Goal: Task Accomplishment & Management: Use online tool/utility

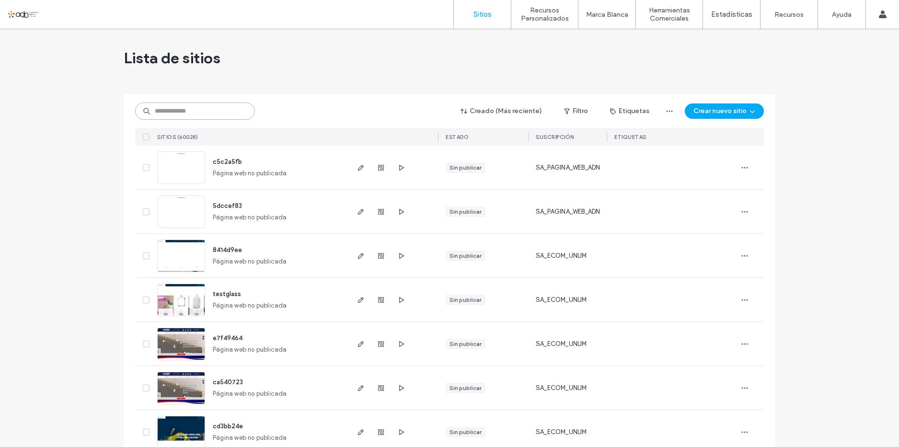
click at [220, 116] on input at bounding box center [195, 111] width 120 height 17
paste input "*********"
type input "*********"
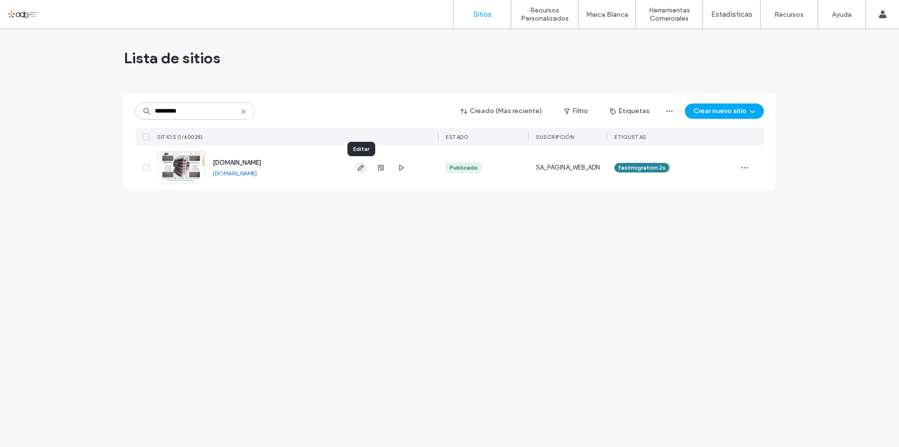
click at [359, 168] on icon "button" at bounding box center [361, 168] width 8 height 8
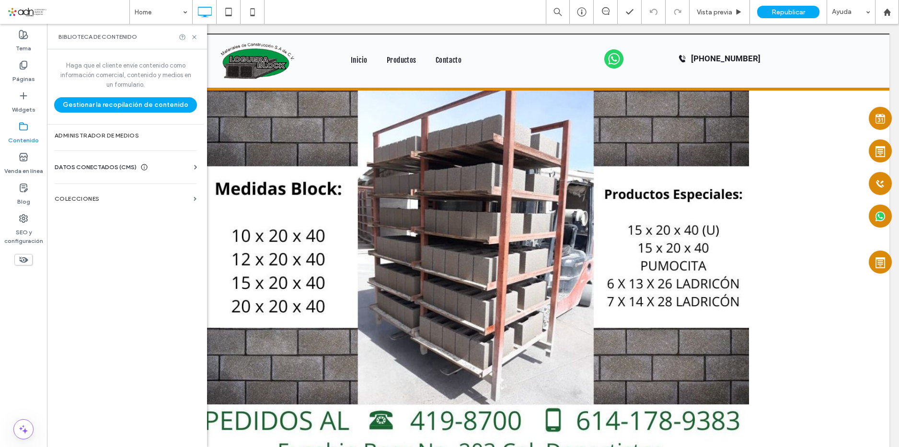
click at [102, 164] on span "DATOS CONECTADOS (CMS)" at bounding box center [96, 167] width 82 height 10
click at [100, 191] on label "Información del negocio" at bounding box center [127, 190] width 130 height 7
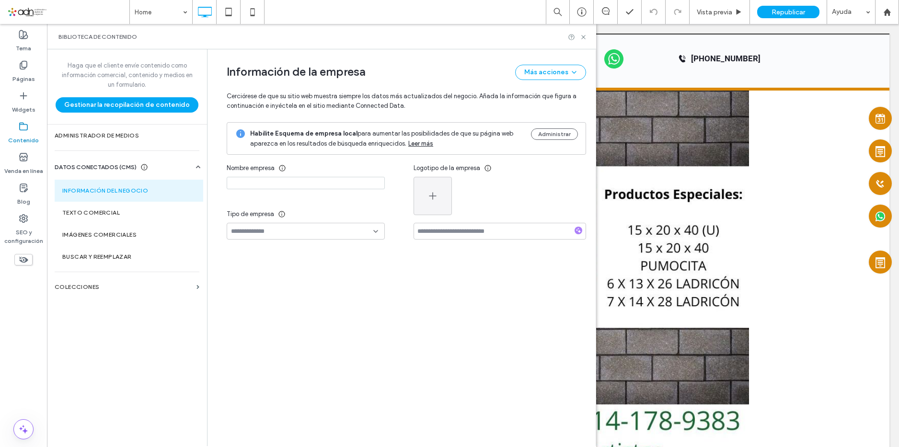
type input "**********"
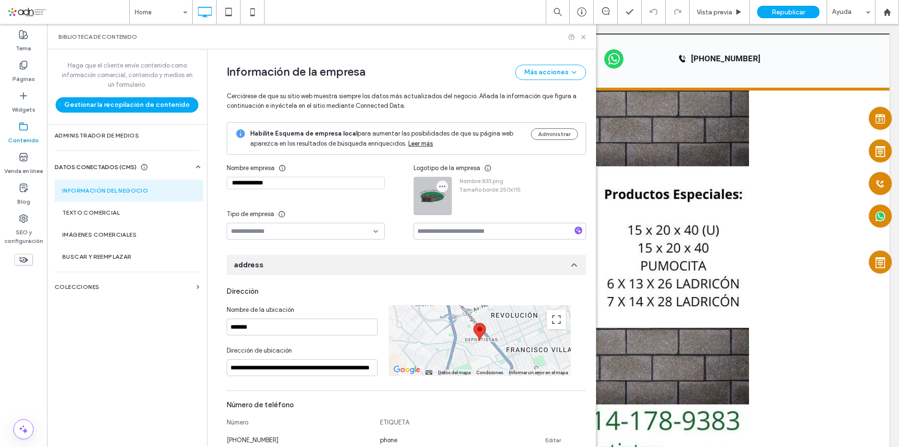
click at [438, 189] on icon "button" at bounding box center [442, 187] width 8 height 8
click at [444, 213] on icon at bounding box center [444, 212] width 8 height 8
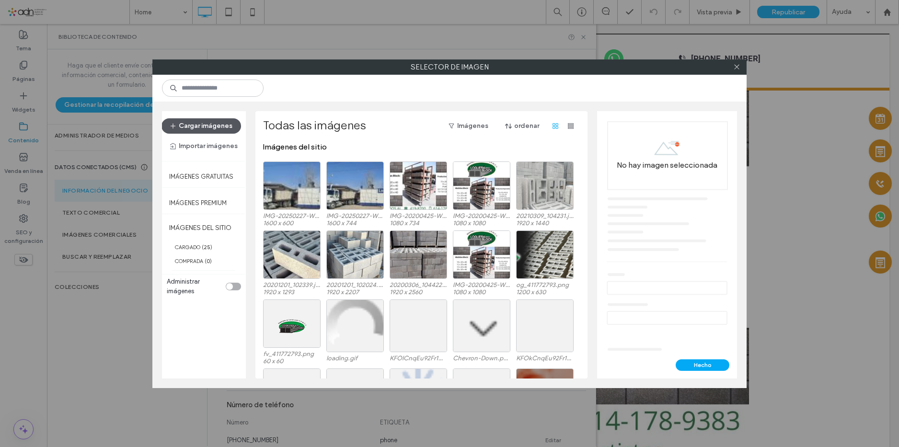
click at [217, 128] on button "Cargar imágenes" at bounding box center [201, 125] width 80 height 15
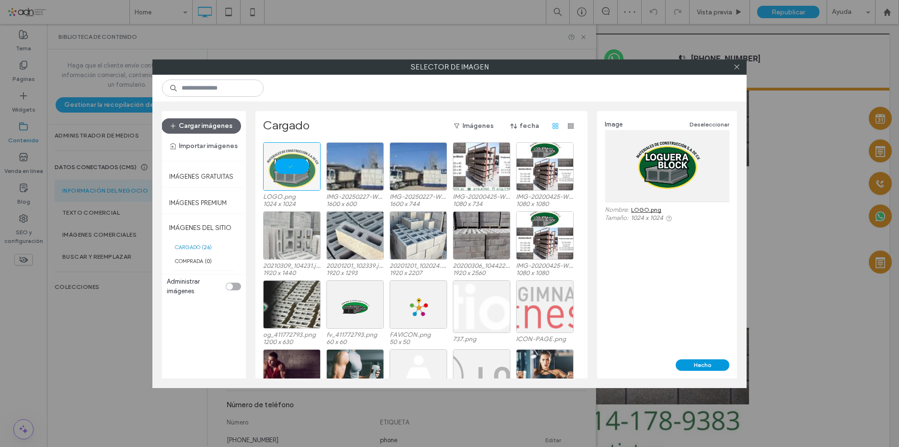
click at [697, 364] on button "Hecho" at bounding box center [702, 364] width 54 height 11
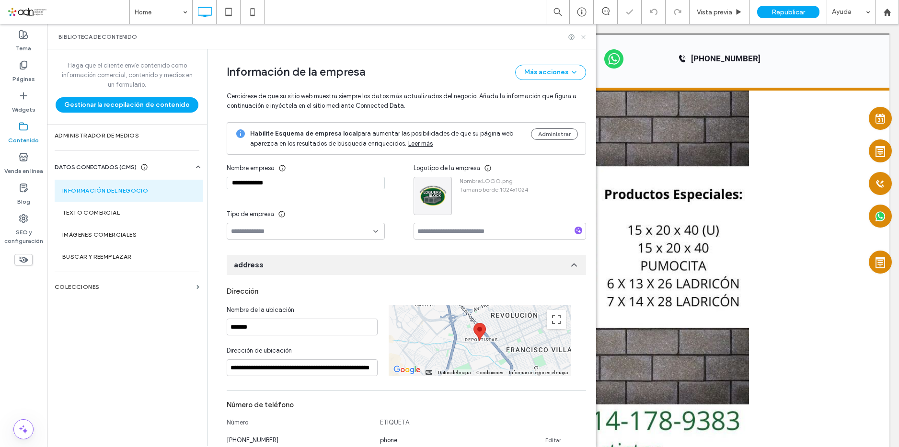
drag, startPoint x: 583, startPoint y: 36, endPoint x: 533, endPoint y: 13, distance: 55.1
click at [583, 36] on use at bounding box center [583, 37] width 4 height 4
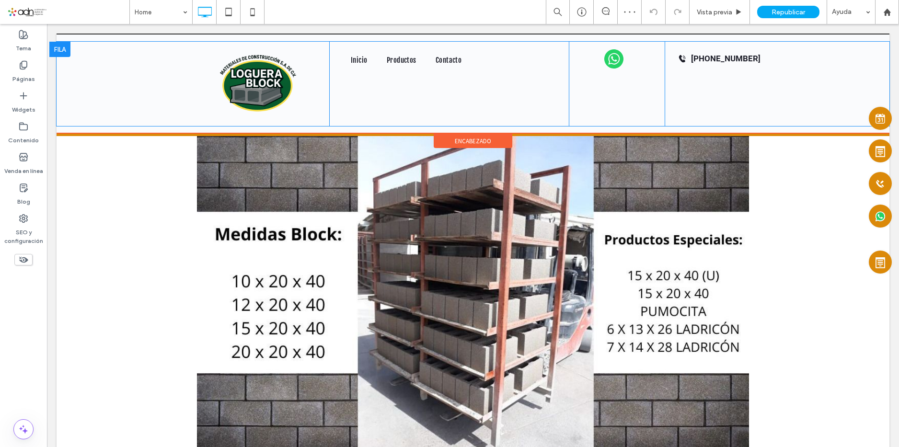
click at [151, 96] on div "Click To Paste Inicio Productos Contacto Click To Paste Click To Paste 614-419-…" at bounding box center [473, 84] width 833 height 84
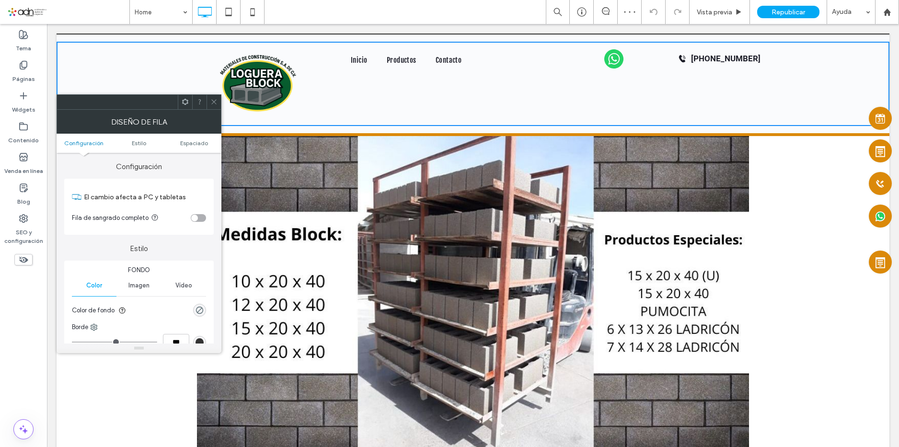
click at [216, 104] on icon at bounding box center [213, 101] width 7 height 7
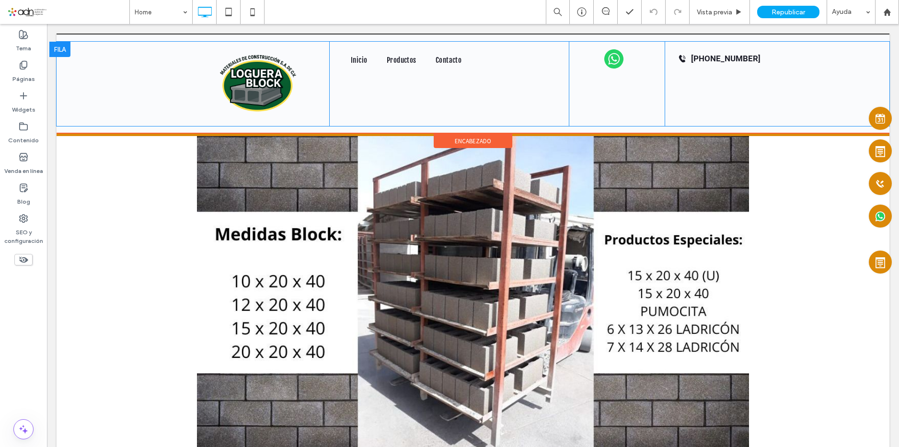
click at [64, 49] on div at bounding box center [59, 49] width 21 height 15
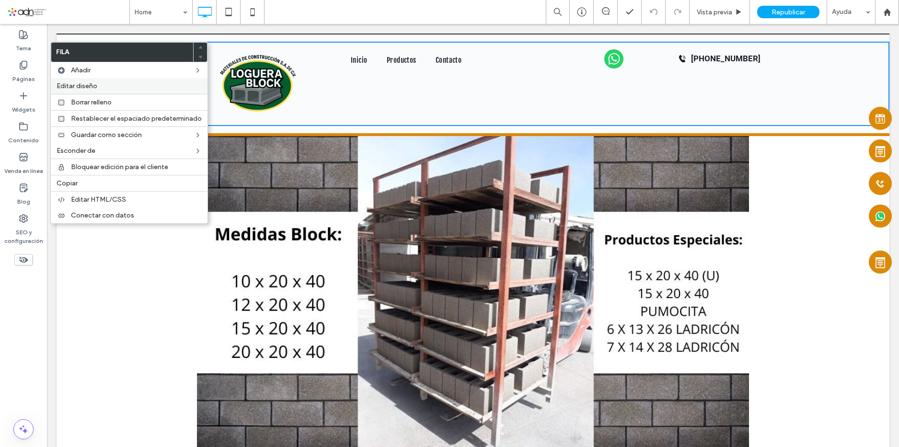
click at [94, 86] on span "Editar diseño" at bounding box center [77, 86] width 41 height 8
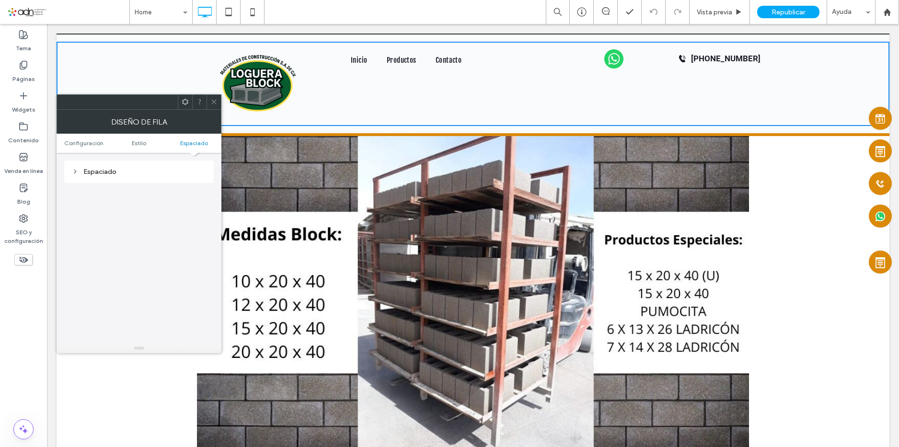
scroll to position [49, 0]
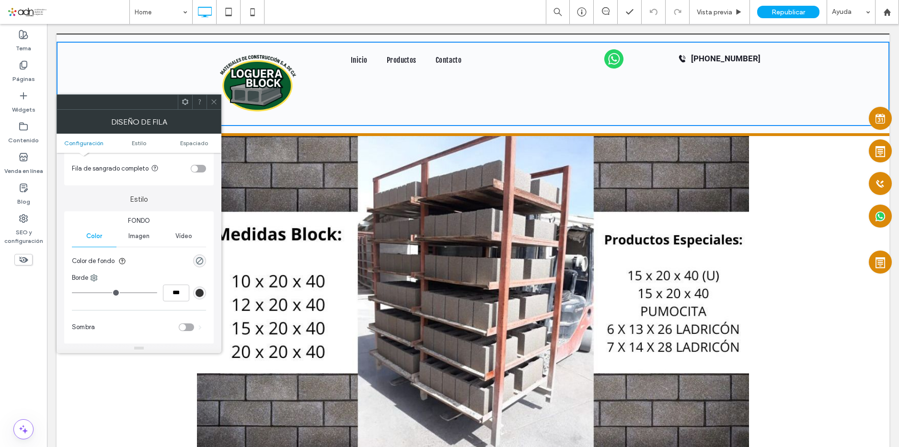
click at [215, 100] on icon at bounding box center [213, 101] width 7 height 7
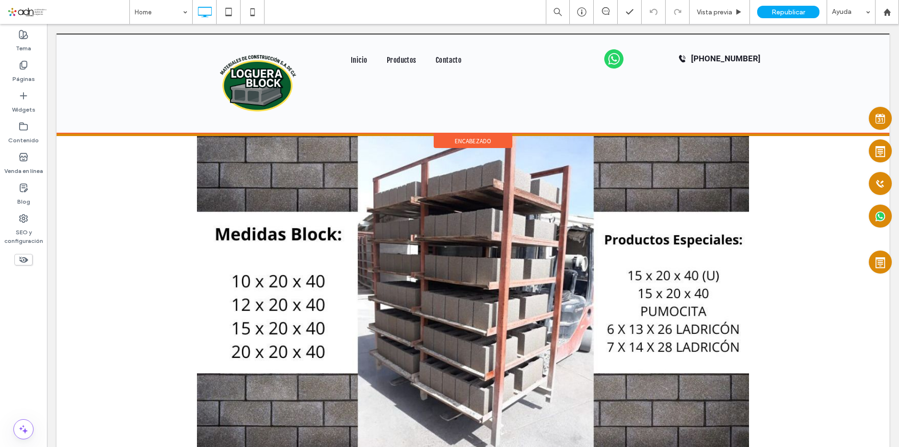
click at [464, 139] on span "encabezado" at bounding box center [473, 141] width 36 height 8
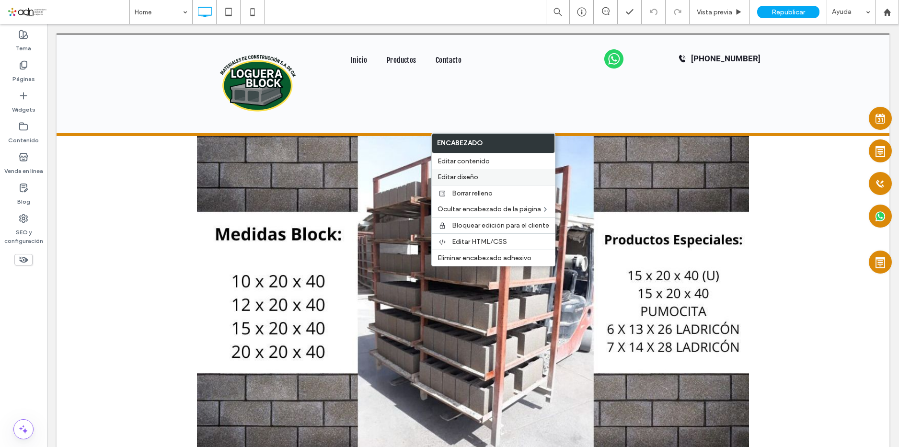
click at [474, 176] on span "Editar diseño" at bounding box center [457, 177] width 41 height 8
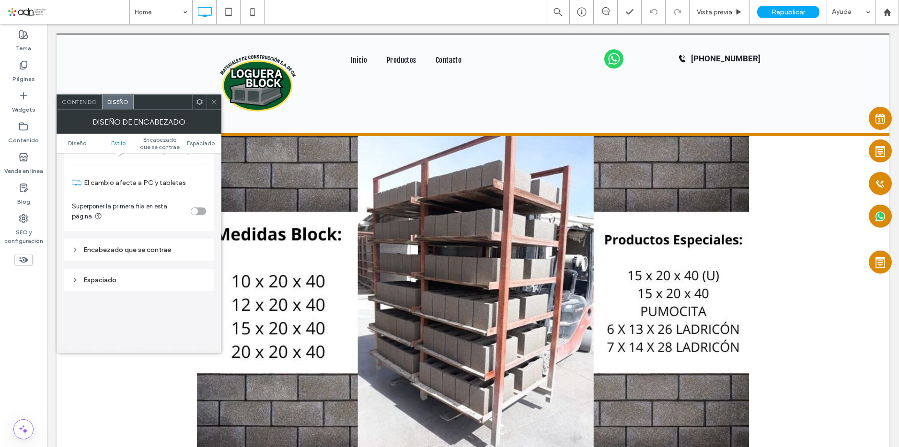
scroll to position [287, 0]
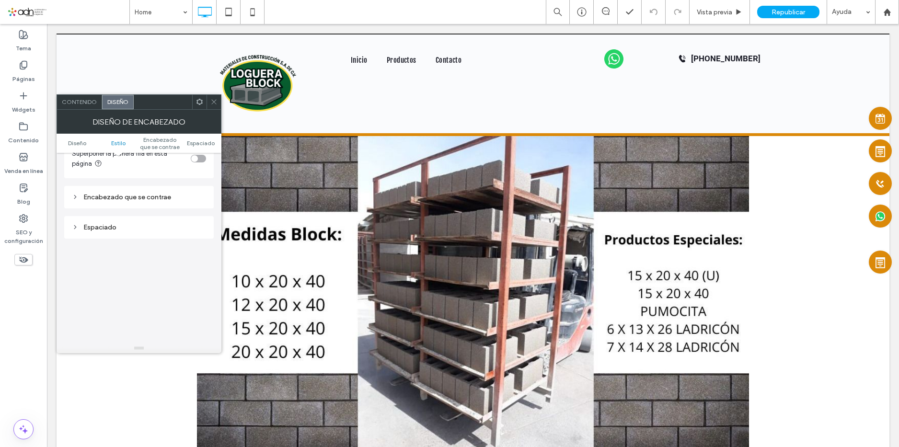
click at [148, 183] on div "Encabezado que se contrae" at bounding box center [138, 193] width 149 height 30
click at [148, 204] on div "Encabezado que se contrae" at bounding box center [139, 197] width 134 height 13
click at [134, 269] on div "Espaciado" at bounding box center [139, 265] width 134 height 8
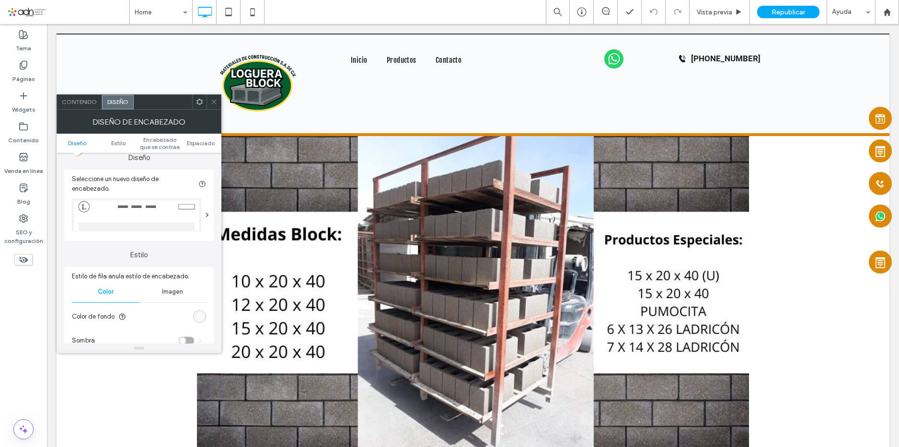
scroll to position [0, 0]
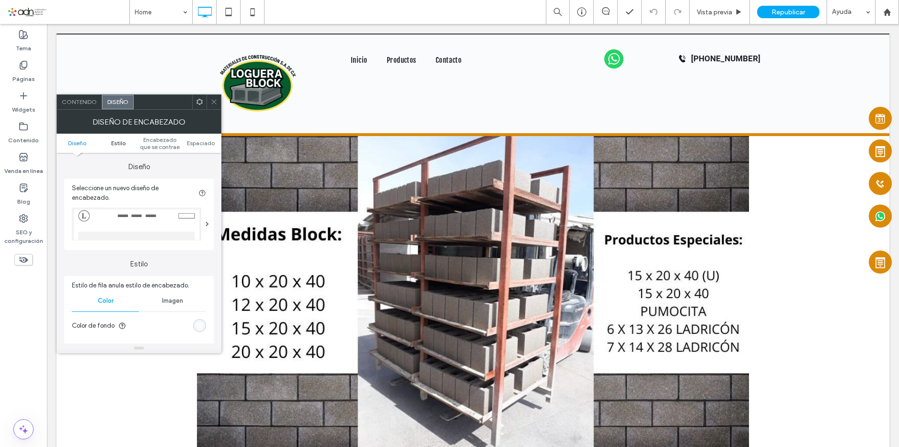
click at [124, 143] on span "Estilo" at bounding box center [118, 142] width 14 height 7
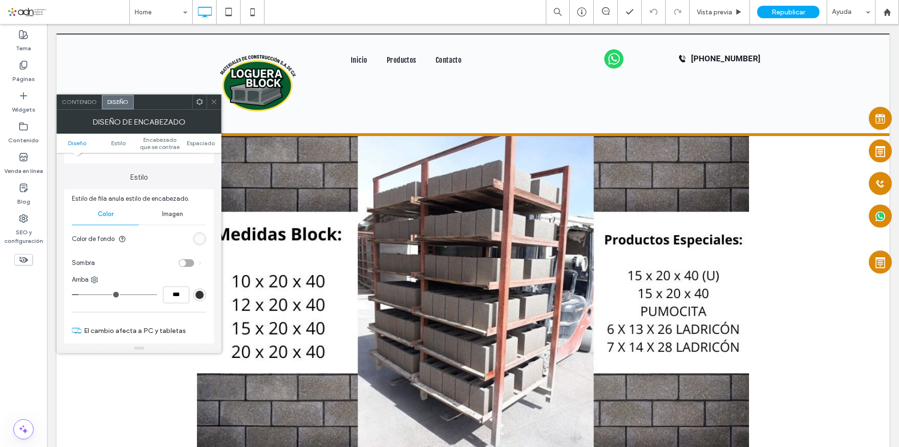
scroll to position [97, 0]
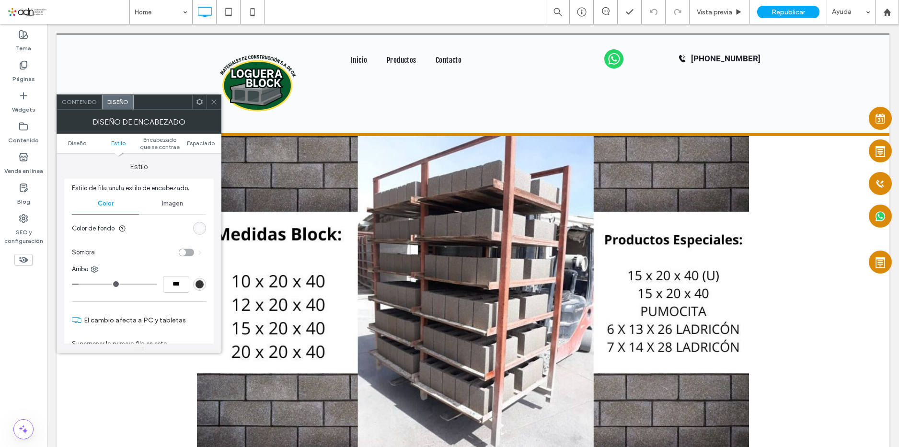
click at [213, 103] on icon at bounding box center [213, 101] width 7 height 7
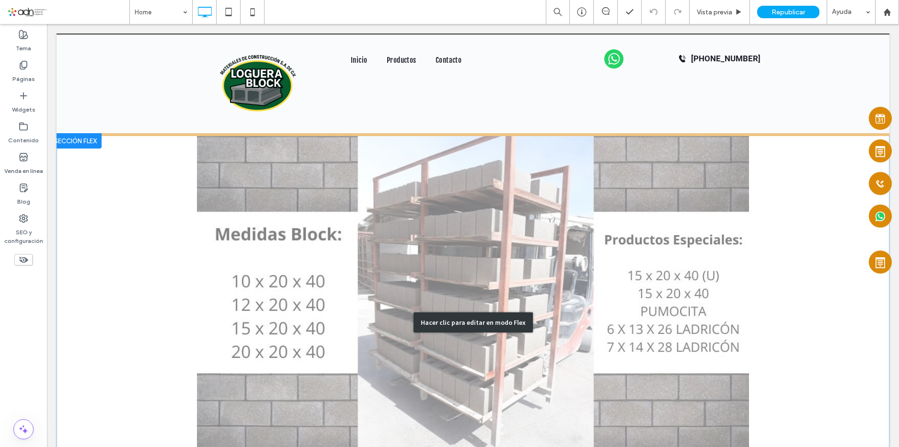
click at [213, 134] on div "Hacer clic para editar en modo Flex" at bounding box center [473, 322] width 833 height 378
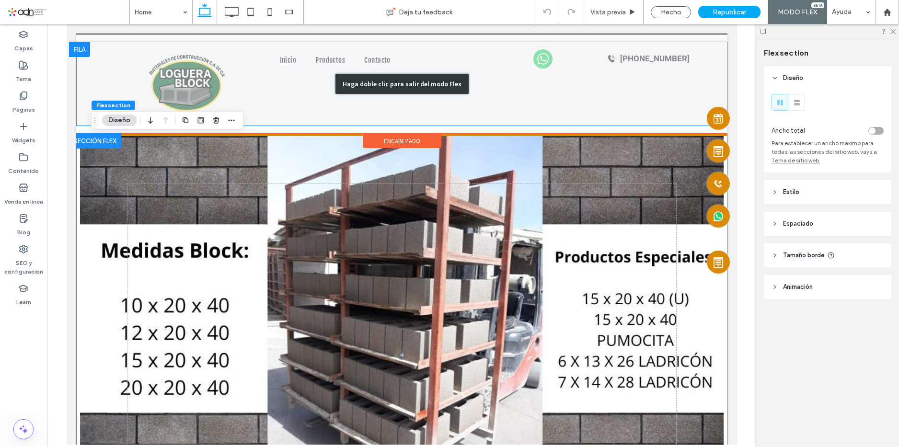
click at [80, 48] on div "Haga doble clic para salir del modo Flex" at bounding box center [401, 84] width 651 height 84
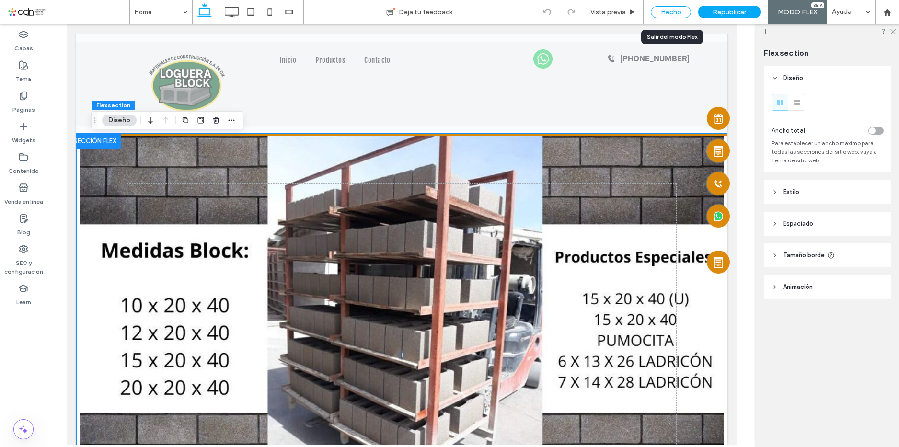
click at [674, 10] on div "Hecho" at bounding box center [671, 12] width 40 height 12
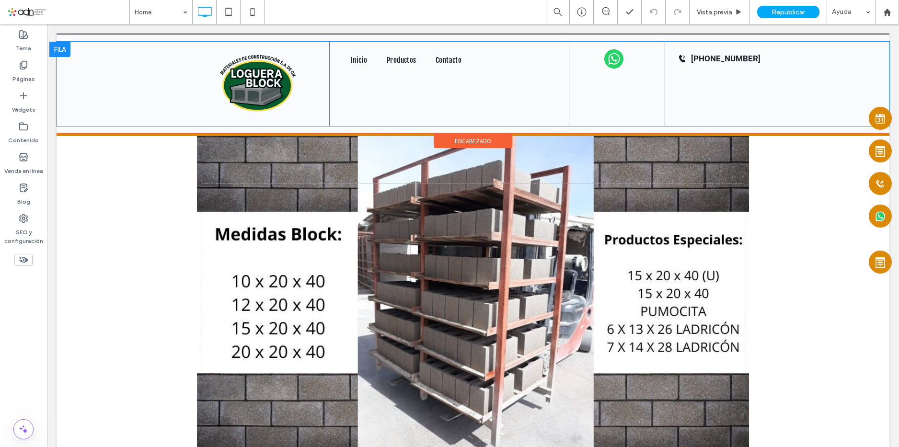
click at [60, 50] on div at bounding box center [59, 49] width 21 height 15
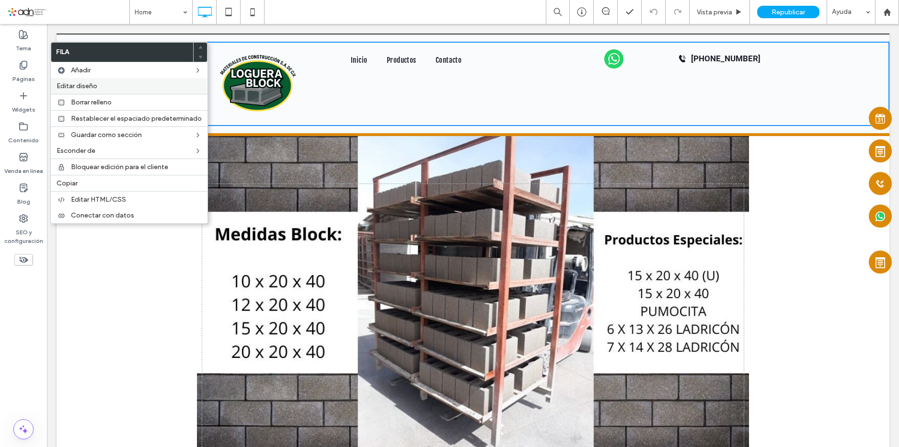
click at [91, 83] on span "Editar diseño" at bounding box center [77, 86] width 41 height 8
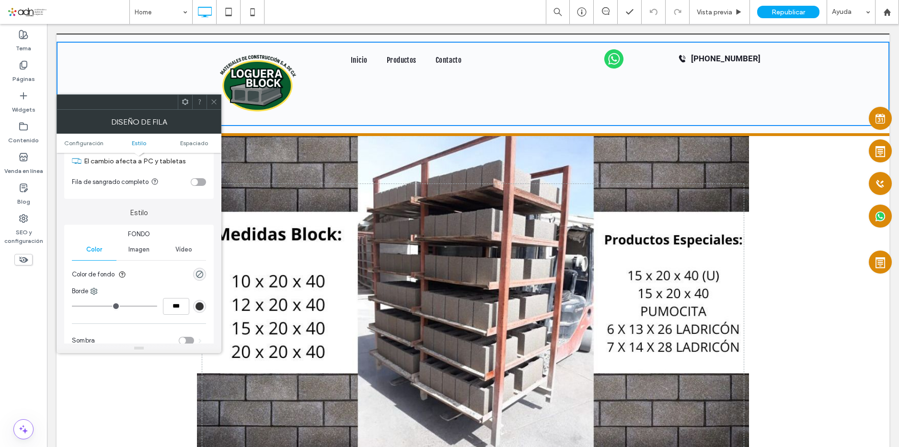
scroll to position [0, 0]
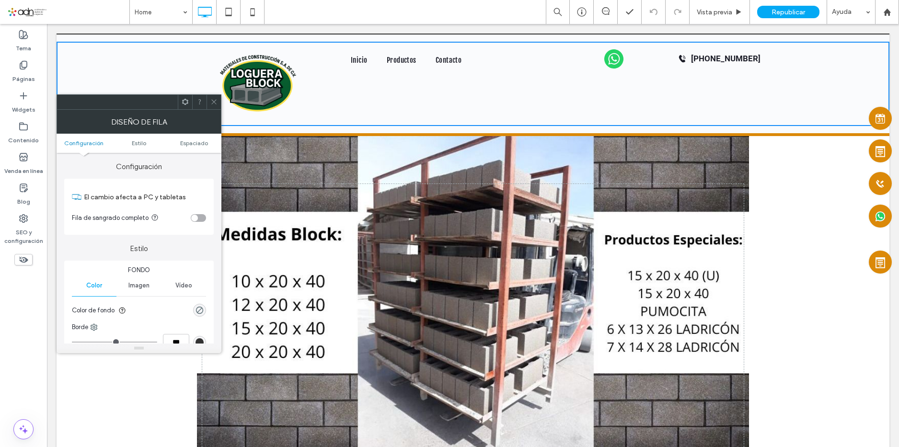
click at [215, 106] on span at bounding box center [213, 102] width 7 height 14
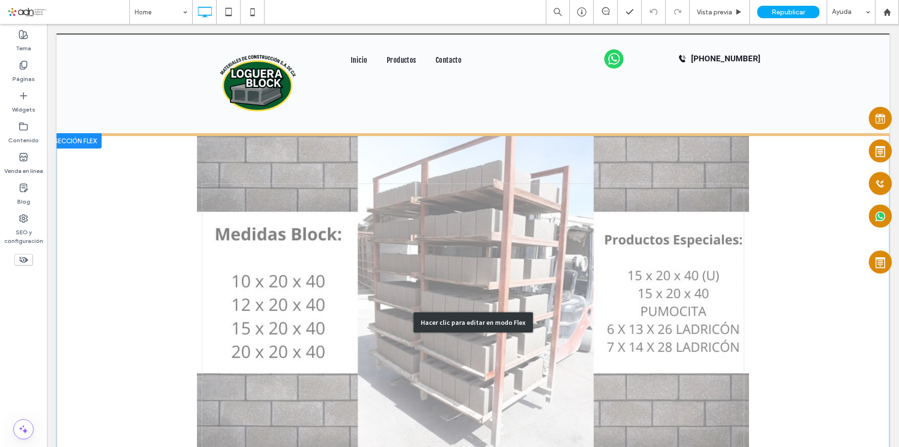
click at [92, 177] on div "Hacer clic para editar en modo Flex" at bounding box center [473, 322] width 833 height 378
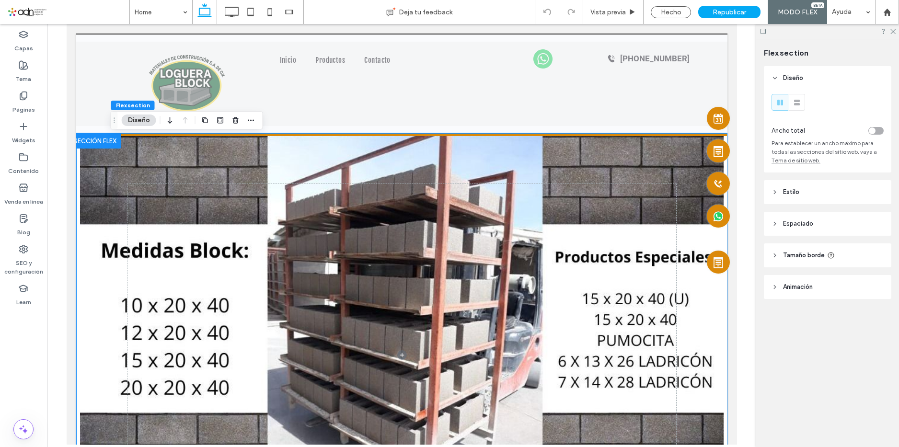
click at [89, 139] on div at bounding box center [95, 140] width 52 height 15
click at [830, 184] on header "Estilo" at bounding box center [827, 192] width 127 height 24
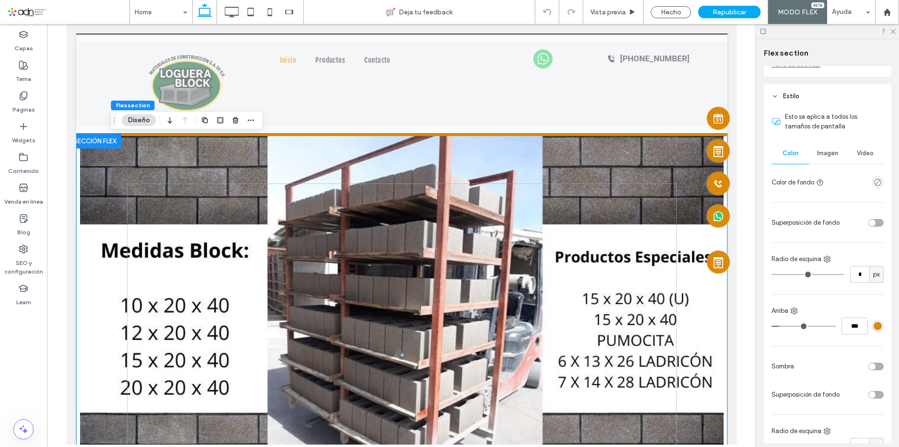
scroll to position [144, 0]
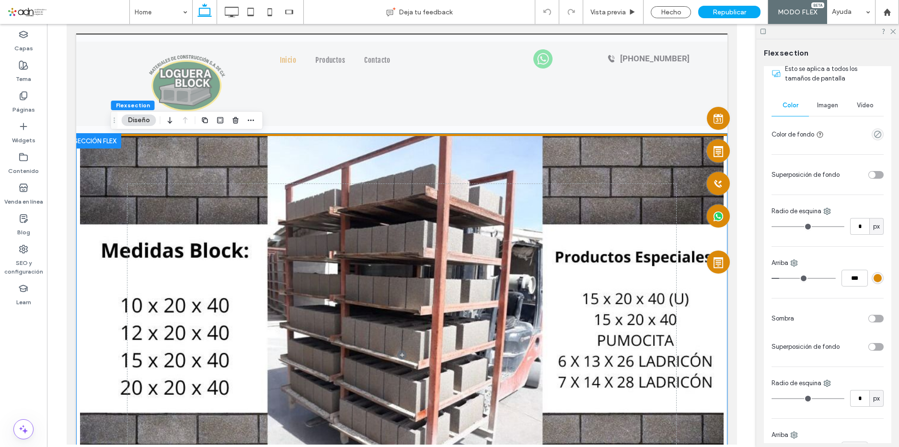
click at [873, 279] on div "rgba(219, 137, 9, 1)" at bounding box center [877, 278] width 8 height 8
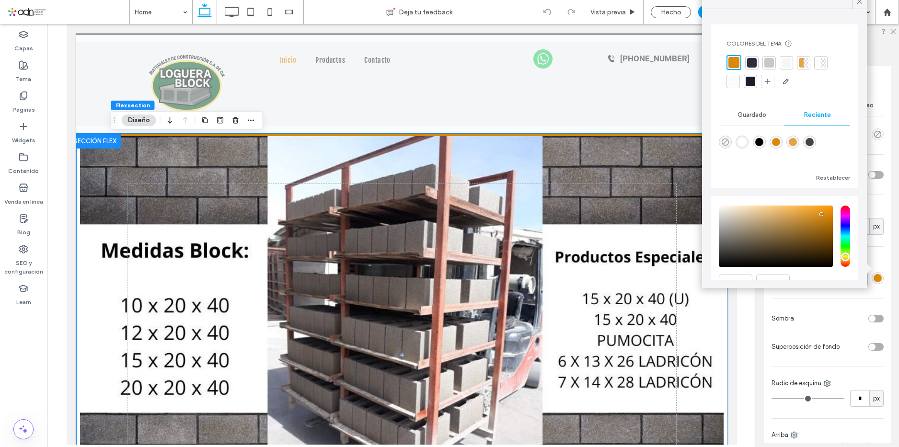
click at [725, 140] on icon "rgba(0, 0, 0, 0)" at bounding box center [725, 142] width 8 height 8
type input "*******"
type input "*"
type input "**"
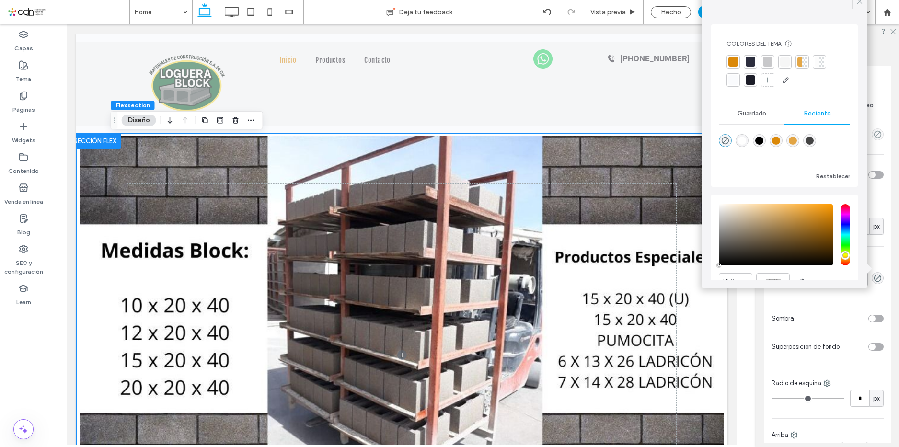
click at [866, 0] on div at bounding box center [859, 1] width 15 height 14
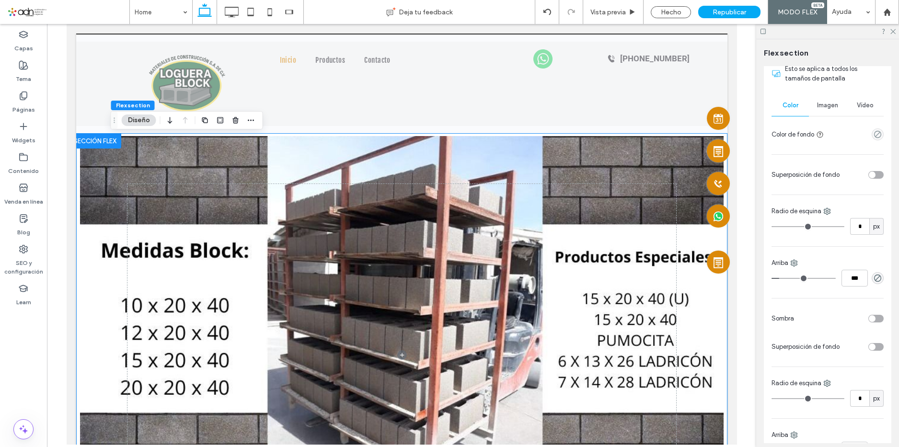
type input "*"
type input "***"
drag, startPoint x: 780, startPoint y: 278, endPoint x: 744, endPoint y: 280, distance: 36.0
type input "*"
click at [771, 279] on input "range" at bounding box center [803, 278] width 64 height 1
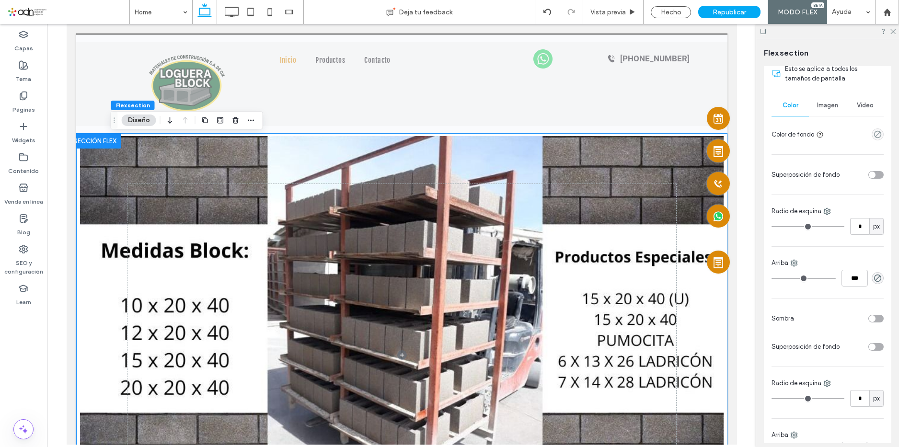
type input "*"
type input "***"
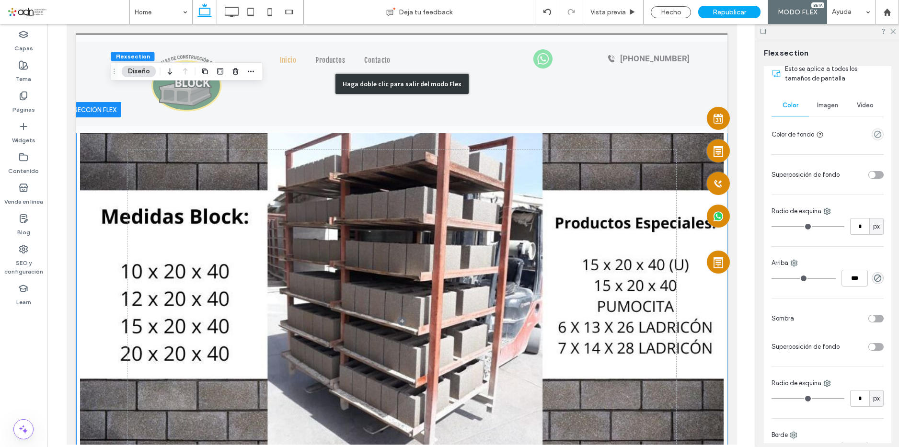
scroll to position [48, 0]
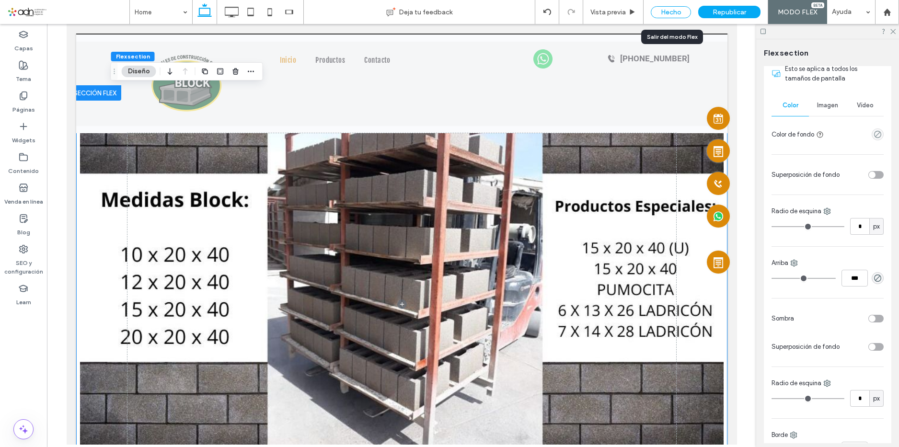
click at [663, 12] on div "Hecho" at bounding box center [671, 12] width 40 height 12
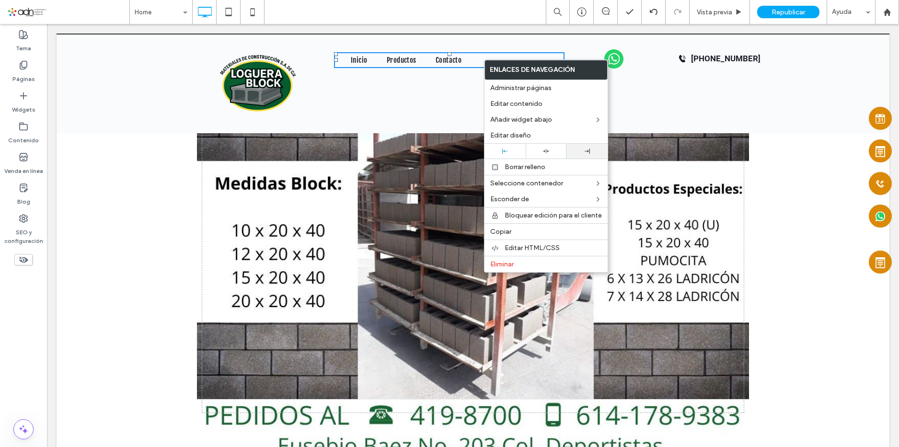
click at [589, 148] on div at bounding box center [586, 151] width 41 height 15
click at [651, 91] on div "Click To Paste Click To Paste Click To Paste Click To Paste Click To Paste Clic…" at bounding box center [617, 84] width 96 height 84
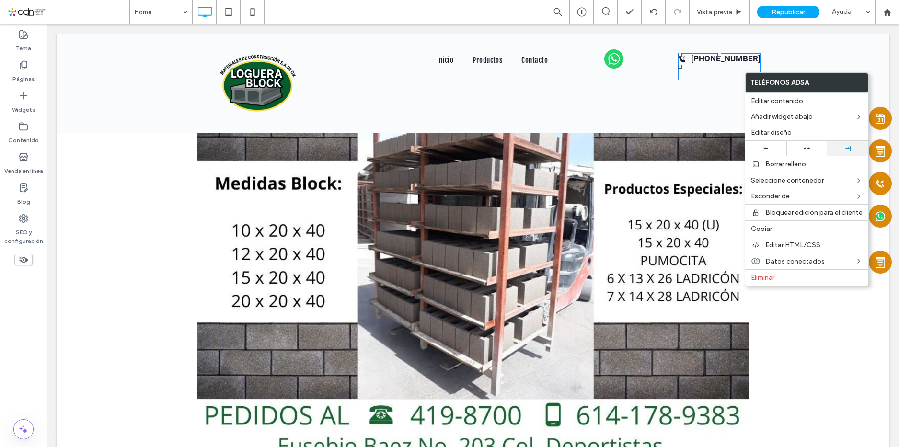
click at [841, 151] on div at bounding box center [847, 148] width 41 height 15
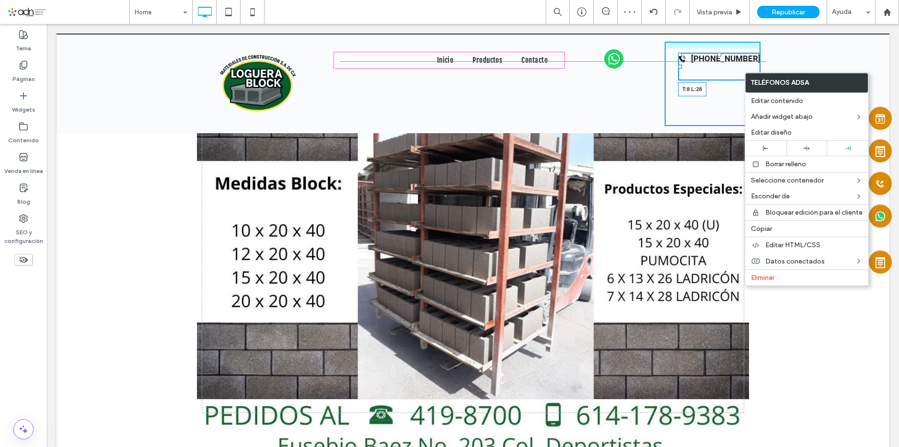
drag, startPoint x: 675, startPoint y: 54, endPoint x: 770, endPoint y: 75, distance: 96.8
click at [723, 51] on div "614-419-8700 T:8 L:28 Click To Paste Click To Paste Click To Paste Click To Pas…" at bounding box center [712, 84] width 96 height 84
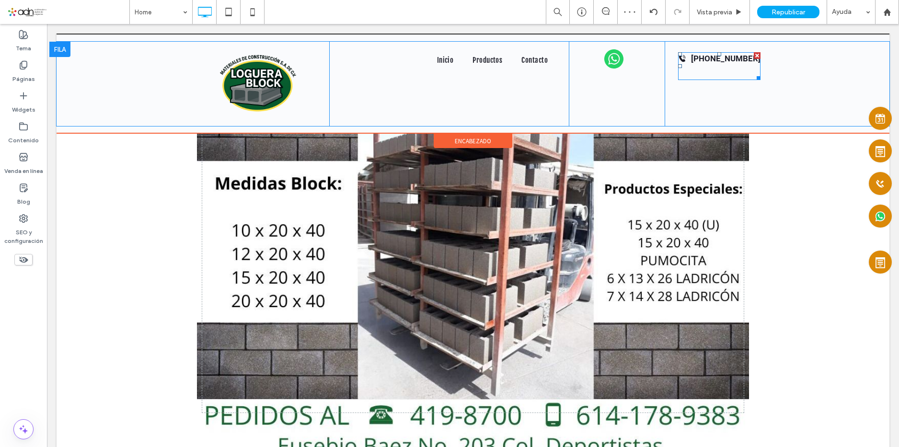
click at [713, 103] on div "614-419-8700 Click To Paste Click To Paste Click To Paste Click To Paste Click …" at bounding box center [712, 84] width 96 height 84
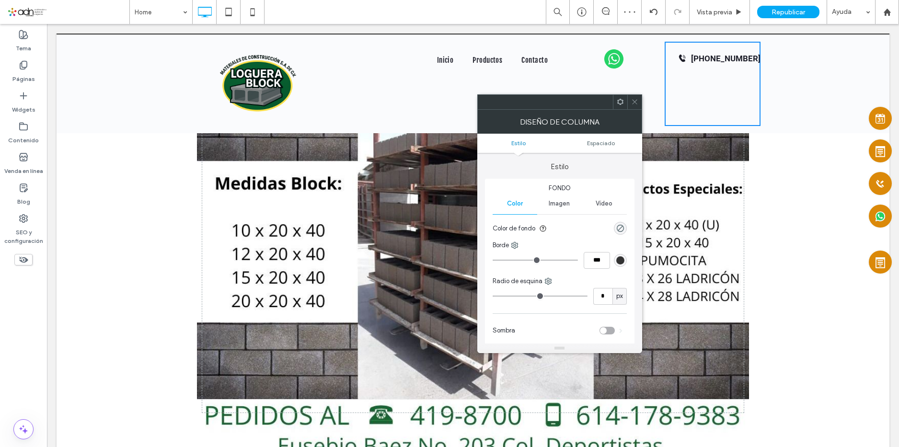
click at [636, 103] on icon at bounding box center [634, 101] width 7 height 7
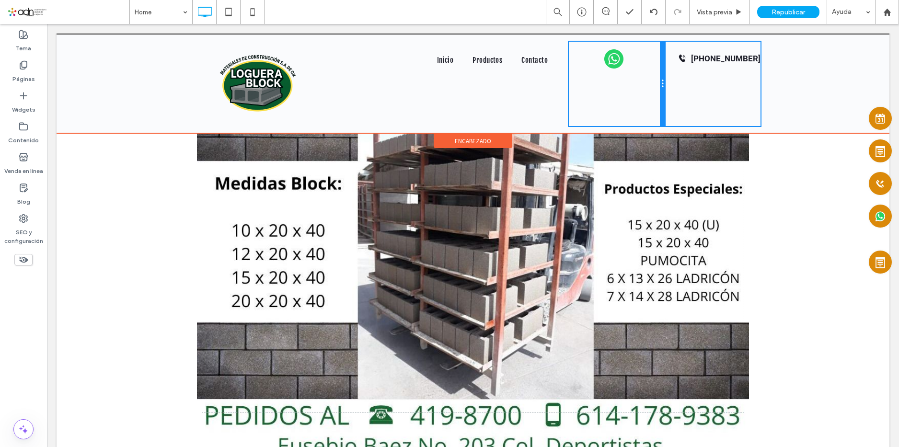
drag, startPoint x: 659, startPoint y: 90, endPoint x: 669, endPoint y: 89, distance: 10.2
click at [669, 89] on div "Click To Paste Click To Paste Click To Paste Click To Paste Click To Paste Clic…" at bounding box center [472, 84] width 575 height 84
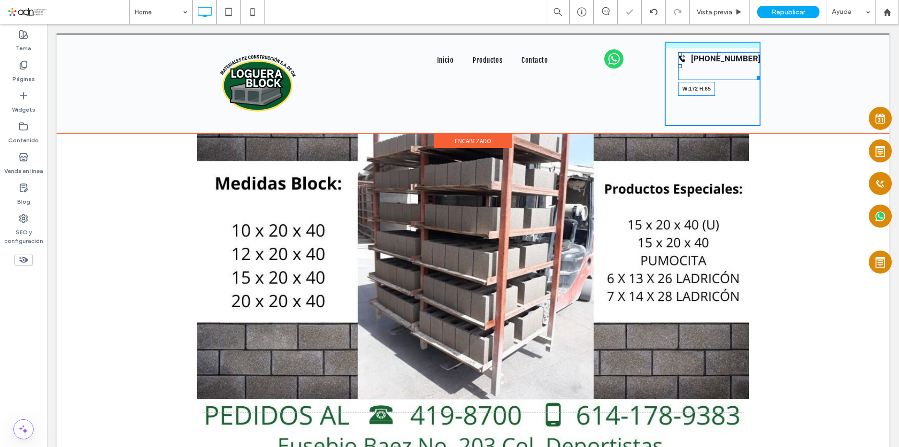
drag, startPoint x: 755, startPoint y: 74, endPoint x: 783, endPoint y: 77, distance: 28.0
click at [783, 77] on div "Click To Paste Click To Paste Click To Paste Click To Paste Click To Paste Clic…" at bounding box center [473, 84] width 833 height 84
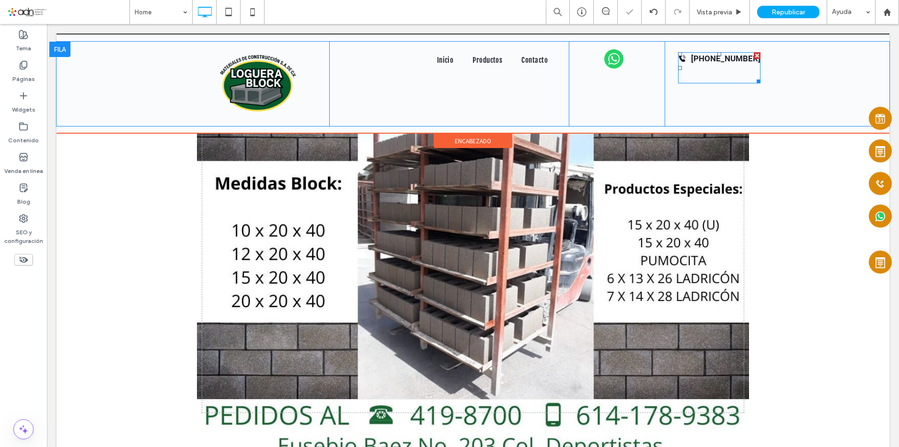
click at [724, 99] on div "614-419-8700 Click To Paste Click To Paste Click To Paste Click To Paste Click …" at bounding box center [712, 84] width 96 height 84
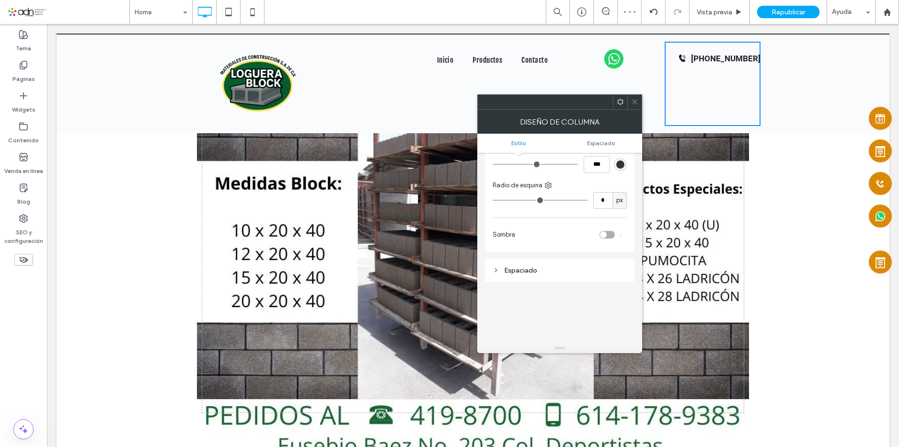
scroll to position [144, 0]
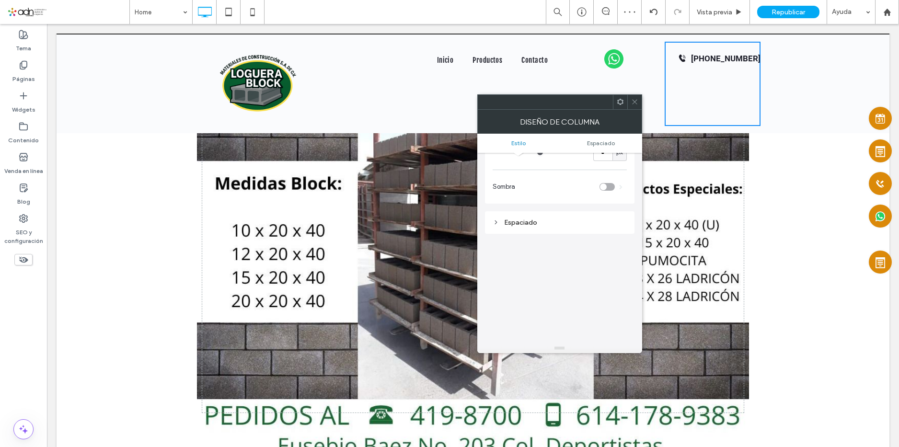
click at [565, 214] on div "Espaciado" at bounding box center [559, 222] width 149 height 23
click at [564, 217] on div "Espaciado" at bounding box center [559, 222] width 134 height 13
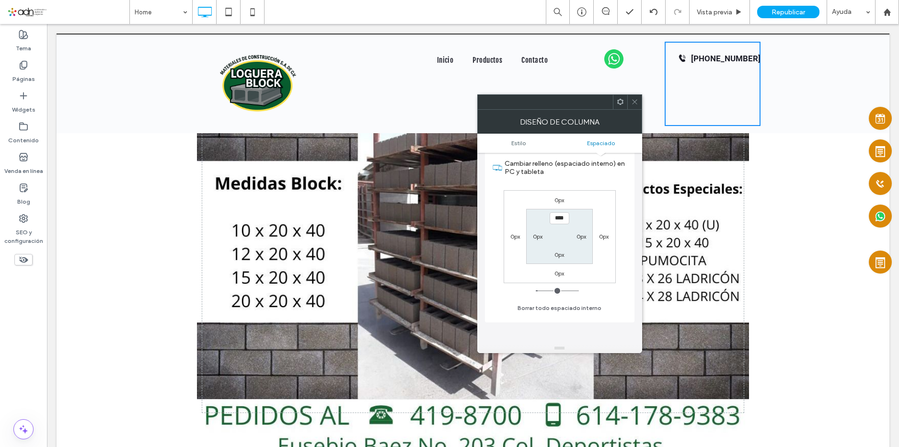
scroll to position [240, 0]
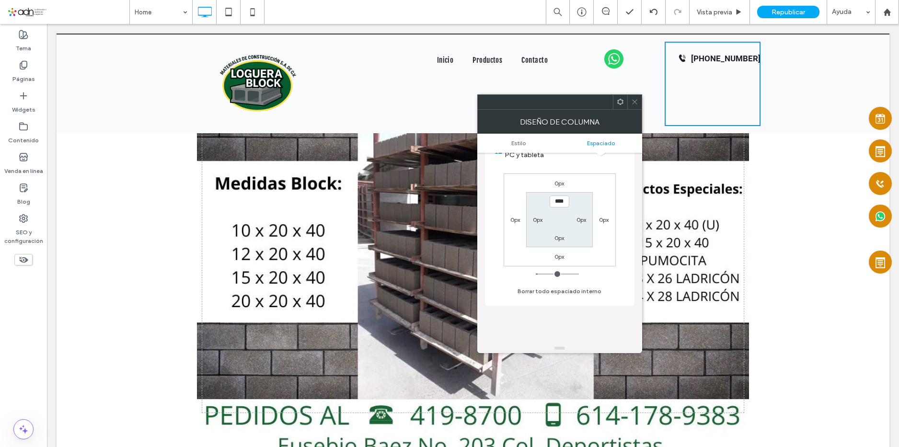
click at [535, 221] on label "0px" at bounding box center [538, 219] width 10 height 7
type input "**"
type input "****"
drag, startPoint x: 542, startPoint y: 273, endPoint x: 547, endPoint y: 273, distance: 4.8
click at [547, 274] on input "range" at bounding box center [557, 274] width 43 height 1
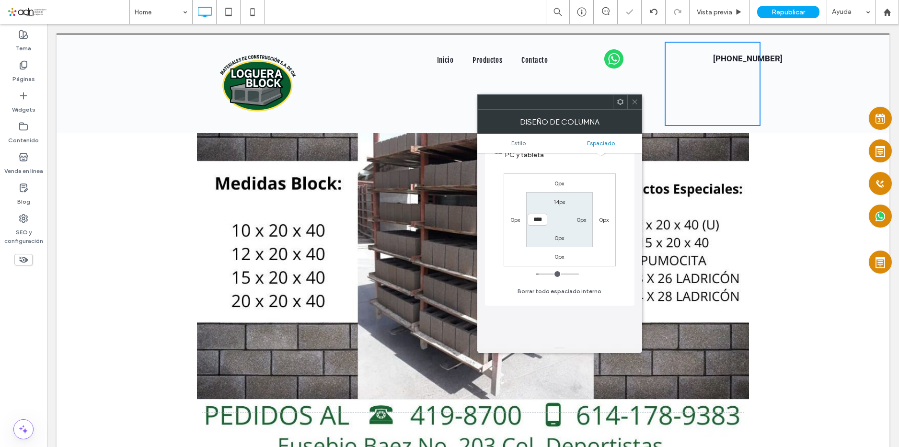
type input "*"
type input "***"
drag, startPoint x: 542, startPoint y: 273, endPoint x: 494, endPoint y: 273, distance: 47.9
click at [536, 274] on input "range" at bounding box center [557, 274] width 43 height 1
click at [599, 219] on label "0px" at bounding box center [604, 219] width 10 height 7
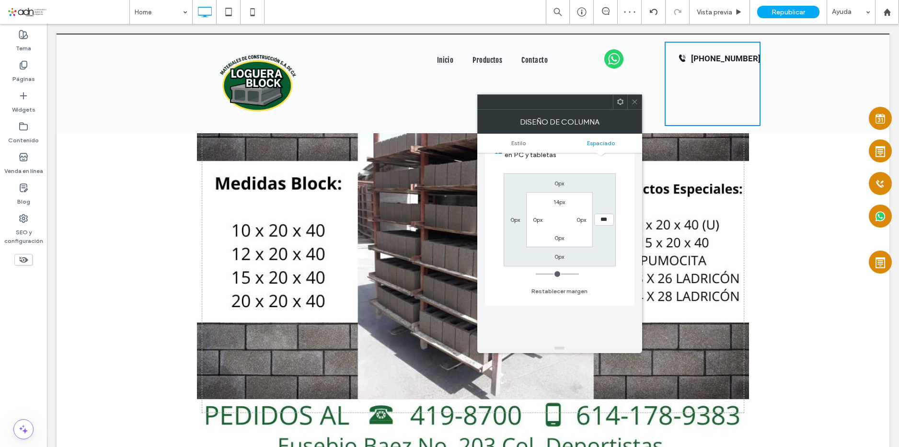
type input "**"
type input "****"
type input "**"
click at [542, 274] on input "range" at bounding box center [557, 274] width 43 height 1
type input "****"
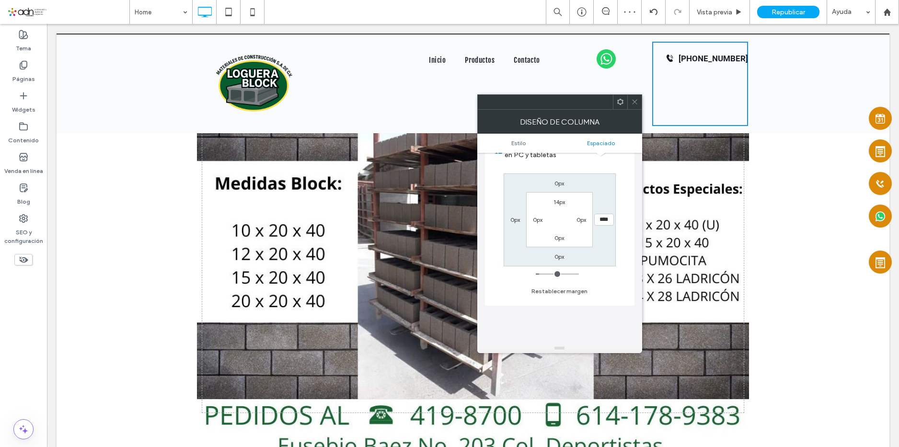
type input "*"
type input "***"
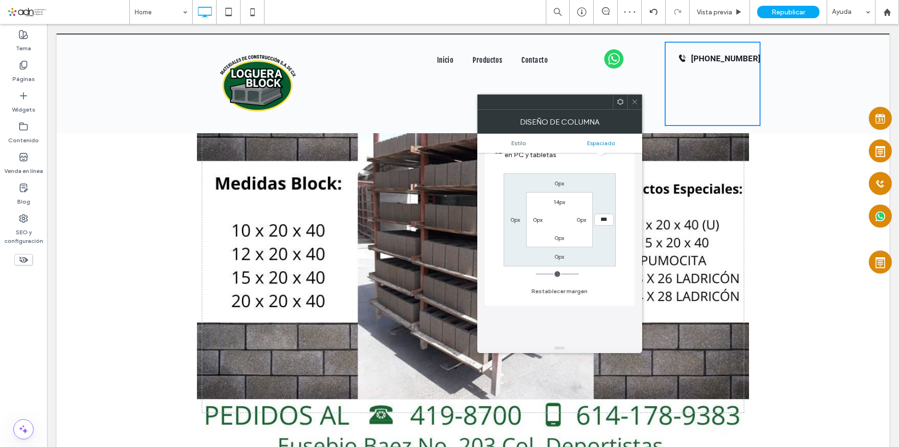
drag, startPoint x: 542, startPoint y: 272, endPoint x: 507, endPoint y: 275, distance: 35.1
click at [536, 274] on input "range" at bounding box center [557, 274] width 43 height 1
click at [516, 220] on label "0px" at bounding box center [515, 219] width 10 height 7
type input "**"
type input "****"
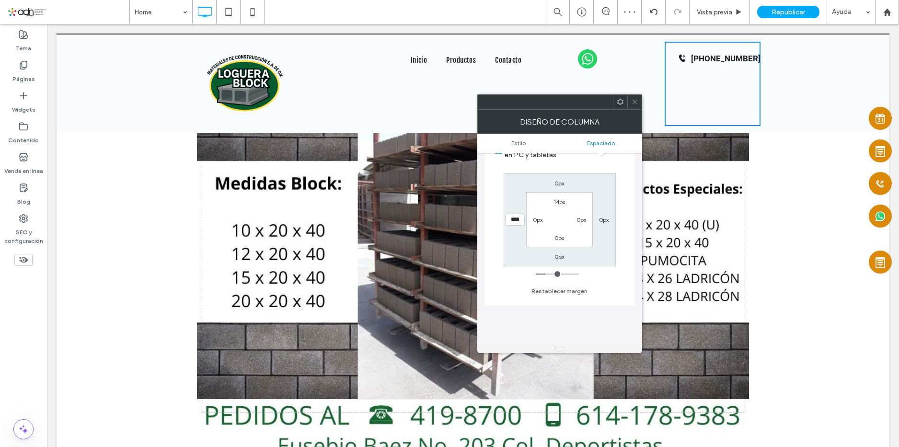
click at [547, 274] on input "range" at bounding box center [557, 274] width 43 height 1
type input "*"
type input "***"
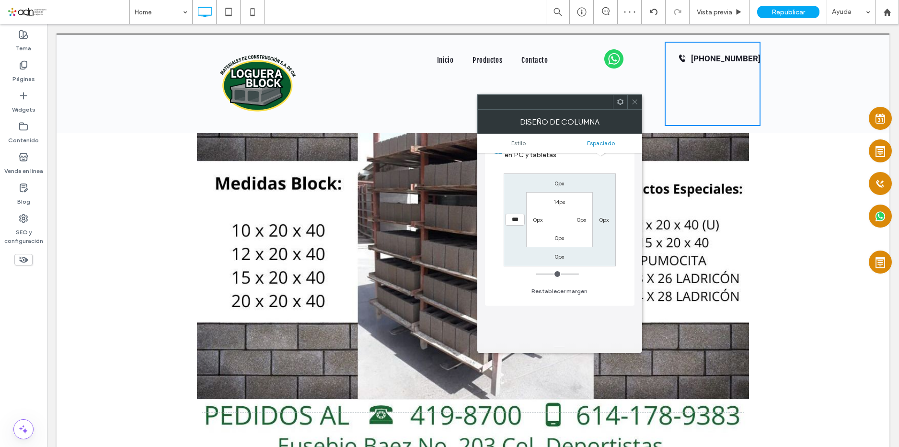
drag, startPoint x: 547, startPoint y: 272, endPoint x: 519, endPoint y: 274, distance: 28.3
type input "*"
click at [536, 274] on input "range" at bounding box center [557, 274] width 43 height 1
click at [631, 99] on icon at bounding box center [634, 101] width 7 height 7
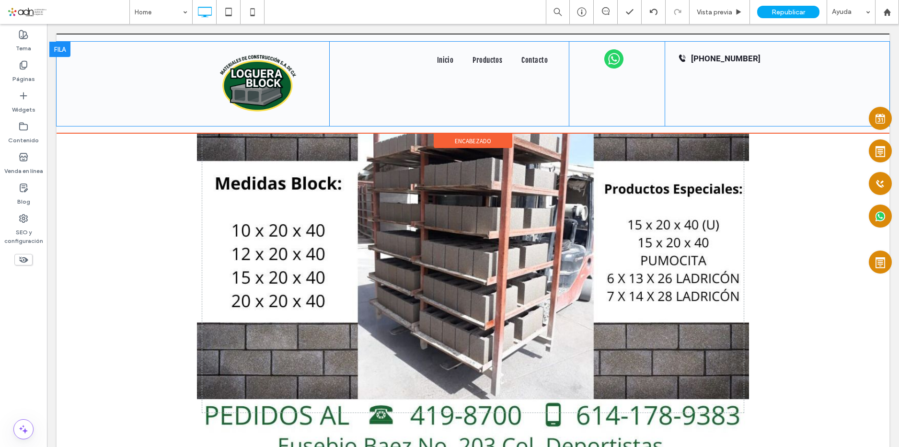
click at [58, 50] on div at bounding box center [59, 49] width 21 height 15
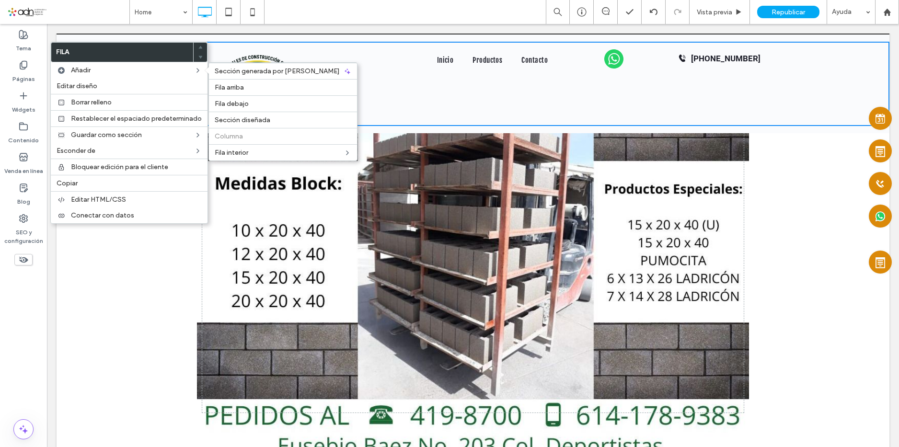
click at [368, 97] on div "Inicio Productos Contacto Click To Paste Click To Paste Click To Paste Click To…" at bounding box center [449, 84] width 240 height 84
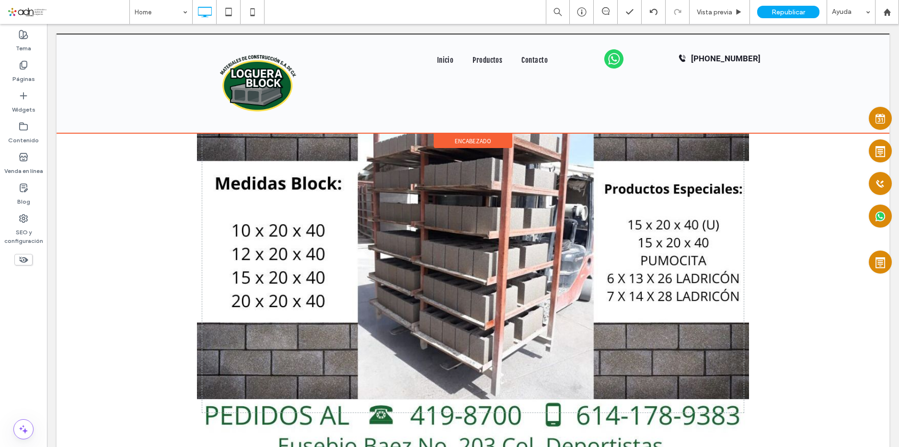
click at [447, 138] on div "encabezado" at bounding box center [473, 141] width 79 height 14
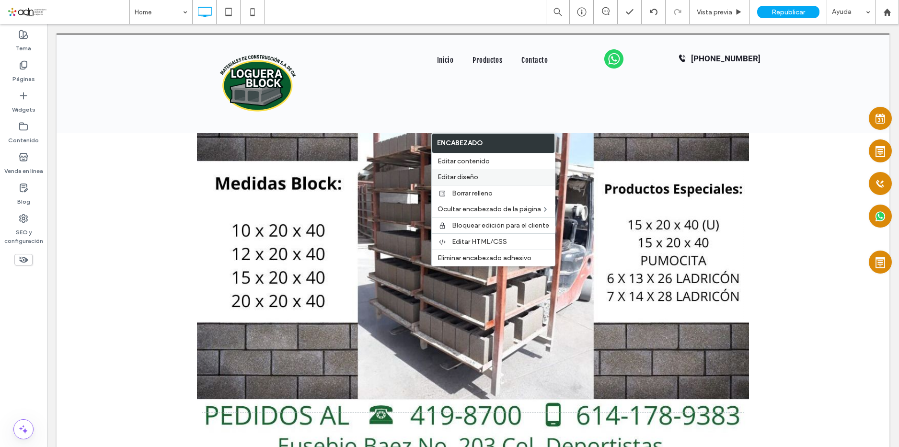
click at [502, 173] on label "Editar diseño" at bounding box center [493, 177] width 112 height 8
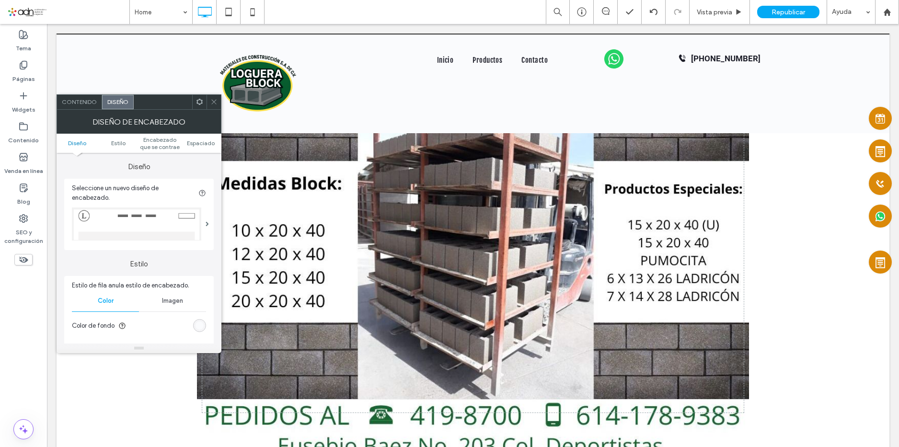
click at [174, 222] on img at bounding box center [136, 223] width 129 height 33
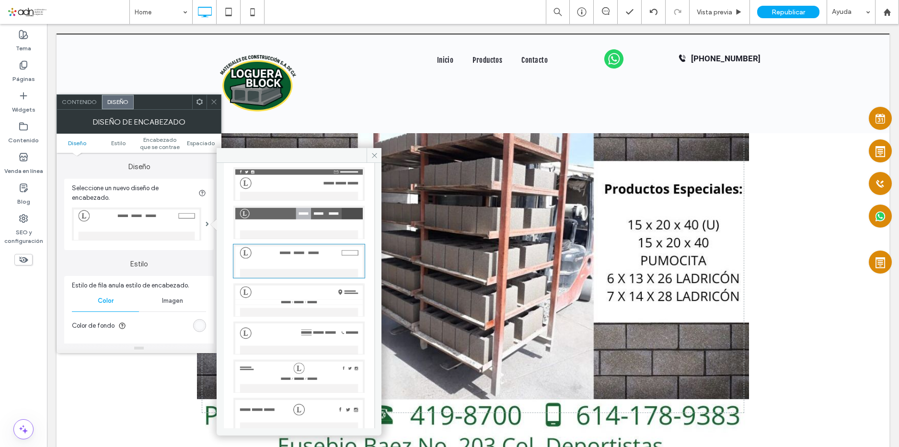
scroll to position [96, 0]
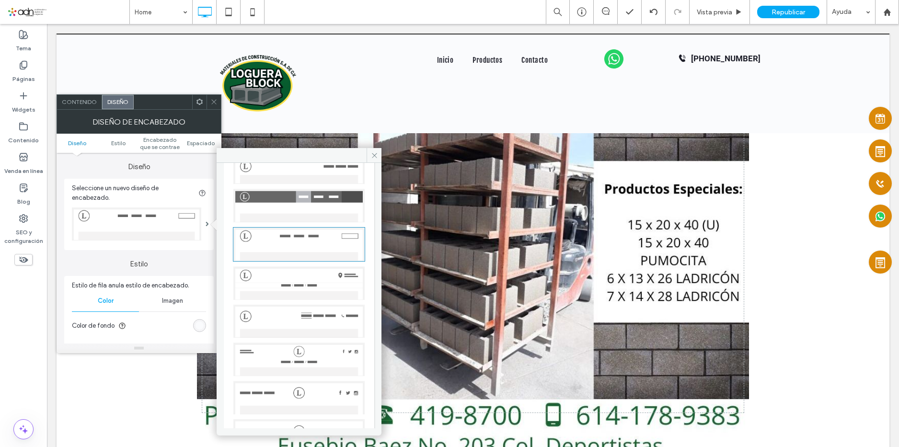
click at [298, 306] on img at bounding box center [298, 322] width 131 height 34
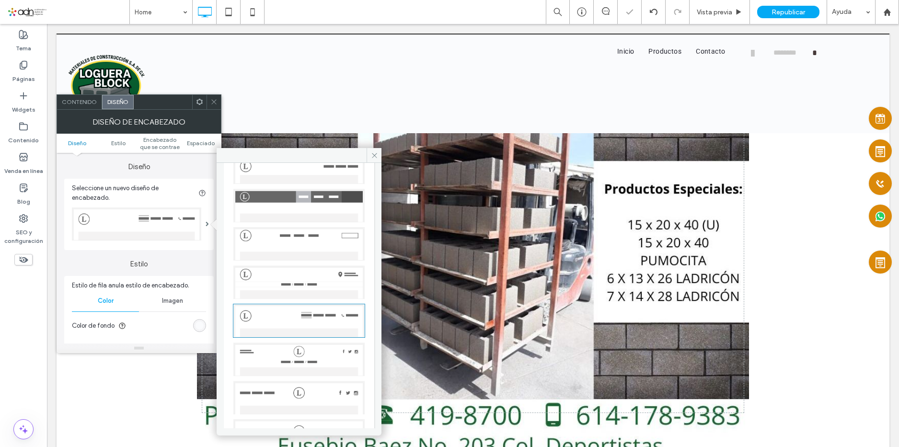
click at [212, 102] on icon at bounding box center [213, 101] width 7 height 7
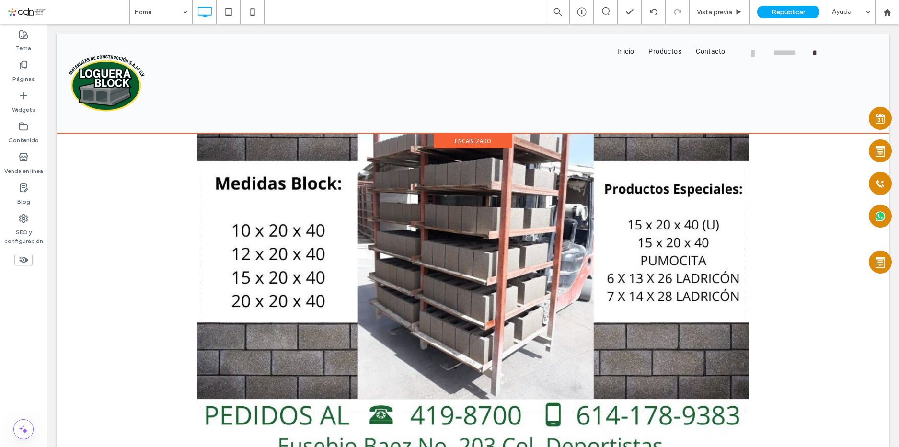
click at [795, 126] on div "Click To Paste Click To Paste Inicio Productos Contacto Click To Paste Click To…" at bounding box center [473, 84] width 833 height 100
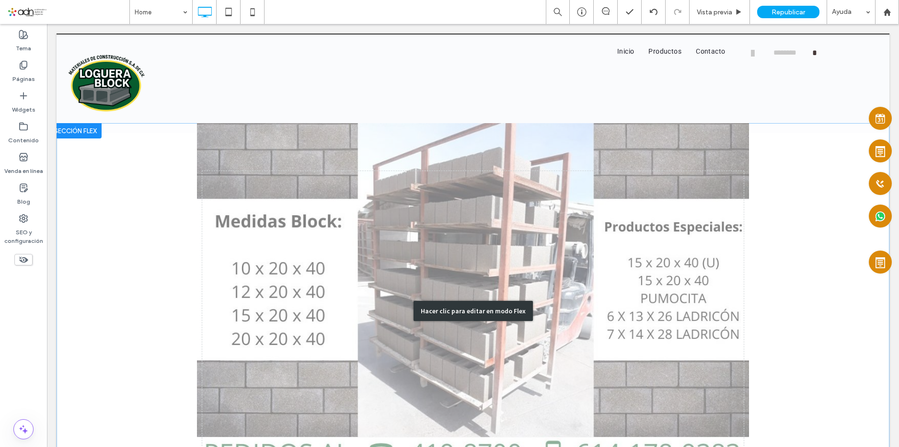
scroll to position [0, 0]
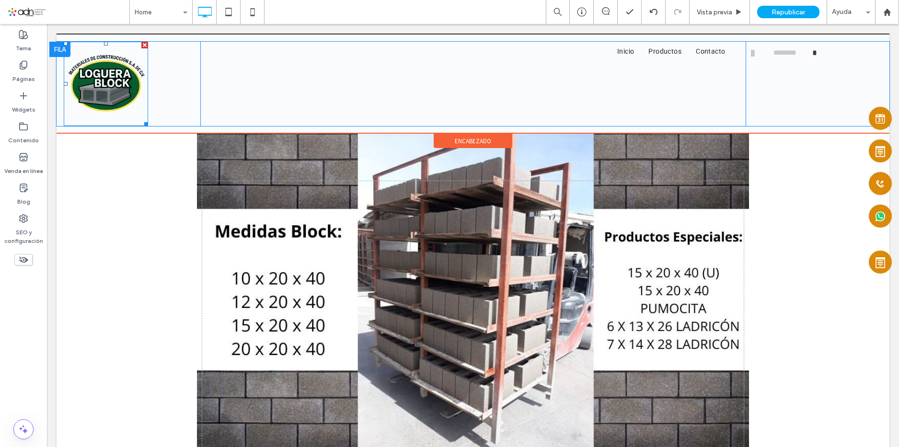
click at [143, 124] on div at bounding box center [144, 122] width 7 height 7
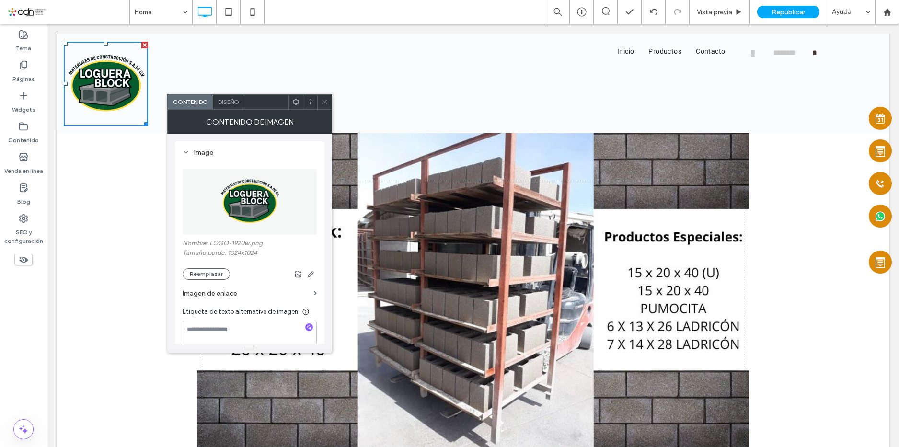
click at [143, 132] on div "Click To Paste Click To Paste Inicio Productos Contacto Click To Paste Click To…" at bounding box center [473, 84] width 833 height 100
click at [321, 106] on span at bounding box center [324, 102] width 7 height 14
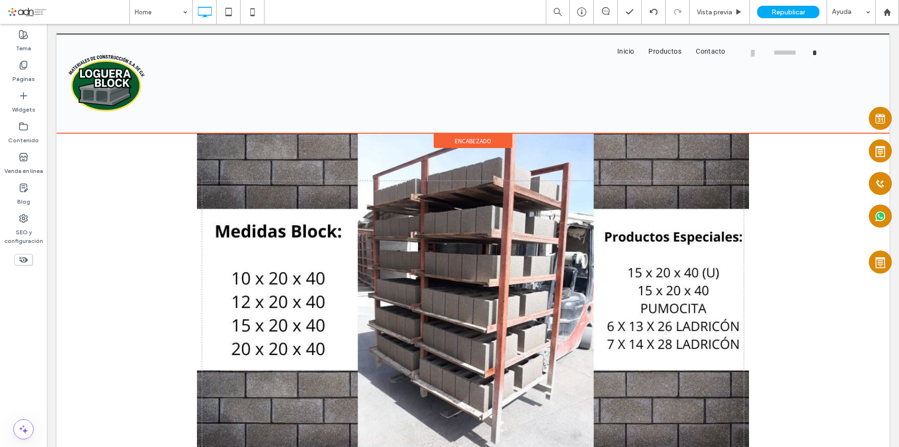
click at [176, 131] on div "Click To Paste Click To Paste Inicio Productos Contacto Click To Paste Click To…" at bounding box center [473, 84] width 833 height 100
click at [178, 126] on div "Click To Paste Click To Paste Inicio Productos Contacto Click To Paste Click To…" at bounding box center [473, 84] width 833 height 100
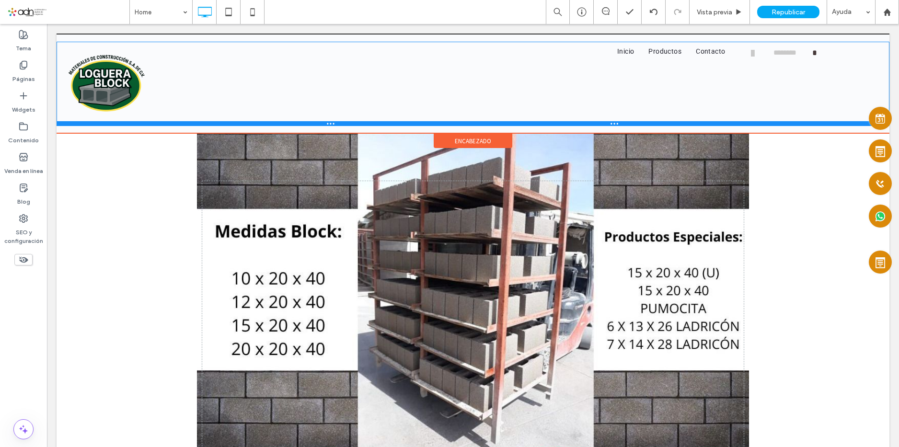
drag, startPoint x: 168, startPoint y: 125, endPoint x: 215, endPoint y: 146, distance: 51.5
click at [170, 112] on div "Click To Paste Click To Paste Inicio Productos Contacto Click To Paste Click To…" at bounding box center [473, 84] width 833 height 84
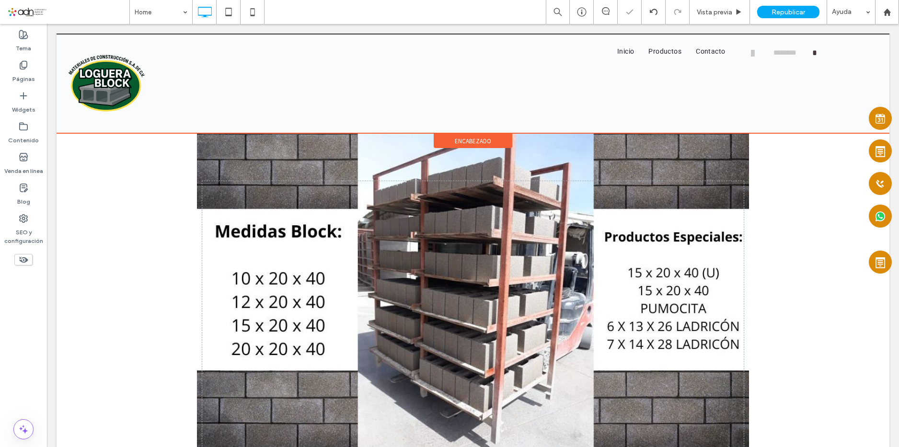
click at [166, 133] on div "encabezado" at bounding box center [473, 133] width 833 height 1
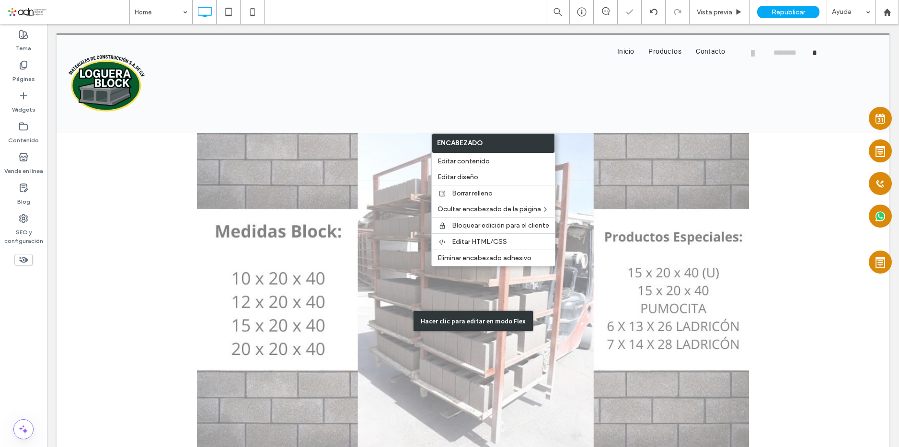
click at [164, 159] on div "Hacer clic para editar en modo Flex" at bounding box center [473, 320] width 833 height 375
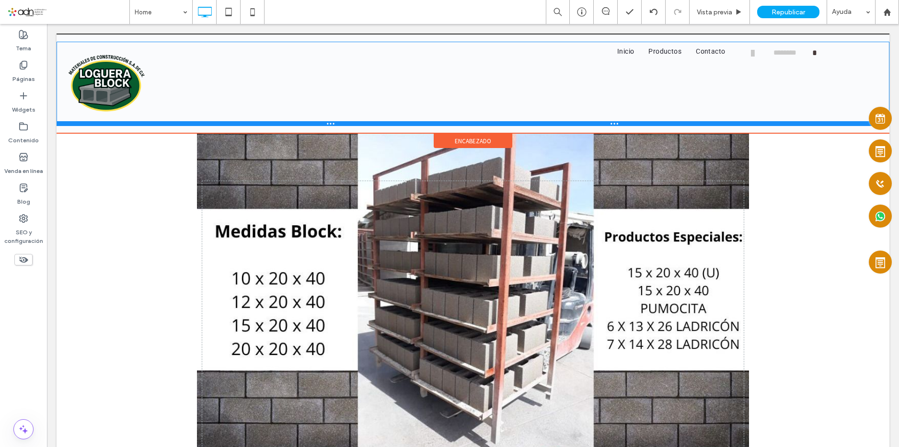
drag, startPoint x: 153, startPoint y: 124, endPoint x: 209, endPoint y: 128, distance: 56.7
click at [162, 104] on div "Click To Paste Click To Paste Inicio Productos Contacto Click To Paste Click To…" at bounding box center [473, 84] width 833 height 84
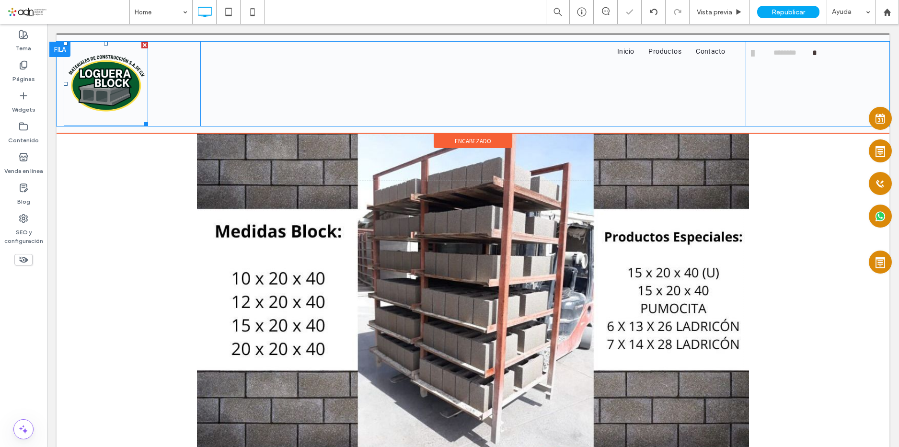
click at [108, 82] on img at bounding box center [106, 84] width 84 height 84
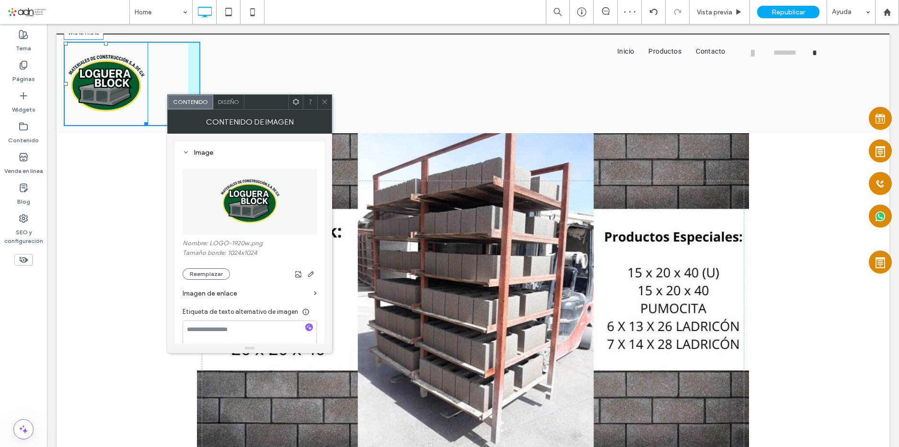
drag, startPoint x: 144, startPoint y: 123, endPoint x: 144, endPoint y: 105, distance: 17.3
click at [144, 105] on div "W:142 H:142 Click To Paste Click To Paste" at bounding box center [132, 84] width 137 height 84
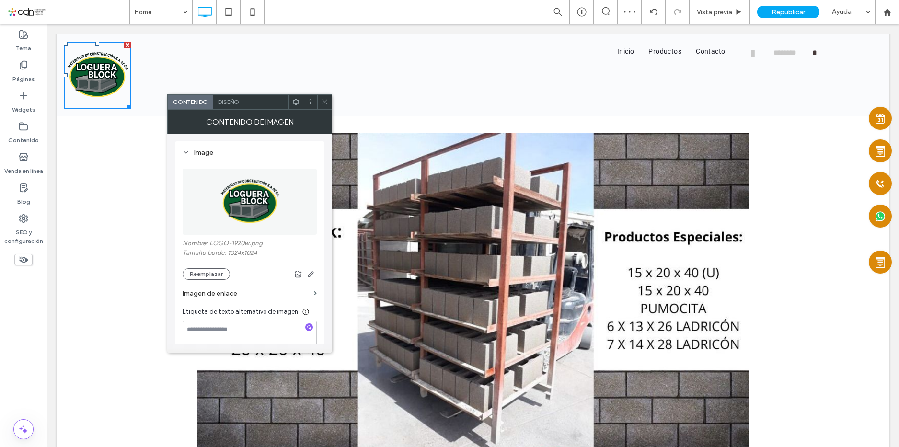
click at [324, 102] on use at bounding box center [324, 102] width 5 height 5
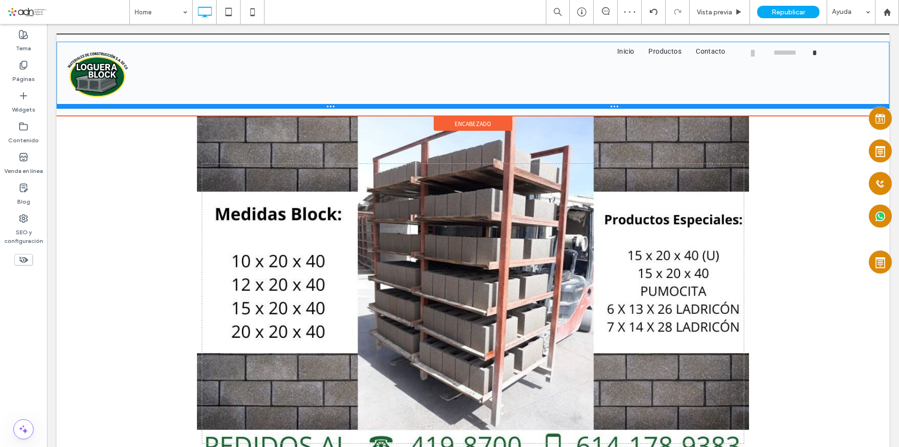
drag, startPoint x: 171, startPoint y: 106, endPoint x: 222, endPoint y: 110, distance: 51.9
click at [175, 86] on div "Click To Paste Click To Paste Inicio Productos Contacto Click To Paste Click To…" at bounding box center [473, 75] width 833 height 67
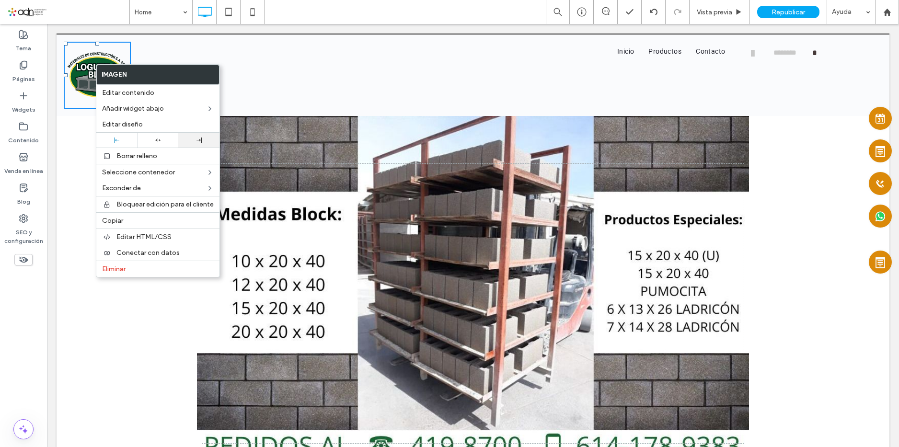
click at [191, 141] on div at bounding box center [199, 139] width 32 height 5
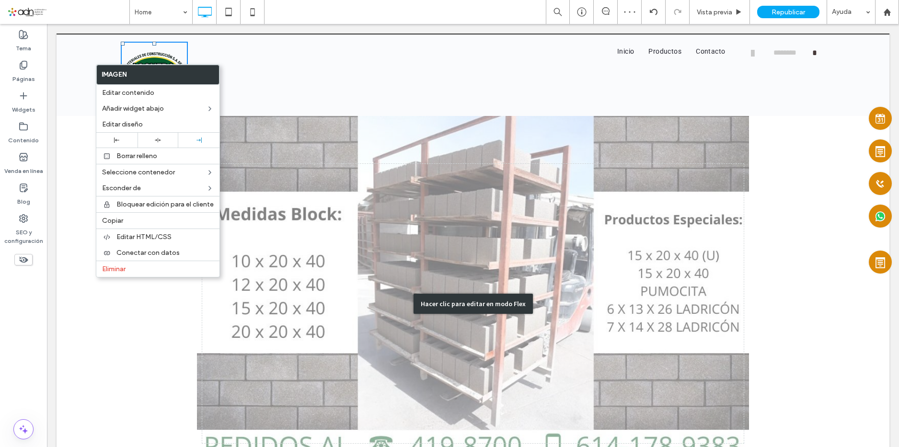
click at [114, 340] on div "Hacer clic para editar en modo Flex" at bounding box center [473, 303] width 833 height 375
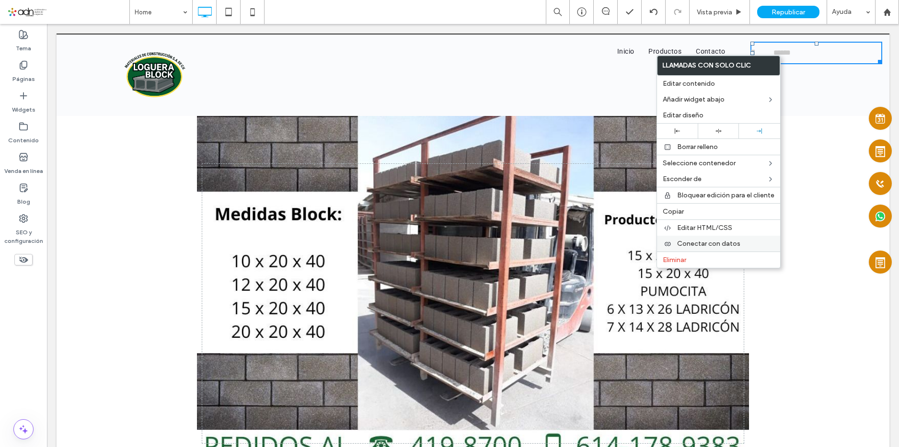
click at [734, 239] on div "Conectar con datos" at bounding box center [718, 244] width 123 height 16
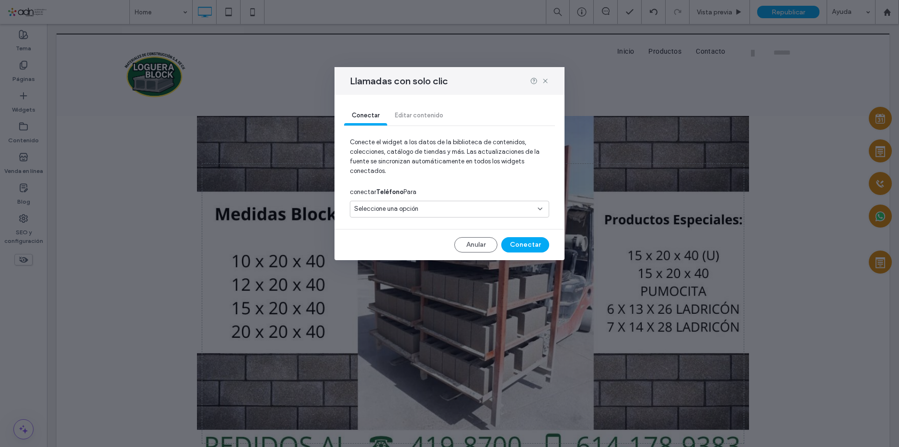
click at [418, 207] on span "Seleccione una opción" at bounding box center [386, 209] width 64 height 10
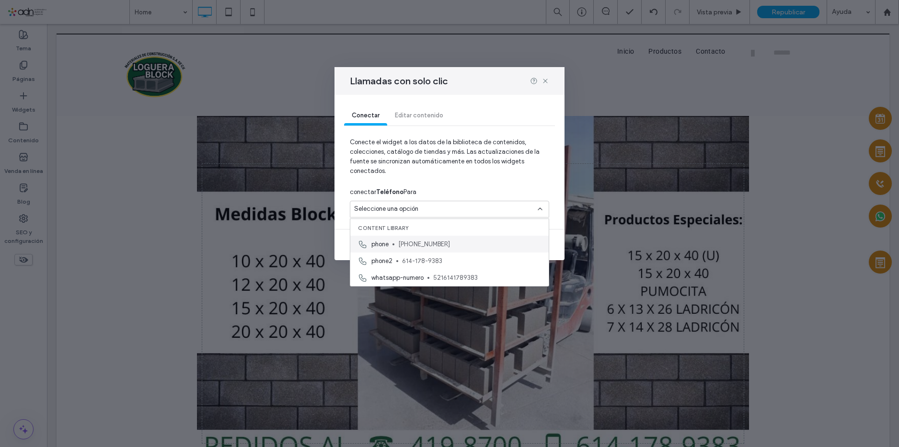
click at [436, 240] on span "[PHONE_NUMBER]" at bounding box center [469, 245] width 143 height 10
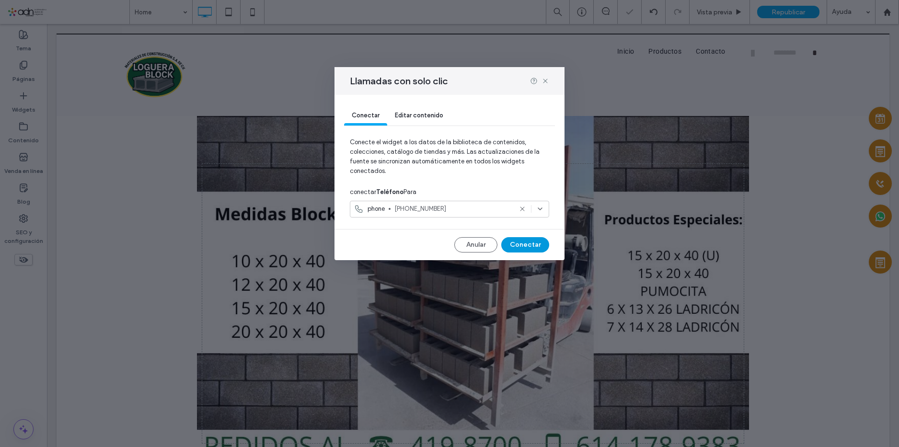
click at [524, 244] on button "Conectar" at bounding box center [525, 244] width 48 height 15
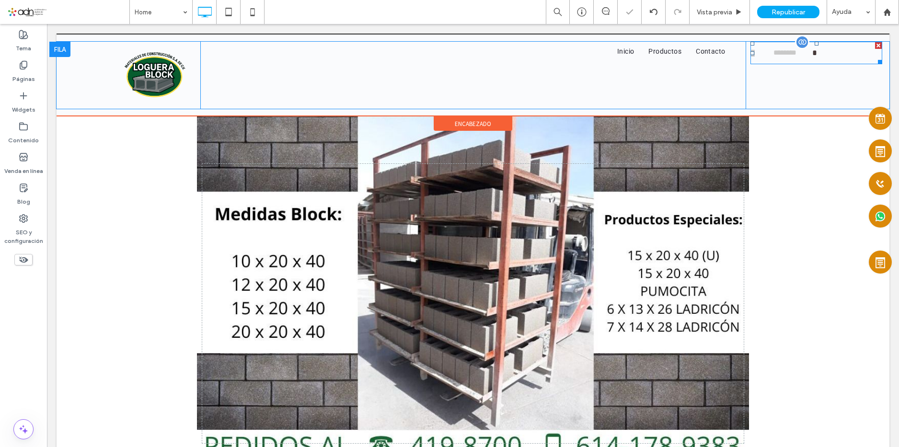
click at [772, 55] on span "********" at bounding box center [791, 53] width 42 height 18
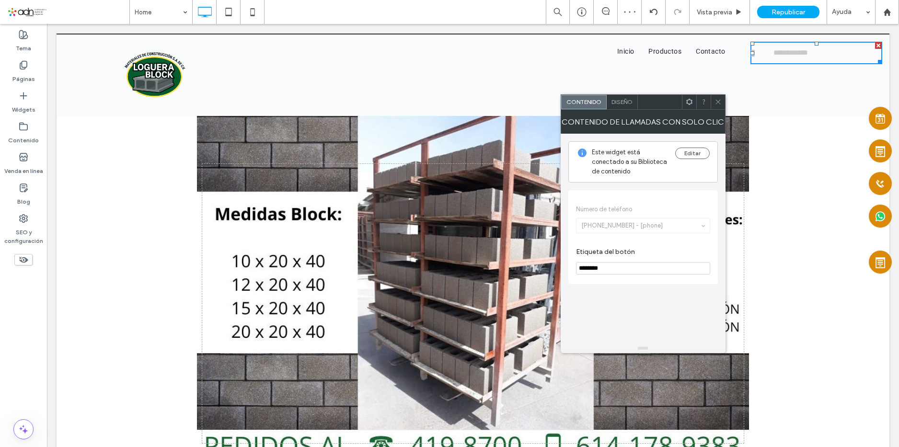
click at [626, 101] on span "Diseño" at bounding box center [621, 101] width 21 height 7
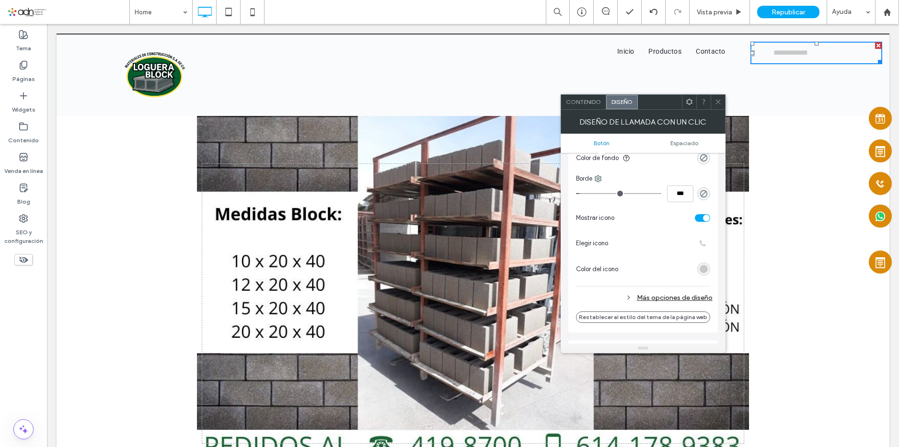
scroll to position [383, 0]
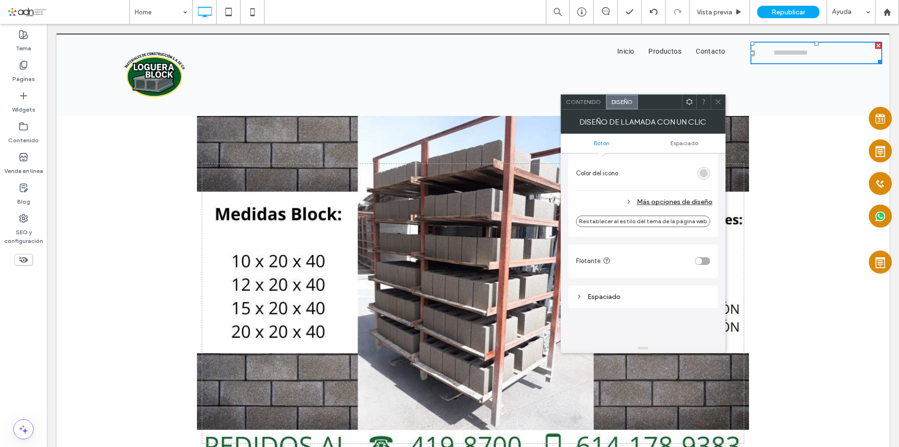
click at [704, 172] on div "rgb(201, 201, 201)" at bounding box center [703, 173] width 8 height 8
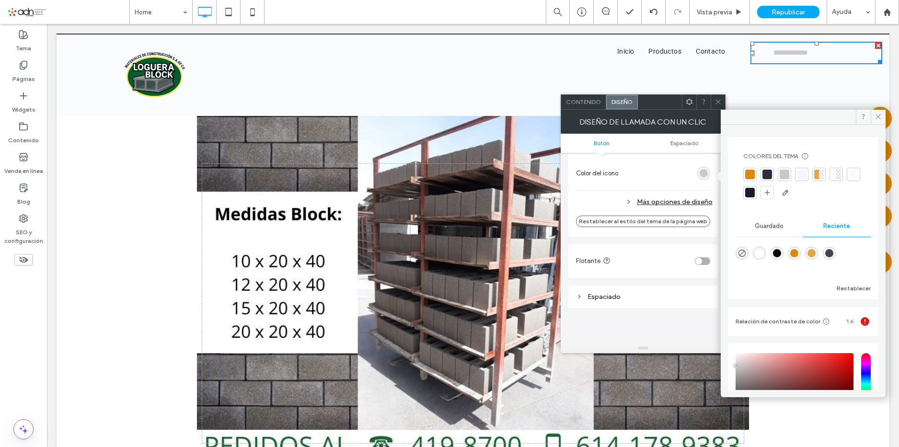
click at [754, 192] on div at bounding box center [750, 193] width 10 height 10
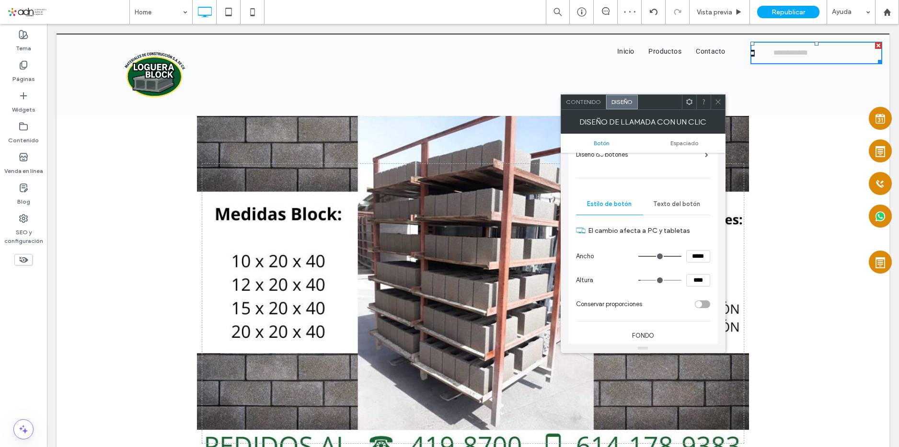
scroll to position [48, 0]
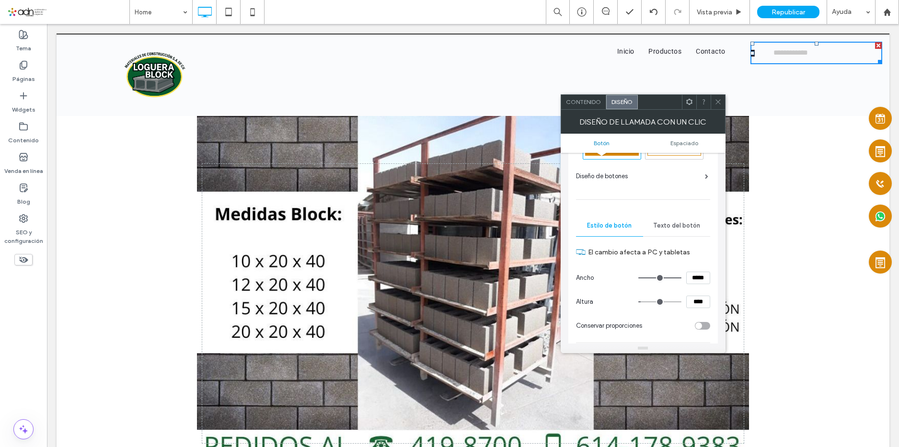
click at [714, 106] on span at bounding box center [717, 102] width 7 height 14
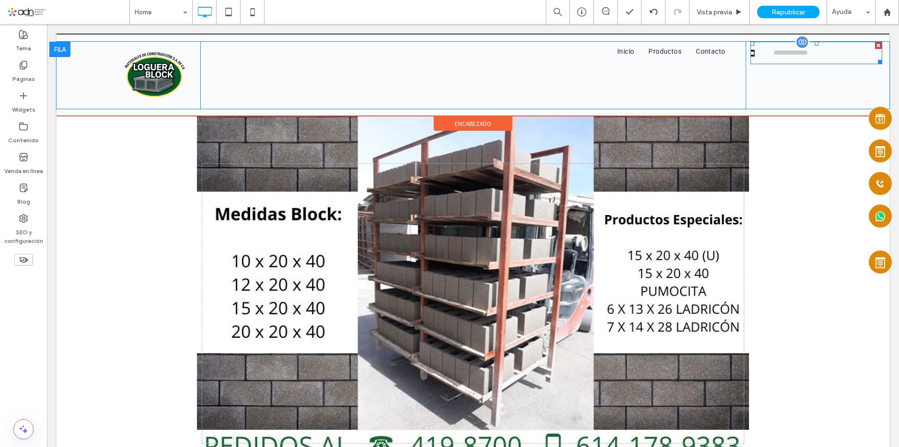
click at [770, 56] on span "********" at bounding box center [791, 51] width 42 height 18
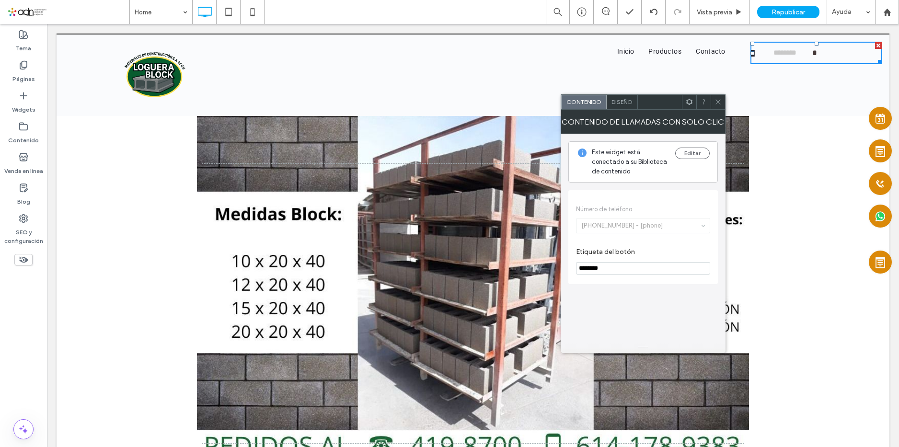
click at [614, 99] on span "Diseño" at bounding box center [621, 101] width 21 height 7
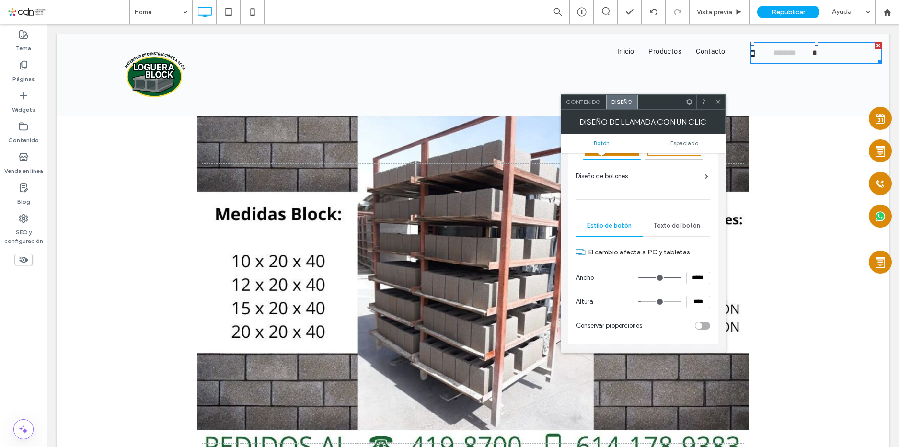
scroll to position [0, 0]
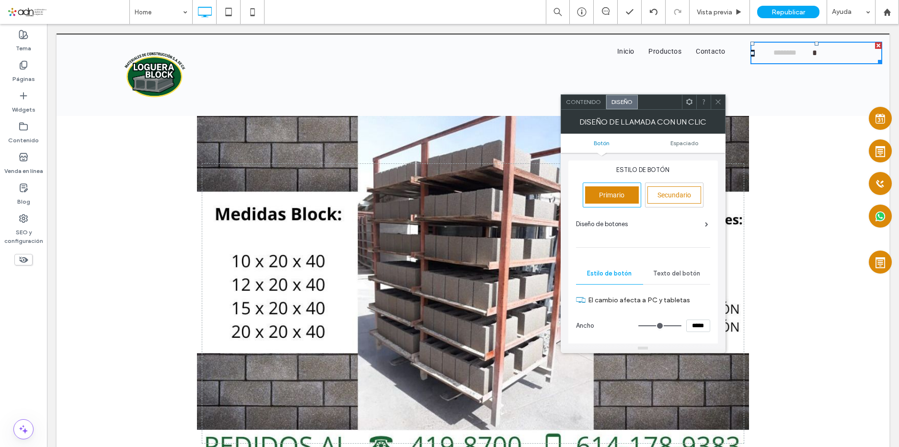
click at [694, 269] on div "Texto del botón" at bounding box center [676, 273] width 67 height 21
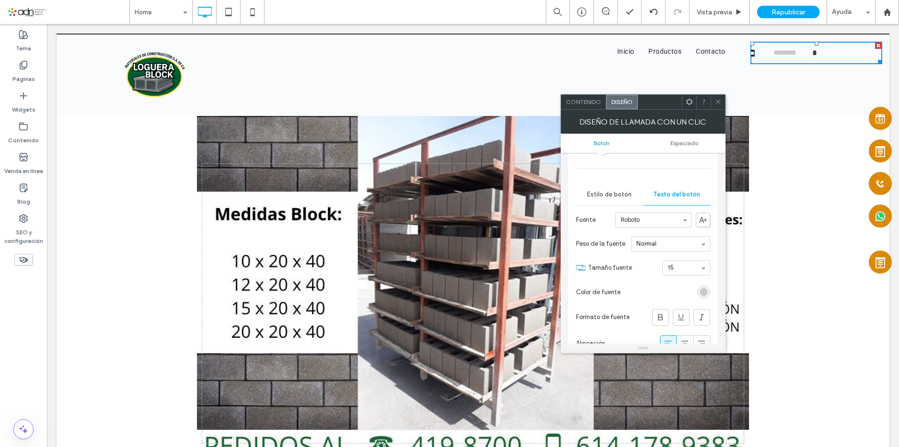
scroll to position [96, 0]
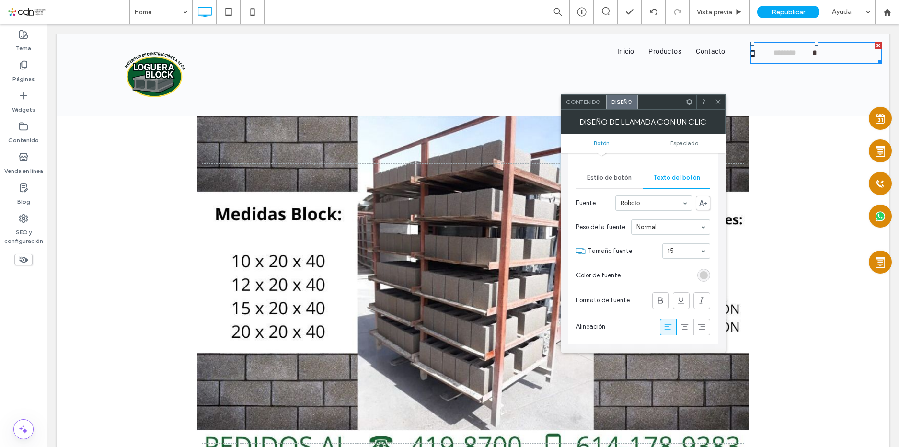
click at [703, 279] on div "rgb(201, 201, 201)" at bounding box center [703, 275] width 8 height 8
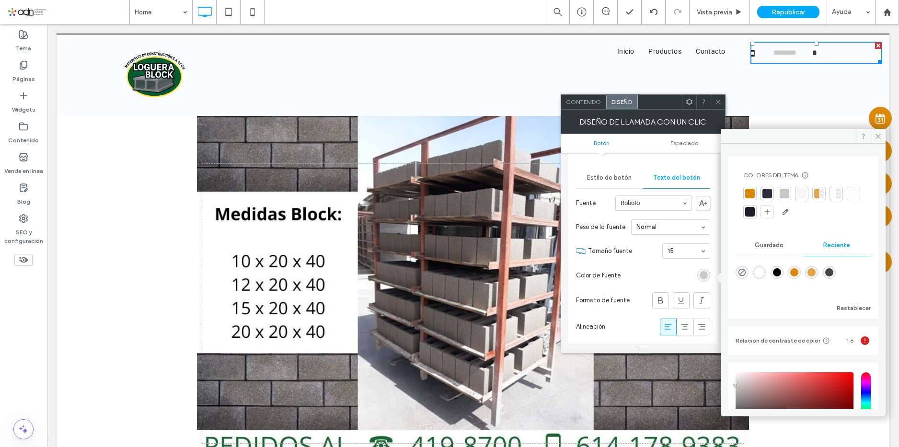
click at [754, 213] on div at bounding box center [750, 212] width 10 height 10
click at [879, 135] on use at bounding box center [878, 136] width 5 height 5
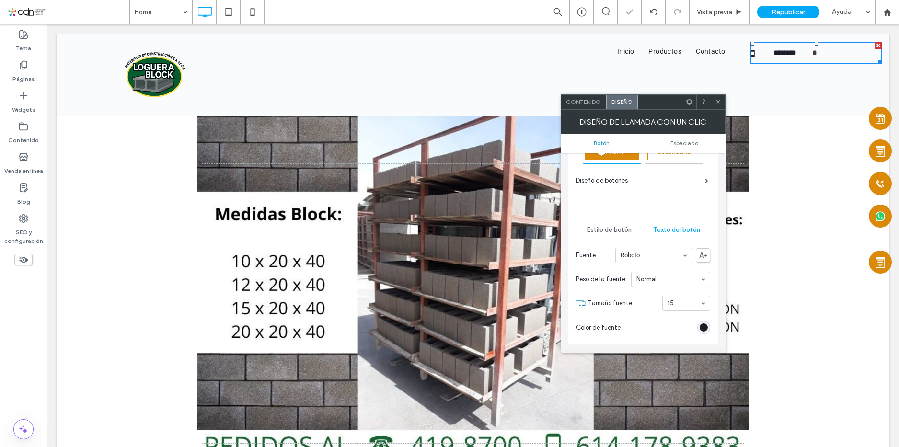
scroll to position [0, 0]
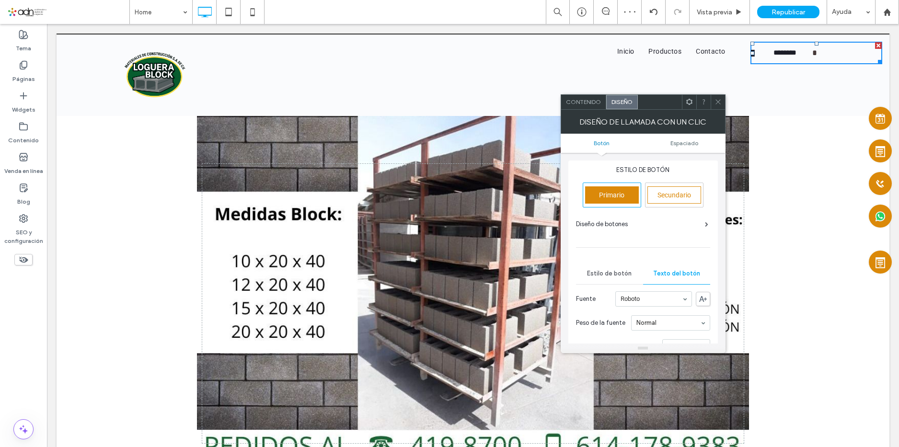
click at [591, 108] on div "Contenido" at bounding box center [583, 102] width 45 height 14
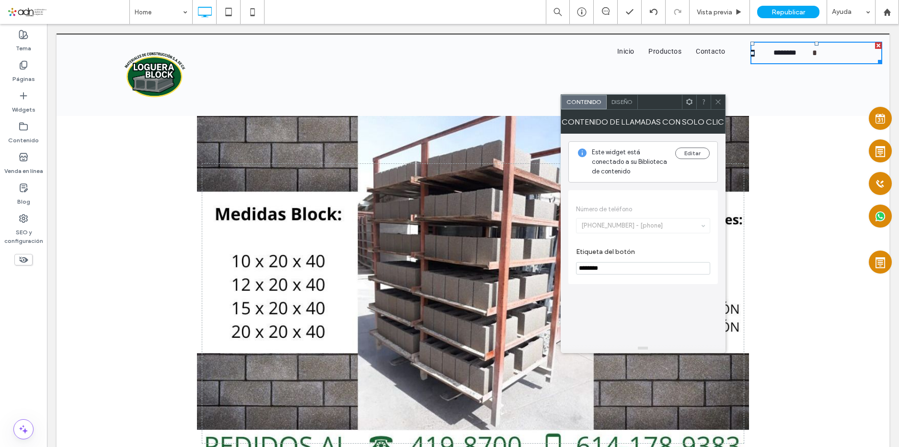
click at [620, 274] on input "********" at bounding box center [643, 268] width 134 height 12
click at [621, 101] on span "Diseño" at bounding box center [621, 101] width 21 height 7
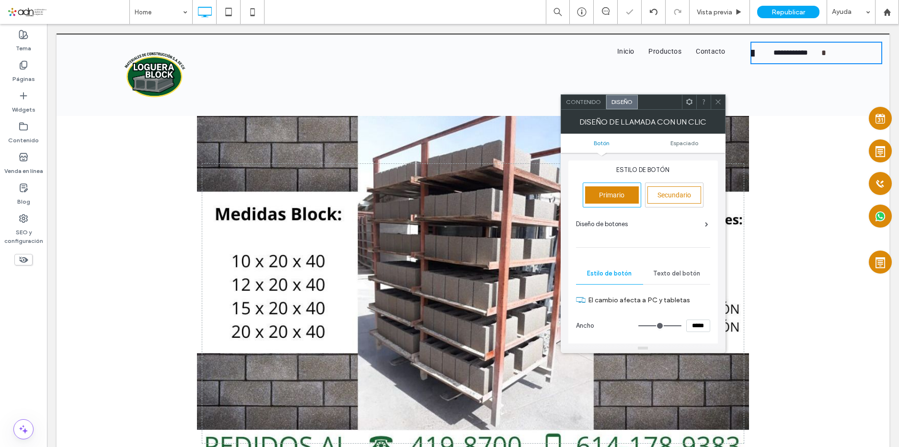
click at [582, 107] on div "Contenido" at bounding box center [583, 102] width 45 height 14
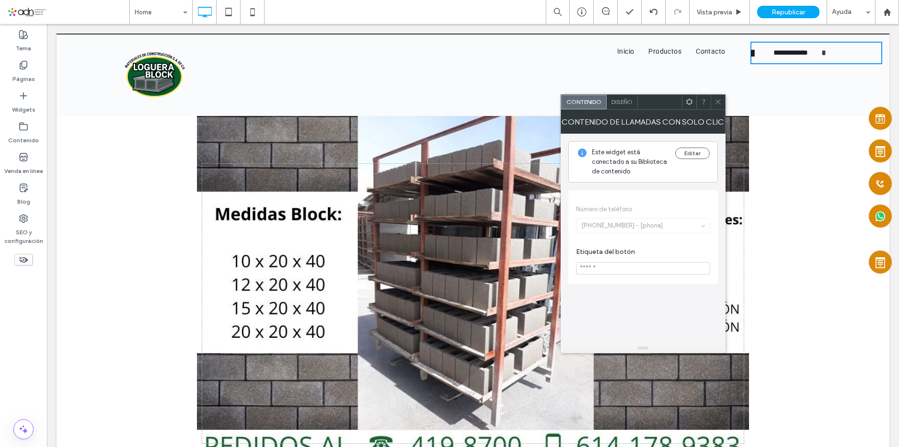
click at [617, 273] on input "Etiqueta del botón" at bounding box center [643, 268] width 134 height 12
click at [719, 98] on span at bounding box center [717, 102] width 7 height 14
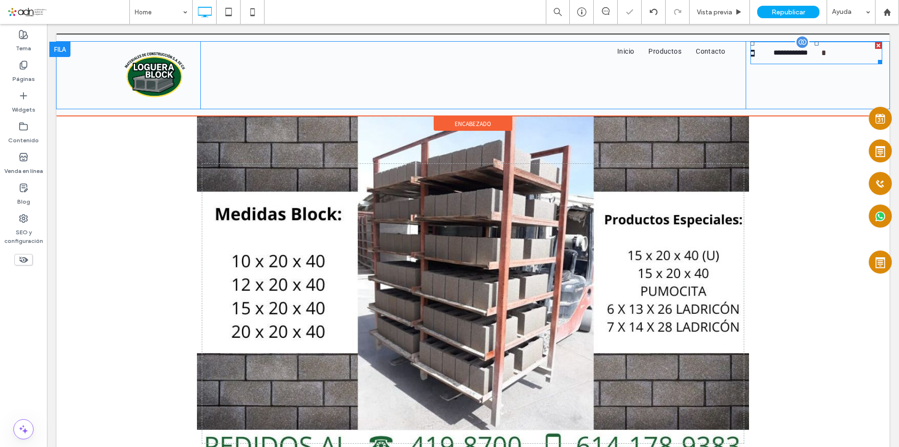
click at [779, 57] on span "**********" at bounding box center [795, 53] width 51 height 18
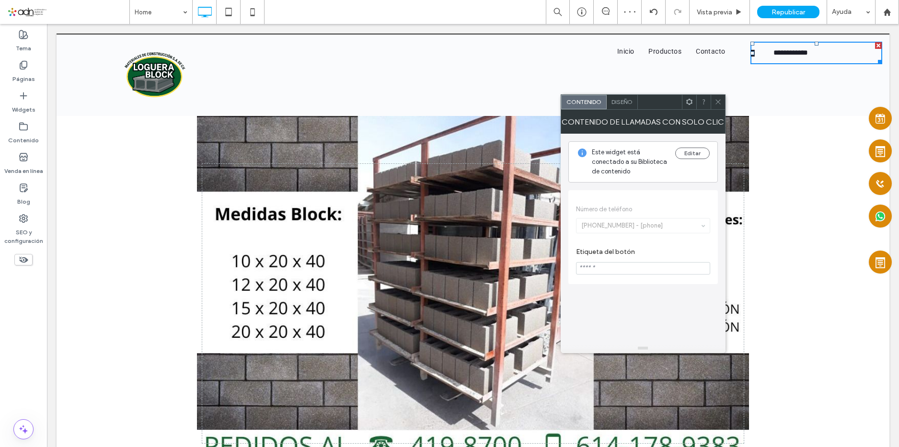
click at [716, 101] on icon at bounding box center [717, 101] width 7 height 7
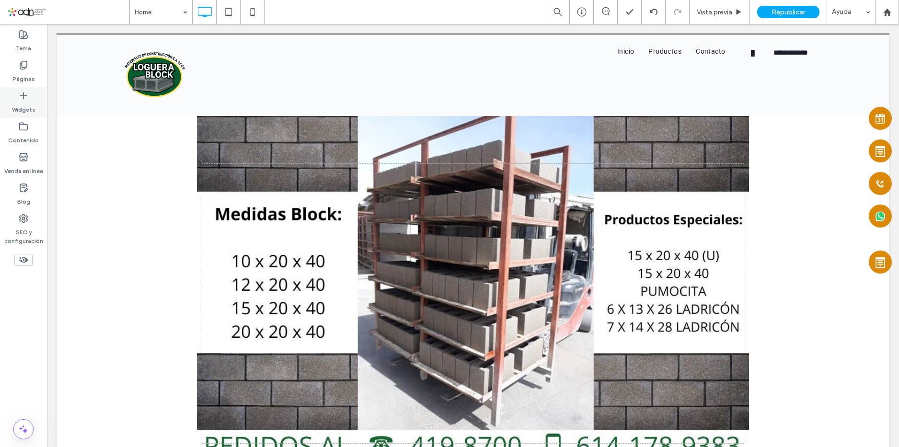
click at [37, 108] on div "Widgets" at bounding box center [23, 102] width 47 height 31
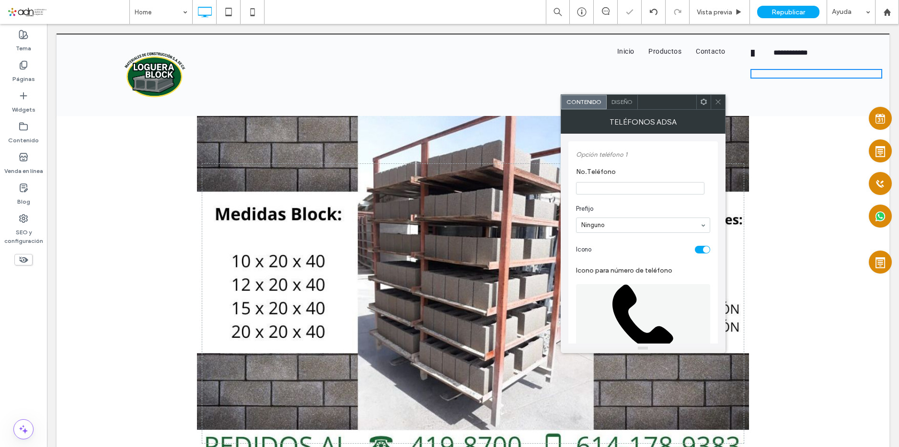
click at [719, 99] on icon at bounding box center [717, 101] width 7 height 7
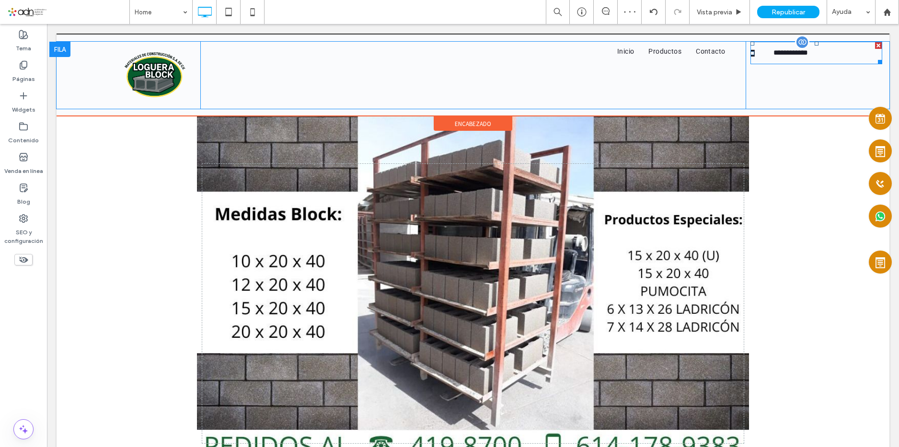
click at [875, 45] on div at bounding box center [878, 45] width 7 height 7
click at [775, 83] on div "Click To Paste Click To Paste" at bounding box center [813, 75] width 137 height 67
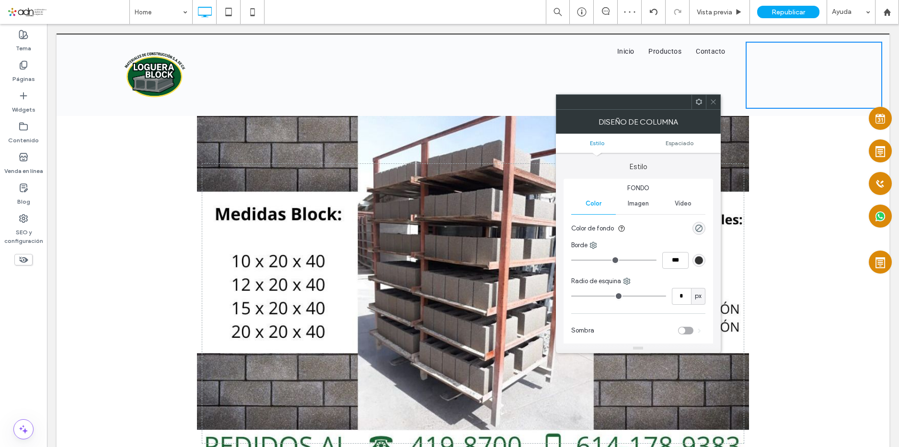
click at [777, 77] on div "Click To Paste Click To Paste" at bounding box center [813, 75] width 137 height 67
click at [714, 102] on icon at bounding box center [712, 101] width 7 height 7
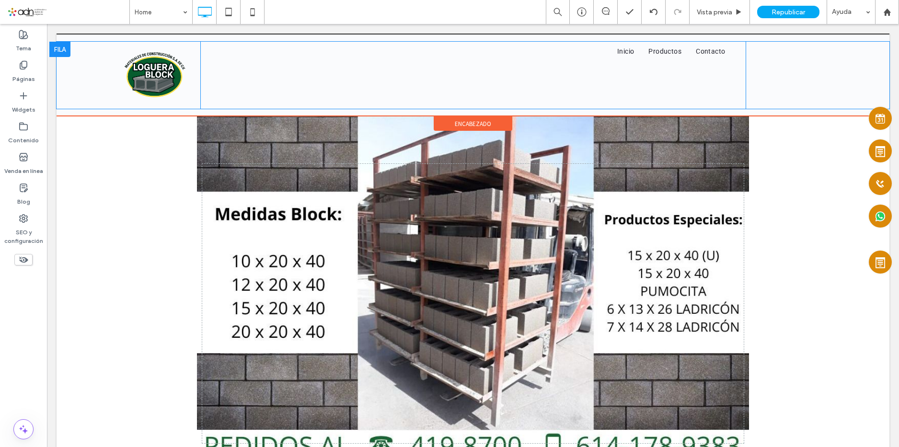
click at [775, 88] on div "Click To Paste Click To Paste" at bounding box center [813, 75] width 137 height 67
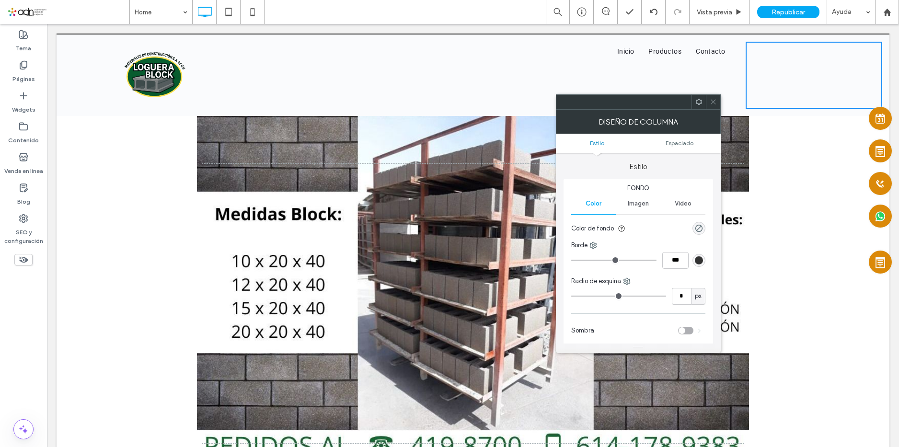
click at [774, 73] on div "Click To Paste Click To Paste" at bounding box center [813, 75] width 137 height 67
click at [713, 101] on icon at bounding box center [712, 101] width 7 height 7
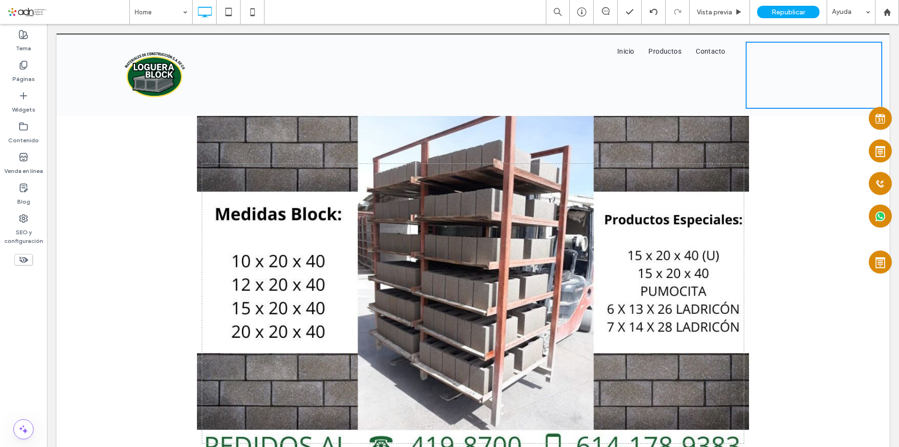
click at [805, 48] on div at bounding box center [816, 51] width 132 height 10
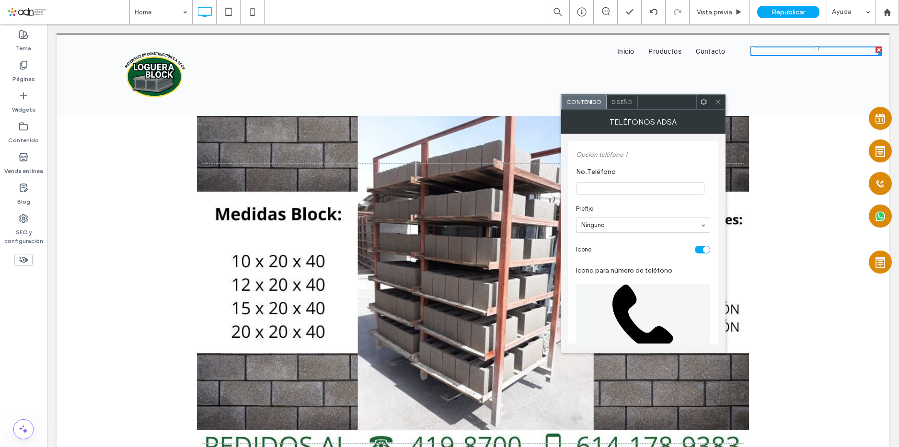
click at [717, 99] on icon at bounding box center [717, 101] width 7 height 7
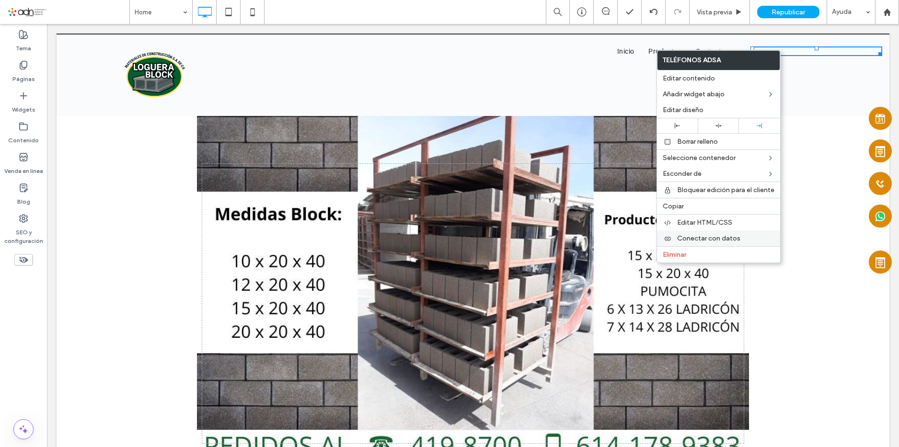
click at [698, 240] on span "Conectar con datos" at bounding box center [708, 238] width 63 height 8
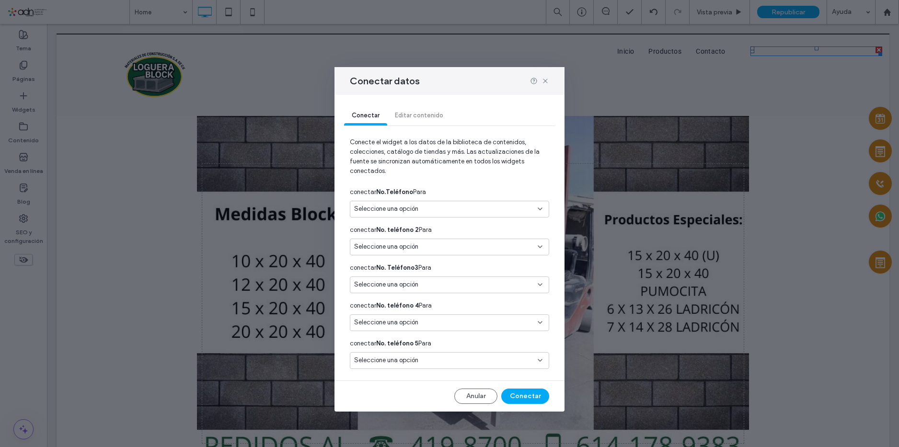
click at [418, 210] on span "Seleccione una opción" at bounding box center [386, 209] width 64 height 10
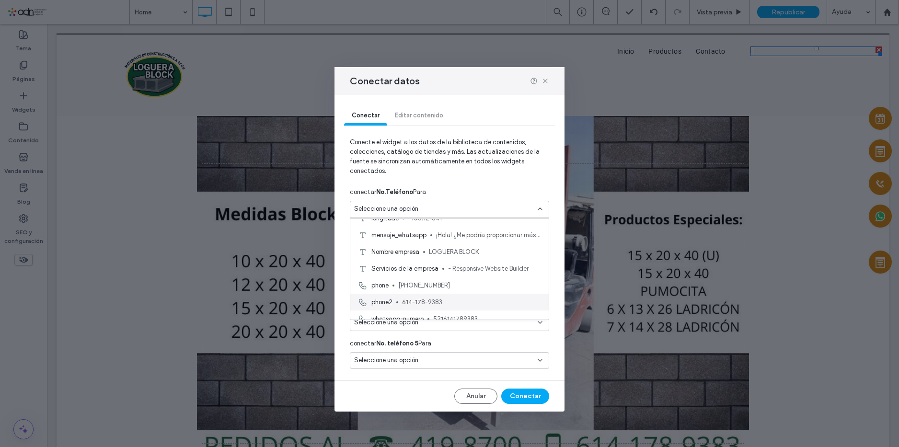
scroll to position [84, 0]
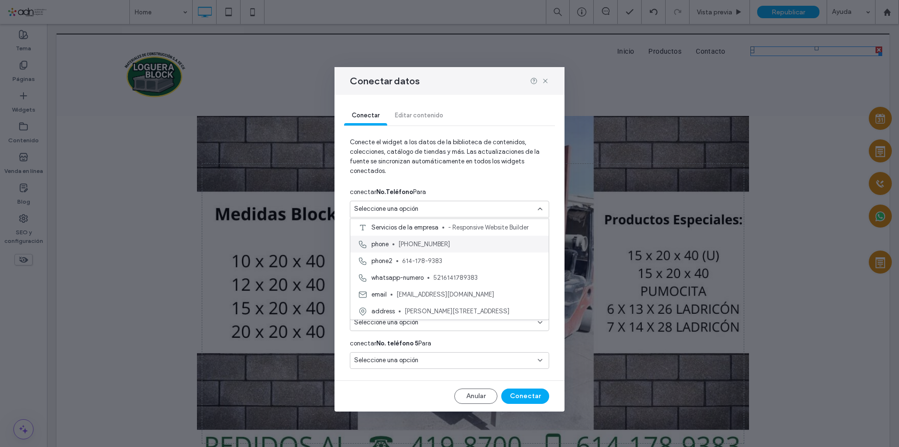
click at [413, 244] on span "[PHONE_NUMBER]" at bounding box center [469, 245] width 143 height 10
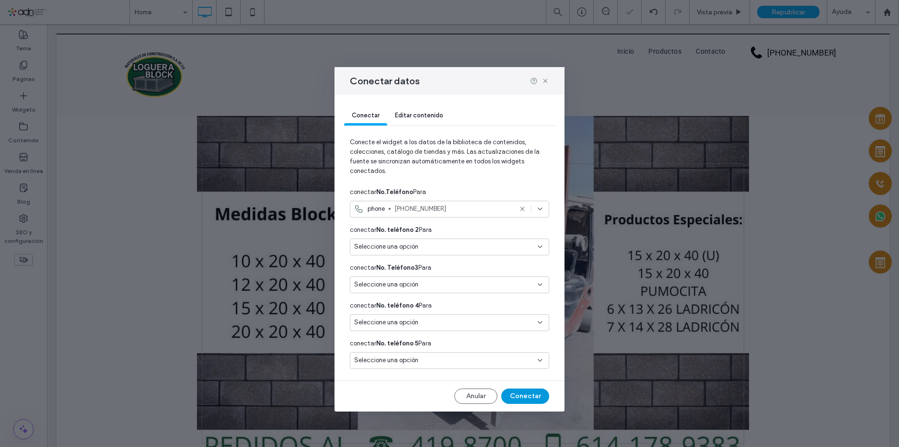
click at [519, 397] on button "Conectar" at bounding box center [525, 395] width 48 height 15
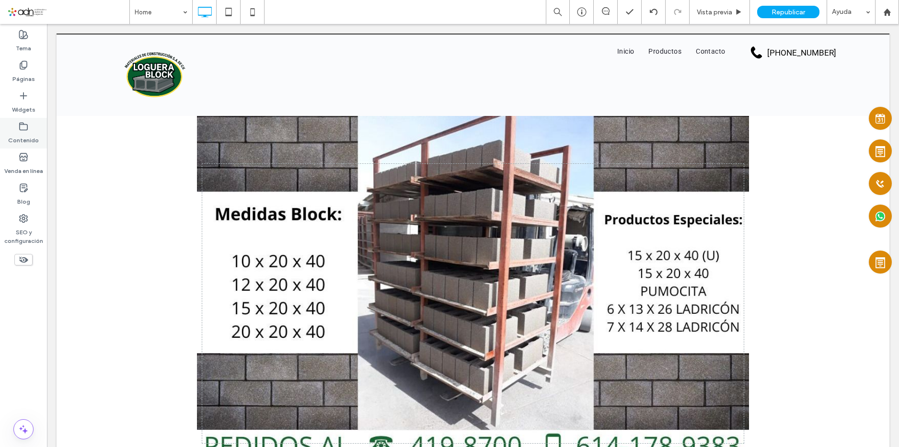
click at [23, 141] on label "Contenido" at bounding box center [23, 137] width 31 height 13
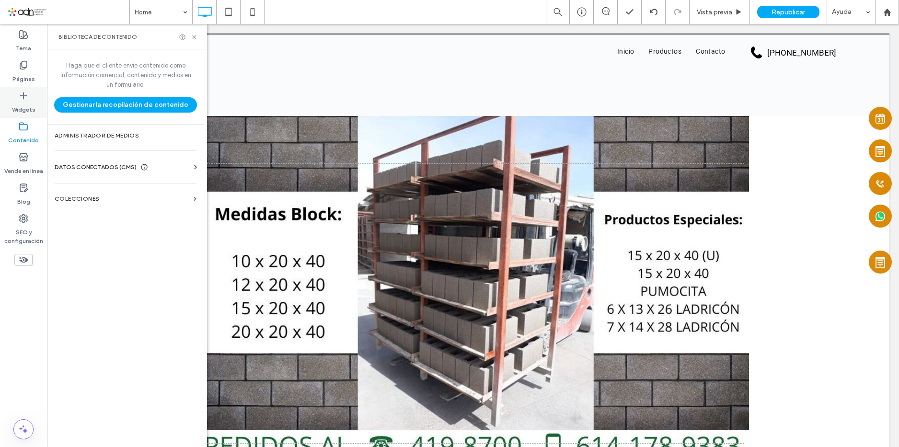
click at [20, 111] on label "Widgets" at bounding box center [23, 107] width 23 height 13
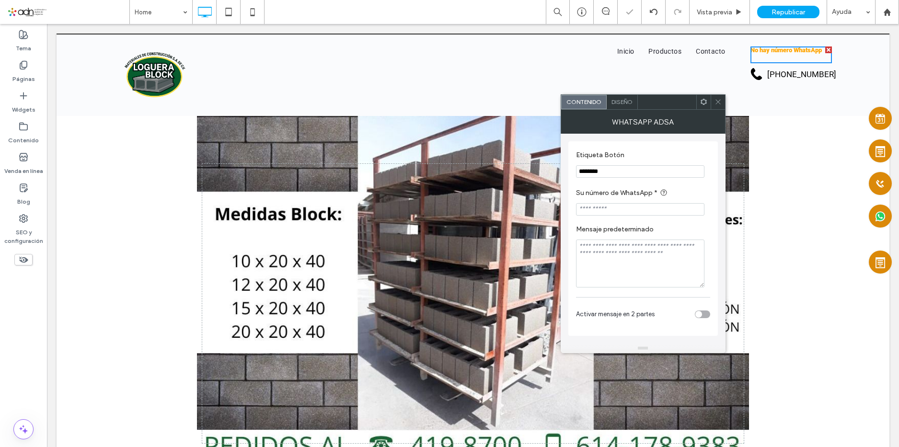
click at [619, 103] on span "Diseño" at bounding box center [621, 101] width 21 height 7
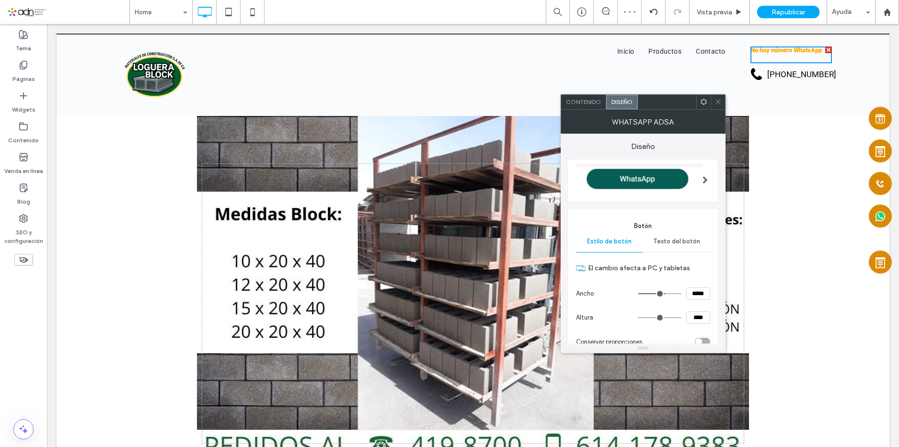
click at [640, 179] on img at bounding box center [639, 179] width 127 height 31
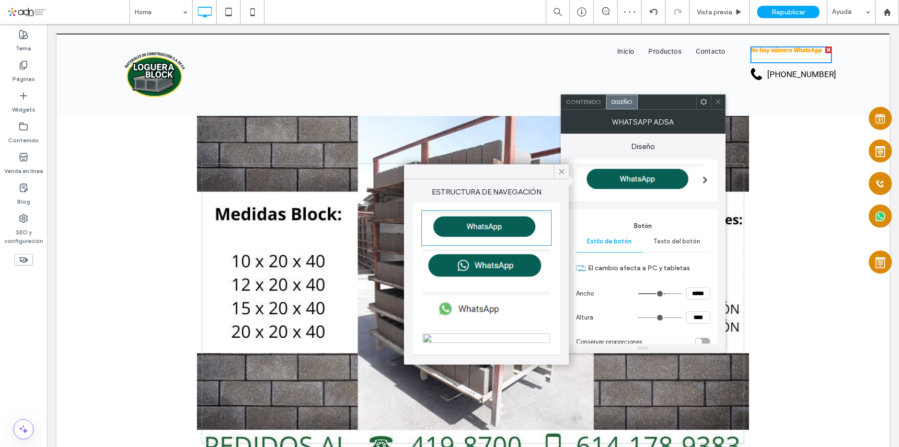
click at [478, 341] on img at bounding box center [486, 338] width 127 height 11
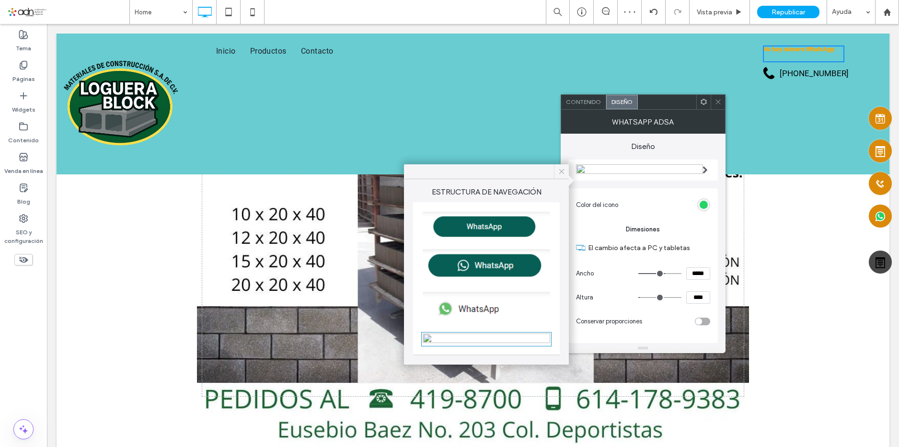
click at [559, 169] on icon at bounding box center [561, 171] width 9 height 9
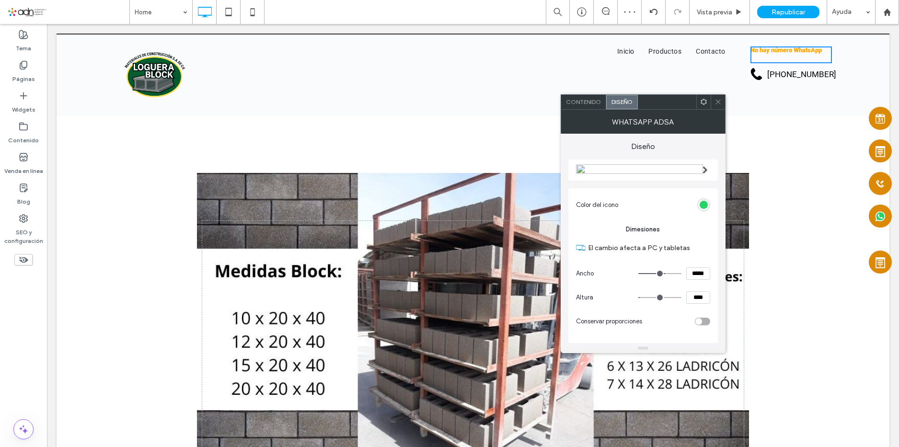
click at [717, 100] on icon at bounding box center [717, 101] width 7 height 7
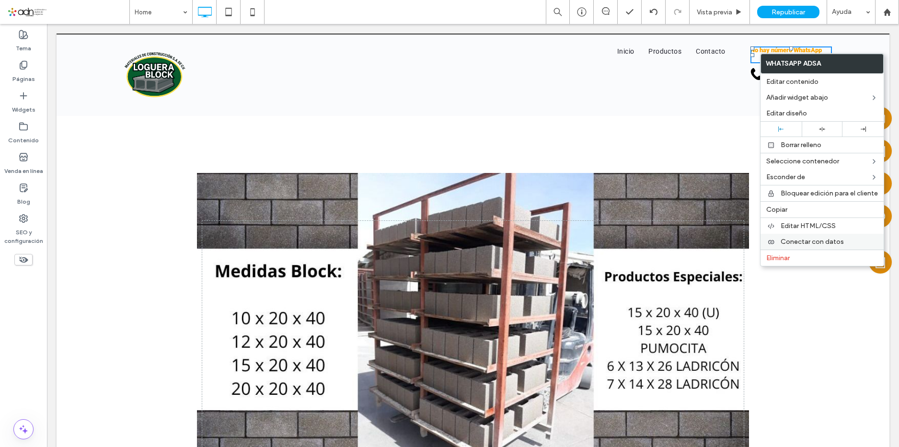
click at [798, 244] on span "Conectar con datos" at bounding box center [811, 242] width 63 height 8
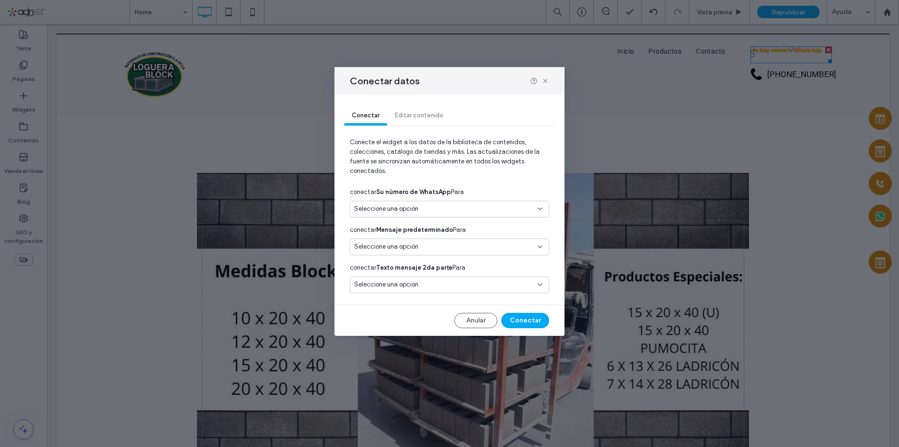
click at [449, 193] on span "conectar Su número de WhatsApp Para" at bounding box center [407, 192] width 114 height 10
click at [446, 204] on div "Seleccione una opción" at bounding box center [449, 209] width 199 height 17
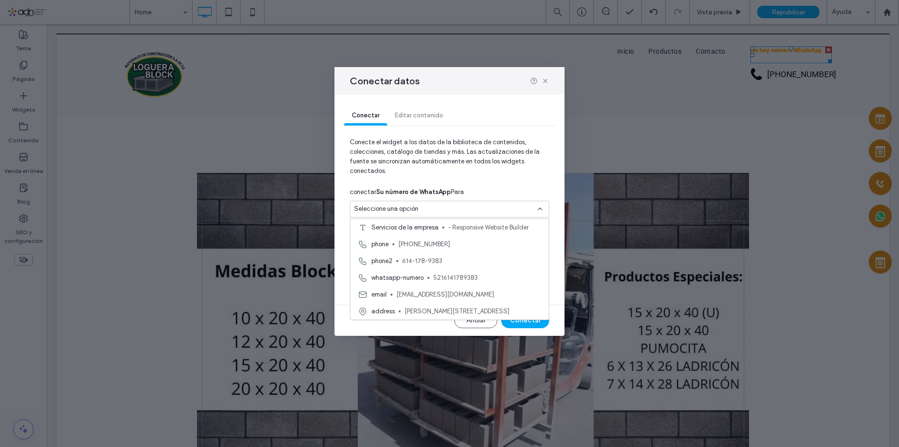
click at [425, 280] on div "whatsapp-numero 5216141789383" at bounding box center [449, 277] width 198 height 17
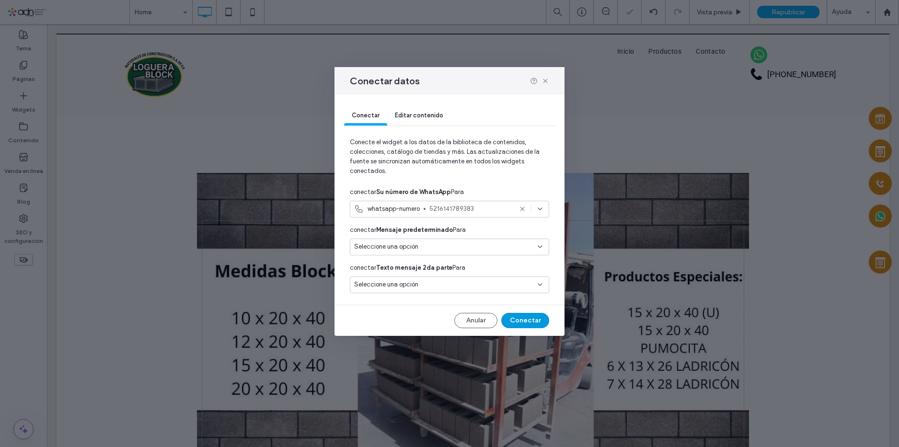
click at [517, 317] on button "Conectar" at bounding box center [525, 320] width 48 height 15
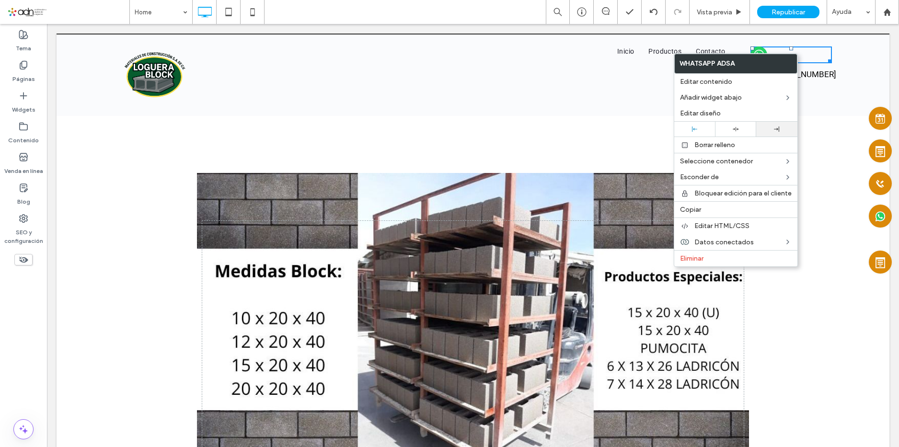
click at [771, 130] on div at bounding box center [777, 128] width 32 height 5
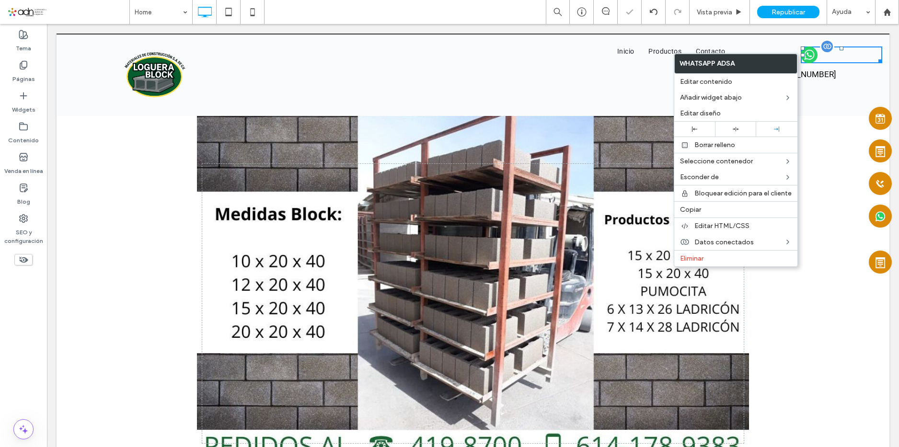
click at [830, 56] on div at bounding box center [840, 54] width 81 height 17
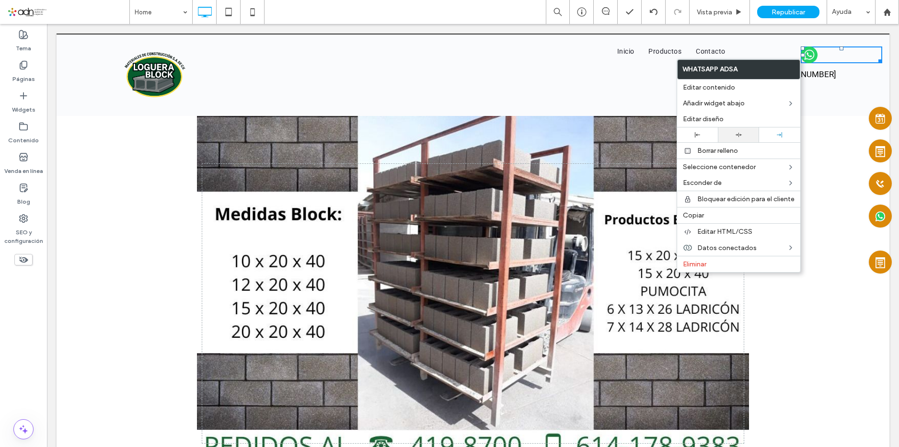
click at [741, 132] on icon at bounding box center [738, 135] width 6 height 6
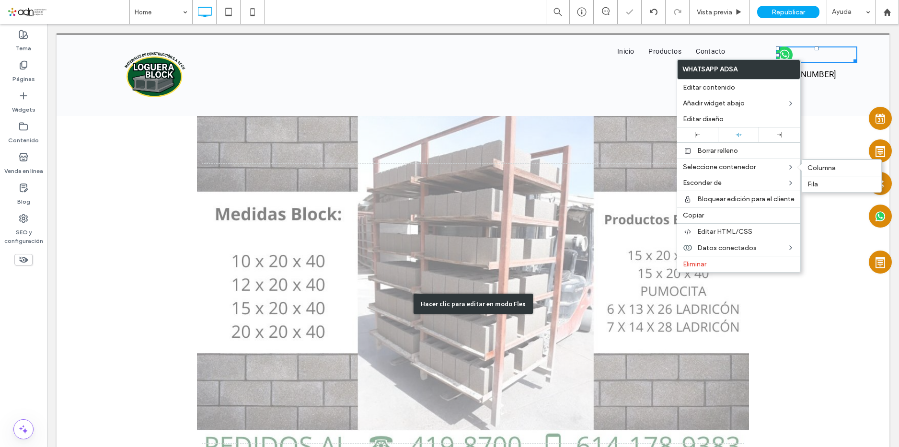
click at [807, 205] on div "Hacer clic para editar en modo Flex" at bounding box center [473, 303] width 833 height 375
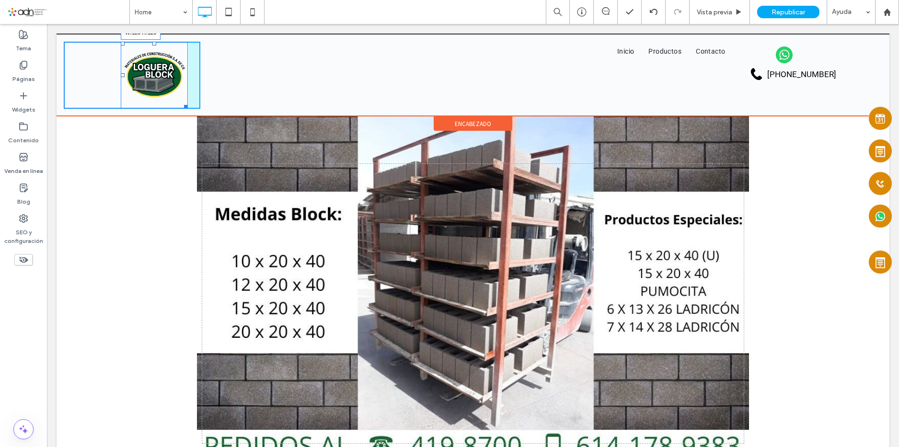
drag, startPoint x: 182, startPoint y: 105, endPoint x: 229, endPoint y: 122, distance: 50.3
click at [182, 98] on div "W:125 H:125 Click To Paste Click To Paste" at bounding box center [132, 75] width 137 height 67
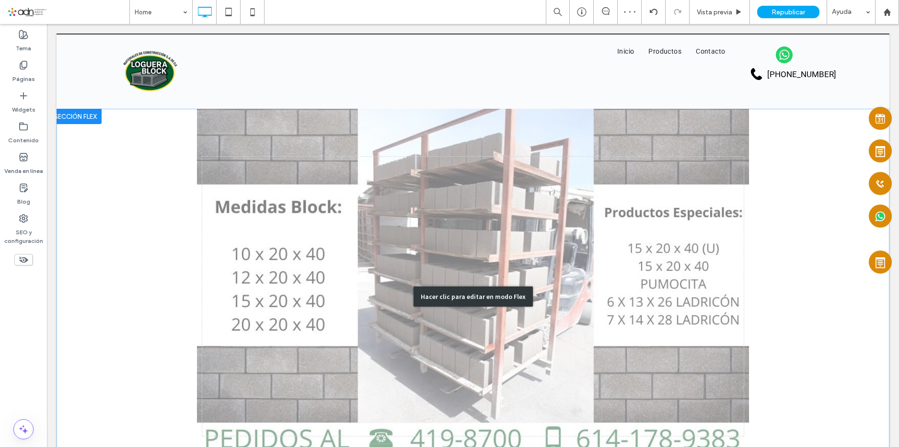
click at [162, 123] on div "Hacer clic para editar en modo Flex" at bounding box center [473, 296] width 833 height 375
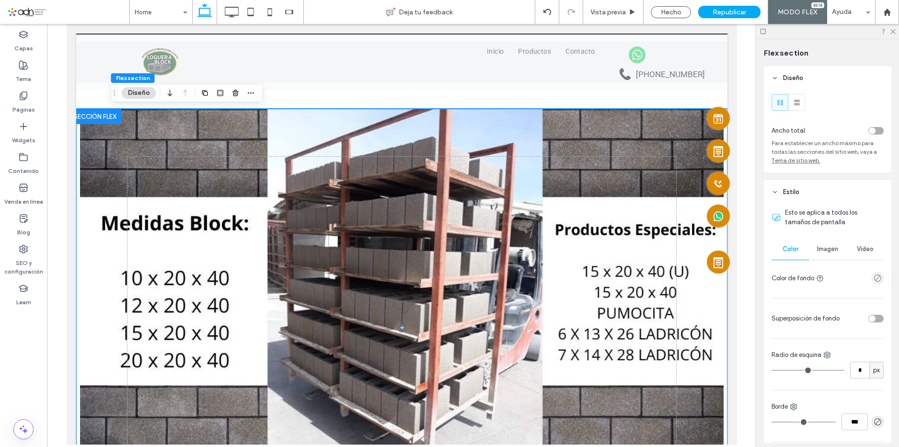
click at [351, 94] on div at bounding box center [401, 71] width 651 height 75
click at [893, 29] on icon at bounding box center [892, 31] width 6 height 6
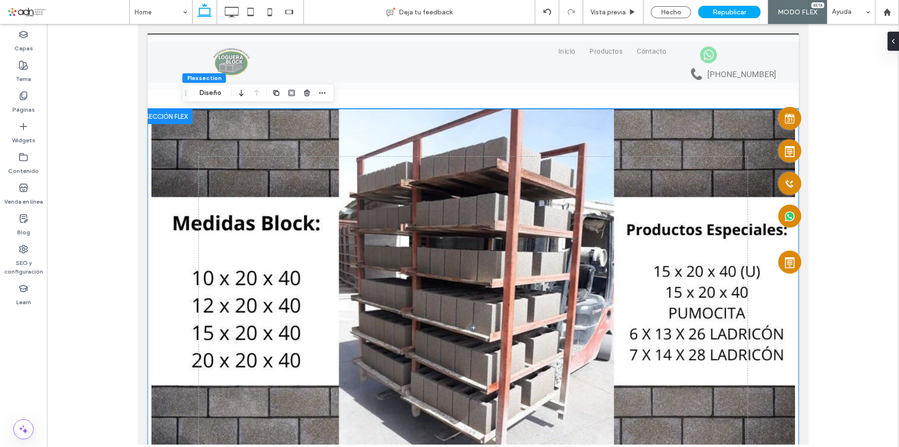
click at [523, 96] on div at bounding box center [472, 71] width 651 height 75
click at [522, 107] on div at bounding box center [472, 71] width 651 height 75
click at [513, 114] on div at bounding box center [472, 327] width 575 height 437
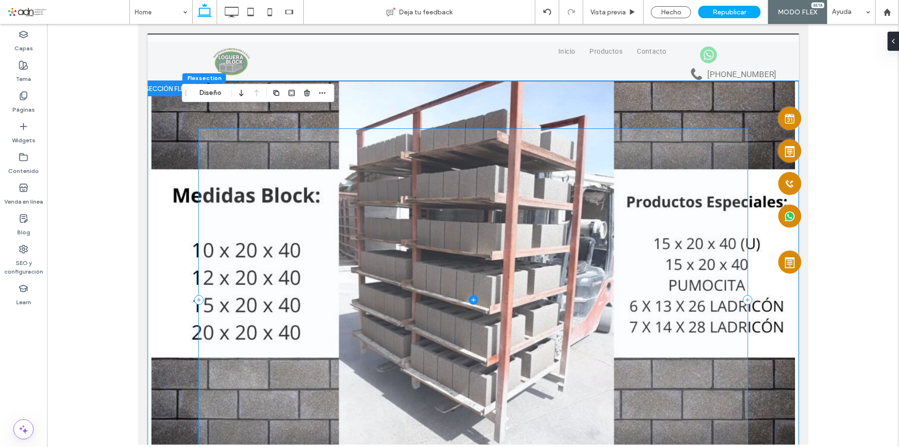
scroll to position [0, 0]
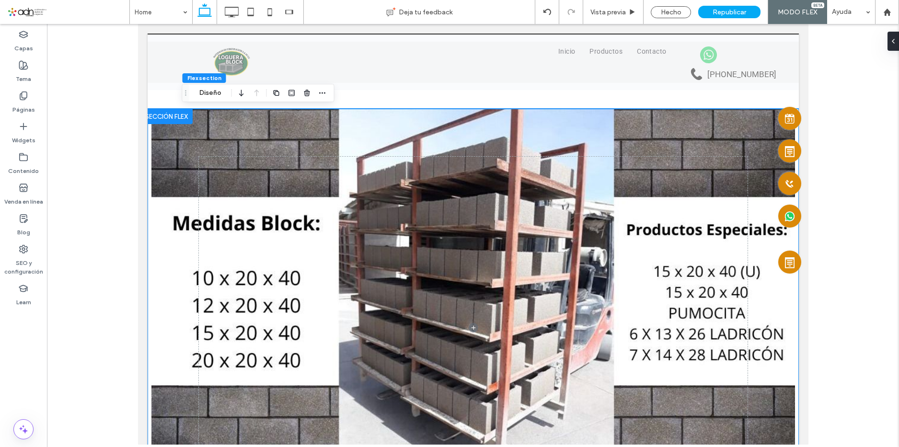
click at [349, 100] on div at bounding box center [472, 71] width 651 height 75
click at [361, 174] on span at bounding box center [472, 328] width 549 height 342
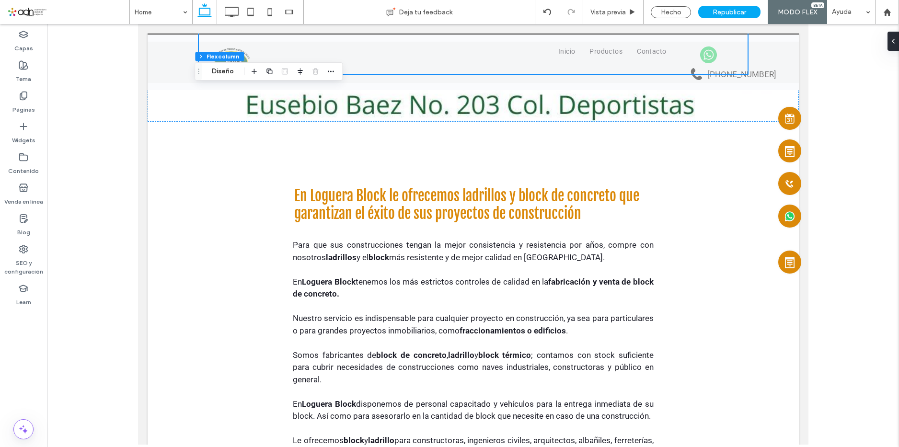
scroll to position [335, 0]
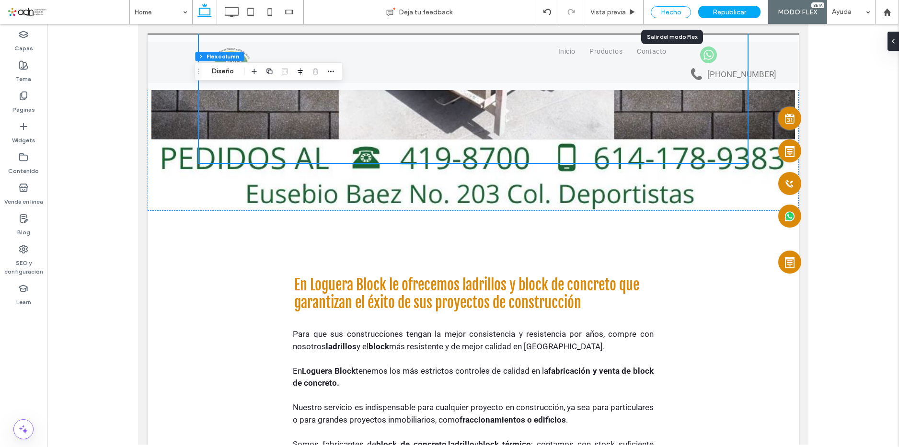
click at [659, 15] on div "Hecho" at bounding box center [671, 12] width 40 height 12
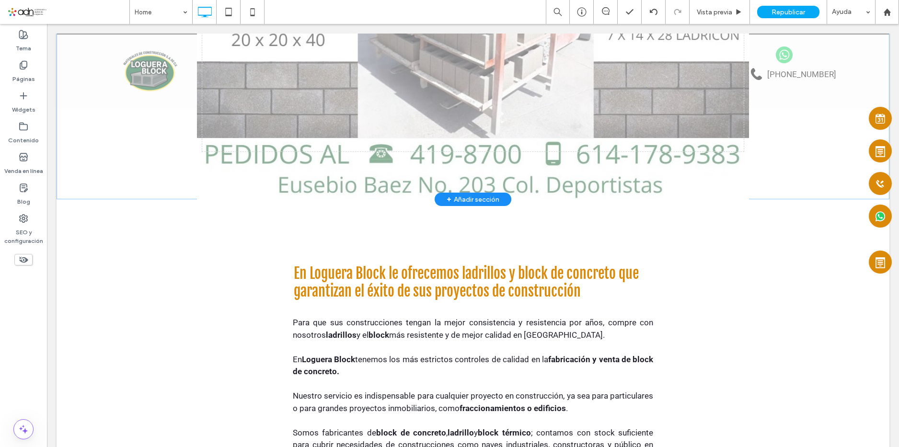
scroll to position [0, 0]
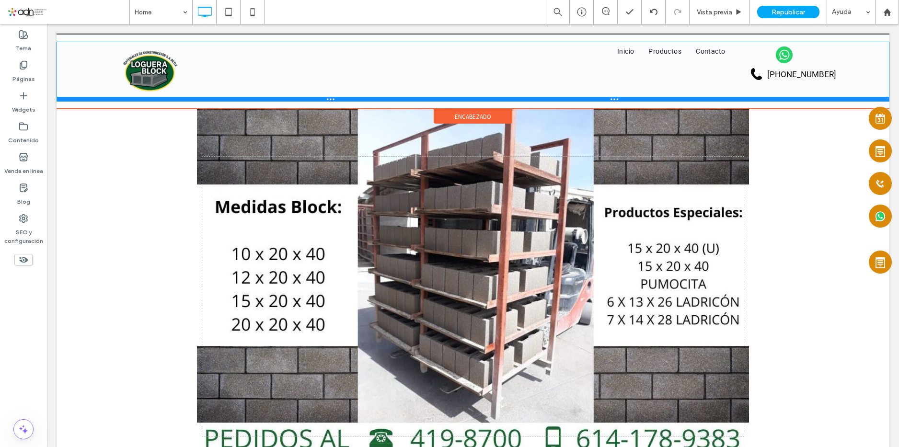
drag, startPoint x: 407, startPoint y: 99, endPoint x: 460, endPoint y: 100, distance: 52.7
click at [413, 76] on div "Click To Paste Click To Paste Click To Paste Click To Paste Click To Paste Inic…" at bounding box center [473, 72] width 833 height 60
drag, startPoint x: 745, startPoint y: 100, endPoint x: 745, endPoint y: 83, distance: 16.8
click at [745, 83] on div "Click To Paste Click To Paste Click To Paste Click To Paste Click To Paste Inic…" at bounding box center [473, 72] width 833 height 60
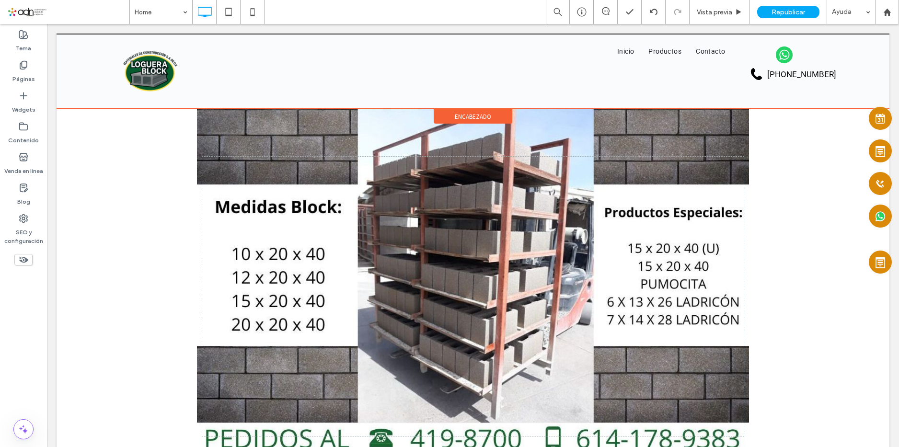
click at [465, 117] on span "encabezado" at bounding box center [473, 117] width 36 height 8
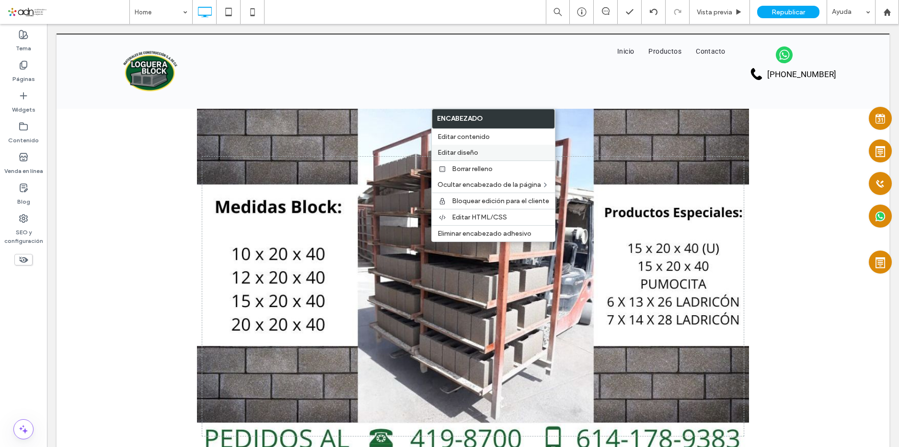
click at [490, 154] on label "Editar diseño" at bounding box center [493, 152] width 112 height 8
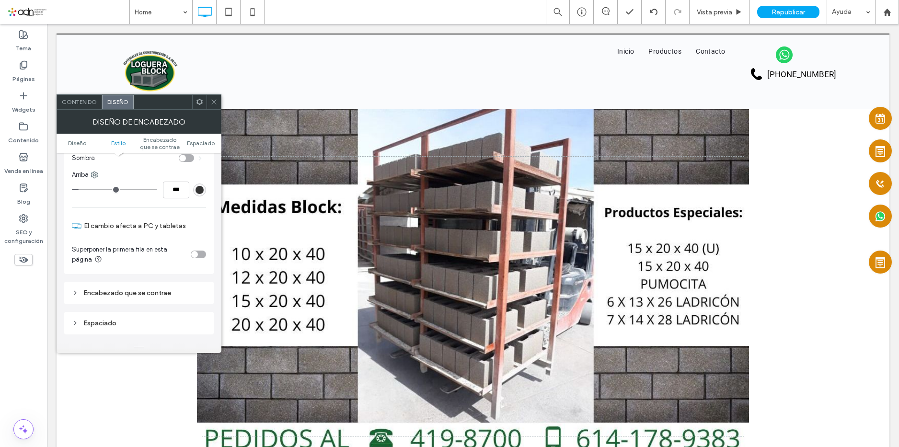
scroll to position [240, 0]
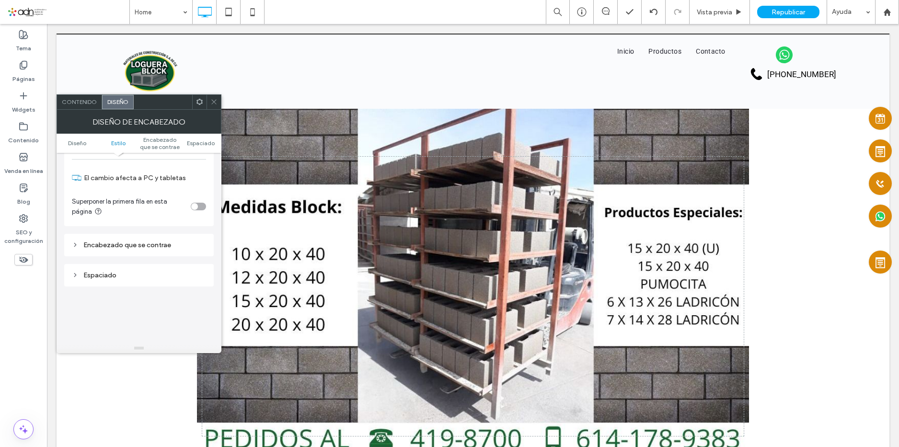
click at [134, 247] on div "Encabezado que se contrae" at bounding box center [139, 245] width 134 height 8
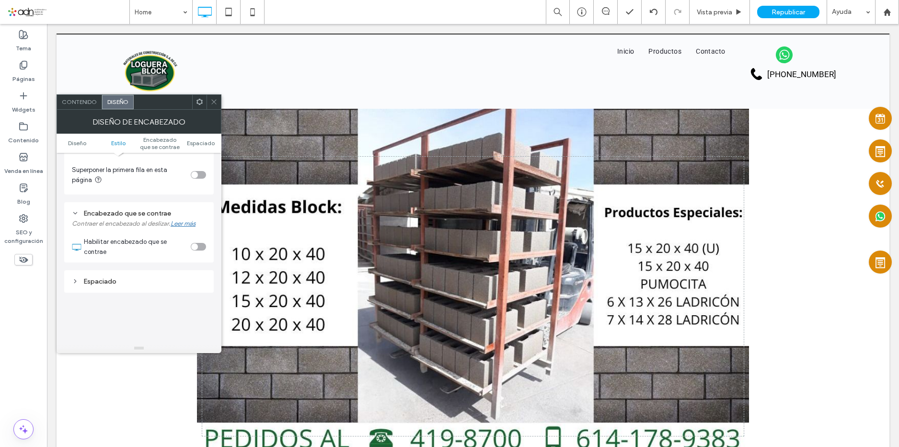
scroll to position [287, 0]
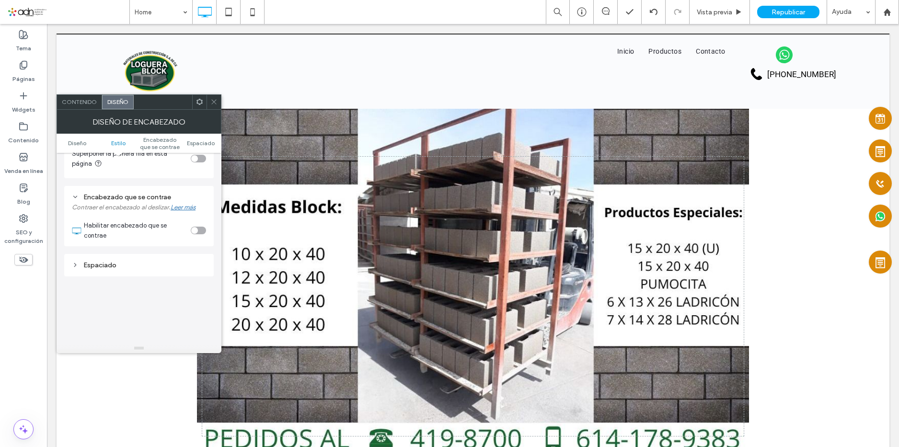
click at [198, 234] on div "toggle" at bounding box center [198, 231] width 15 height 8
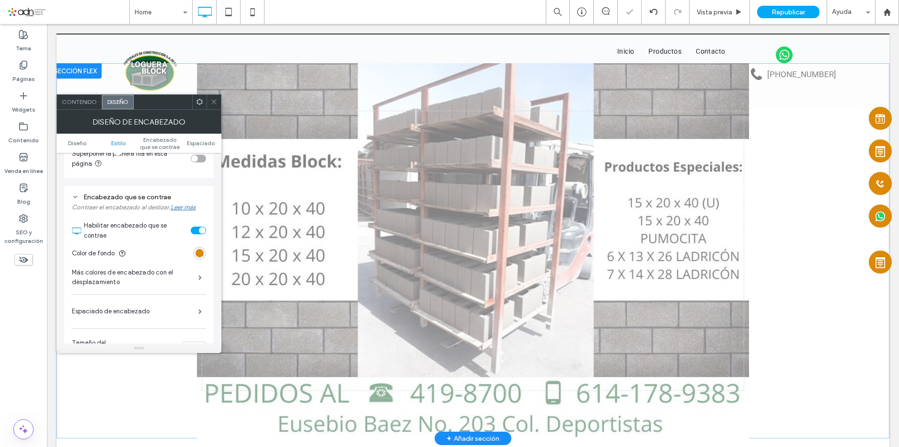
scroll to position [75, 0]
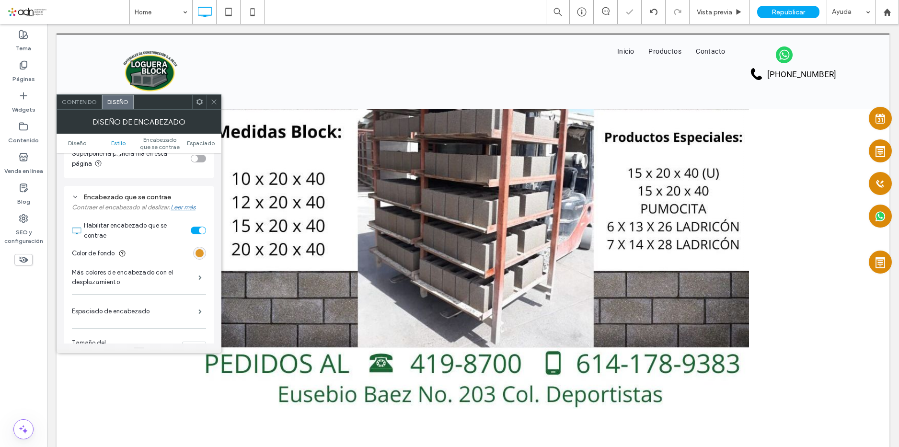
click at [201, 255] on div "rgb(219, 137, 9)" at bounding box center [199, 253] width 8 height 8
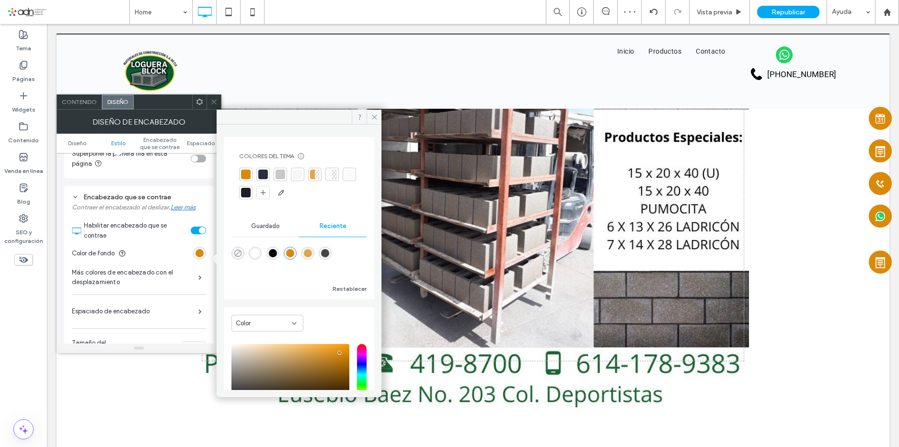
click at [234, 256] on icon "rgba(0, 0, 0, 0)" at bounding box center [238, 253] width 8 height 8
type input "*******"
type input "*"
type input "**"
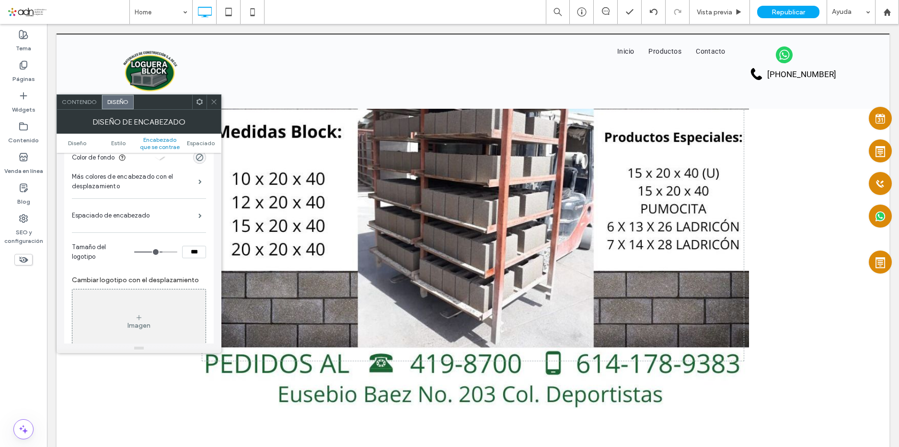
scroll to position [431, 0]
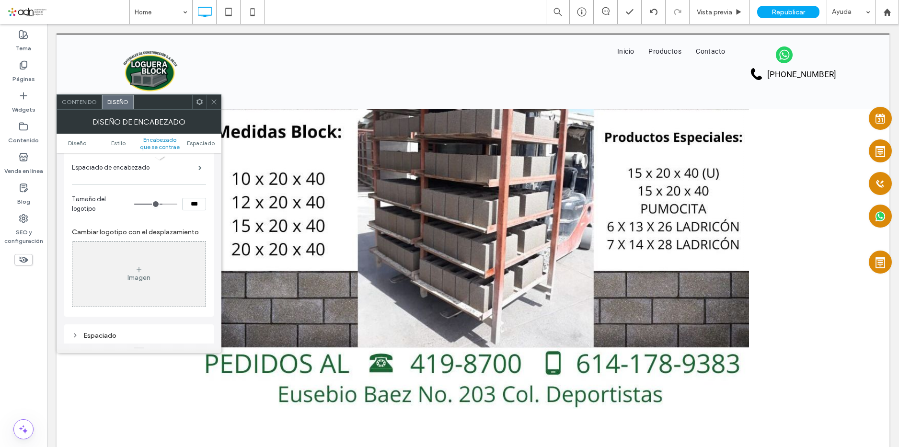
click at [211, 103] on icon at bounding box center [213, 101] width 7 height 7
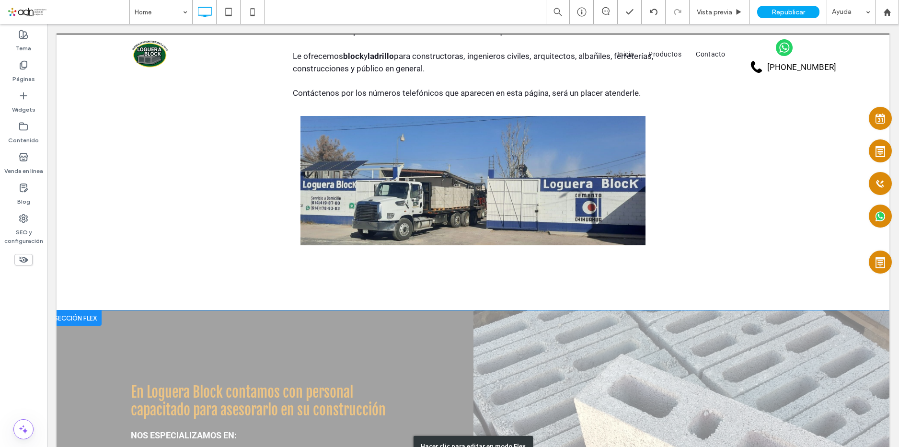
scroll to position [746, 0]
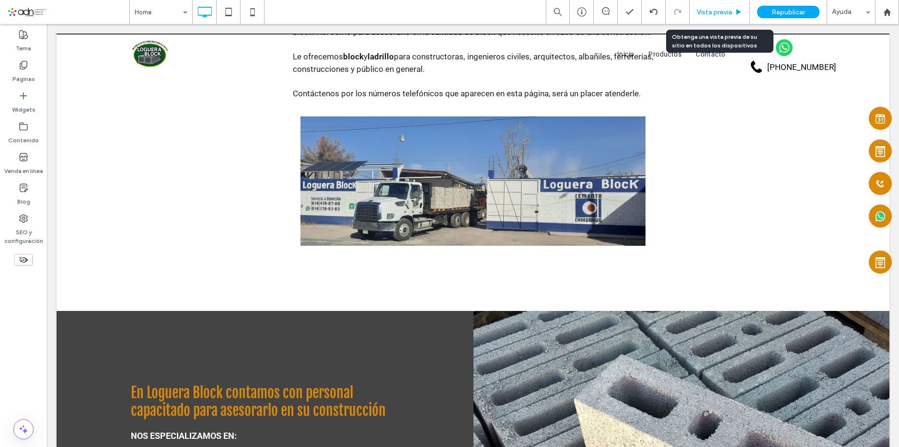
click at [697, 8] on span "Vista previa" at bounding box center [714, 12] width 35 height 8
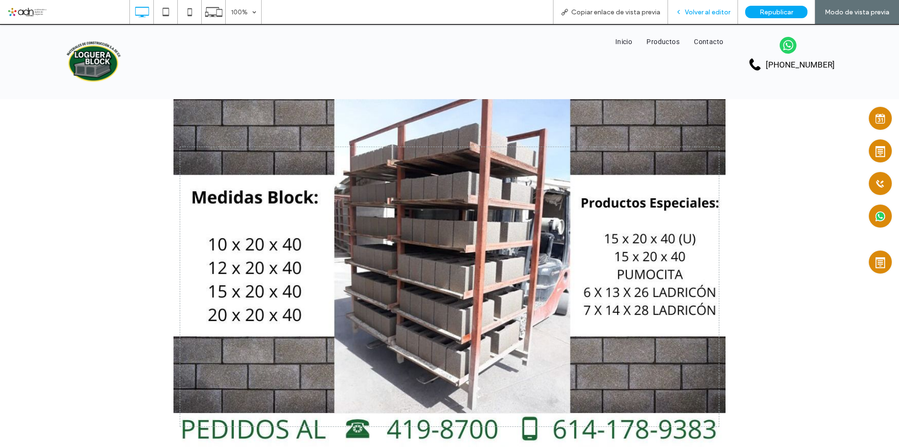
click at [690, 11] on span "Volver al editor" at bounding box center [708, 12] width 46 height 8
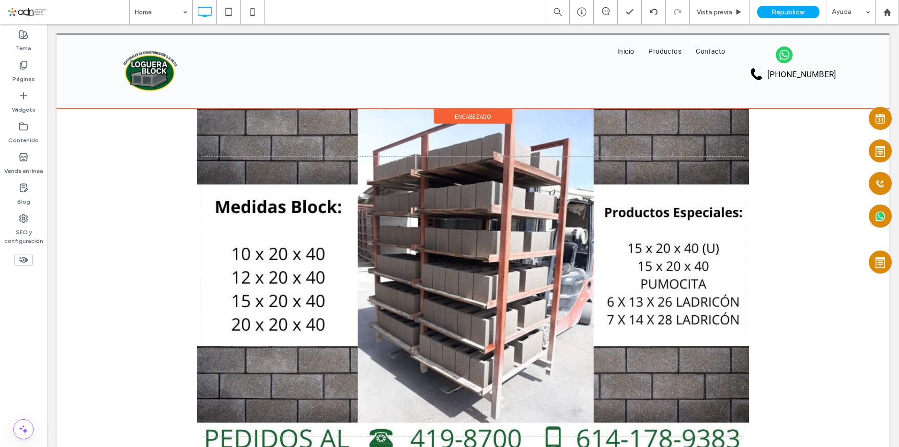
click at [440, 112] on div "encabezado" at bounding box center [473, 116] width 79 height 14
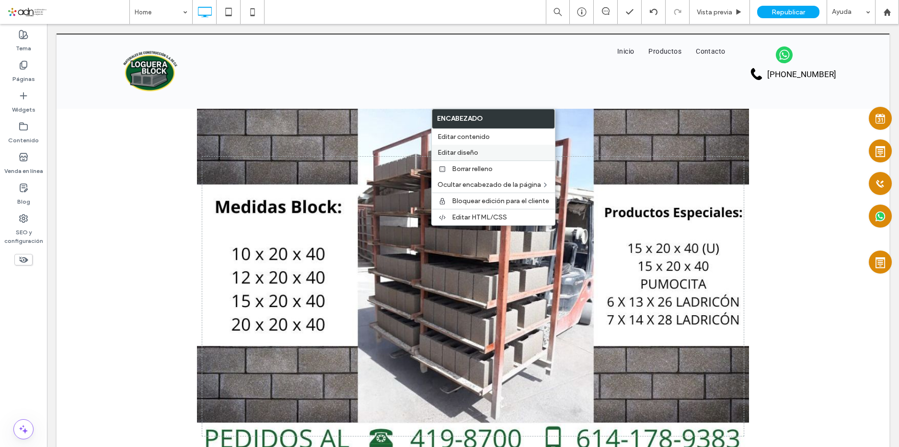
click at [487, 154] on label "Editar diseño" at bounding box center [493, 152] width 112 height 8
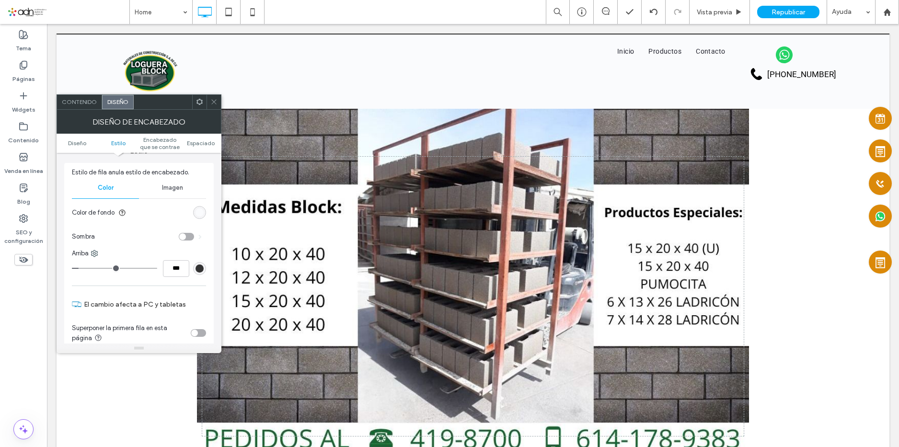
scroll to position [287, 0]
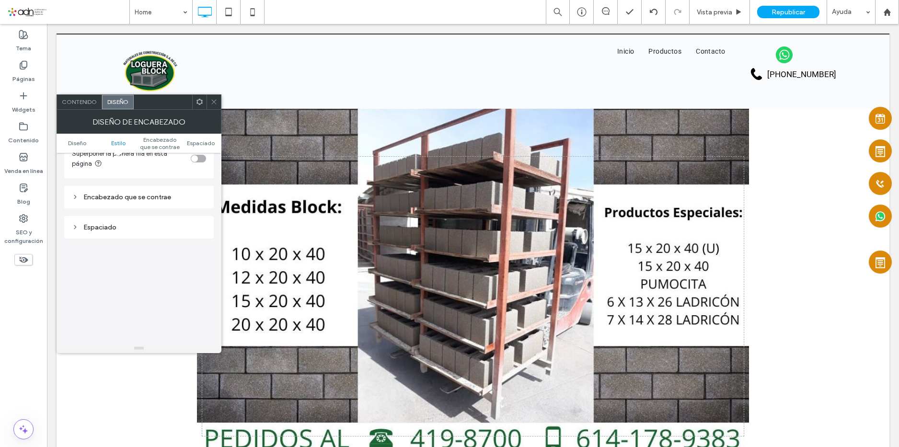
click at [160, 200] on div "Encabezado que se contrae" at bounding box center [139, 197] width 134 height 8
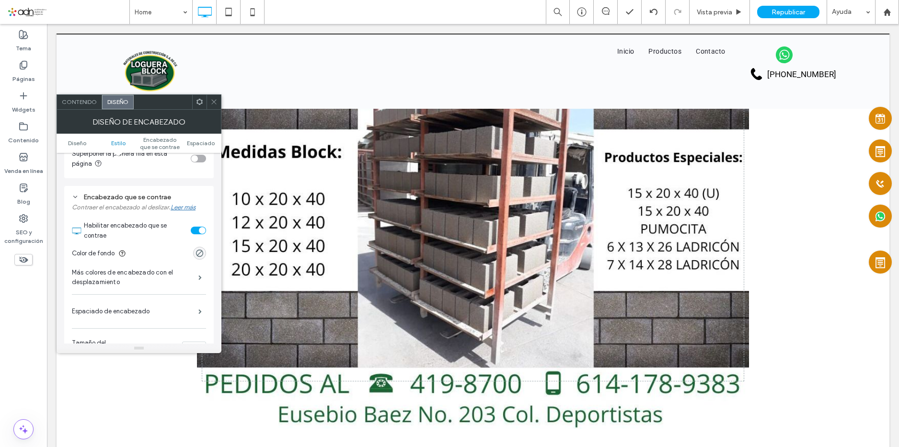
scroll to position [75, 0]
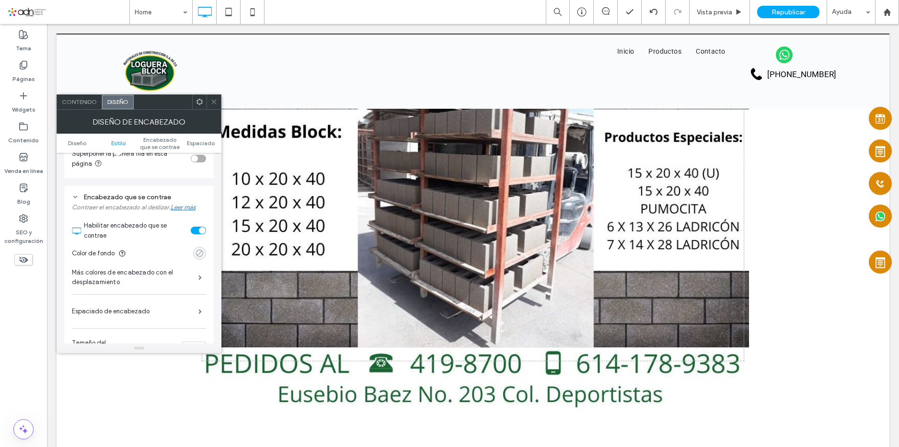
click at [201, 255] on div "rgba(0, 0, 0, 0)" at bounding box center [199, 253] width 8 height 8
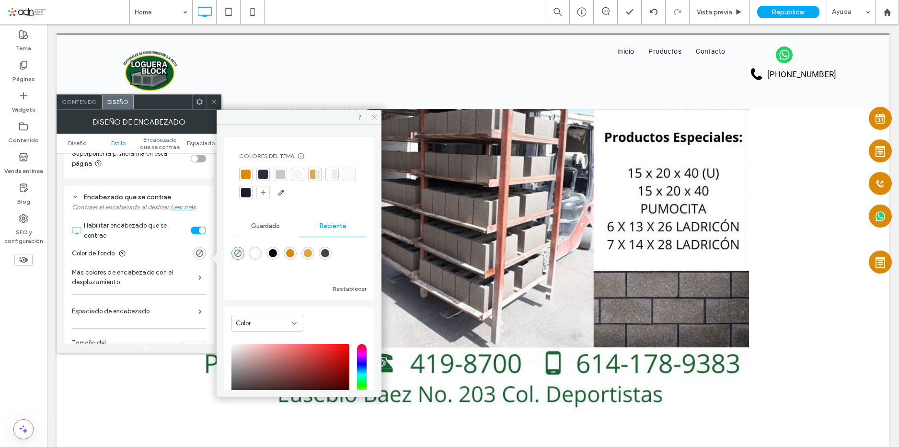
click at [344, 179] on div at bounding box center [349, 175] width 10 height 10
click at [371, 112] on span at bounding box center [373, 117] width 15 height 14
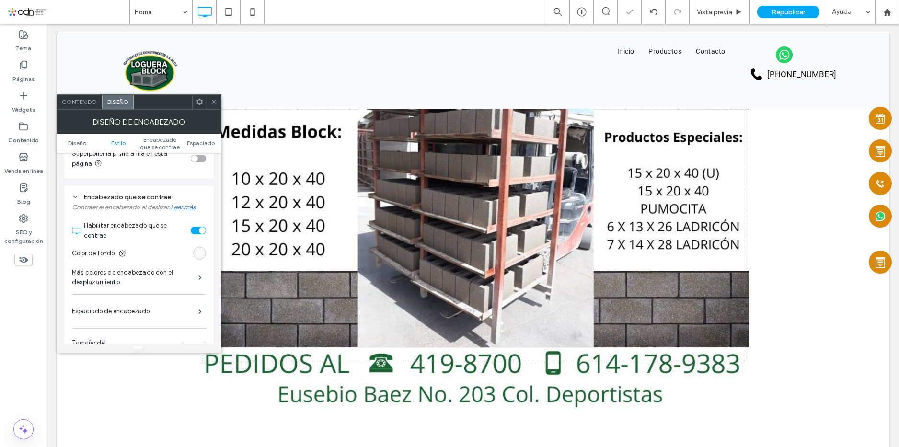
click at [211, 101] on icon at bounding box center [213, 101] width 7 height 7
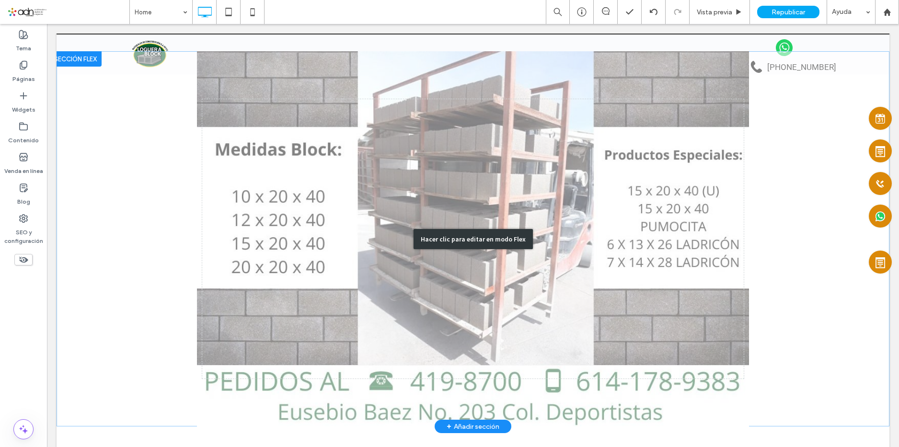
scroll to position [0, 0]
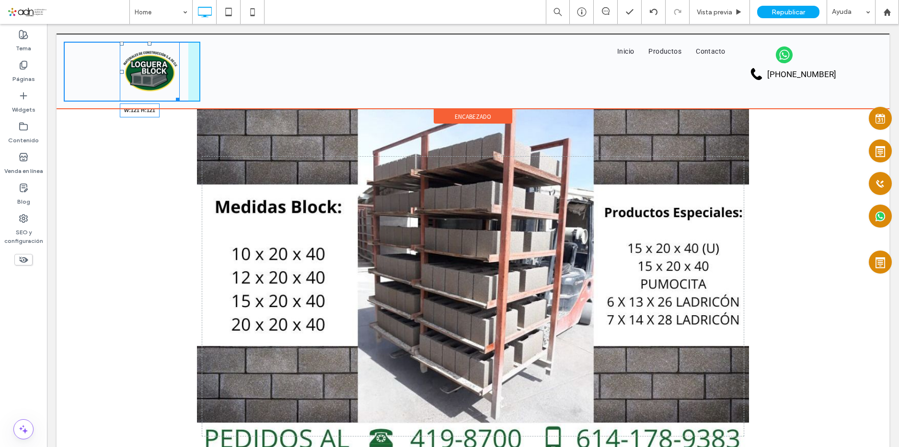
drag, startPoint x: 176, startPoint y: 98, endPoint x: 238, endPoint y: 121, distance: 65.8
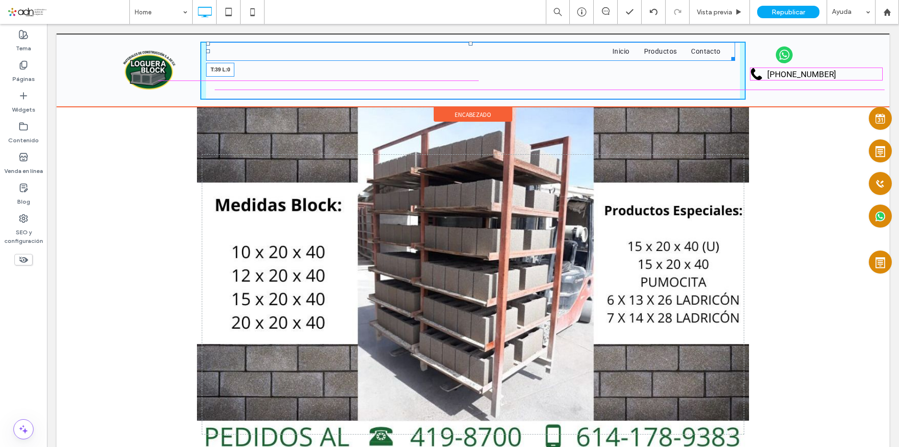
drag, startPoint x: 206, startPoint y: 45, endPoint x: 288, endPoint y: 141, distance: 126.7
click at [209, 61] on nav "Inicio Productos Contacto T:39 L:0" at bounding box center [470, 51] width 528 height 19
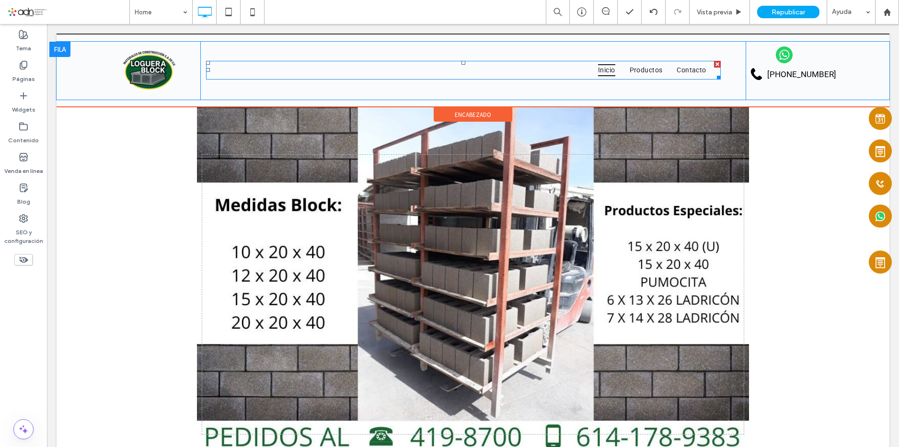
click at [620, 69] on link "Inicio" at bounding box center [607, 70] width 32 height 12
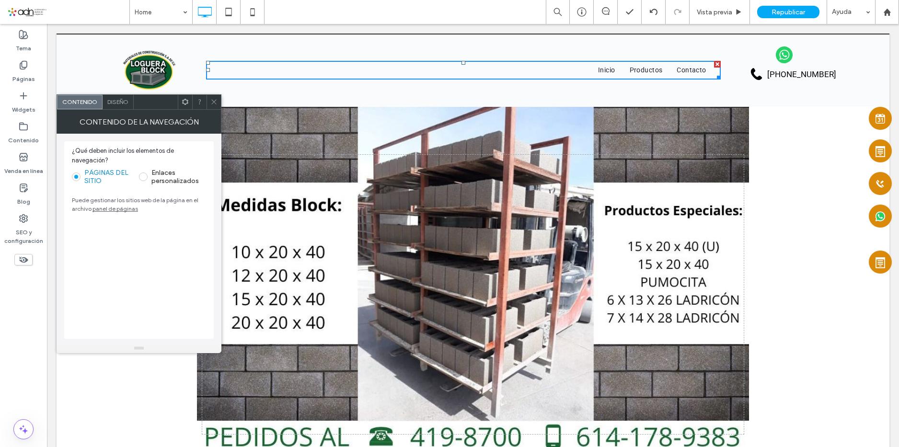
click at [116, 103] on span "Diseño" at bounding box center [117, 101] width 21 height 7
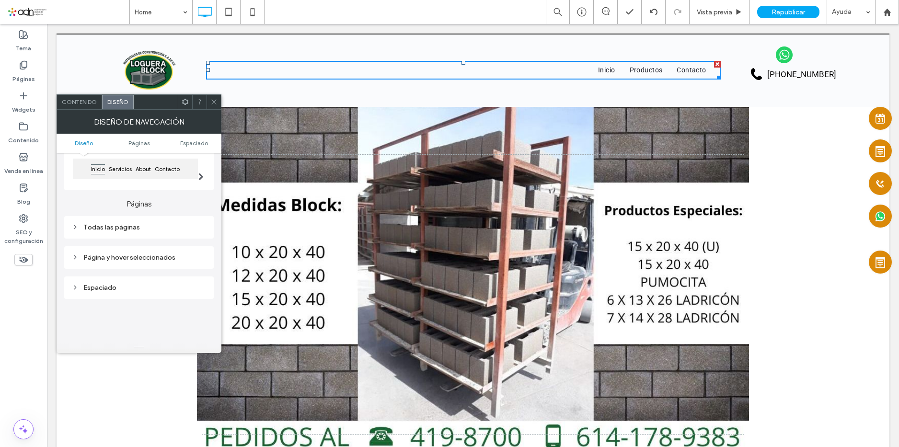
scroll to position [144, 0]
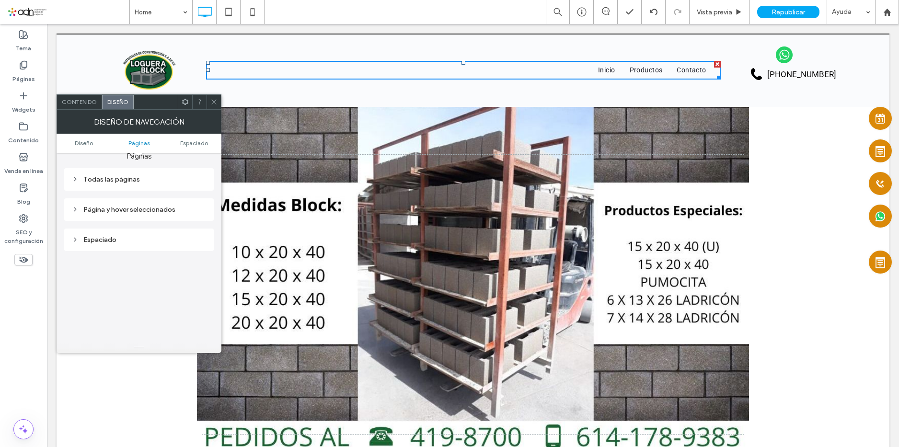
click at [146, 177] on div "Todas las páginas" at bounding box center [139, 179] width 134 height 8
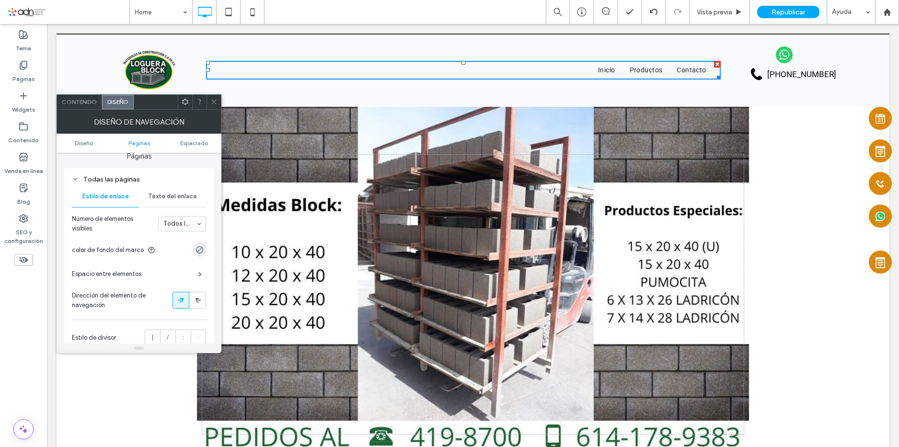
click at [178, 188] on div "Texto del enlace" at bounding box center [172, 196] width 67 height 21
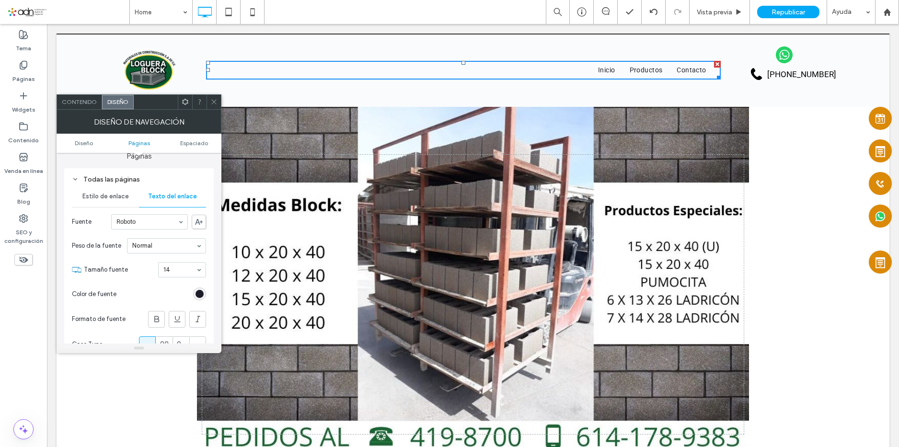
scroll to position [192, 0]
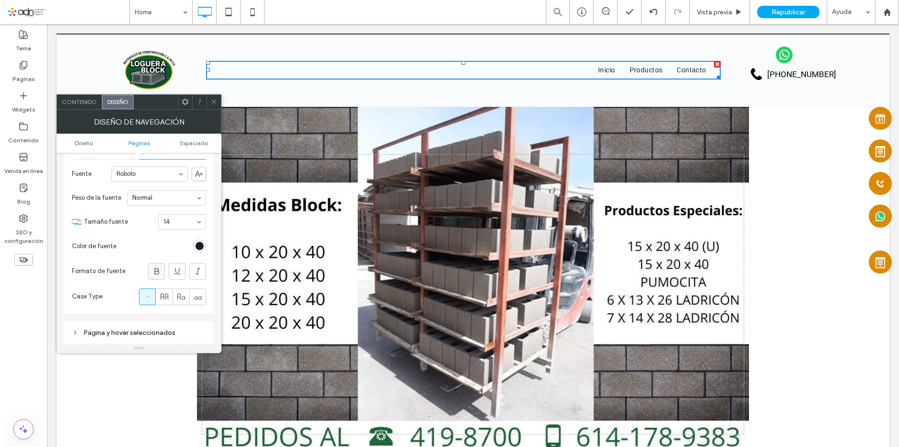
click at [156, 267] on icon at bounding box center [157, 271] width 10 height 10
click at [216, 103] on icon at bounding box center [213, 101] width 7 height 7
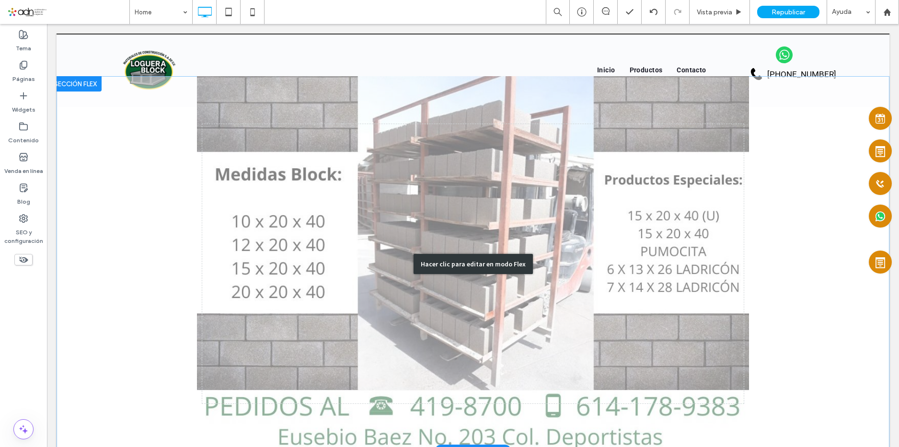
scroll to position [0, 0]
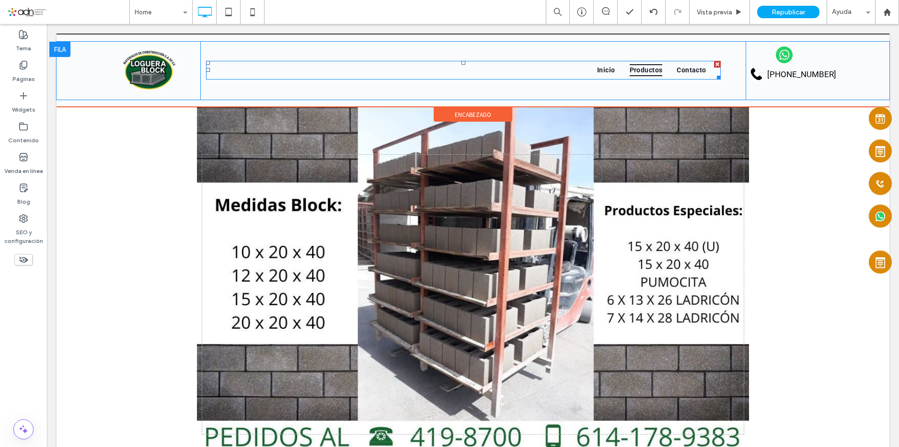
click at [667, 72] on link "Productos" at bounding box center [645, 70] width 47 height 12
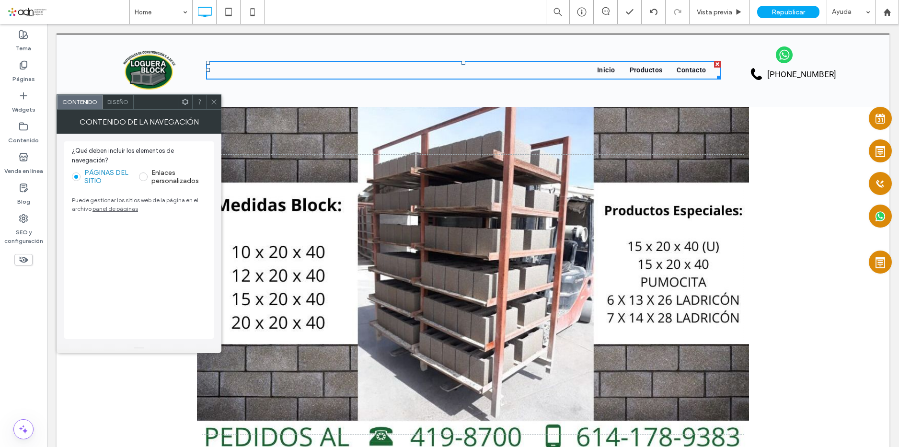
click at [119, 104] on span "Diseño" at bounding box center [117, 101] width 21 height 7
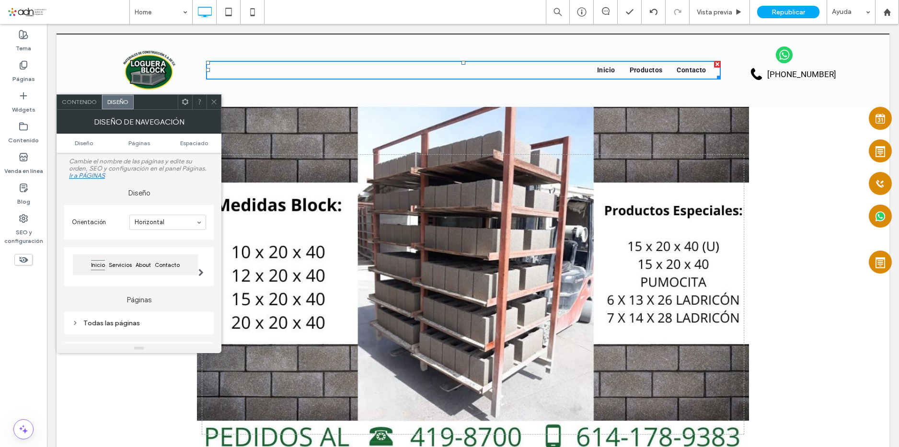
scroll to position [96, 0]
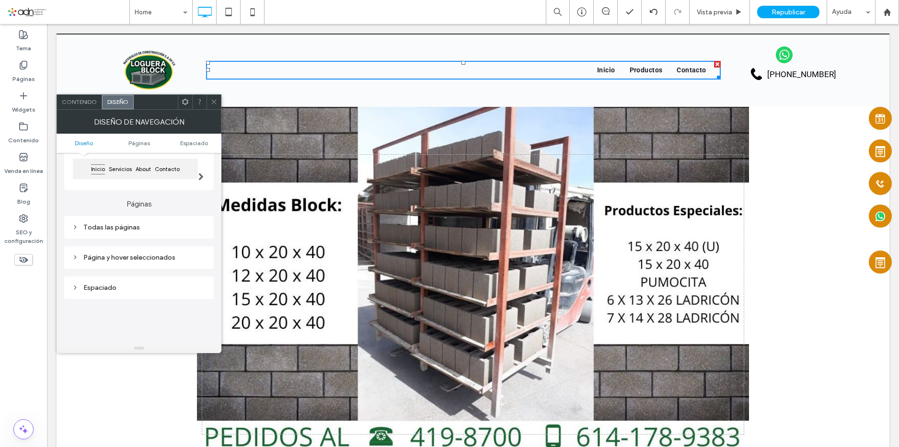
click at [156, 260] on div "Página y hover seleccionados" at bounding box center [139, 257] width 134 height 8
click at [157, 224] on div "Todas las páginas" at bounding box center [139, 227] width 134 height 8
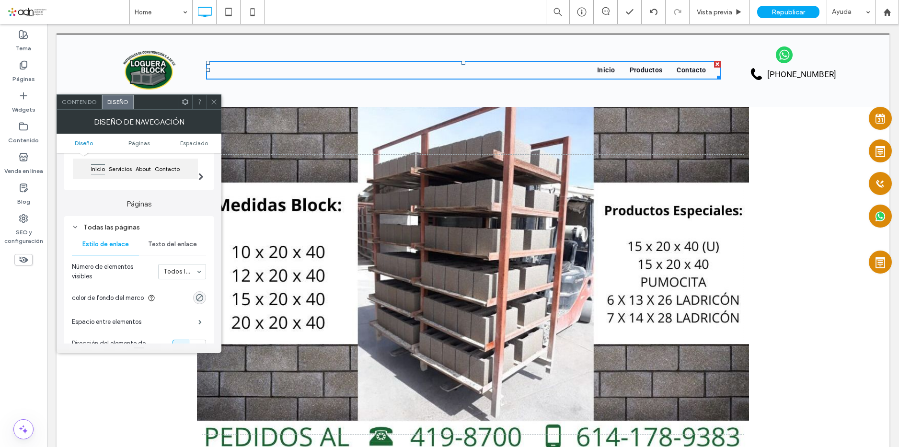
click at [169, 245] on span "Texto del enlace" at bounding box center [172, 244] width 49 height 8
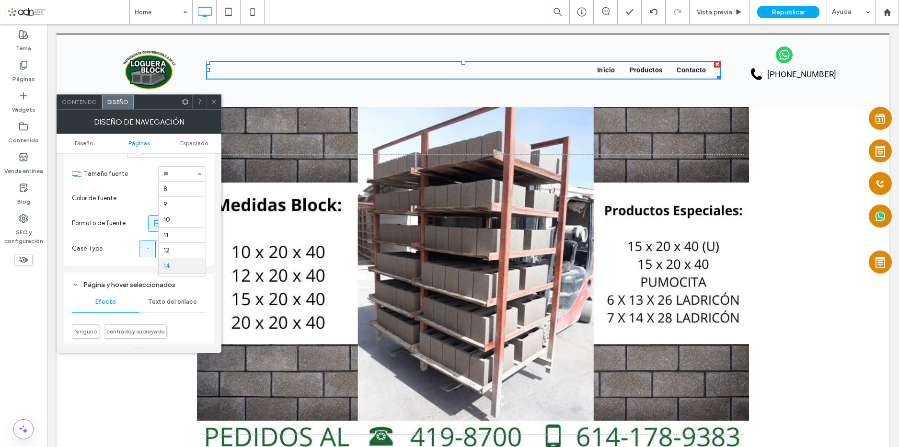
scroll to position [77, 0]
click at [216, 102] on icon at bounding box center [213, 101] width 7 height 7
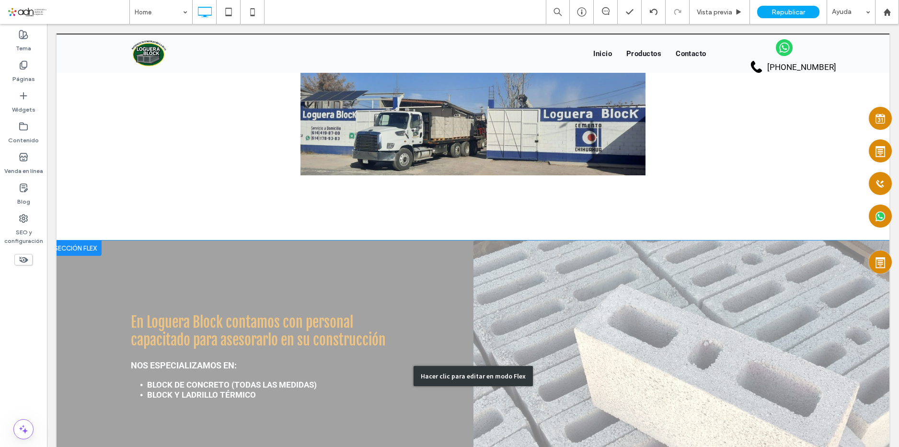
scroll to position [766, 0]
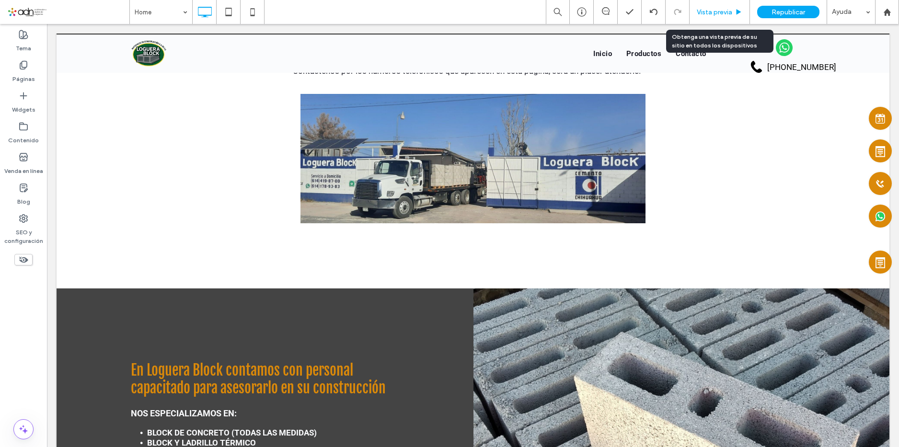
click at [730, 9] on span "Vista previa" at bounding box center [714, 12] width 35 height 8
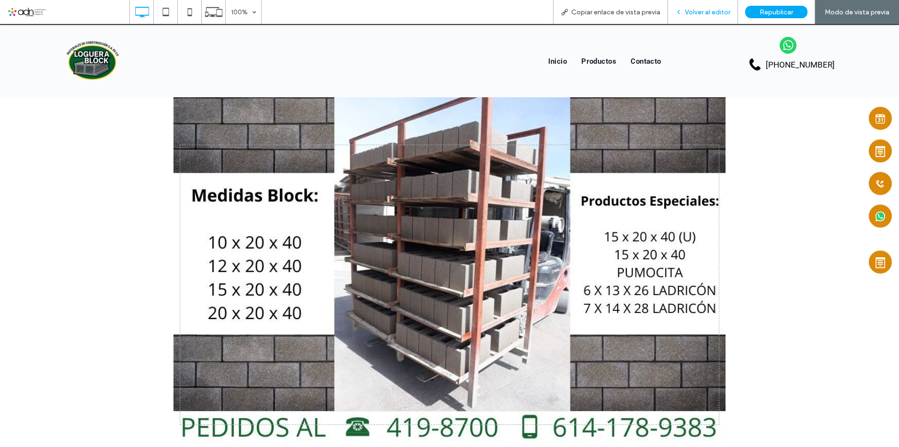
click at [715, 15] on span "Volver al editor" at bounding box center [708, 12] width 46 height 8
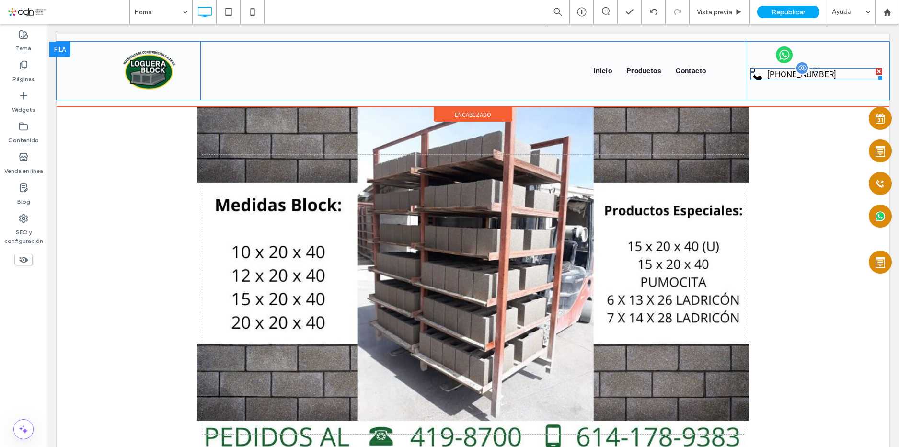
click at [788, 79] on span at bounding box center [816, 74] width 132 height 12
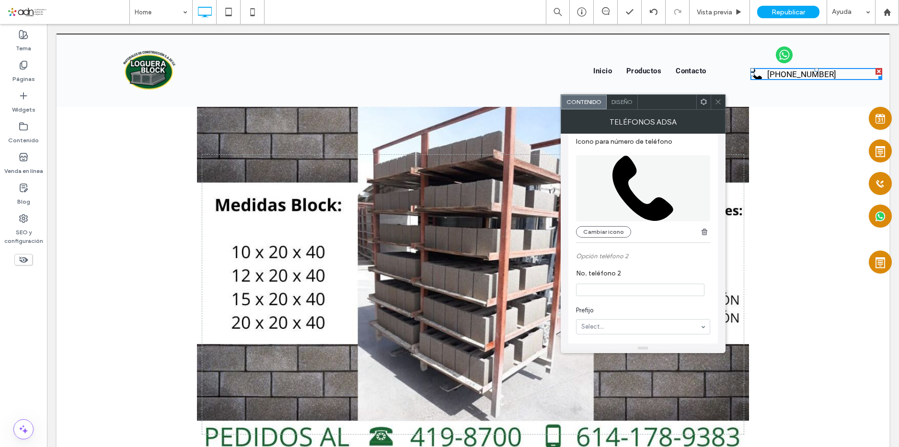
scroll to position [192, 0]
click at [596, 221] on div "Cambiar icono" at bounding box center [643, 189] width 134 height 87
click at [601, 225] on button "Cambiar icono" at bounding box center [603, 227] width 55 height 11
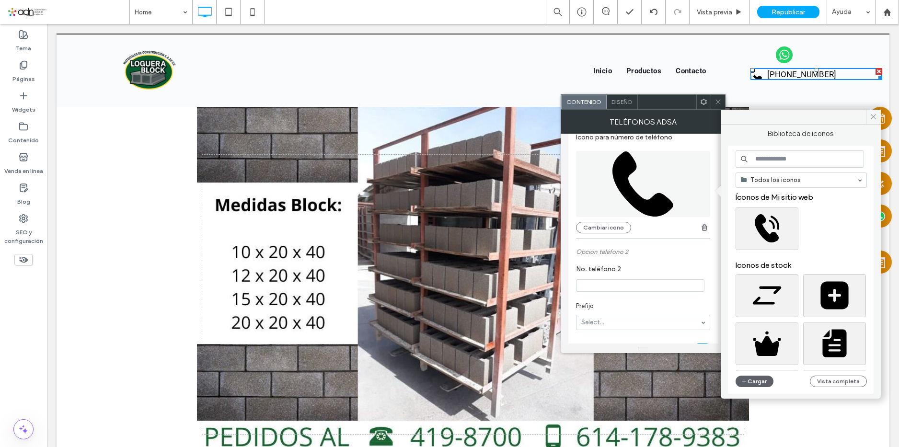
click at [763, 160] on input at bounding box center [799, 158] width 128 height 17
click at [751, 223] on div "Seleccione" at bounding box center [766, 228] width 63 height 43
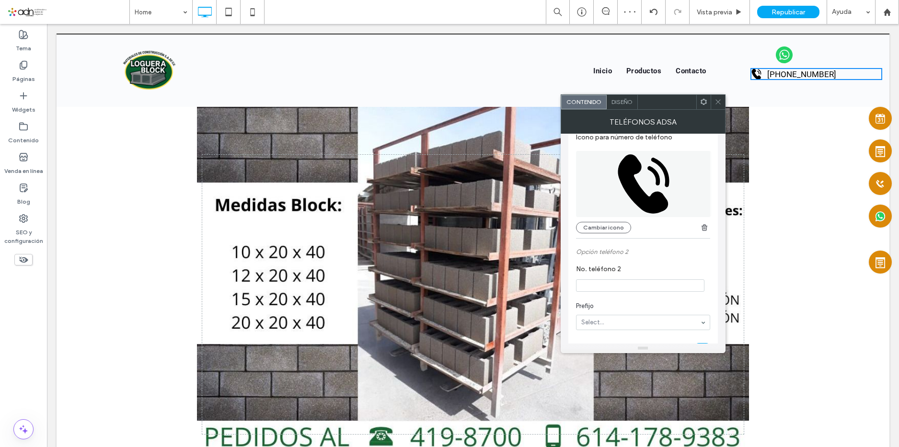
click at [718, 102] on use at bounding box center [717, 102] width 5 height 5
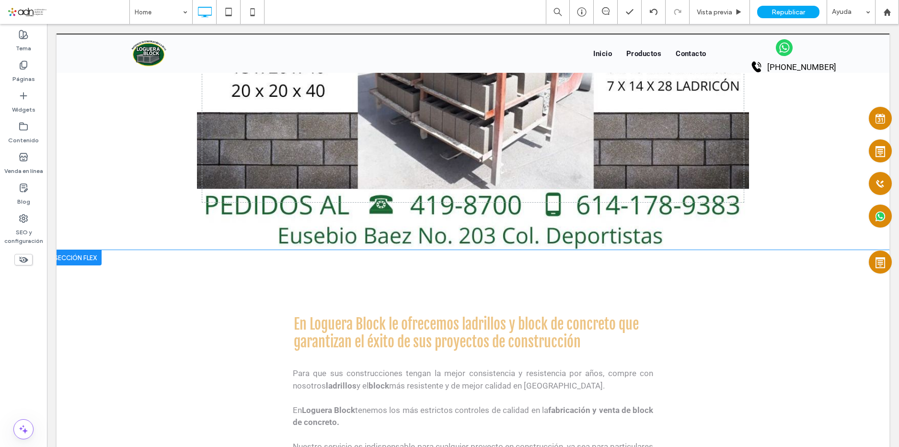
scroll to position [0, 0]
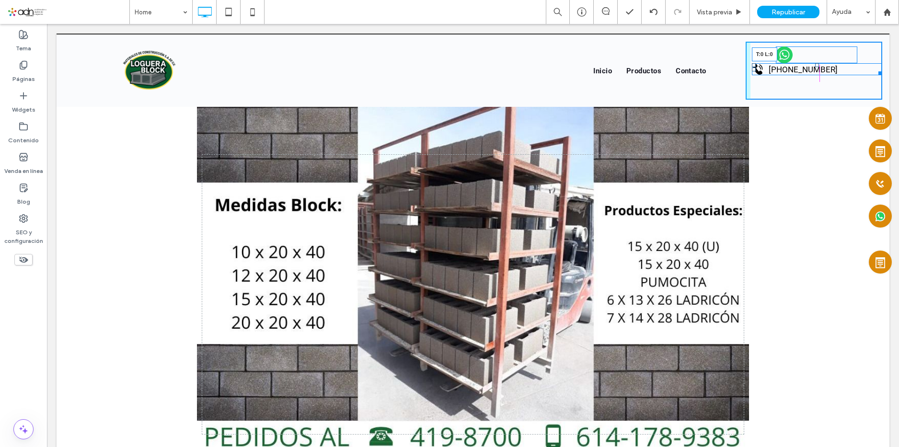
click at [752, 68] on div at bounding box center [754, 70] width 4 height 4
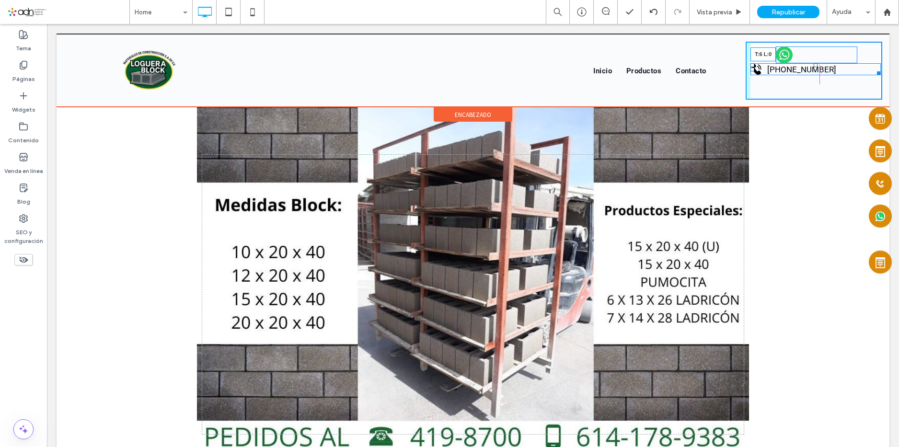
drag, startPoint x: 747, startPoint y: 64, endPoint x: 831, endPoint y: 246, distance: 200.6
click at [759, 67] on div "614-419-8700 T:6 L:0" at bounding box center [815, 69] width 130 height 12
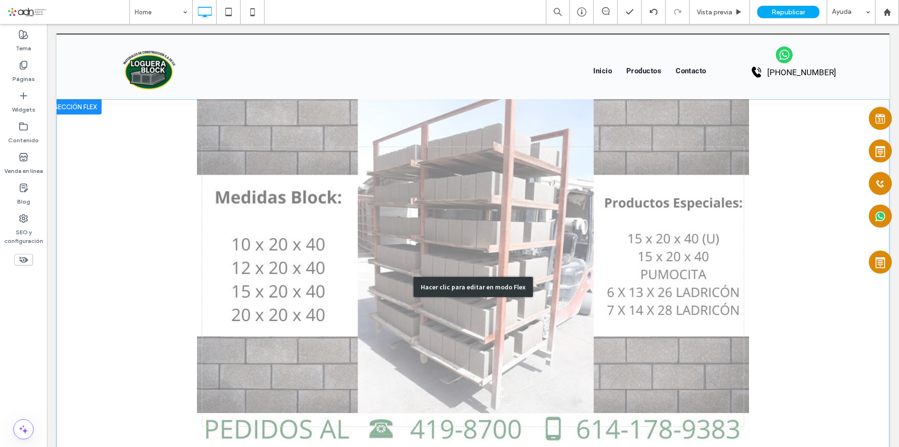
click at [118, 177] on div "Hacer clic para editar en modo Flex" at bounding box center [473, 286] width 833 height 375
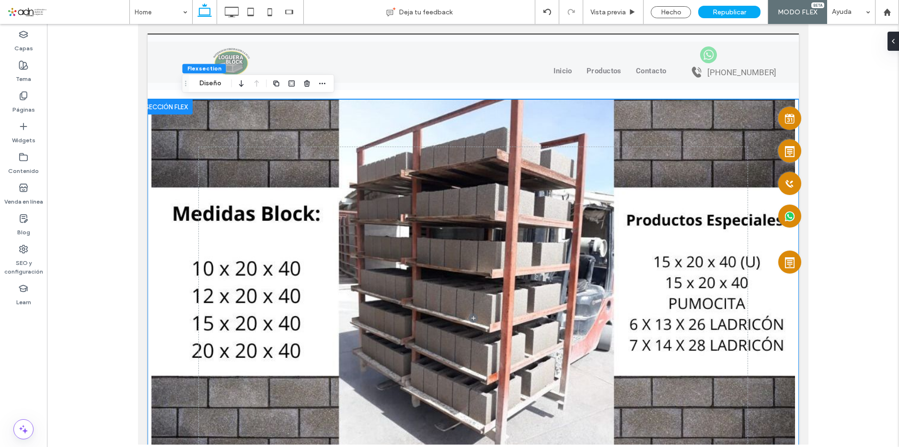
click at [165, 110] on div at bounding box center [166, 106] width 52 height 15
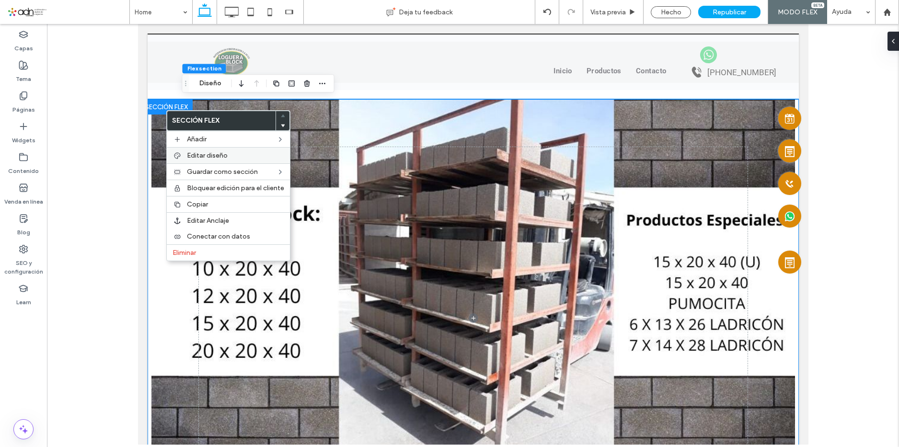
click at [220, 156] on span "Editar diseño" at bounding box center [207, 155] width 41 height 8
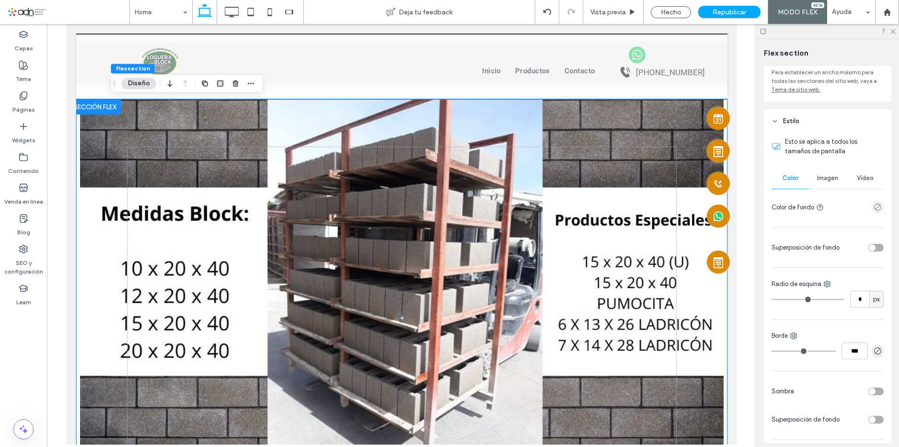
scroll to position [144, 0]
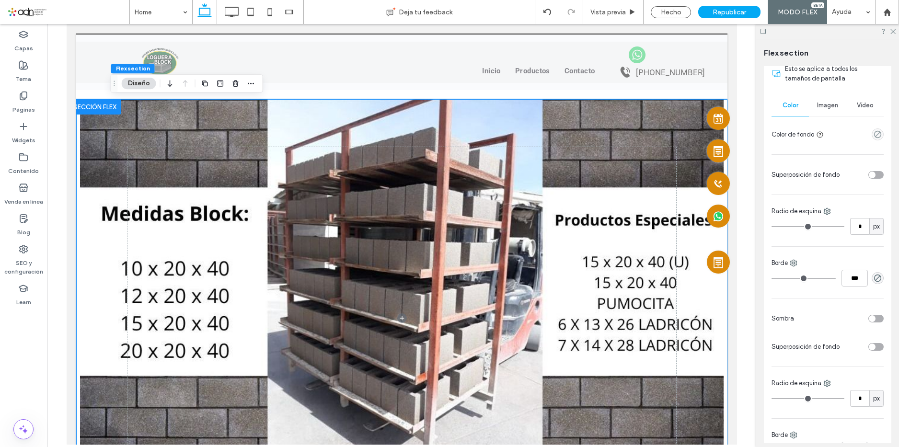
click at [823, 98] on div "Imagen" at bounding box center [827, 105] width 37 height 21
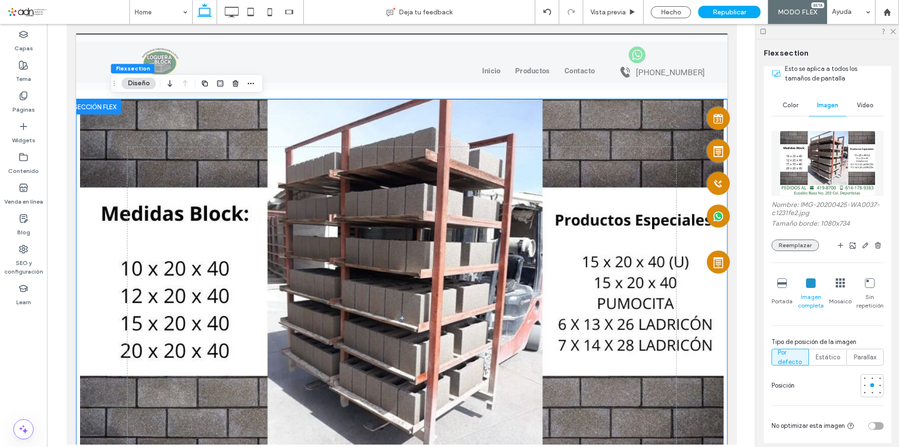
click at [804, 241] on button "Reemplazar" at bounding box center [794, 245] width 47 height 11
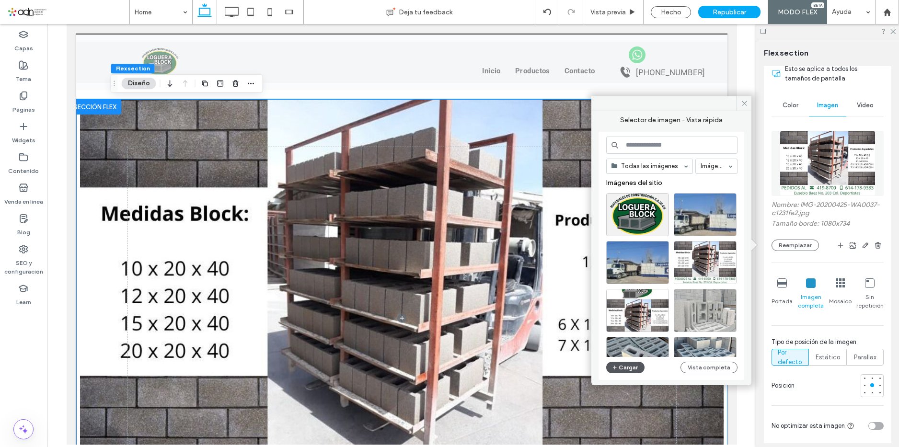
click at [618, 365] on button "Cargar" at bounding box center [625, 367] width 38 height 11
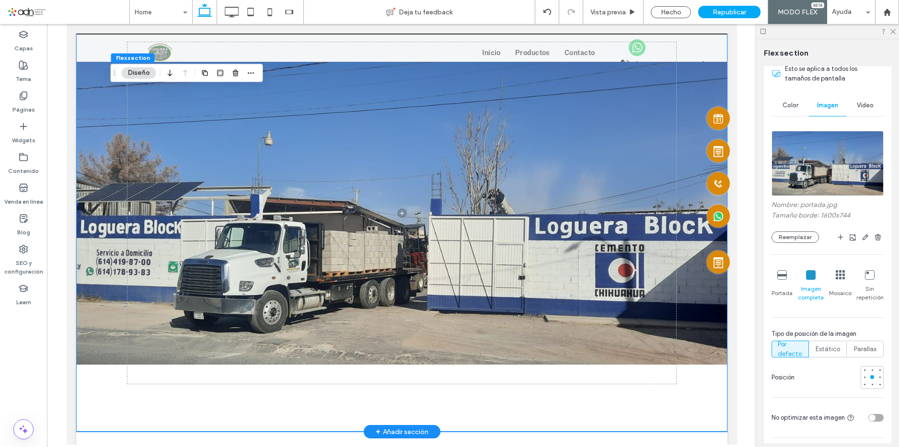
scroll to position [0, 0]
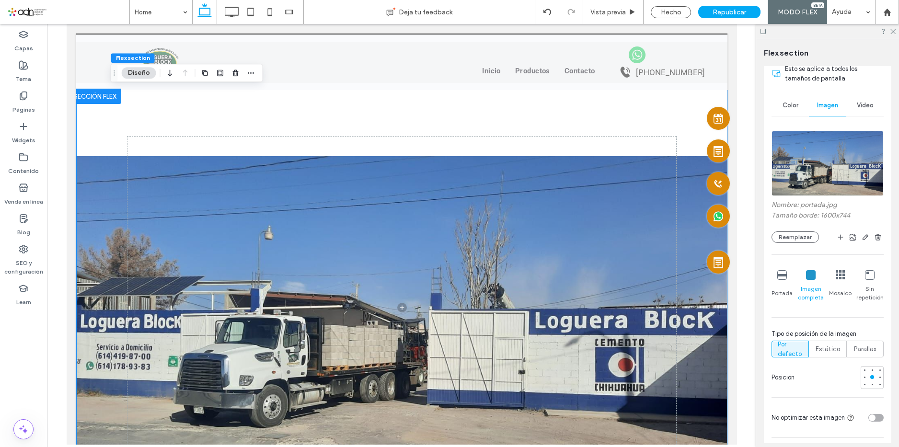
click at [782, 278] on icon at bounding box center [782, 275] width 10 height 10
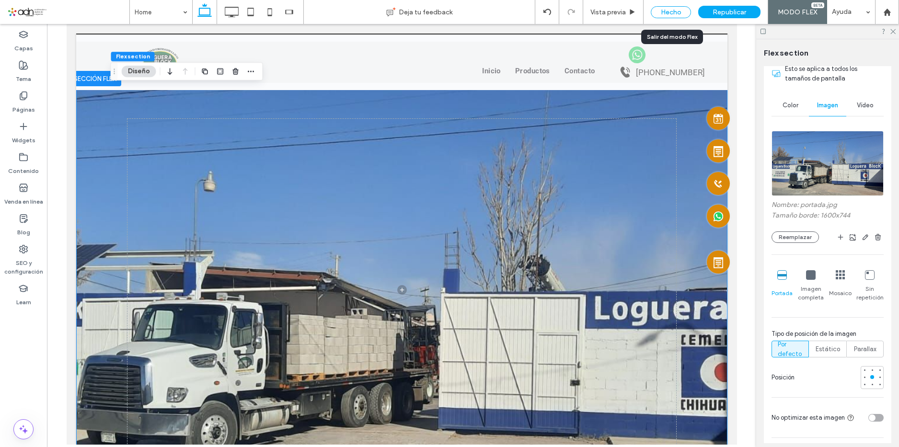
click at [670, 13] on div "Hecho" at bounding box center [671, 12] width 40 height 12
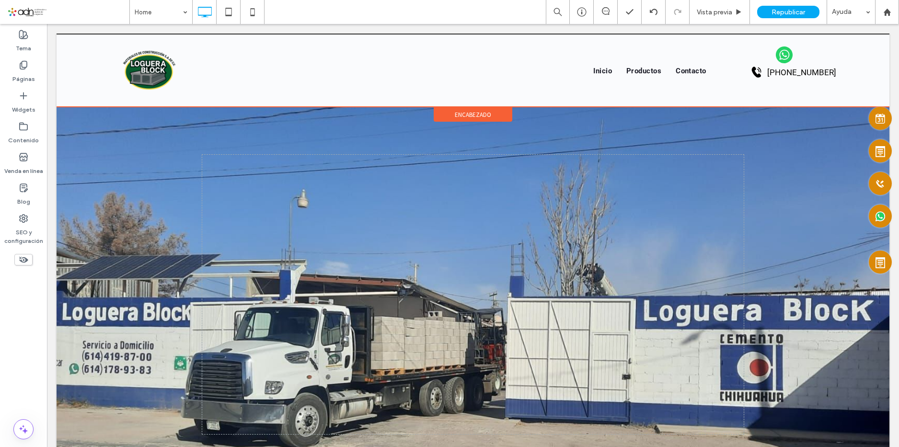
click at [470, 115] on span "encabezado" at bounding box center [473, 115] width 36 height 8
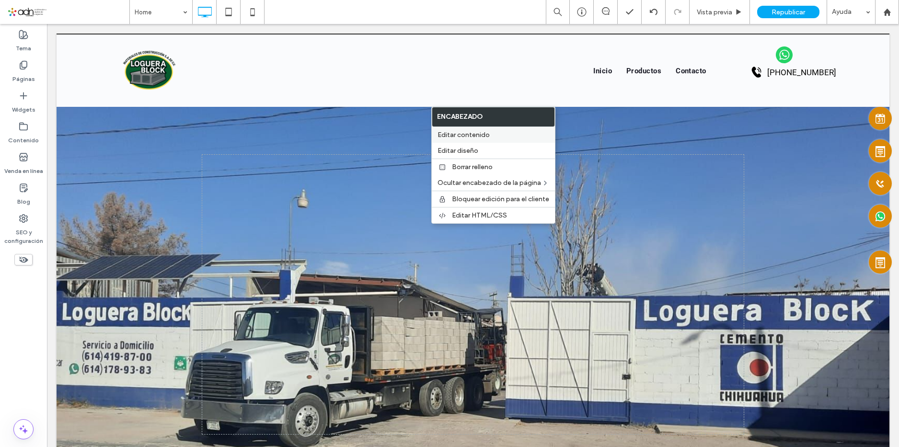
drag, startPoint x: 473, startPoint y: 131, endPoint x: 278, endPoint y: 175, distance: 200.0
click at [473, 131] on span "Editar contenido" at bounding box center [463, 135] width 52 height 8
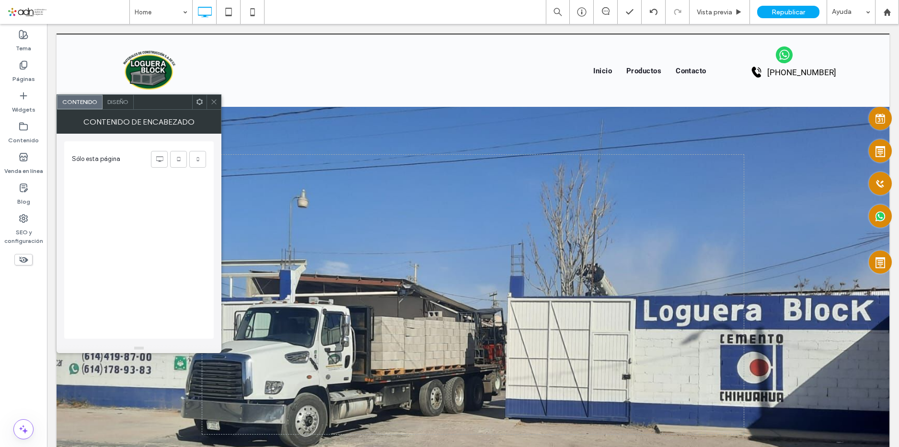
click at [215, 104] on icon at bounding box center [213, 101] width 7 height 7
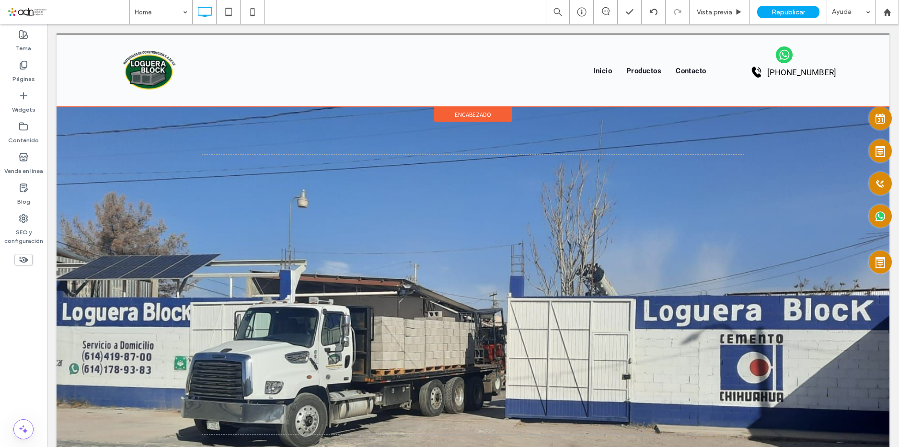
click at [462, 115] on span "encabezado" at bounding box center [473, 115] width 36 height 8
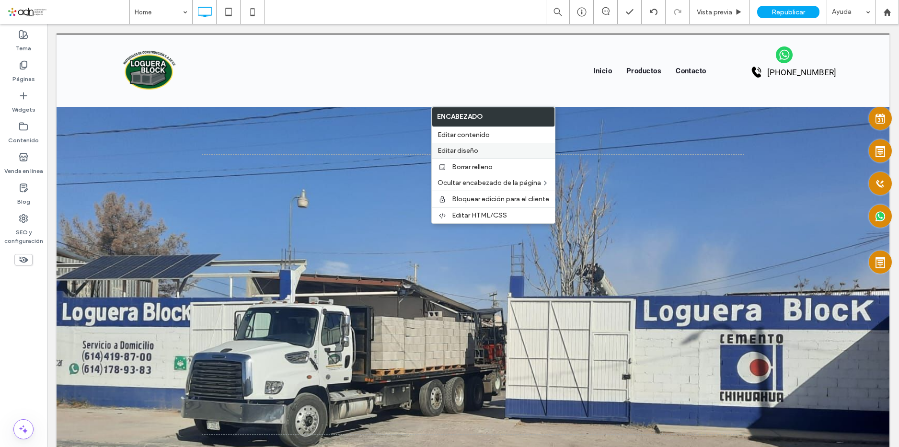
click at [498, 148] on label "Editar diseño" at bounding box center [493, 151] width 112 height 8
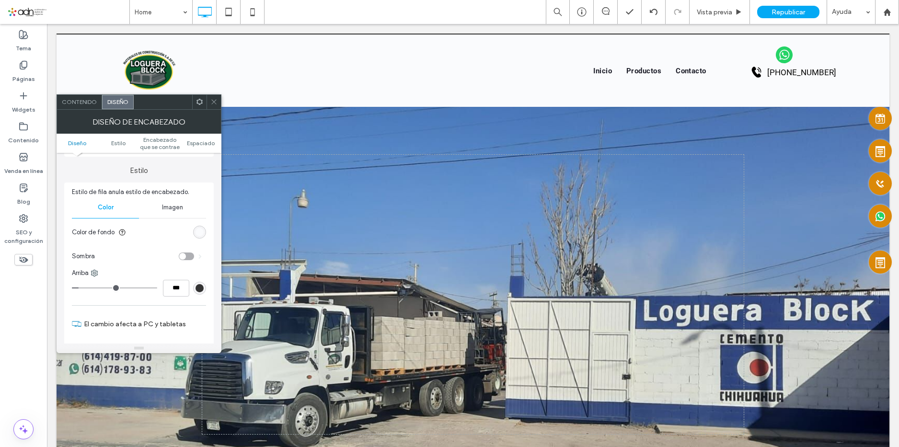
scroll to position [96, 0]
click at [199, 230] on div "rgb(250, 251, 253)" at bounding box center [199, 230] width 8 height 8
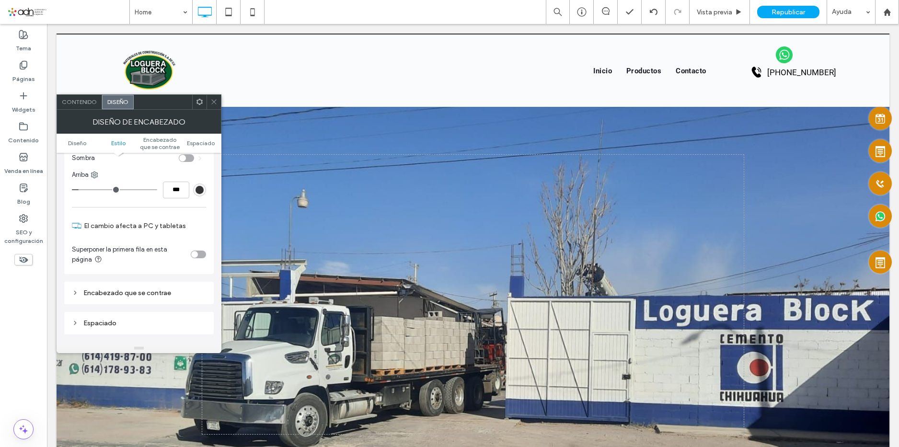
click at [160, 292] on div "Encabezado que se contrae" at bounding box center [139, 293] width 134 height 8
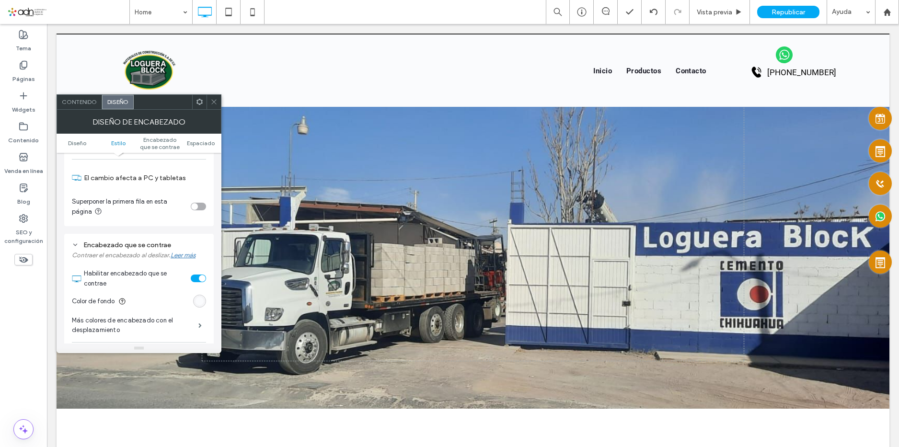
scroll to position [287, 0]
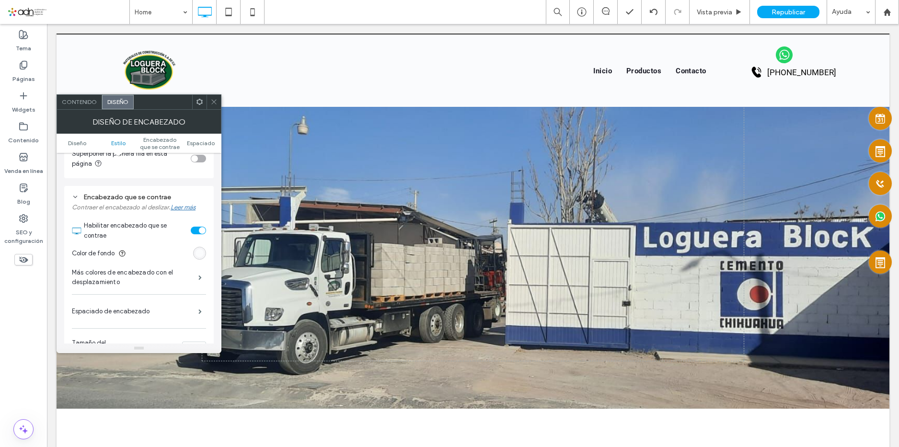
click at [202, 257] on div "rgb(250, 251, 253)" at bounding box center [199, 253] width 8 height 8
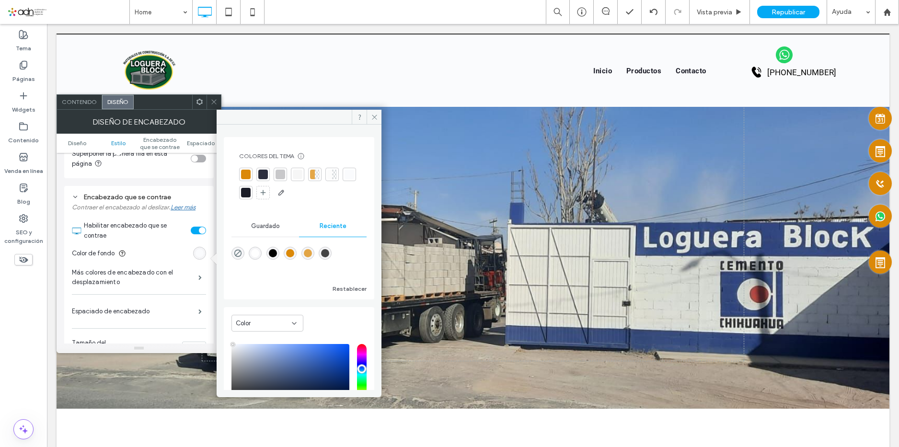
click at [255, 256] on div "rgba(255, 255, 255, 1)" at bounding box center [255, 253] width 8 height 8
type input "*******"
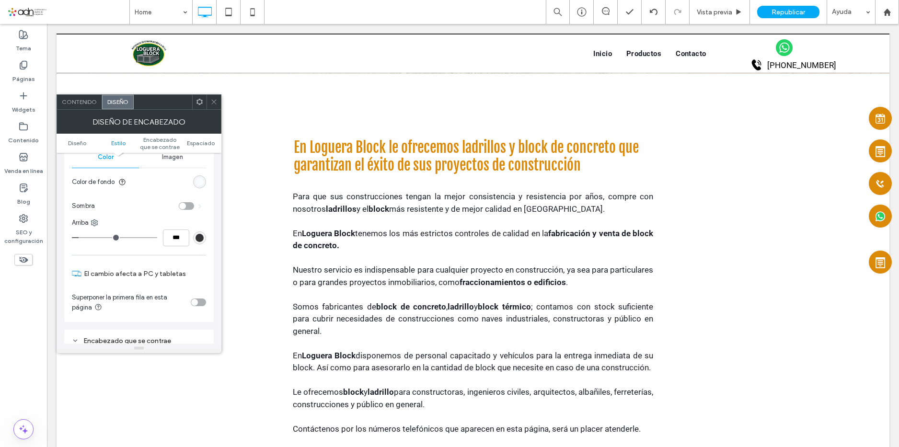
scroll to position [0, 0]
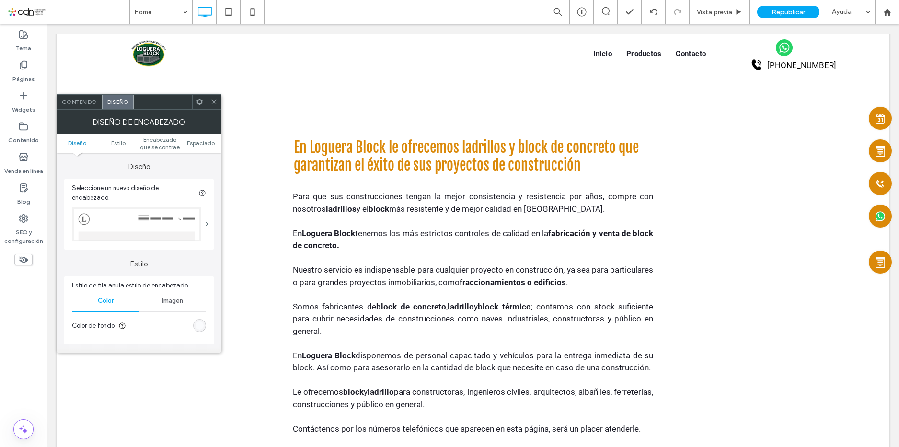
click at [216, 105] on icon at bounding box center [213, 101] width 7 height 7
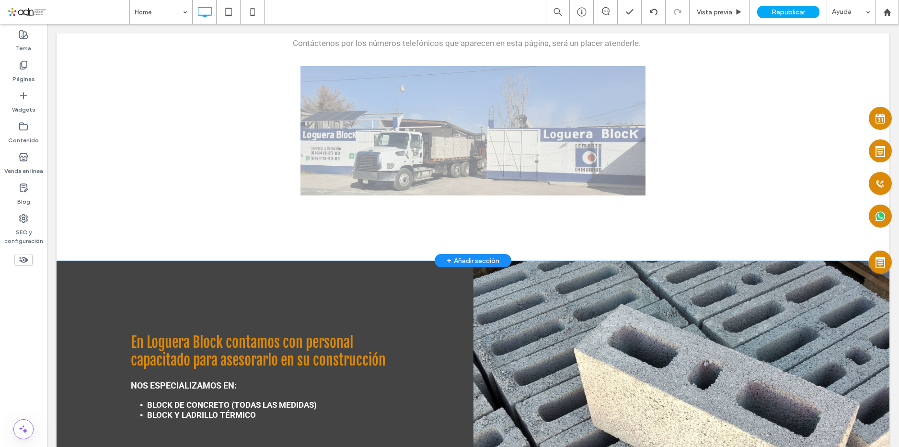
scroll to position [814, 0]
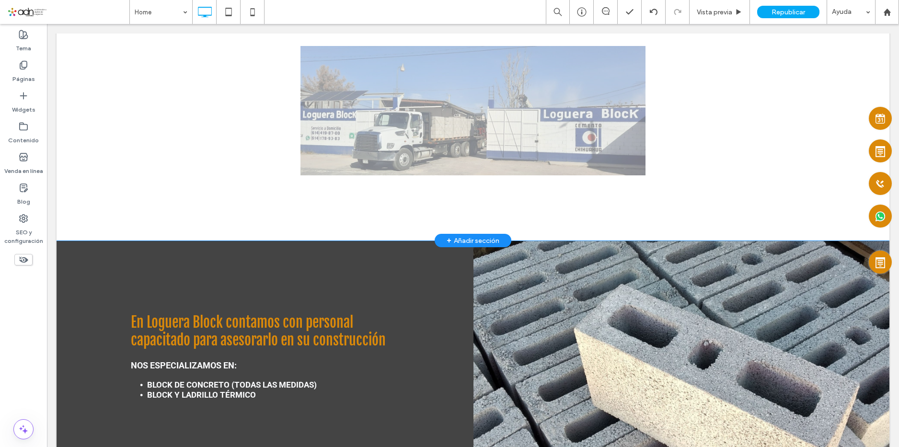
click at [470, 238] on div "+ Añadir sección" at bounding box center [472, 240] width 53 height 11
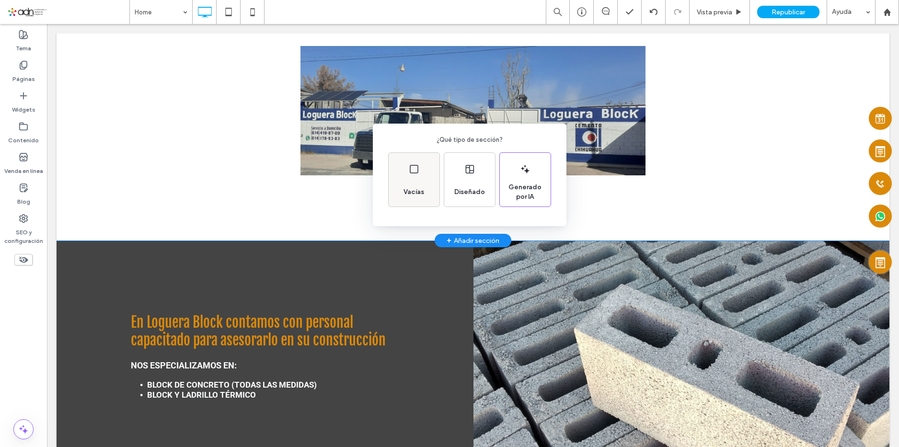
click at [417, 173] on icon at bounding box center [413, 168] width 11 height 11
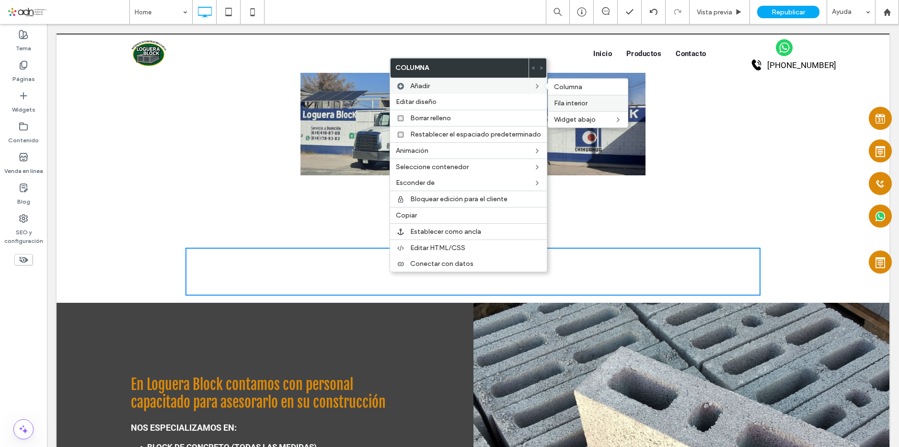
click at [575, 103] on span "Fila interior" at bounding box center [571, 103] width 34 height 8
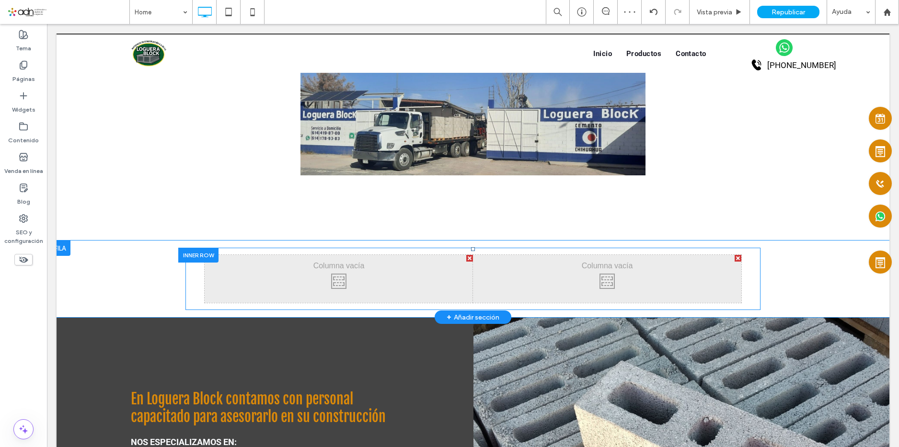
click at [734, 258] on div at bounding box center [737, 258] width 7 height 7
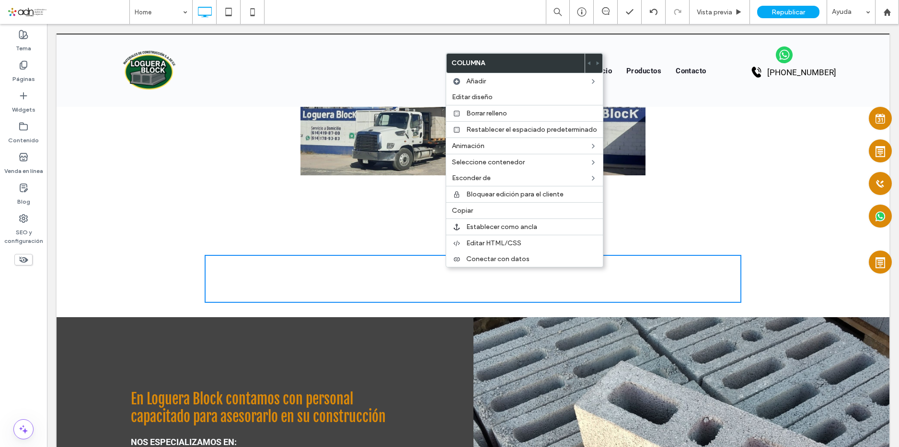
click at [679, 284] on div "Click To Paste Click To Paste" at bounding box center [473, 279] width 537 height 48
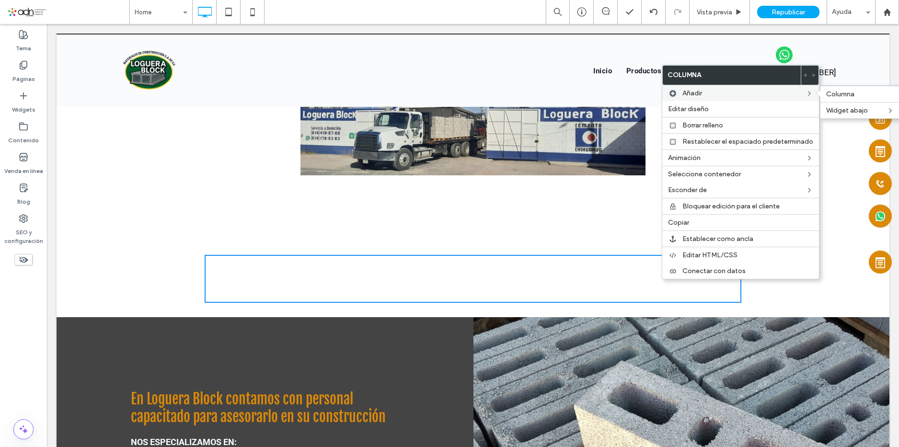
click at [820, 94] on span at bounding box center [820, 94] width 8 height 8
click at [827, 94] on span "Columna" at bounding box center [840, 94] width 28 height 8
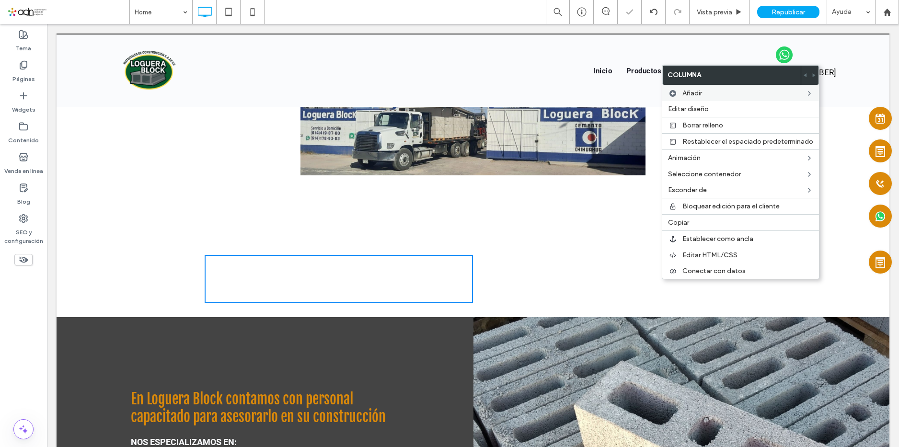
click at [541, 275] on div "Click To Paste Click To Paste" at bounding box center [607, 279] width 268 height 48
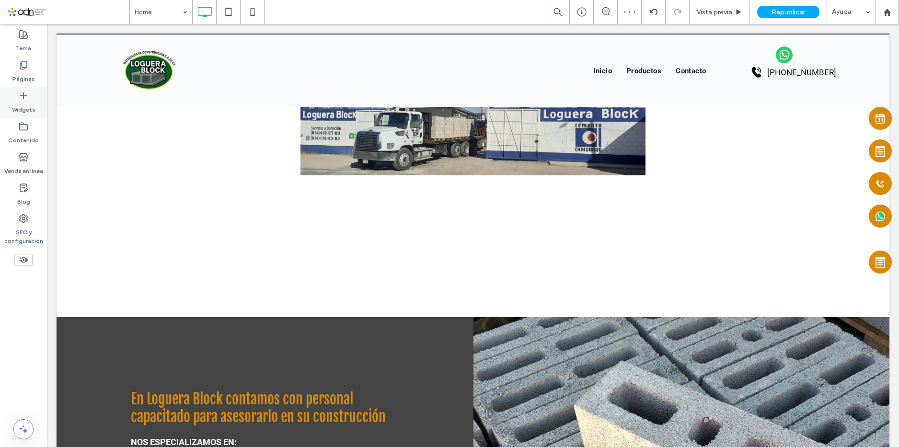
click at [31, 105] on label "Widgets" at bounding box center [23, 107] width 23 height 13
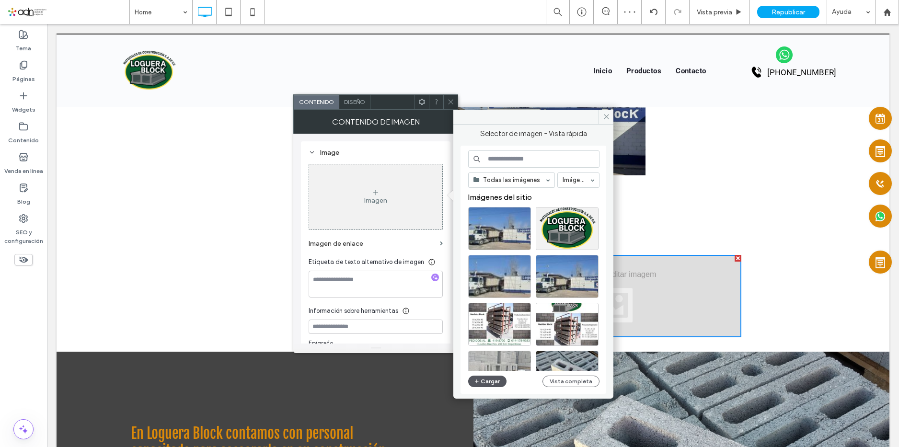
click at [476, 378] on icon "button" at bounding box center [477, 381] width 6 height 8
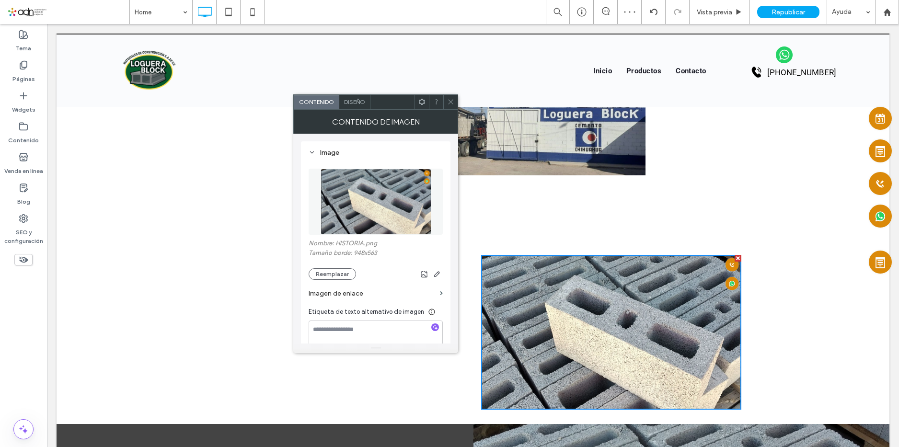
click at [449, 99] on icon at bounding box center [450, 101] width 7 height 7
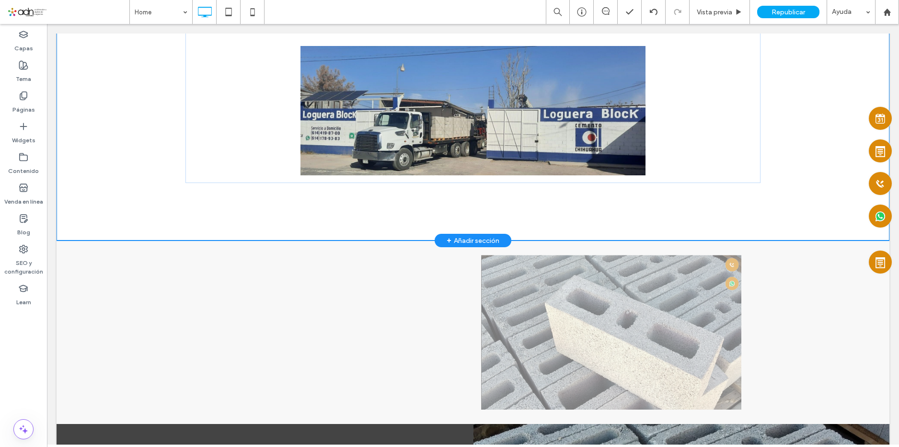
scroll to position [877, 0]
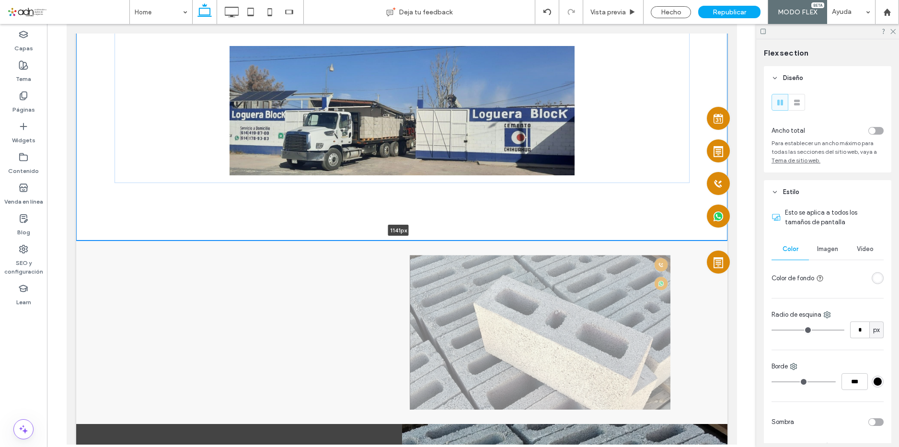
drag, startPoint x: 536, startPoint y: 240, endPoint x: 542, endPoint y: 214, distance: 27.1
type input "****"
drag, startPoint x: 513, startPoint y: 240, endPoint x: 520, endPoint y: 219, distance: 22.7
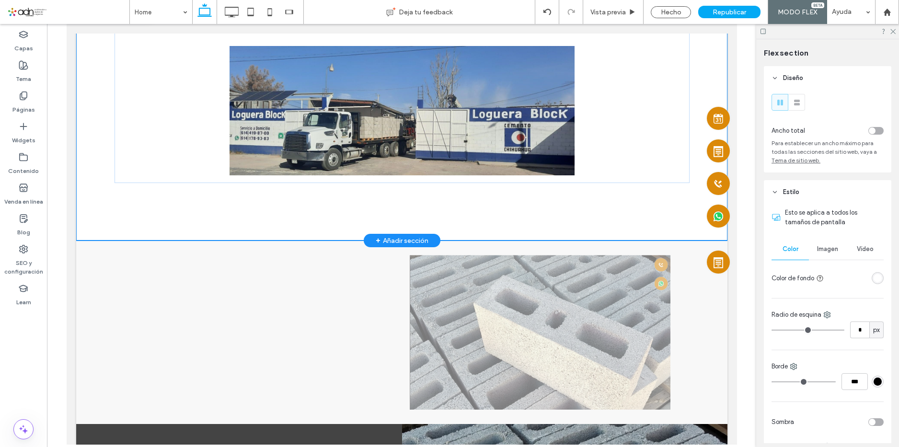
type input "****"
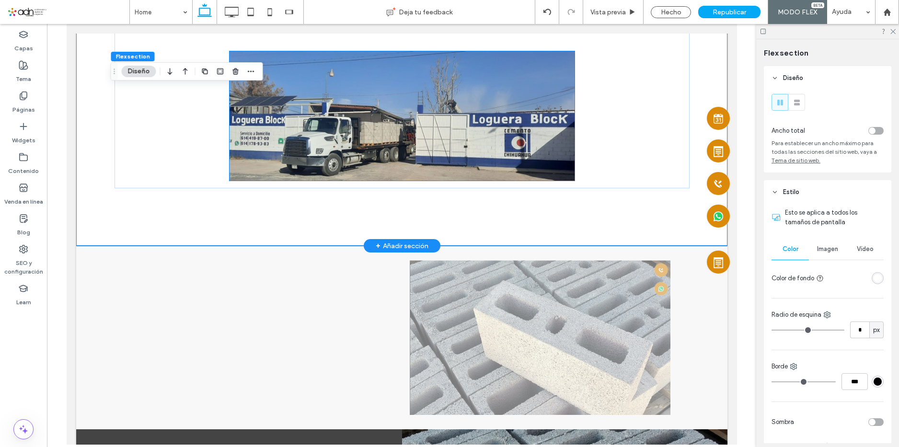
scroll to position [925, 0]
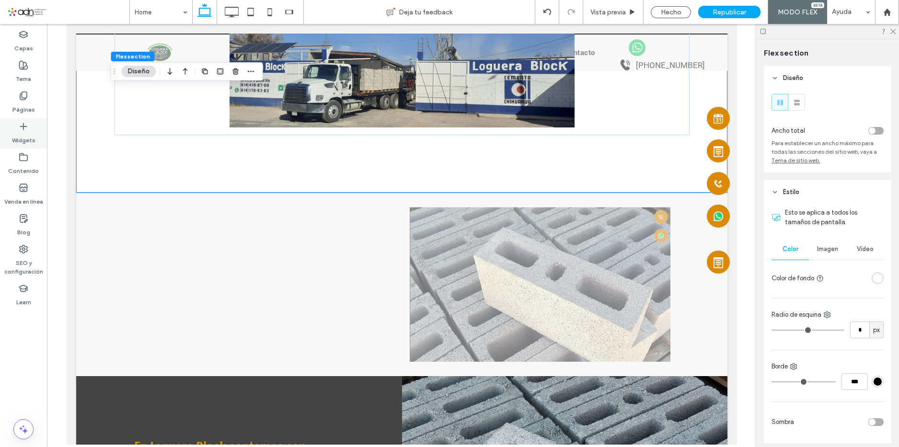
click at [16, 126] on div "Widgets" at bounding box center [23, 133] width 47 height 31
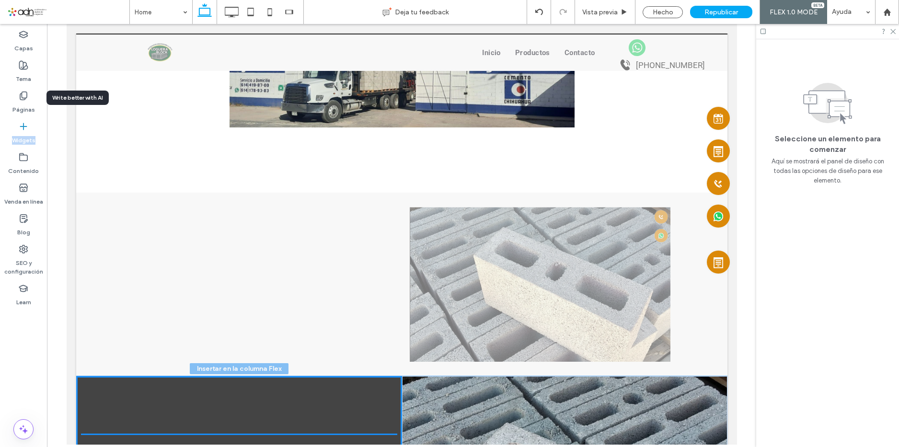
scroll to position [944, 0]
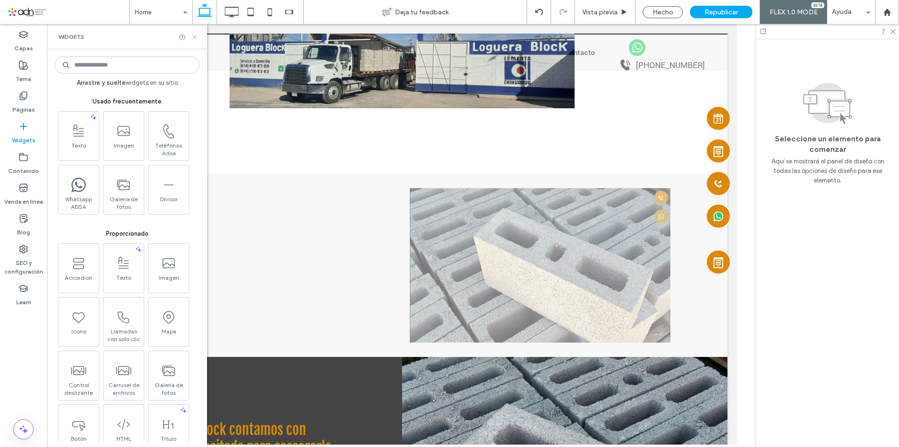
click at [191, 37] on icon at bounding box center [194, 37] width 7 height 7
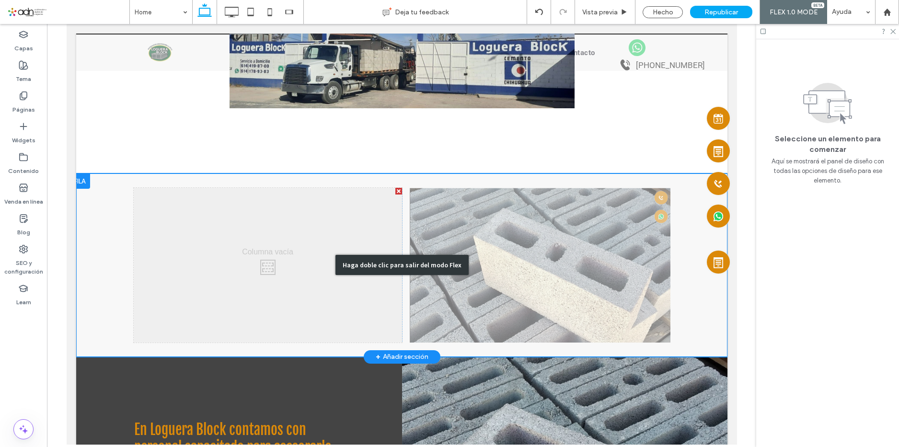
click at [252, 244] on div "Haga doble clic para salir del modo Flex" at bounding box center [401, 264] width 651 height 183
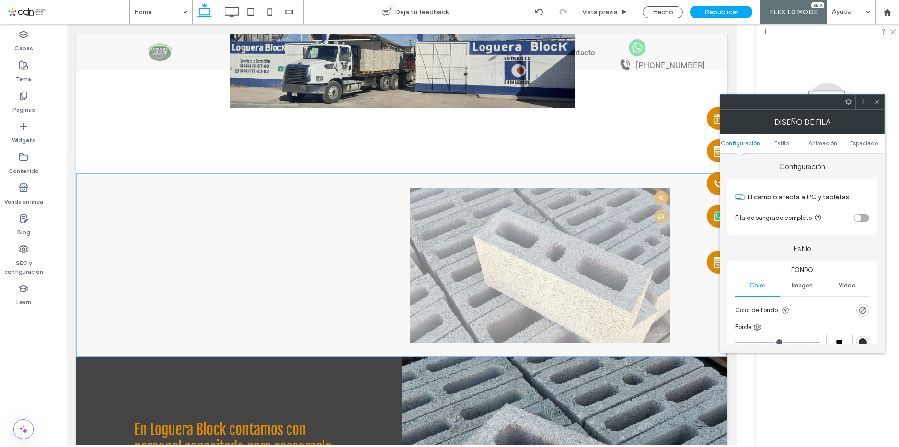
click at [878, 102] on icon at bounding box center [876, 101] width 7 height 7
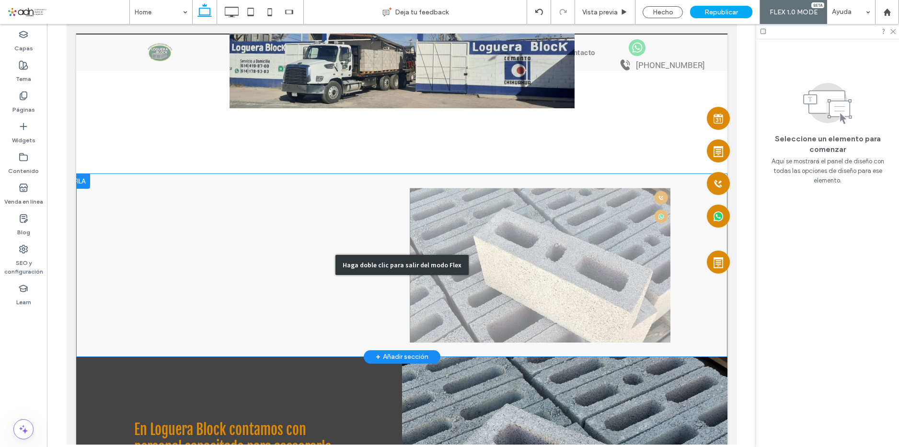
click at [229, 242] on div "Haga doble clic para salir del modo Flex" at bounding box center [401, 264] width 651 height 183
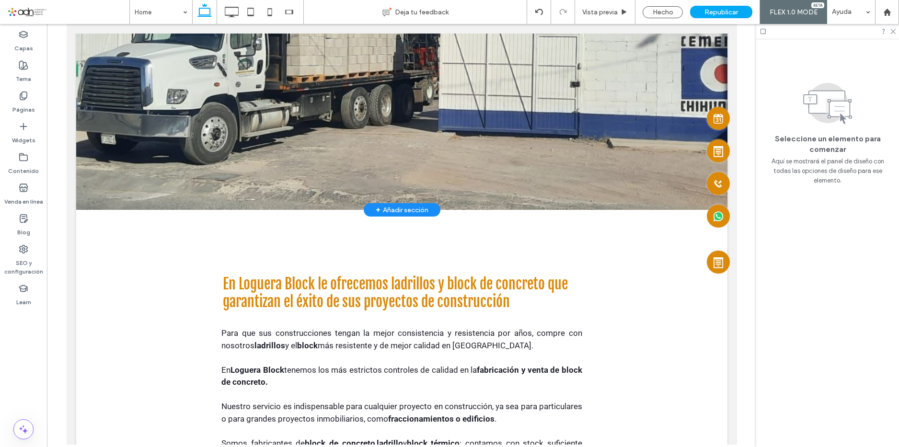
scroll to position [81, 0]
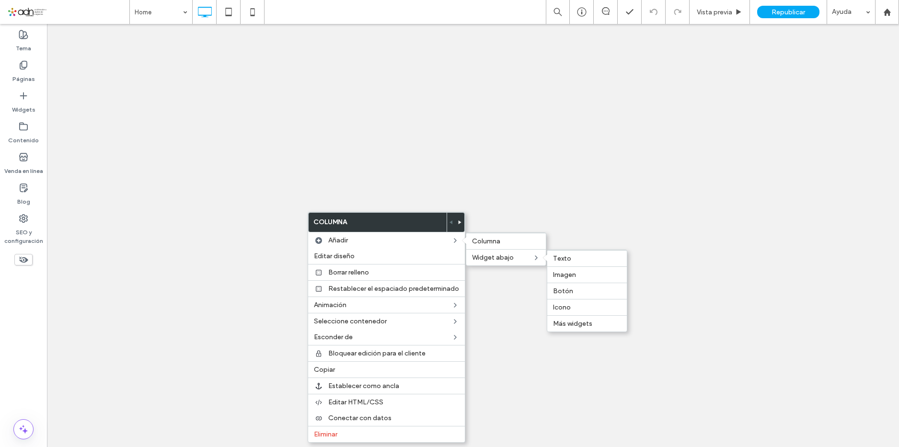
click at [594, 261] on label "Texto" at bounding box center [587, 258] width 68 height 8
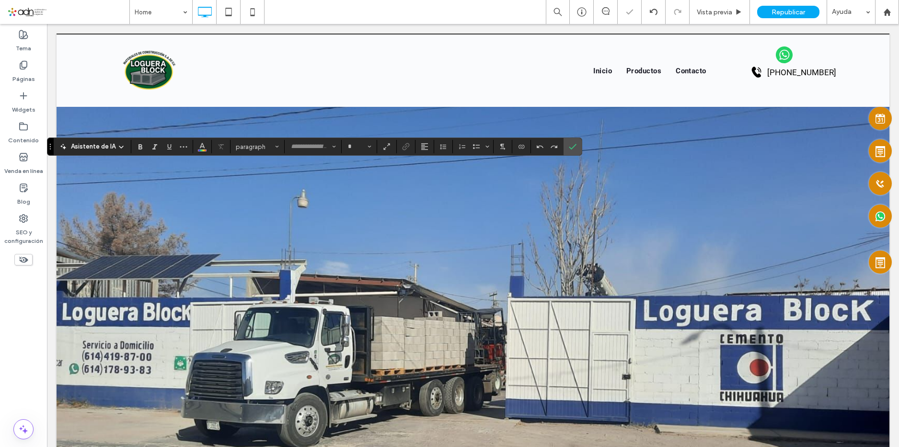
type input "******"
type input "**"
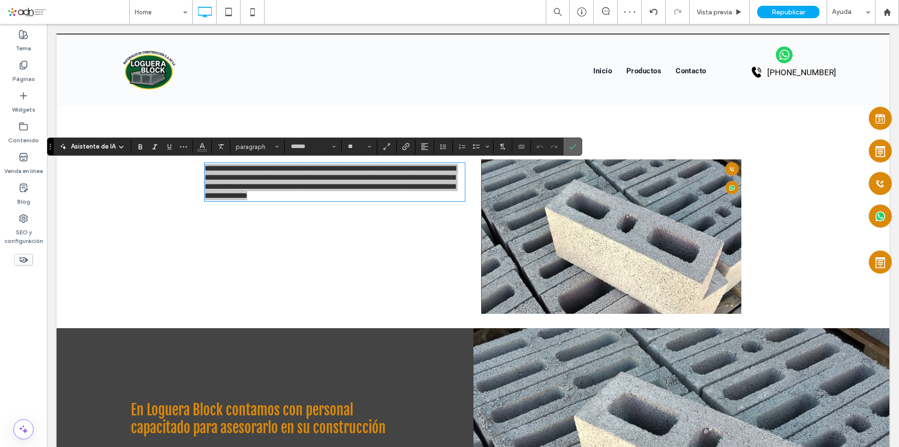
drag, startPoint x: 595, startPoint y: 144, endPoint x: 547, endPoint y: 122, distance: 52.7
click at [576, 146] on icon "Confirmar" at bounding box center [573, 147] width 8 height 8
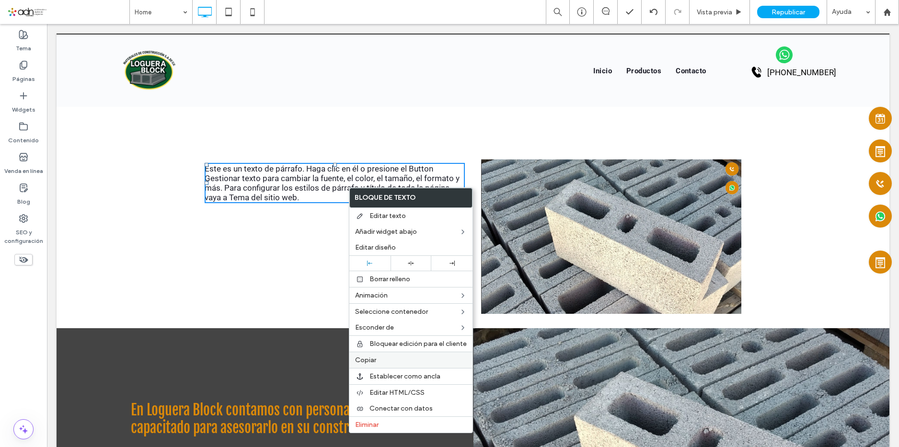
click at [373, 360] on span "Copiar" at bounding box center [365, 360] width 21 height 8
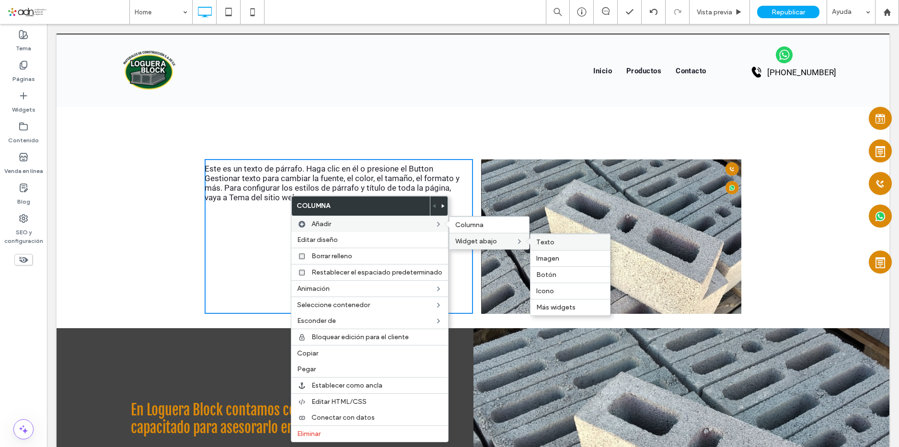
click at [539, 241] on span "Texto" at bounding box center [545, 242] width 18 height 8
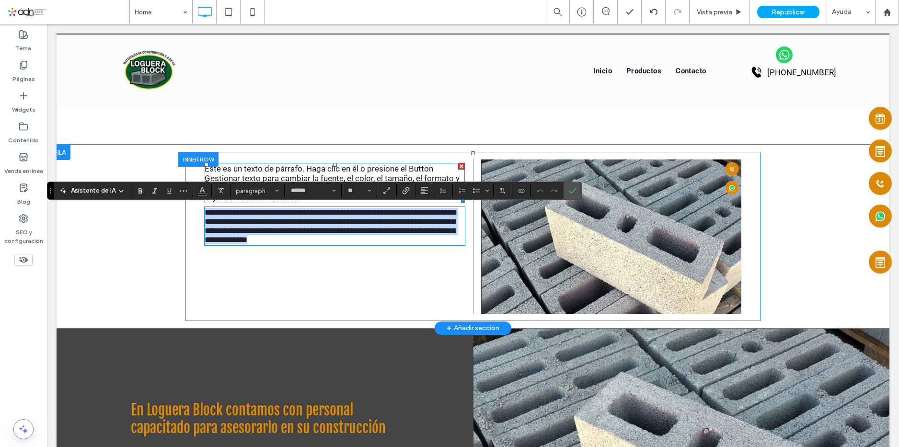
click at [334, 170] on span "Este es un texto de párrafo. Haga clic en él o presione el Button Gestionar tex…" at bounding box center [332, 183] width 255 height 38
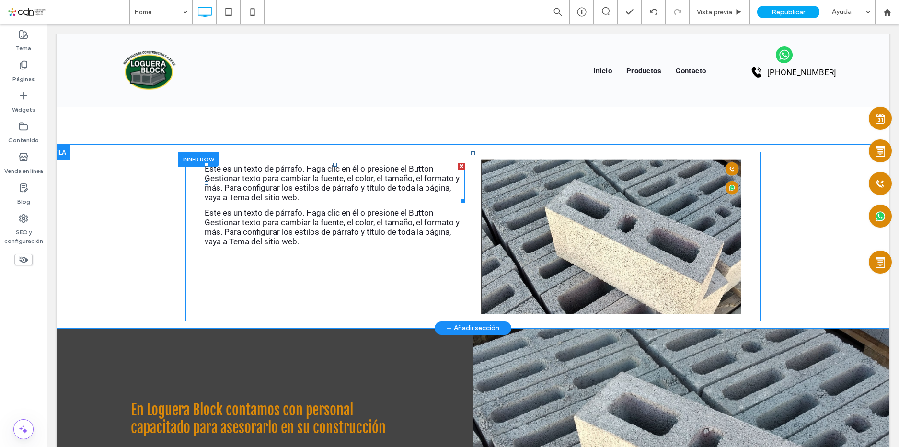
click at [347, 175] on span "Este es un texto de párrafo. Haga clic en él o presione el Button Gestionar tex…" at bounding box center [332, 183] width 255 height 38
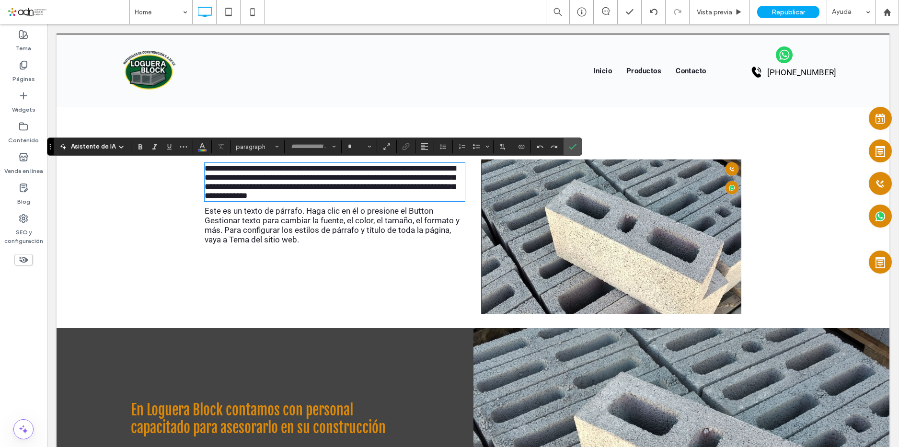
type input "******"
type input "**"
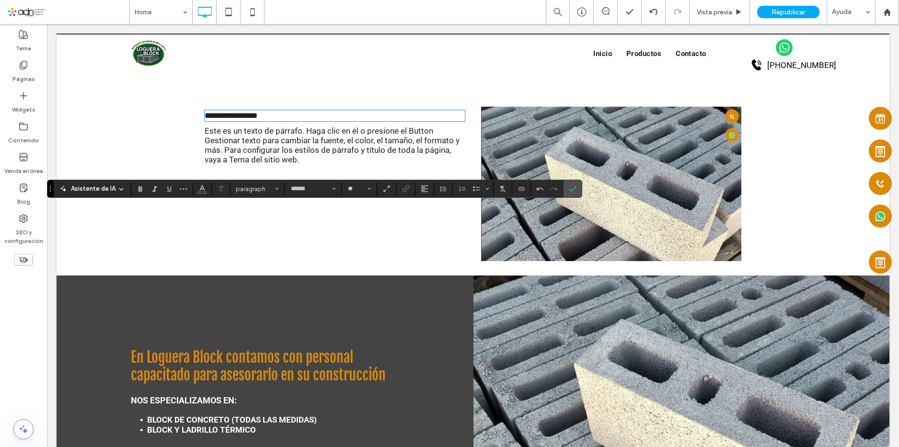
scroll to position [862, 0]
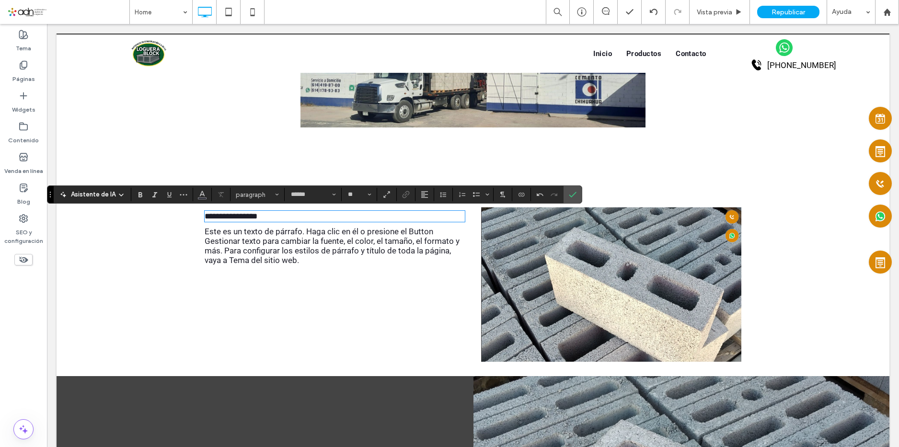
click at [270, 217] on p "**********" at bounding box center [335, 216] width 260 height 9
click at [273, 195] on span "paragraph" at bounding box center [254, 194] width 37 height 7
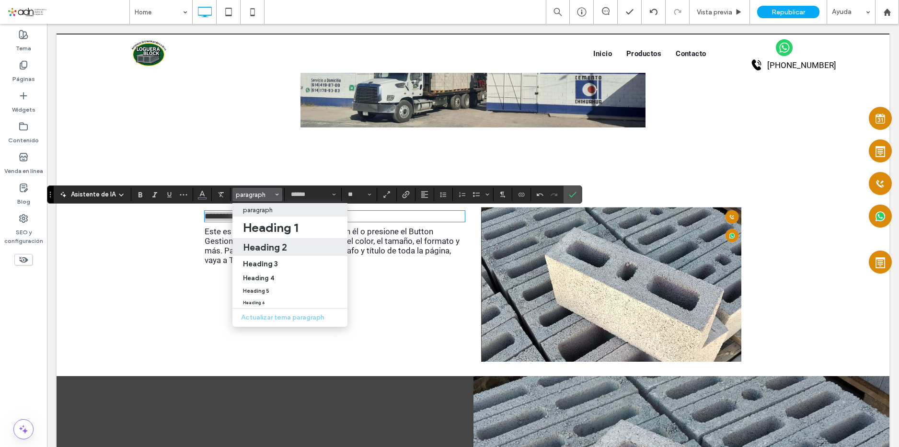
drag, startPoint x: 288, startPoint y: 251, endPoint x: 241, endPoint y: 227, distance: 52.1
click at [287, 251] on h2 "Heading 2" at bounding box center [265, 246] width 44 height 11
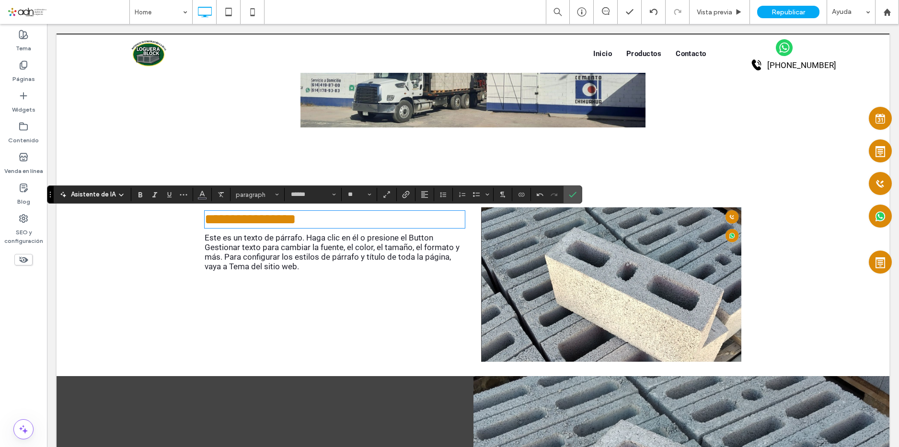
type input "**********"
type input "**"
click at [297, 224] on h2 "**********" at bounding box center [335, 219] width 260 height 15
click at [576, 189] on span "Confirmar" at bounding box center [573, 194] width 8 height 16
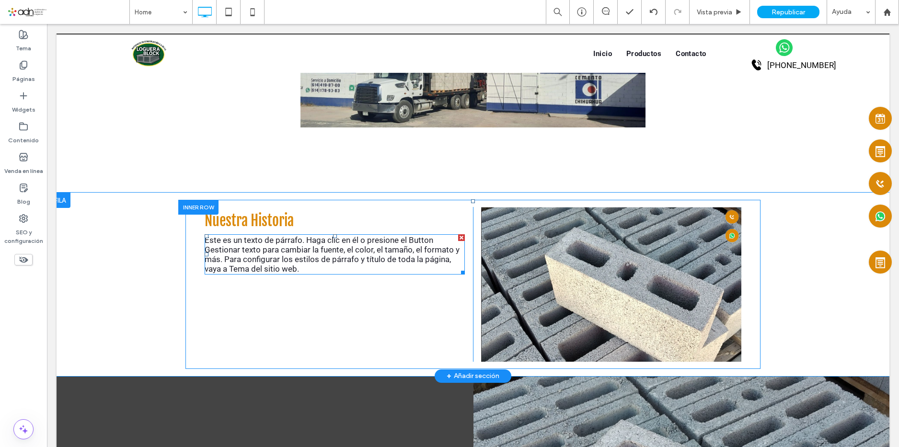
click at [262, 242] on span "Este es un texto de párrafo. Haga clic en él o presione el Button Gestionar tex…" at bounding box center [332, 254] width 255 height 38
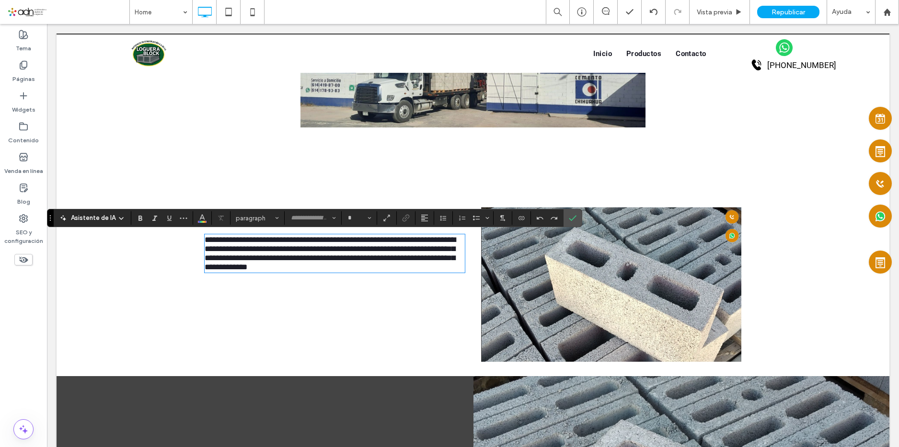
type input "******"
type input "**"
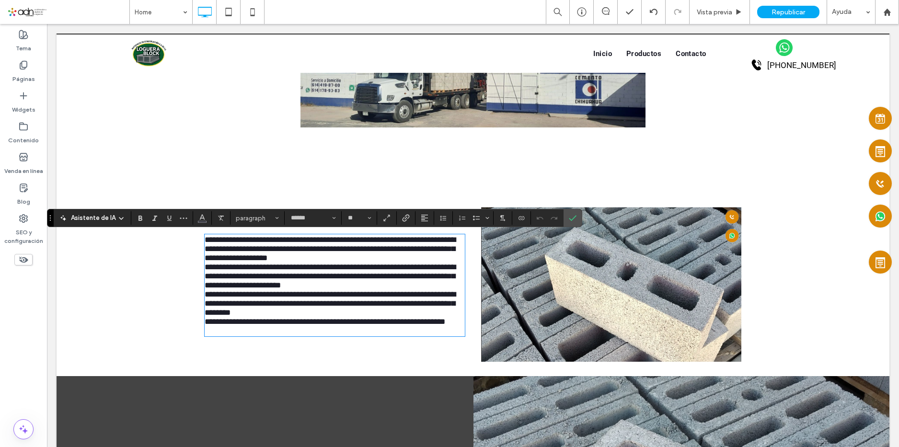
scroll to position [0, 0]
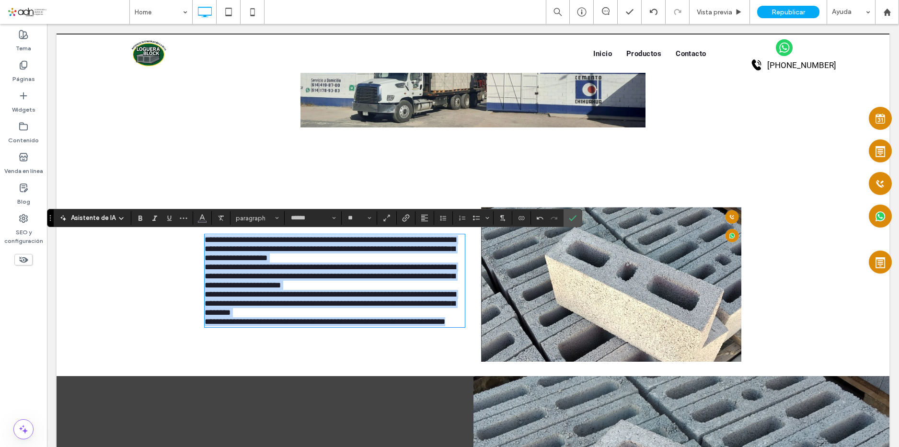
click at [246, 283] on span "**********" at bounding box center [330, 276] width 251 height 26
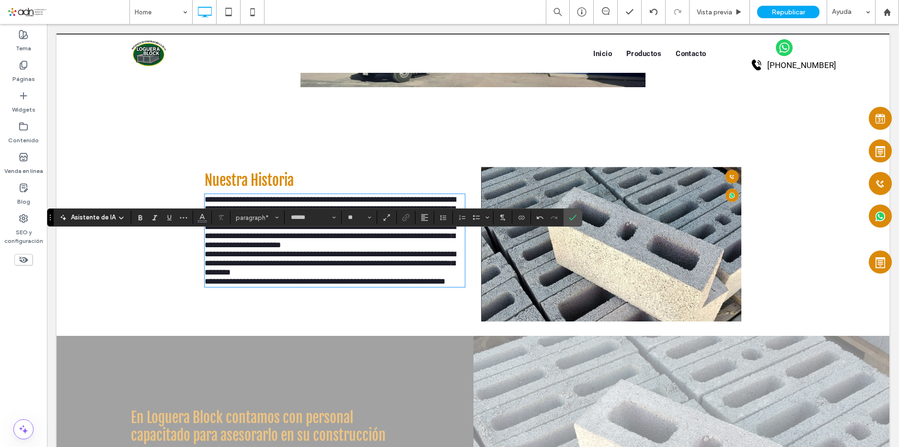
scroll to position [958, 0]
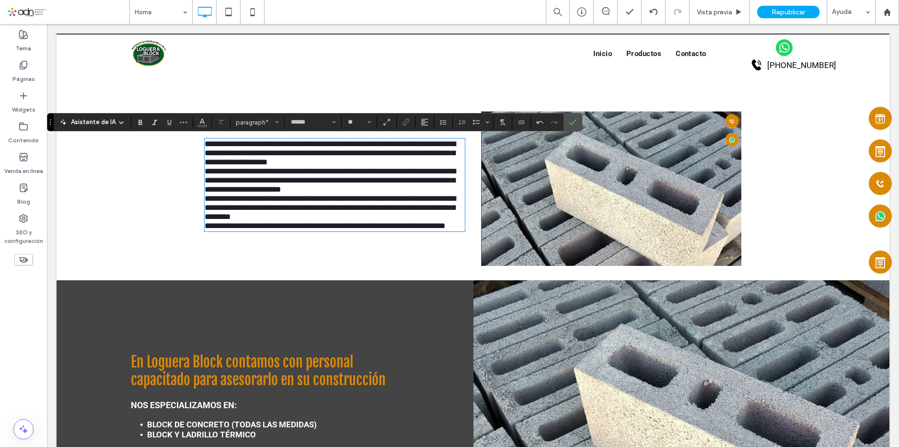
click at [272, 183] on span "**********" at bounding box center [330, 180] width 251 height 26
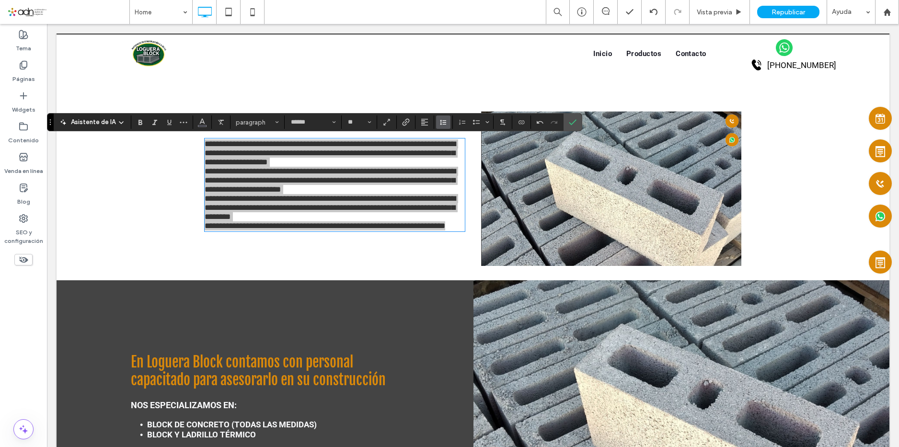
click at [450, 122] on button "Altura de la línea" at bounding box center [443, 121] width 14 height 13
drag, startPoint x: 474, startPoint y: 170, endPoint x: 414, endPoint y: 151, distance: 62.1
click at [474, 168] on div "1.5" at bounding box center [463, 164] width 34 height 7
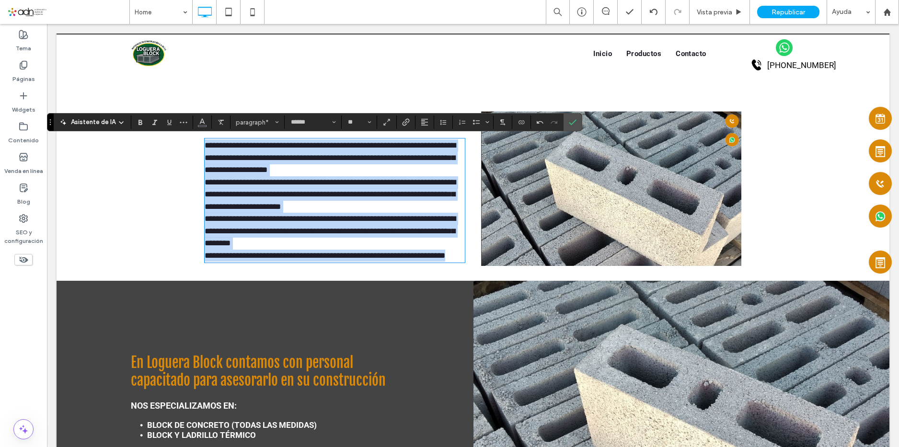
click at [374, 185] on span "**********" at bounding box center [330, 194] width 251 height 33
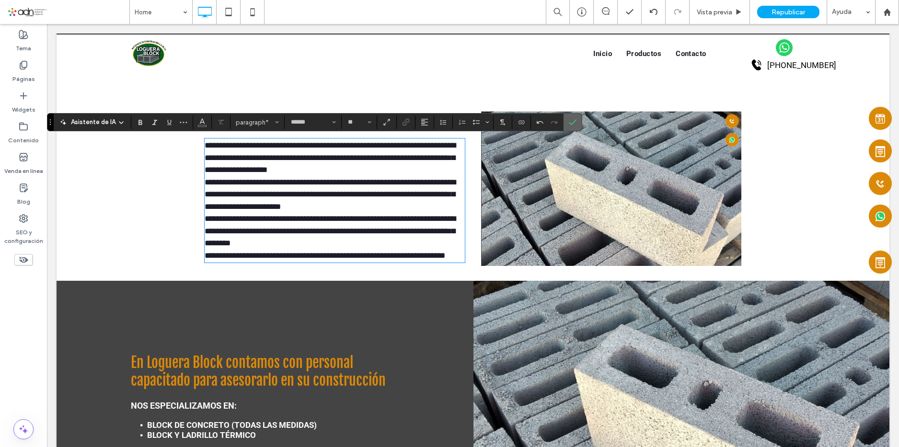
click at [577, 122] on use "Confirmar" at bounding box center [573, 122] width 8 height 6
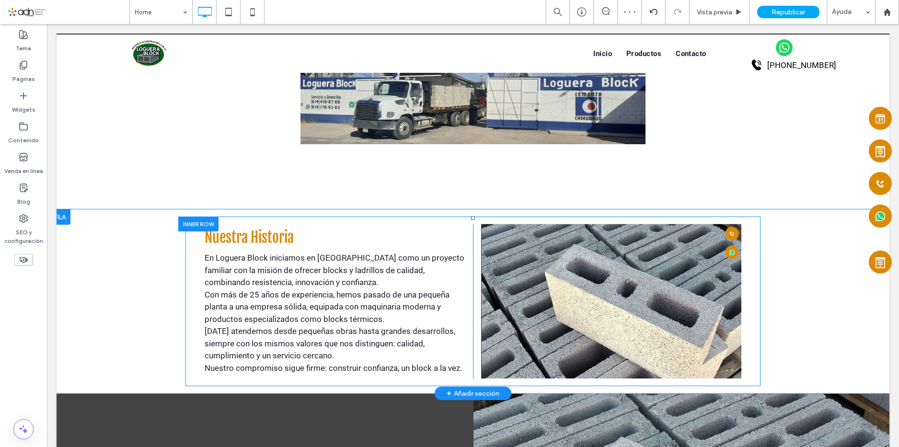
scroll to position [862, 0]
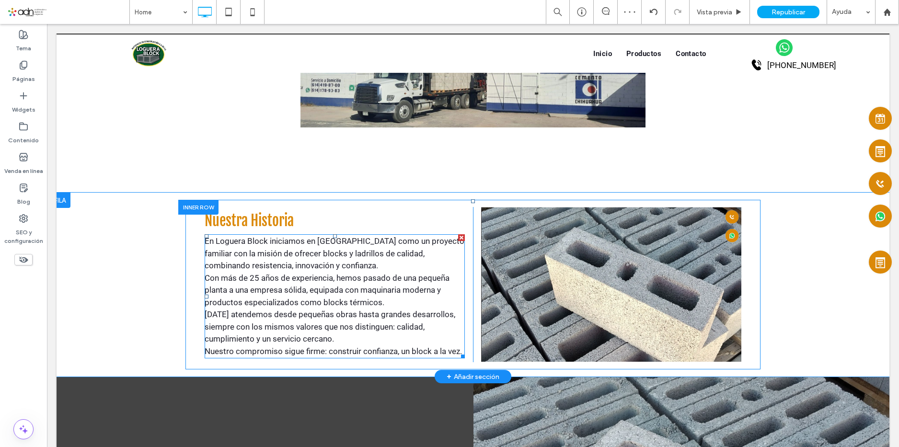
click at [321, 259] on p "En Loguera Block iniciamos en Chihuahua como un proyecto familiar con la misión…" at bounding box center [335, 253] width 260 height 37
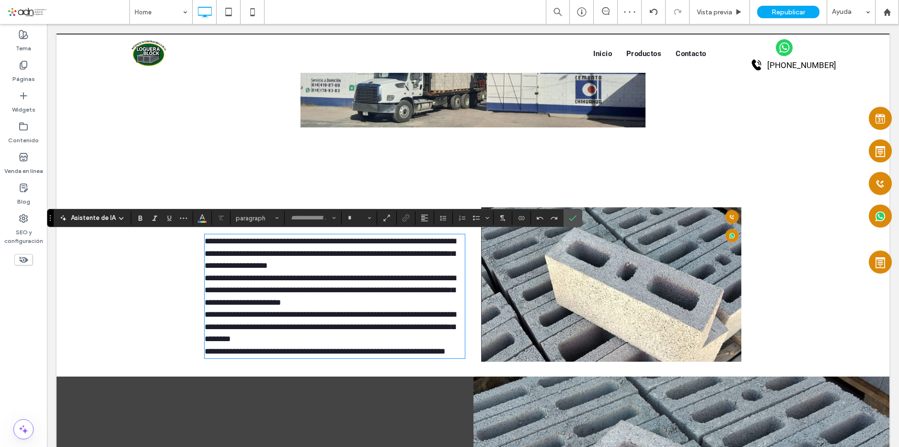
type input "******"
type input "**"
click at [258, 259] on p "**********" at bounding box center [335, 253] width 260 height 37
click at [258, 244] on span "**********" at bounding box center [330, 253] width 251 height 33
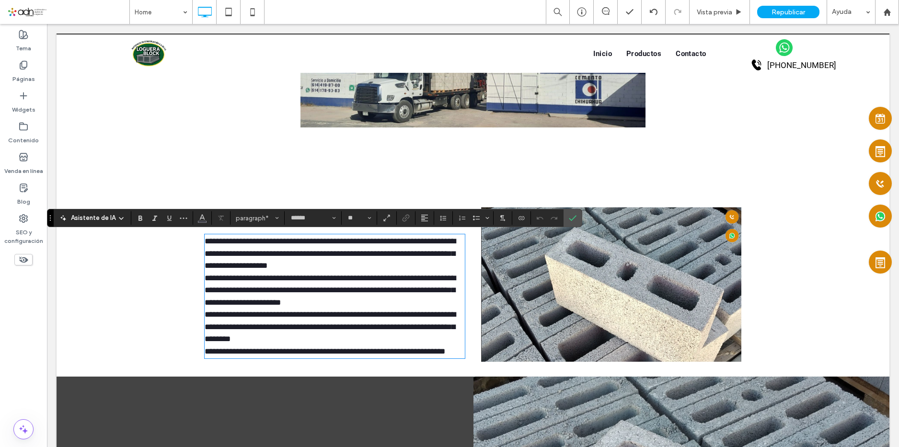
click at [263, 240] on span "**********" at bounding box center [330, 253] width 251 height 33
drag, startPoint x: 263, startPoint y: 243, endPoint x: 213, endPoint y: 245, distance: 50.8
click at [213, 245] on span "**********" at bounding box center [330, 253] width 251 height 33
click at [140, 217] on icon "Negrilla" at bounding box center [141, 218] width 8 height 8
click at [322, 240] on span "**********" at bounding box center [333, 253] width 256 height 33
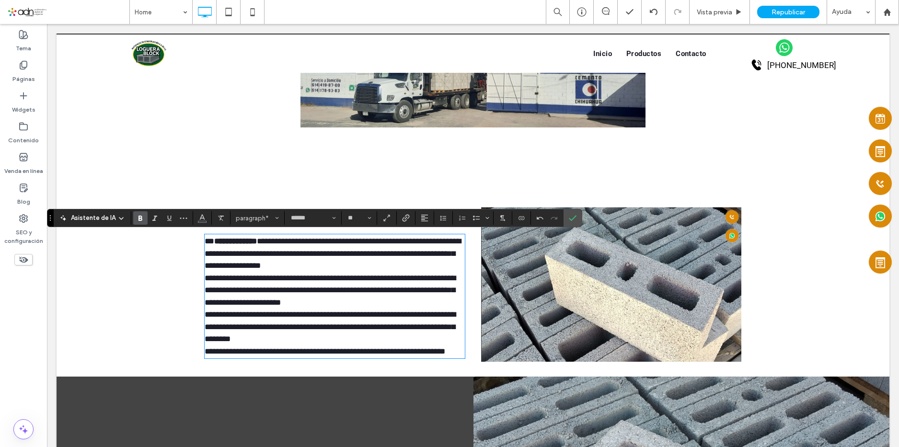
click at [322, 240] on span "**********" at bounding box center [333, 253] width 256 height 33
click at [336, 272] on p "**********" at bounding box center [335, 290] width 260 height 37
drag, startPoint x: 288, startPoint y: 253, endPoint x: 349, endPoint y: 255, distance: 61.3
click at [349, 255] on span "**********" at bounding box center [333, 253] width 256 height 33
click at [304, 291] on span "**********" at bounding box center [330, 290] width 251 height 33
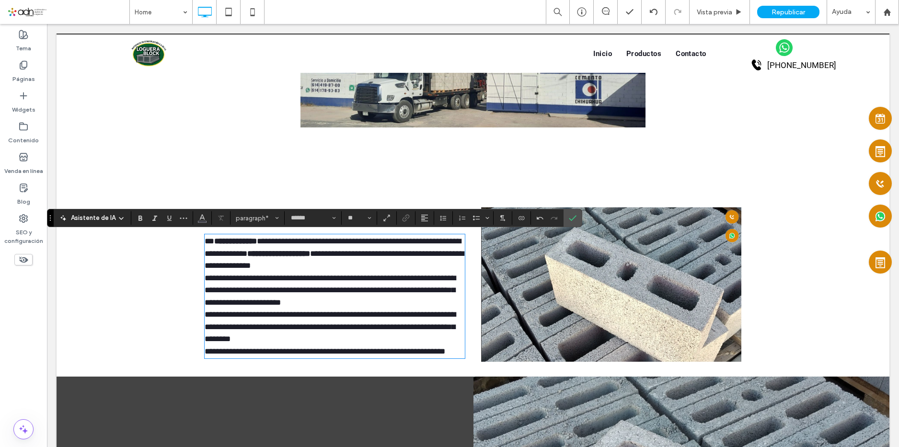
click at [342, 268] on p "**********" at bounding box center [335, 253] width 260 height 37
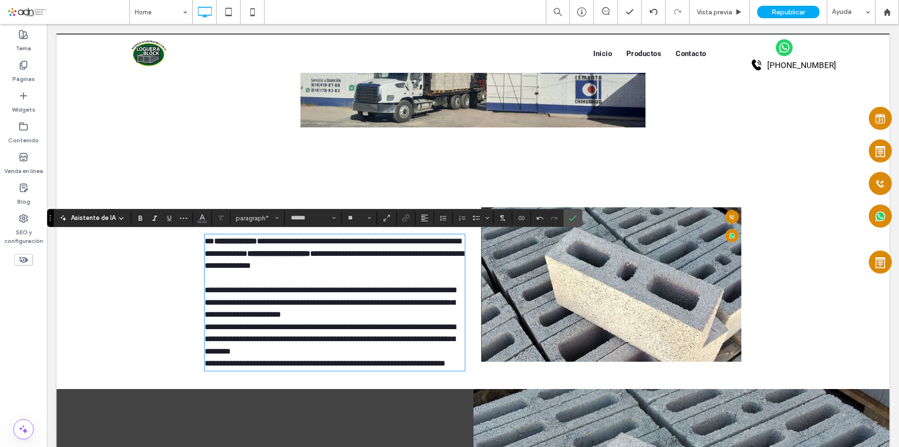
click at [391, 313] on p "**********" at bounding box center [335, 302] width 260 height 37
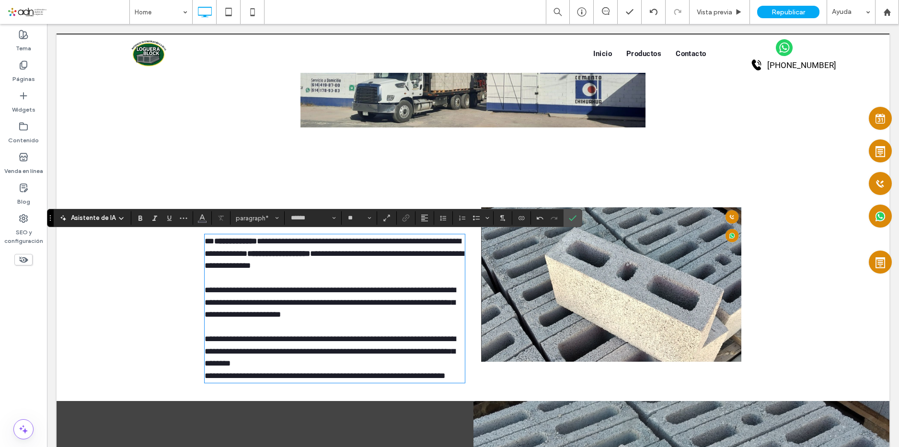
click at [345, 366] on p "**********" at bounding box center [335, 351] width 260 height 37
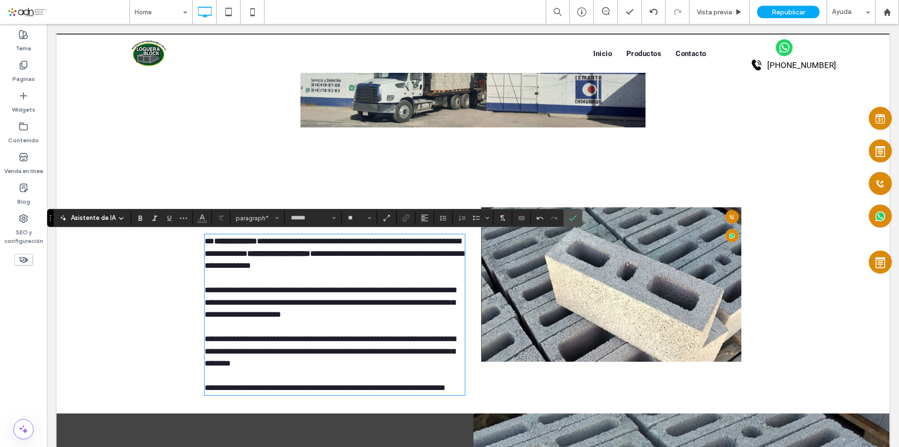
click at [331, 388] on span "**********" at bounding box center [325, 388] width 240 height 8
drag, startPoint x: 141, startPoint y: 217, endPoint x: 262, endPoint y: 297, distance: 145.2
click at [141, 217] on use "Negrilla" at bounding box center [140, 218] width 4 height 5
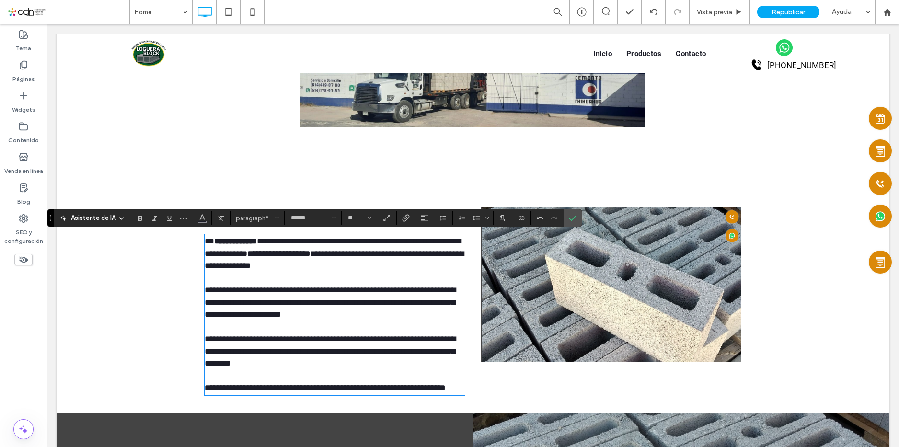
click at [330, 327] on p at bounding box center [335, 327] width 260 height 12
click at [325, 388] on strong "**********" at bounding box center [325, 388] width 240 height 8
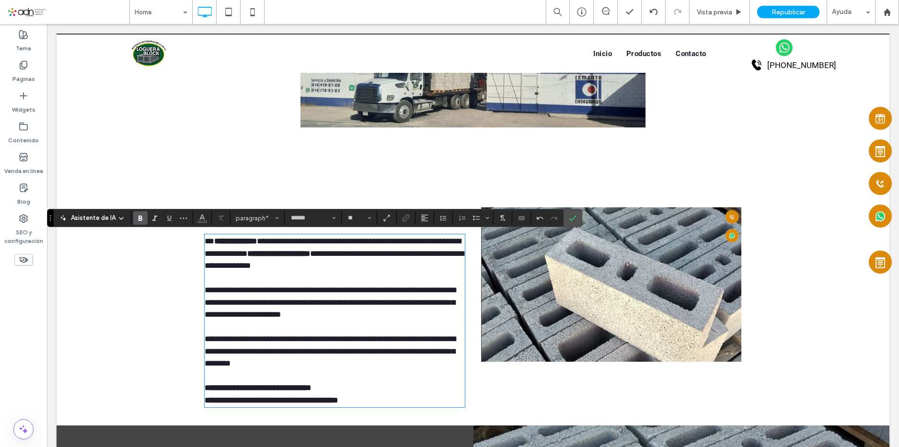
click at [300, 314] on span "**********" at bounding box center [330, 302] width 251 height 33
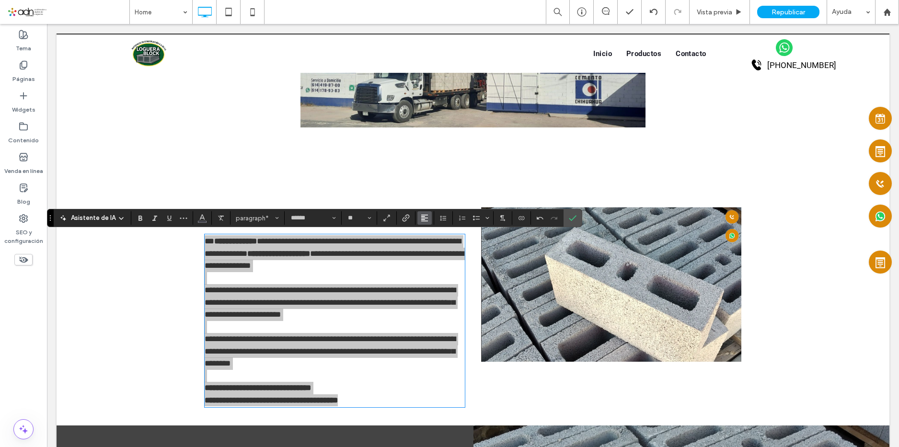
click at [428, 221] on use "Alineación" at bounding box center [424, 218] width 7 height 7
click at [435, 279] on icon "ui.textEditor.alignment.justify" at bounding box center [432, 276] width 8 height 8
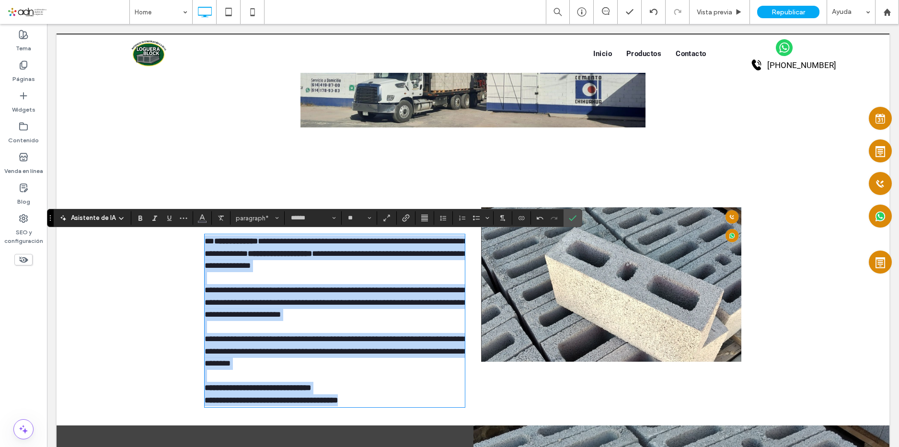
click at [366, 300] on span "**********" at bounding box center [336, 302] width 263 height 33
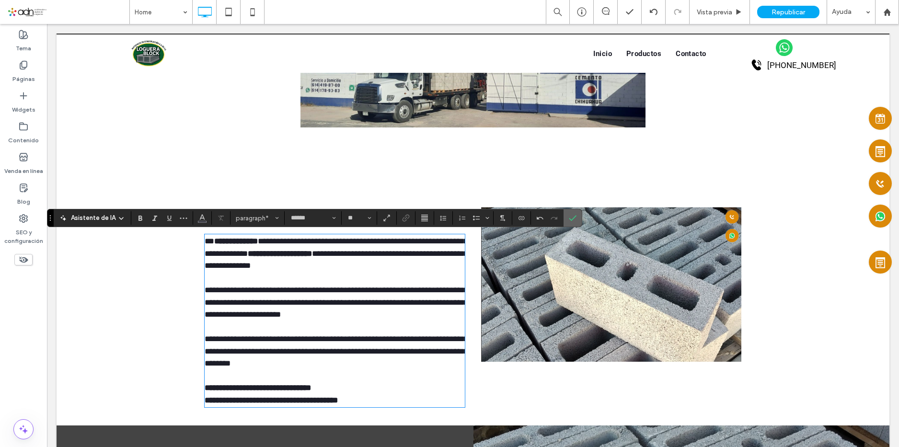
click at [580, 214] on label "Confirmar" at bounding box center [572, 217] width 14 height 17
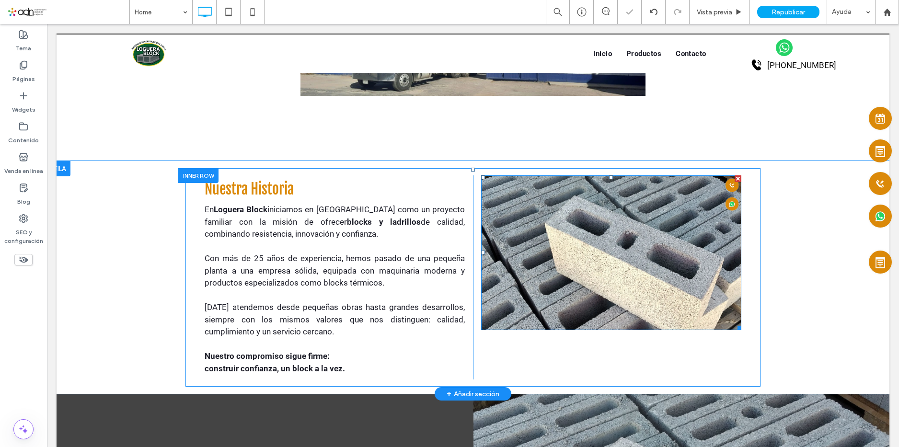
scroll to position [910, 0]
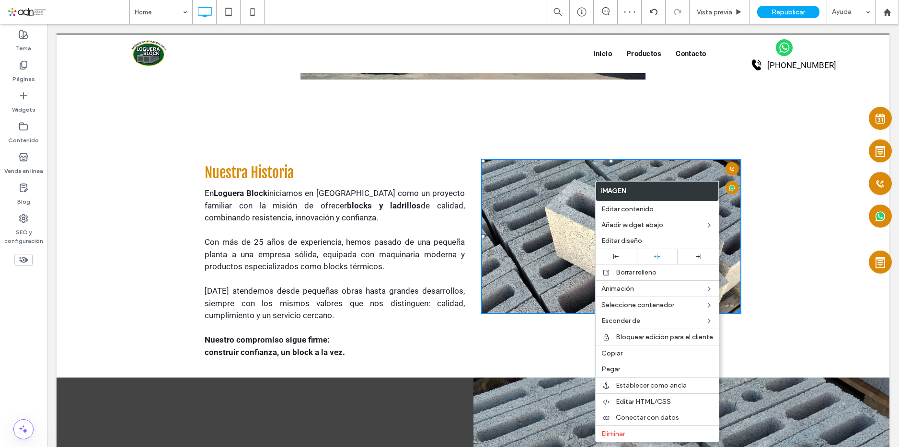
click at [553, 228] on img at bounding box center [611, 236] width 260 height 155
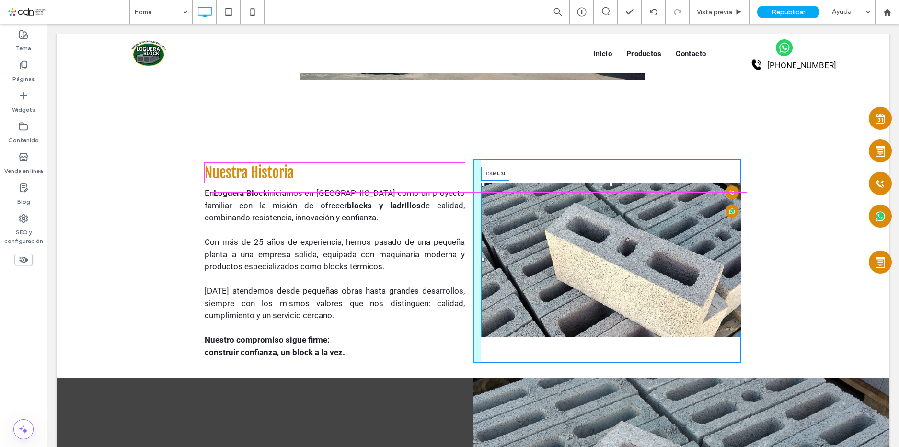
drag, startPoint x: 478, startPoint y: 159, endPoint x: 479, endPoint y: 183, distance: 24.0
click at [481, 183] on div at bounding box center [483, 185] width 4 height 4
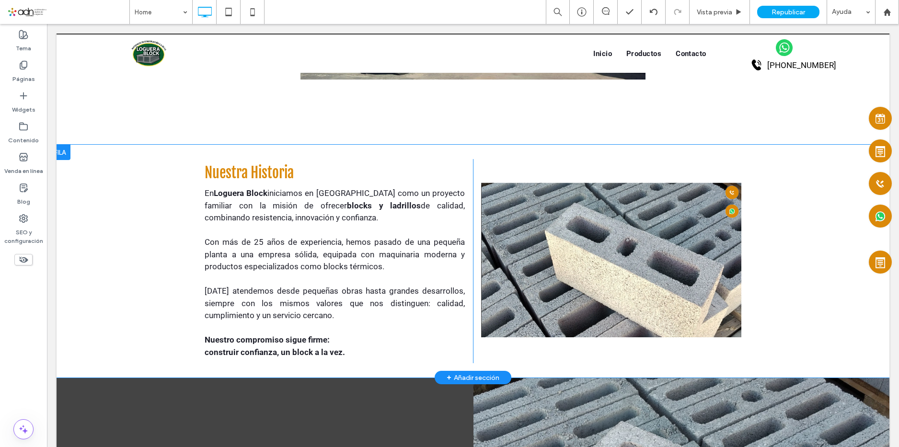
click at [65, 151] on div at bounding box center [59, 152] width 21 height 15
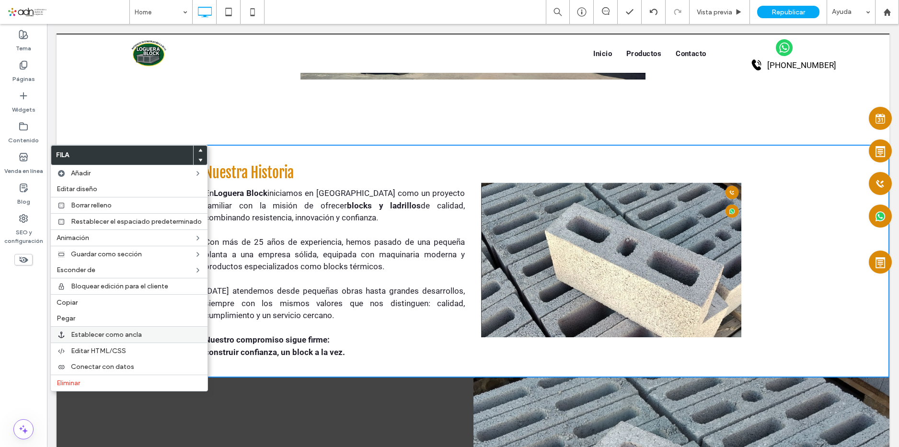
click at [131, 331] on span "Establecer como ancla" at bounding box center [106, 335] width 71 height 8
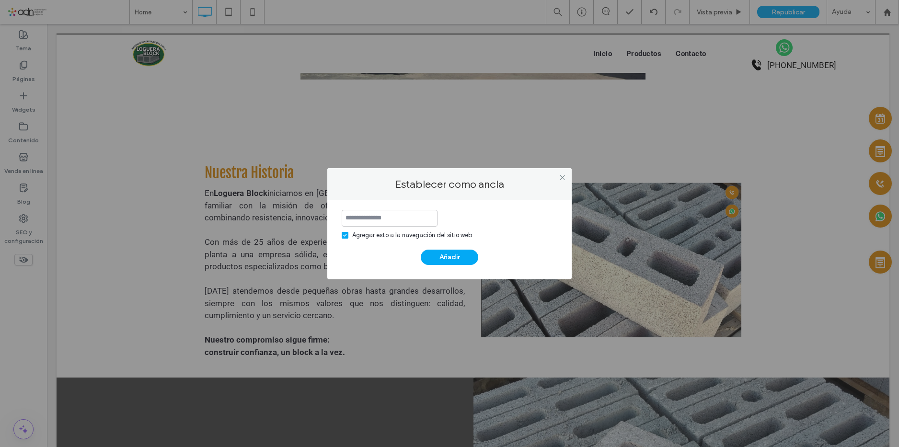
drag, startPoint x: 375, startPoint y: 214, endPoint x: 386, endPoint y: 219, distance: 12.4
click at [376, 214] on input at bounding box center [390, 218] width 96 height 17
type input "**********"
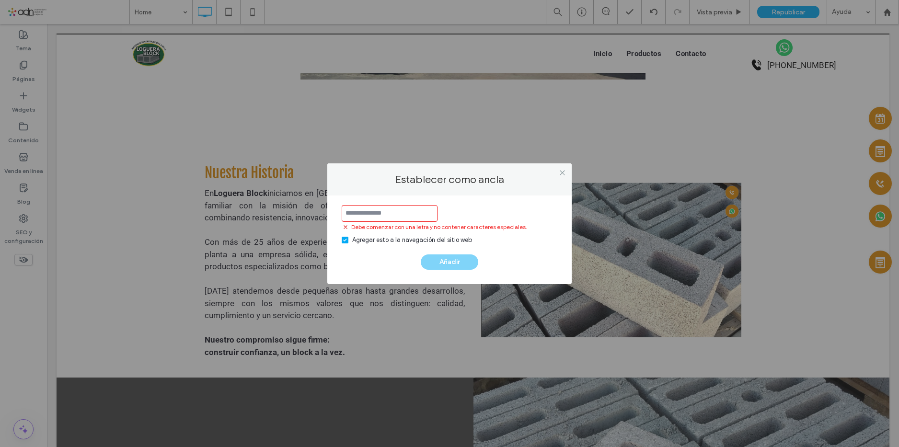
scroll to position [0, 0]
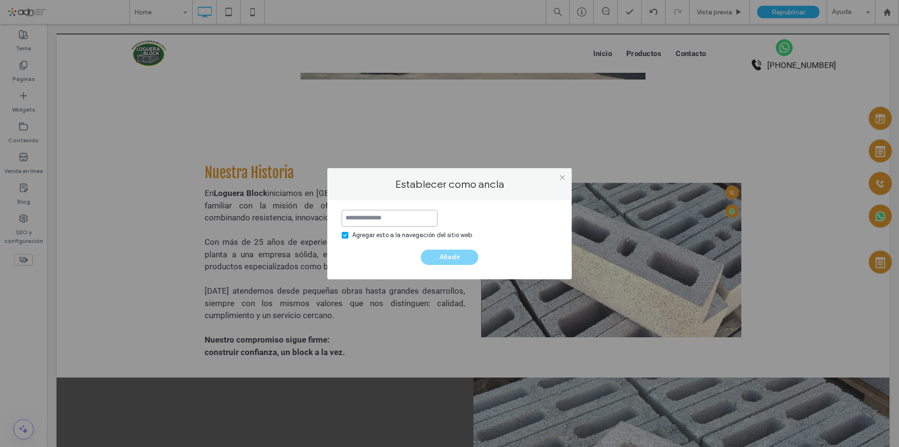
click at [386, 217] on input at bounding box center [390, 218] width 96 height 17
paste input "**********"
type input "**********"
click at [449, 254] on button "Añadir" at bounding box center [449, 257] width 57 height 15
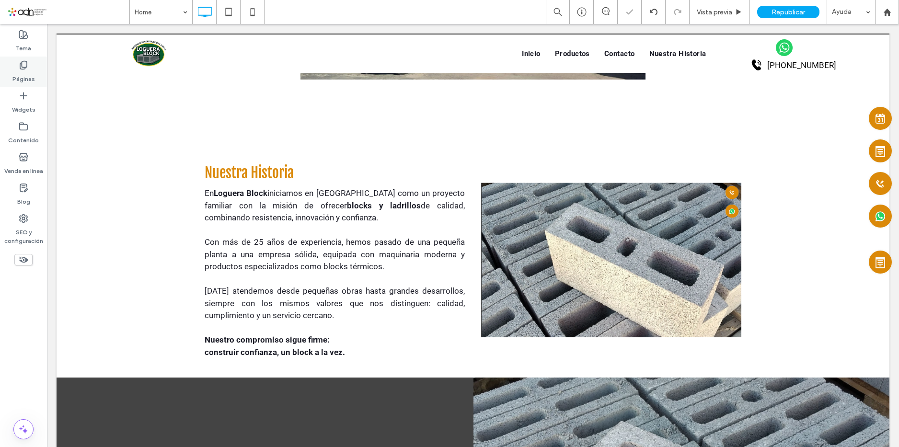
click at [23, 74] on label "Páginas" at bounding box center [23, 76] width 23 height 13
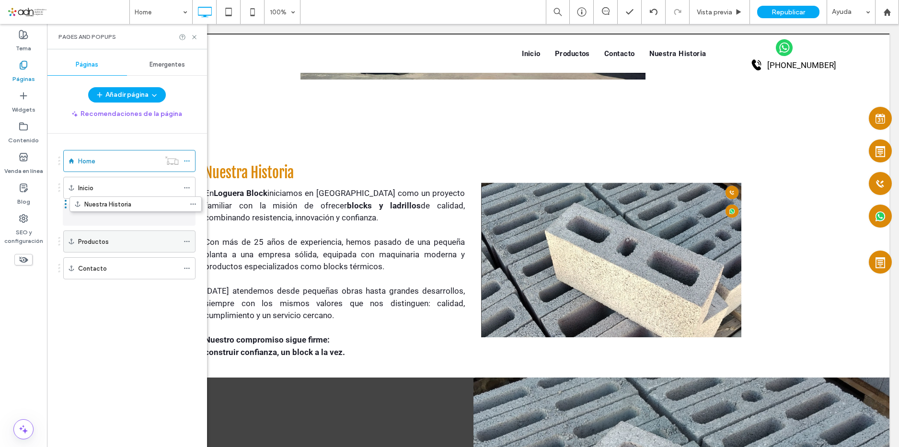
drag, startPoint x: 113, startPoint y: 267, endPoint x: 119, endPoint y: 206, distance: 60.7
click at [194, 38] on icon at bounding box center [194, 37] width 7 height 7
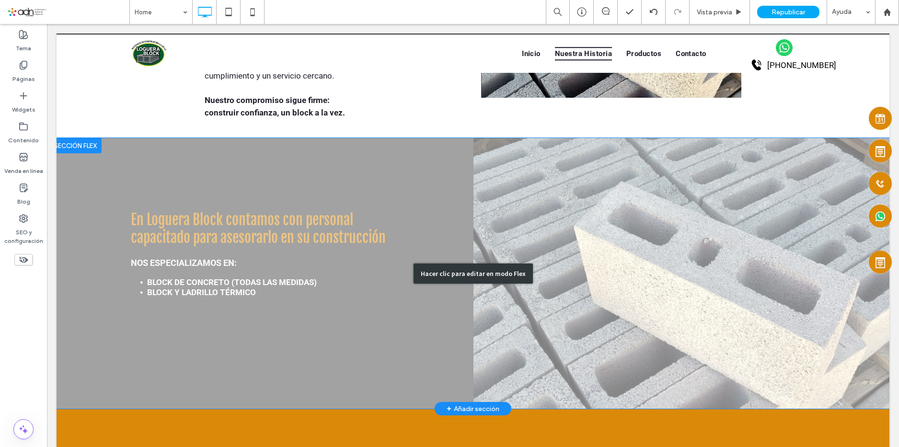
scroll to position [1198, 0]
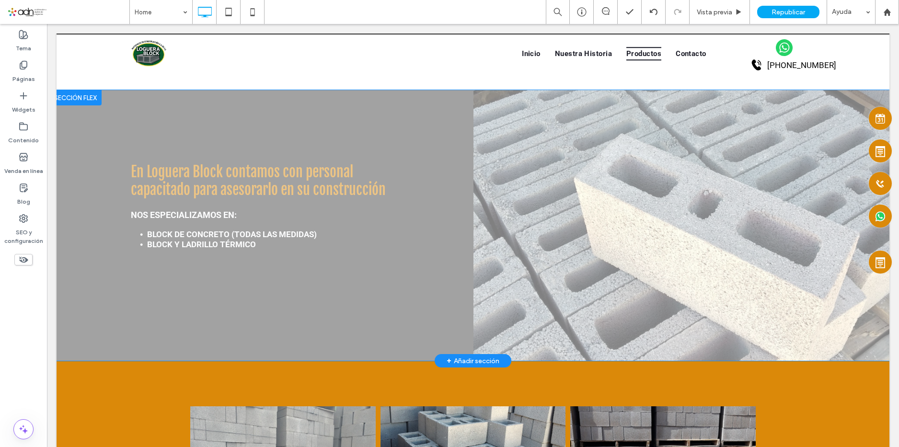
click at [80, 97] on div at bounding box center [75, 97] width 52 height 15
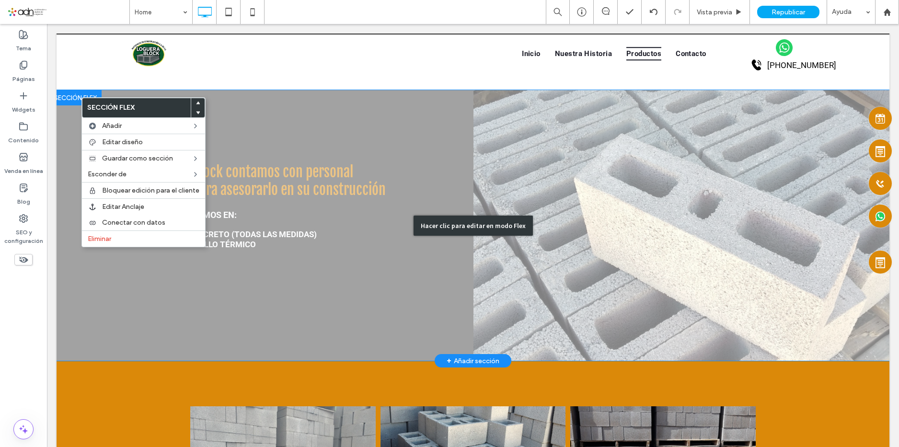
click at [385, 256] on div "Hacer clic para editar en modo Flex" at bounding box center [473, 225] width 833 height 271
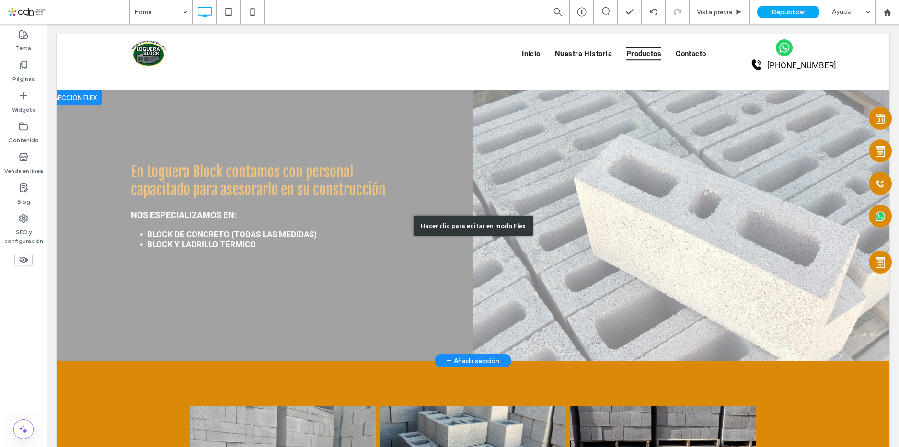
click at [636, 176] on div "Hacer clic para editar en modo Flex" at bounding box center [473, 225] width 833 height 271
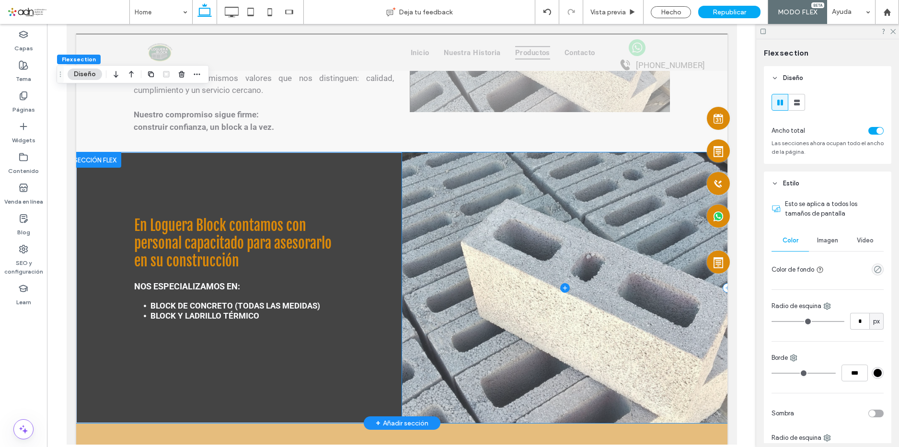
scroll to position [1260, 0]
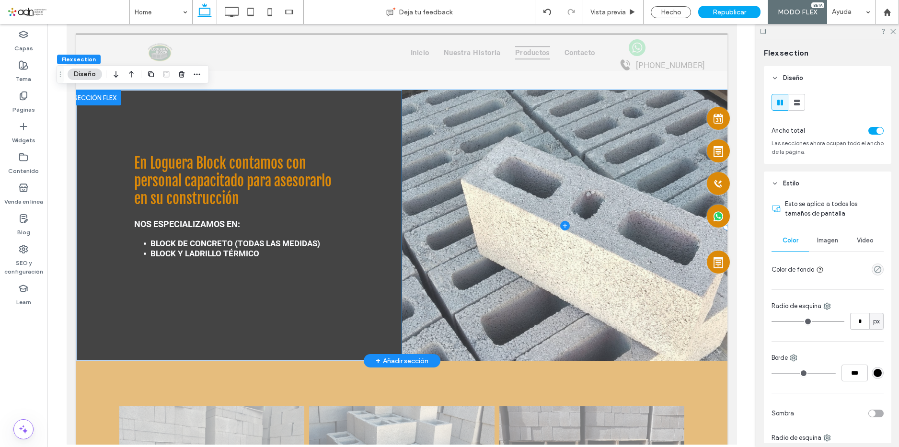
click at [547, 141] on span at bounding box center [563, 225] width 325 height 271
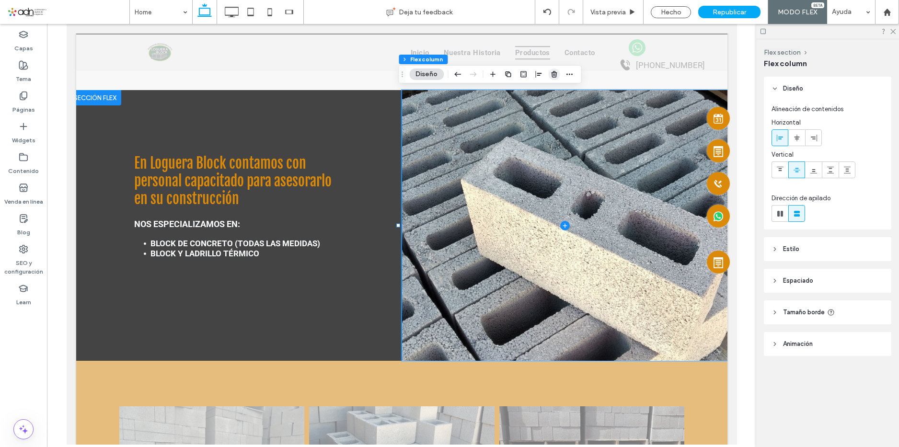
click at [552, 77] on use "button" at bounding box center [554, 74] width 6 height 6
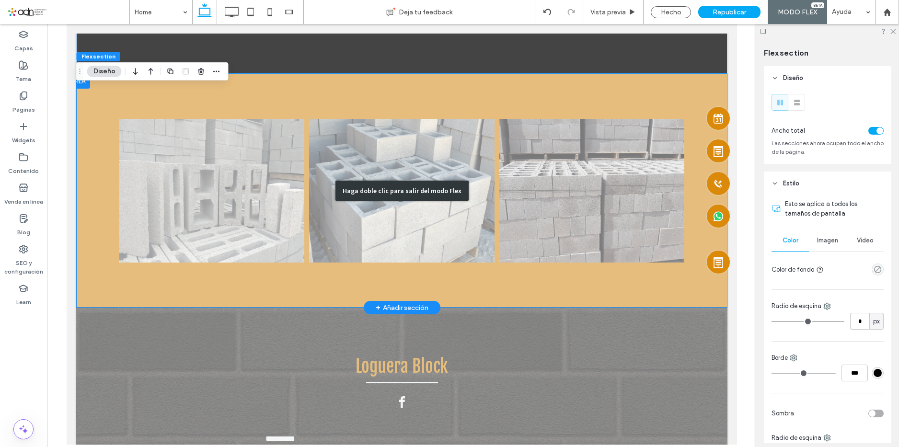
scroll to position [1499, 0]
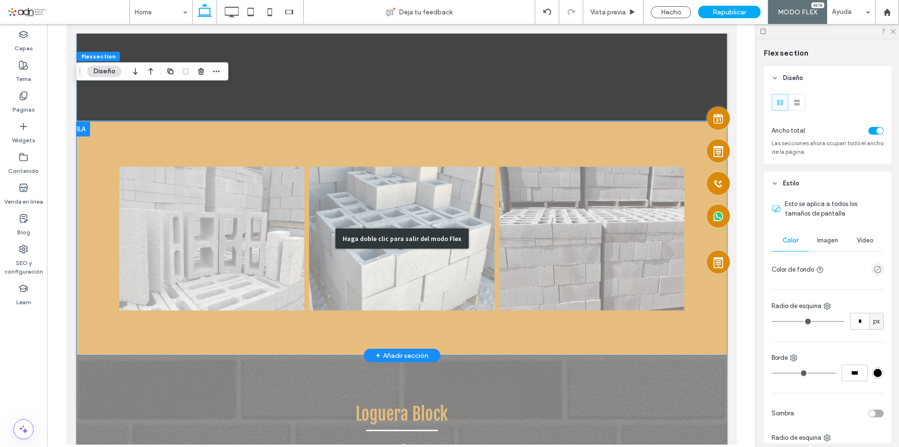
click at [174, 147] on div "Haga doble clic para salir del modo Flex" at bounding box center [401, 238] width 651 height 234
click at [84, 126] on div "Haga doble clic para salir del modo Flex" at bounding box center [401, 238] width 651 height 234
click at [82, 125] on div "Haga doble clic para salir del modo Flex" at bounding box center [401, 238] width 651 height 234
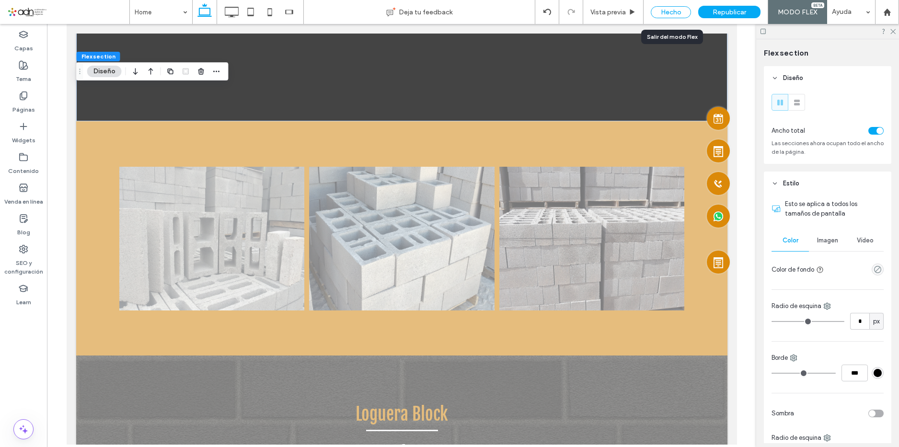
click at [667, 11] on div "Hecho" at bounding box center [671, 12] width 40 height 12
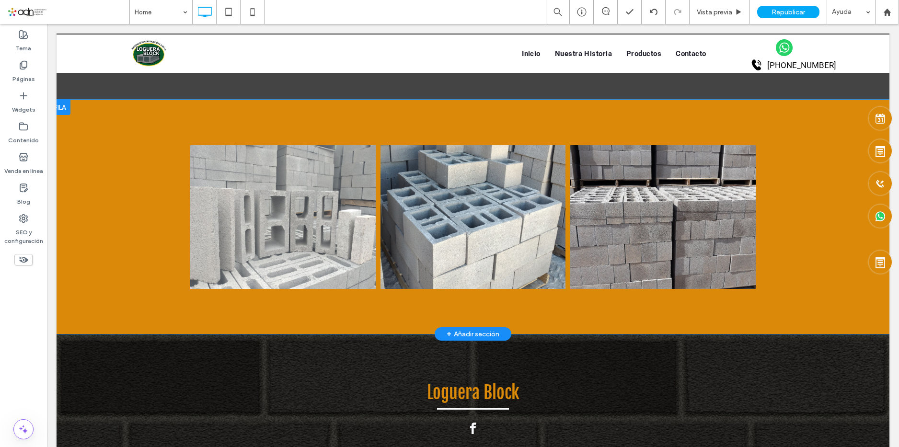
scroll to position [1404, 0]
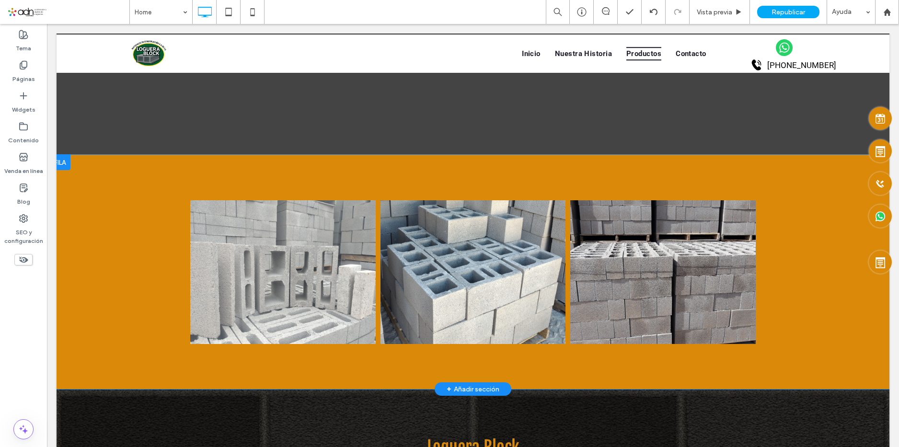
click at [63, 159] on div at bounding box center [59, 162] width 21 height 15
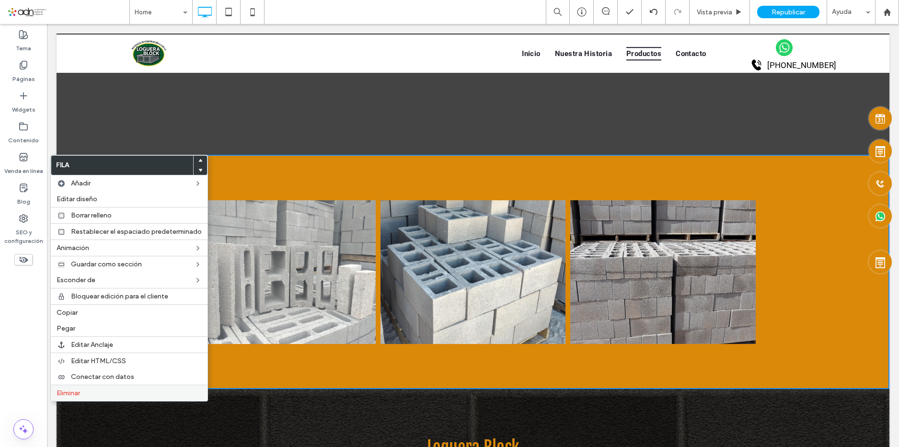
click at [90, 389] on label "Eliminar" at bounding box center [129, 393] width 145 height 8
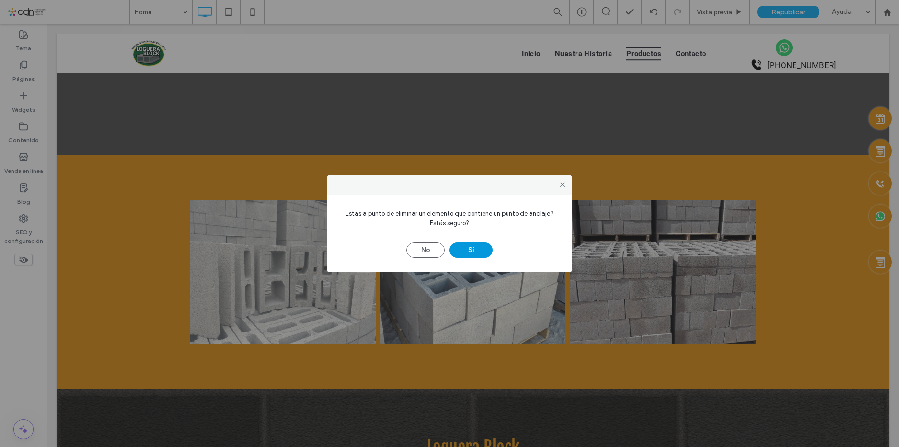
click at [469, 246] on button "Sí" at bounding box center [470, 249] width 43 height 15
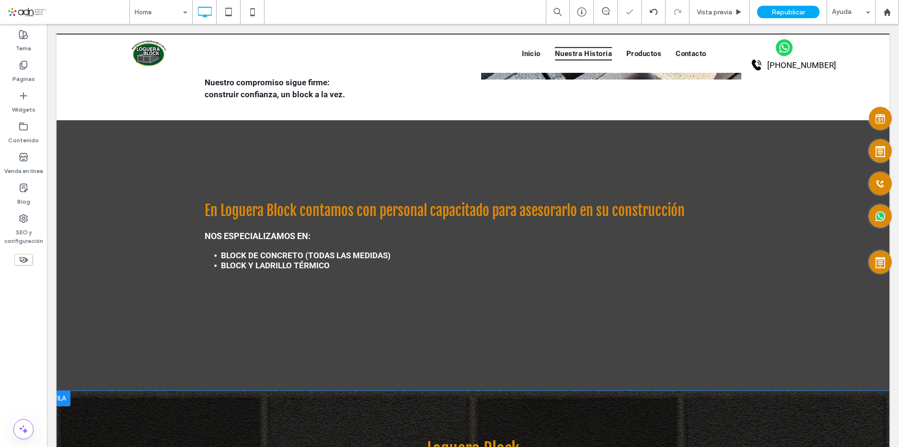
scroll to position [1130, 0]
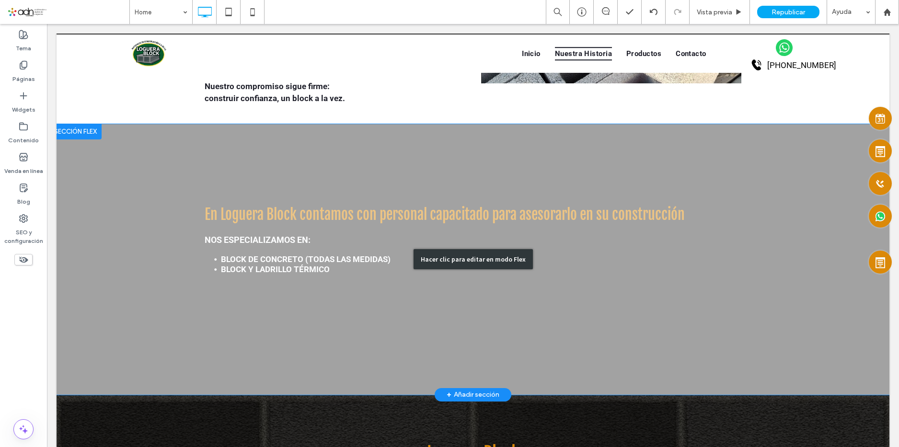
click at [429, 201] on div "Hacer clic para editar en modo Flex" at bounding box center [473, 259] width 833 height 271
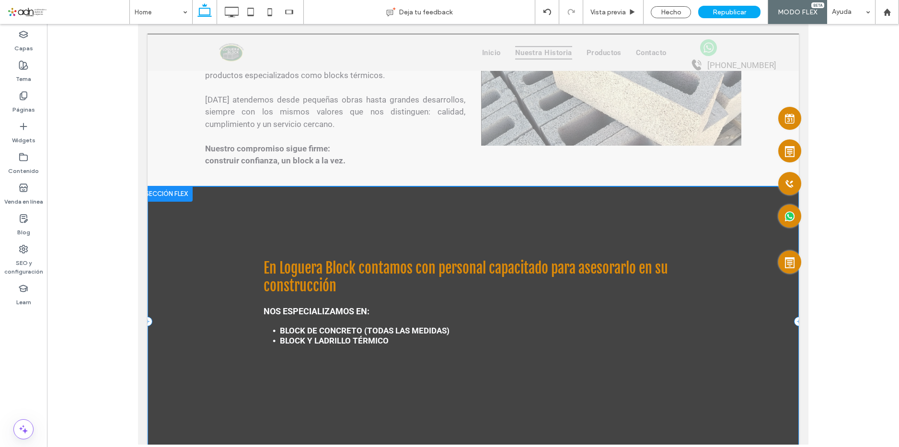
scroll to position [1192, 0]
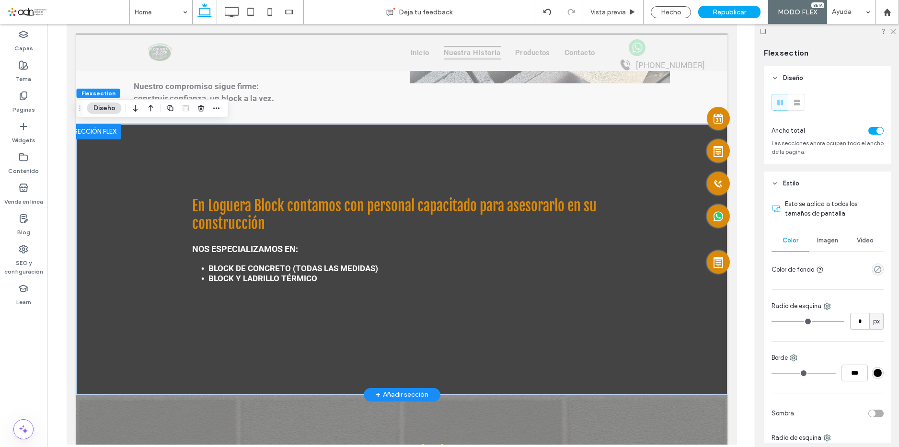
click at [107, 130] on div at bounding box center [95, 131] width 52 height 15
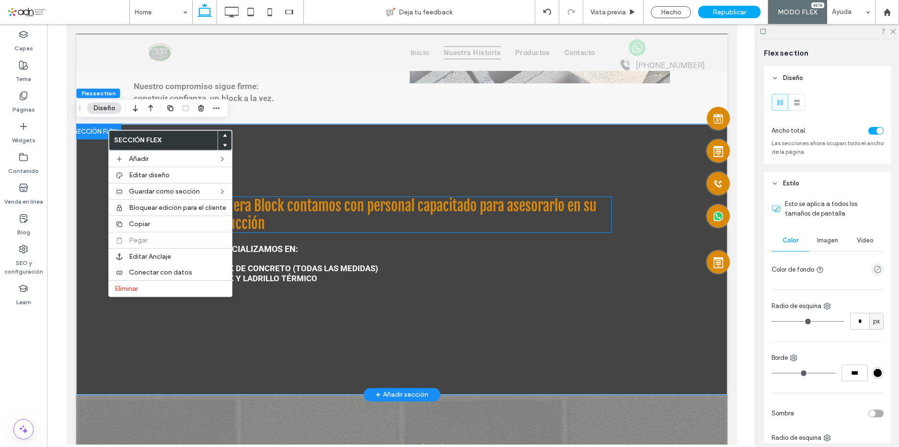
click at [314, 210] on span "En Loguera Block contamos con personal capacitado para asesorarlo en su constru…" at bounding box center [394, 214] width 404 height 35
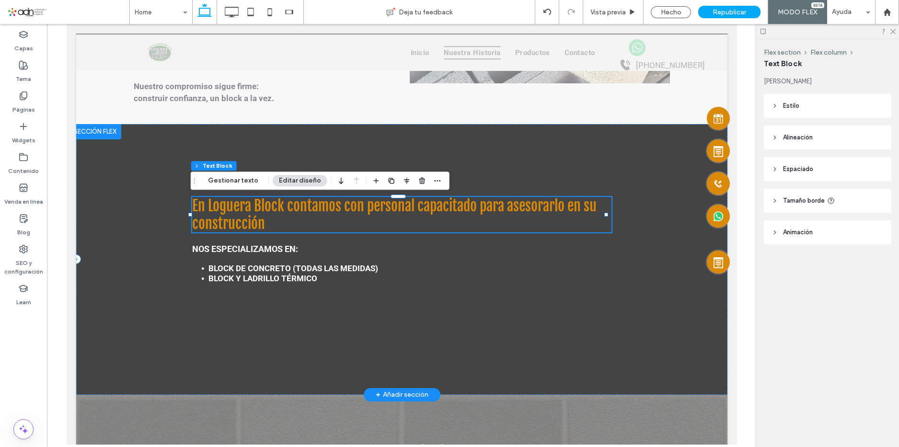
click at [314, 210] on span "En Loguera Block contamos con personal capacitado para asesorarlo en su constru…" at bounding box center [394, 214] width 404 height 35
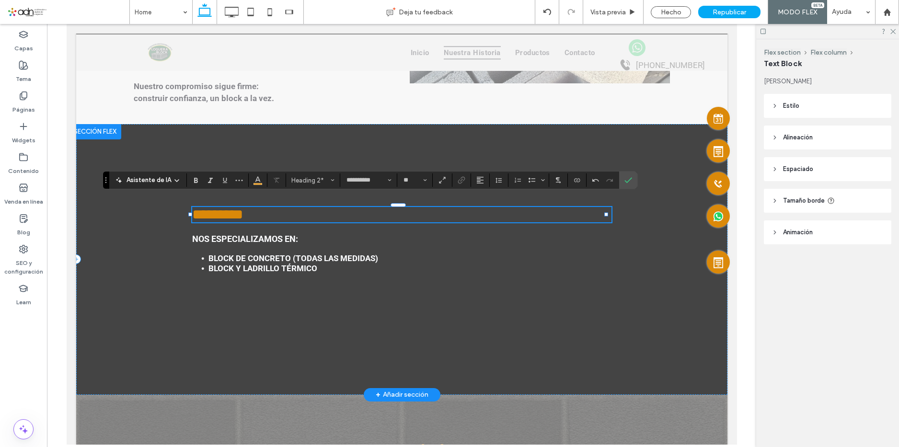
click at [279, 210] on h2 "*********" at bounding box center [401, 214] width 419 height 15
click at [483, 179] on use "Alineación" at bounding box center [480, 180] width 7 height 7
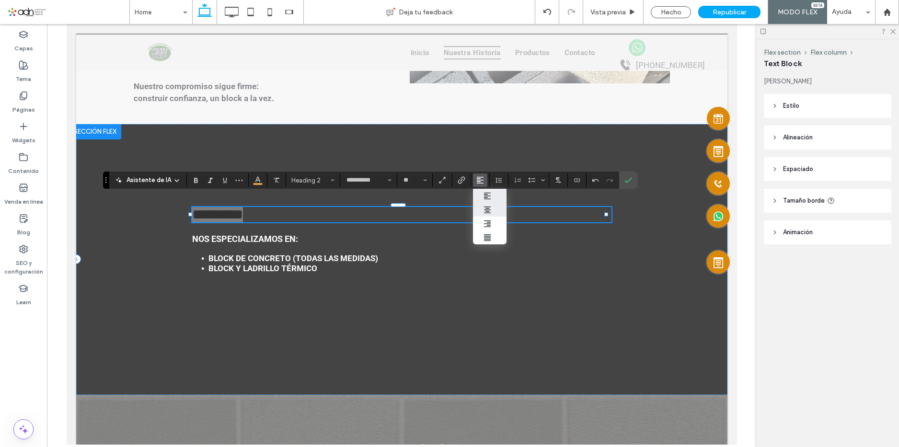
drag, startPoint x: 510, startPoint y: 216, endPoint x: 444, endPoint y: 192, distance: 70.3
click at [506, 216] on label "ui.textEditor.alignment.center" at bounding box center [490, 210] width 34 height 14
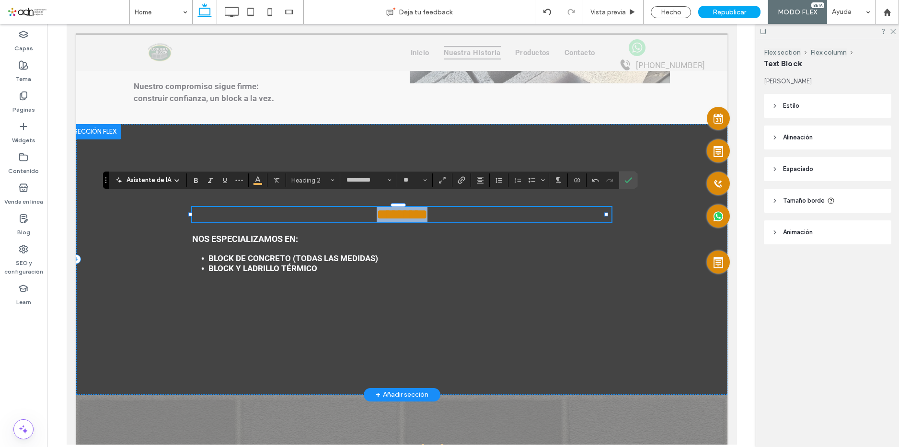
click at [502, 216] on h2 "*********" at bounding box center [401, 214] width 419 height 15
click at [632, 180] on use "Confirmar" at bounding box center [628, 181] width 8 height 6
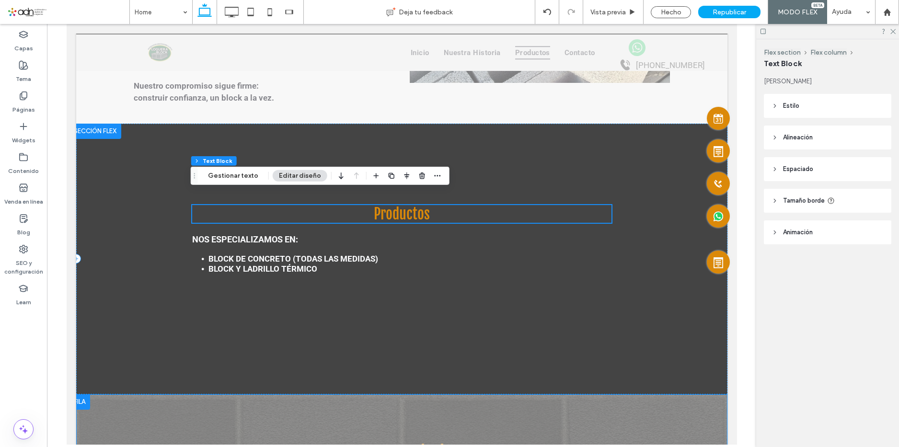
scroll to position [1240, 0]
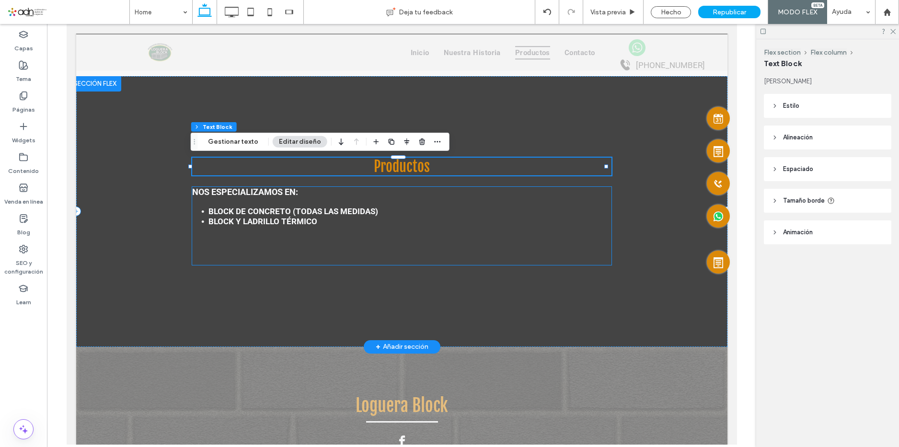
click at [462, 211] on li "Block de concreto (TODAS LAS MEDIDAS)" at bounding box center [409, 211] width 403 height 10
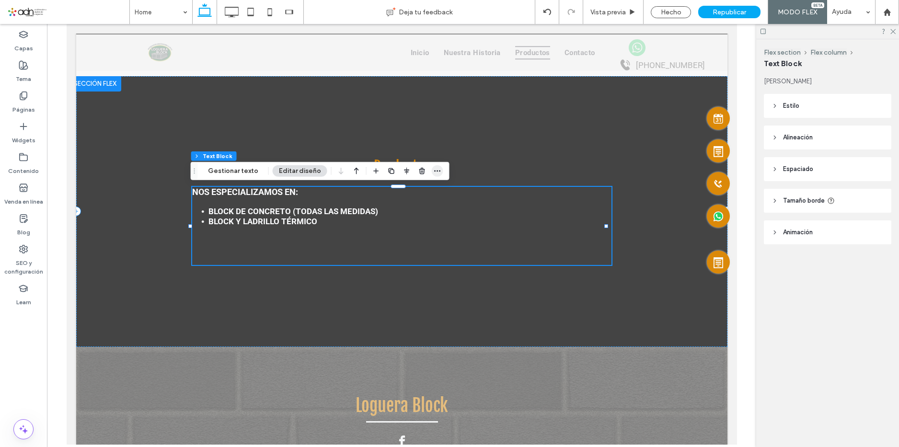
click at [438, 168] on span "button" at bounding box center [437, 170] width 11 height 11
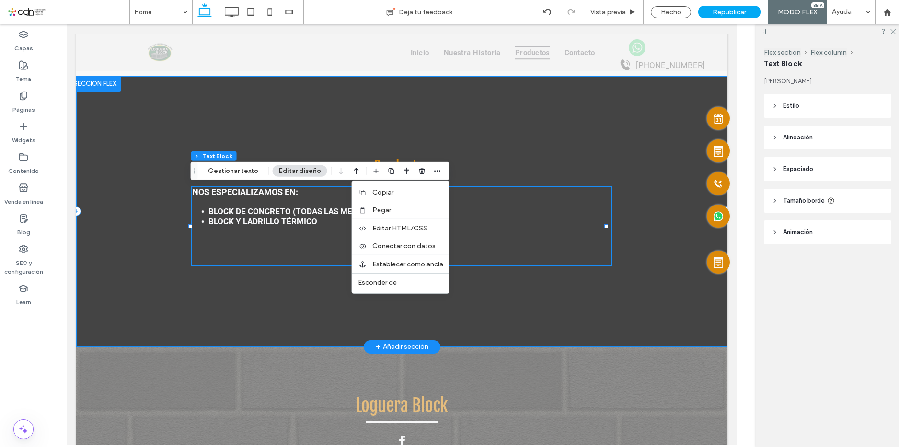
click at [645, 239] on div "Productos Nos especializamos en: Block de concreto (TODAS LAS MEDIDAS) BLOCK Y …" at bounding box center [401, 211] width 651 height 271
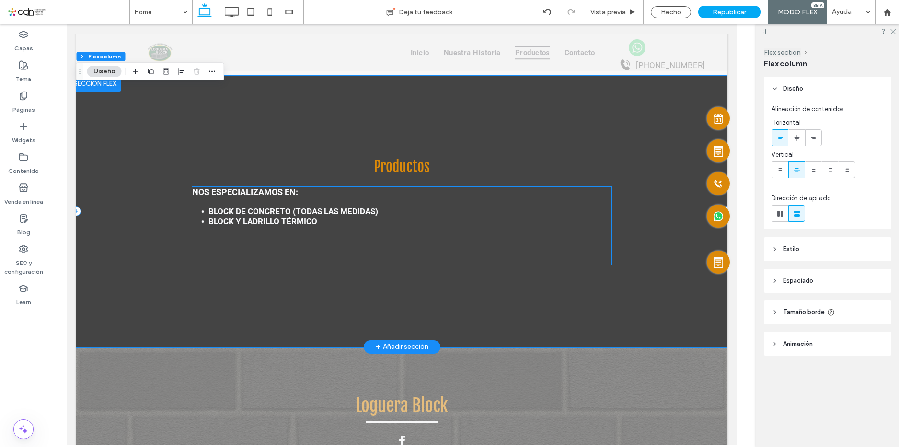
click at [329, 219] on li "BLOCK Y Ladrillo térmico" at bounding box center [409, 222] width 403 height 10
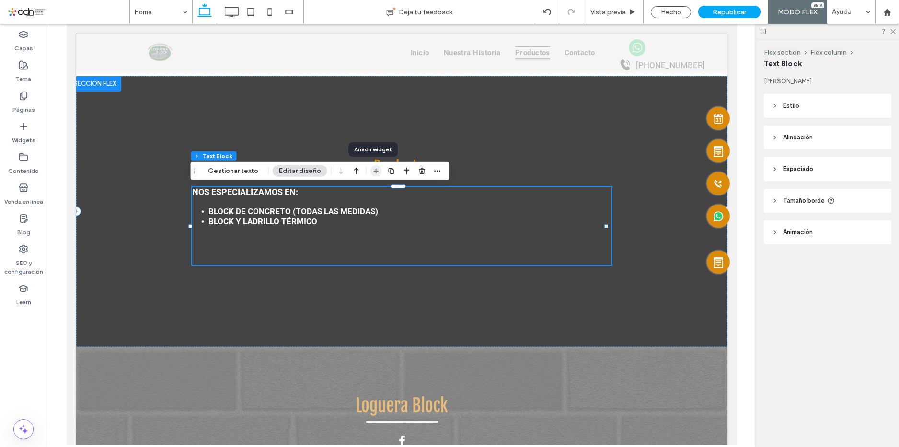
click at [375, 171] on icon "button" at bounding box center [376, 171] width 8 height 8
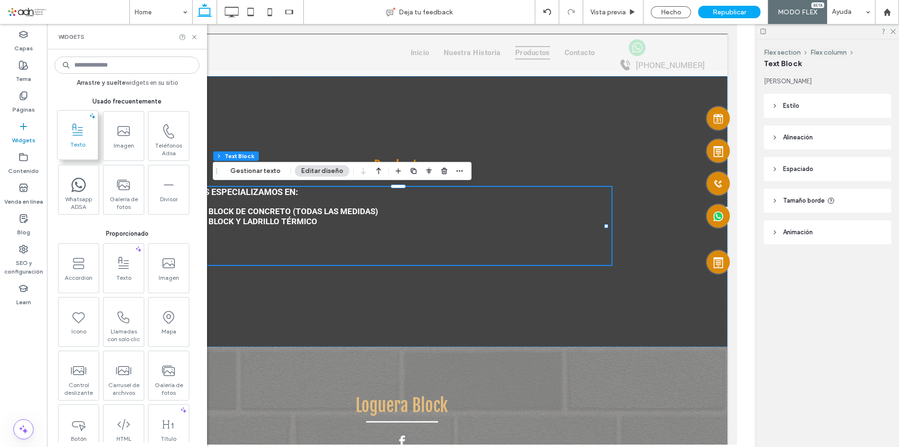
click at [70, 139] on span at bounding box center [77, 130] width 40 height 22
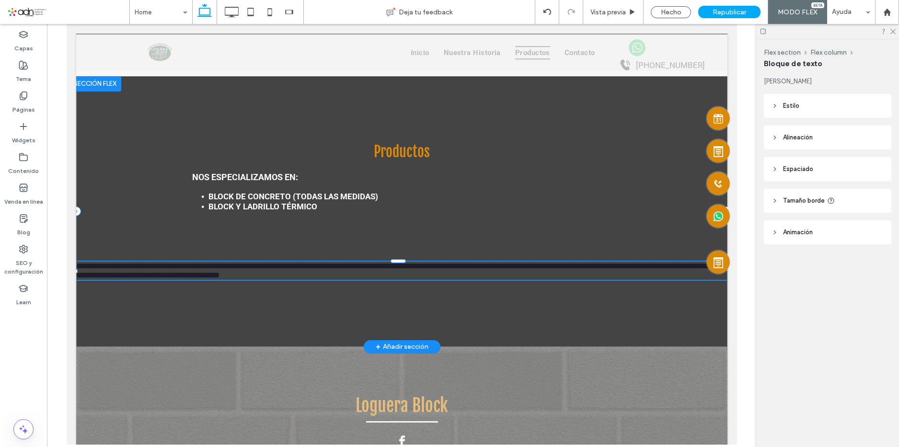
type input "******"
type input "**"
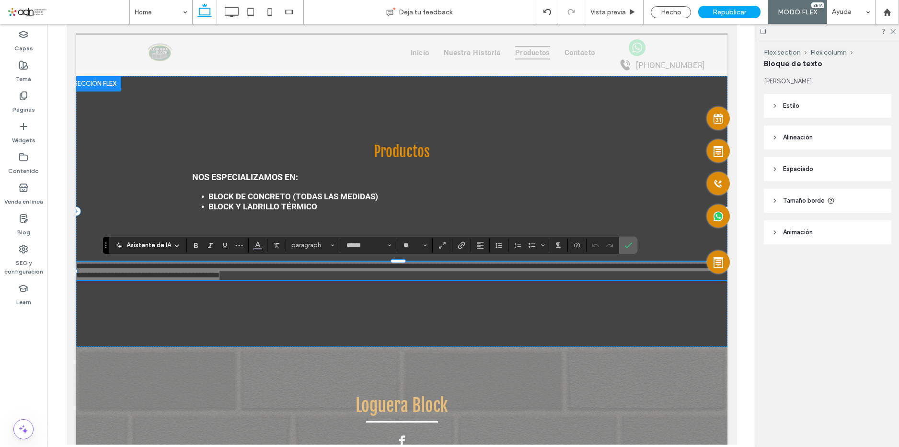
click at [632, 245] on use "Confirmar" at bounding box center [628, 245] width 8 height 6
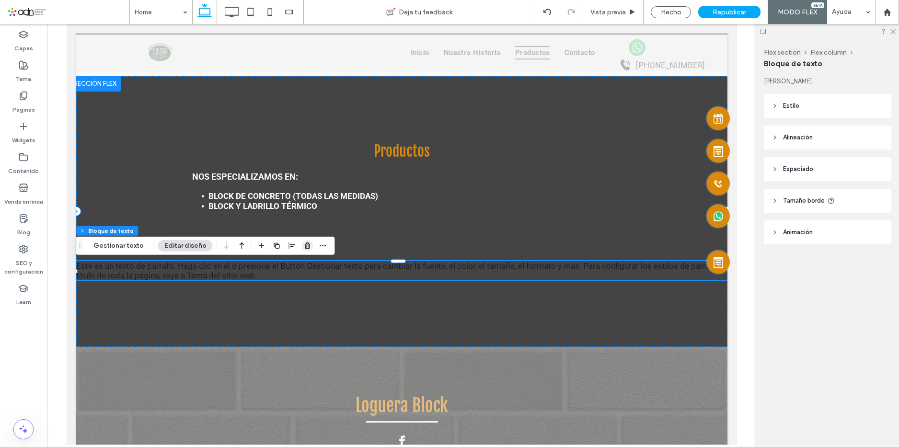
click at [304, 246] on icon "button" at bounding box center [308, 246] width 8 height 8
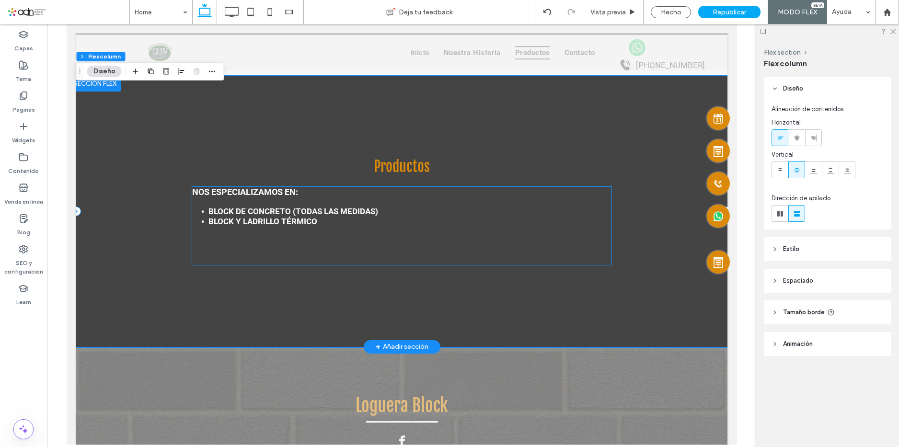
click at [313, 194] on p "Nos especializamos en:" at bounding box center [402, 192] width 420 height 10
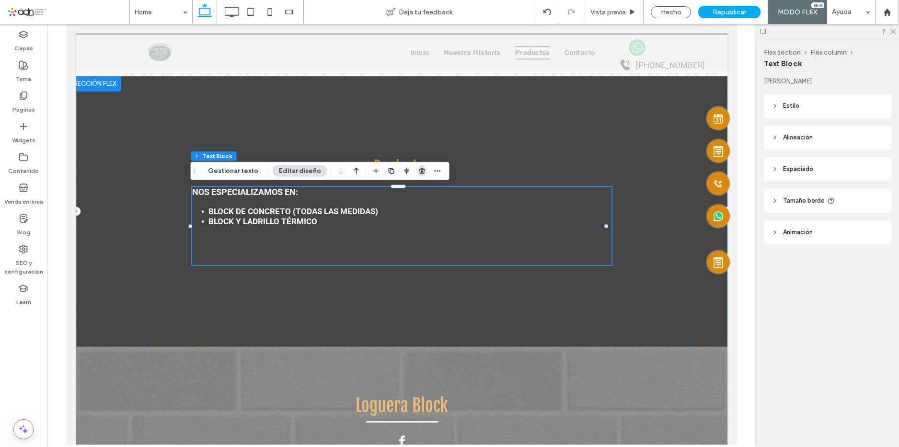
drag, startPoint x: 418, startPoint y: 171, endPoint x: 351, endPoint y: 148, distance: 71.2
click at [419, 171] on use "button" at bounding box center [422, 171] width 6 height 6
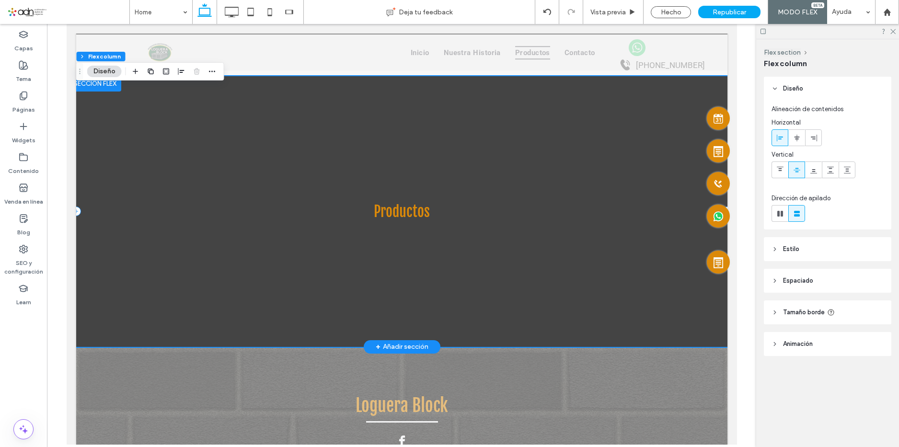
click at [552, 262] on div "Productos" at bounding box center [401, 211] width 651 height 271
click at [397, 305] on div "Productos" at bounding box center [401, 211] width 651 height 271
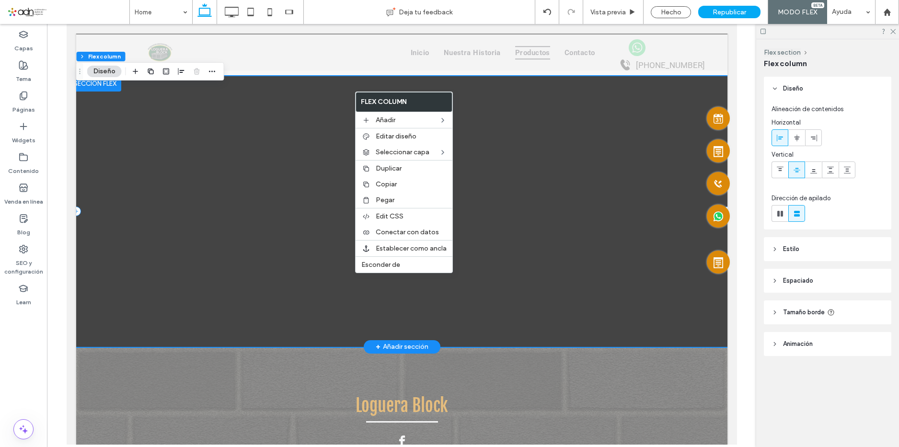
click at [613, 270] on div "Productos" at bounding box center [401, 211] width 651 height 271
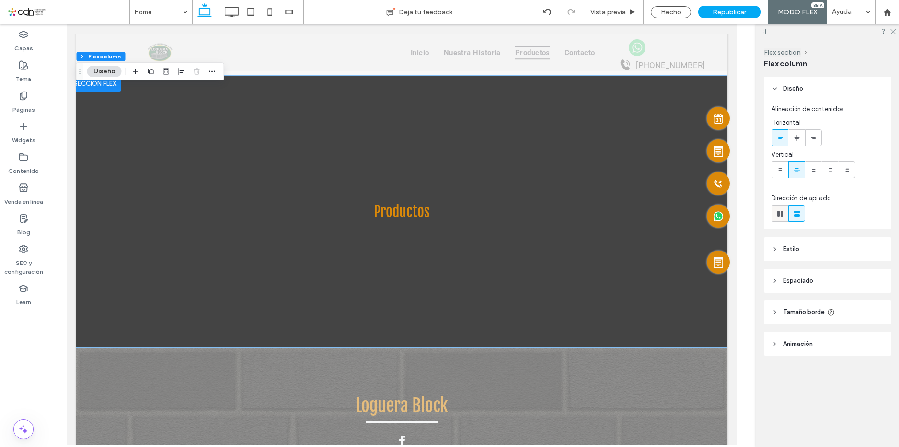
click at [781, 216] on use at bounding box center [780, 214] width 6 height 6
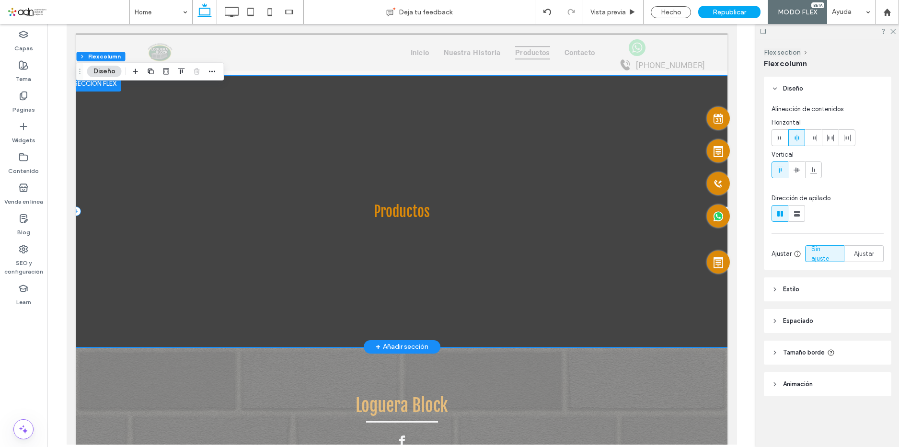
type input "*"
type input "**"
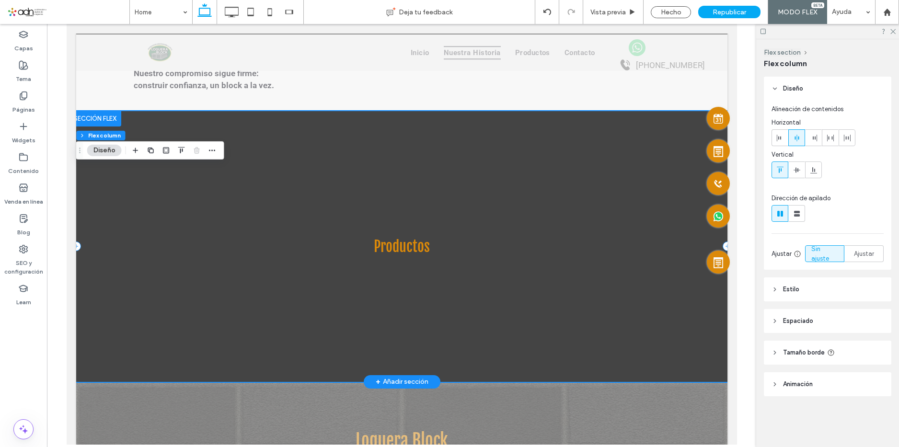
scroll to position [1144, 0]
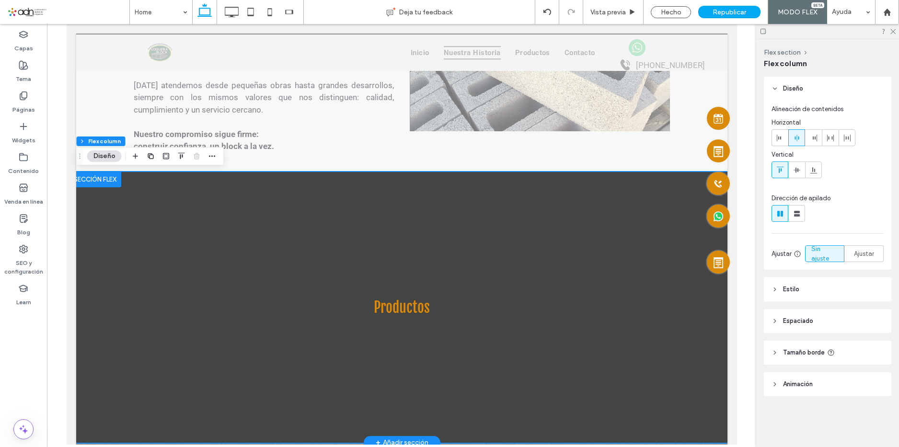
click at [103, 177] on div at bounding box center [95, 179] width 52 height 15
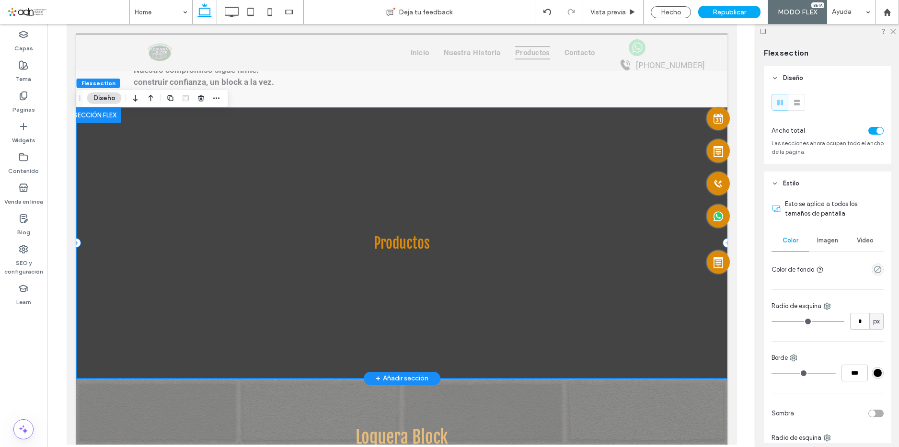
scroll to position [1192, 0]
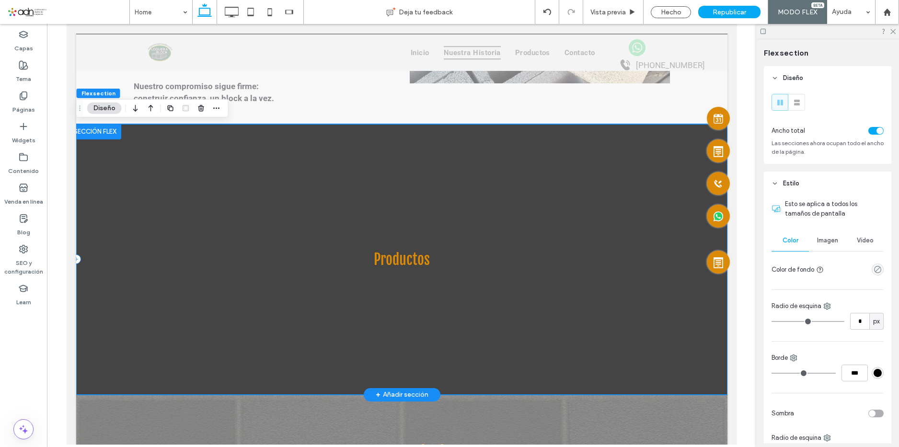
click at [344, 307] on div "Productos" at bounding box center [401, 259] width 651 height 271
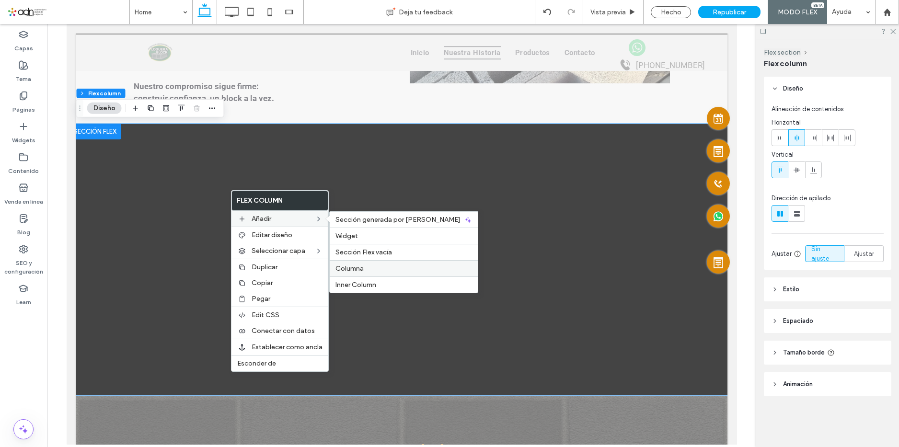
click at [364, 264] on label "Columna" at bounding box center [403, 268] width 137 height 8
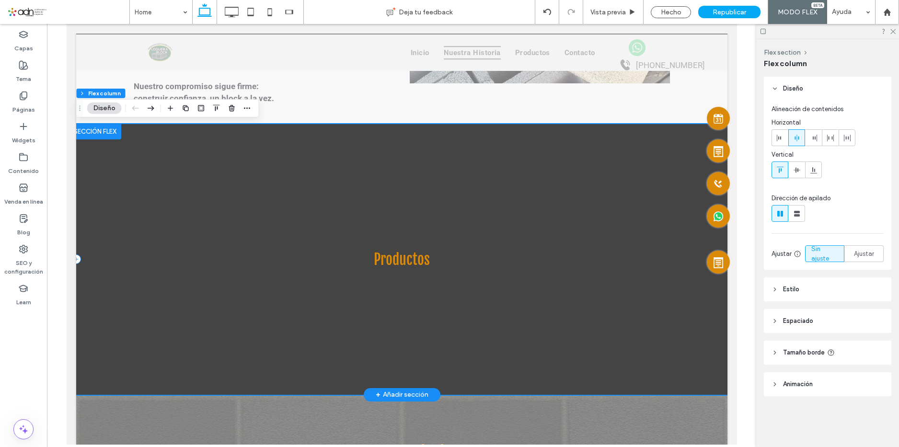
type input "**"
type input "***"
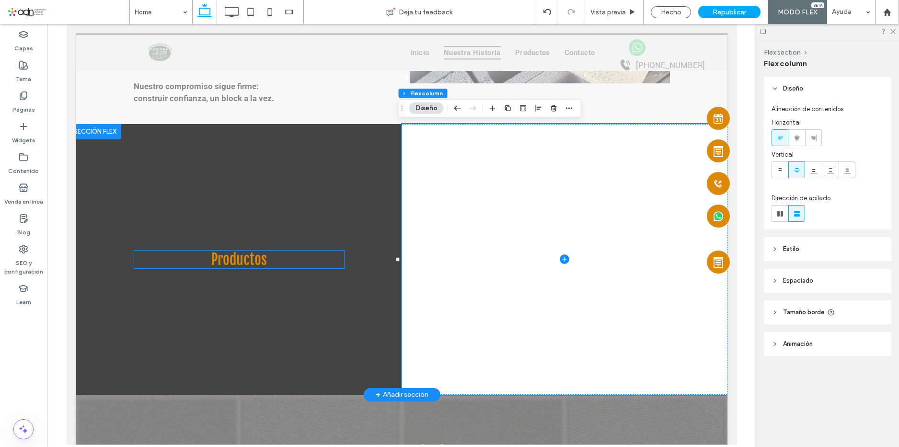
click at [222, 253] on span "Productos" at bounding box center [238, 260] width 56 height 18
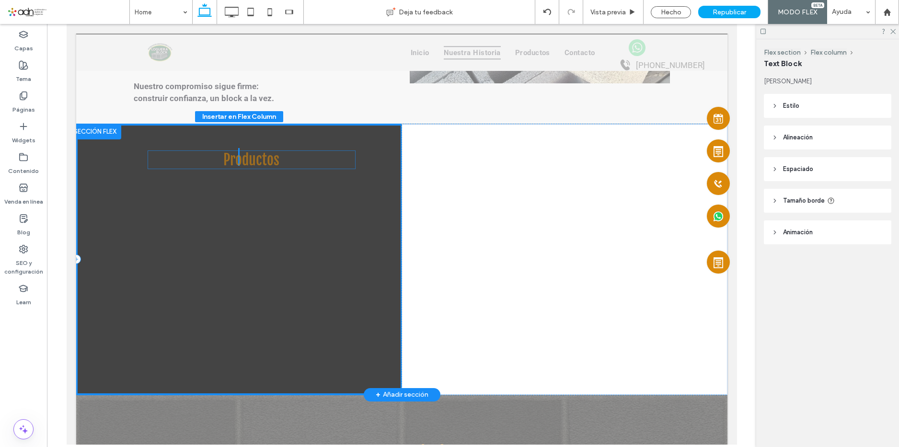
drag, startPoint x: 198, startPoint y: 251, endPoint x: 212, endPoint y: 148, distance: 103.9
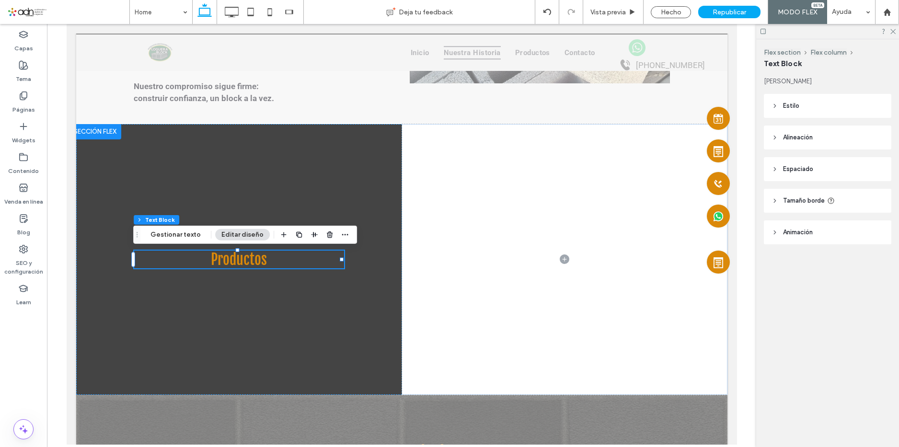
click at [824, 105] on header "Estilo" at bounding box center [827, 106] width 127 height 24
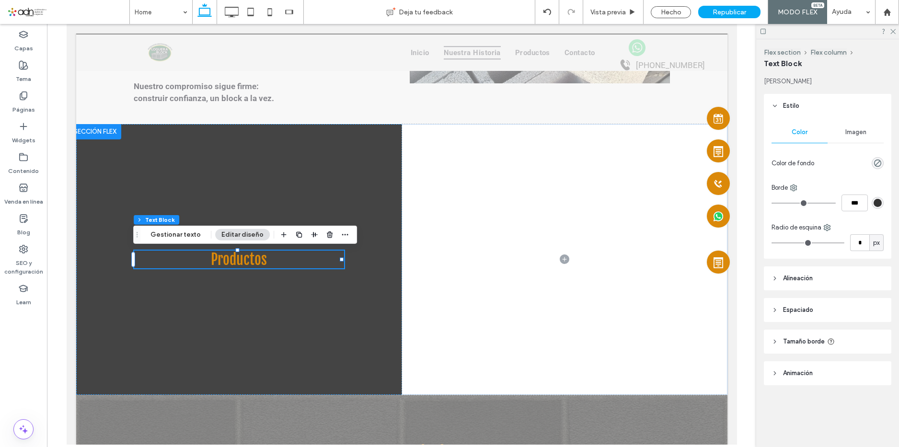
click at [805, 280] on span "Alineación" at bounding box center [798, 279] width 30 height 10
click at [264, 286] on div "Productos" at bounding box center [239, 259] width 326 height 271
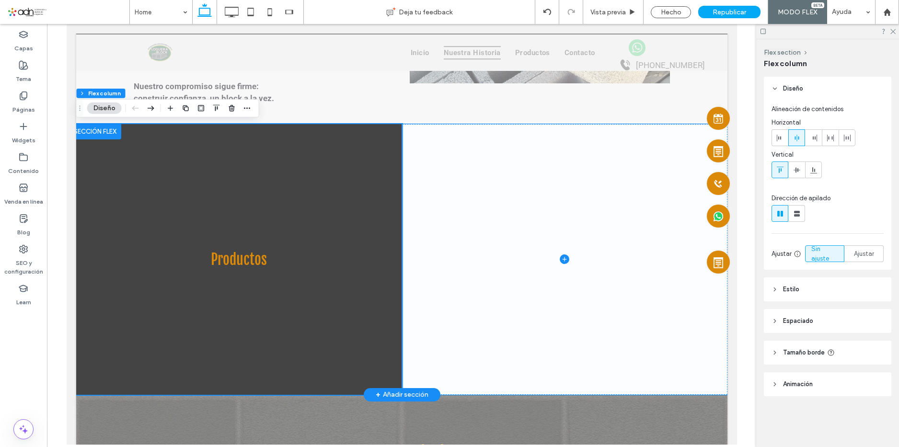
click at [523, 194] on span at bounding box center [564, 259] width 326 height 271
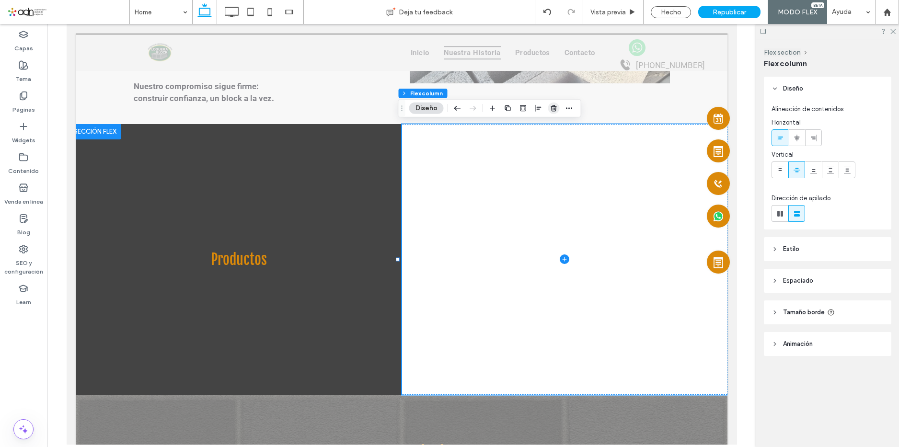
drag, startPoint x: 551, startPoint y: 110, endPoint x: 479, endPoint y: 87, distance: 75.9
click at [551, 110] on icon "button" at bounding box center [554, 108] width 8 height 8
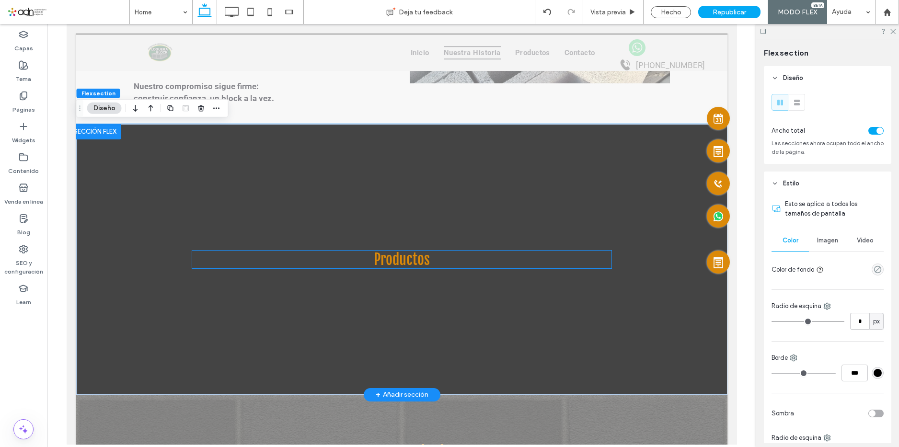
click at [557, 264] on h2 "Productos" at bounding box center [401, 260] width 419 height 18
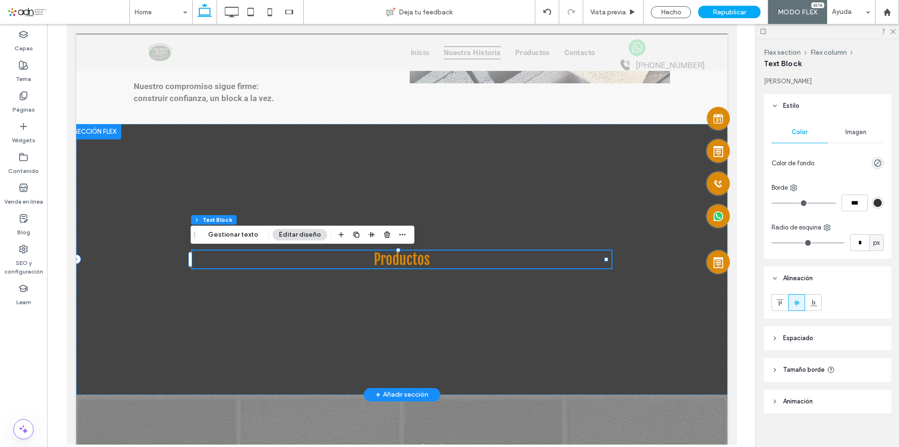
click at [394, 260] on span "Productos" at bounding box center [401, 260] width 56 height 18
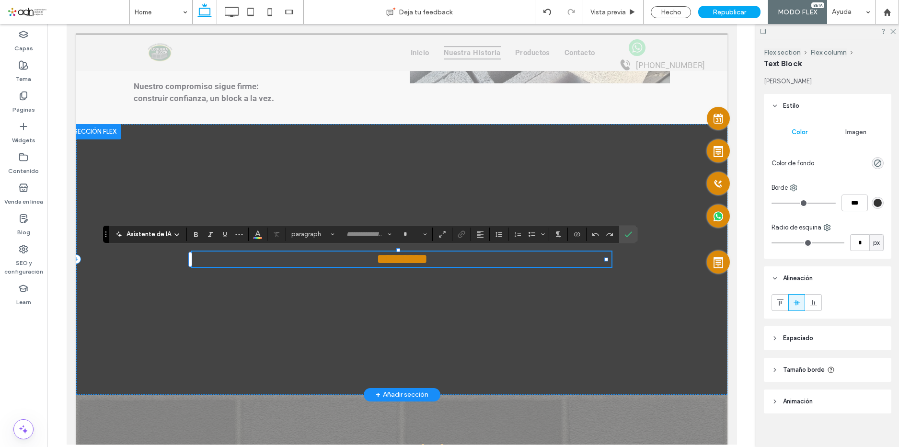
type input "**********"
type input "**"
click at [635, 235] on label "Confirmar" at bounding box center [628, 234] width 14 height 17
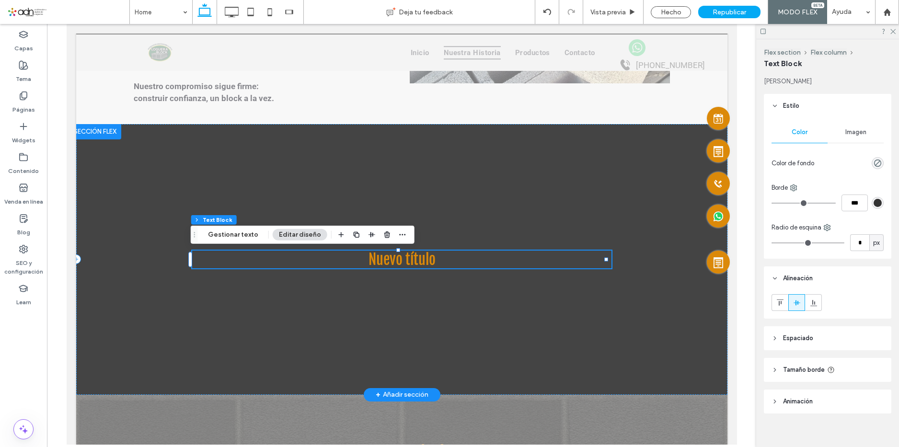
click at [421, 261] on h2 "Nuevo título" at bounding box center [401, 260] width 419 height 18
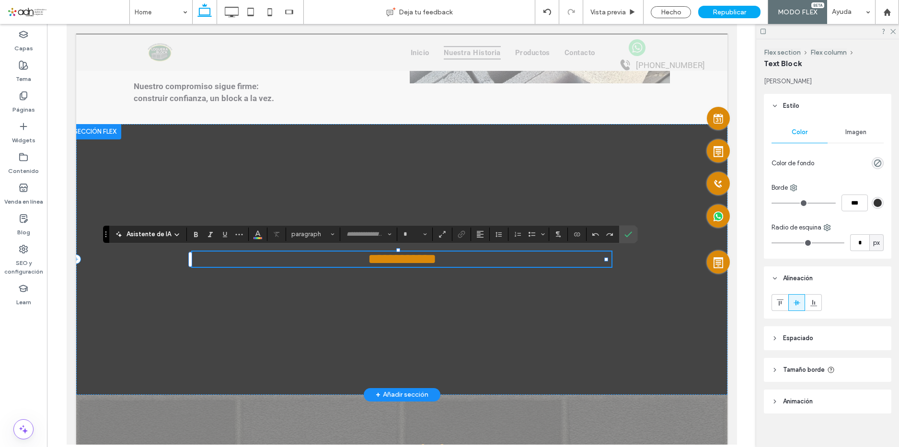
type input "**********"
type input "**"
click at [632, 231] on icon "Confirmar" at bounding box center [628, 234] width 8 height 8
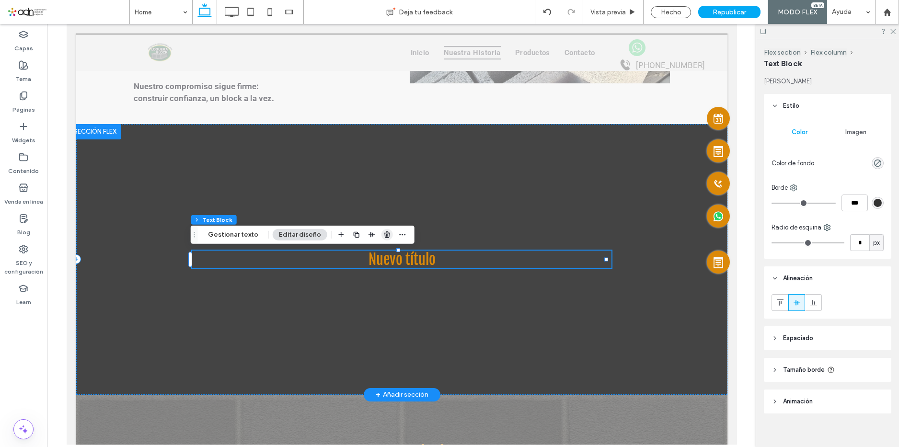
click at [383, 234] on icon "button" at bounding box center [387, 235] width 8 height 8
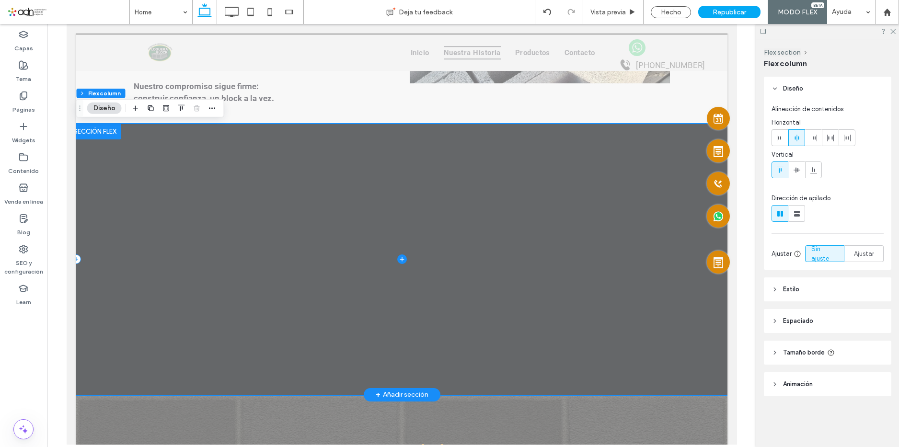
click at [399, 259] on icon at bounding box center [401, 259] width 4 height 0
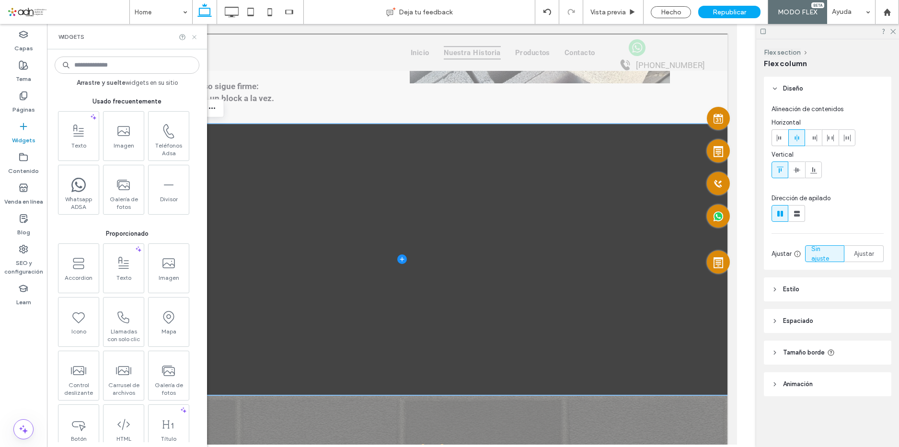
click at [194, 34] on icon at bounding box center [194, 37] width 7 height 7
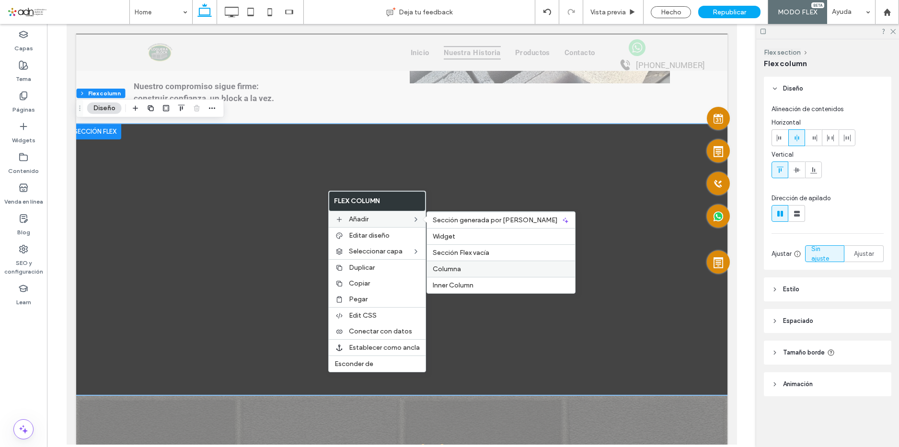
click at [450, 269] on span "Columna" at bounding box center [447, 269] width 28 height 8
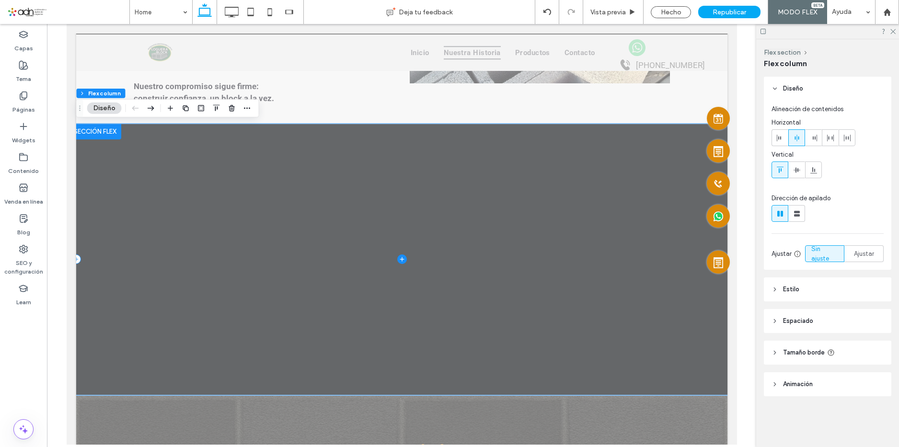
type input "**"
type input "***"
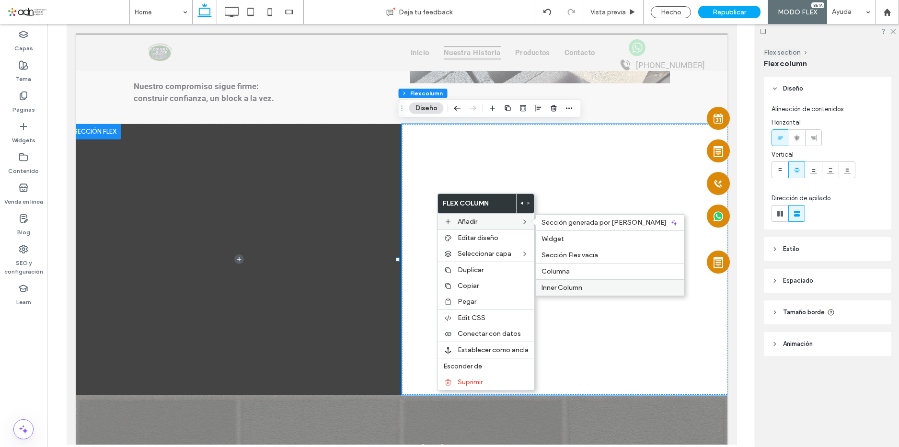
click at [578, 284] on span "Inner Column" at bounding box center [561, 288] width 41 height 8
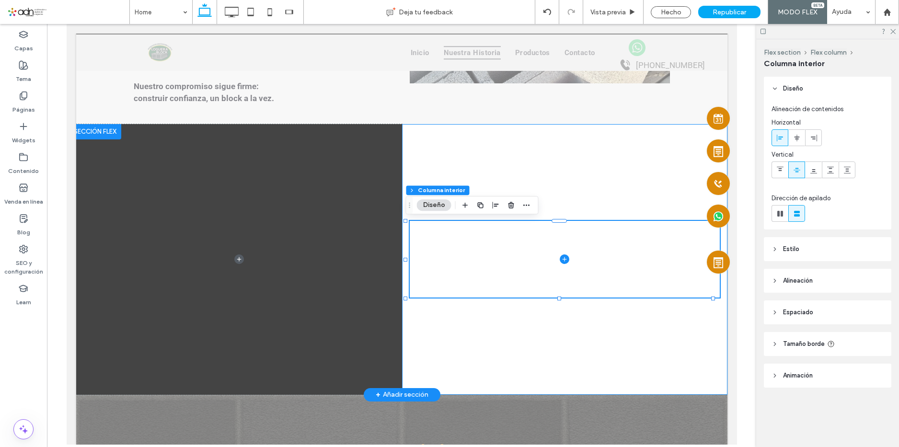
click at [573, 148] on div at bounding box center [564, 259] width 326 height 271
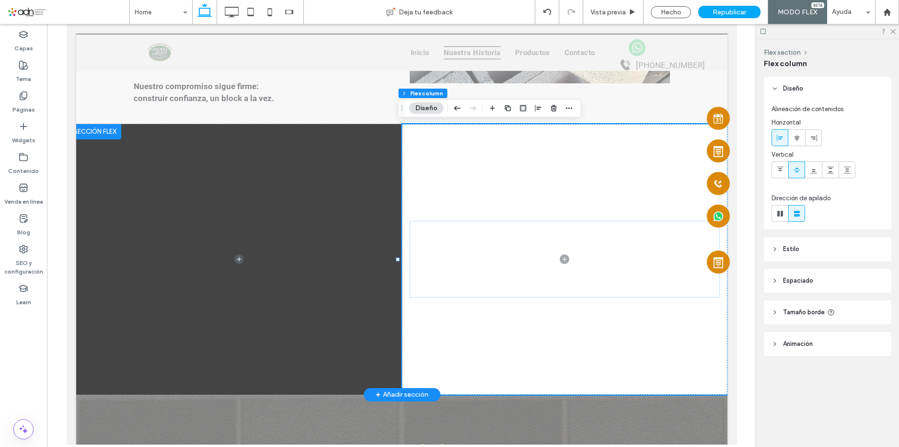
click at [537, 311] on div at bounding box center [564, 259] width 326 height 271
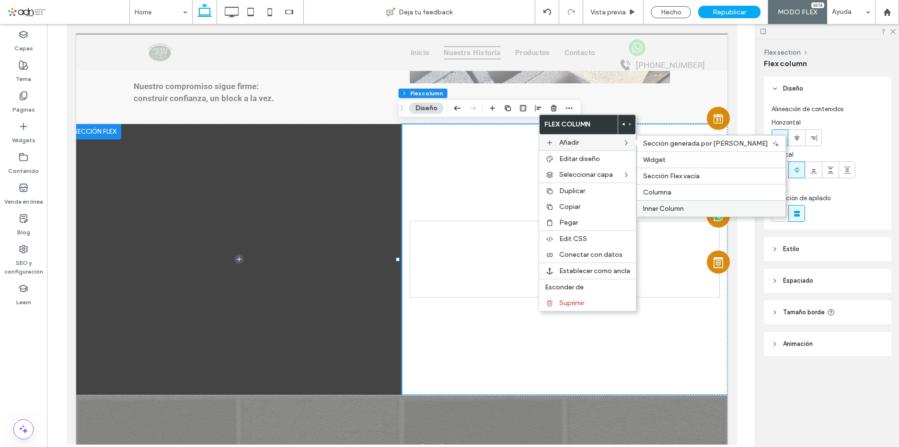
click at [670, 207] on span "Inner Column" at bounding box center [663, 209] width 41 height 8
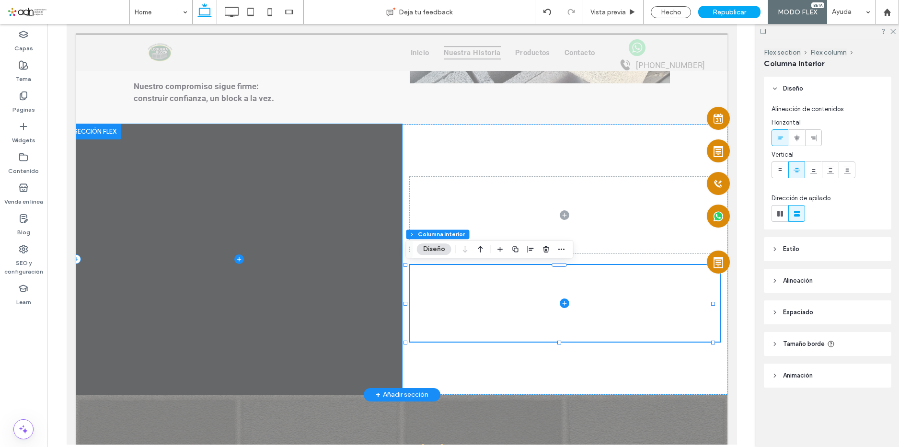
click at [286, 195] on span at bounding box center [239, 259] width 326 height 271
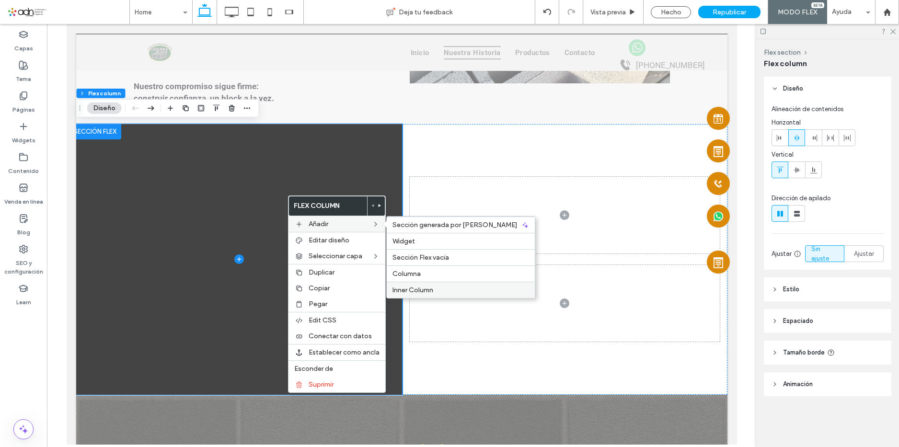
click at [402, 288] on span "Inner Column" at bounding box center [412, 290] width 41 height 8
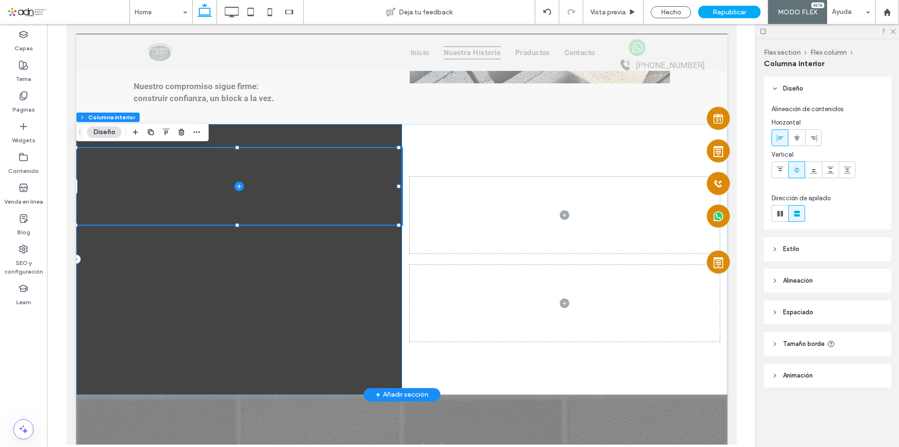
click at [286, 288] on div at bounding box center [239, 259] width 326 height 271
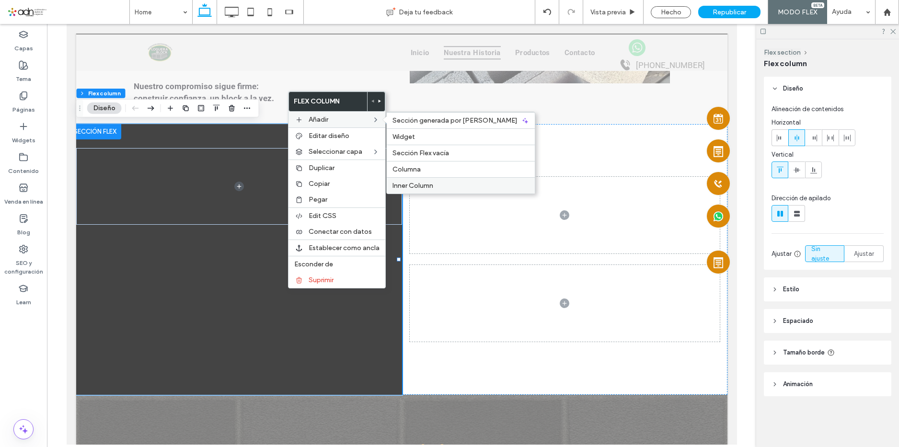
drag, startPoint x: 435, startPoint y: 188, endPoint x: 167, endPoint y: 286, distance: 285.5
click at [435, 188] on label "Inner Column" at bounding box center [460, 186] width 137 height 8
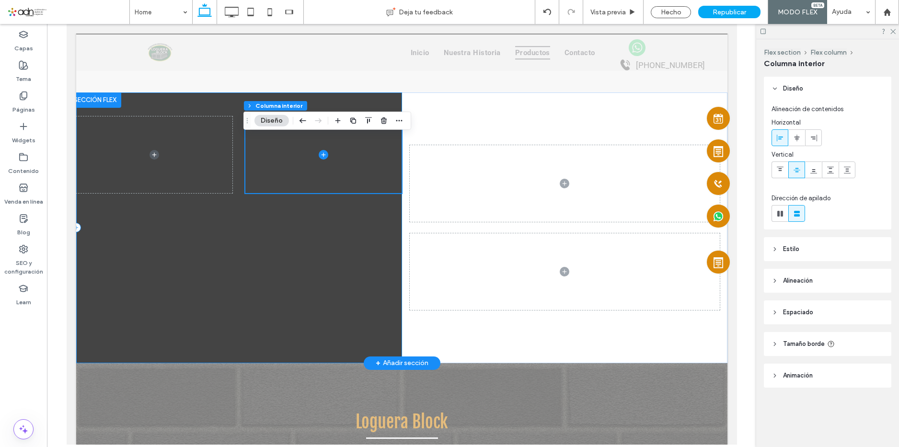
scroll to position [1240, 0]
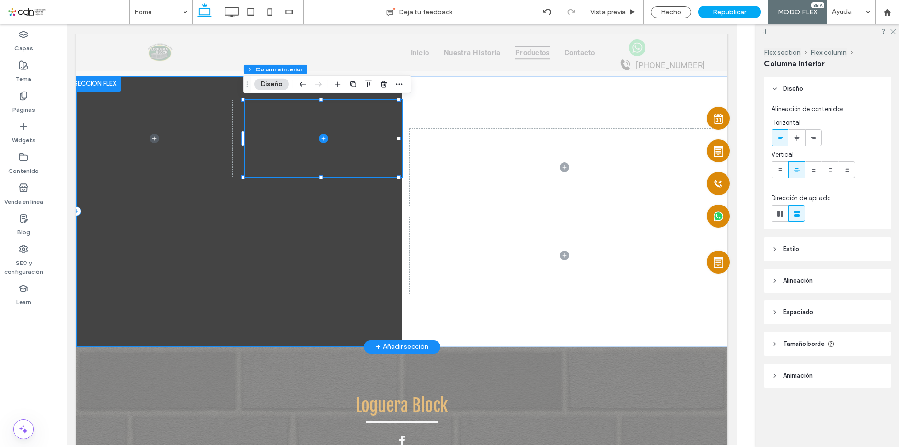
click at [338, 219] on div at bounding box center [239, 211] width 326 height 271
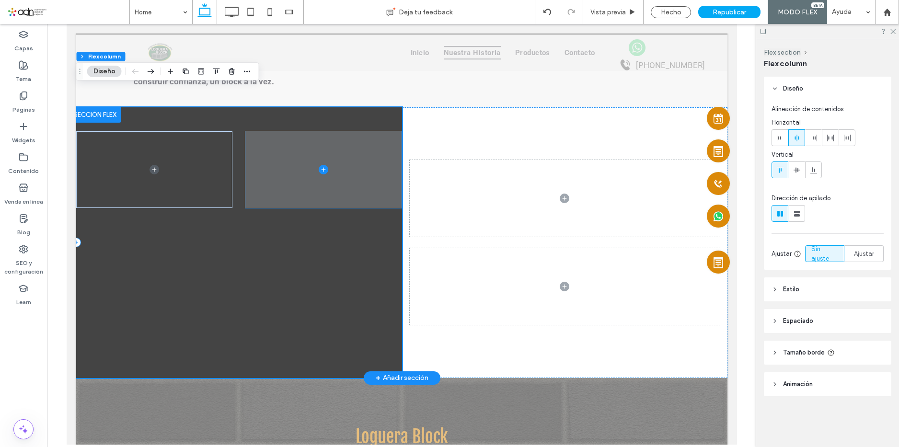
scroll to position [1192, 0]
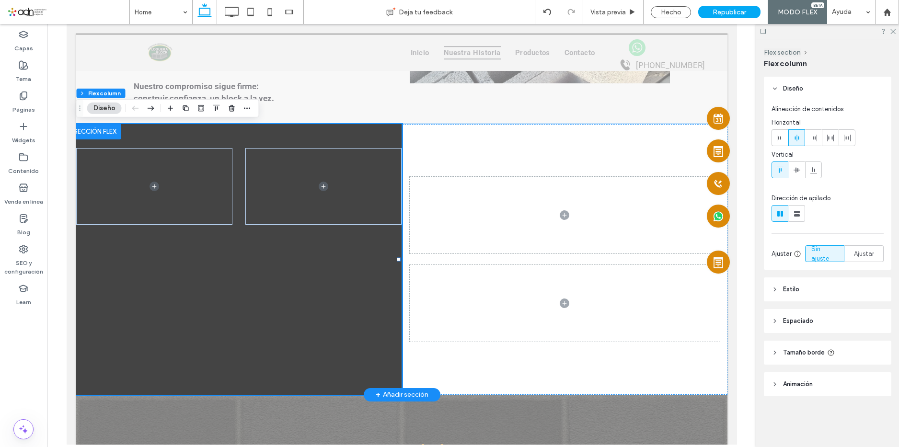
click at [657, 159] on div at bounding box center [564, 259] width 326 height 271
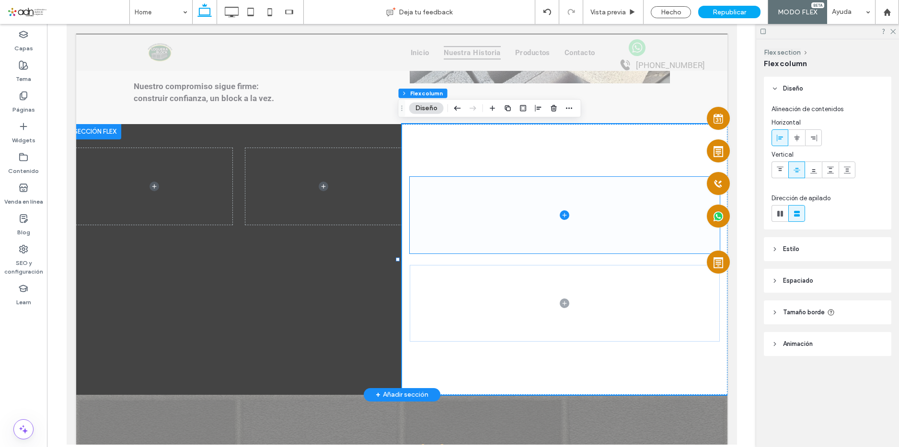
click at [621, 214] on span at bounding box center [564, 215] width 310 height 77
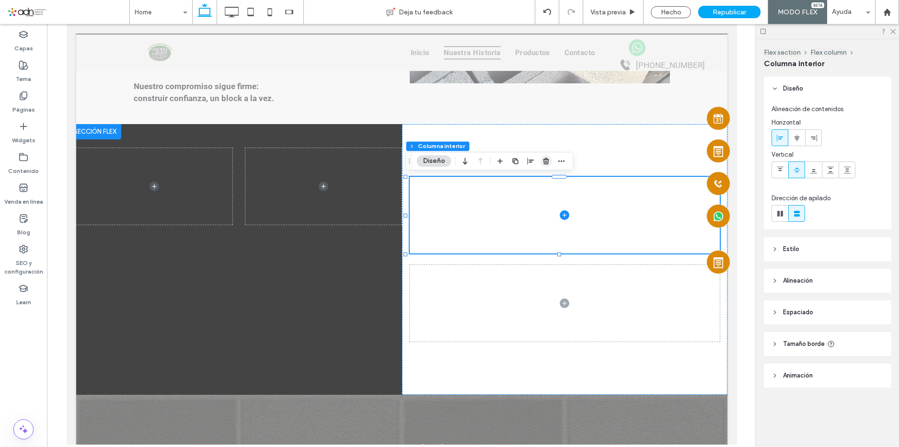
click at [545, 161] on use "button" at bounding box center [546, 161] width 6 height 6
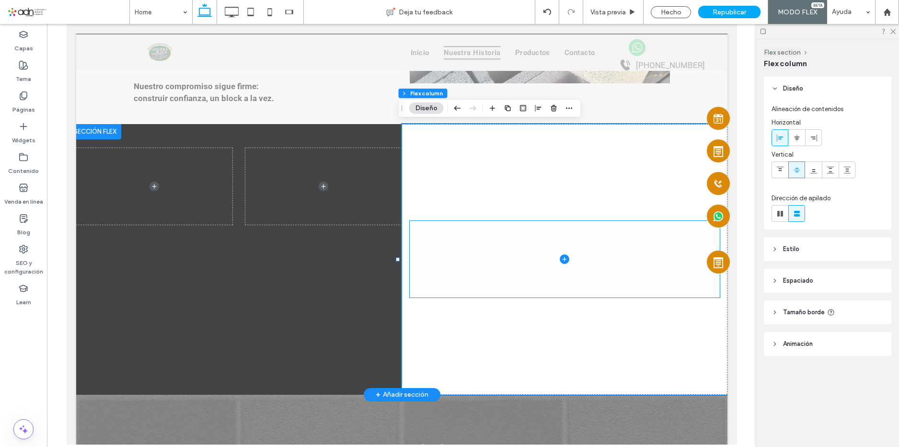
click at [594, 236] on span at bounding box center [564, 259] width 310 height 77
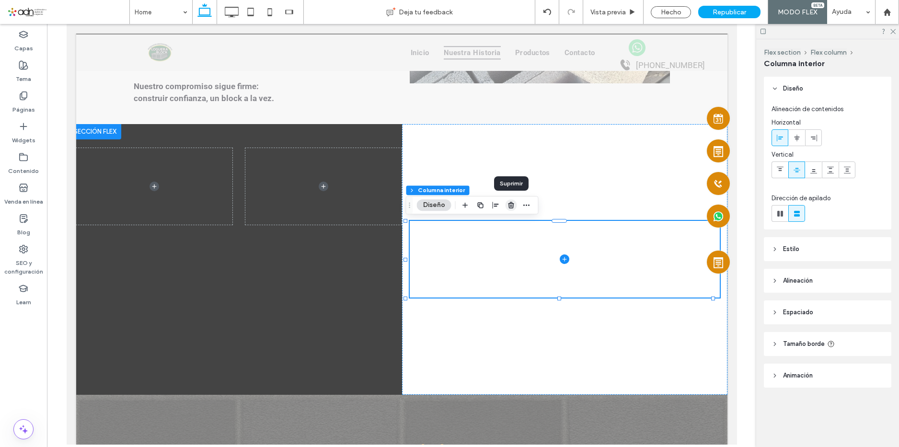
click at [507, 206] on icon "button" at bounding box center [511, 205] width 8 height 8
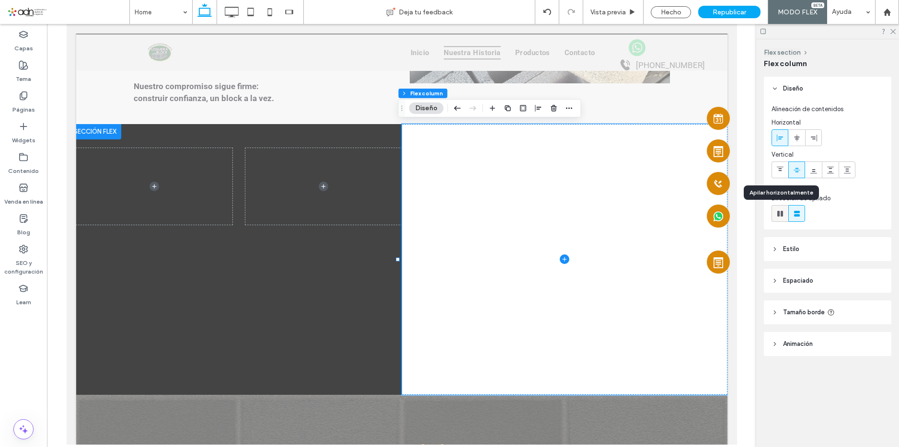
click at [781, 212] on use at bounding box center [780, 214] width 6 height 6
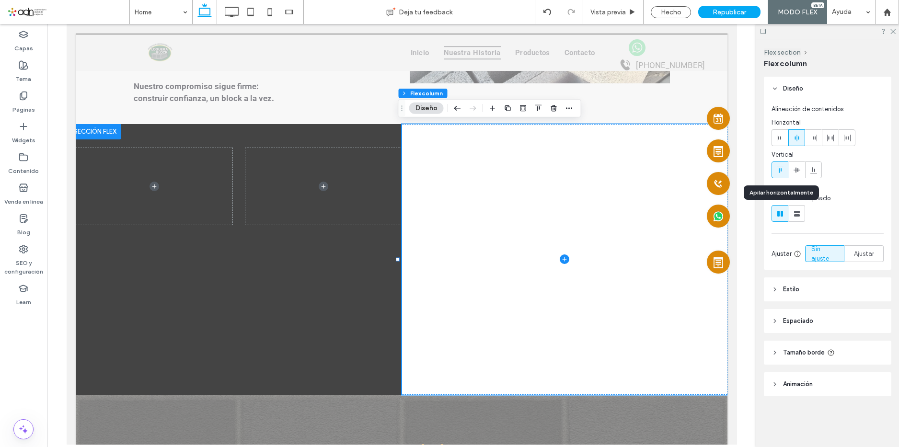
type input "*"
type input "**"
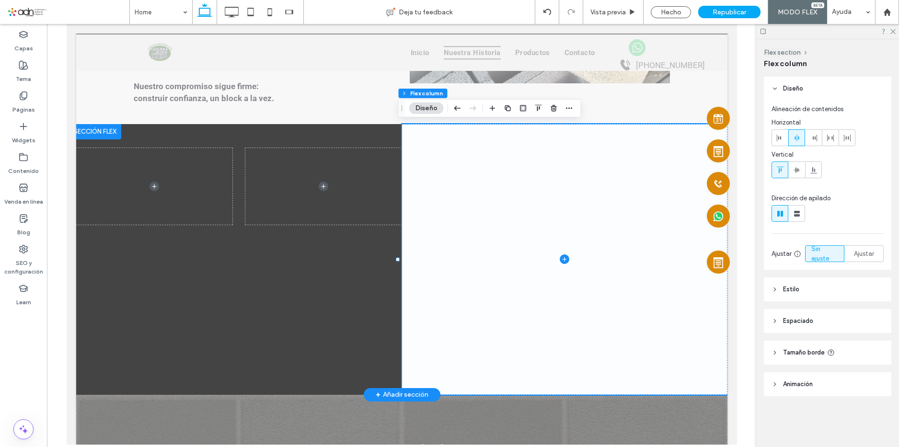
click at [553, 179] on span at bounding box center [564, 259] width 326 height 271
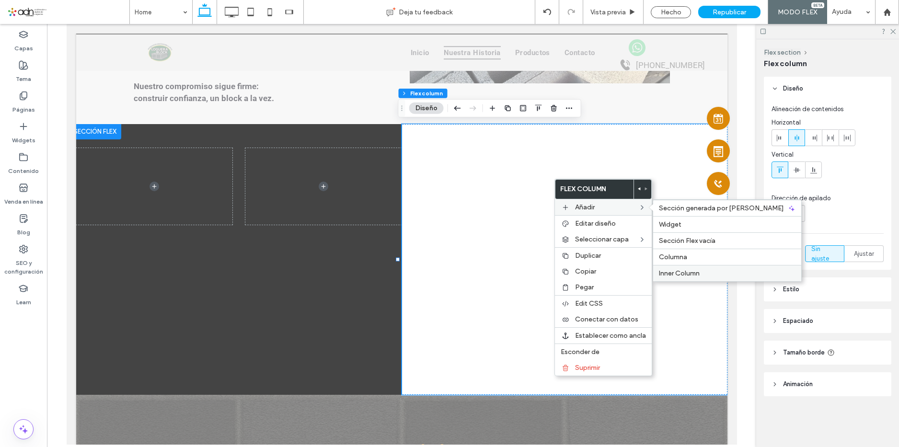
drag, startPoint x: 703, startPoint y: 277, endPoint x: 598, endPoint y: 253, distance: 107.1
click at [703, 277] on label "Inner Column" at bounding box center [727, 273] width 137 height 8
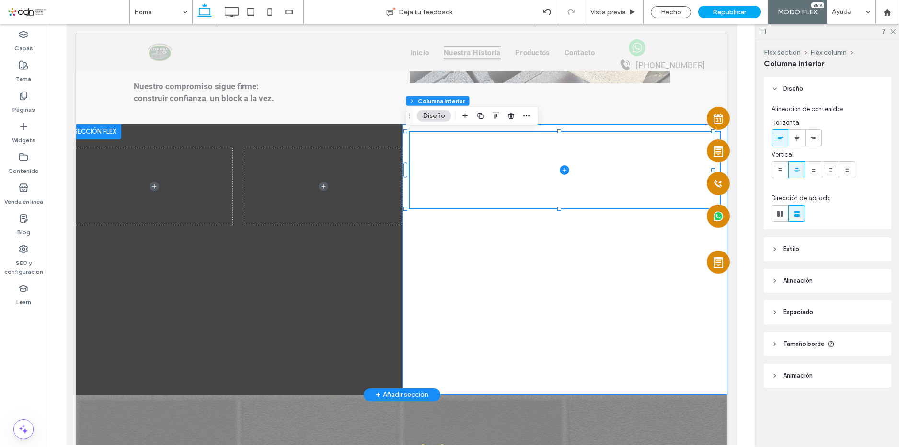
click at [563, 252] on div at bounding box center [564, 259] width 326 height 271
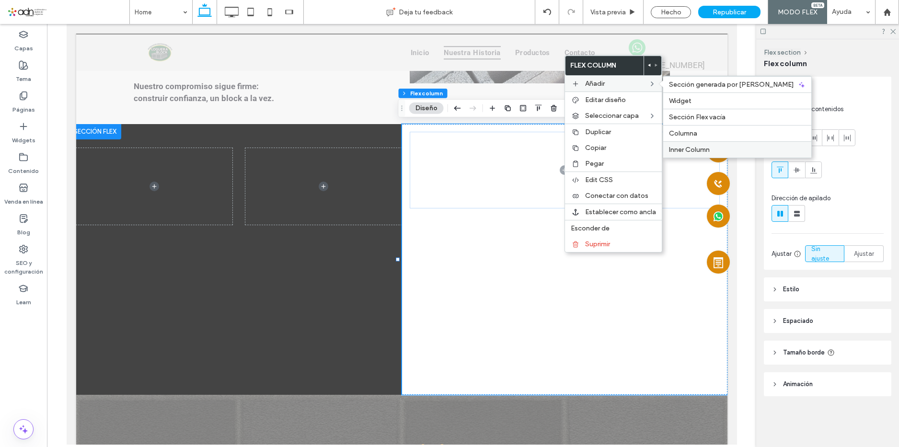
click at [685, 148] on span "Inner Column" at bounding box center [689, 150] width 41 height 8
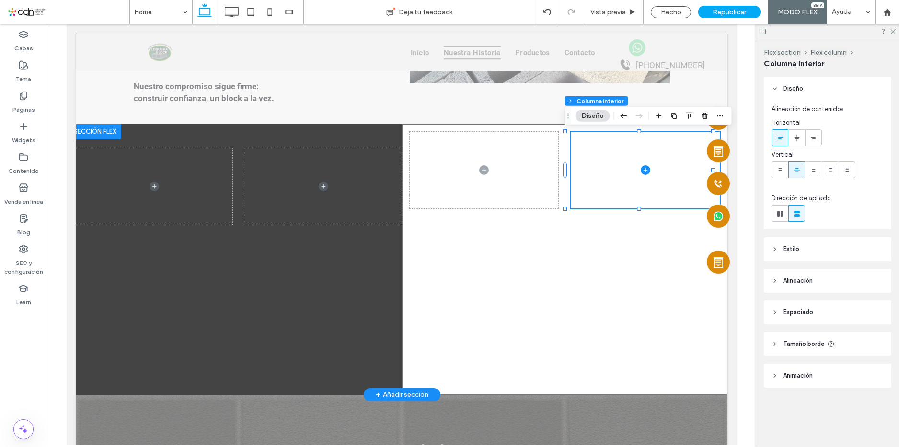
click at [552, 277] on div at bounding box center [564, 259] width 326 height 271
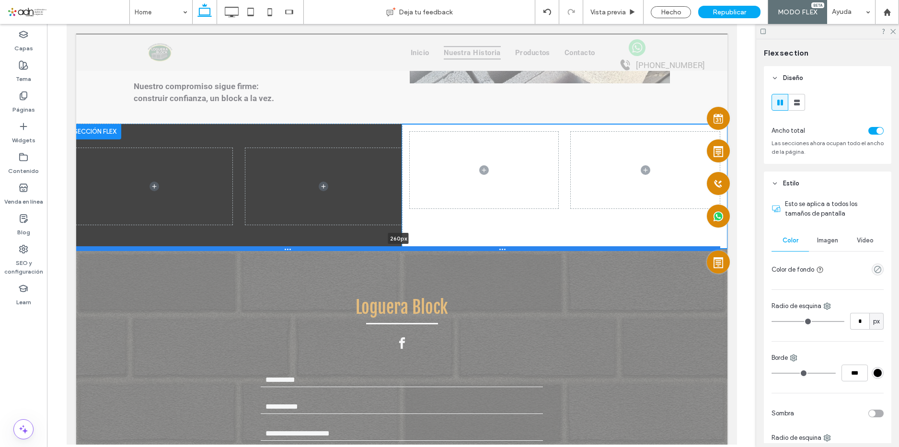
drag, startPoint x: 490, startPoint y: 393, endPoint x: 494, endPoint y: 247, distance: 146.2
click at [494, 247] on div at bounding box center [398, 248] width 644 height 5
type input "***"
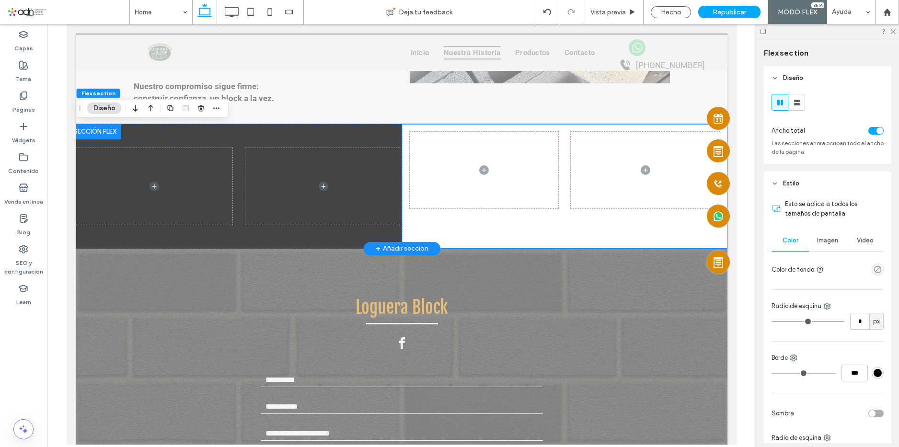
click at [447, 228] on div at bounding box center [564, 186] width 326 height 125
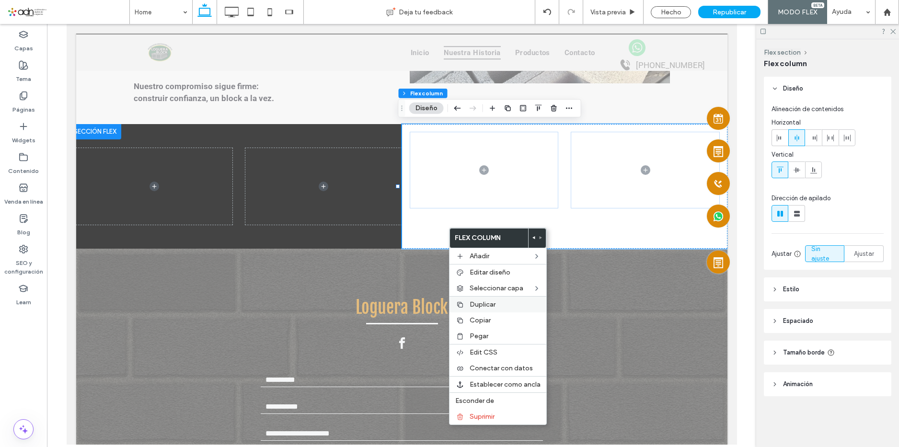
click at [492, 303] on span "Duplicar" at bounding box center [482, 304] width 26 height 8
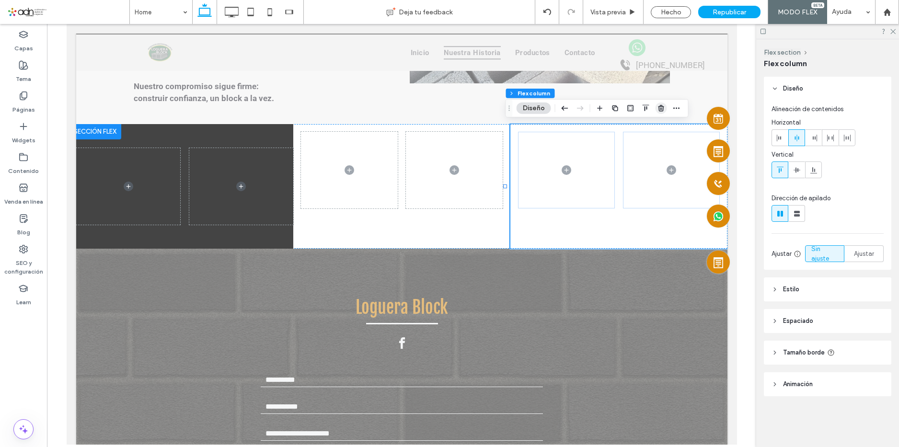
click at [657, 108] on icon "button" at bounding box center [661, 108] width 8 height 8
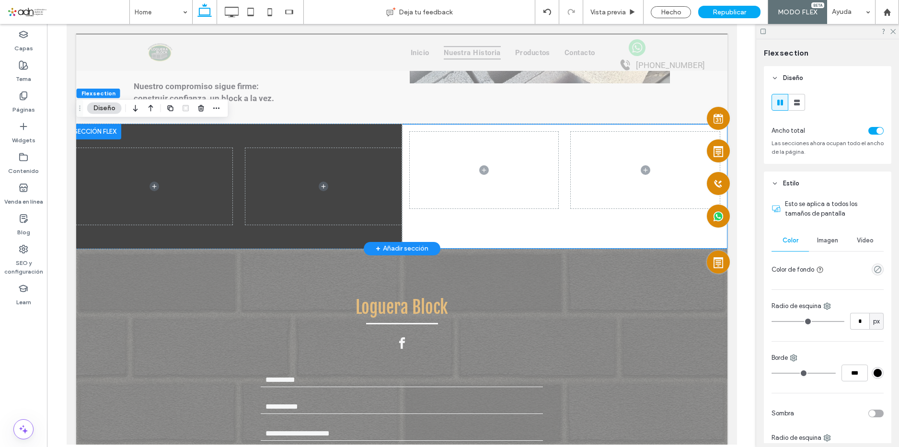
click at [393, 248] on div "+ Añadir sección" at bounding box center [401, 248] width 53 height 11
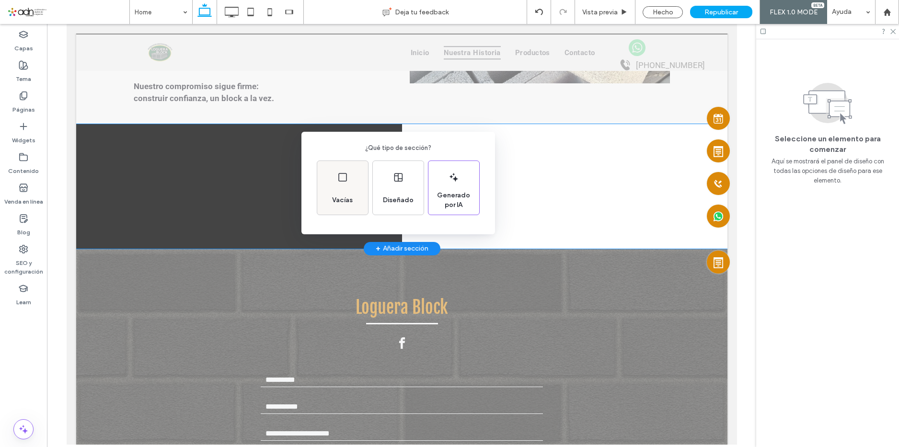
click at [343, 193] on div "Vacías" at bounding box center [342, 200] width 28 height 21
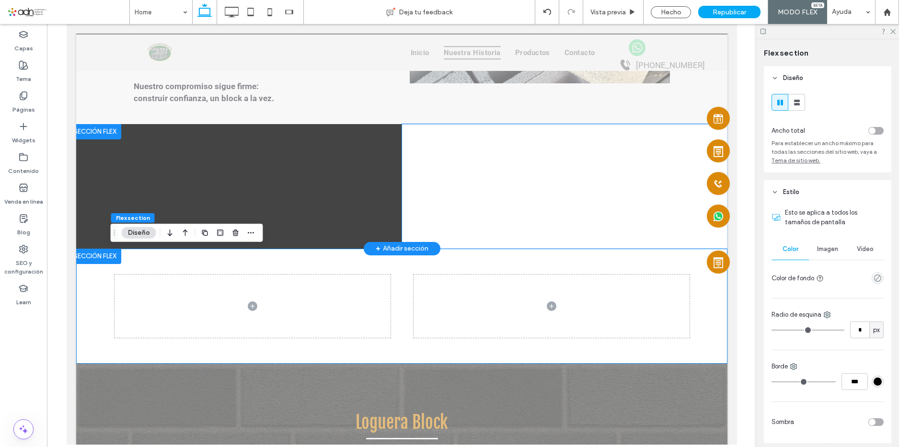
click at [523, 232] on div at bounding box center [564, 186] width 326 height 125
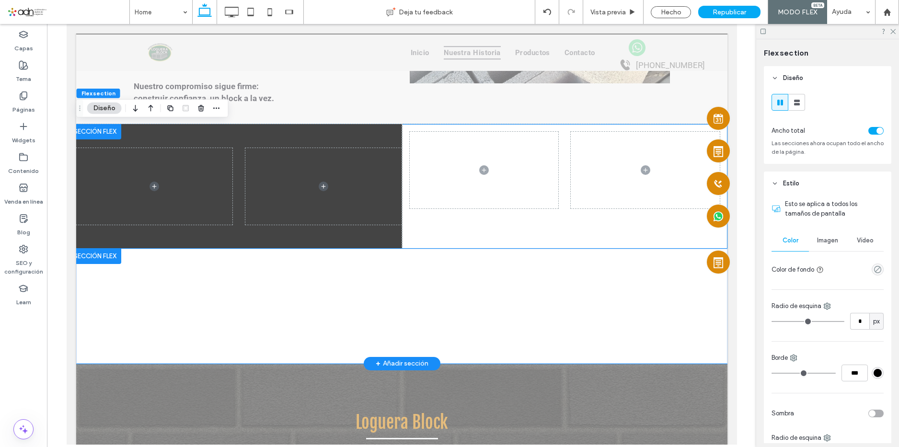
click at [495, 264] on div at bounding box center [401, 306] width 575 height 115
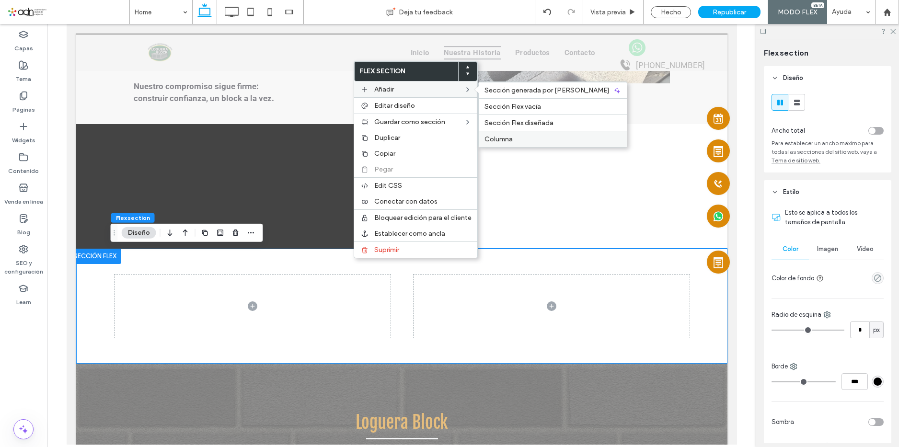
drag, startPoint x: 502, startPoint y: 137, endPoint x: 339, endPoint y: 311, distance: 239.3
click at [502, 137] on span "Columna" at bounding box center [498, 139] width 28 height 8
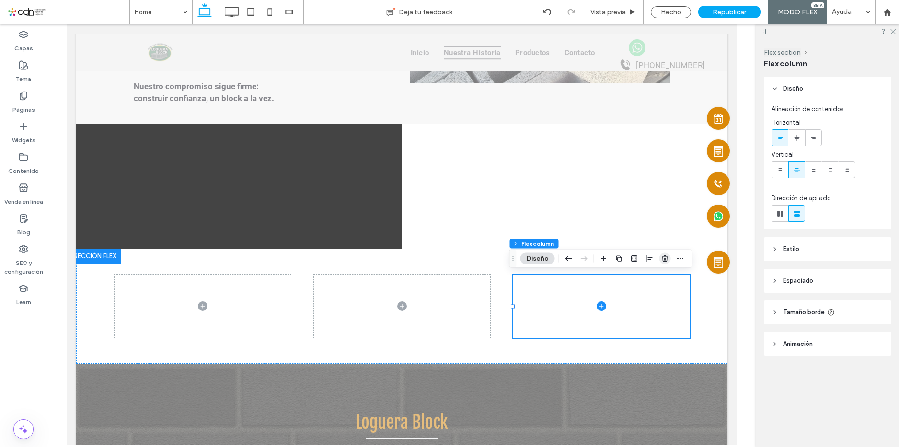
drag, startPoint x: 664, startPoint y: 254, endPoint x: 621, endPoint y: 230, distance: 49.7
click at [664, 254] on span "button" at bounding box center [664, 258] width 11 height 11
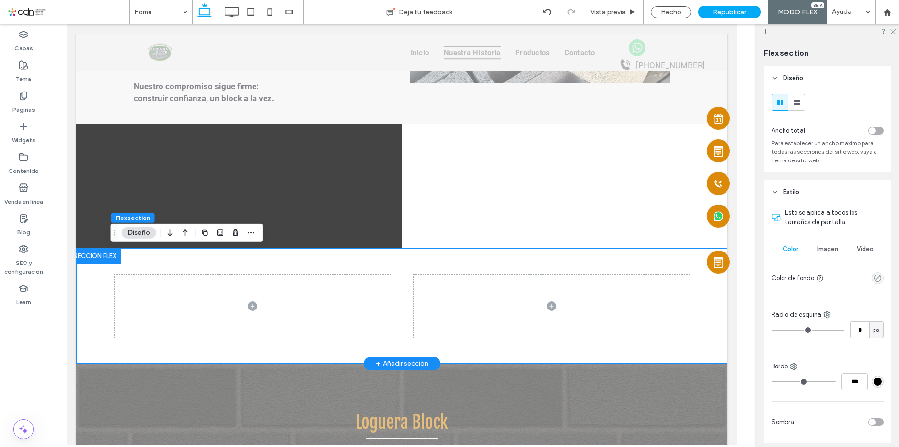
click at [667, 263] on div at bounding box center [401, 306] width 575 height 115
click at [797, 103] on use at bounding box center [797, 103] width 6 height 6
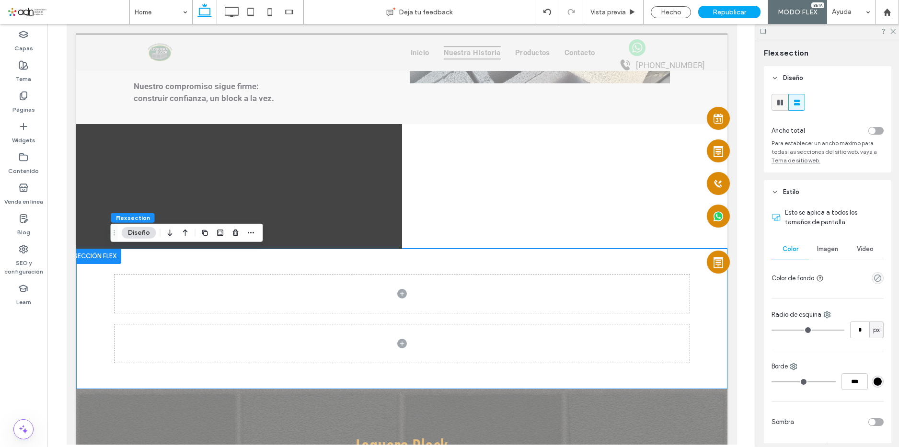
click at [779, 101] on icon at bounding box center [780, 103] width 10 height 10
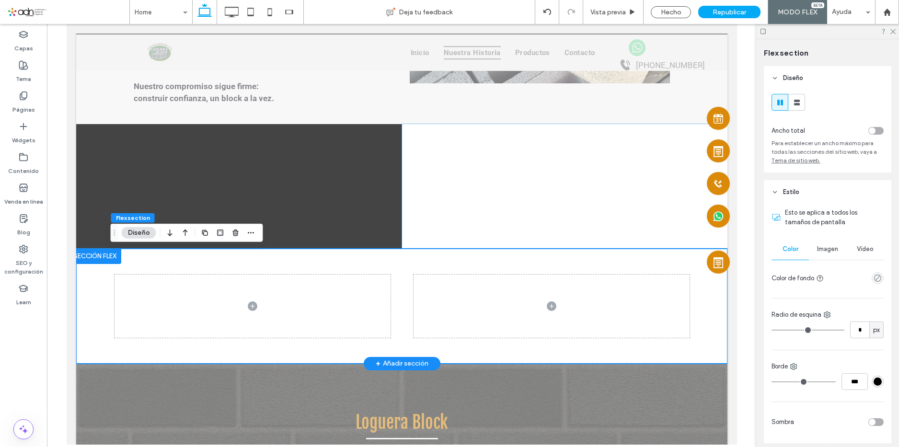
type input "***"
click at [452, 261] on div at bounding box center [401, 306] width 575 height 115
click at [409, 260] on div at bounding box center [401, 306] width 575 height 115
click at [518, 291] on span at bounding box center [551, 305] width 276 height 63
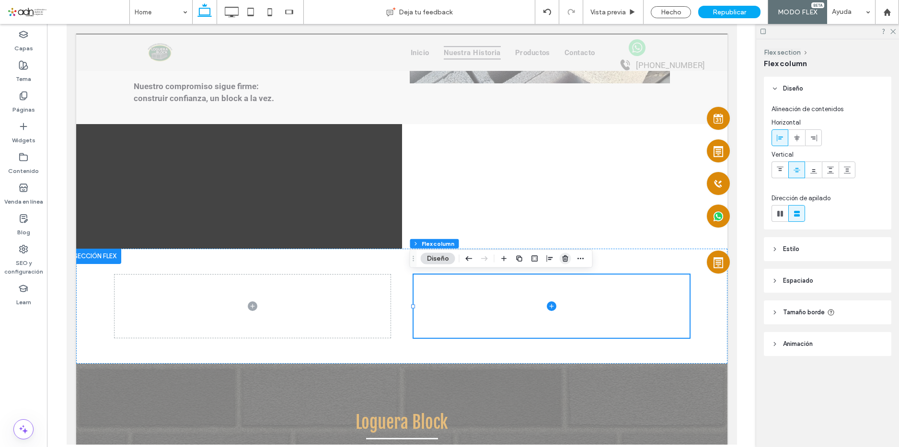
click at [562, 257] on use "button" at bounding box center [565, 258] width 6 height 6
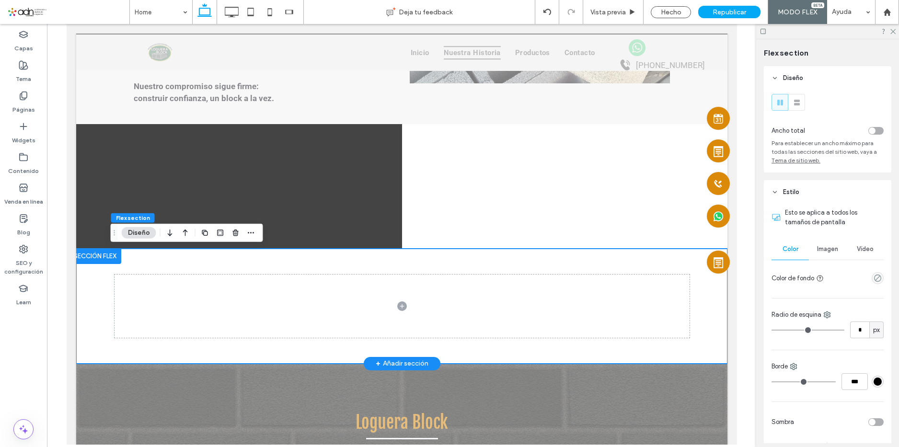
click at [511, 266] on div at bounding box center [401, 306] width 575 height 115
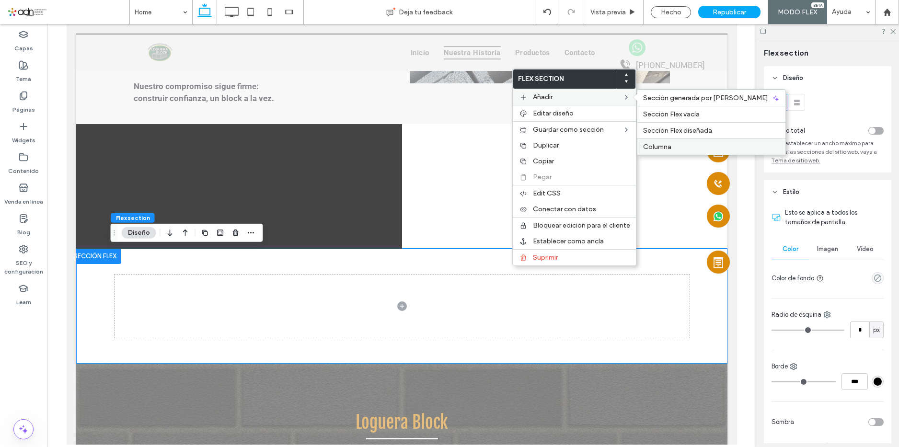
click at [674, 143] on label "Columna" at bounding box center [711, 147] width 137 height 8
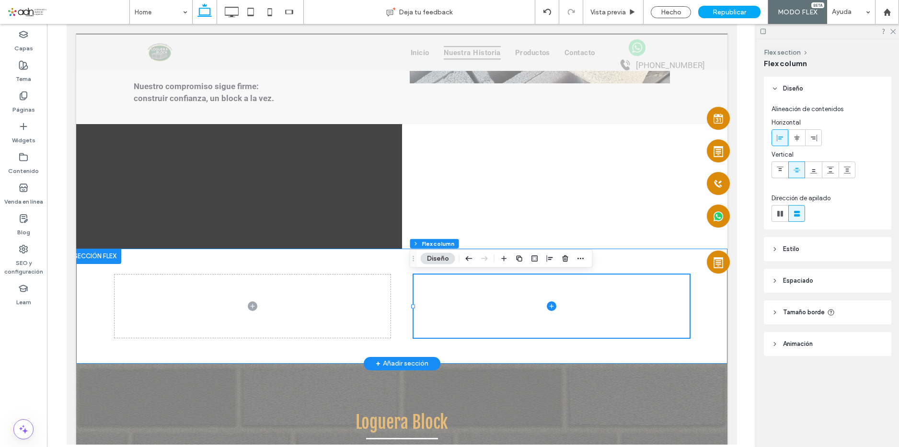
click at [386, 274] on div at bounding box center [401, 306] width 575 height 115
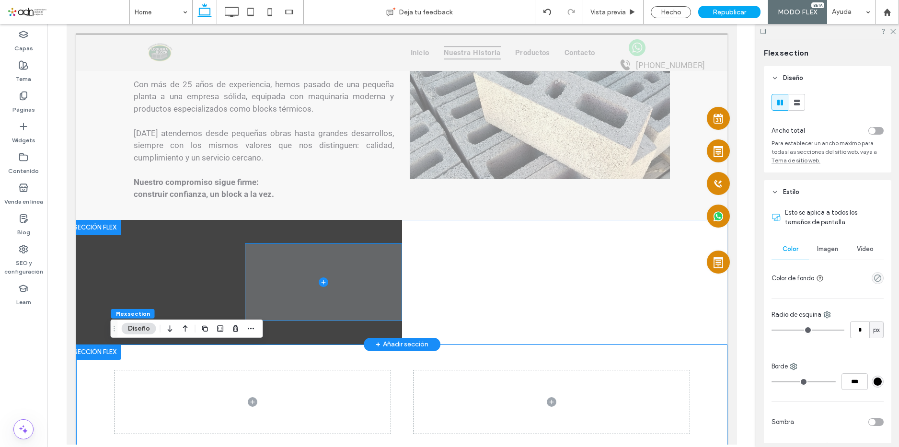
click at [380, 264] on span at bounding box center [323, 282] width 156 height 77
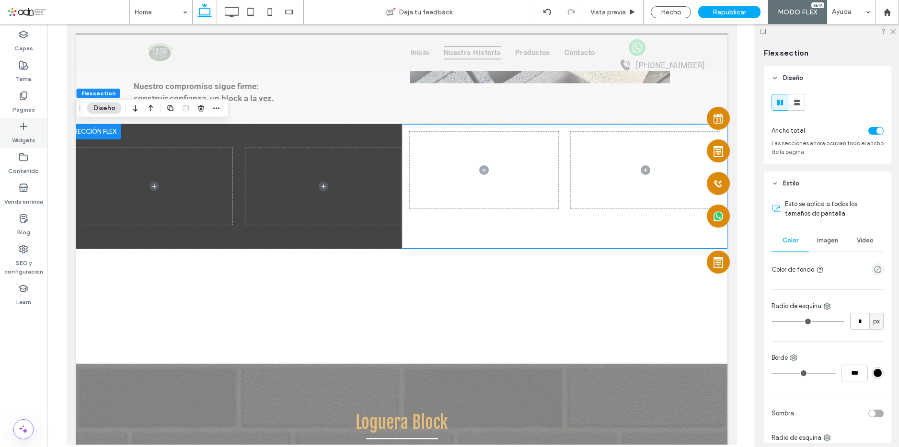
click at [22, 128] on icon at bounding box center [24, 127] width 10 height 10
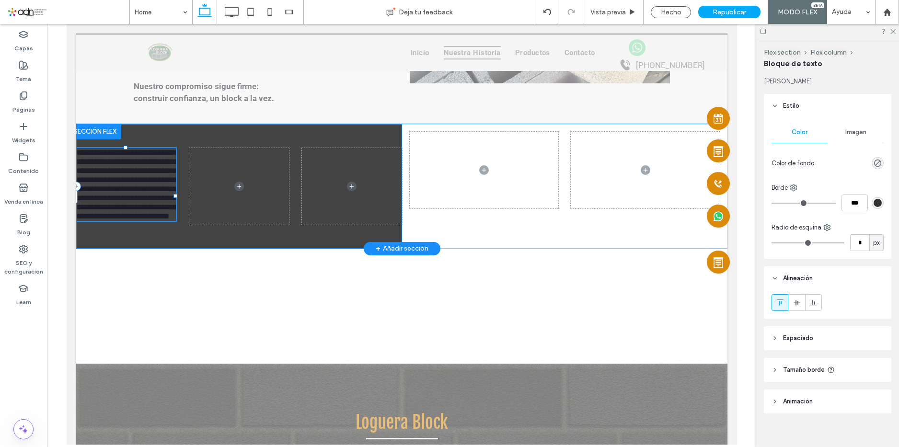
type input "******"
type input "**"
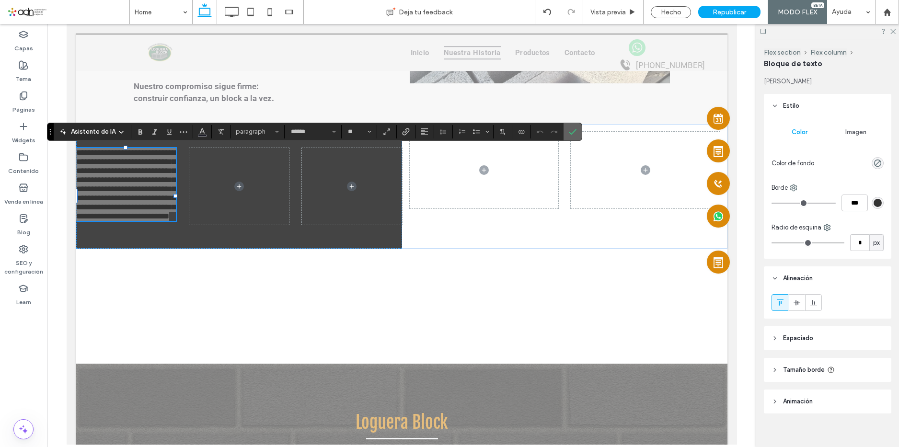
drag, startPoint x: 202, startPoint y: 143, endPoint x: 599, endPoint y: 129, distance: 396.9
click at [577, 129] on use "Confirmar" at bounding box center [573, 132] width 8 height 6
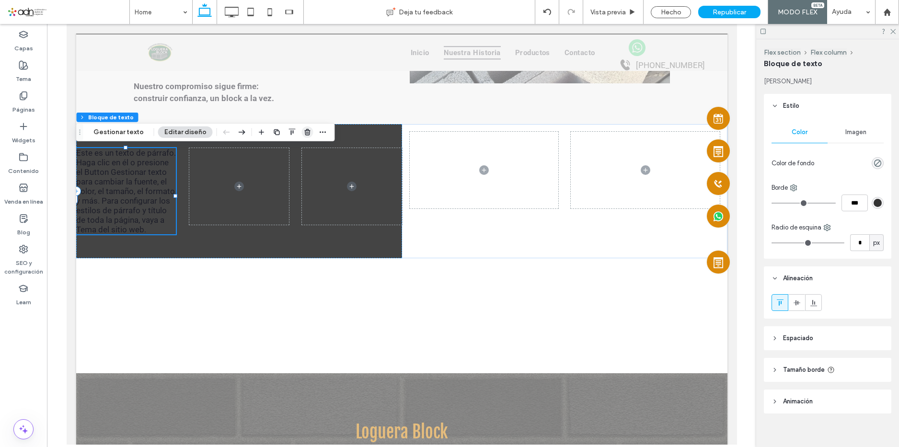
click at [304, 134] on use "button" at bounding box center [307, 132] width 6 height 6
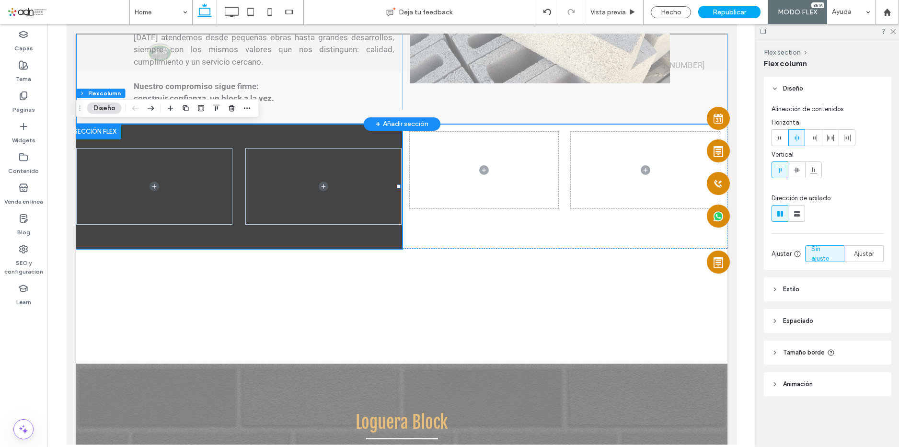
click at [397, 124] on div "+ Añadir sección" at bounding box center [401, 124] width 53 height 11
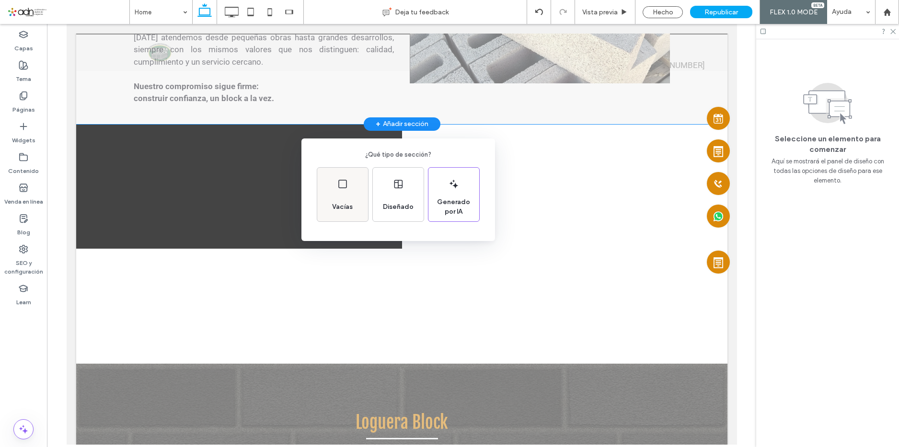
click at [341, 189] on icon at bounding box center [342, 183] width 11 height 11
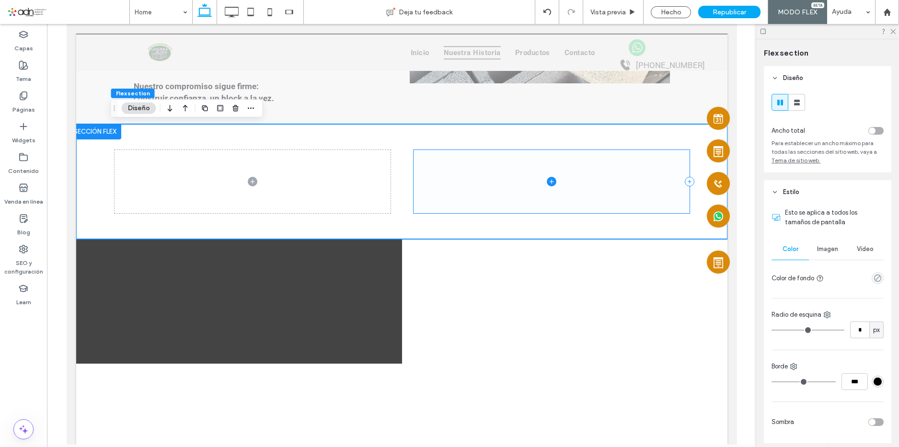
click at [485, 169] on span at bounding box center [551, 181] width 276 height 63
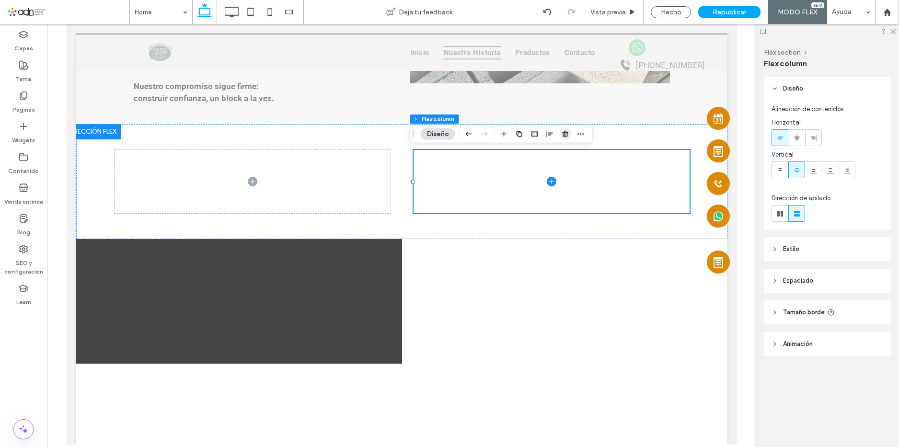
click at [567, 136] on use "button" at bounding box center [565, 134] width 6 height 6
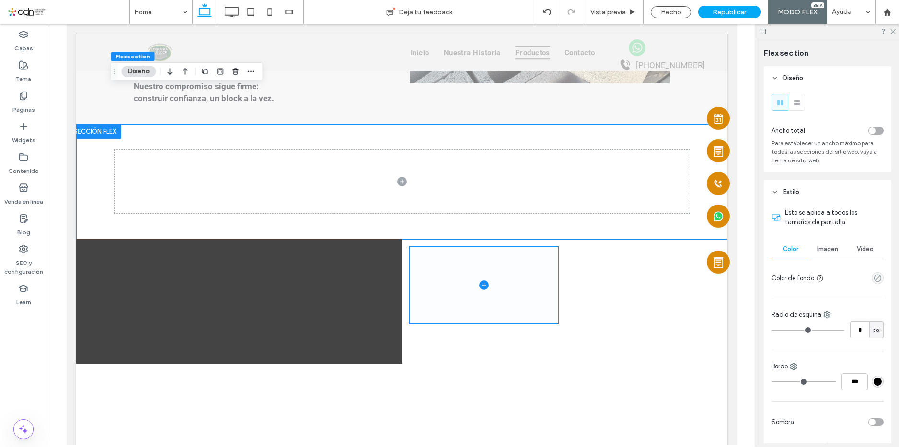
scroll to position [1288, 0]
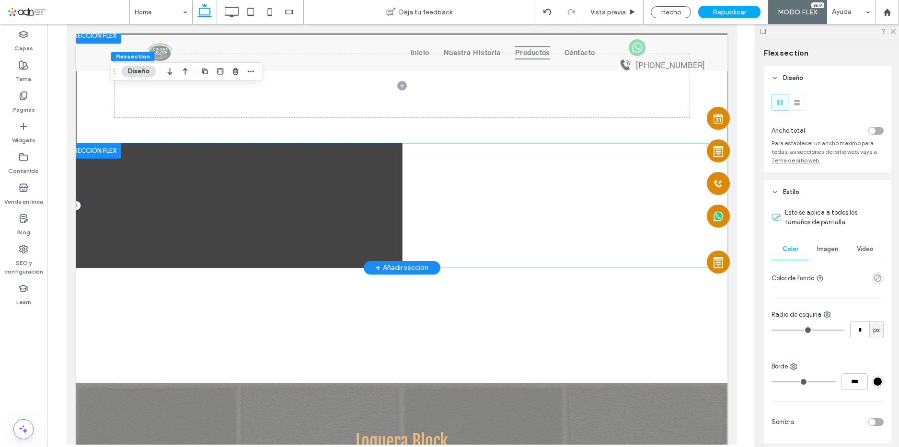
click at [316, 257] on div at bounding box center [239, 205] width 326 height 125
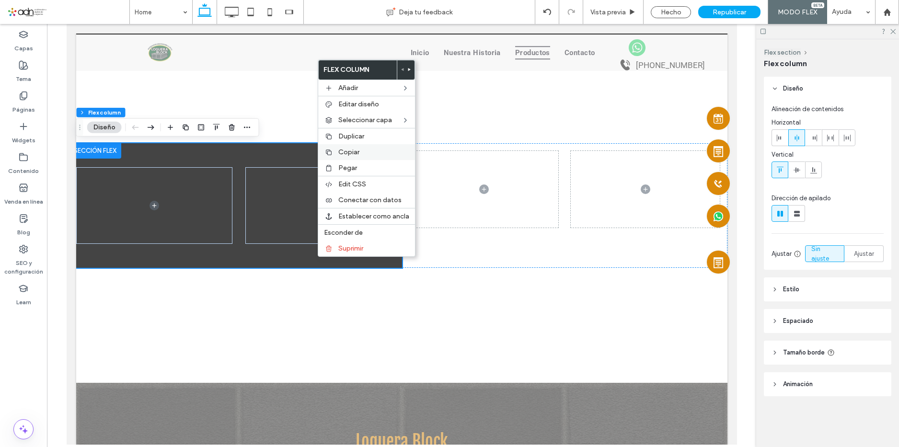
click at [359, 151] on label "Copiar" at bounding box center [373, 152] width 71 height 8
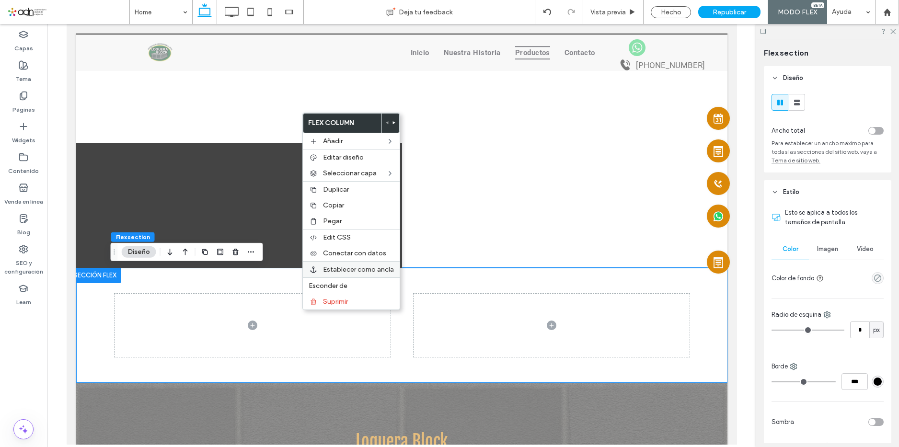
click at [344, 219] on label "Pegar" at bounding box center [358, 221] width 71 height 8
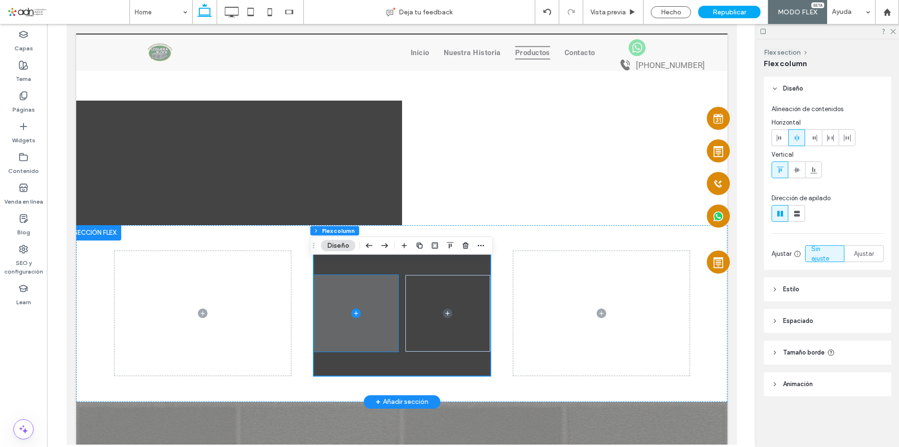
scroll to position [1336, 0]
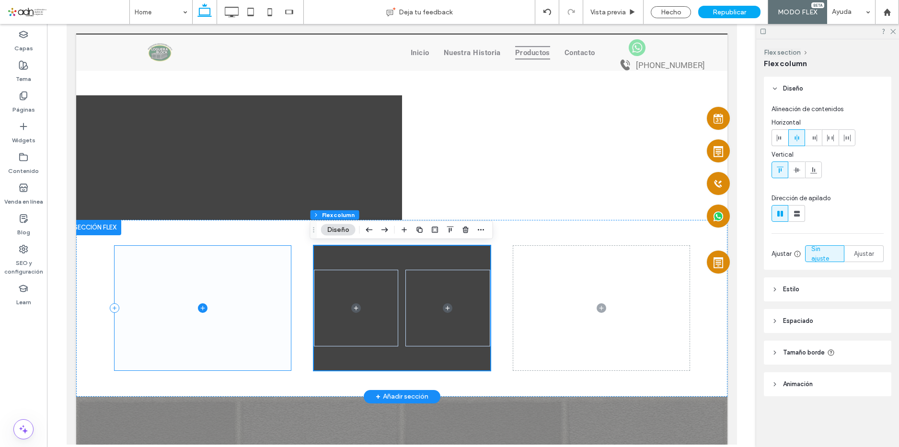
click at [252, 278] on span at bounding box center [202, 308] width 176 height 125
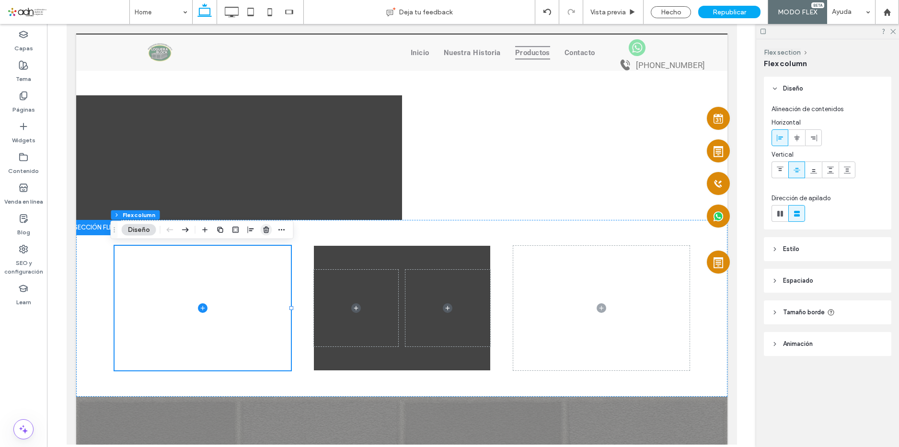
click at [266, 225] on span "button" at bounding box center [266, 229] width 11 height 11
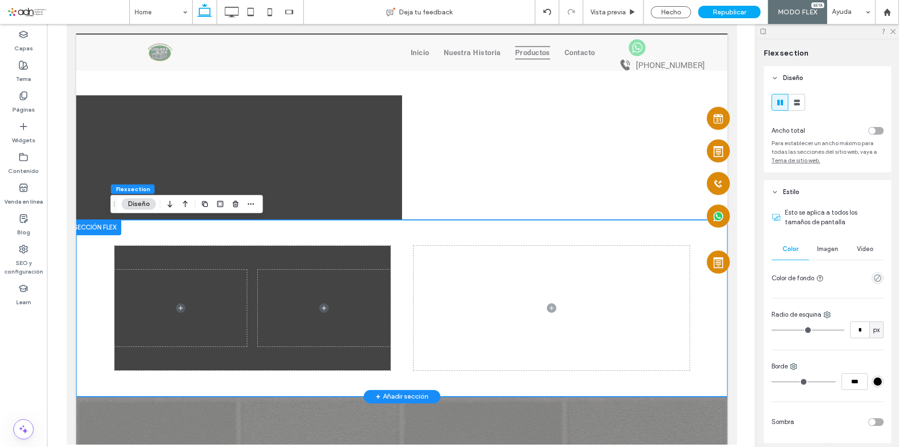
click at [404, 241] on div at bounding box center [401, 308] width 575 height 177
click at [458, 270] on span at bounding box center [551, 308] width 276 height 125
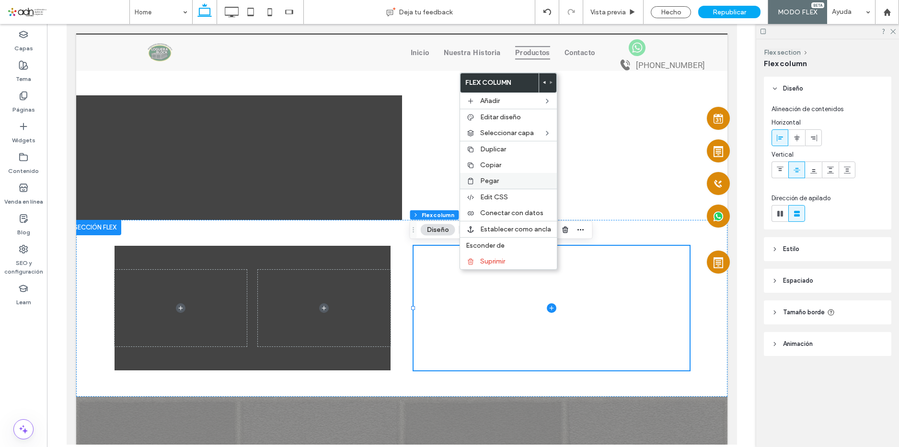
click at [494, 185] on div "Pegar" at bounding box center [508, 181] width 97 height 16
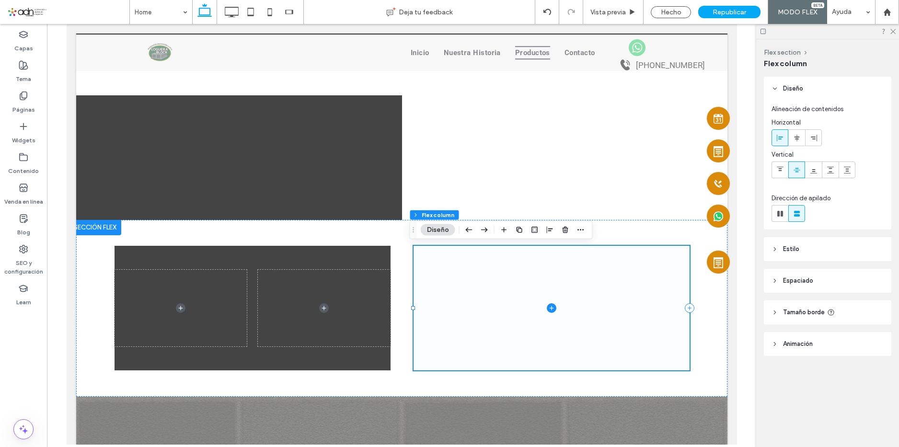
type input "**"
type input "*****"
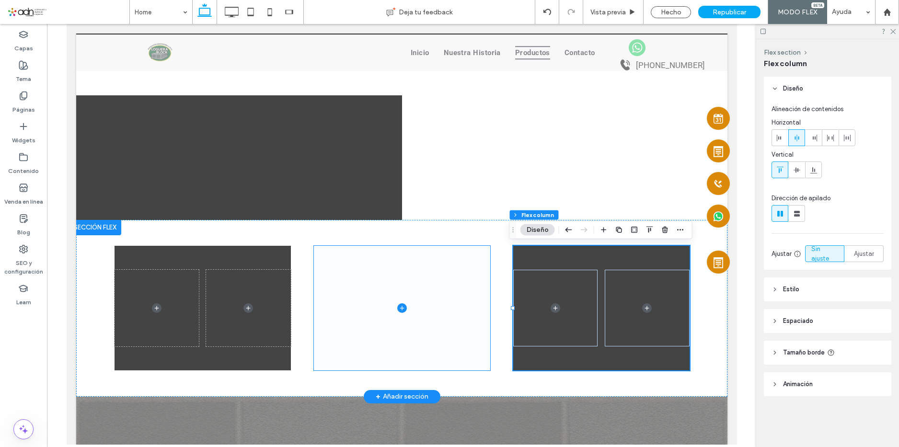
click at [416, 270] on span at bounding box center [401, 308] width 176 height 125
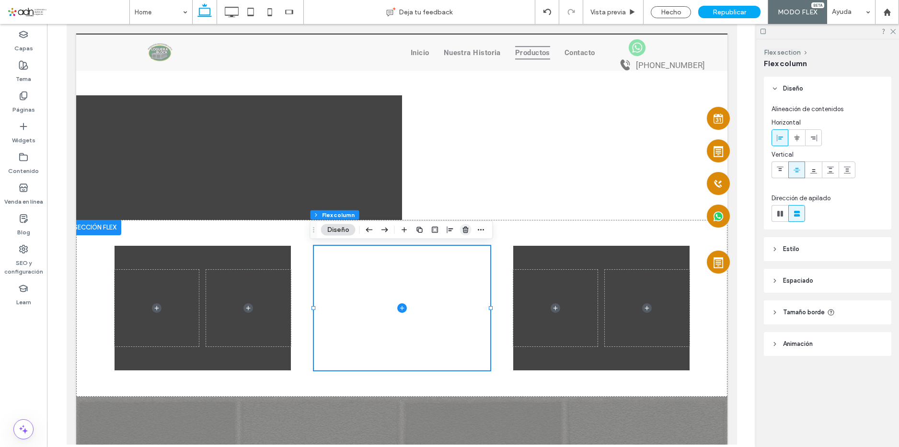
click at [464, 227] on icon "button" at bounding box center [466, 230] width 8 height 8
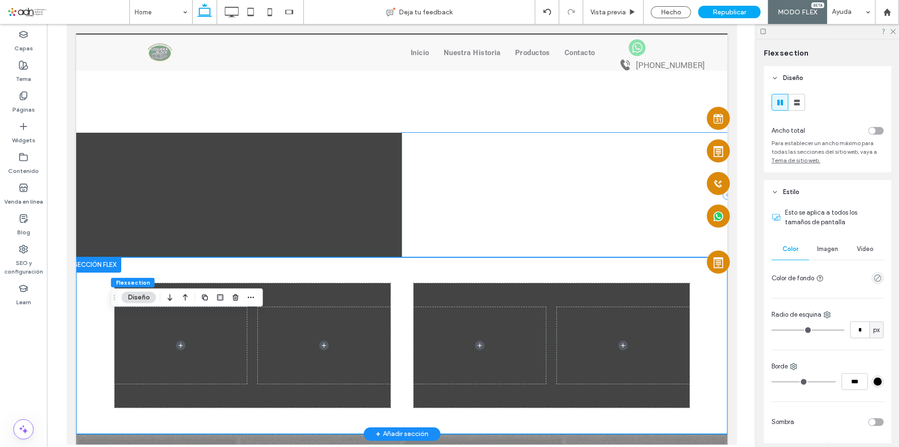
scroll to position [1240, 0]
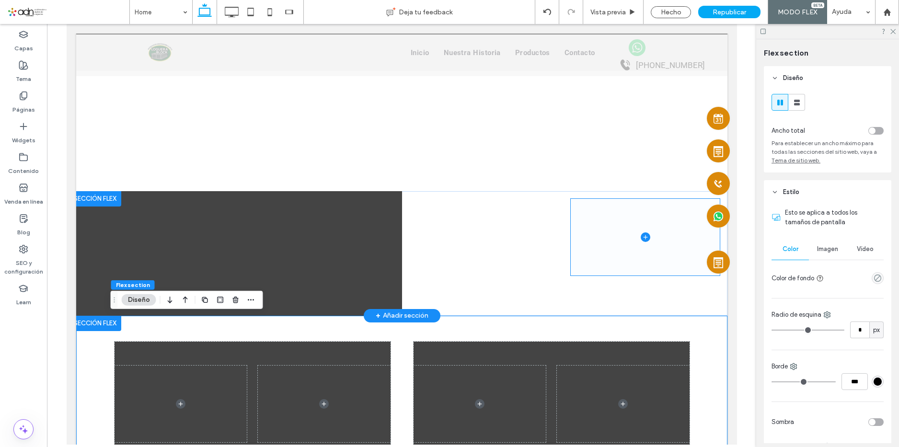
click at [605, 234] on span at bounding box center [644, 237] width 149 height 77
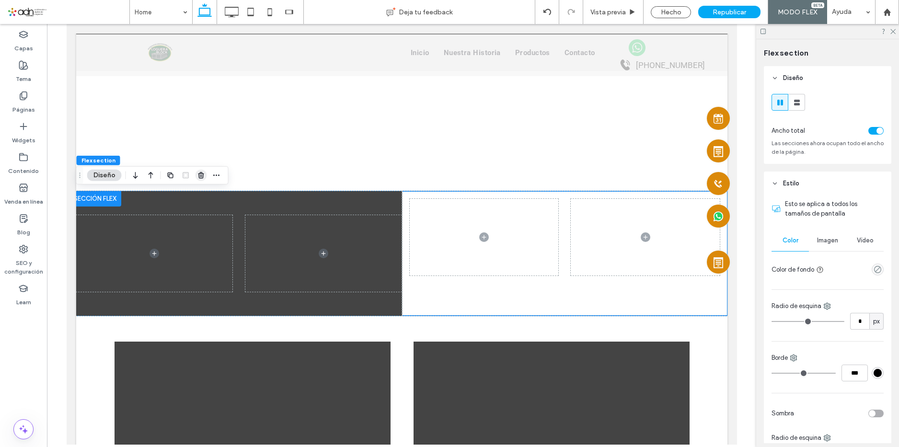
click at [200, 175] on use "button" at bounding box center [201, 175] width 6 height 6
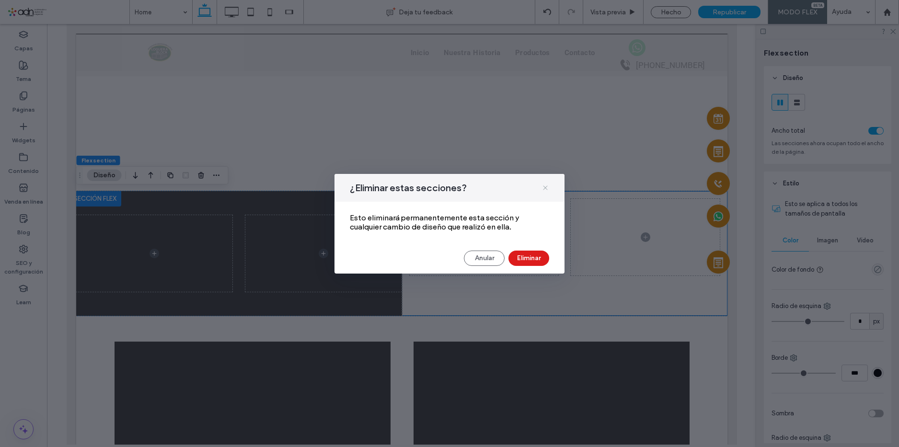
click at [544, 185] on icon at bounding box center [545, 188] width 8 height 8
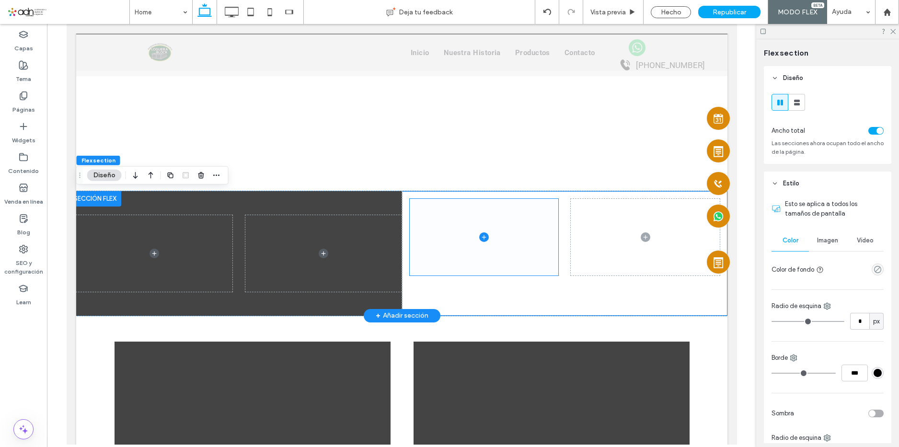
click at [530, 230] on span at bounding box center [483, 237] width 149 height 77
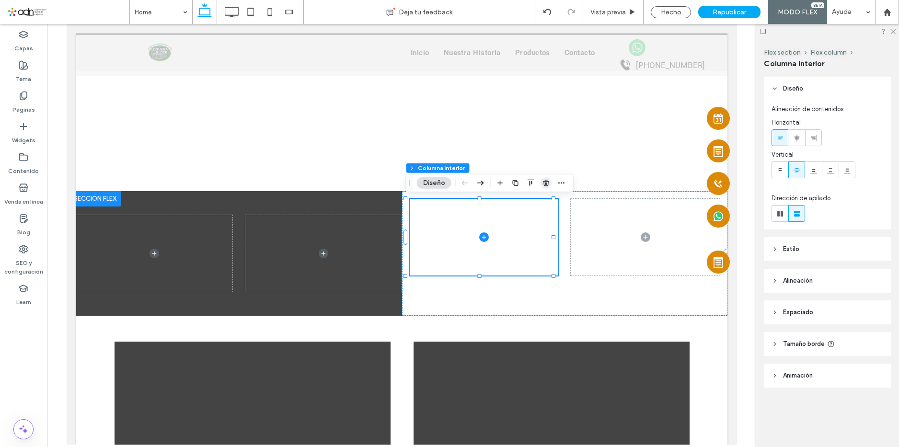
click at [547, 183] on icon "button" at bounding box center [546, 183] width 8 height 8
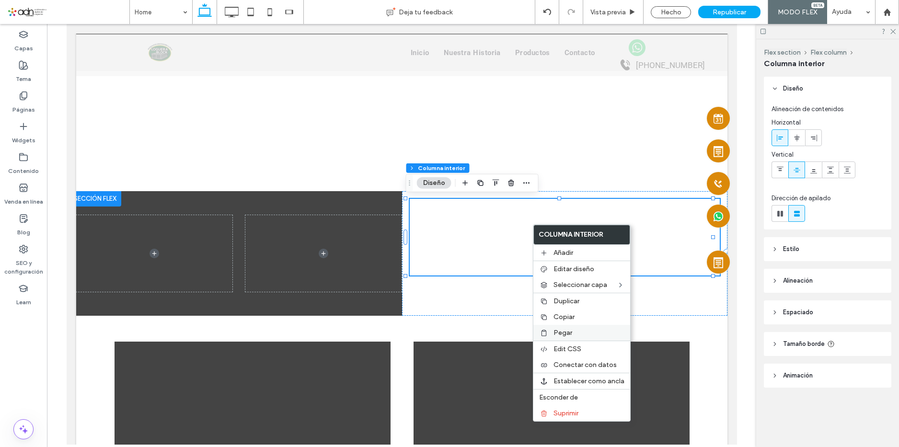
click at [574, 333] on label "Pegar" at bounding box center [588, 333] width 71 height 8
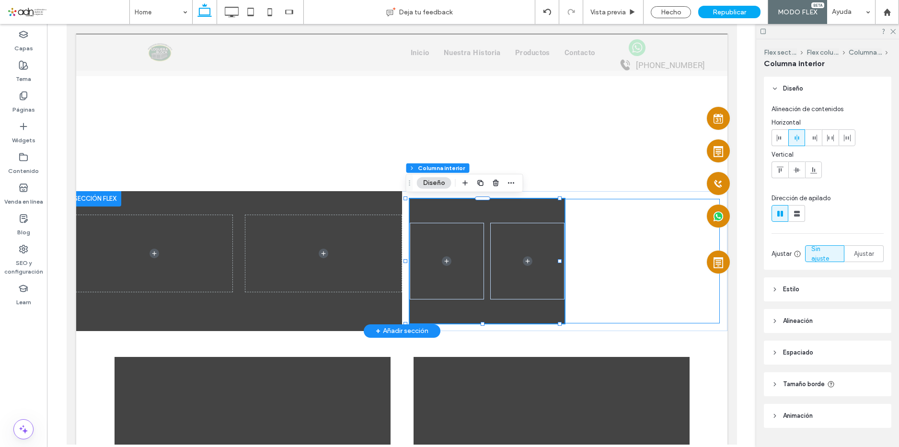
click at [616, 238] on div at bounding box center [564, 261] width 310 height 125
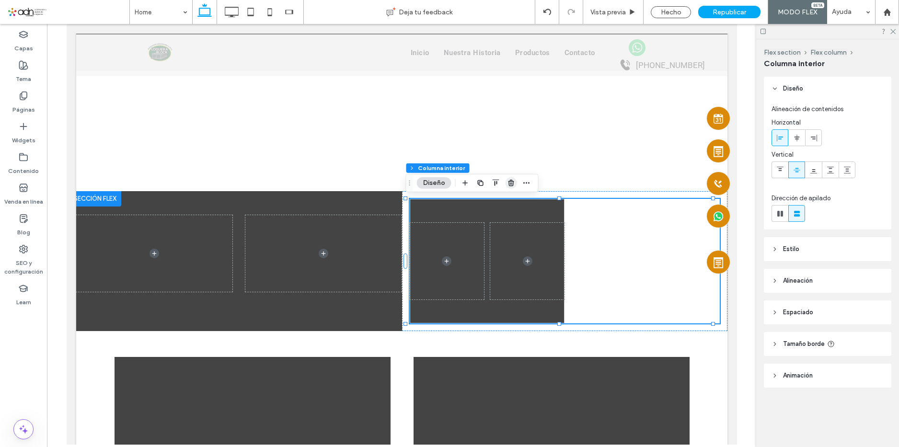
click at [508, 181] on use "button" at bounding box center [511, 183] width 6 height 6
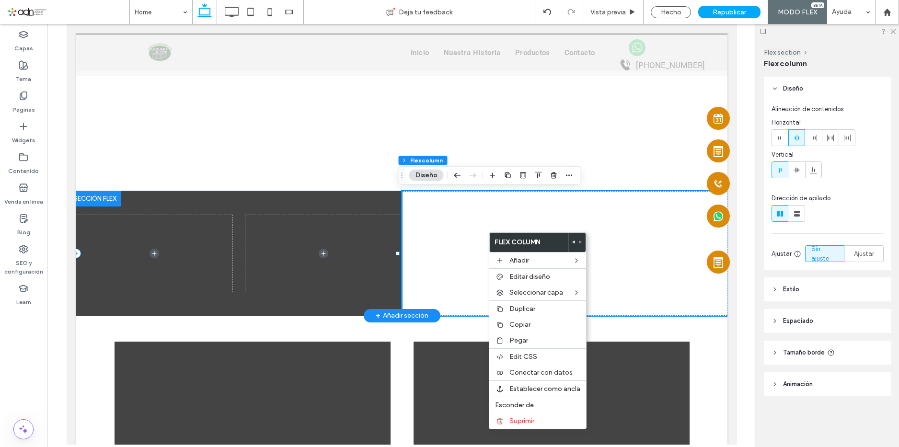
click at [298, 308] on div at bounding box center [239, 253] width 326 height 125
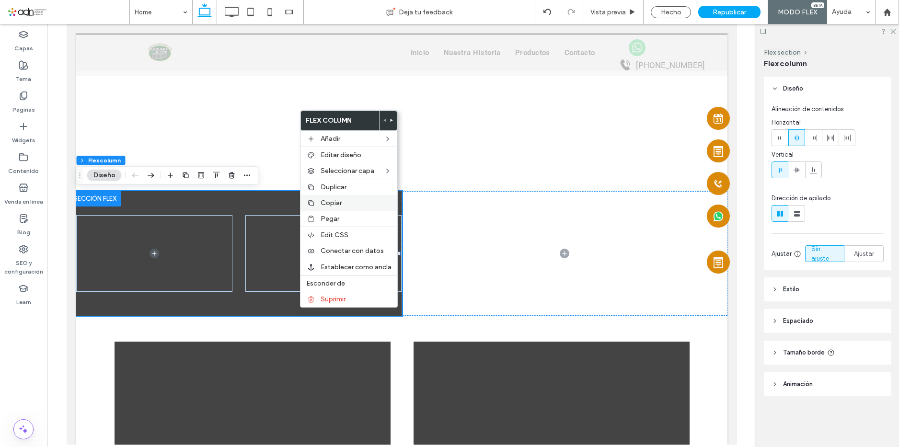
click at [342, 203] on label "Copiar" at bounding box center [355, 203] width 71 height 8
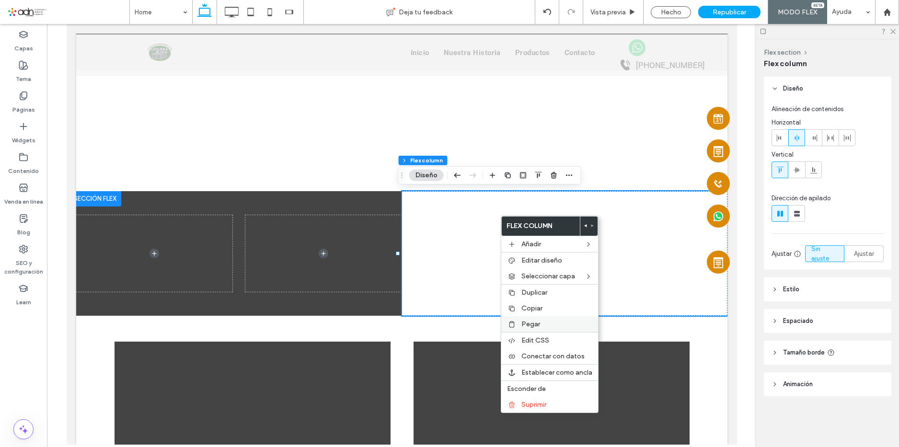
click at [551, 327] on label "Pegar" at bounding box center [556, 324] width 71 height 8
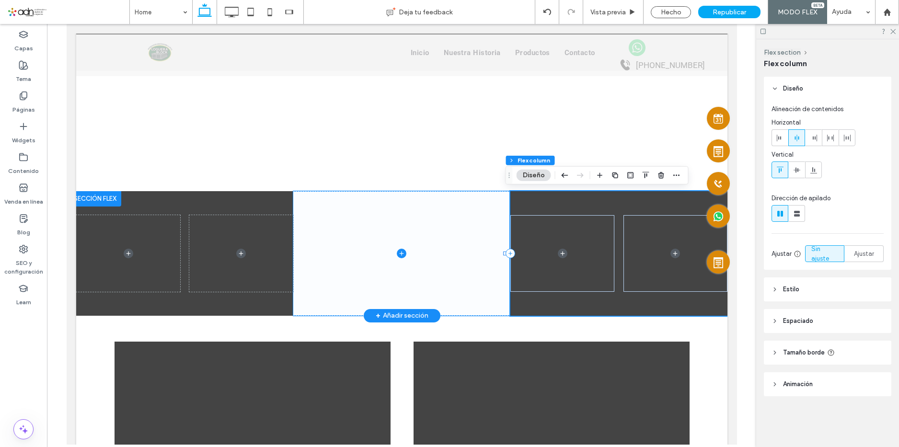
click at [445, 216] on span at bounding box center [401, 253] width 217 height 125
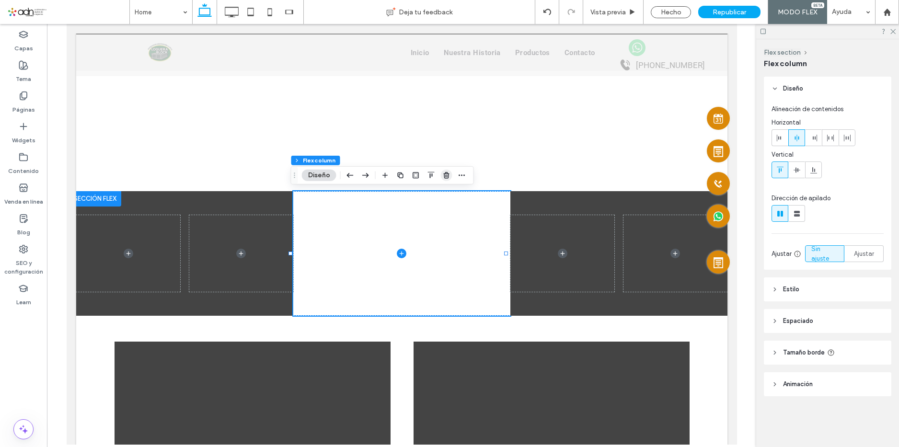
click at [447, 172] on use "button" at bounding box center [446, 175] width 6 height 6
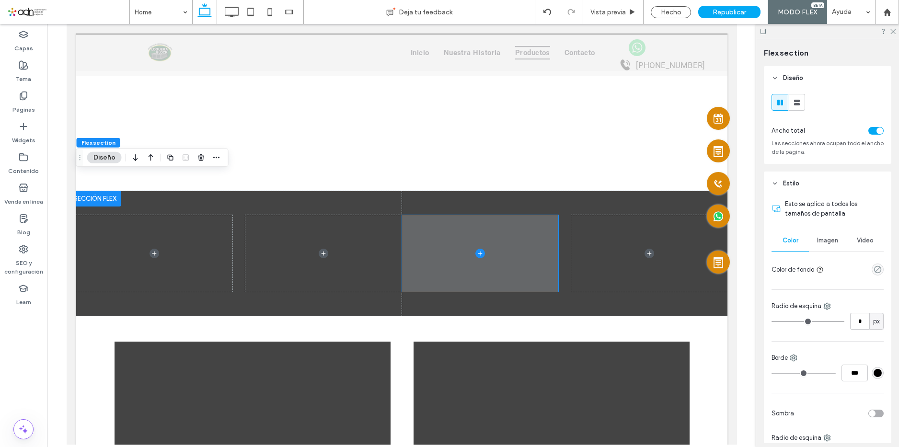
scroll to position [1288, 0]
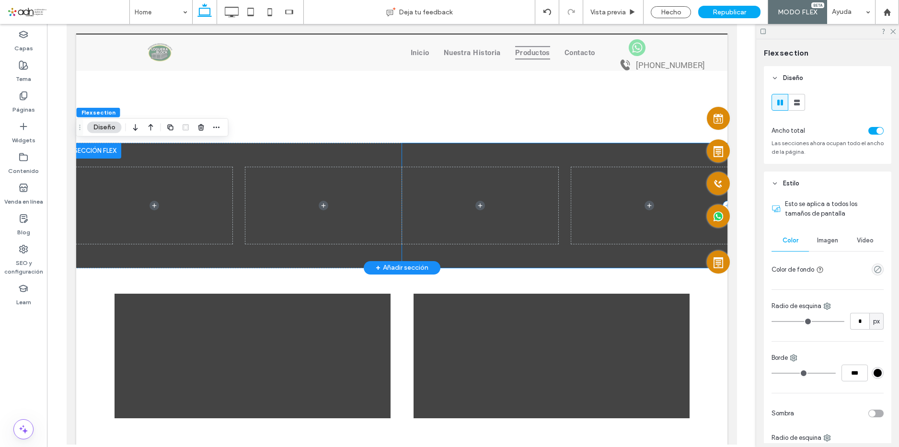
click at [448, 256] on div at bounding box center [564, 205] width 326 height 125
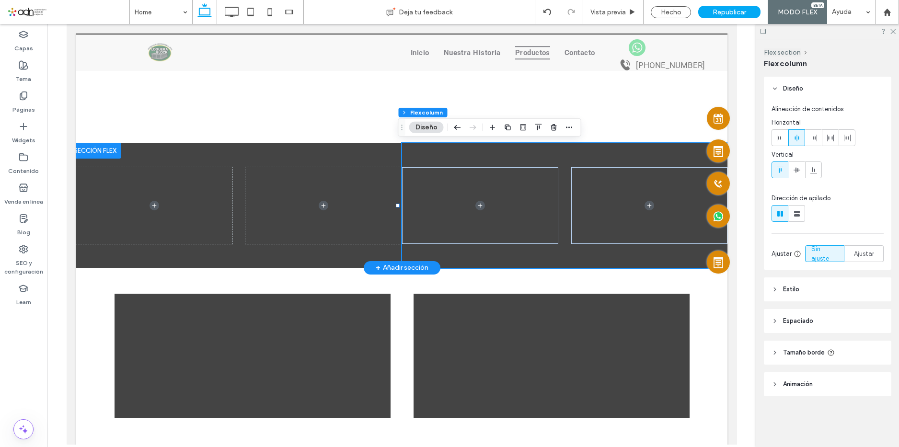
click at [99, 151] on div at bounding box center [95, 150] width 52 height 15
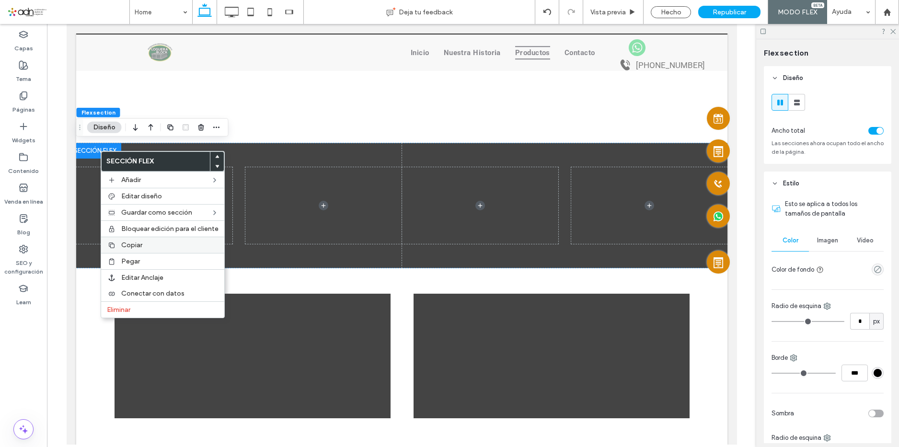
click at [163, 241] on label "Copiar" at bounding box center [169, 245] width 97 height 8
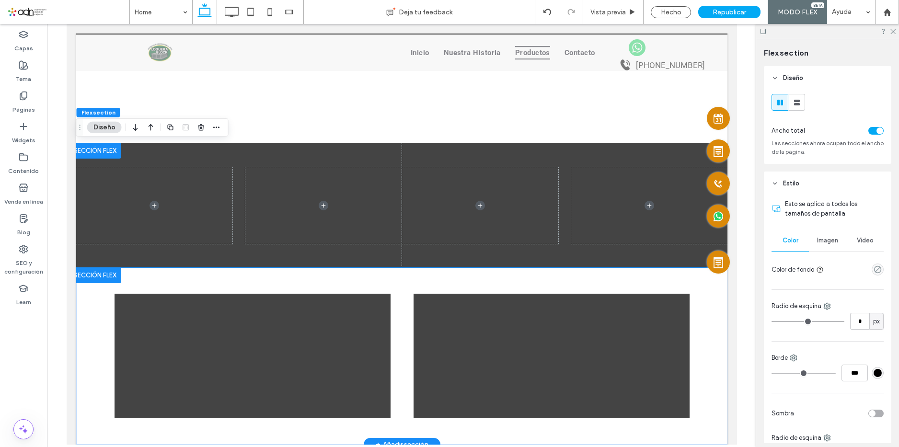
click at [145, 283] on div at bounding box center [401, 356] width 575 height 177
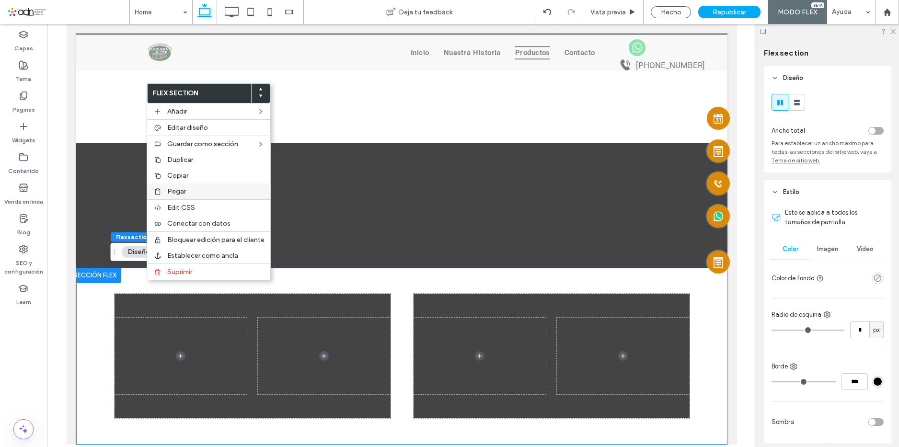
click at [189, 192] on label "Pegar" at bounding box center [215, 191] width 97 height 8
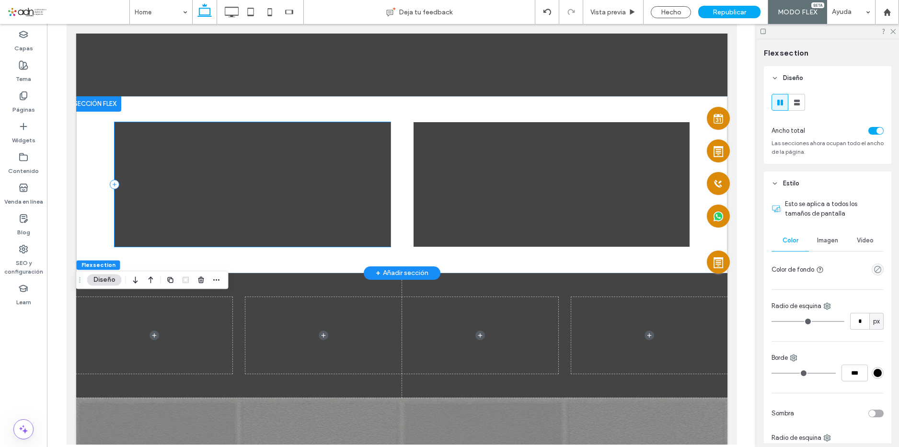
scroll to position [1363, 0]
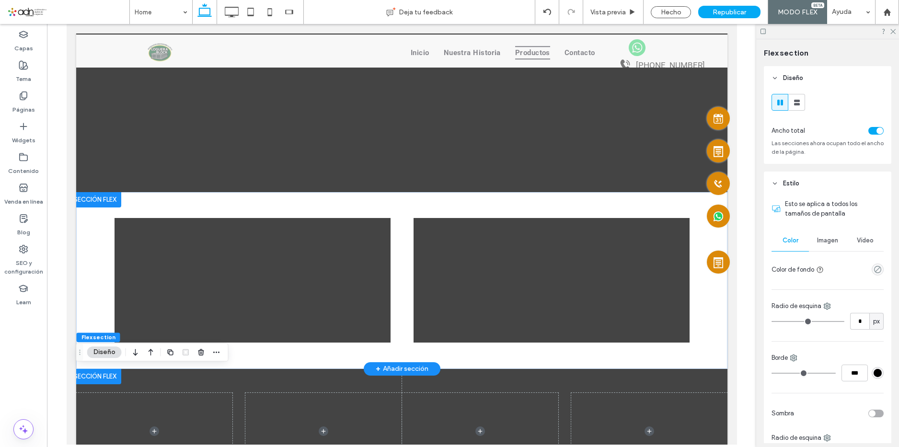
click at [112, 197] on div at bounding box center [95, 199] width 52 height 15
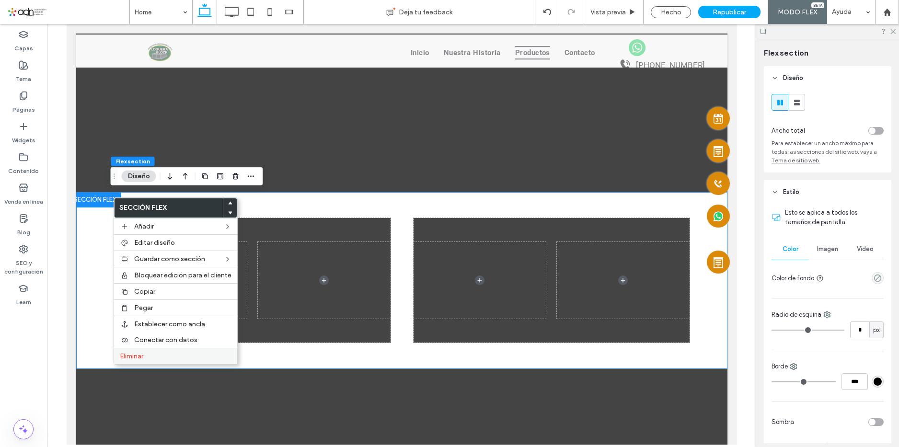
click at [172, 358] on label "Eliminar" at bounding box center [176, 356] width 112 height 8
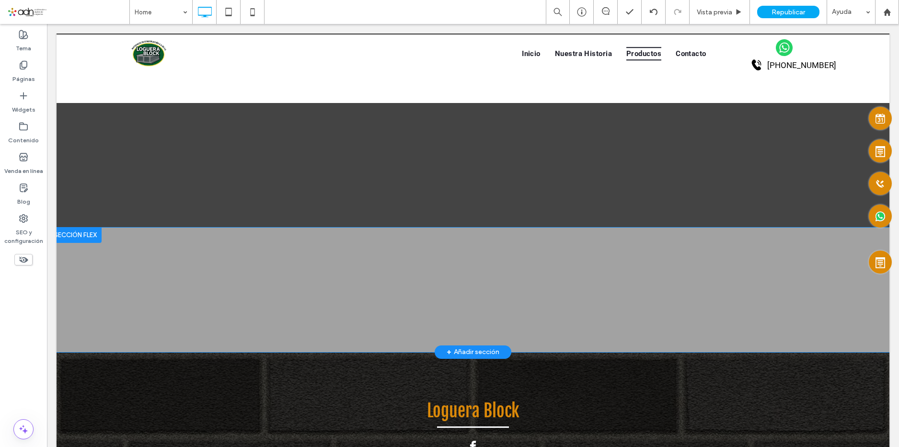
scroll to position [1268, 0]
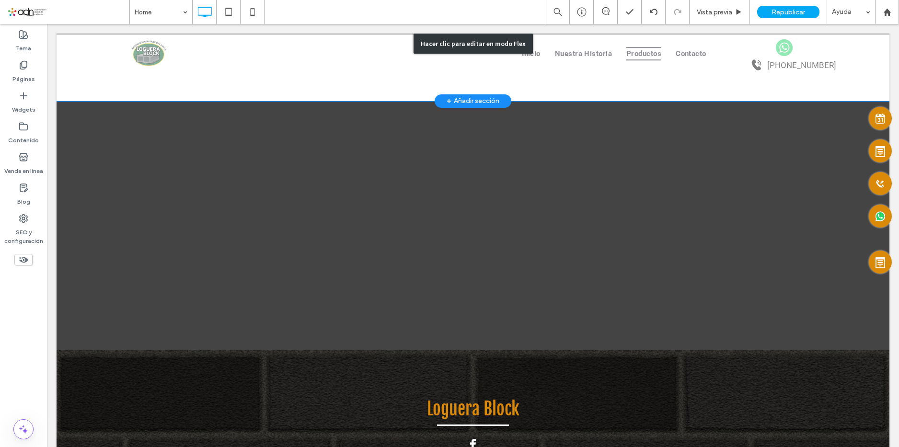
click at [319, 98] on div "Hacer clic para editar en modo Flex" at bounding box center [473, 43] width 833 height 115
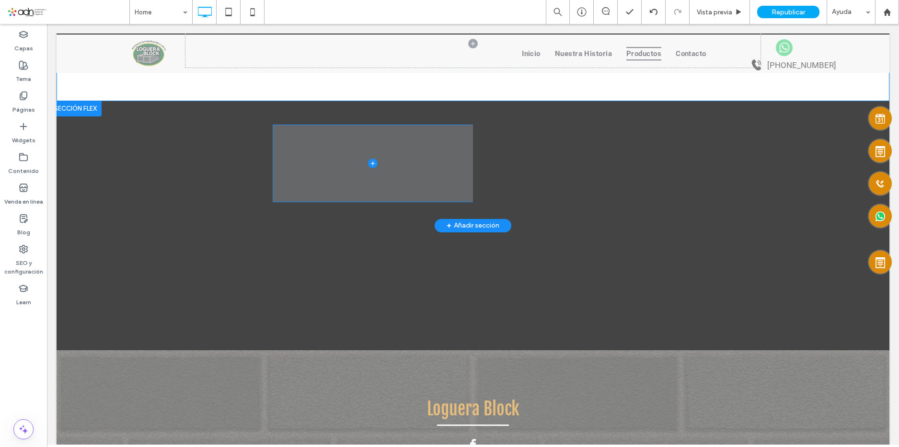
click at [227, 129] on div at bounding box center [265, 163] width 416 height 125
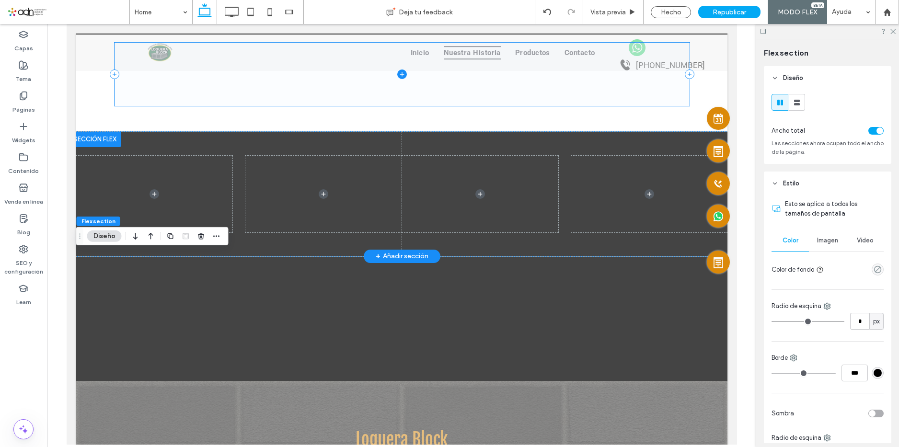
scroll to position [1179, 0]
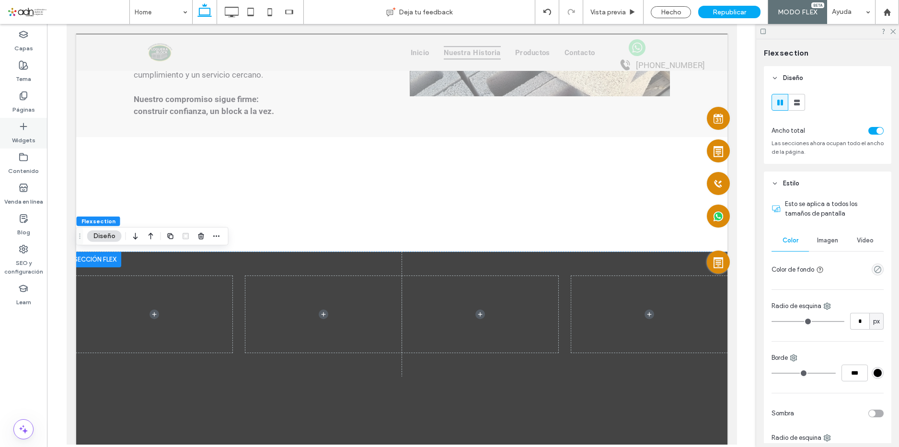
click at [25, 135] on label "Widgets" at bounding box center [23, 137] width 23 height 13
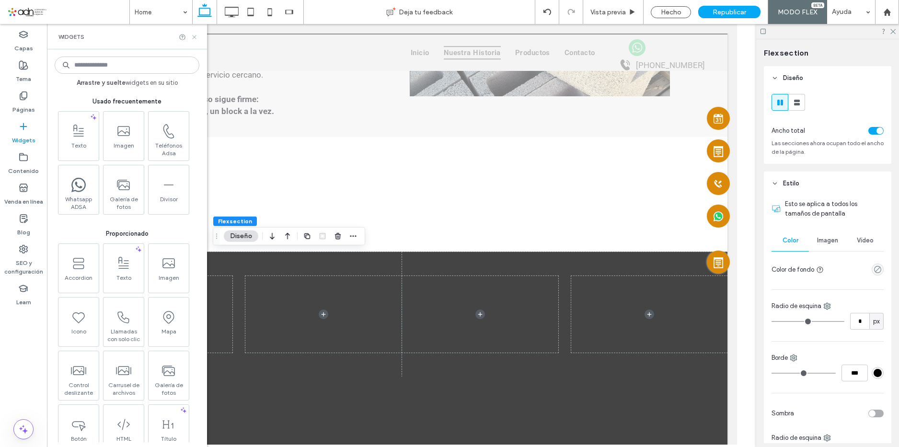
click at [194, 36] on use at bounding box center [194, 37] width 4 height 4
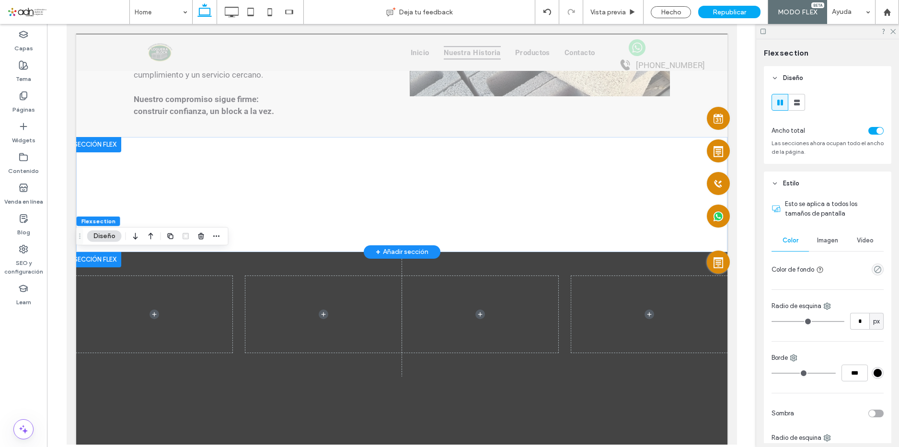
click at [100, 145] on div at bounding box center [95, 144] width 52 height 15
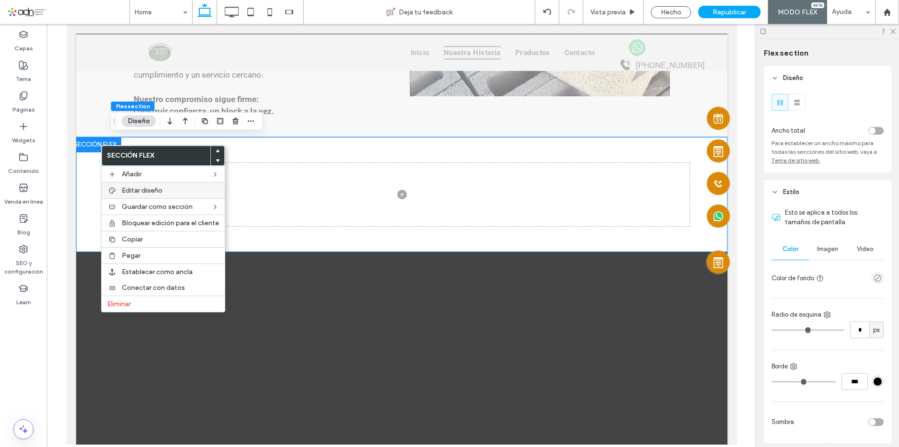
click at [141, 192] on span "Editar diseño" at bounding box center [142, 190] width 41 height 8
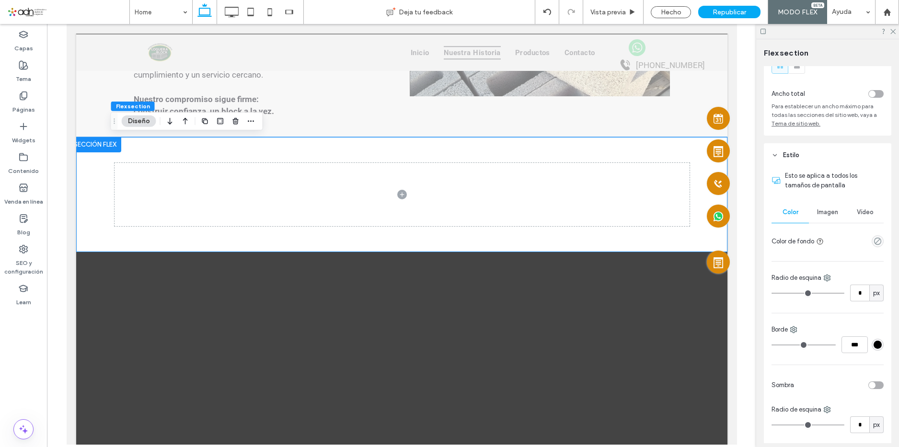
scroll to position [96, 0]
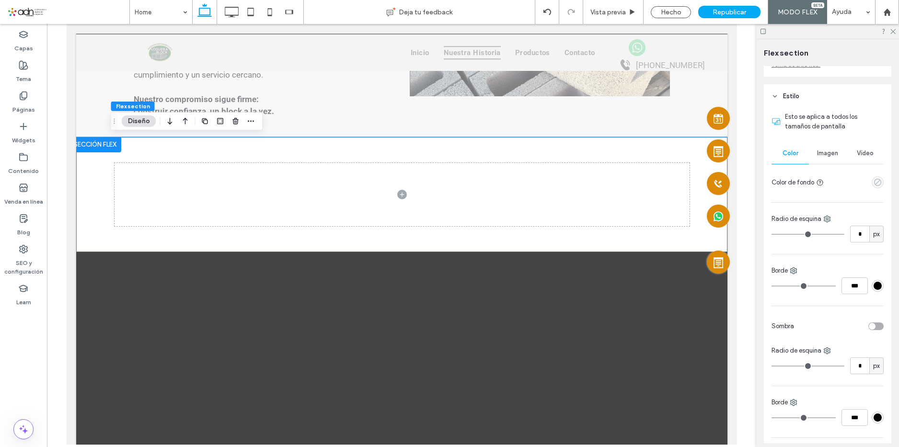
click at [874, 180] on use "empty color" at bounding box center [877, 182] width 7 height 7
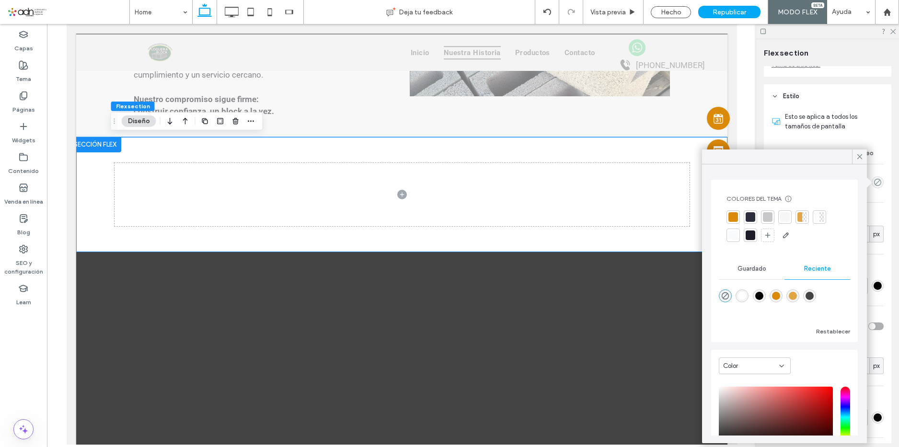
click at [752, 237] on div at bounding box center [750, 235] width 10 height 10
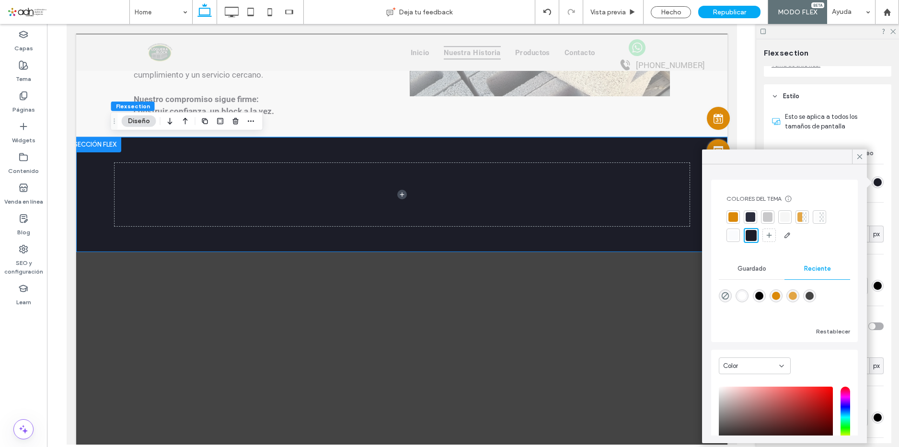
click at [761, 297] on div "rgba(0, 0, 0, 1)" at bounding box center [759, 296] width 8 height 8
type input "***"
type input "****"
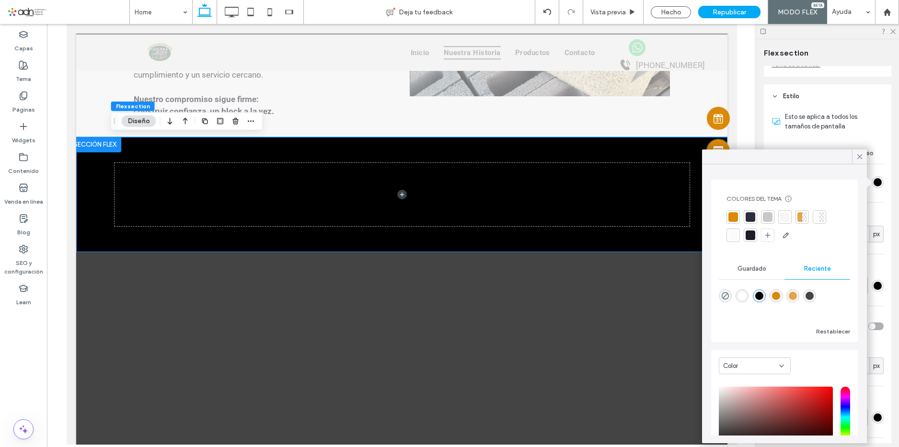
click at [812, 297] on div "rgba(68, 68, 68, 1)" at bounding box center [809, 295] width 13 height 13
type input "*******"
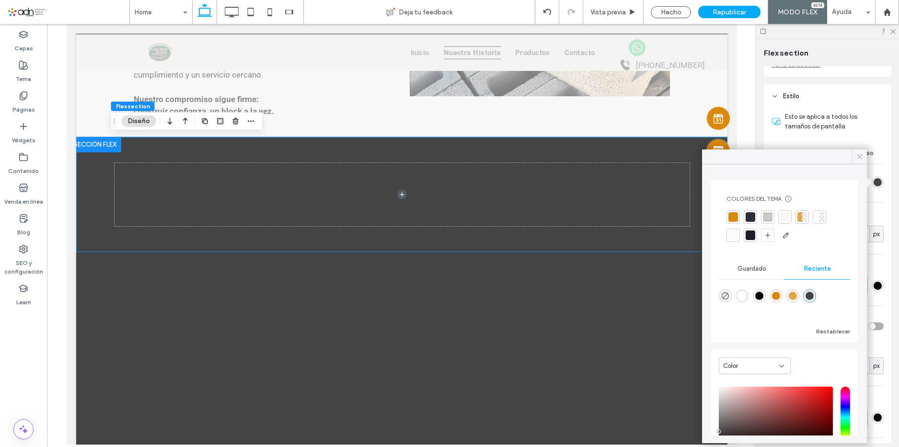
click at [862, 156] on icon at bounding box center [859, 156] width 9 height 9
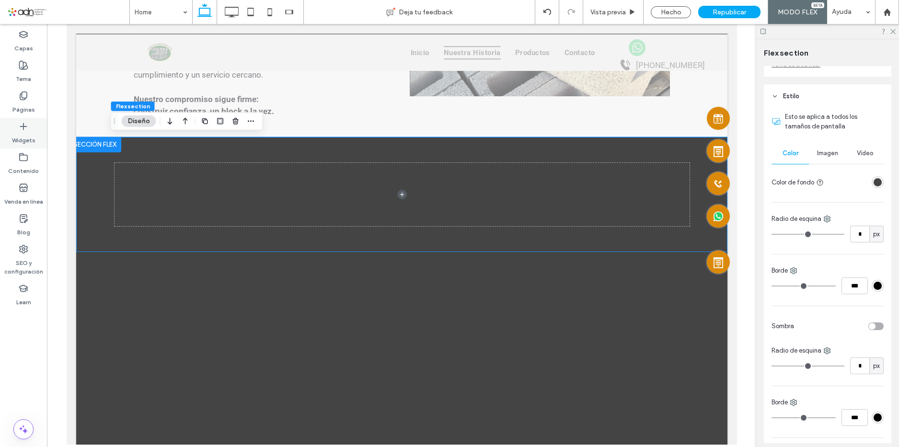
click at [15, 133] on label "Widgets" at bounding box center [23, 137] width 23 height 13
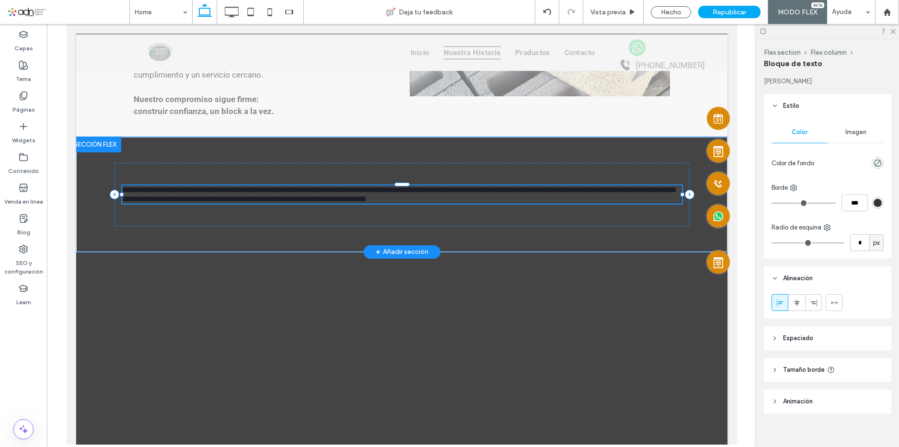
type input "******"
type input "**"
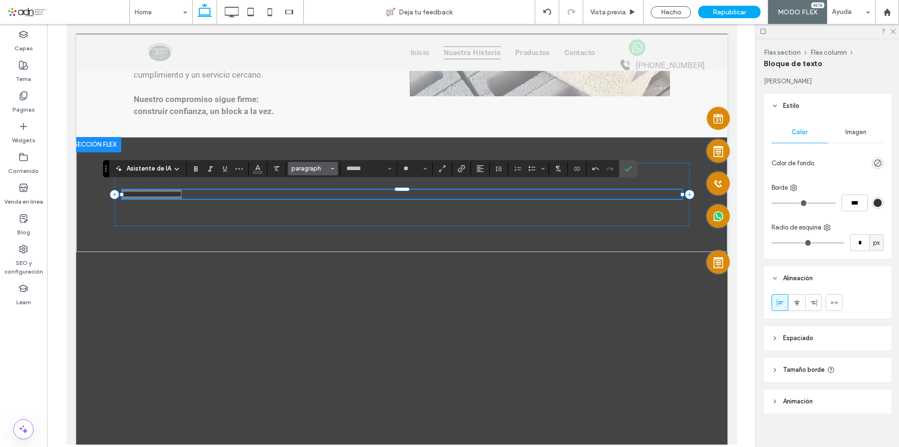
click at [338, 169] on button "paragraph" at bounding box center [313, 168] width 50 height 13
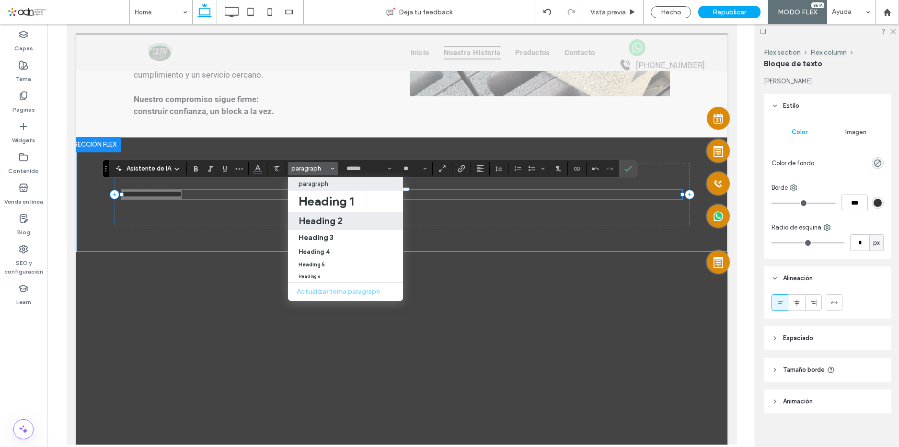
click at [331, 220] on label "Heading 2" at bounding box center [345, 221] width 115 height 18
type input "**********"
type input "**"
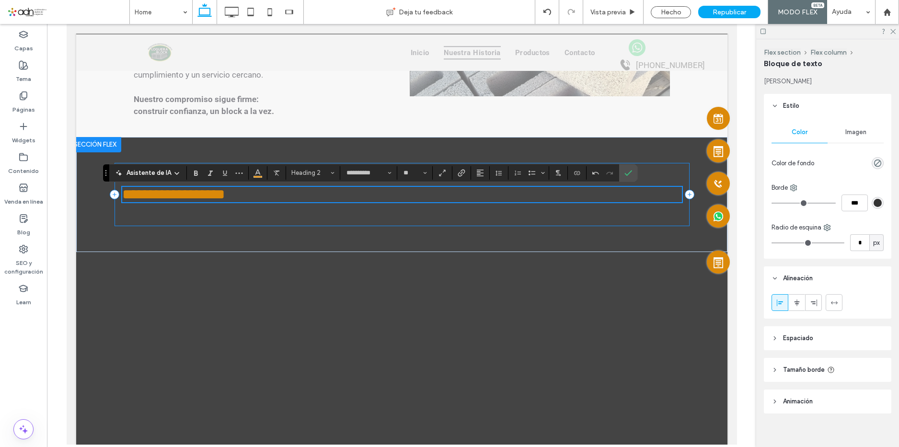
scroll to position [1175, 0]
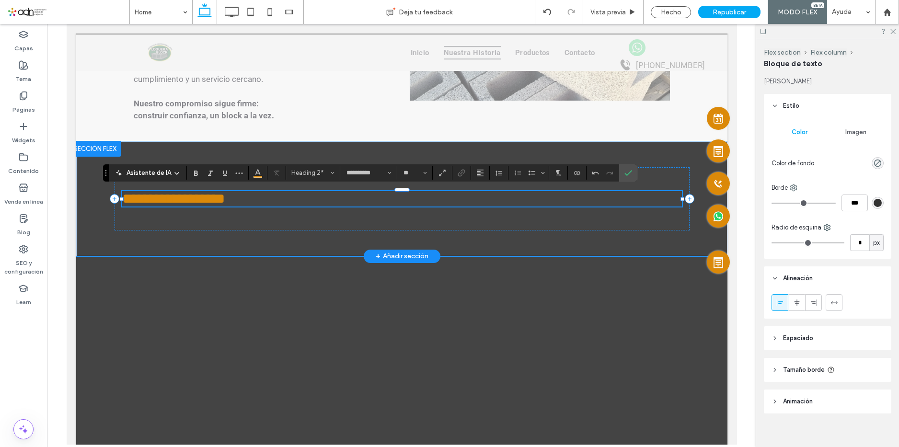
click at [293, 195] on h2 "**********" at bounding box center [402, 198] width 560 height 15
click at [487, 171] on button "Alineación" at bounding box center [480, 172] width 14 height 13
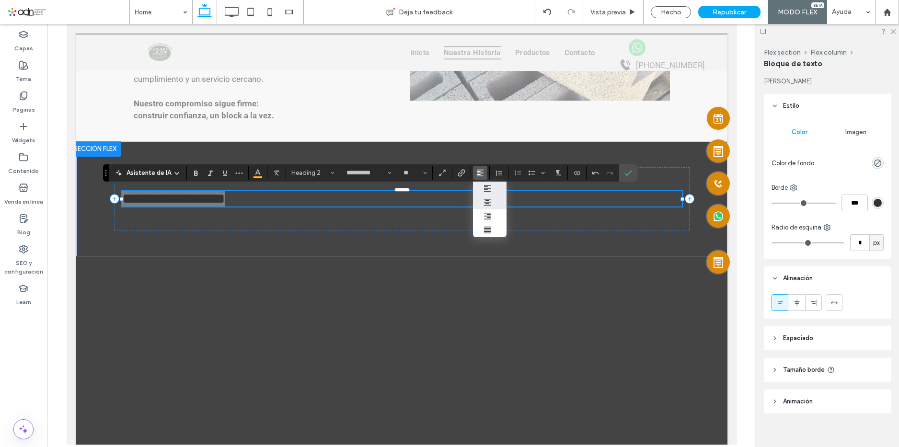
click at [491, 206] on icon "ui.textEditor.alignment.center" at bounding box center [487, 202] width 8 height 8
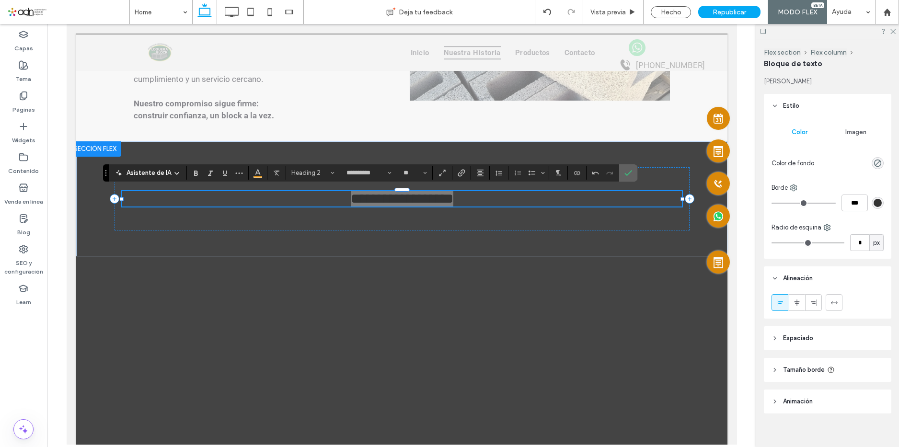
click at [632, 174] on icon "Confirmar" at bounding box center [628, 173] width 8 height 8
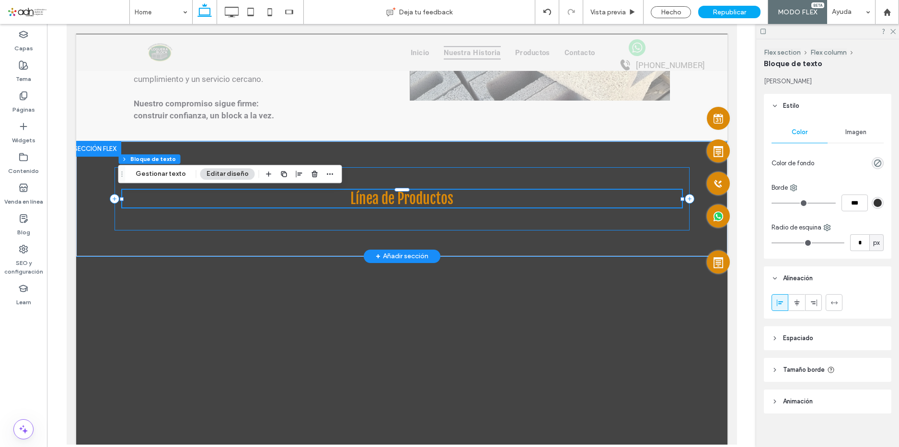
click at [420, 221] on div "Línea de Productos" at bounding box center [401, 198] width 575 height 63
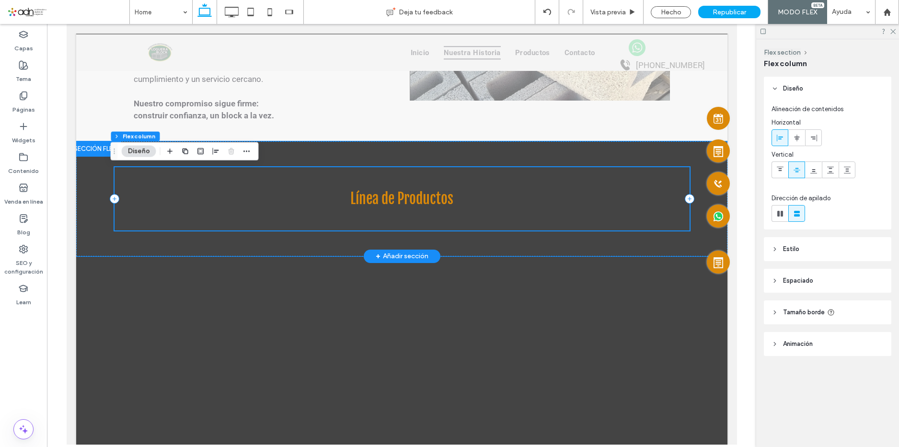
click at [425, 225] on div "Línea de Productos" at bounding box center [401, 198] width 575 height 63
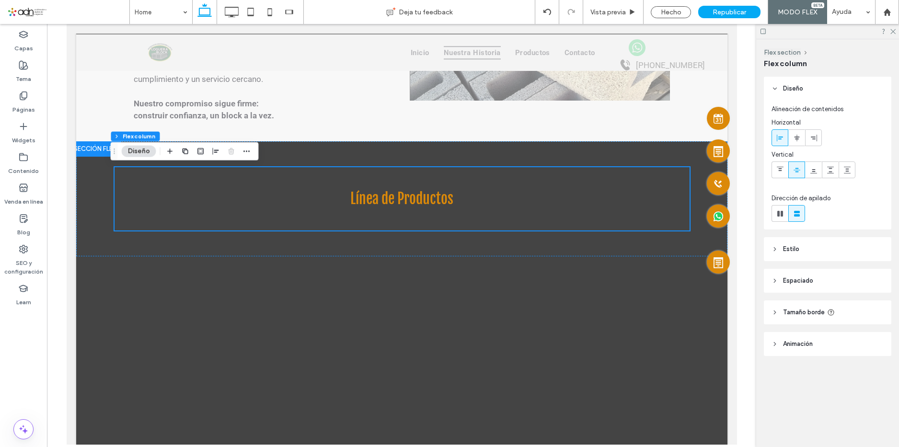
click at [818, 243] on header "Estilo" at bounding box center [827, 249] width 127 height 24
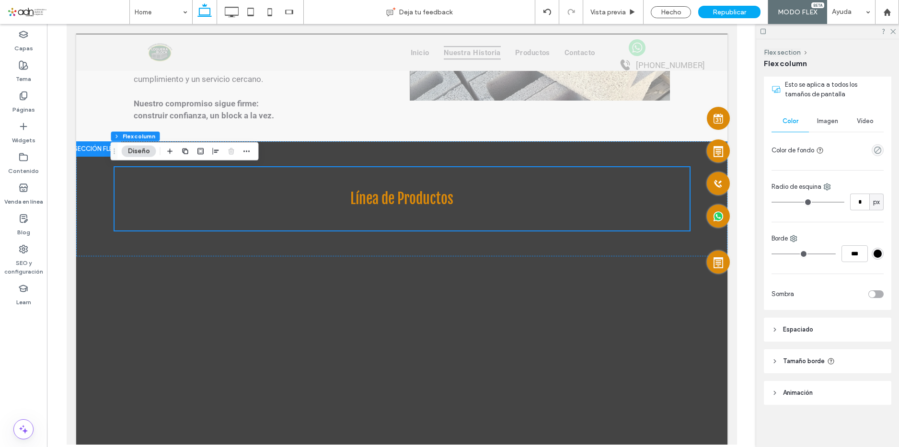
click at [802, 329] on span "Espaciado" at bounding box center [798, 330] width 30 height 10
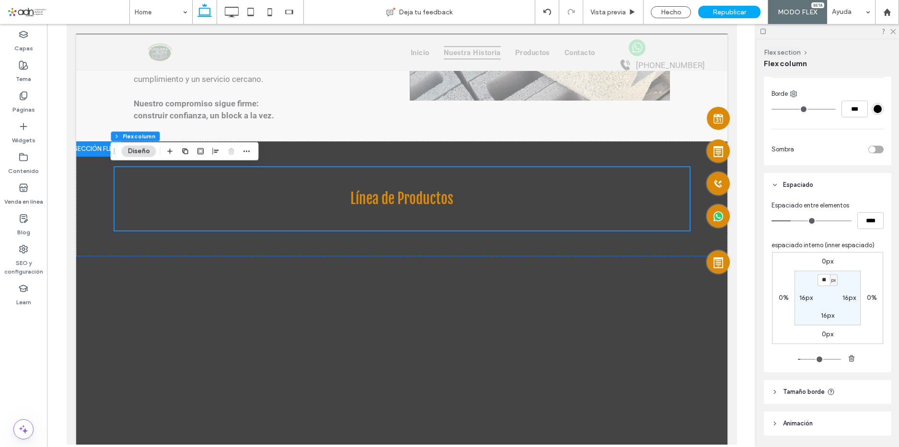
scroll to position [360, 0]
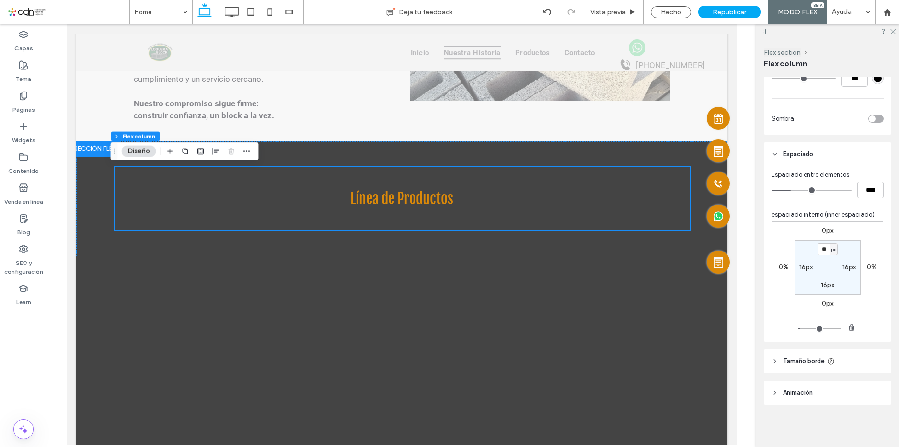
type input "*"
type input "***"
drag, startPoint x: 791, startPoint y: 188, endPoint x: 750, endPoint y: 203, distance: 43.8
type input "*"
click at [771, 191] on input "range" at bounding box center [811, 190] width 80 height 1
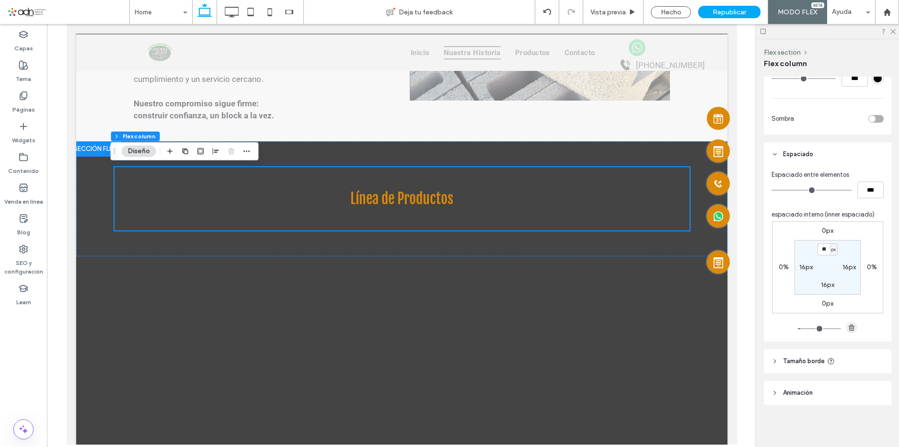
click at [848, 327] on icon "button" at bounding box center [851, 328] width 8 height 8
type input "*"
click at [848, 327] on icon "button" at bounding box center [851, 328] width 8 height 8
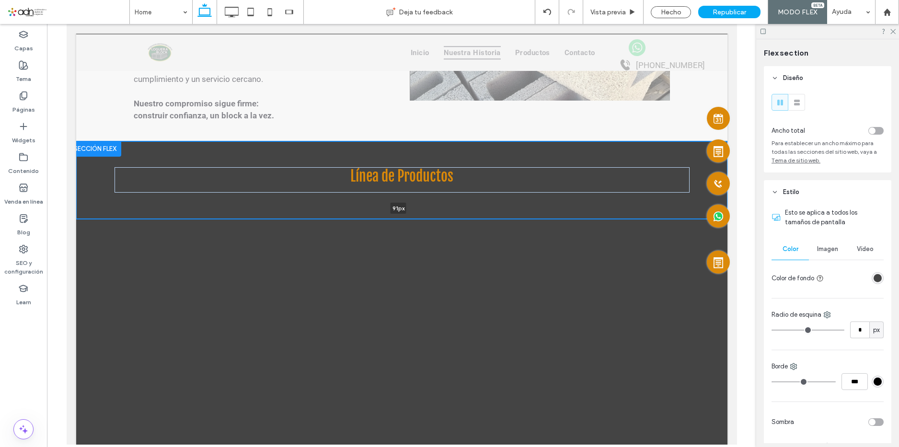
drag, startPoint x: 457, startPoint y: 255, endPoint x: 465, endPoint y: 184, distance: 71.8
click at [465, 184] on div "Línea de Productos 91px Sección Hacer clic para editar en modo Flex + Añadir se…" at bounding box center [401, 180] width 651 height 78
type input "**"
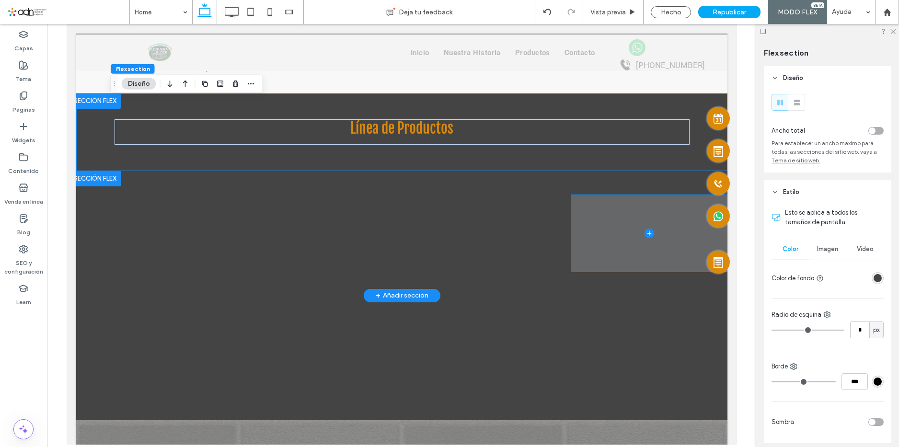
scroll to position [1175, 0]
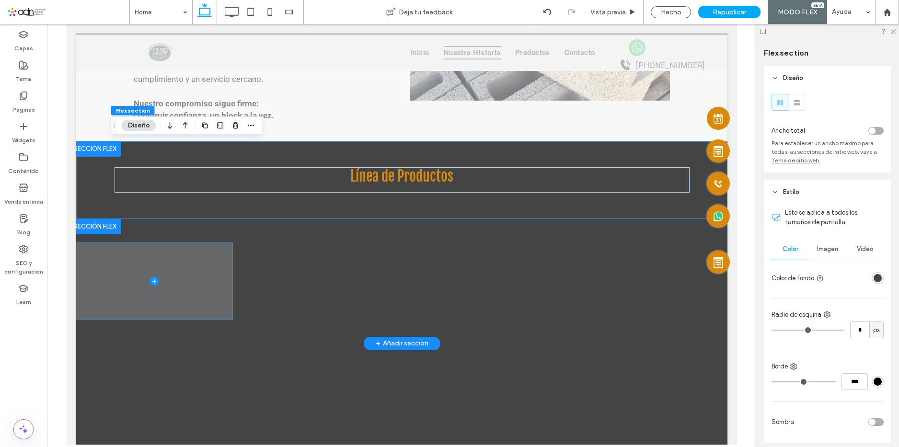
click at [151, 267] on span at bounding box center [154, 281] width 156 height 77
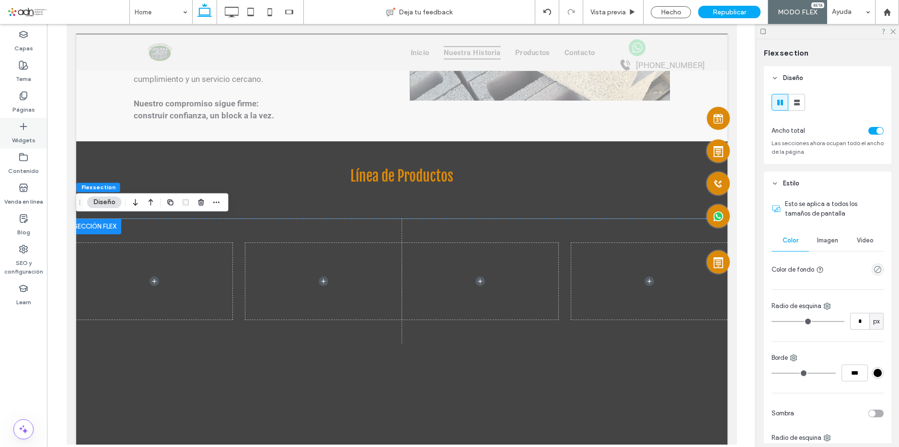
click at [30, 134] on label "Widgets" at bounding box center [23, 137] width 23 height 13
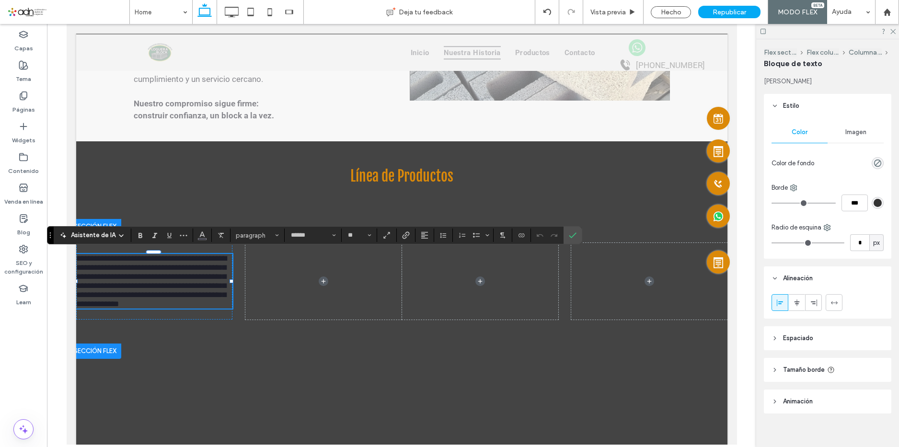
type input "******"
type input "**"
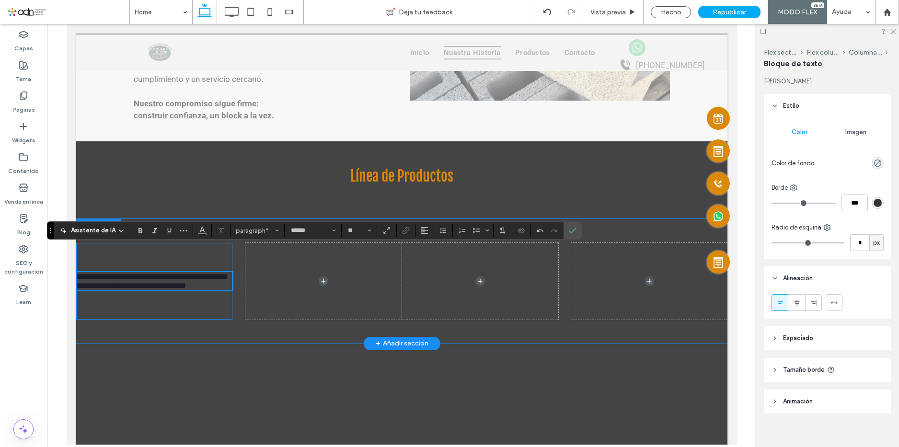
scroll to position [1179, 0]
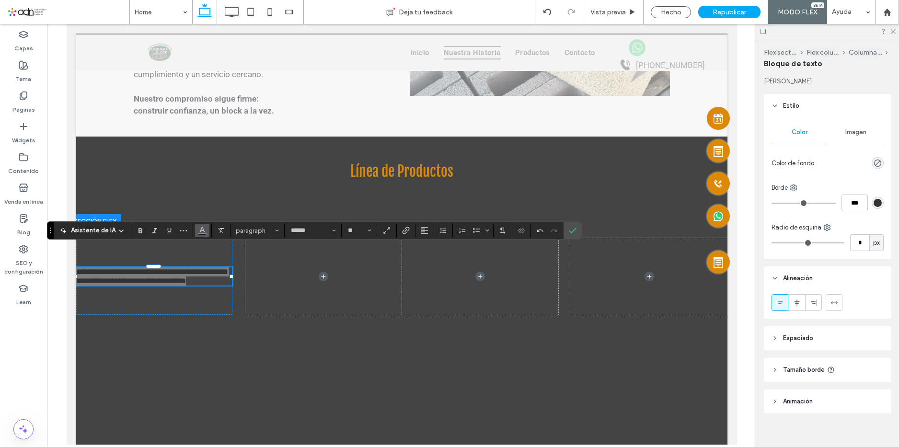
click at [202, 230] on use "Color" at bounding box center [202, 229] width 5 height 5
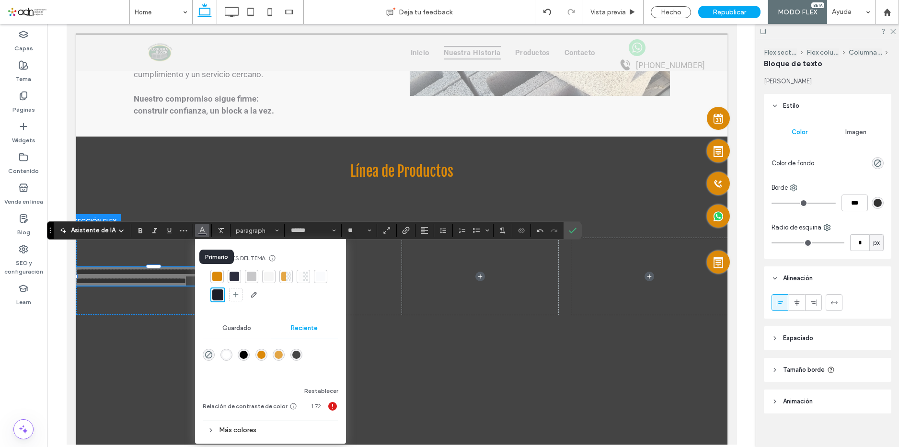
click at [217, 279] on div at bounding box center [217, 277] width 10 height 10
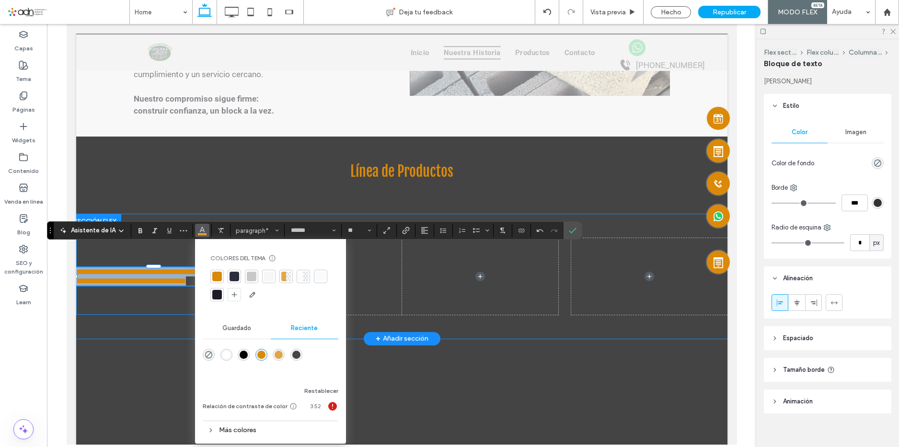
click at [181, 280] on span "**********" at bounding box center [151, 276] width 150 height 17
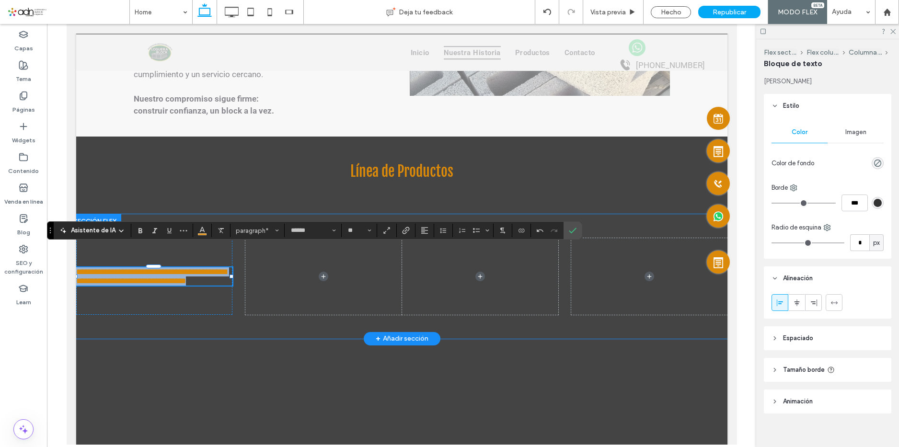
click at [181, 280] on span "**********" at bounding box center [151, 276] width 150 height 17
click at [187, 280] on span "**********" at bounding box center [151, 276] width 150 height 17
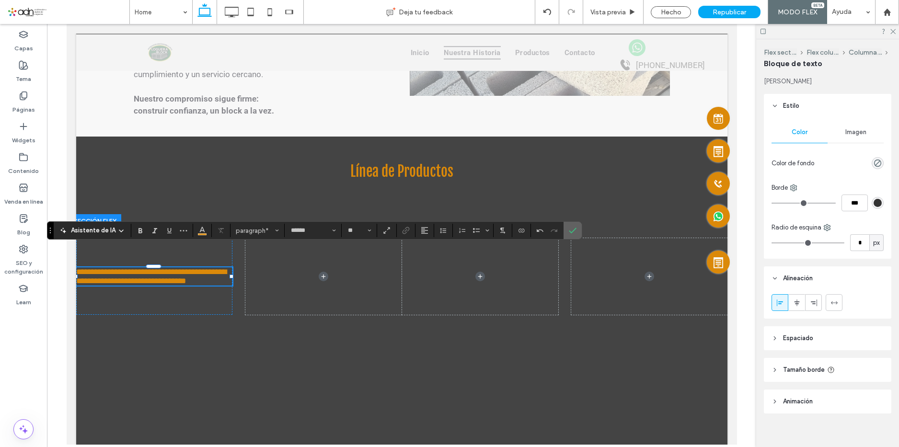
click at [577, 233] on use "Confirmar" at bounding box center [573, 231] width 8 height 6
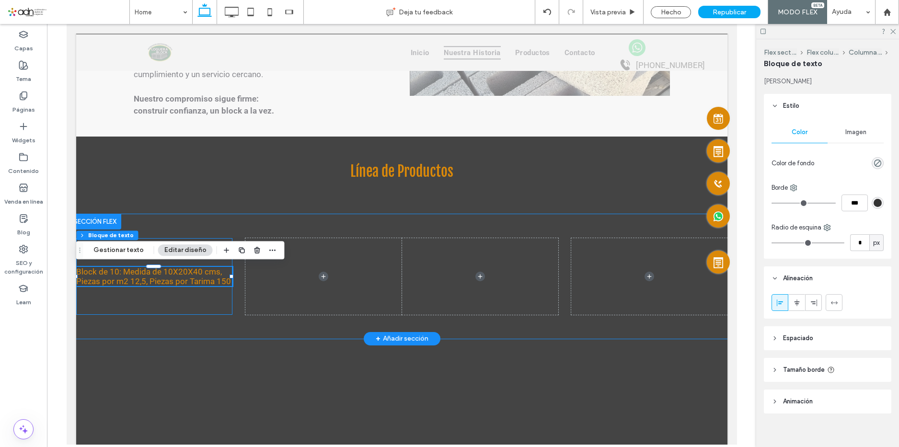
click at [184, 294] on div "Block de 10: Medida de 10X20X40 cms, Piezas por m2 12,5, Piezas por Tarima 150" at bounding box center [154, 276] width 156 height 77
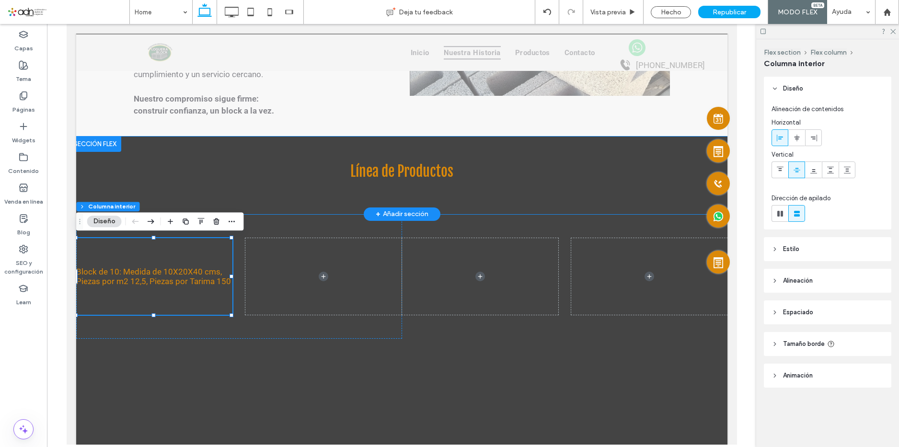
click at [154, 148] on div "Línea de Productos" at bounding box center [401, 176] width 575 height 78
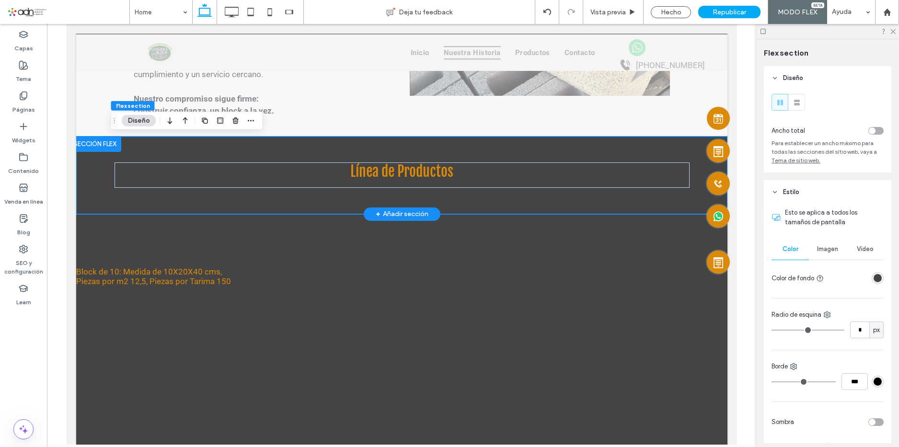
click at [90, 138] on div at bounding box center [95, 144] width 52 height 15
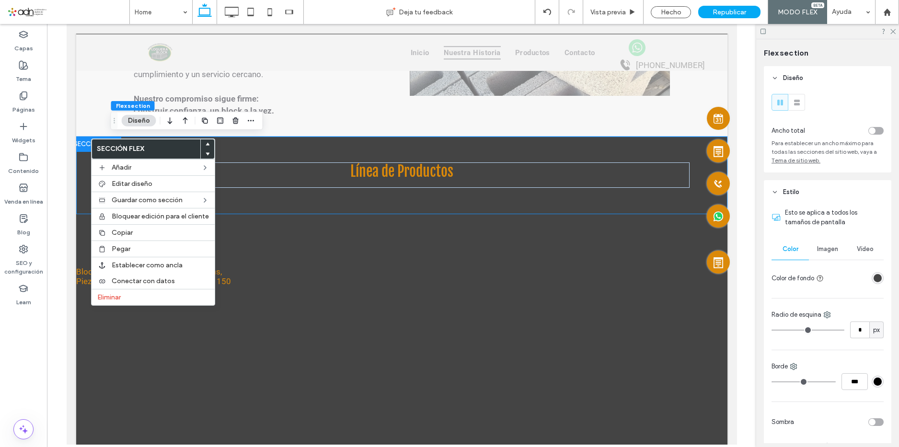
scroll to position [48, 0]
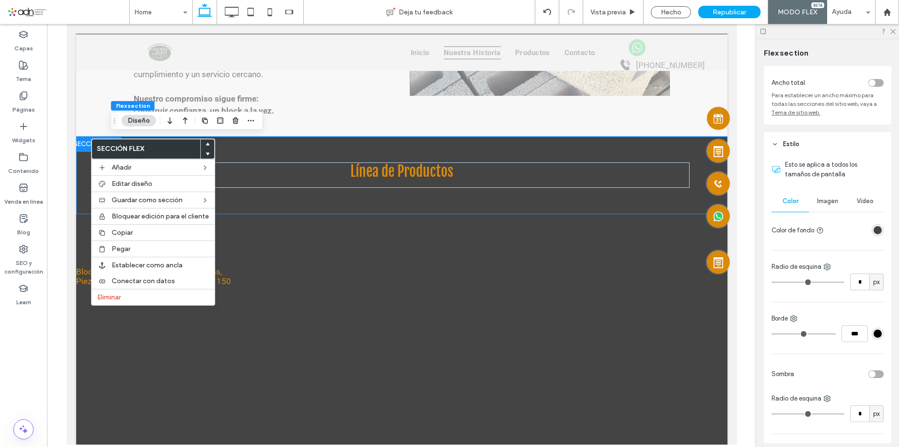
click at [873, 230] on div "rgba(68, 68, 68, 1)" at bounding box center [877, 230] width 8 height 8
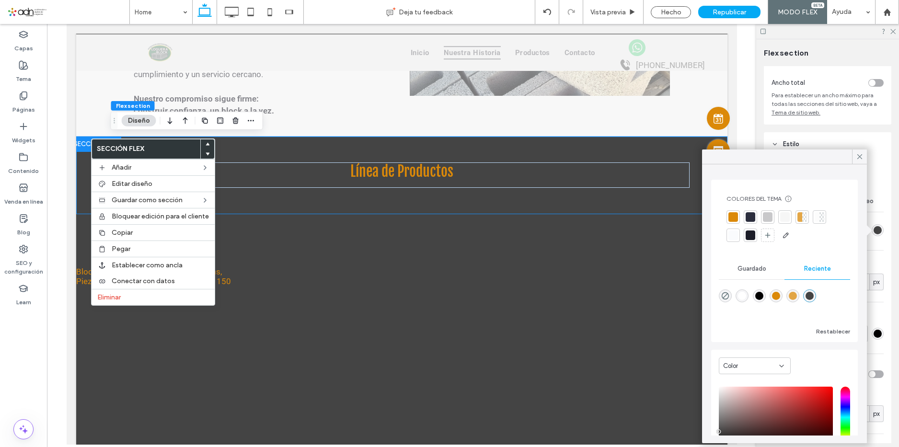
click at [769, 215] on div at bounding box center [768, 217] width 10 height 10
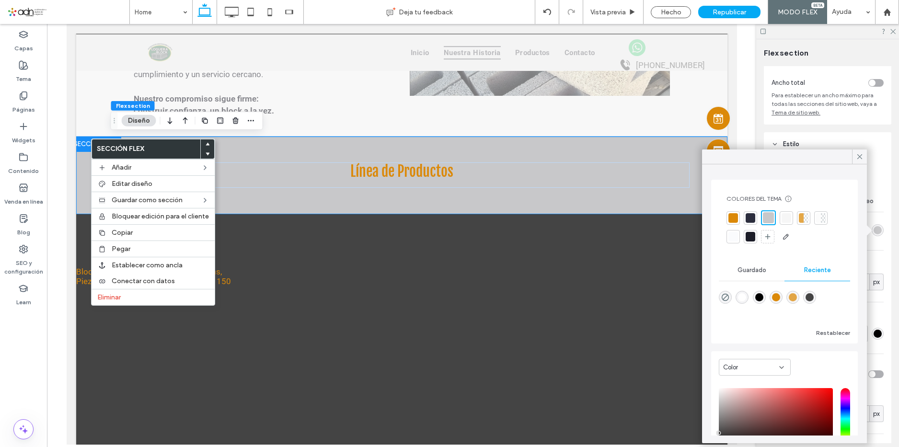
click at [786, 221] on div at bounding box center [786, 218] width 10 height 10
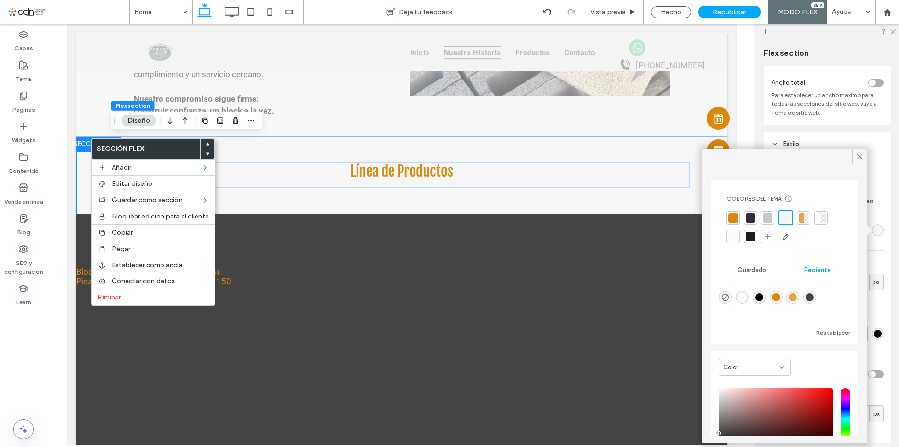
click at [819, 221] on div at bounding box center [818, 218] width 5 height 10
click at [731, 240] on div at bounding box center [733, 237] width 10 height 10
click at [741, 294] on div "rgba(255, 255, 255, 1)" at bounding box center [742, 296] width 8 height 8
type input "*******"
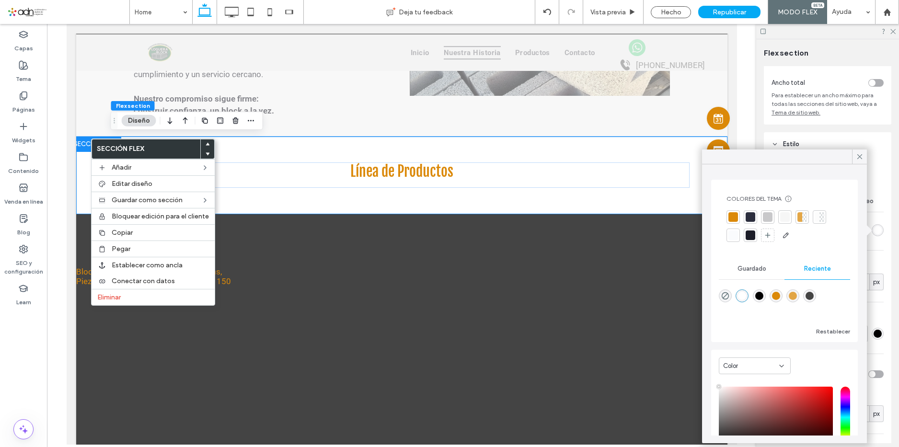
click at [742, 244] on div "Colores del tema Ahorre tiempo con los colores del tema Cree una paleta de colo…" at bounding box center [784, 218] width 131 height 63
click at [740, 241] on div at bounding box center [784, 226] width 116 height 33
click at [733, 231] on div at bounding box center [733, 235] width 10 height 10
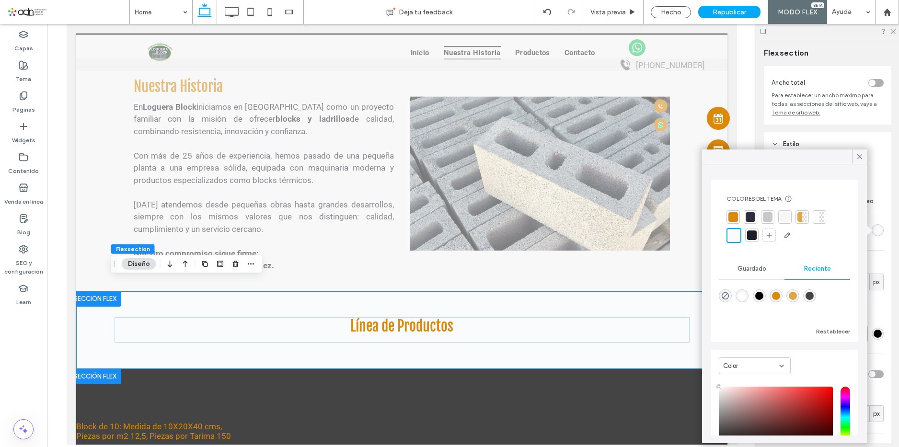
scroll to position [1131, 0]
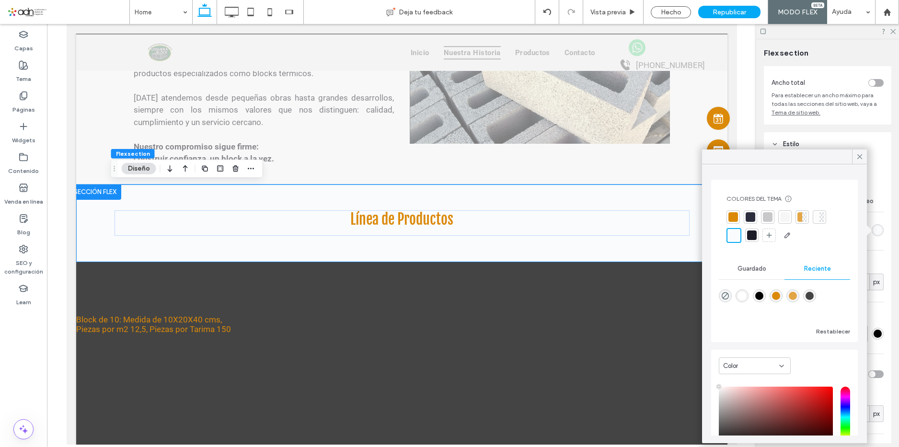
click at [742, 293] on div "rgba(255, 255, 255, 1)" at bounding box center [742, 296] width 8 height 8
click at [734, 234] on div at bounding box center [733, 235] width 10 height 10
click at [860, 155] on icon at bounding box center [859, 156] width 9 height 9
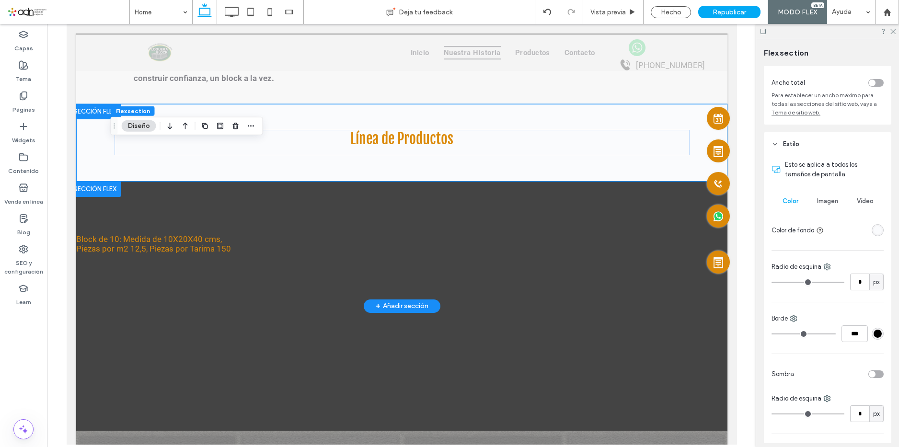
scroll to position [1227, 0]
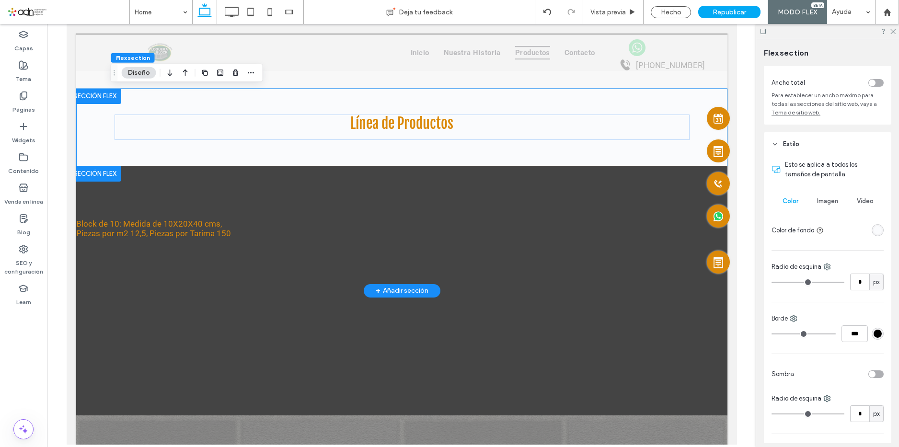
click at [102, 174] on div at bounding box center [95, 173] width 52 height 15
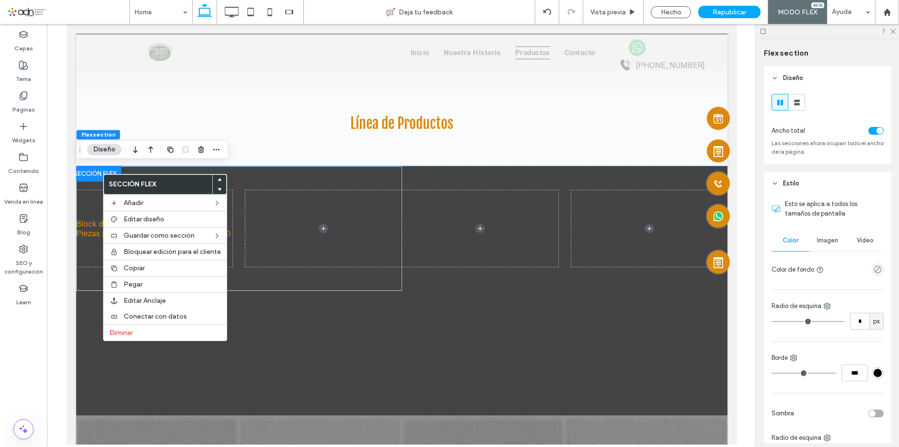
click at [877, 270] on div "empty color" at bounding box center [877, 269] width 12 height 12
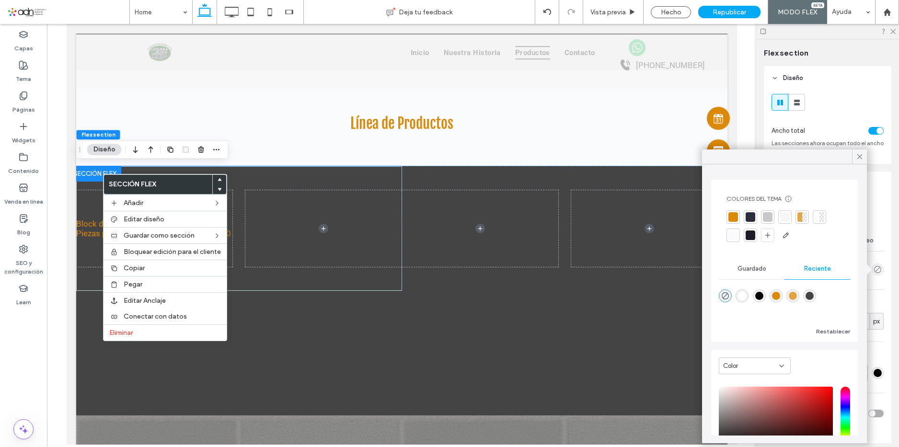
click at [742, 291] on div "rgba(255, 255, 255, 1)" at bounding box center [741, 295] width 13 height 13
type input "*******"
type input "***"
type input "****"
click at [742, 294] on div "rgba(255, 255, 255, 1)" at bounding box center [742, 296] width 8 height 8
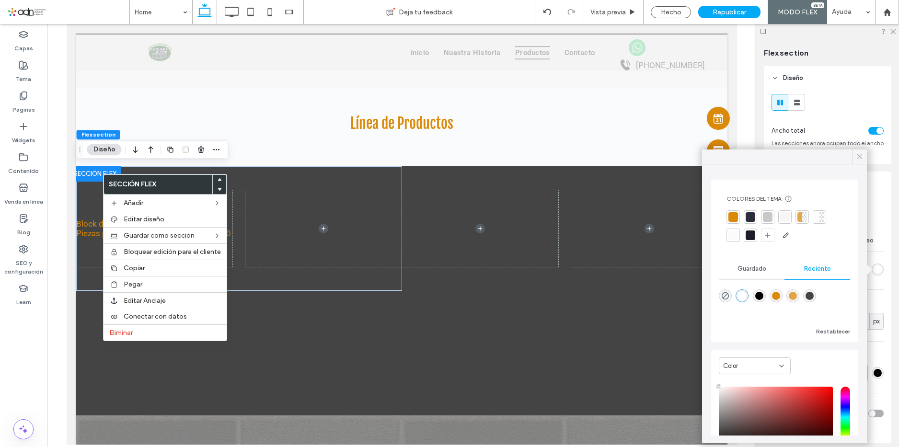
click at [862, 157] on icon at bounding box center [859, 156] width 9 height 9
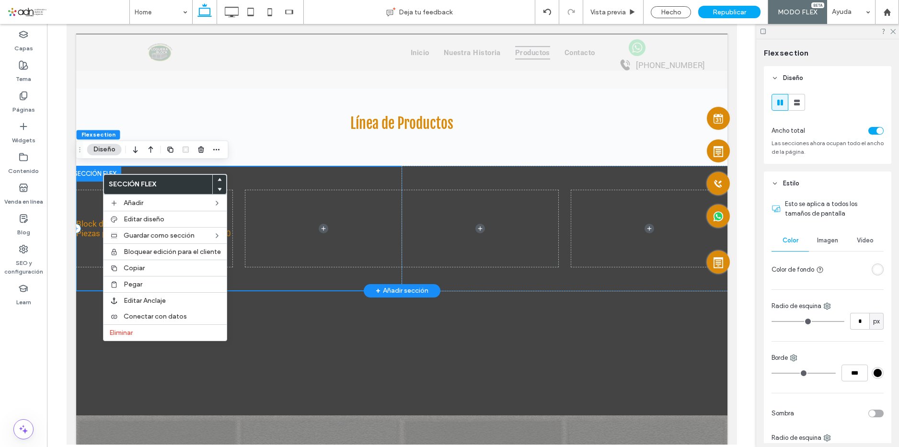
click at [250, 180] on div "Block de 10: Medida de 10X20X40 cms, Piezas por m2 12,5, Piezas por Tarima 150" at bounding box center [239, 228] width 326 height 125
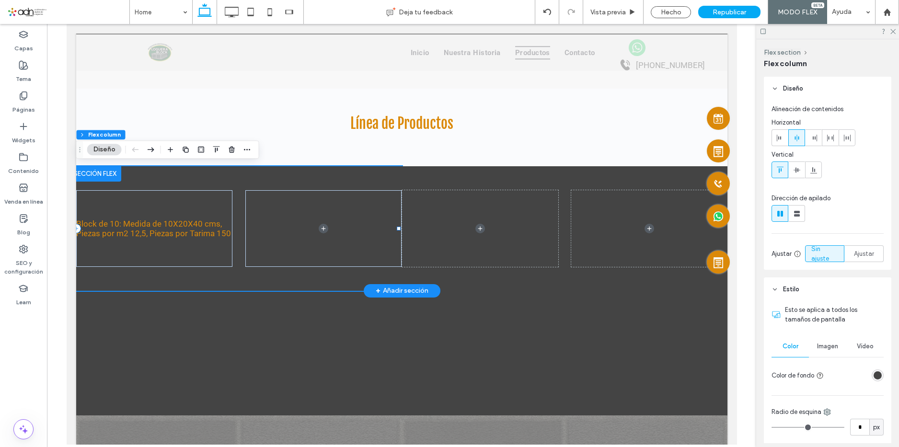
click at [239, 281] on div "Block de 10: Medida de 10X20X40 cms, Piezas por m2 12,5, Piezas por Tarima 150" at bounding box center [239, 228] width 326 height 125
click at [239, 275] on div "Block de 10: Medida de 10X20X40 cms, Piezas por m2 12,5, Piezas por Tarima 150" at bounding box center [239, 228] width 326 height 125
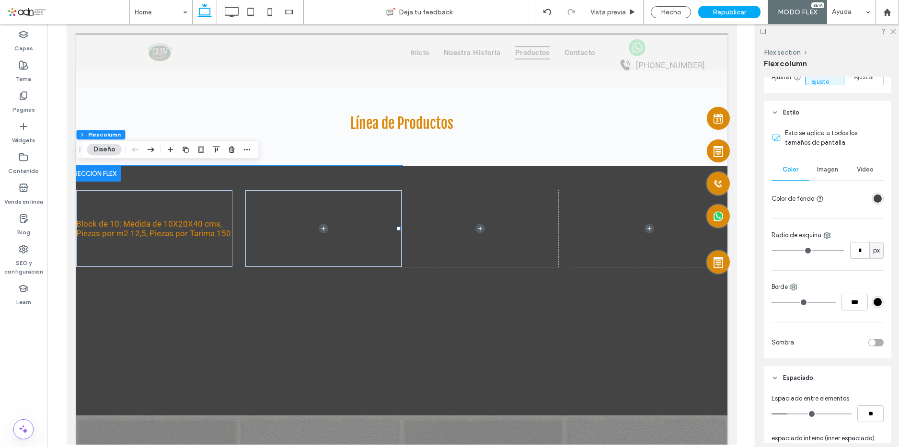
scroll to position [192, 0]
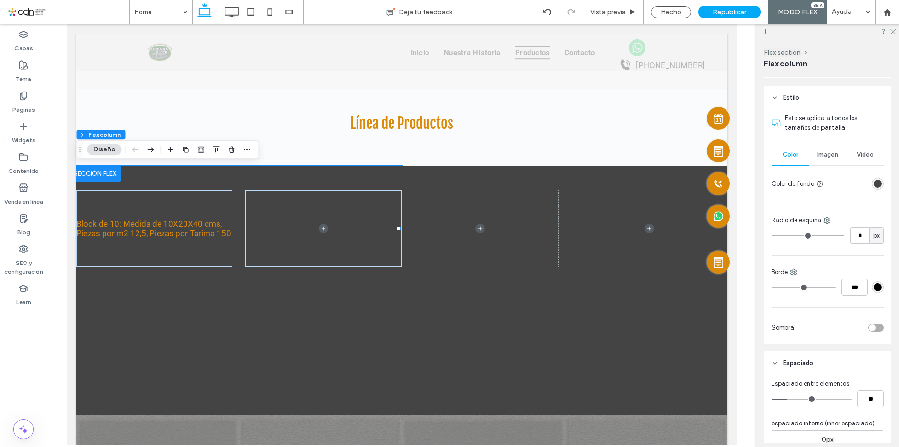
click at [873, 183] on div "rgba(68, 68, 68, 1)" at bounding box center [877, 184] width 8 height 8
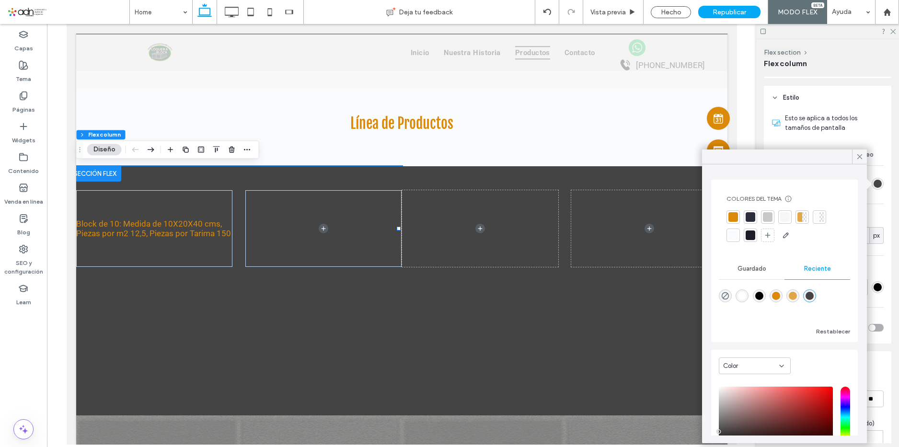
click at [743, 300] on div "rgba(255, 255, 255, 1)" at bounding box center [742, 296] width 8 height 8
type input "*******"
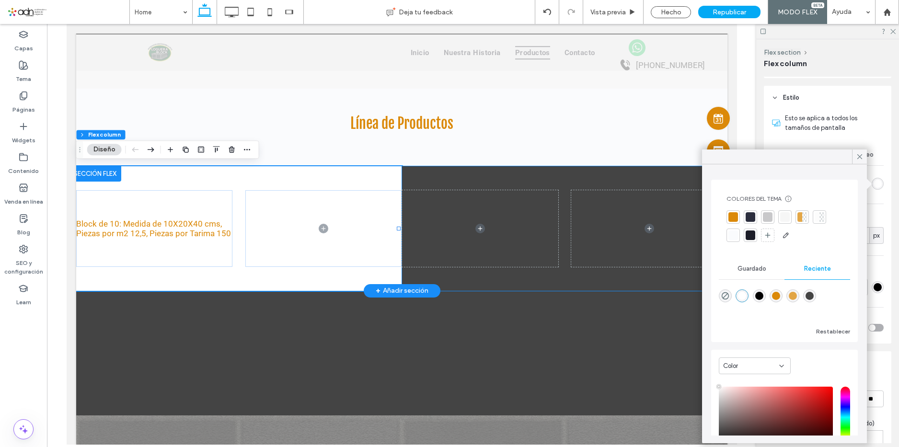
click at [446, 183] on div at bounding box center [564, 228] width 326 height 125
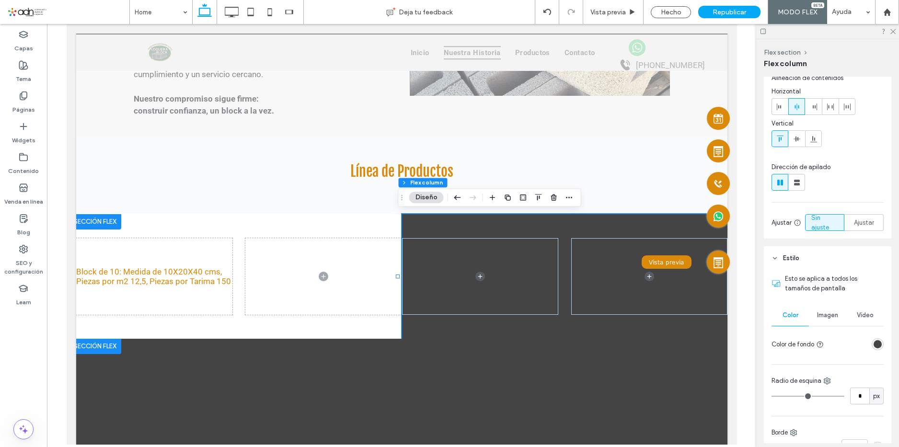
scroll to position [48, 0]
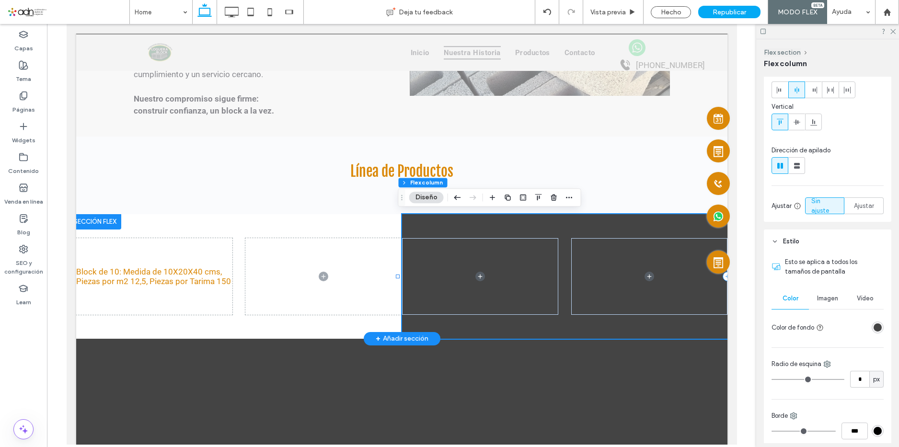
click at [540, 222] on div at bounding box center [564, 276] width 326 height 125
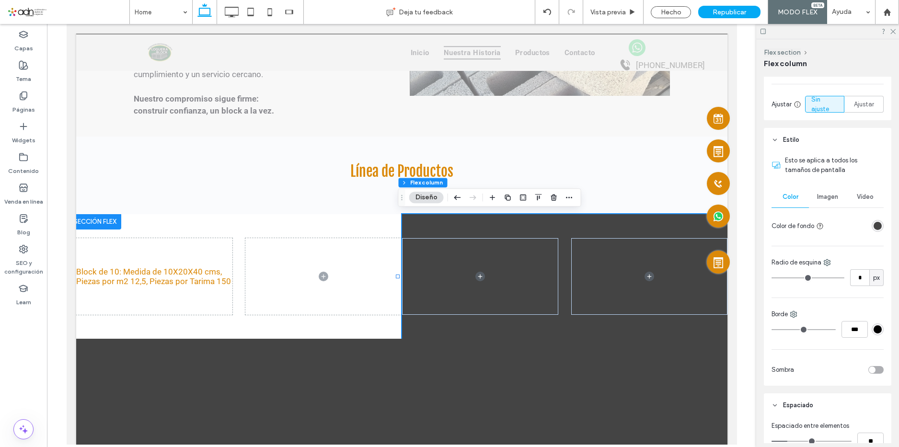
scroll to position [192, 0]
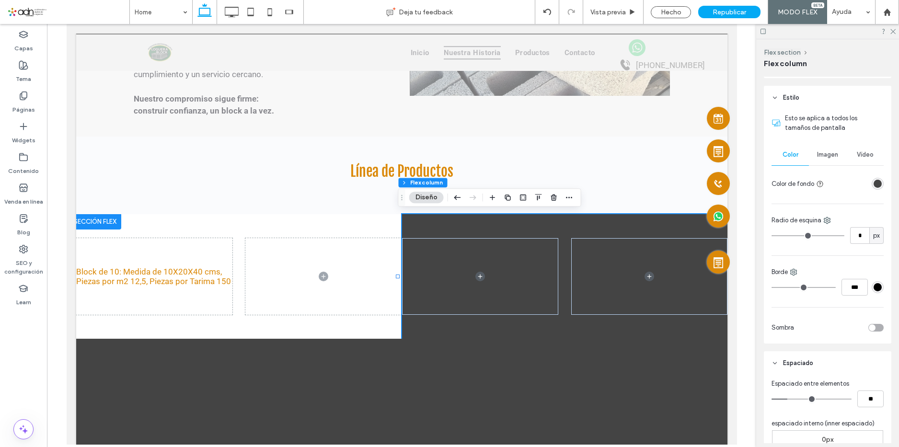
click at [874, 185] on div "rgba(68, 68, 68, 1)" at bounding box center [877, 184] width 8 height 8
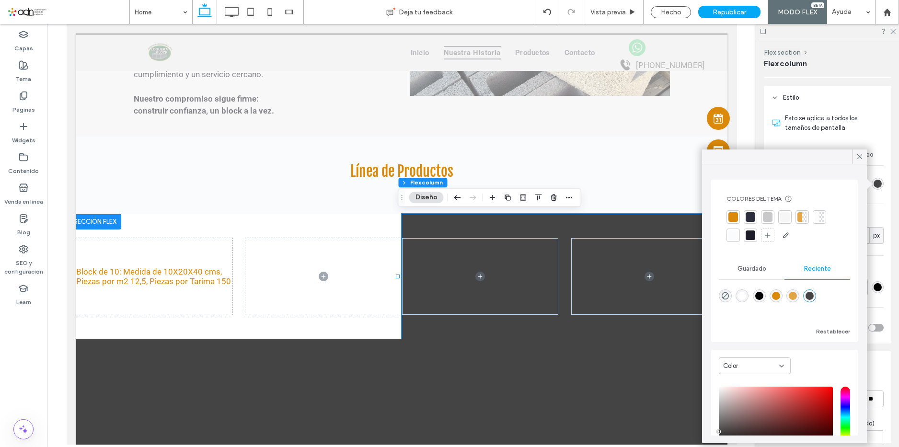
click at [746, 297] on div "rgba(255, 255, 255, 1)" at bounding box center [742, 296] width 8 height 8
type input "*******"
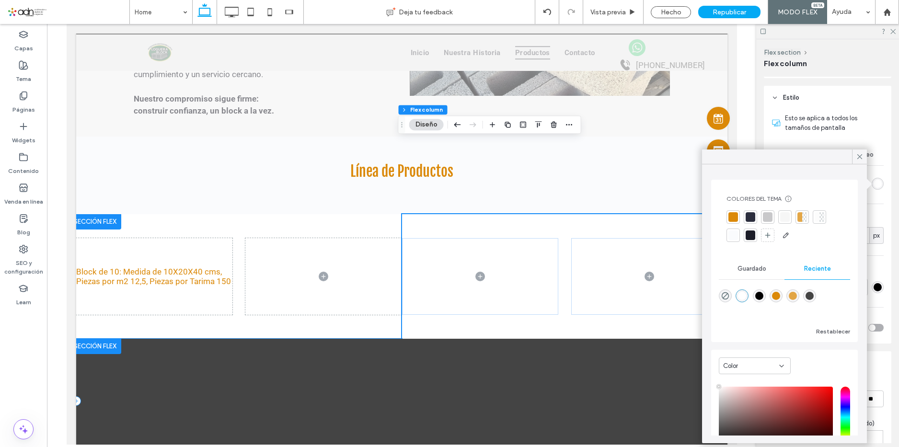
scroll to position [1323, 0]
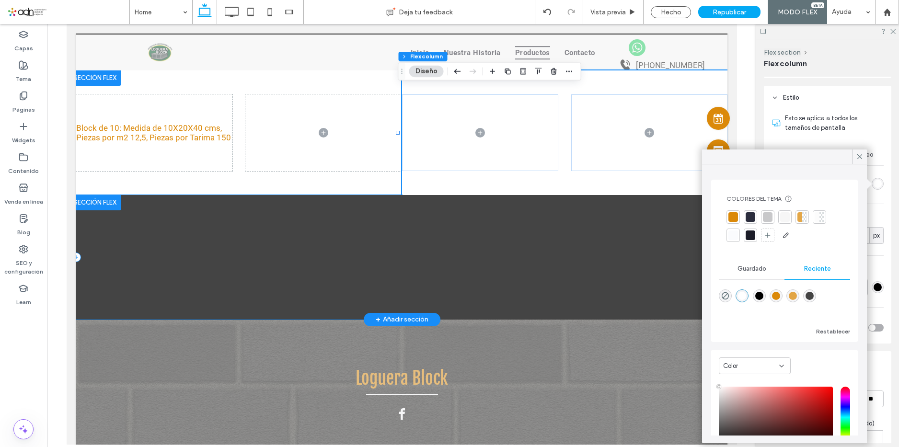
click at [307, 209] on div at bounding box center [239, 257] width 326 height 125
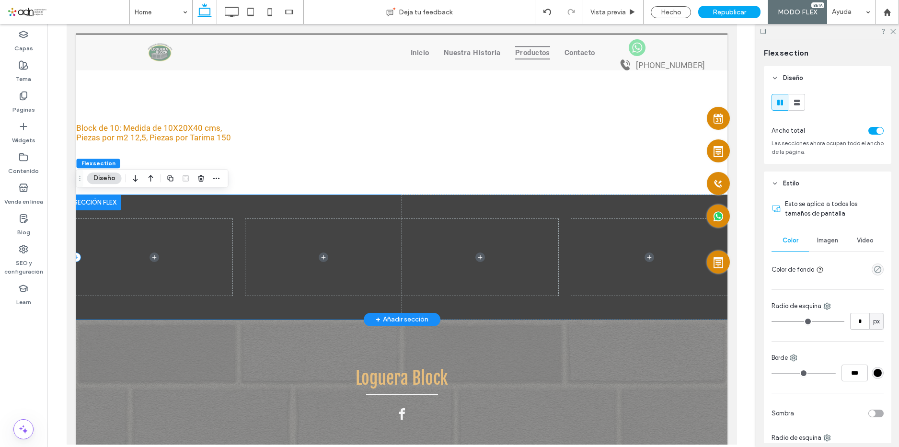
click at [378, 212] on div at bounding box center [239, 257] width 326 height 125
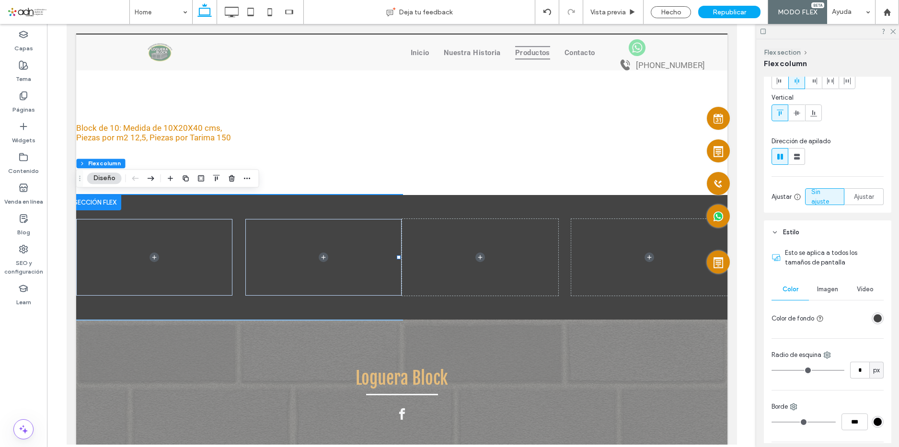
scroll to position [144, 0]
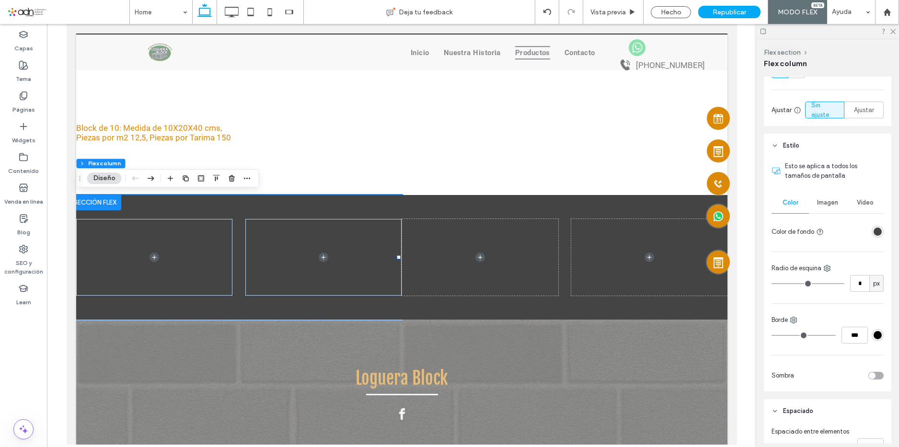
click at [873, 228] on div "rgba(68, 68, 68, 1)" at bounding box center [877, 232] width 8 height 8
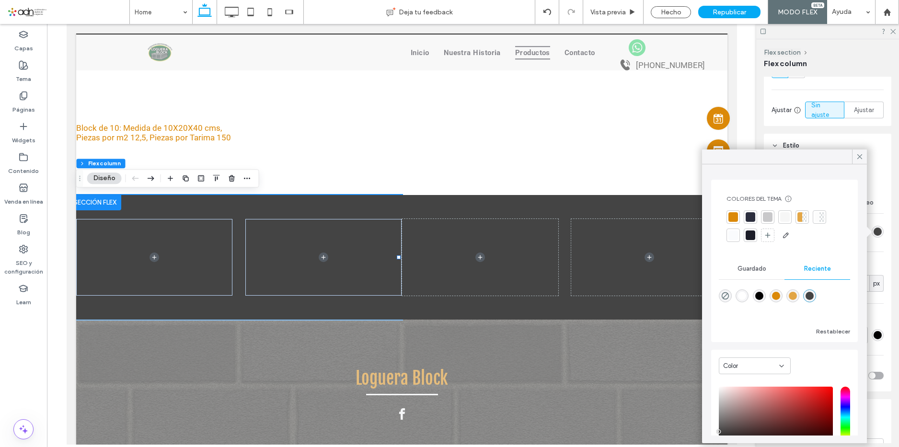
drag, startPoint x: 744, startPoint y: 303, endPoint x: 743, endPoint y: 298, distance: 5.5
click at [743, 302] on div at bounding box center [784, 303] width 131 height 36
click at [743, 298] on div "rgba(255, 255, 255, 1)" at bounding box center [742, 296] width 8 height 8
type input "*******"
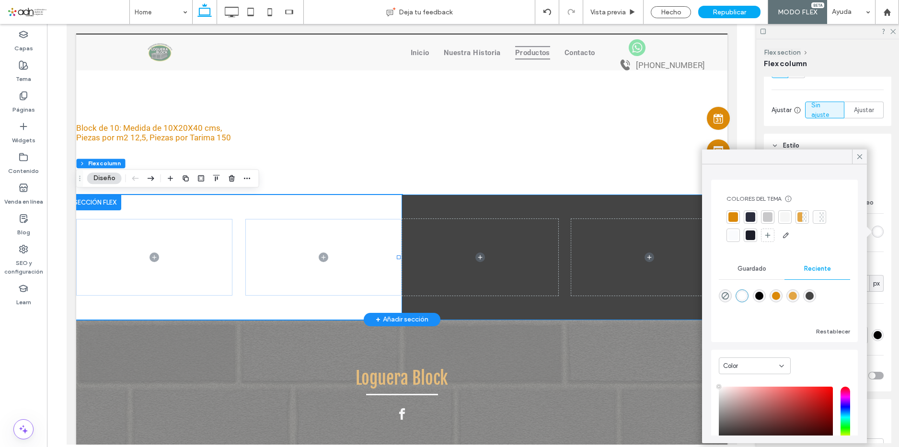
click at [575, 209] on div at bounding box center [564, 257] width 326 height 125
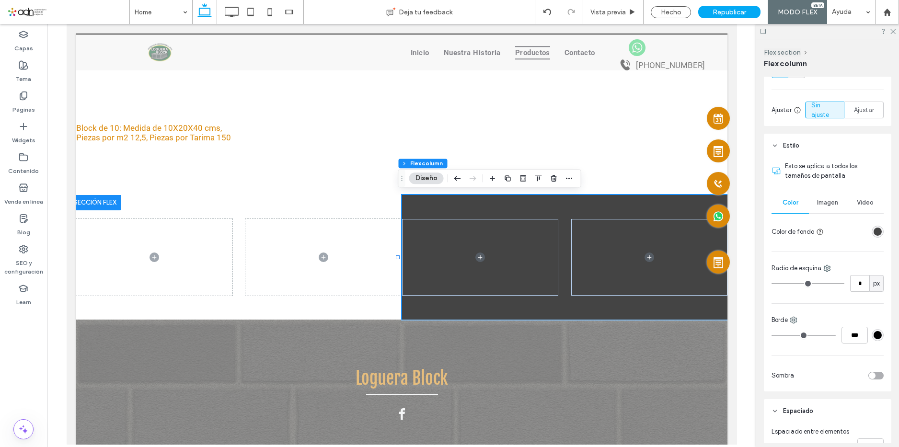
click at [874, 227] on div "rgba(68, 68, 68, 1)" at bounding box center [877, 232] width 12 height 12
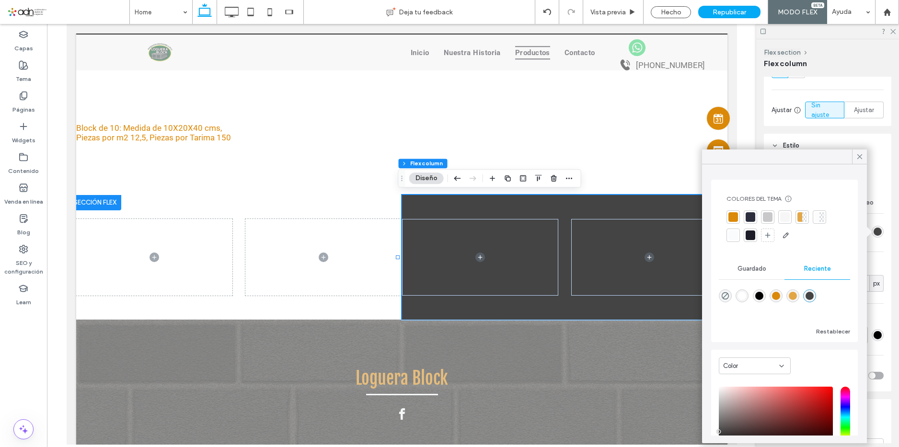
click at [740, 291] on div "rgba(255, 255, 255, 1)" at bounding box center [741, 295] width 13 height 13
type input "*******"
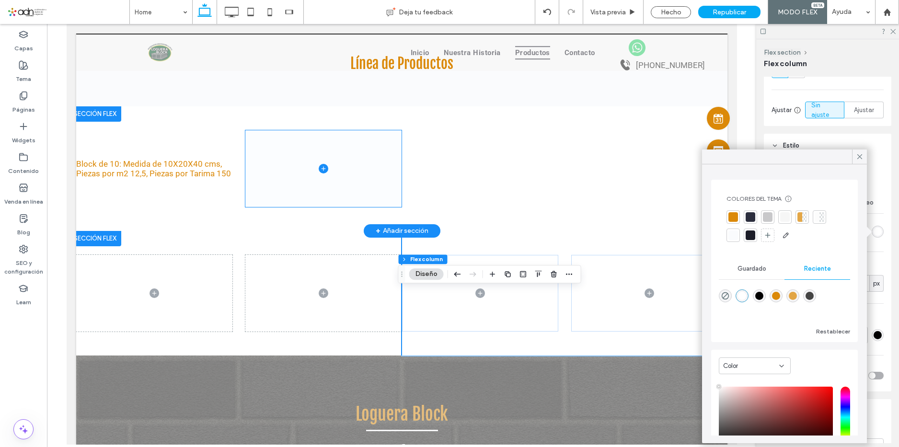
scroll to position [1227, 0]
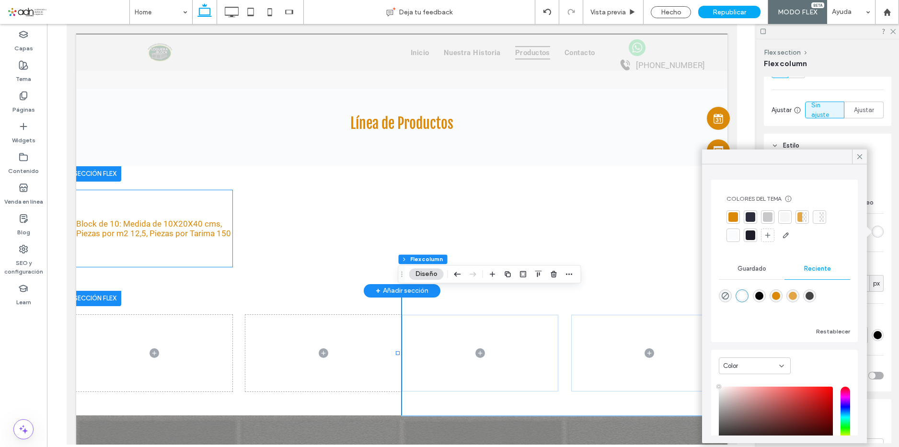
click at [208, 202] on div "Block de 10: Medida de 10X20X40 cms, Piezas por m2 12,5, Piezas por Tarima 150" at bounding box center [154, 228] width 156 height 77
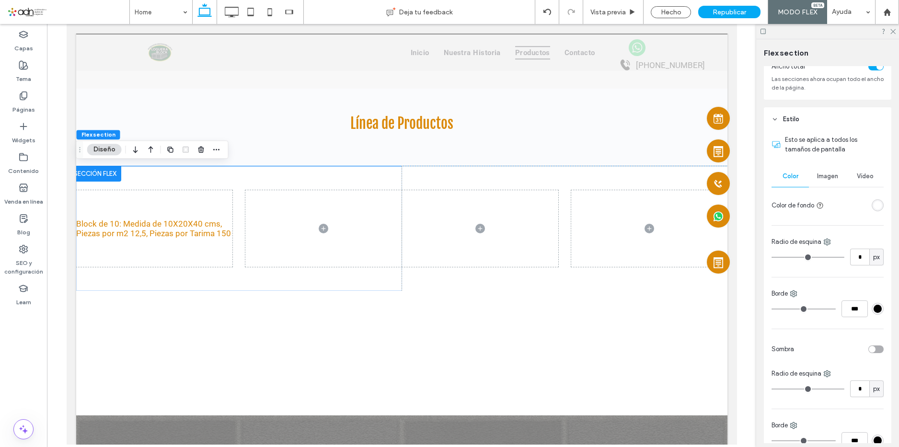
scroll to position [96, 0]
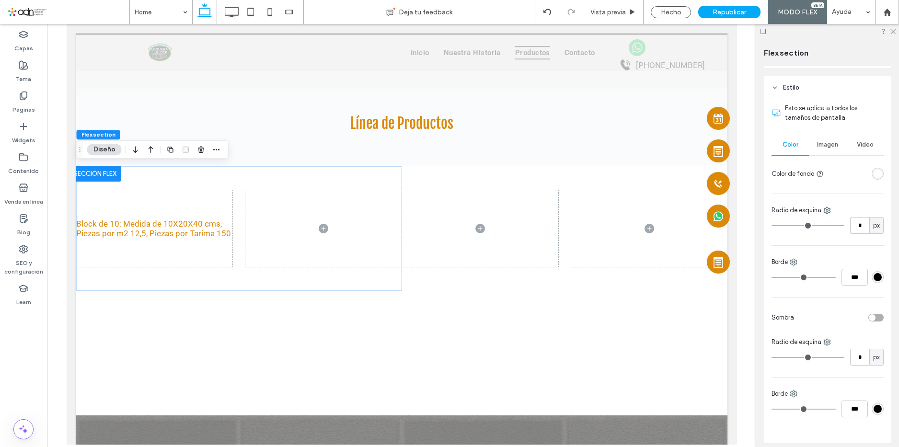
click at [873, 276] on div "#000000" at bounding box center [877, 277] width 8 height 8
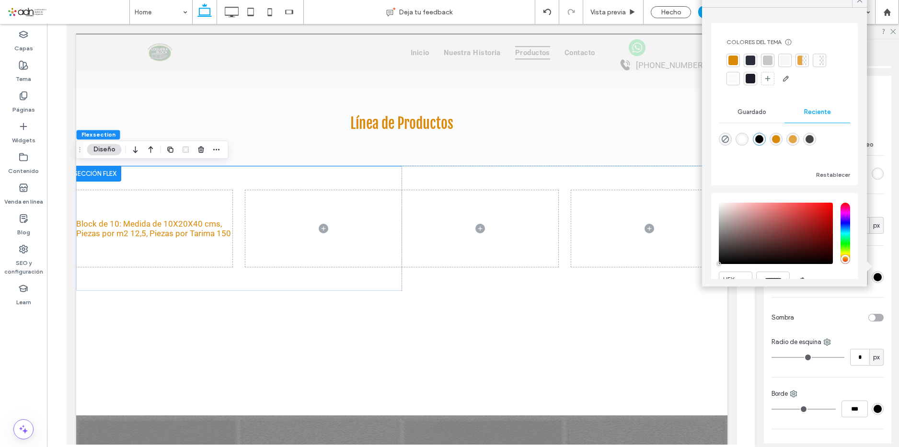
click at [763, 141] on div "rgba(0, 0, 0, 1)" at bounding box center [759, 139] width 8 height 8
click at [863, 1] on icon at bounding box center [859, 0] width 9 height 9
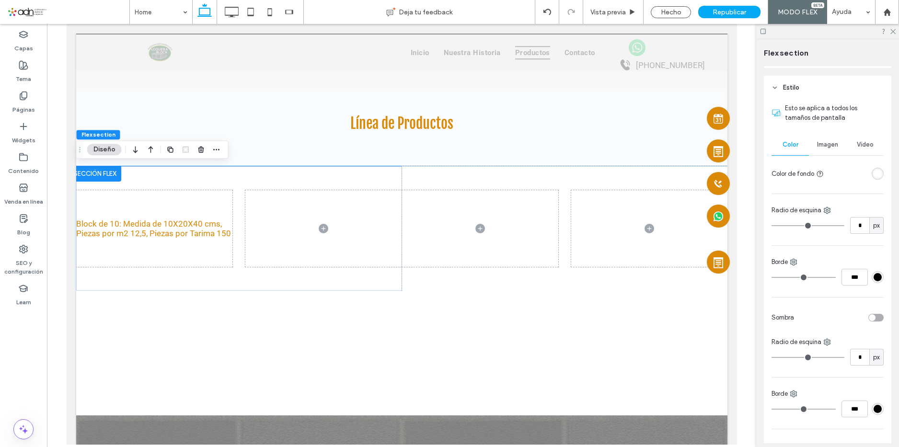
type input "*"
type input "***"
type input "*"
type input "***"
type input "*"
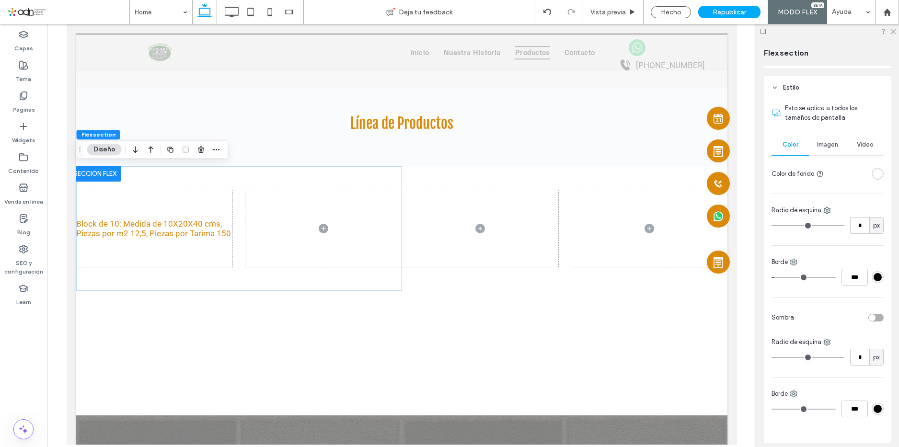
type input "***"
type input "*"
type input "***"
type input "*"
type input "***"
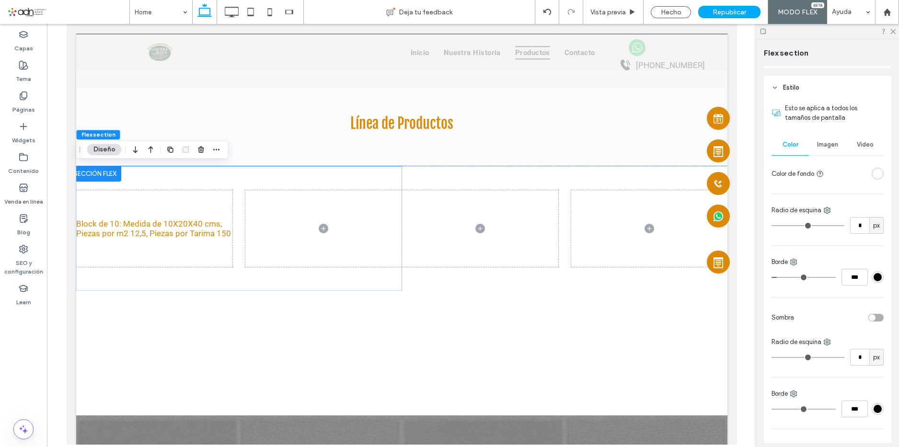
type input "*"
type input "***"
type input "*"
type input "***"
drag, startPoint x: 775, startPoint y: 277, endPoint x: 783, endPoint y: 277, distance: 8.1
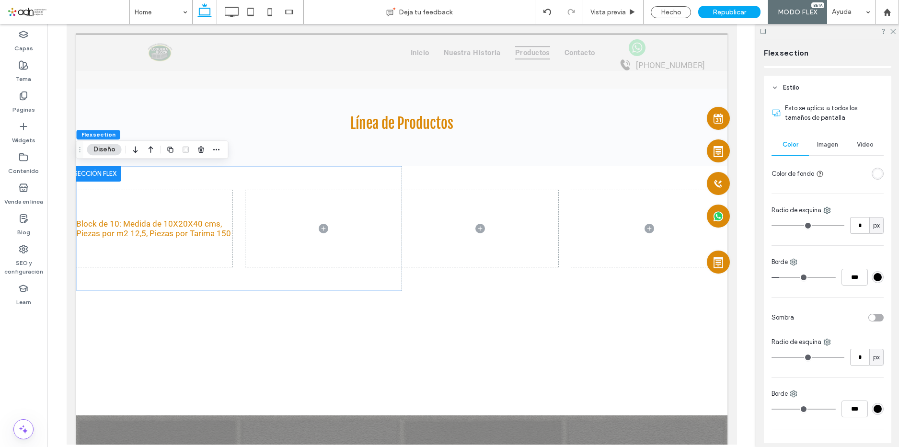
type input "*"
click at [783, 277] on input "range" at bounding box center [803, 277] width 64 height 1
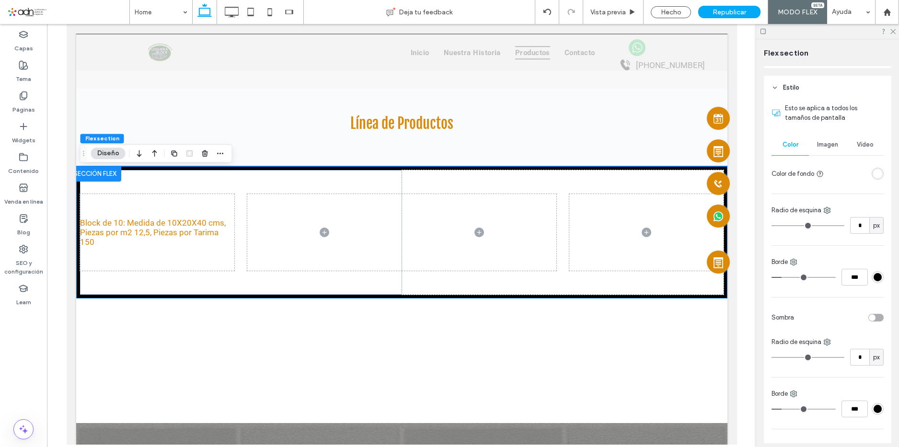
type input "*"
type input "***"
type input "*"
type input "***"
type input "*"
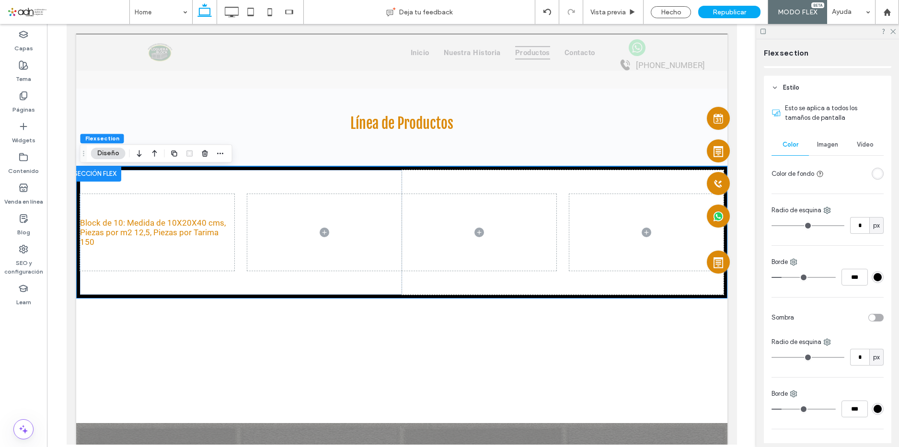
type input "***"
type input "*"
type input "***"
type input "*"
type input "***"
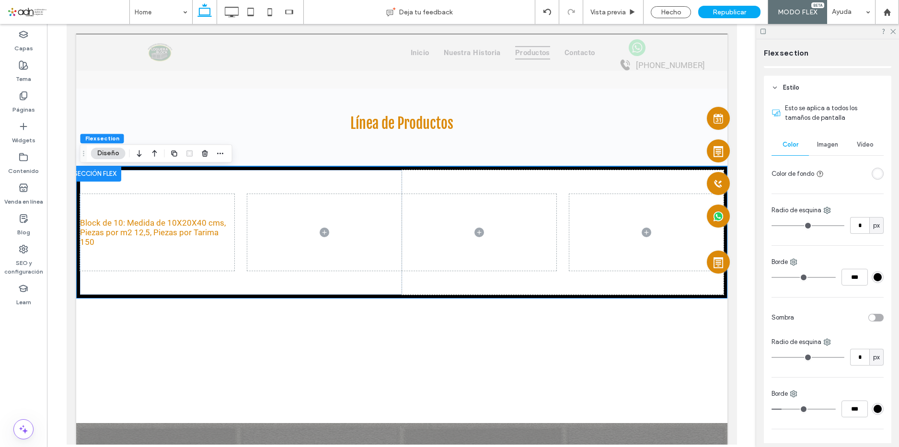
drag, startPoint x: 784, startPoint y: 277, endPoint x: 758, endPoint y: 278, distance: 25.9
type input "*"
click at [771, 278] on input "range" at bounding box center [803, 277] width 64 height 1
type input "*"
type input "***"
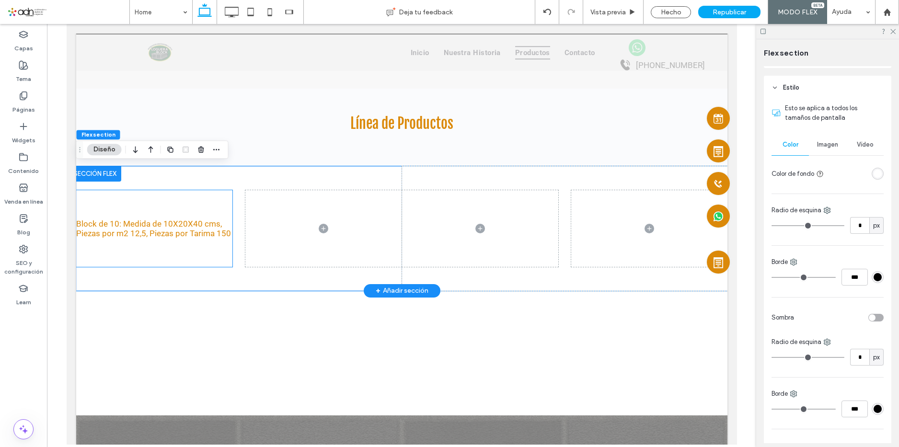
click at [185, 194] on div "Block de 10: Medida de 10X20X40 cms, Piezas por m2 12,5, Piezas por Tarima 150" at bounding box center [154, 228] width 156 height 77
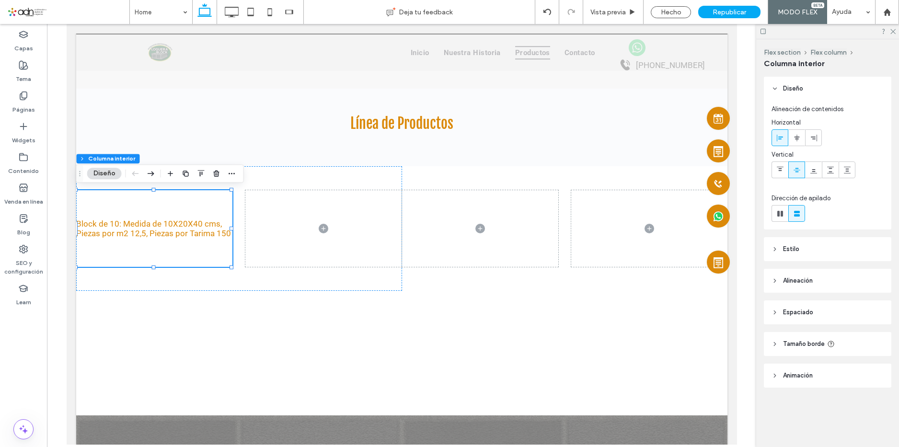
click at [814, 341] on span "Tamaño borde" at bounding box center [804, 344] width 42 height 10
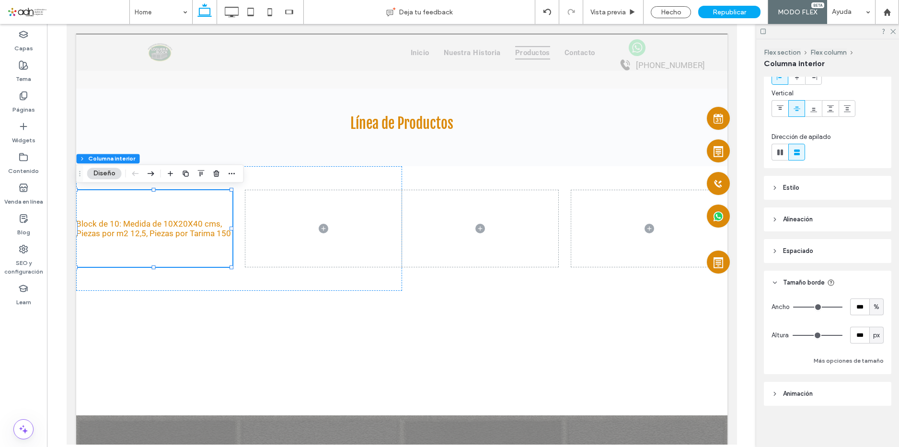
scroll to position [62, 0]
click at [835, 360] on button "Más opciones de tamaño" at bounding box center [848, 359] width 70 height 11
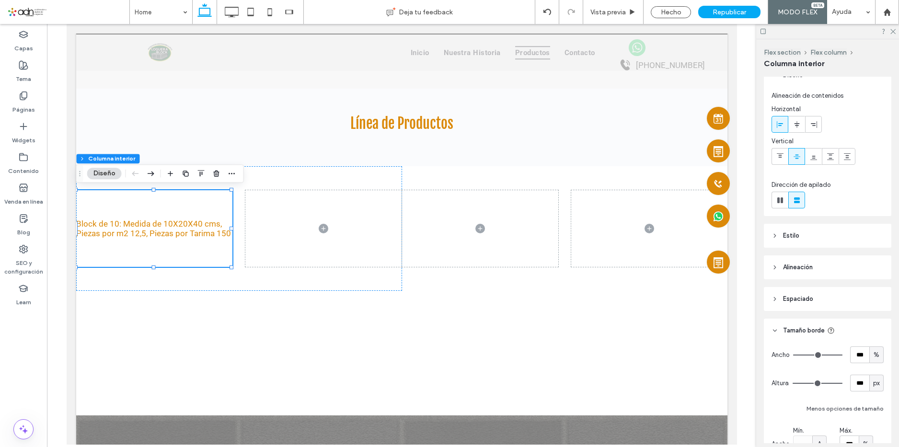
scroll to position [0, 0]
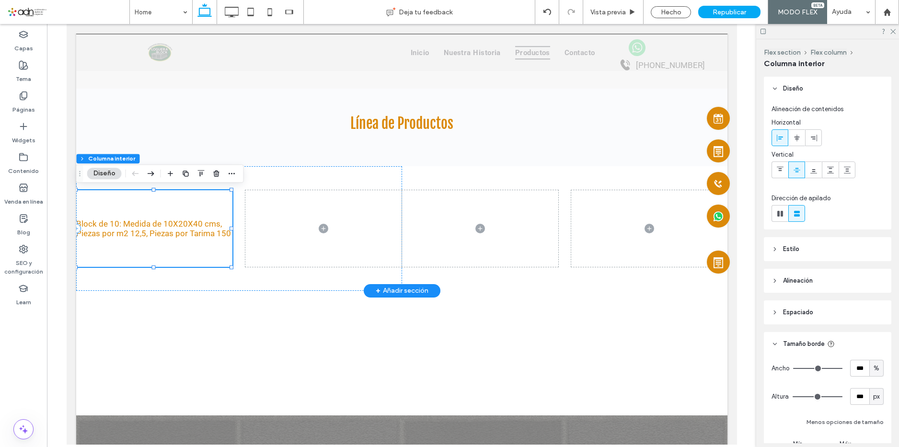
click at [213, 204] on div "Block de 10: Medida de 10X20X40 cms, Piezas por m2 12,5, Piezas por Tarima 150" at bounding box center [154, 228] width 156 height 77
click at [222, 221] on p "Block de 10: Medida de 10X20X40 cms, Piezas por m2 12,5, Piezas por Tarima 150" at bounding box center [154, 228] width 156 height 19
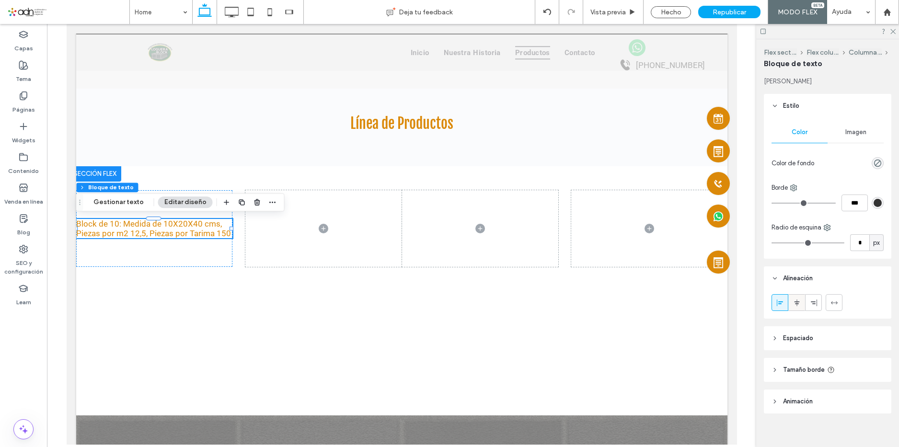
scroll to position [9, 0]
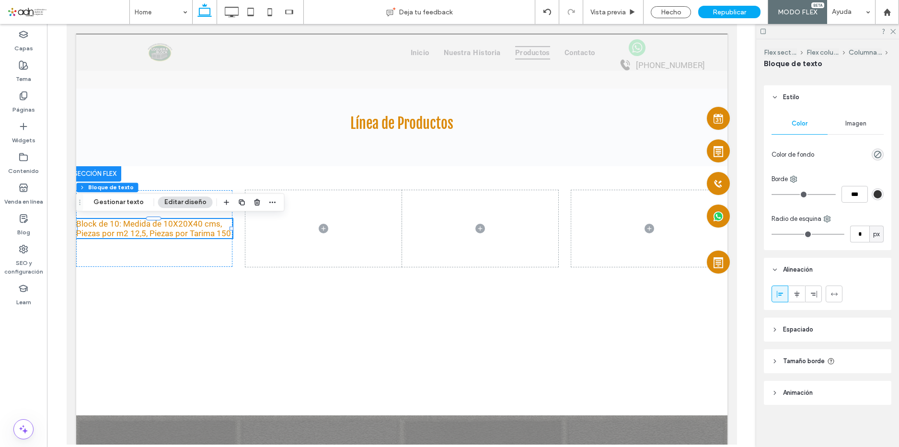
type input "*"
type input "***"
type input "*"
type input "***"
type input "*"
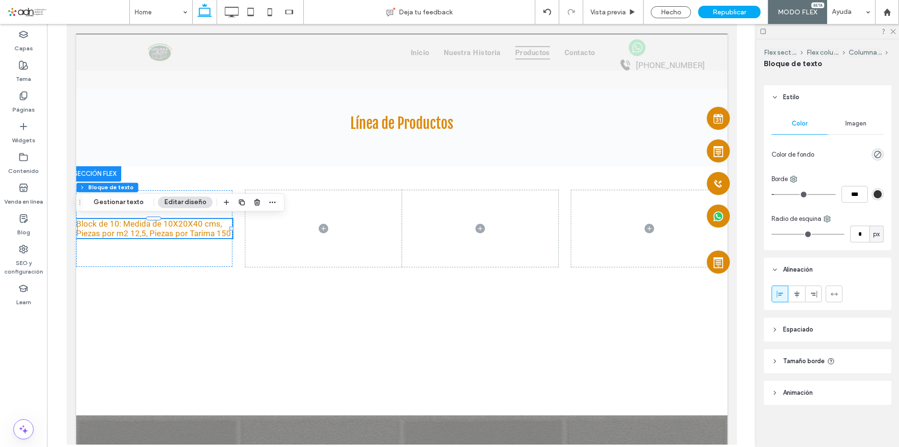
type input "***"
click at [780, 194] on input "range" at bounding box center [803, 194] width 64 height 1
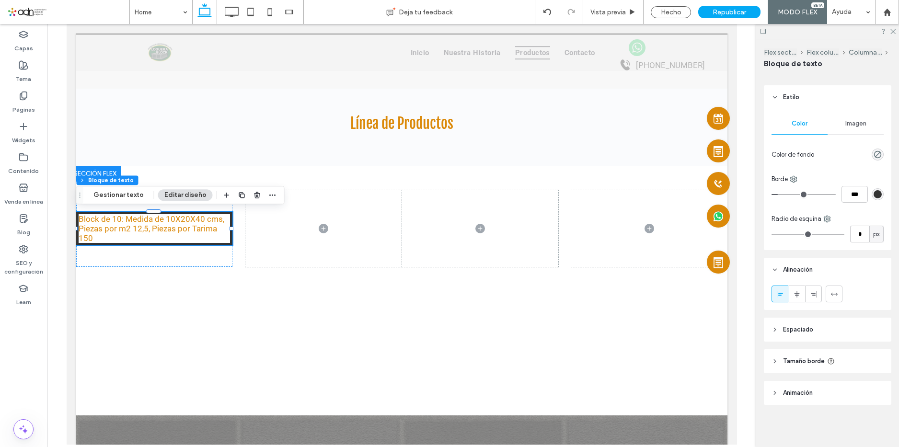
type input "*"
type input "***"
type input "*"
type input "***"
type input "*"
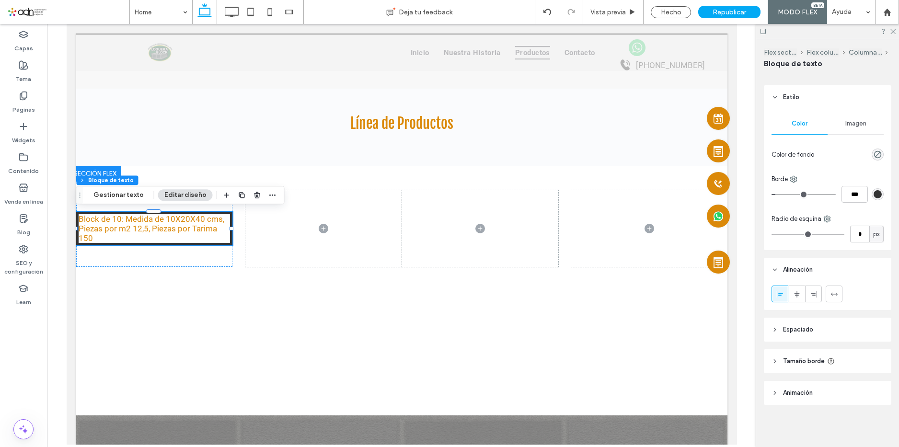
type input "***"
click at [777, 194] on input "range" at bounding box center [803, 194] width 64 height 1
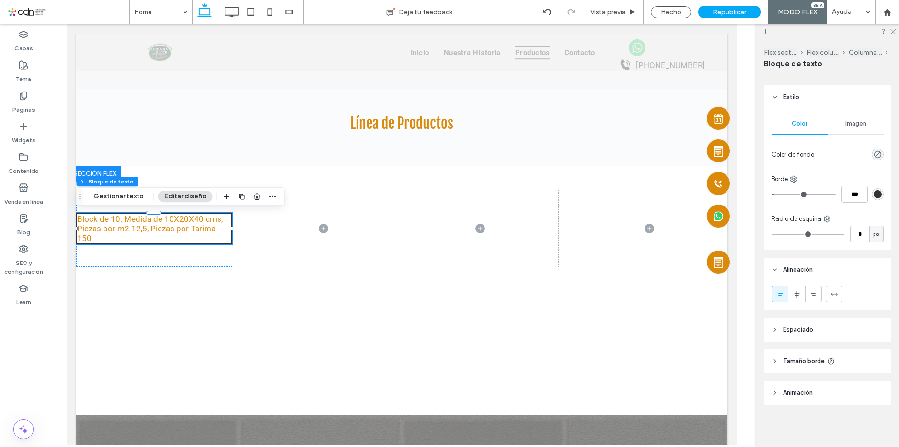
type input "*"
type input "***"
type input "*"
click at [776, 195] on input "range" at bounding box center [803, 194] width 64 height 1
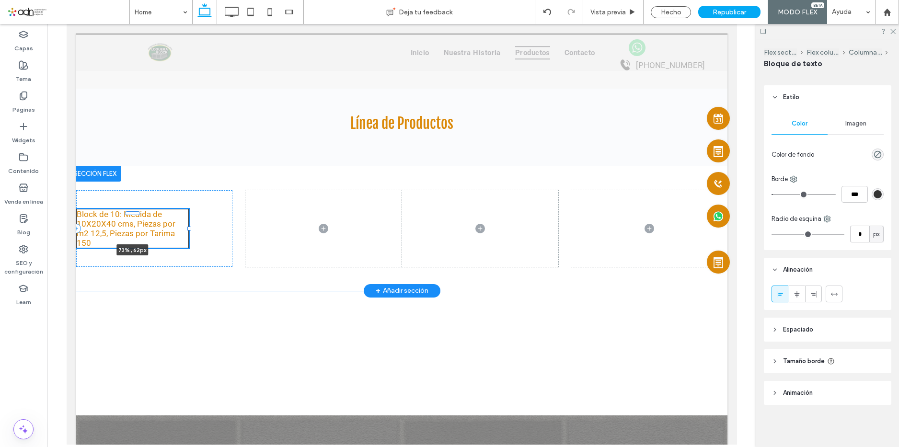
drag, startPoint x: 231, startPoint y: 229, endPoint x: 189, endPoint y: 234, distance: 42.5
click at [189, 234] on div "Block de 10: Medida de 10X20X40 cms, Piezas por m2 12,5, Piezas por Tarima 150 …" at bounding box center [401, 228] width 651 height 125
type input "**"
type input "****"
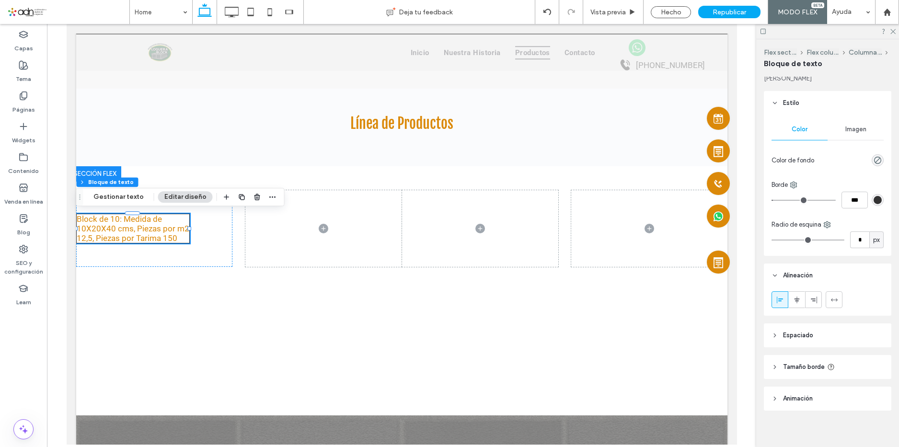
scroll to position [0, 0]
click at [813, 408] on header "Animación" at bounding box center [827, 401] width 127 height 24
click at [796, 306] on icon at bounding box center [797, 303] width 8 height 8
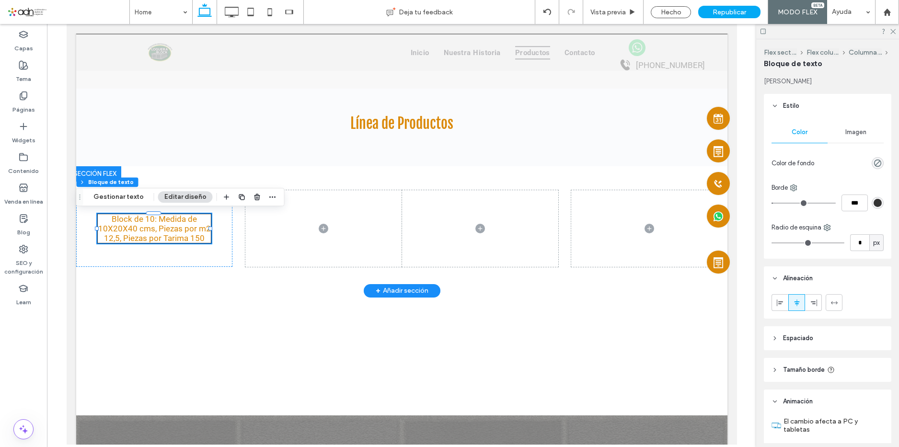
click at [144, 220] on span "Block de 10: Medida de 10X20X40 cms, Piezas por m2 12,5, Piezas por Tarima 150" at bounding box center [154, 228] width 113 height 29
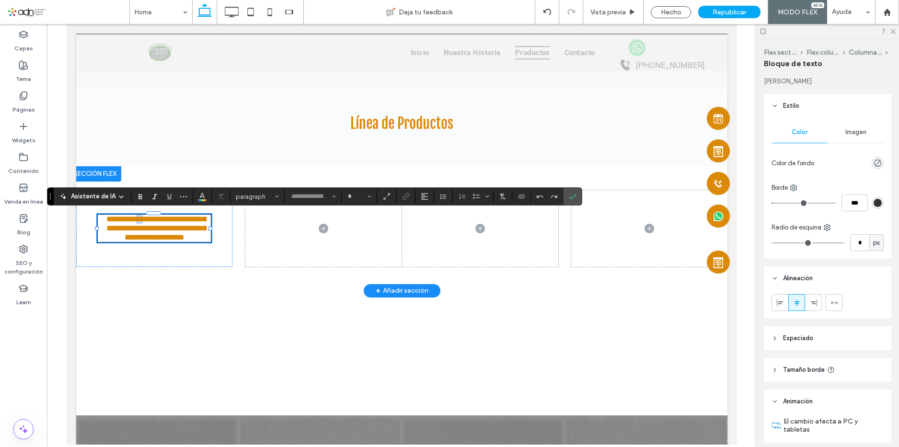
type input "******"
type input "**"
click at [152, 221] on span "**********" at bounding box center [156, 228] width 100 height 26
drag, startPoint x: 156, startPoint y: 217, endPoint x: 103, endPoint y: 217, distance: 53.7
click at [103, 217] on p "**********" at bounding box center [153, 228] width 113 height 27
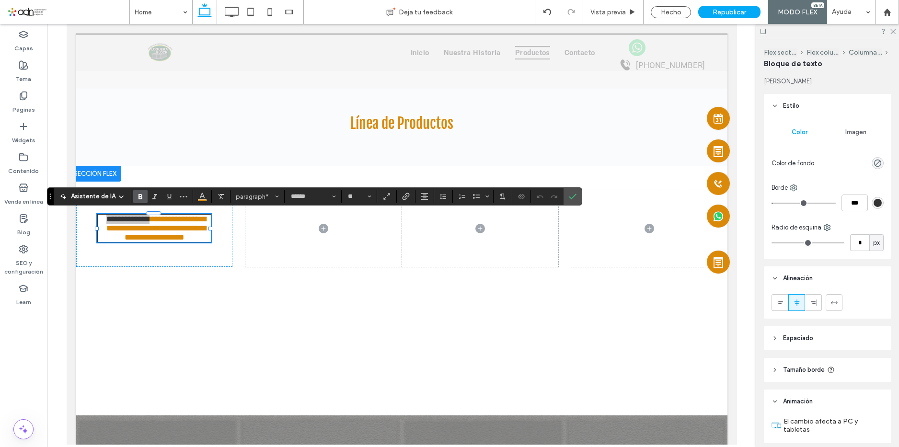
click at [137, 198] on icon "Negrilla" at bounding box center [141, 197] width 8 height 8
click at [169, 225] on span "**********" at bounding box center [158, 228] width 104 height 26
click at [159, 219] on span "**********" at bounding box center [158, 228] width 104 height 26
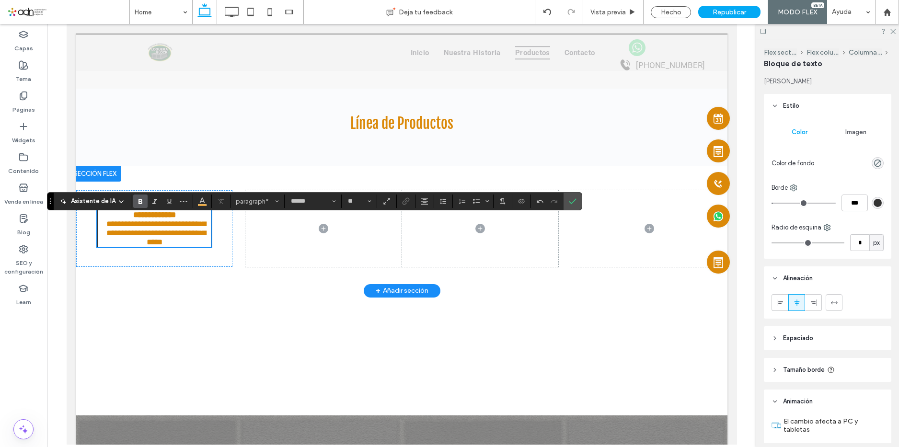
scroll to position [1222, 0]
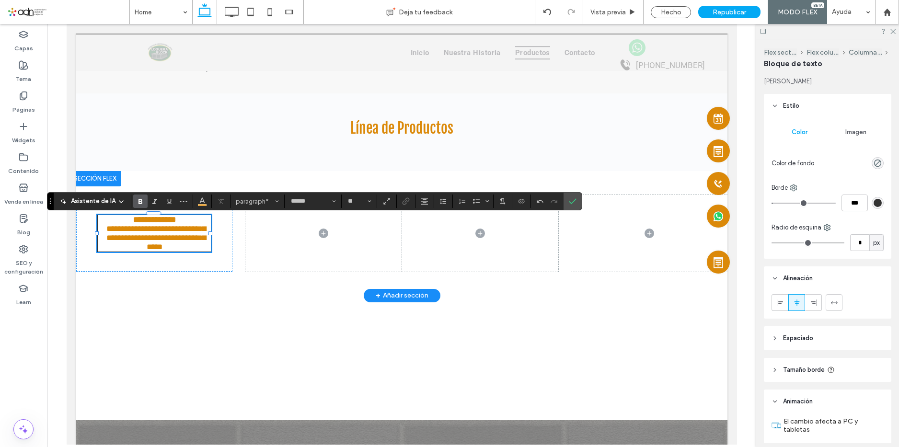
click at [156, 219] on strong "**********" at bounding box center [154, 220] width 43 height 8
click at [156, 218] on strong "**********" at bounding box center [154, 220] width 43 height 8
click at [171, 242] on span "**********" at bounding box center [156, 238] width 100 height 26
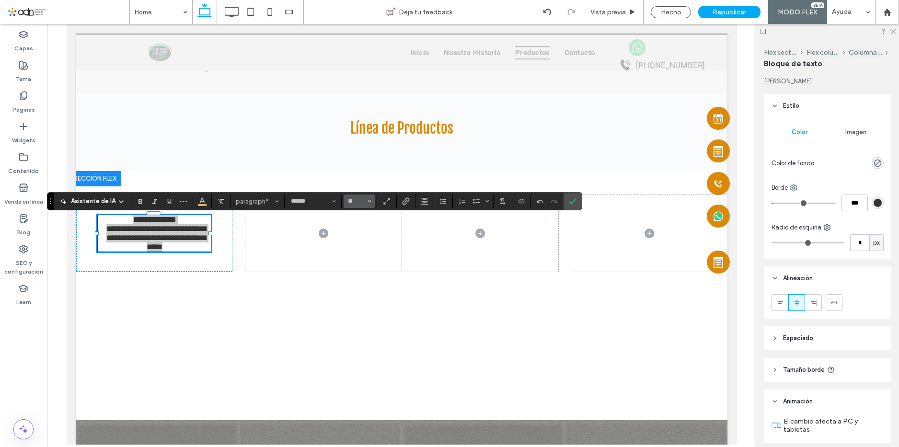
click at [371, 200] on icon "Tamaño borde" at bounding box center [369, 201] width 4 height 4
click at [374, 269] on label "18" at bounding box center [358, 262] width 31 height 13
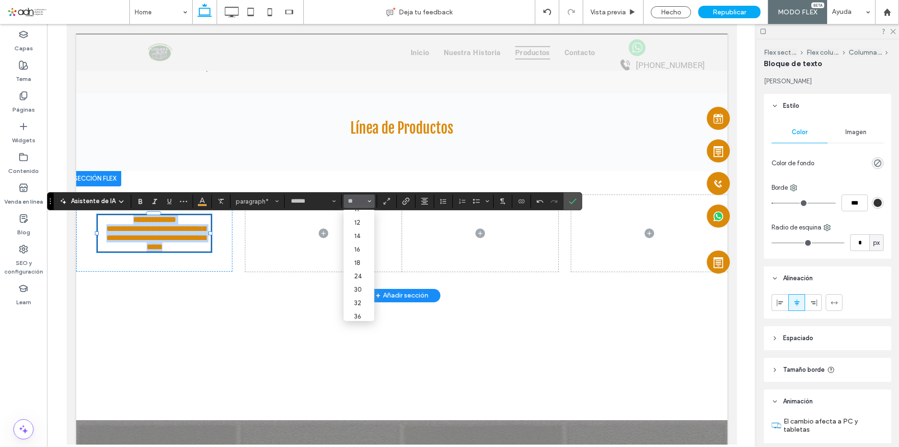
type input "**"
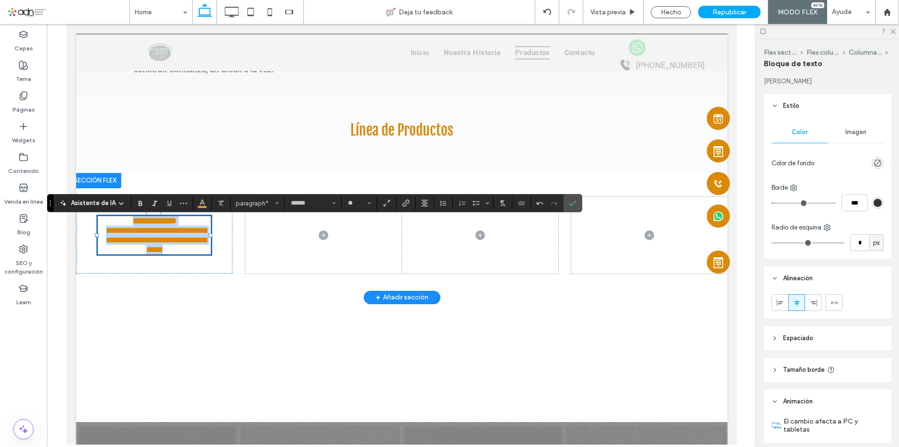
click at [161, 236] on span "**********" at bounding box center [155, 240] width 101 height 28
click at [164, 219] on strong "**********" at bounding box center [154, 221] width 44 height 9
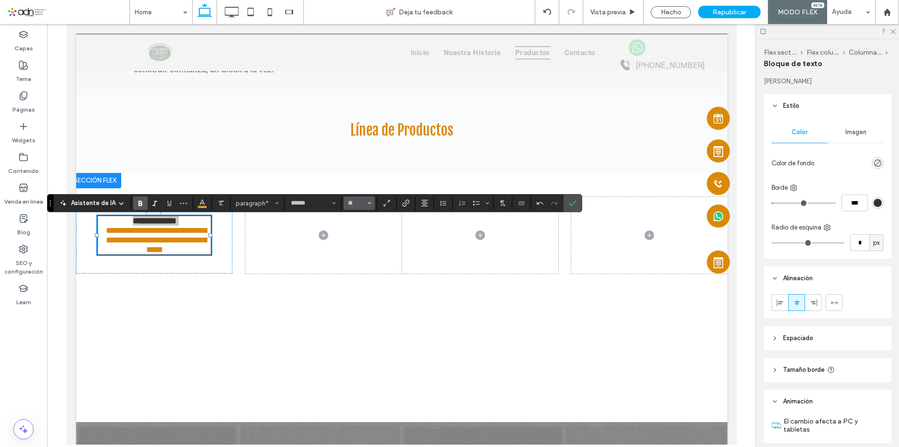
click at [371, 208] on span "Tamaño borde" at bounding box center [369, 203] width 4 height 12
click at [374, 237] on label "24" at bounding box center [358, 229] width 31 height 13
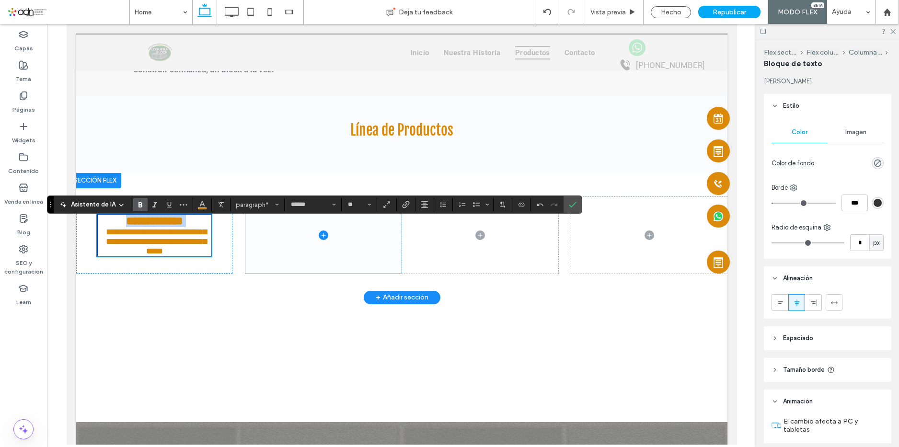
scroll to position [1219, 0]
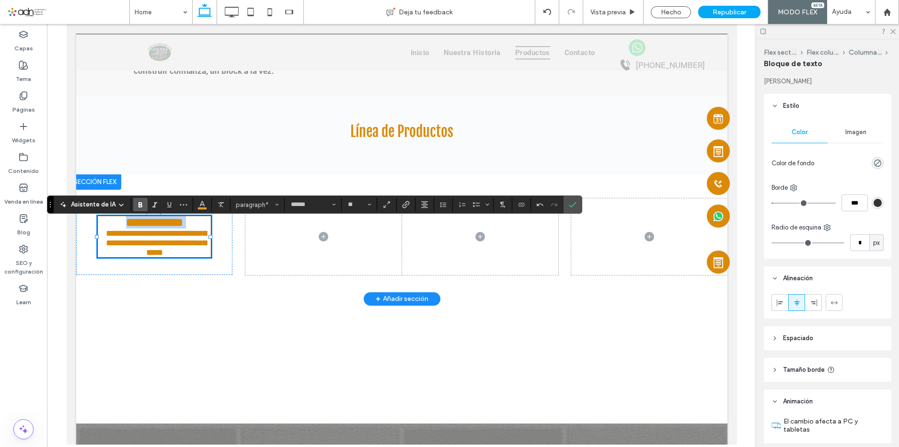
click at [154, 240] on span "**********" at bounding box center [155, 243] width 101 height 28
click at [180, 231] on span "**********" at bounding box center [155, 243] width 101 height 28
click at [183, 223] on strong "**********" at bounding box center [154, 222] width 57 height 11
type input "**"
click at [365, 205] on input "**" at bounding box center [356, 205] width 19 height 8
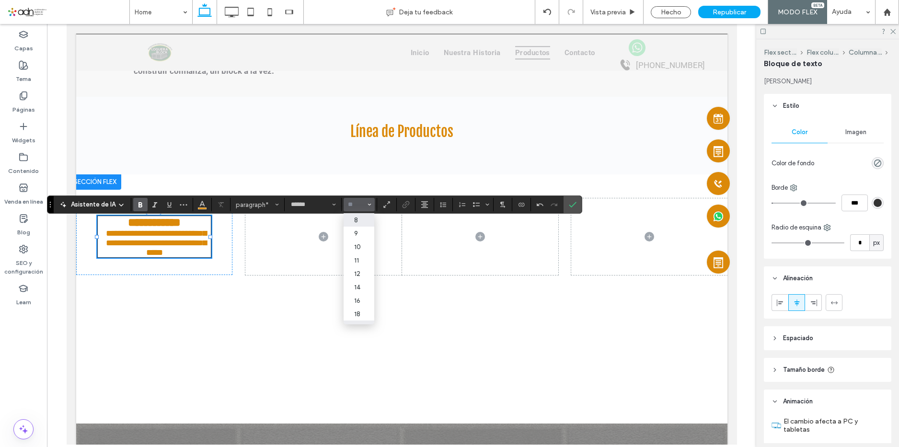
click at [374, 227] on label "8" at bounding box center [358, 219] width 31 height 13
type input "*"
click at [576, 208] on icon "Confirmar" at bounding box center [573, 205] width 8 height 8
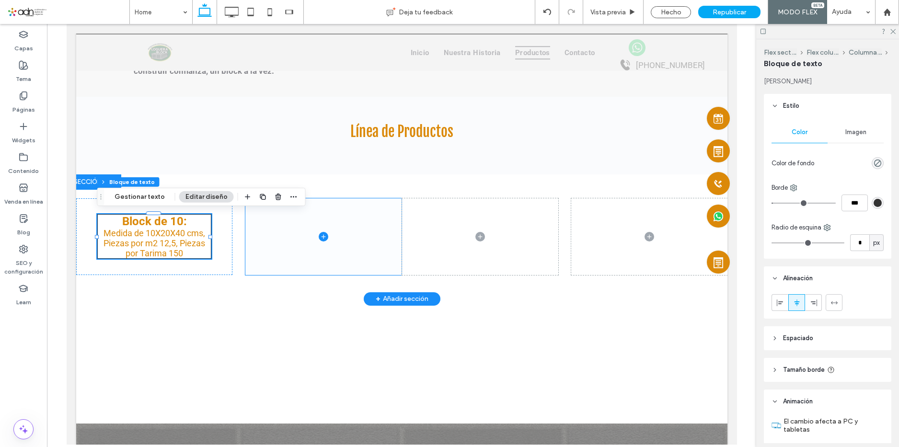
click at [295, 222] on span at bounding box center [323, 236] width 156 height 77
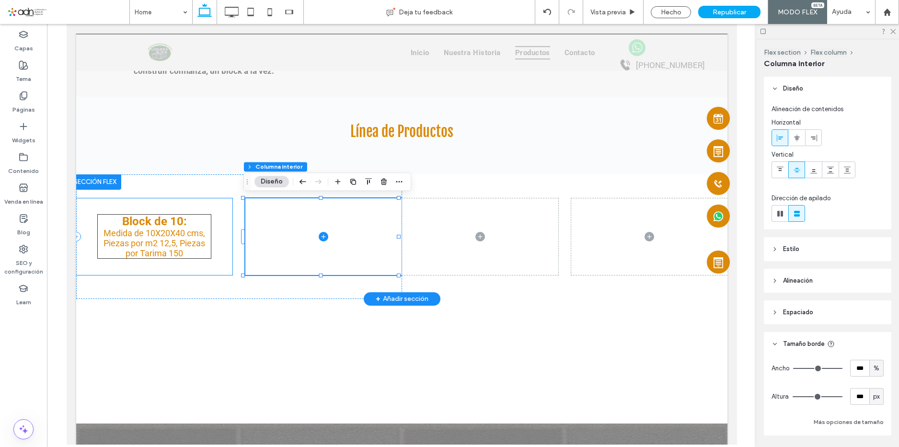
click at [197, 257] on p "Medida de 10X20X40 cms, Piezas por m2 12,5, Piezas por Tarima 150" at bounding box center [153, 243] width 113 height 30
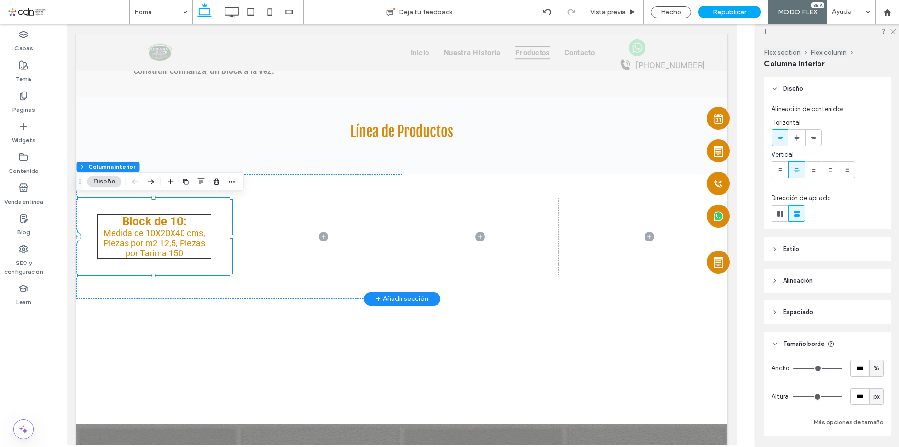
click at [197, 257] on p "Medida de 10X20X40 cms, Piezas por m2 12,5, Piezas por Tarima 150" at bounding box center [153, 243] width 113 height 30
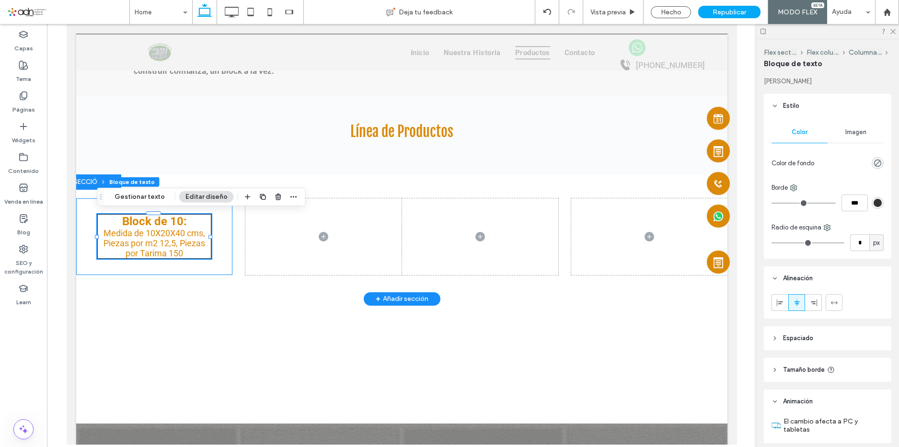
type input "*"
type input "***"
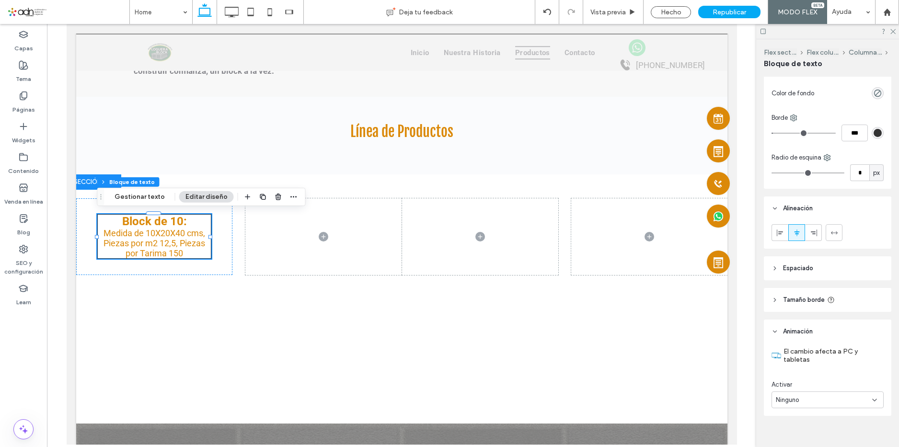
scroll to position [81, 0]
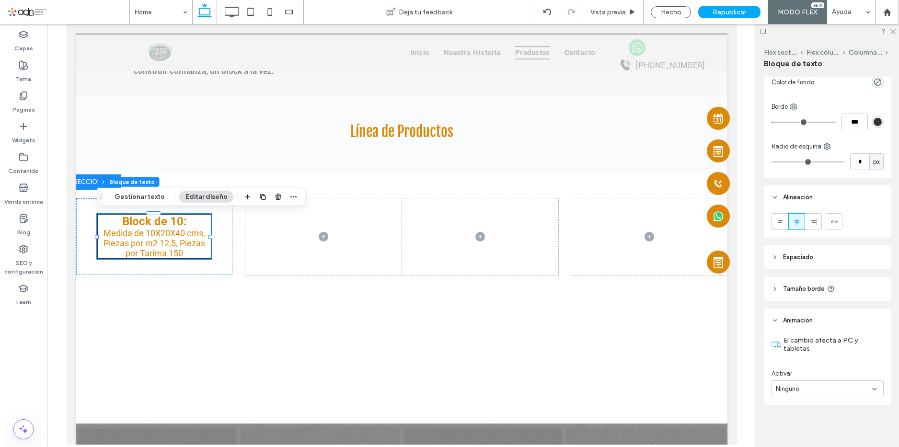
click at [808, 383] on div "Ninguno" at bounding box center [827, 388] width 112 height 17
click at [786, 290] on span "Tamaño borde" at bounding box center [804, 289] width 42 height 10
click at [814, 256] on header "Espaciado" at bounding box center [827, 257] width 127 height 24
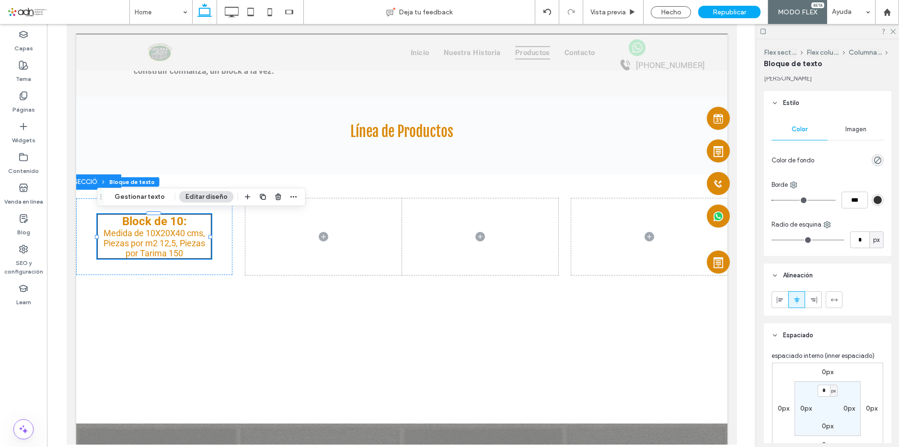
scroll to position [0, 0]
click at [855, 131] on span "Imagen" at bounding box center [855, 132] width 21 height 8
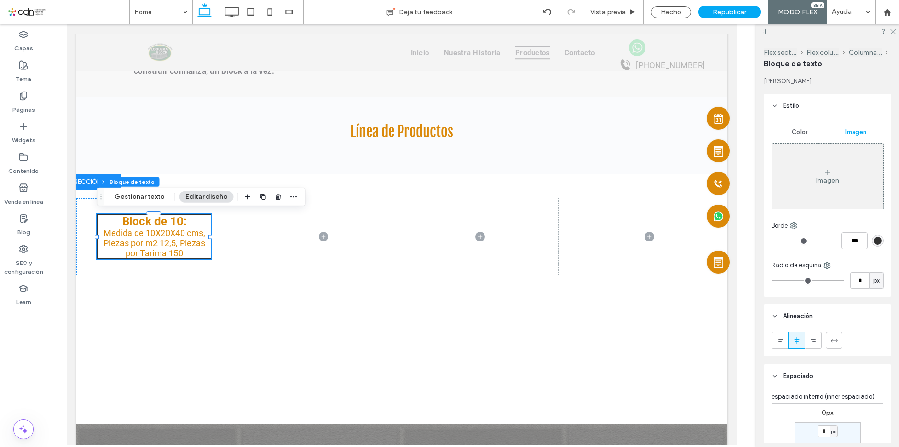
click at [802, 126] on div "Color" at bounding box center [799, 132] width 56 height 21
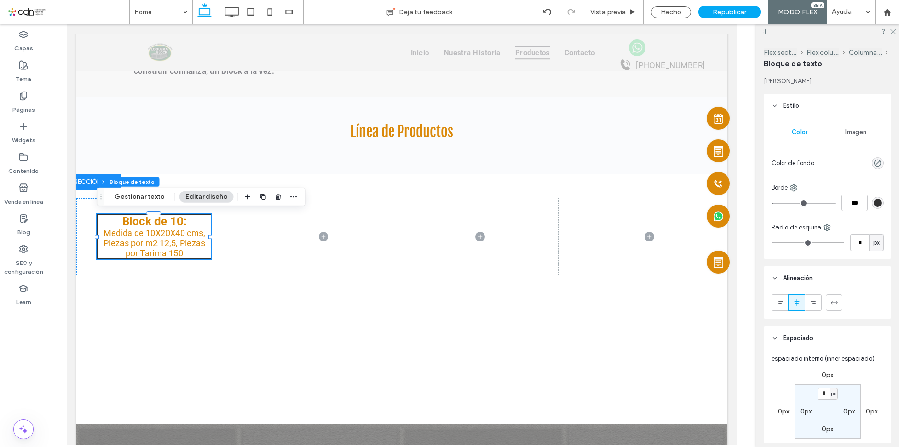
type input "*"
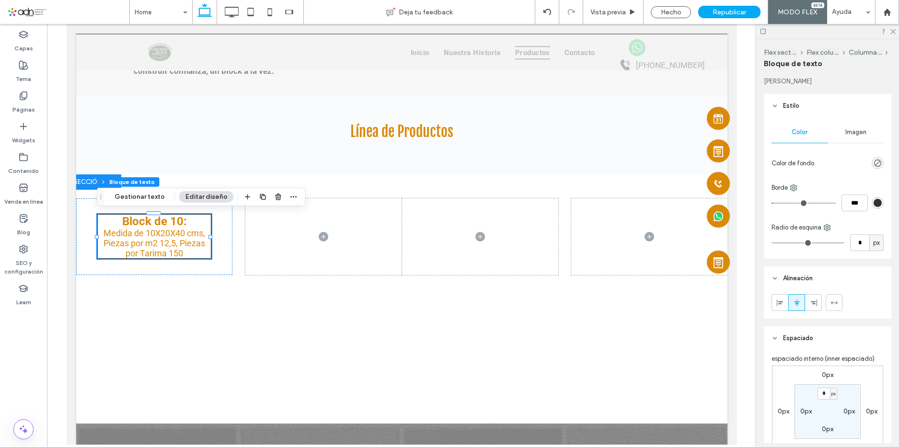
type input "*"
type input "**"
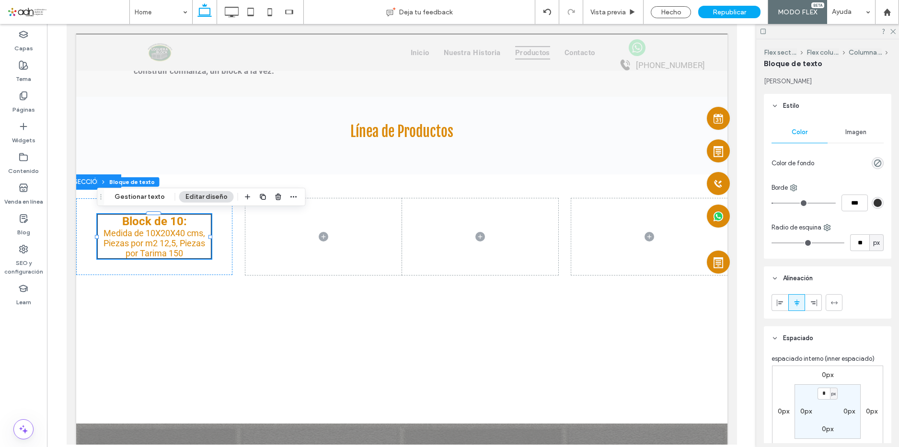
drag, startPoint x: 775, startPoint y: 244, endPoint x: 781, endPoint y: 246, distance: 6.5
click at [781, 243] on input "range" at bounding box center [807, 242] width 73 height 1
type input "**"
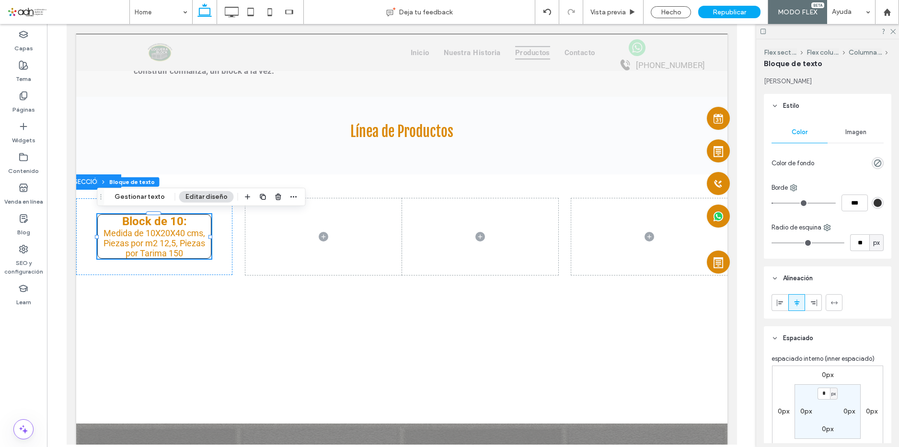
type input "**"
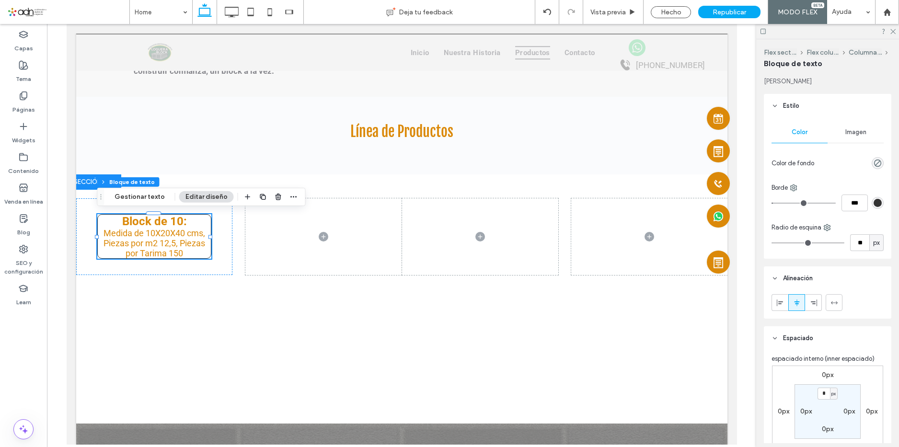
drag, startPoint x: 780, startPoint y: 243, endPoint x: 786, endPoint y: 243, distance: 5.7
click at [786, 243] on input "range" at bounding box center [807, 242] width 73 height 1
type input "**"
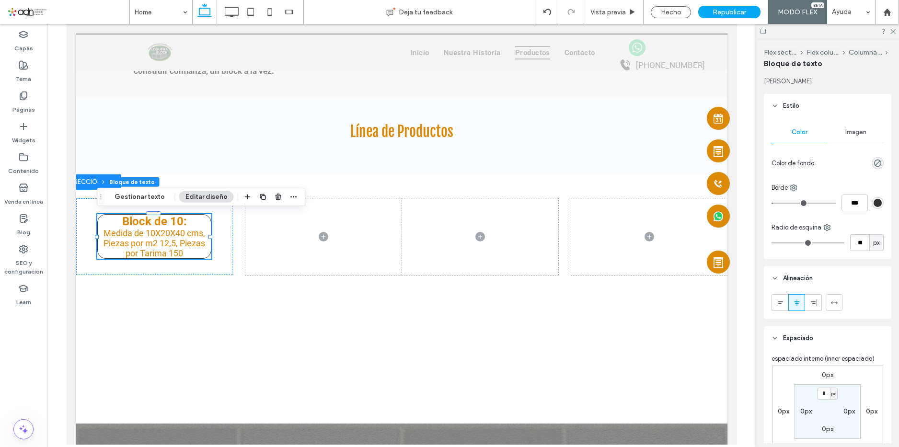
type input "**"
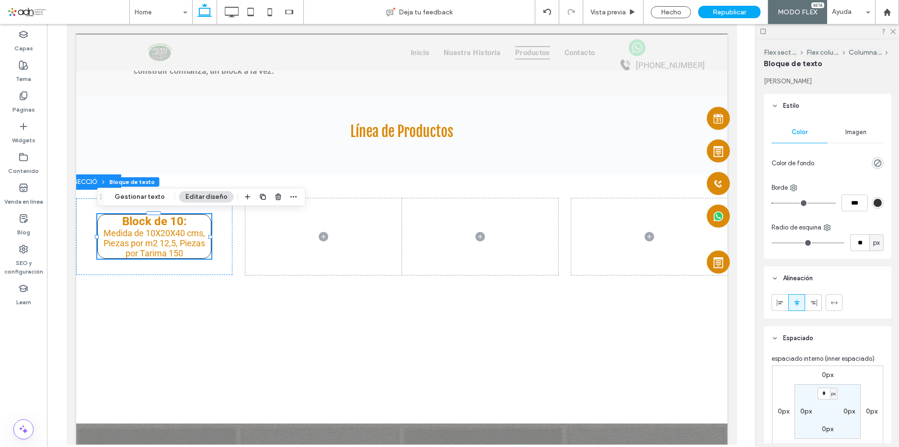
drag, startPoint x: 786, startPoint y: 243, endPoint x: 792, endPoint y: 244, distance: 6.3
click at [792, 243] on input "range" at bounding box center [807, 242] width 73 height 1
click at [789, 240] on div "** px" at bounding box center [827, 242] width 112 height 17
type input "**"
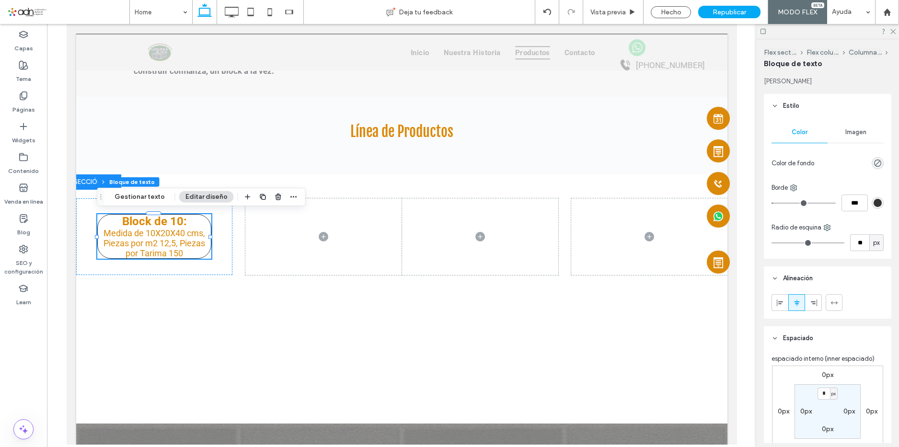
type input "**"
click at [788, 243] on input "range" at bounding box center [807, 242] width 73 height 1
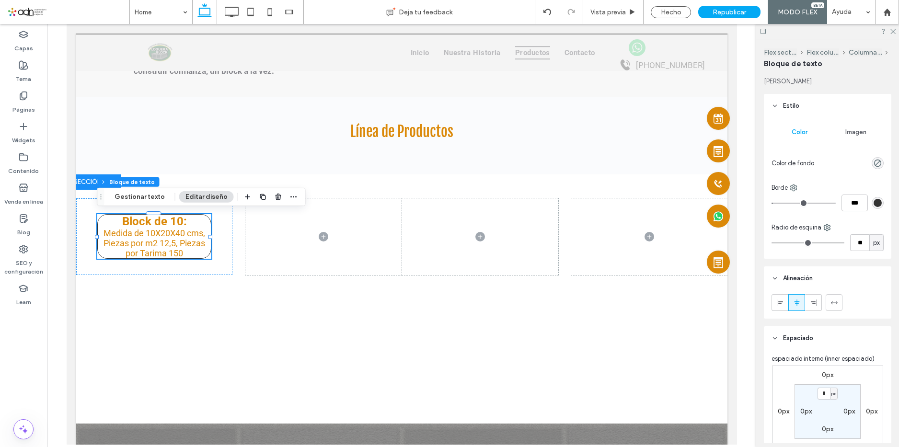
type input "**"
click at [789, 243] on input "range" at bounding box center [807, 242] width 73 height 1
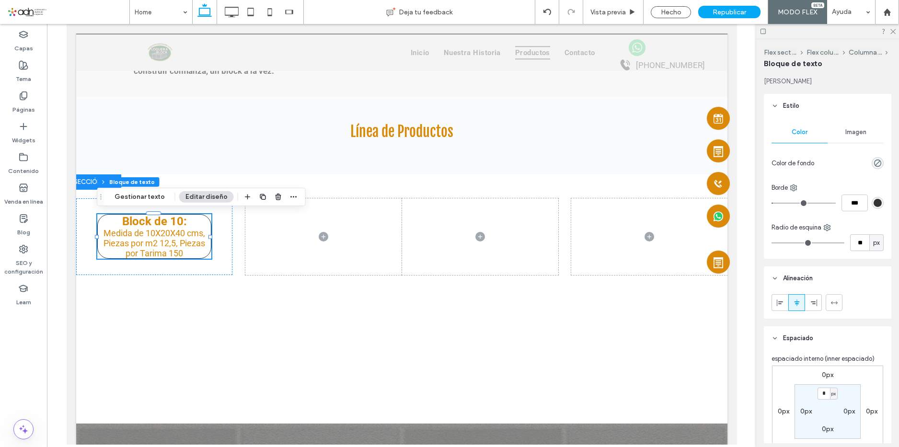
type input "**"
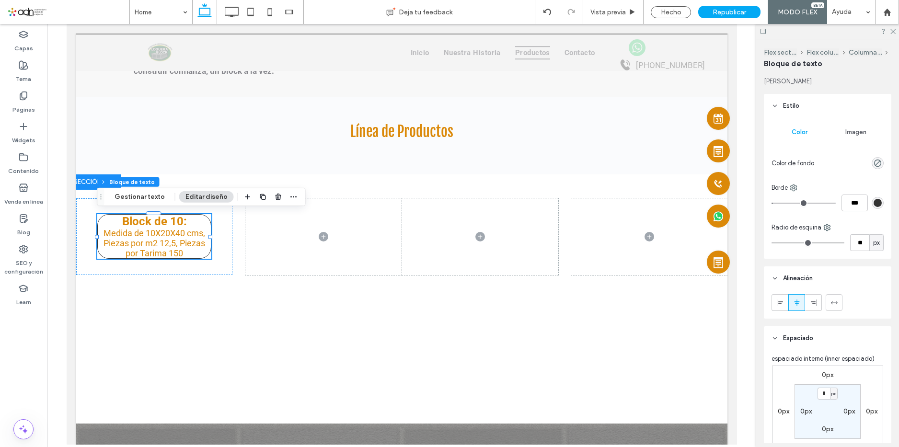
type input "**"
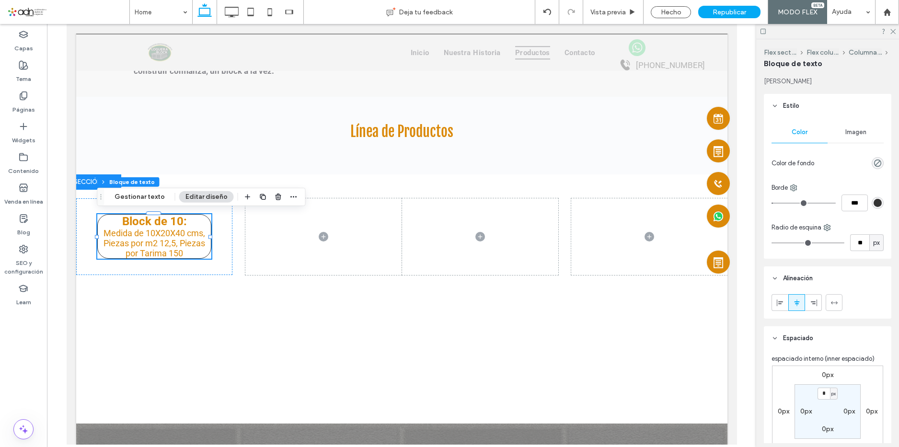
type input "**"
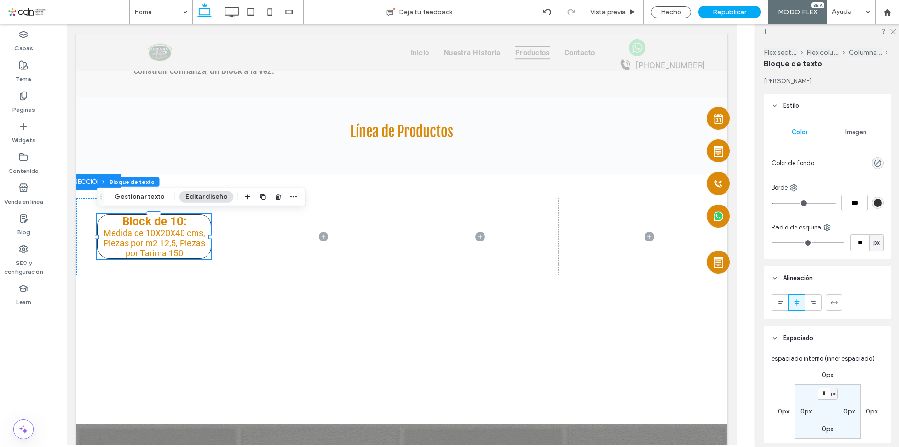
type input "**"
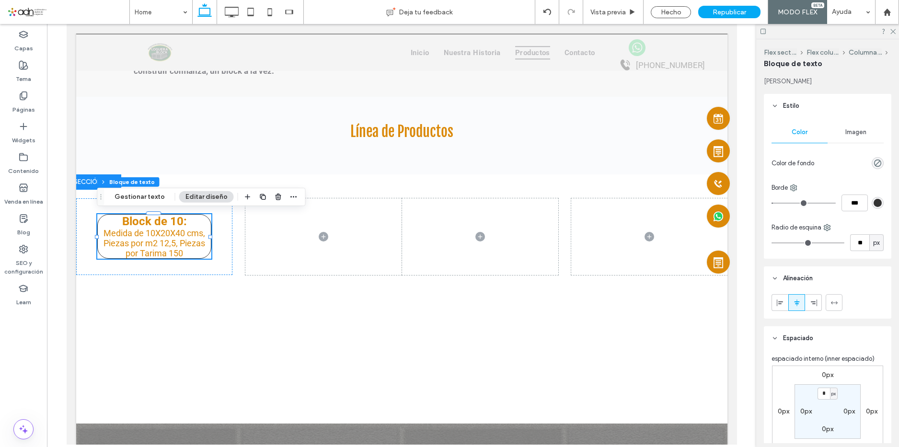
type input "**"
click at [787, 243] on input "range" at bounding box center [807, 242] width 73 height 1
click at [858, 240] on input "**" at bounding box center [859, 242] width 19 height 17
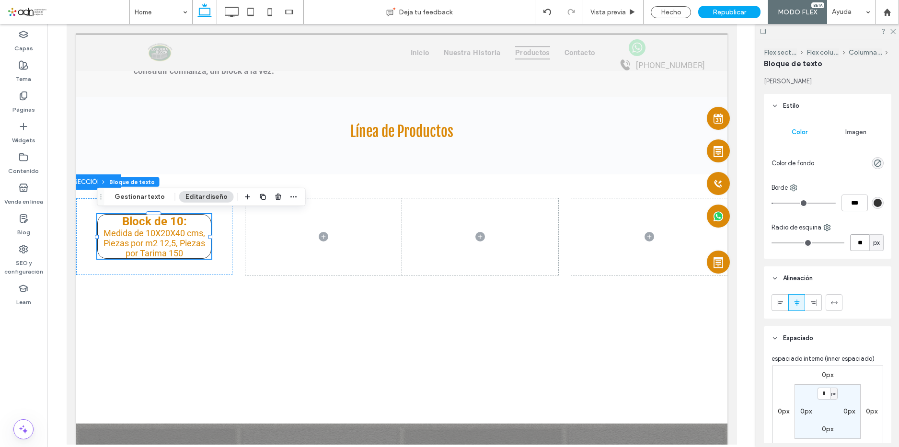
click at [858, 240] on input "**" at bounding box center [859, 242] width 19 height 17
type input "**"
click at [664, 16] on div "Hecho" at bounding box center [671, 12] width 40 height 12
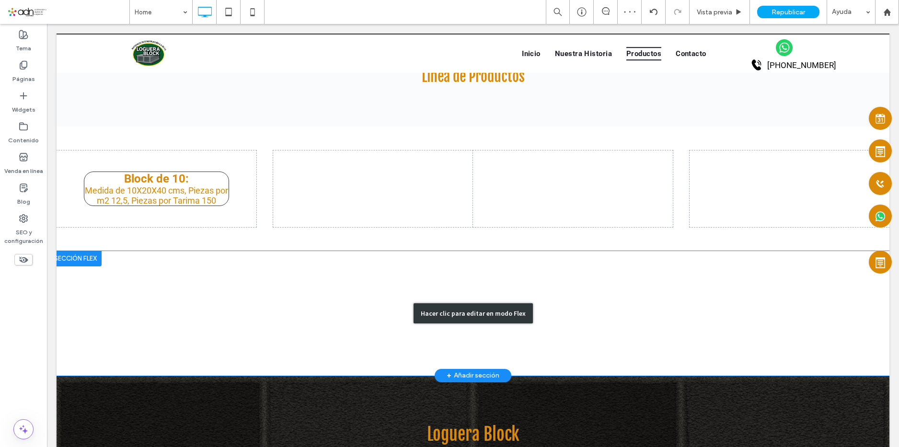
scroll to position [1171, 0]
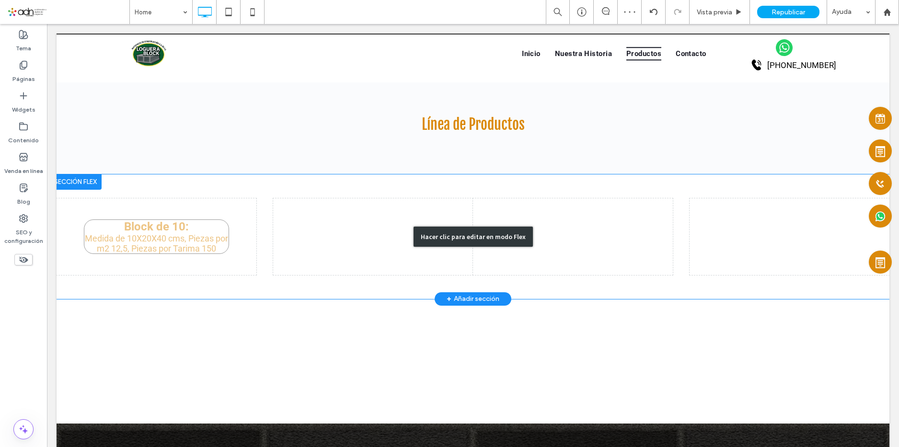
click at [174, 237] on div "Hacer clic para editar en modo Flex" at bounding box center [473, 236] width 833 height 125
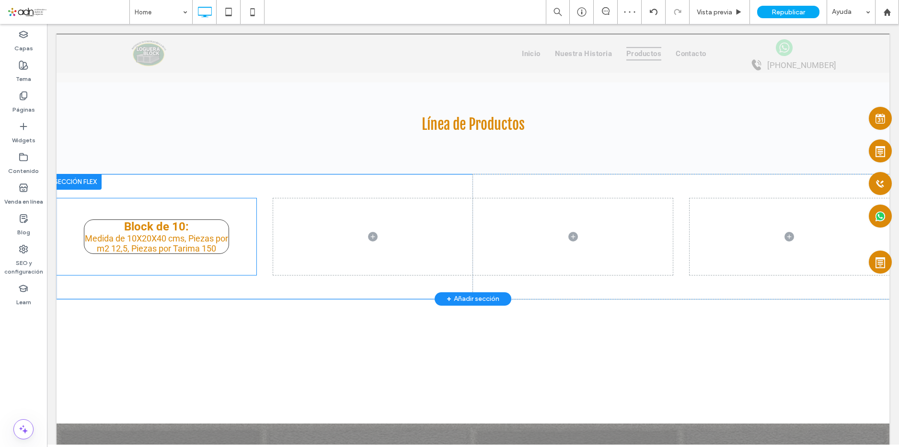
scroll to position [1233, 0]
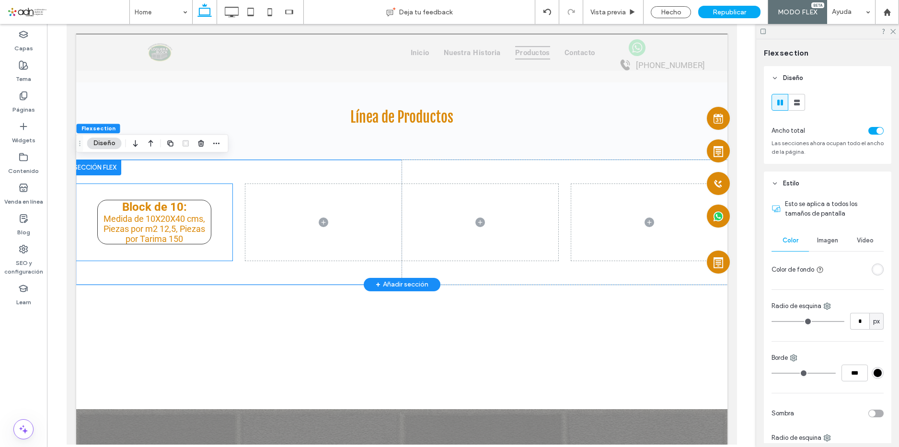
click at [173, 230] on span "Medida de 10X20X40 cms, Piezas por m2 12,5, Piezas por Tarima 150" at bounding box center [154, 229] width 102 height 30
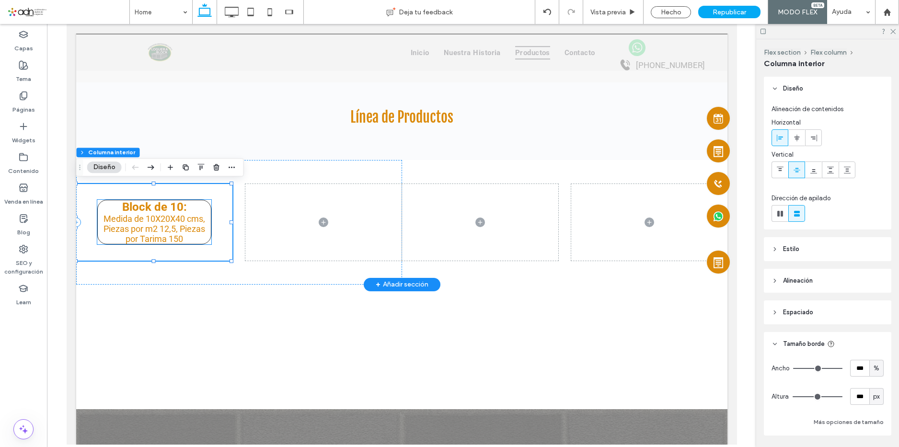
click at [180, 240] on span "Medida de 10X20X40 cms, Piezas por m2 12,5, Piezas por Tarima 150" at bounding box center [154, 229] width 102 height 30
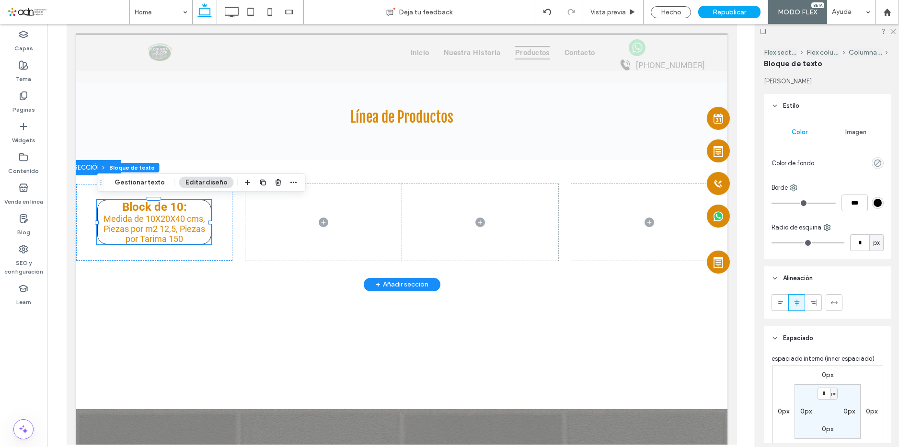
type input "*"
type input "***"
type input "**"
click at [191, 256] on div "Block de 10: ﻿ Medida de 10X20X40 cms, Piezas por m2 12,5, Piezas por Tarima 150" at bounding box center [154, 222] width 156 height 77
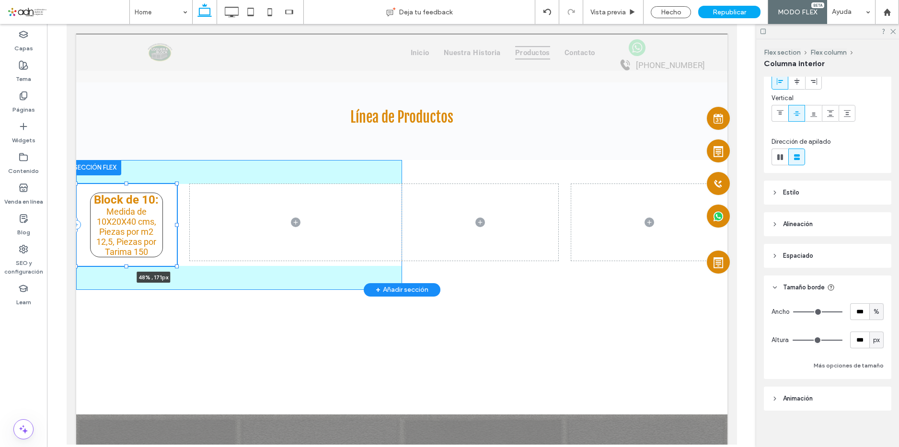
scroll to position [62, 0]
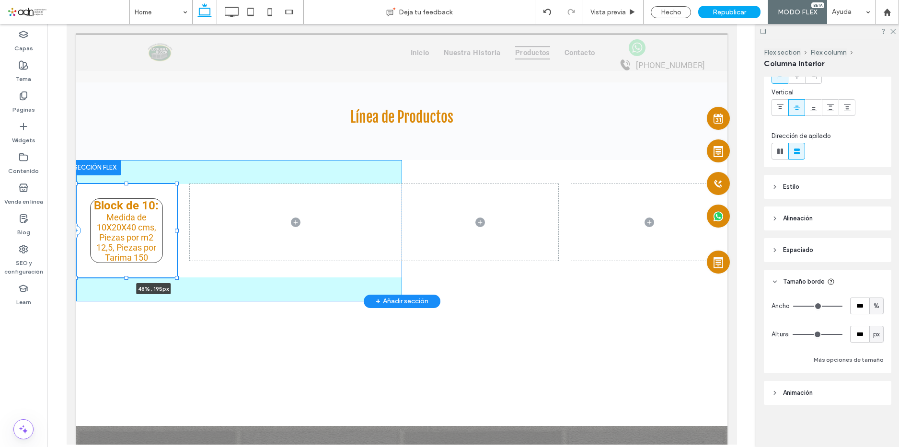
drag, startPoint x: 152, startPoint y: 259, endPoint x: 152, endPoint y: 276, distance: 16.8
click at [76, 184] on div at bounding box center [76, 184] width 0 height 0
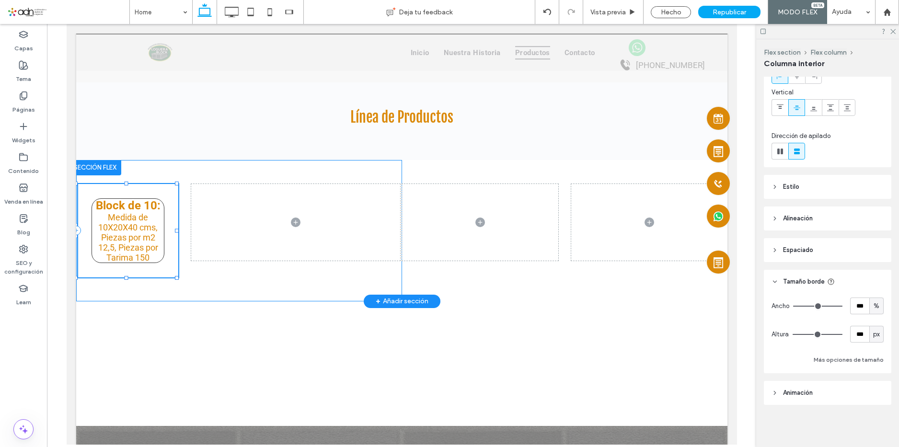
type input "***"
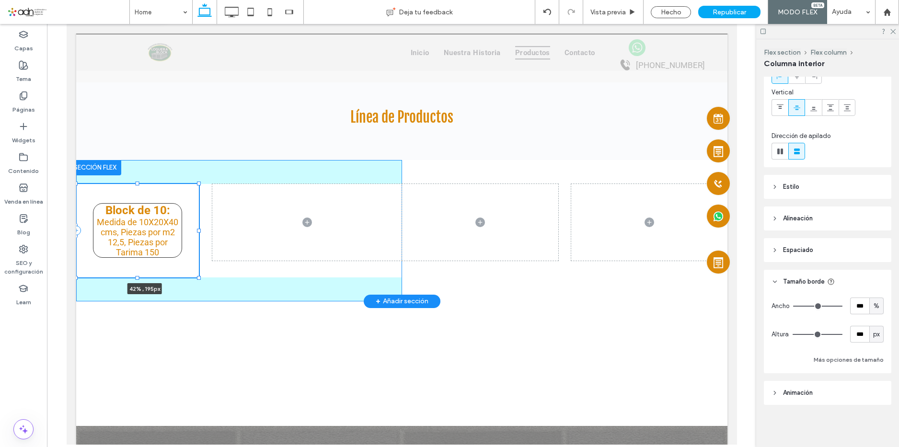
type input "**"
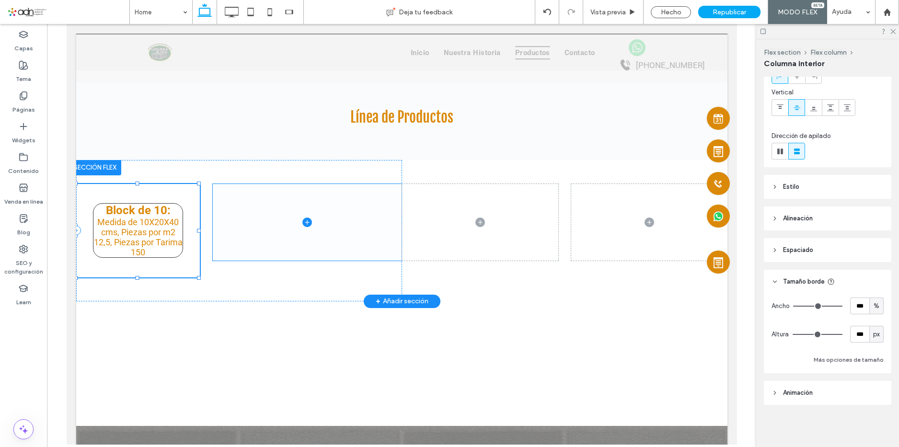
type input "**"
click at [223, 219] on span at bounding box center [306, 222] width 189 height 77
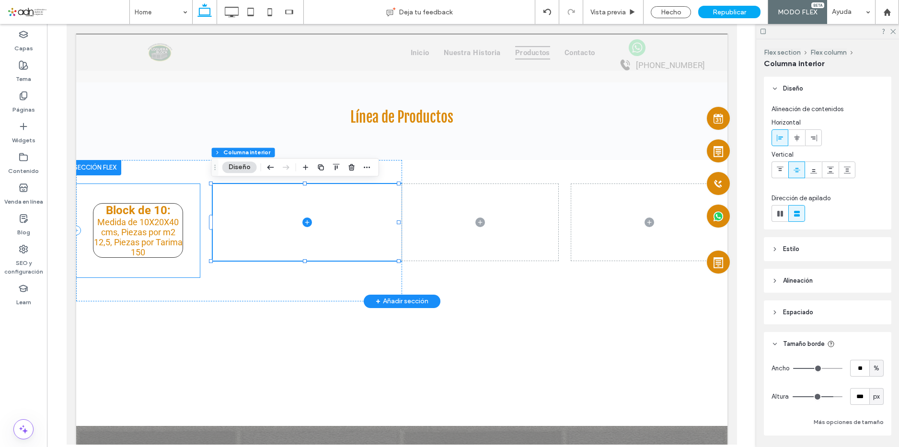
click at [159, 212] on strong "Block de 10:" at bounding box center [137, 210] width 65 height 13
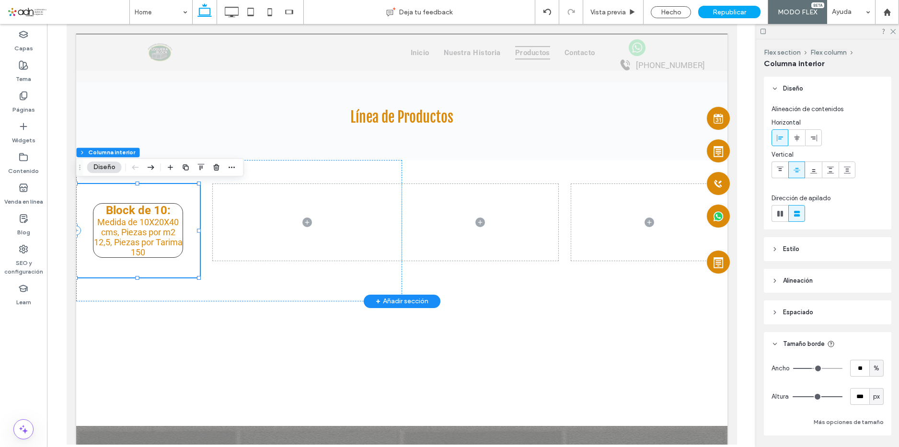
click at [158, 212] on strong "Block de 10:" at bounding box center [137, 210] width 65 height 13
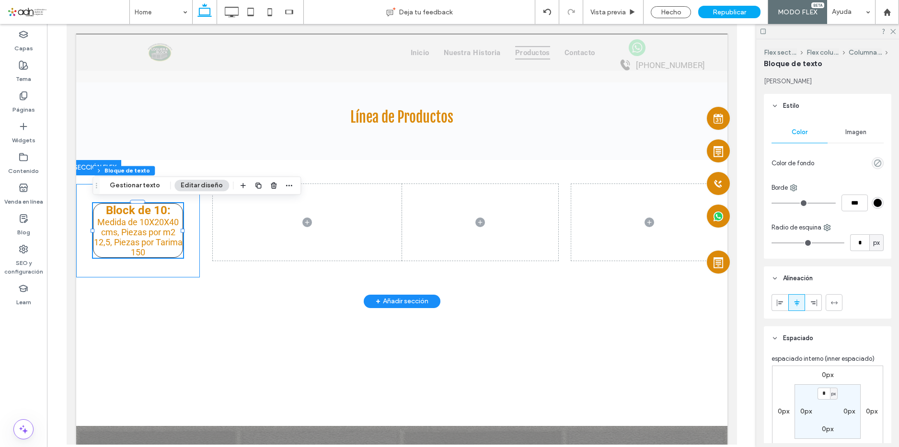
type input "*"
type input "***"
type input "**"
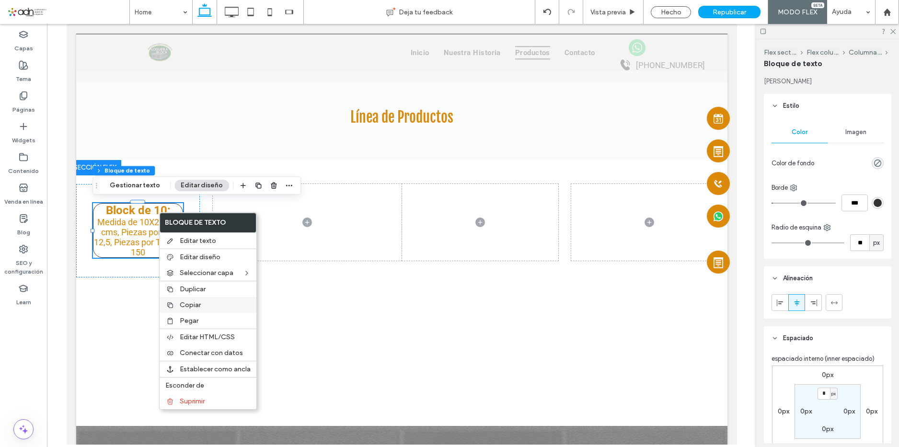
click at [204, 305] on label "Copiar" at bounding box center [215, 305] width 71 height 8
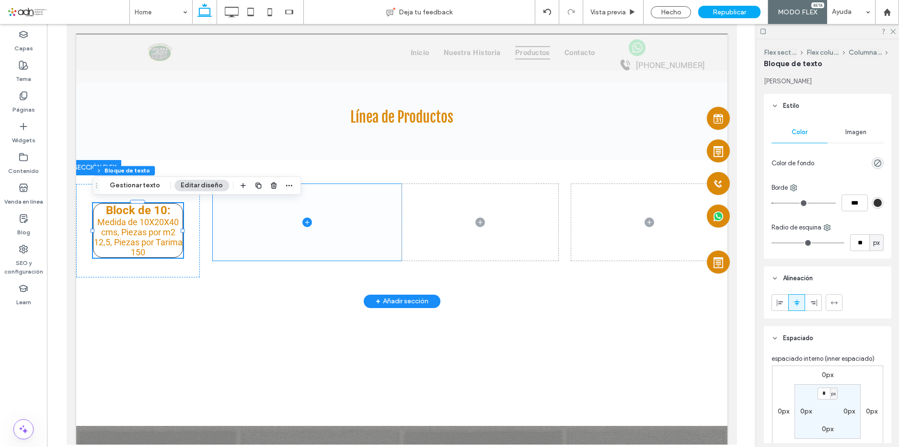
click at [269, 221] on span at bounding box center [306, 222] width 189 height 77
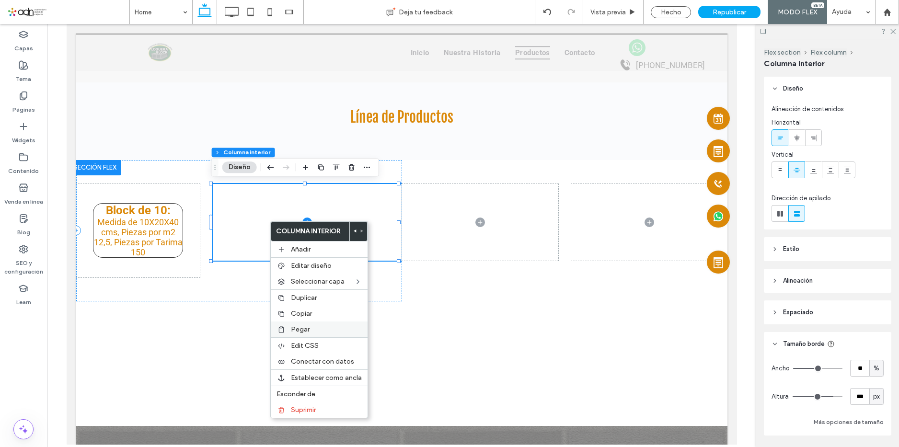
click at [306, 332] on span "Pegar" at bounding box center [300, 329] width 19 height 8
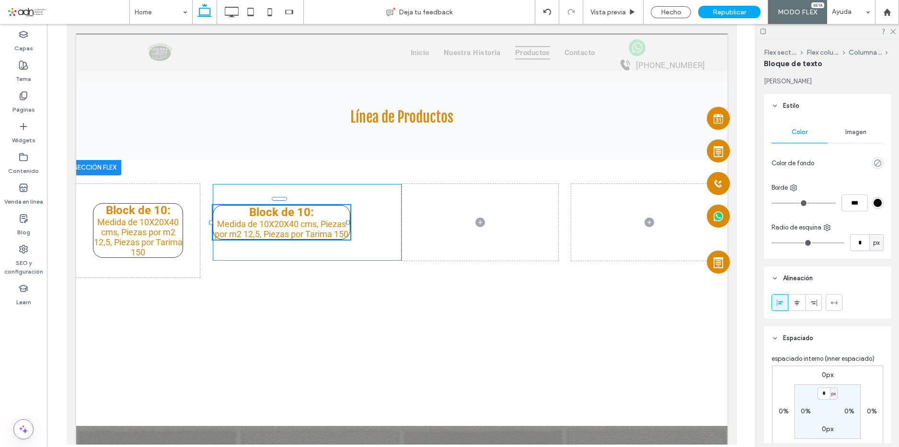
type input "*"
type input "***"
type input "**"
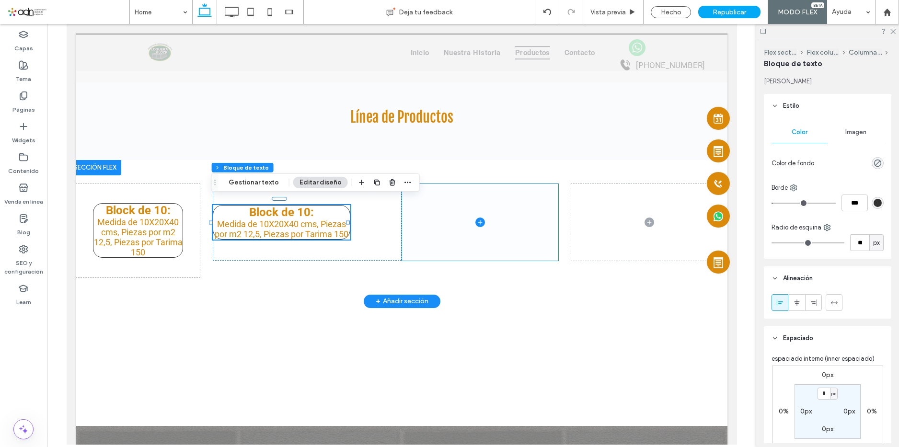
click at [443, 223] on span at bounding box center [479, 222] width 156 height 77
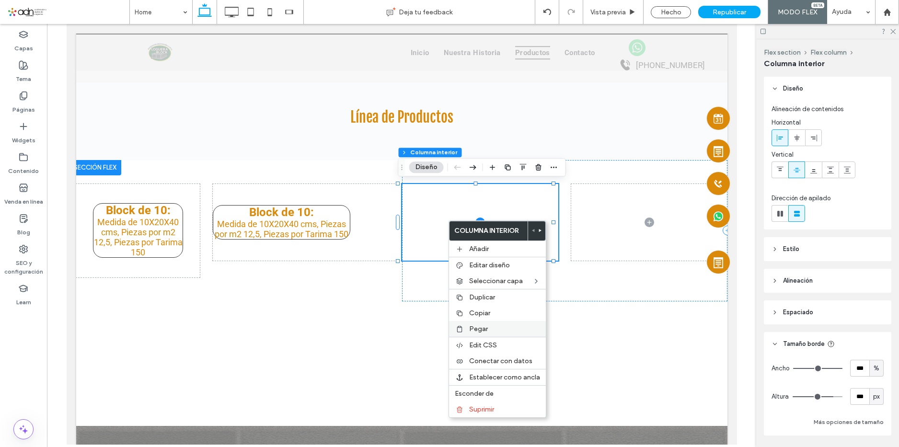
click at [492, 326] on label "Pegar" at bounding box center [504, 329] width 71 height 8
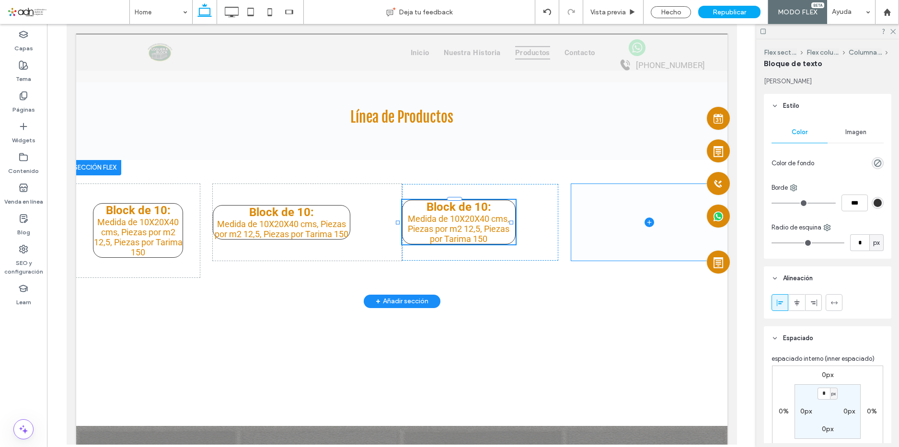
type input "*"
type input "***"
type input "**"
click at [596, 218] on span at bounding box center [649, 222] width 156 height 77
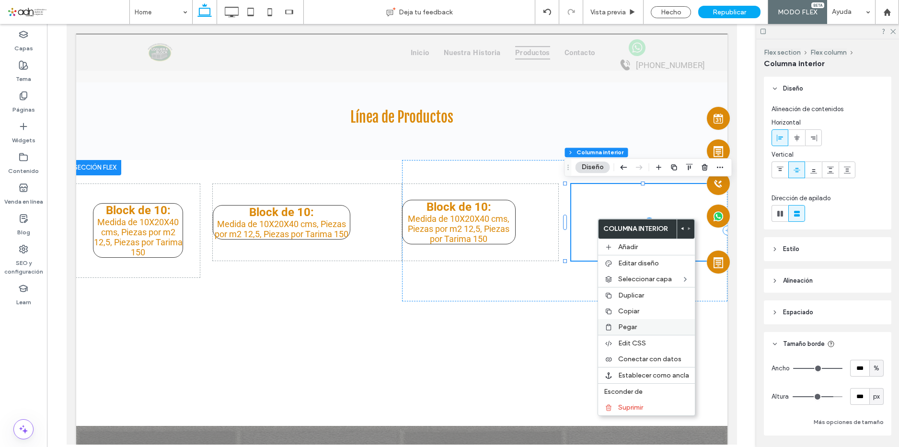
click at [638, 325] on label "Pegar" at bounding box center [653, 327] width 71 height 8
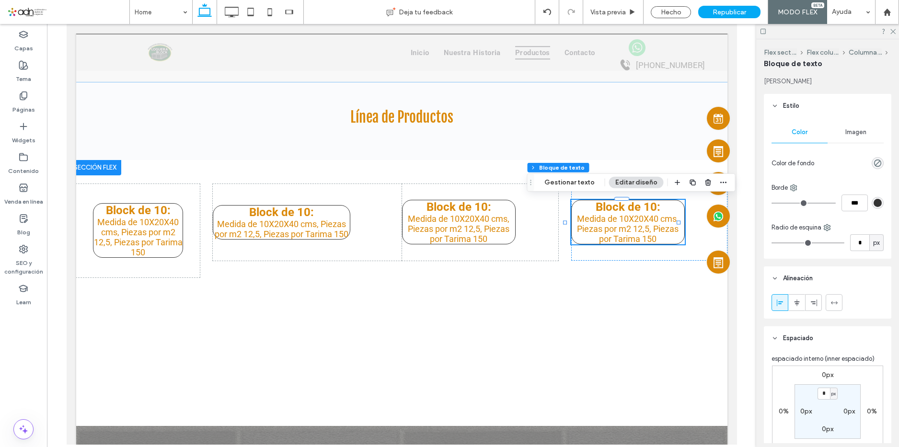
type input "*"
type input "***"
type input "**"
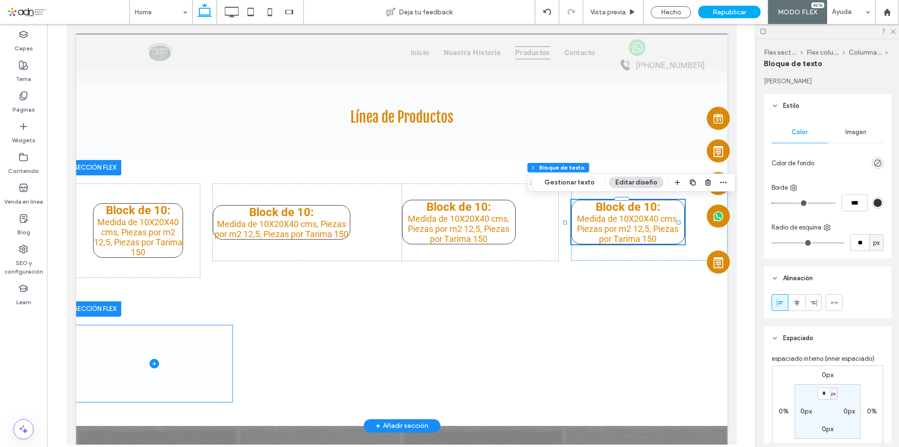
click at [135, 339] on span at bounding box center [154, 363] width 156 height 77
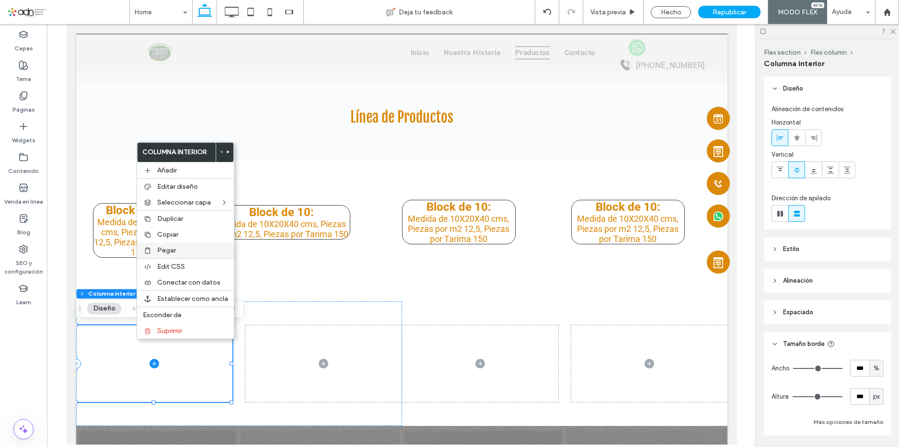
click at [180, 247] on label "Pegar" at bounding box center [192, 250] width 71 height 8
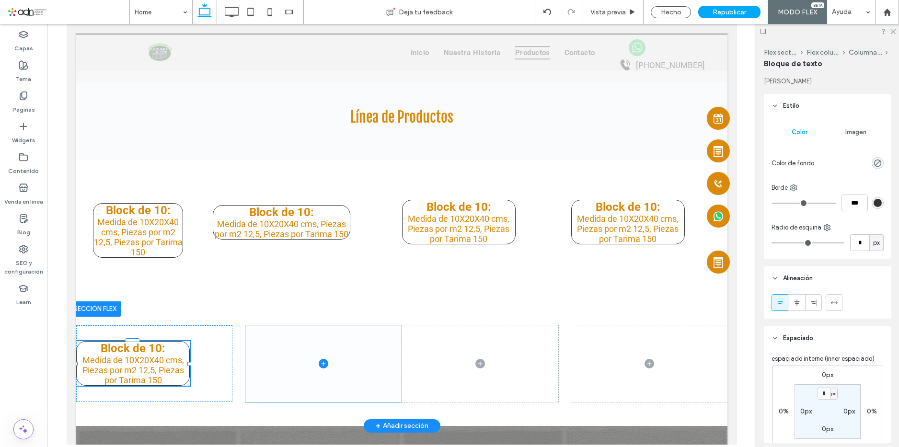
type input "*"
type input "***"
type input "**"
click at [308, 349] on span at bounding box center [323, 363] width 156 height 77
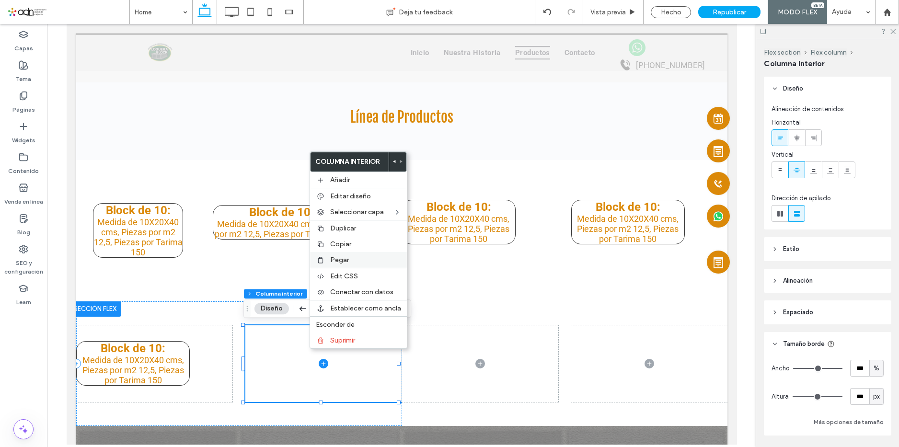
click at [352, 258] on label "Pegar" at bounding box center [365, 260] width 71 height 8
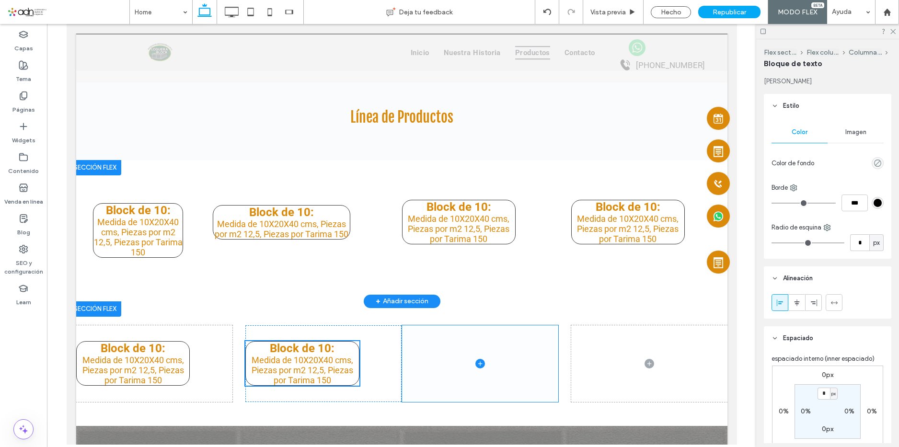
scroll to position [1329, 0]
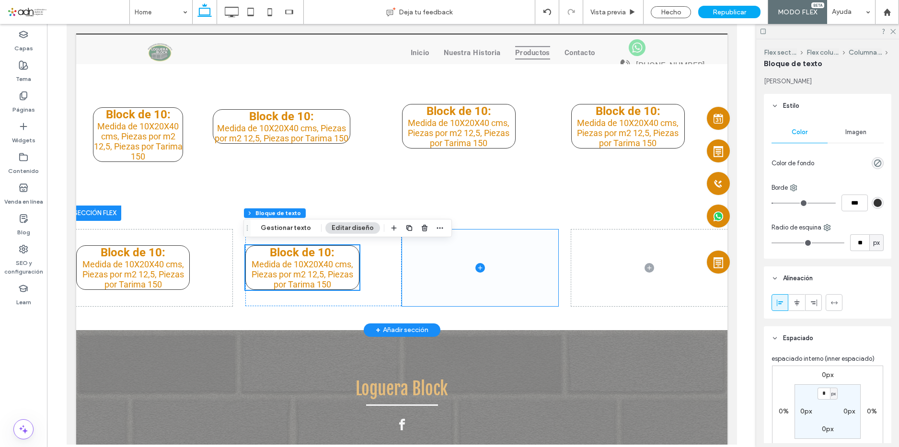
type input "*"
type input "***"
type input "**"
click at [446, 239] on span at bounding box center [479, 267] width 156 height 77
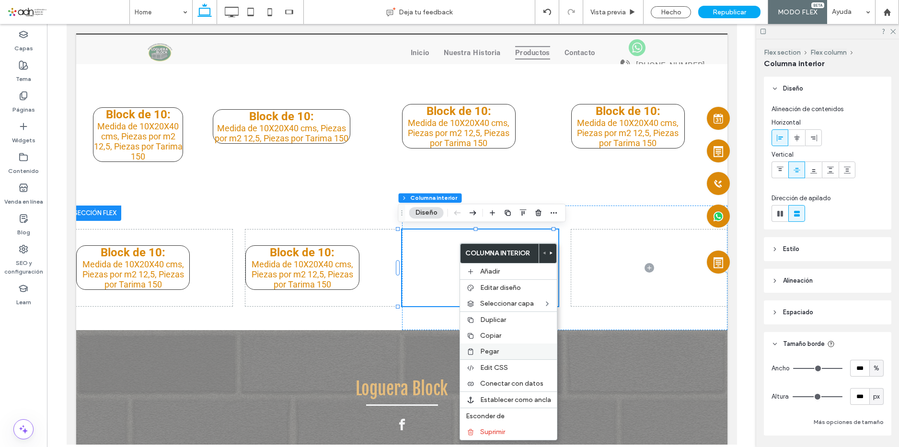
click at [493, 348] on span "Pegar" at bounding box center [489, 351] width 19 height 8
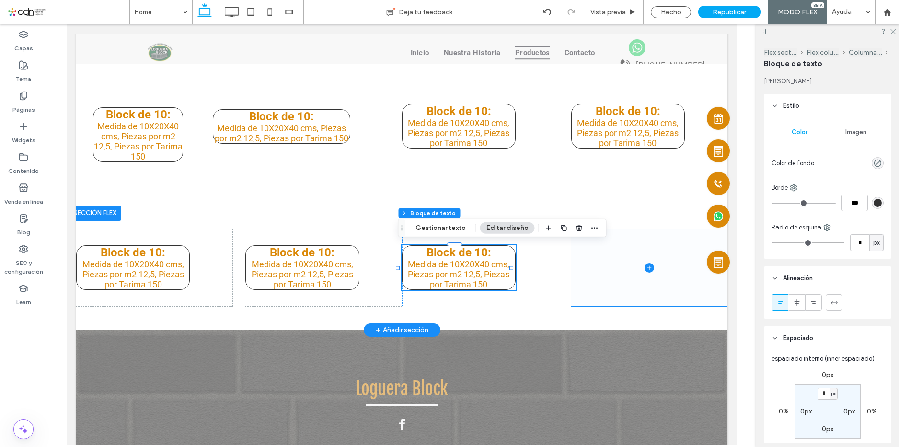
type input "*"
type input "***"
type input "**"
click at [605, 247] on span at bounding box center [649, 267] width 156 height 77
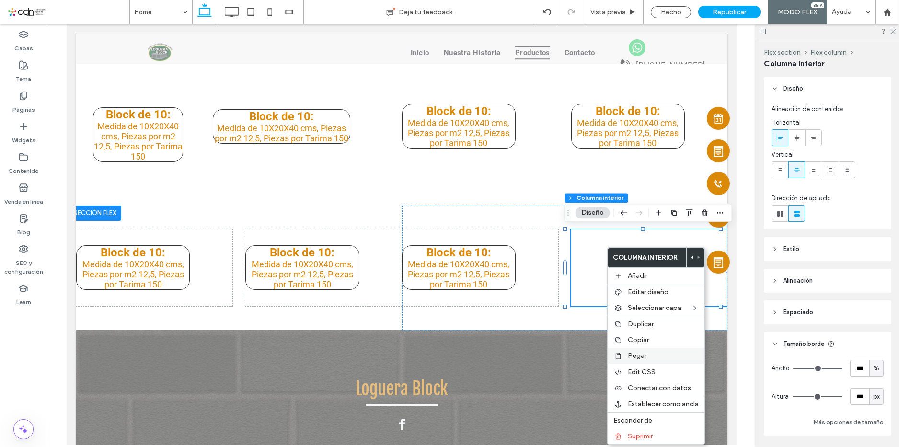
click at [645, 352] on label "Pegar" at bounding box center [663, 356] width 71 height 8
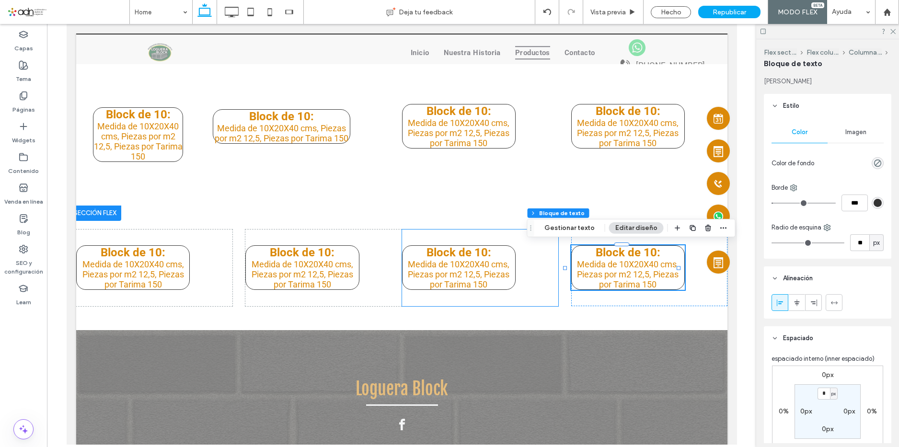
type input "*"
type input "***"
type input "**"
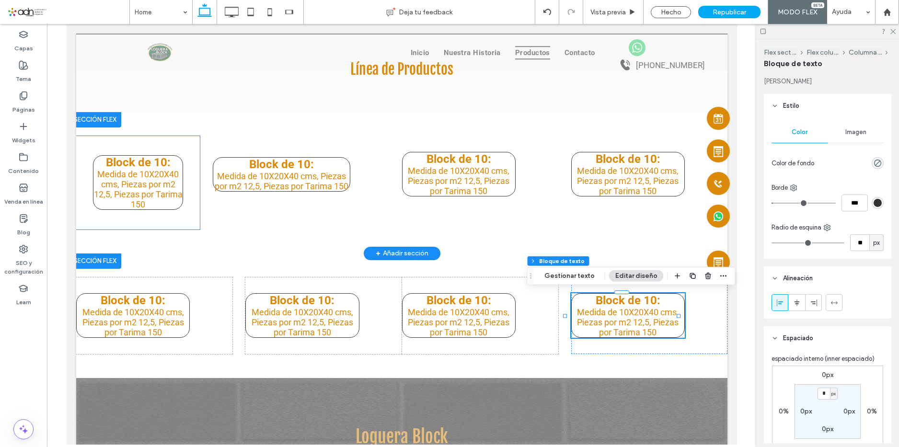
click at [135, 178] on span "Medida de 10X20X40 cms, Piezas por m2 12,5, Piezas por Tarima 150" at bounding box center [137, 189] width 89 height 40
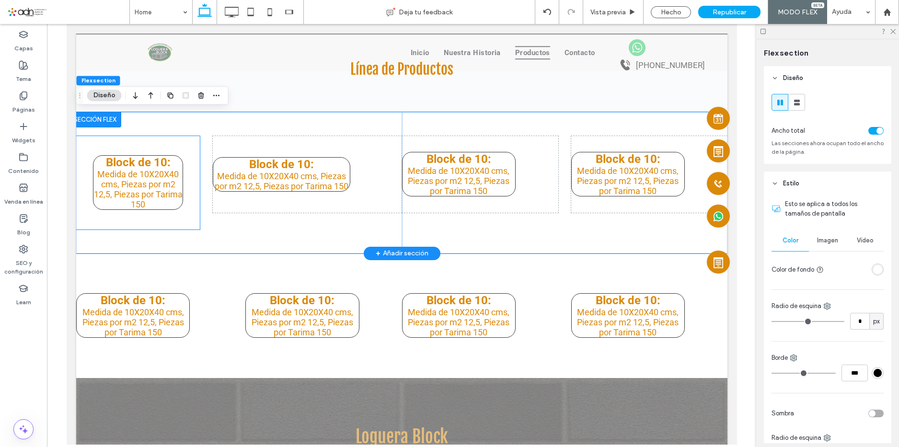
click at [193, 176] on div "Block de 10: ﻿ Medida de 10X20X40 cms, Piezas por m2 12,5, Piezas por Tarima 150" at bounding box center [138, 182] width 124 height 93
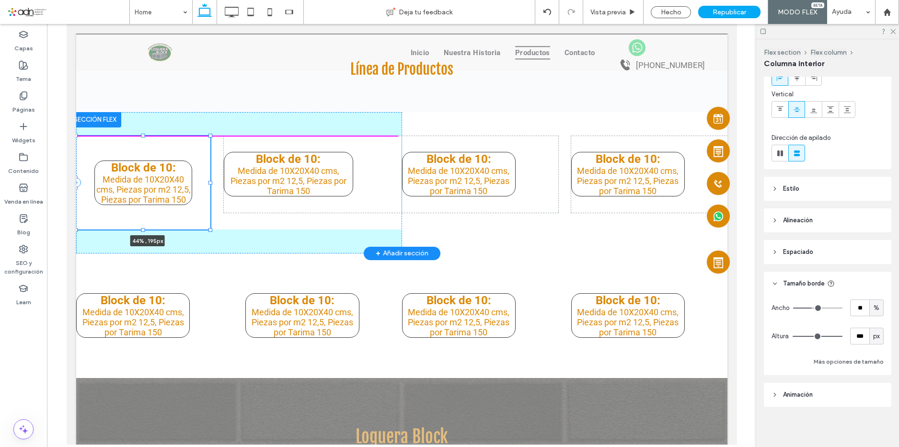
scroll to position [62, 0]
drag, startPoint x: 197, startPoint y: 183, endPoint x: 213, endPoint y: 183, distance: 15.8
click at [214, 183] on div at bounding box center [216, 183] width 4 height 4
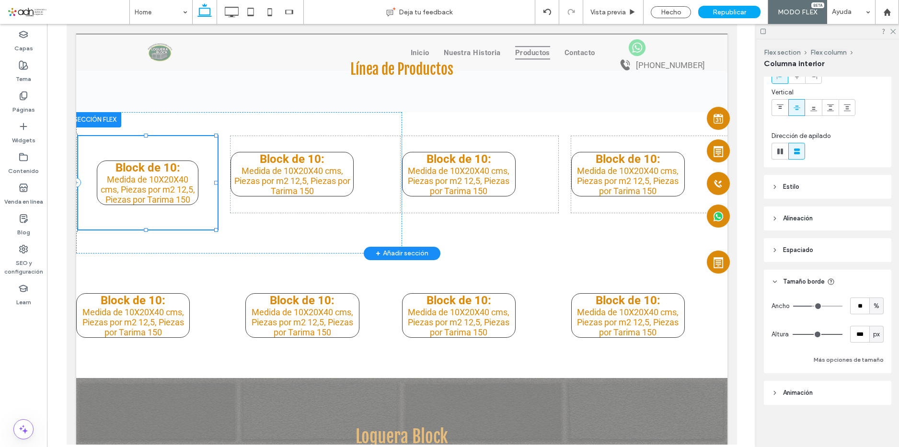
type input "**"
type input "****"
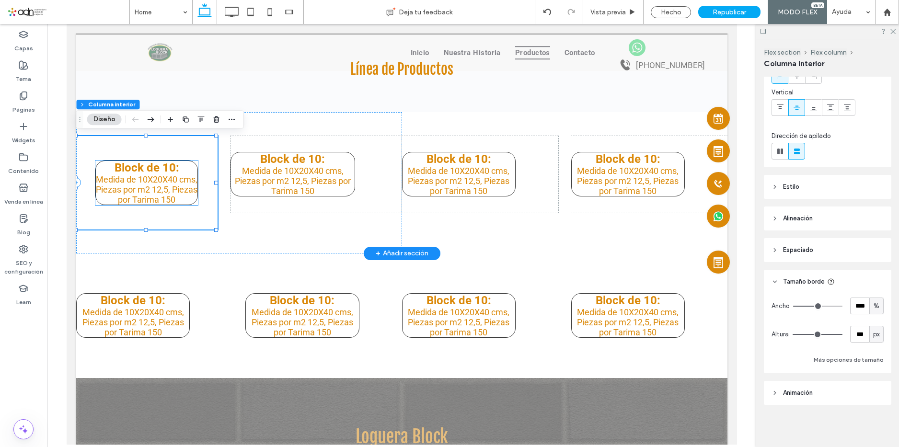
click at [184, 174] on span "Medida de 10X20X40 cms, Piezas por m2 12,5, Piezas por Tarima 150" at bounding box center [146, 189] width 102 height 30
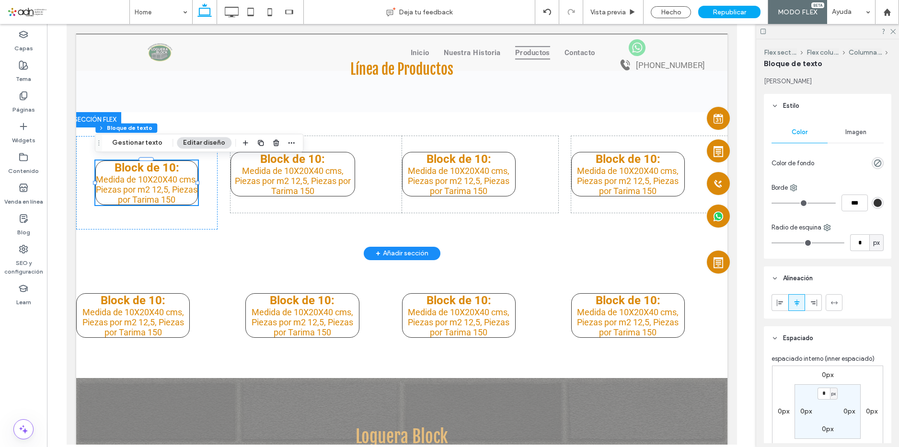
type input "*"
type input "***"
type input "**"
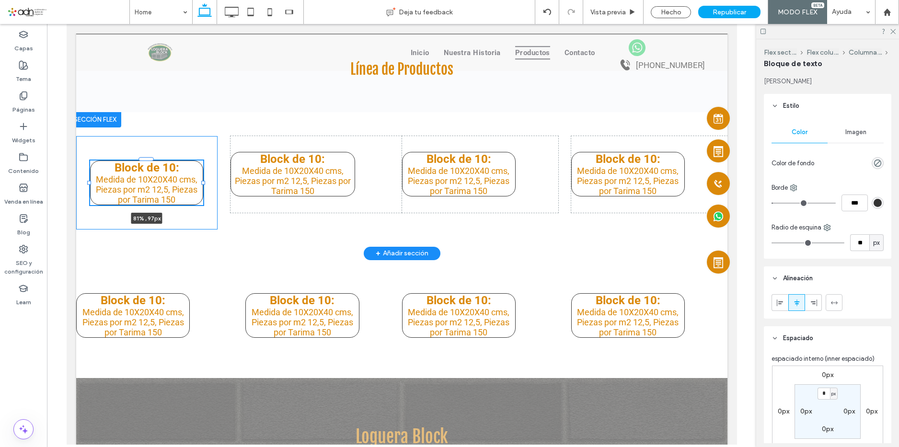
drag, startPoint x: 197, startPoint y: 182, endPoint x: 203, endPoint y: 182, distance: 5.7
click at [203, 182] on div at bounding box center [203, 183] width 4 height 4
type input "**"
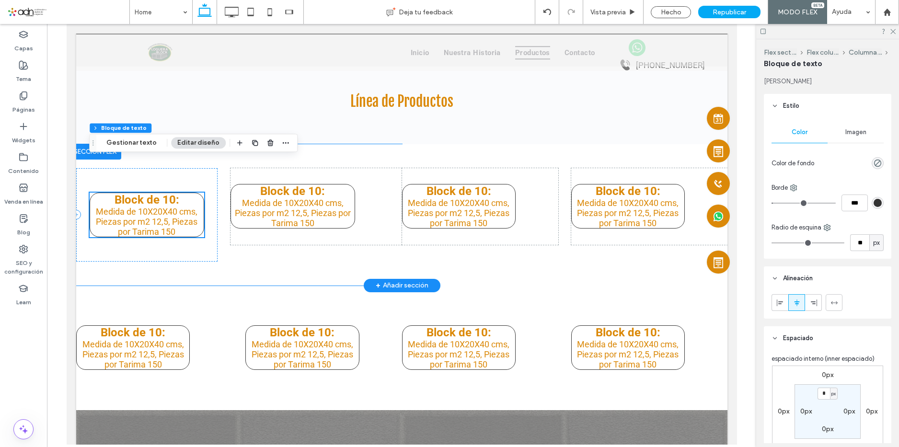
scroll to position [1233, 0]
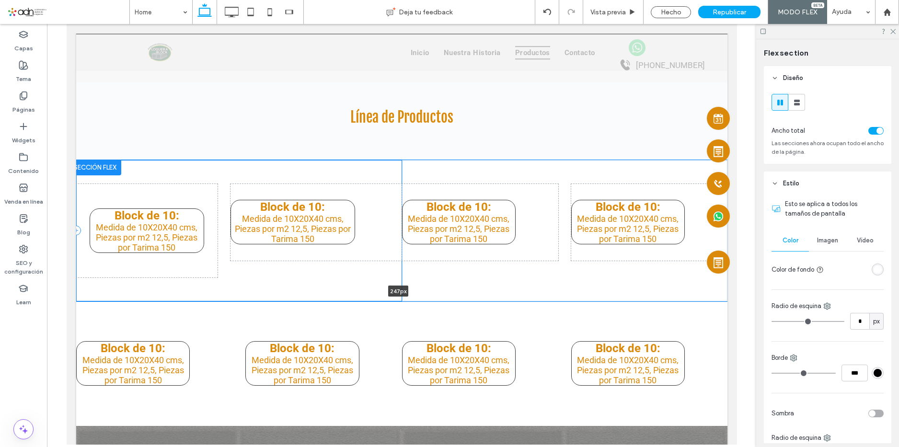
drag, startPoint x: 277, startPoint y: 300, endPoint x: 283, endPoint y: 277, distance: 23.8
click at [284, 277] on div "Block de 10: ﻿ Medida de 10X20X40 cms, Piezas por m2 12,5, Piezas por Tarima 15…" at bounding box center [401, 230] width 651 height 141
type input "***"
click at [202, 195] on div "Block de 10: ﻿ Medida de 10X20X40 cms, Piezas por m2 12,5, Piezas por Tarima 150" at bounding box center [146, 230] width 141 height 93
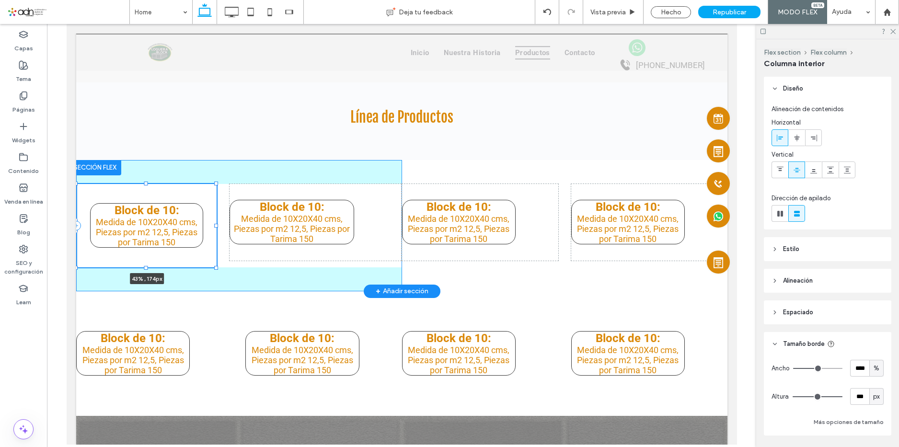
scroll to position [62, 0]
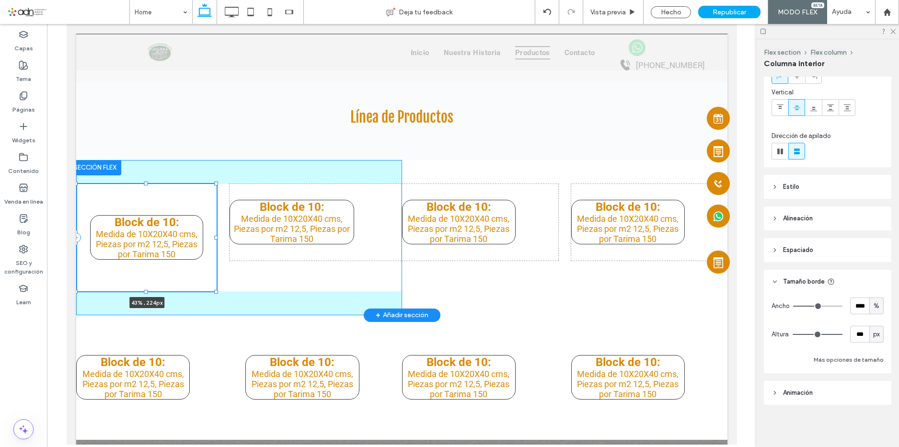
drag, startPoint x: 144, startPoint y: 276, endPoint x: 141, endPoint y: 290, distance: 14.3
click at [76, 184] on div at bounding box center [76, 184] width 0 height 0
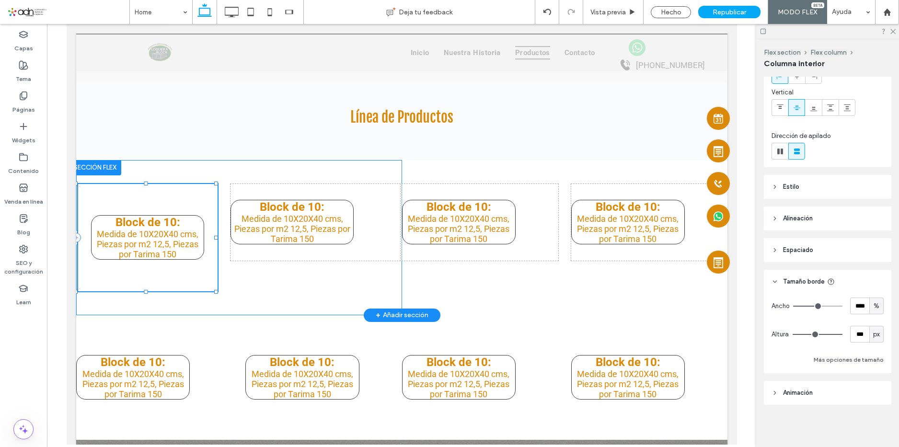
type input "***"
click at [214, 239] on div "Block de 10: ﻿ Medida de 10X20X40 cms, Piezas por m2 12,5, Piezas por Tarima 15…" at bounding box center [146, 237] width 141 height 107
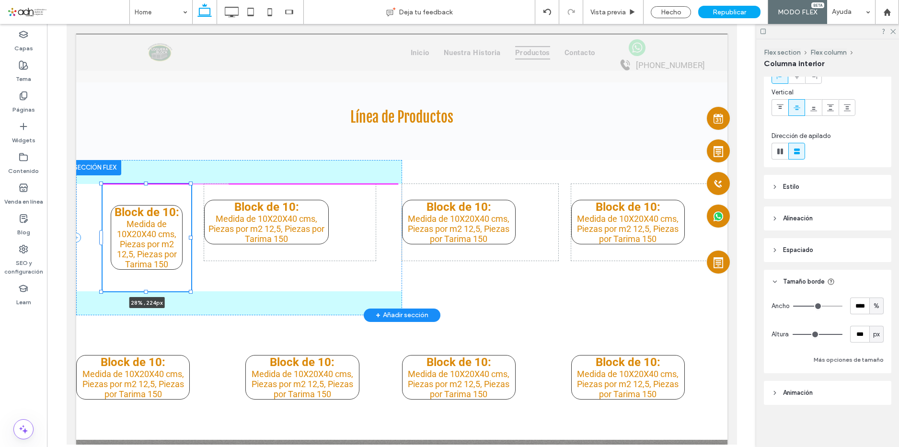
drag, startPoint x: 216, startPoint y: 237, endPoint x: 190, endPoint y: 237, distance: 25.4
click at [190, 237] on div at bounding box center [190, 238] width 4 height 4
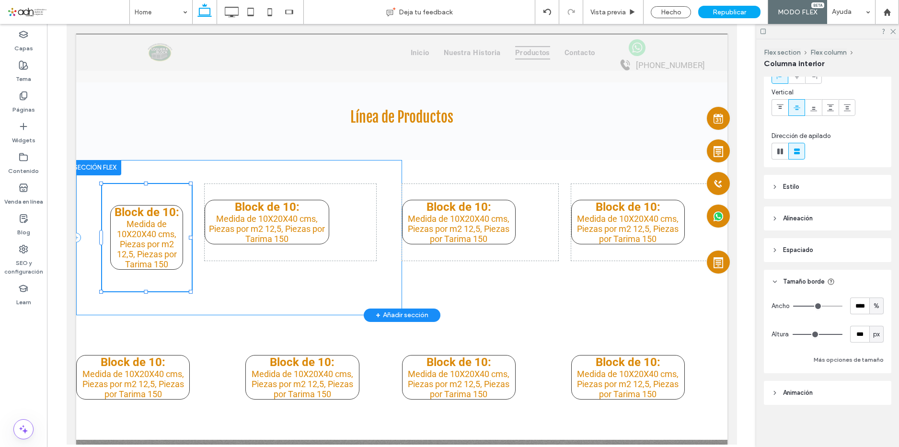
type input "**"
type input "****"
click at [353, 216] on div "Block de 10: ﻿ Medida de 10X20X40 cms, Piezas por m2 12,5, Piezas por Tarima 150" at bounding box center [289, 222] width 171 height 77
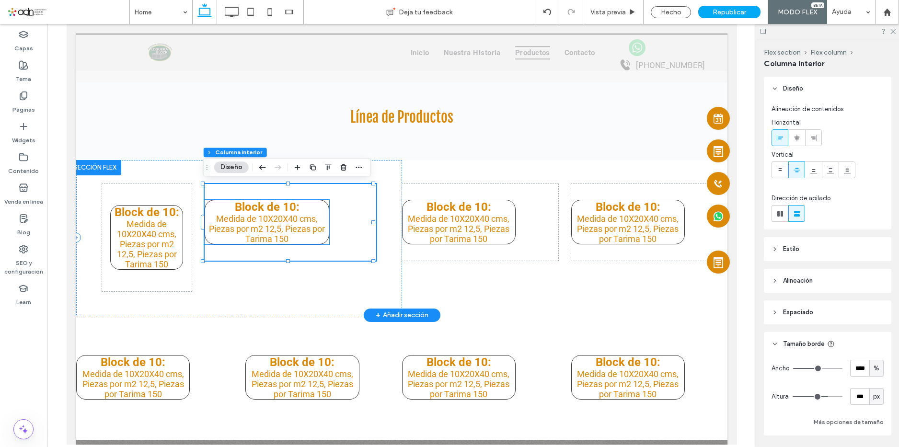
click at [314, 217] on span "Medida de 10X20X40 cms, Piezas por m2 12,5, Piezas por Tarima 150" at bounding box center [266, 229] width 116 height 30
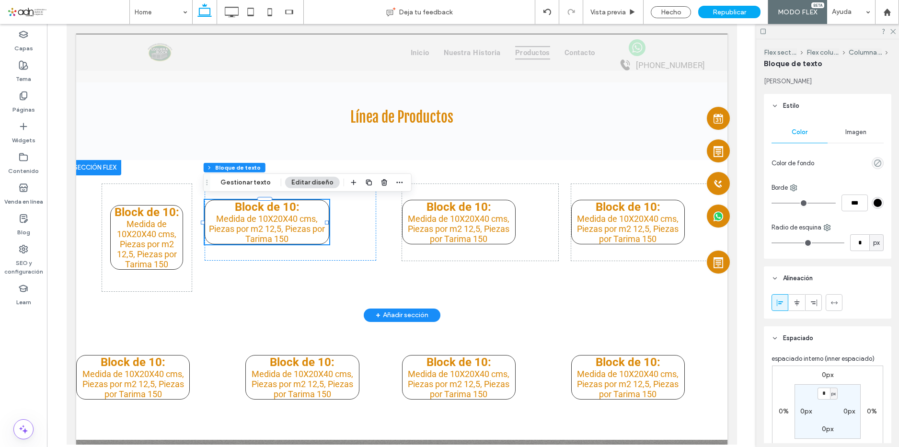
type input "*"
type input "***"
type input "**"
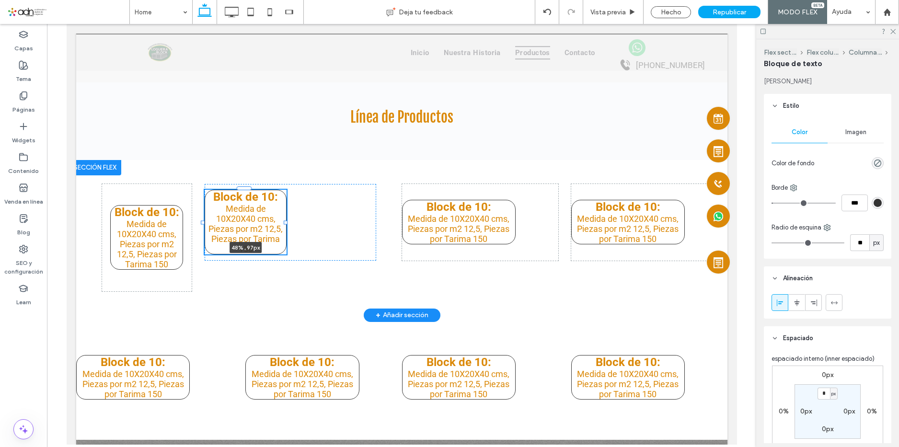
drag, startPoint x: 326, startPoint y: 223, endPoint x: 285, endPoint y: 223, distance: 41.2
click at [285, 223] on div at bounding box center [285, 222] width 4 height 4
type input "**"
type input "****"
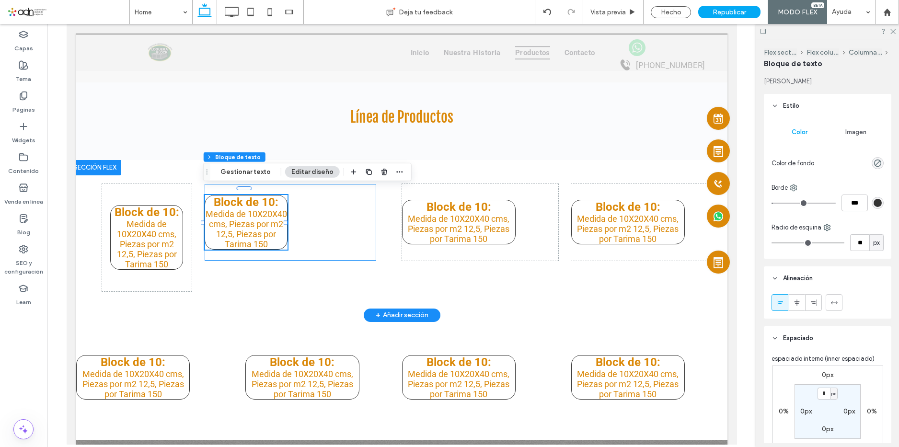
click at [304, 244] on div "Block de 10: ﻿ Medida de 10X20X40 cms, Piezas por m2 12,5, Piezas por Tarima 15…" at bounding box center [289, 222] width 171 height 77
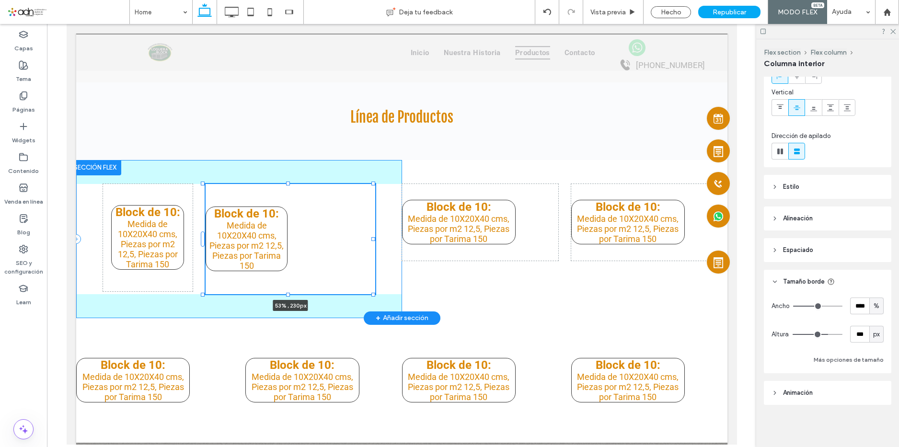
drag, startPoint x: 286, startPoint y: 261, endPoint x: 280, endPoint y: 294, distance: 34.1
click at [280, 294] on div "Block de 10: ﻿ Medida de 10X20X40 cms, Piezas por m2 12,5, Piezas por Tarima 15…" at bounding box center [401, 239] width 651 height 158
type input "***"
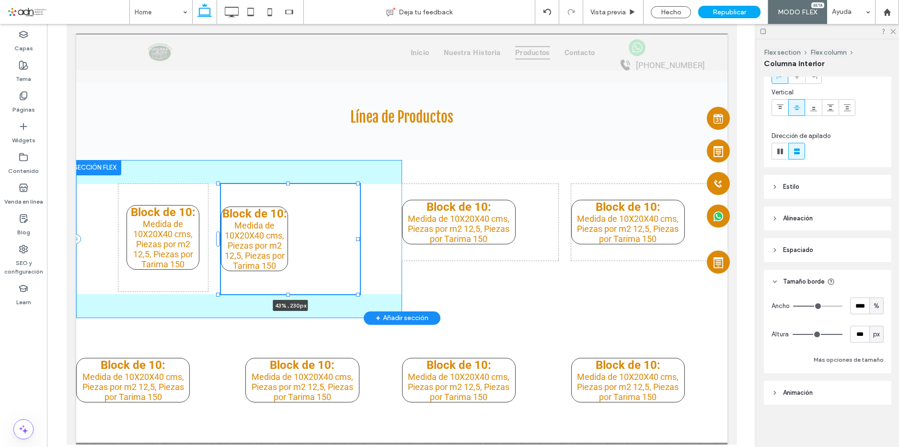
drag, startPoint x: 372, startPoint y: 238, endPoint x: 357, endPoint y: 236, distance: 15.4
click at [357, 237] on div at bounding box center [357, 239] width 4 height 4
type input "**"
type input "****"
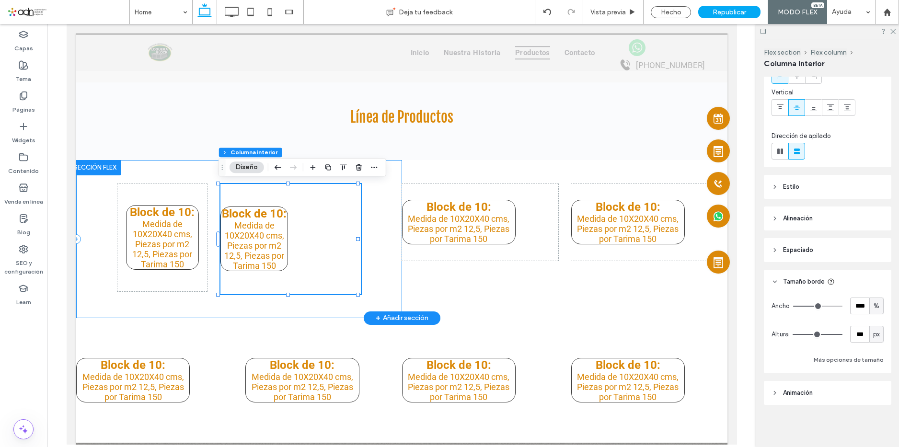
click at [387, 197] on div "Block de 10: ﻿ Medida de 10X20X40 cms, Piezas por m2 12,5, Piezas por Tarima 15…" at bounding box center [239, 239] width 326 height 158
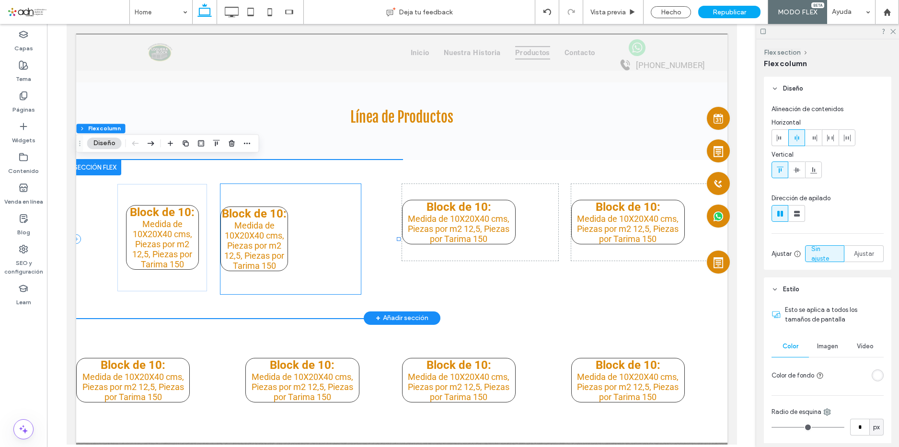
click at [331, 228] on div "Block de 10: ﻿ Medida de 10X20X40 cms, Piezas por m2 12,5, Piezas por Tarima 150" at bounding box center [290, 239] width 140 height 110
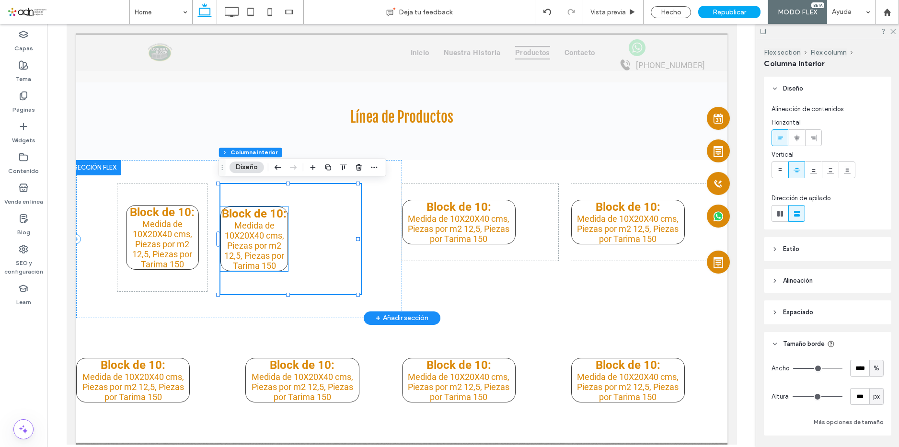
click at [262, 228] on span "Medida de 10X20X40 cms, Piezas por m2 12,5, Piezas por Tarima 150" at bounding box center [254, 245] width 60 height 50
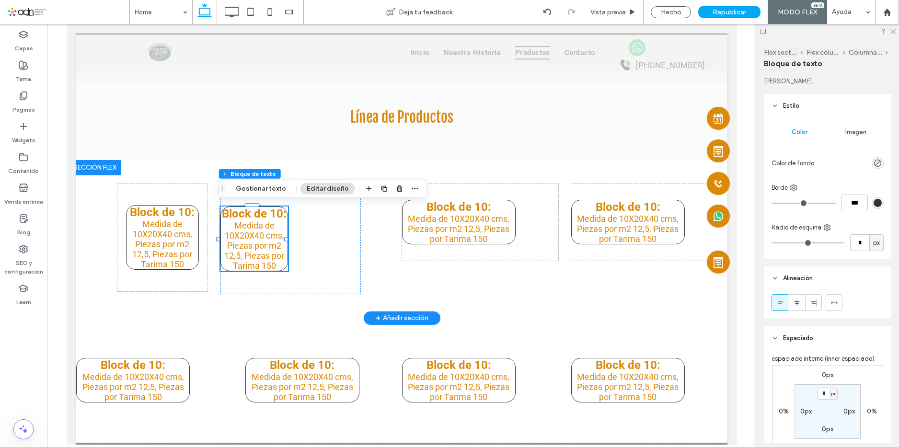
type input "*"
type input "***"
type input "**"
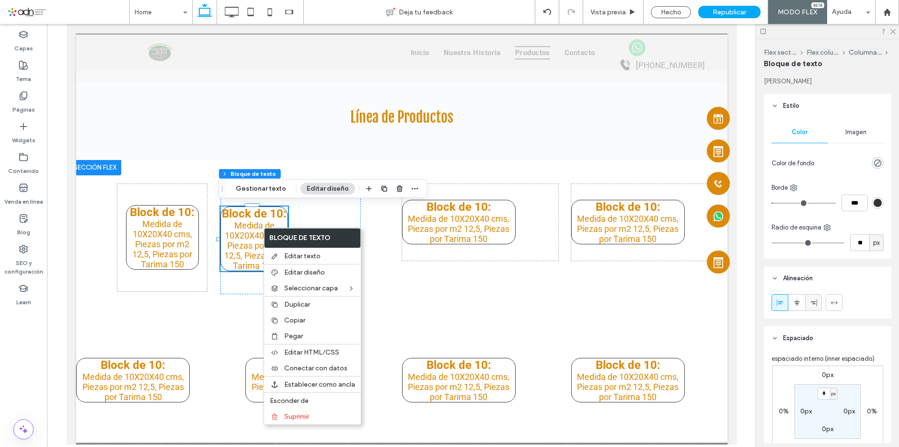
drag, startPoint x: 811, startPoint y: 299, endPoint x: 590, endPoint y: 151, distance: 266.6
click at [811, 299] on icon at bounding box center [814, 303] width 8 height 8
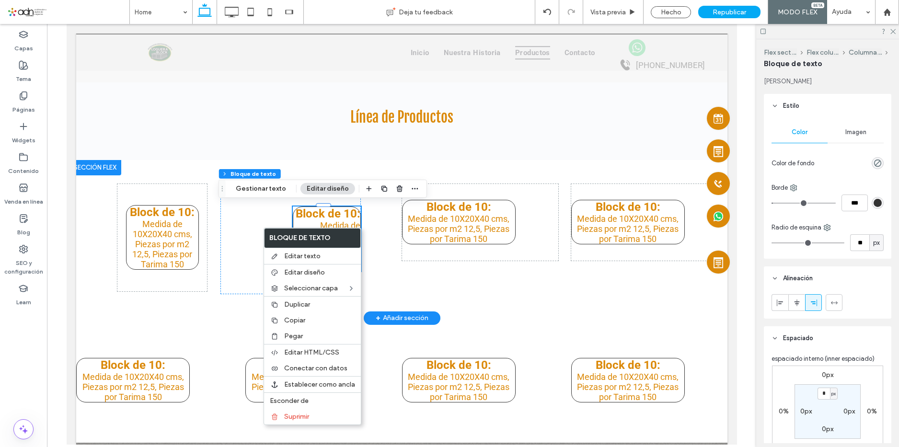
click at [299, 220] on p "Medida de 10X20X40 cms, Piezas por m2 12,5, Piezas por Tarima 150" at bounding box center [326, 245] width 67 height 50
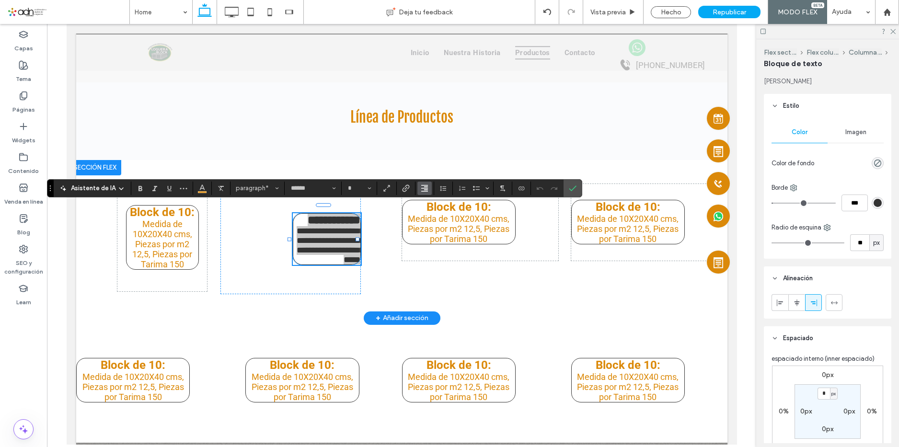
click at [432, 184] on button "Alineación" at bounding box center [424, 188] width 14 height 13
click at [435, 221] on icon "ui.textEditor.alignment.center" at bounding box center [432, 218] width 8 height 8
click at [576, 189] on icon "Confirmar" at bounding box center [573, 188] width 8 height 8
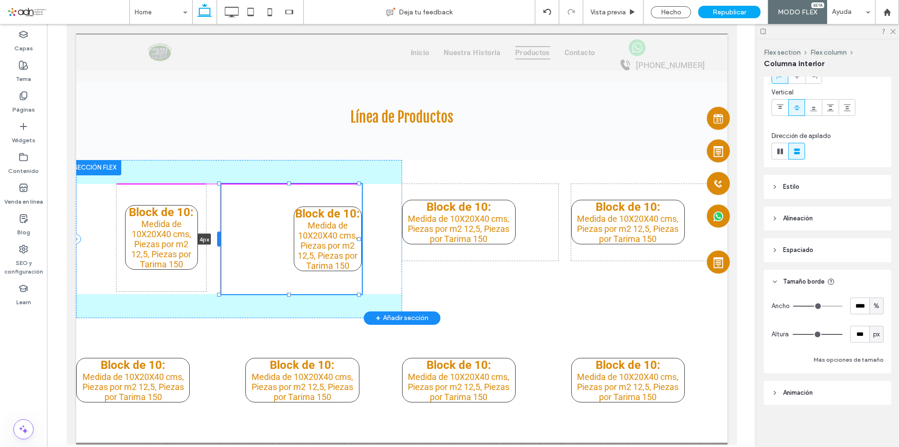
click at [218, 240] on div at bounding box center [219, 238] width 4 height 15
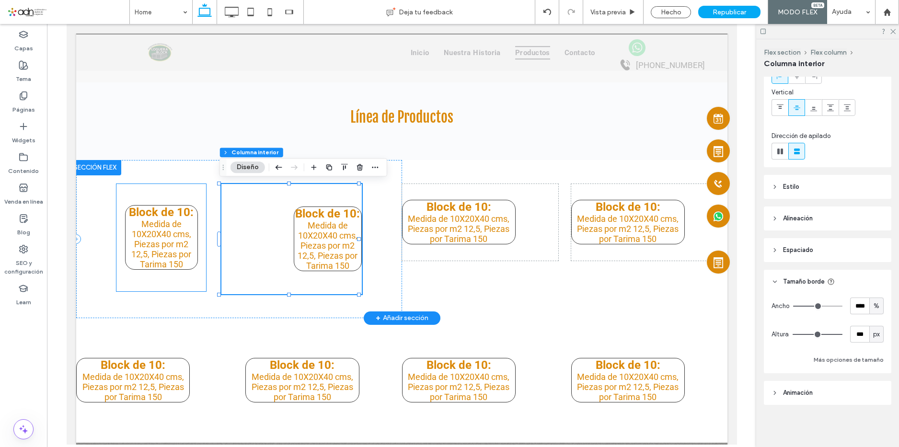
click at [201, 233] on div "Block de 10: ﻿ Medida de 10X20X40 cms, Piezas por m2 12,5, Piezas por Tarima 150" at bounding box center [161, 237] width 90 height 107
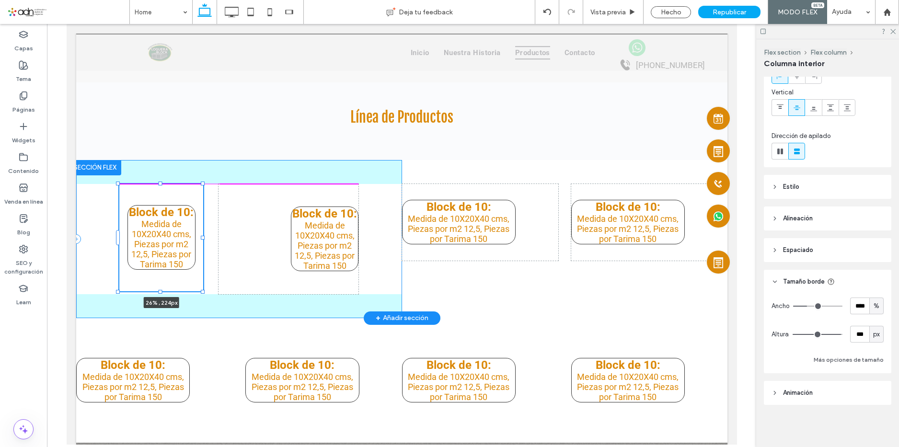
click at [202, 240] on div "Block de 10: ﻿ Medida de 10X20X40 cms, Piezas por m2 12,5, Piezas por Tarima 15…" at bounding box center [401, 239] width 651 height 158
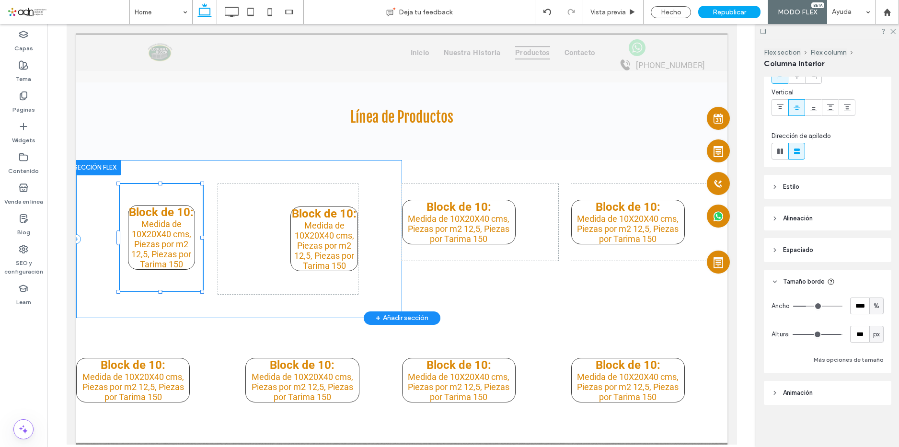
click at [243, 228] on div "Block de 10: Medida de 10X20X40 cms, Piezas por m2 12,5, Piezas por Tarima 150" at bounding box center [287, 239] width 140 height 110
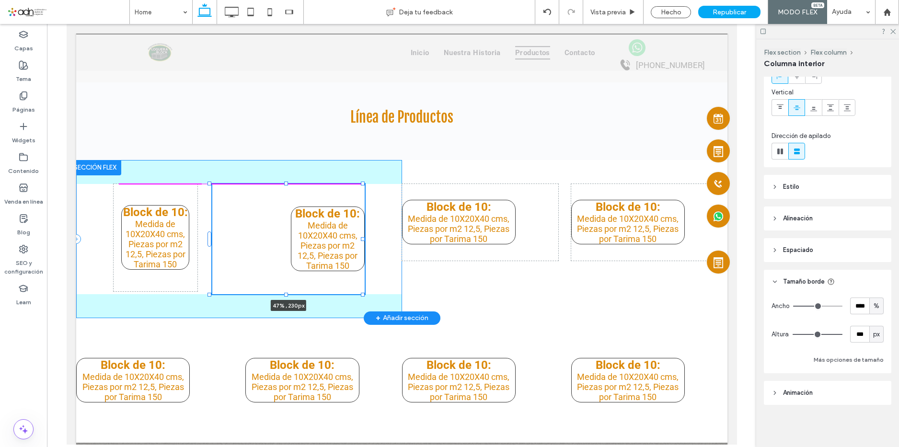
drag, startPoint x: 356, startPoint y: 237, endPoint x: 363, endPoint y: 239, distance: 7.1
click at [363, 239] on div at bounding box center [362, 239] width 4 height 4
type input "**"
type input "****"
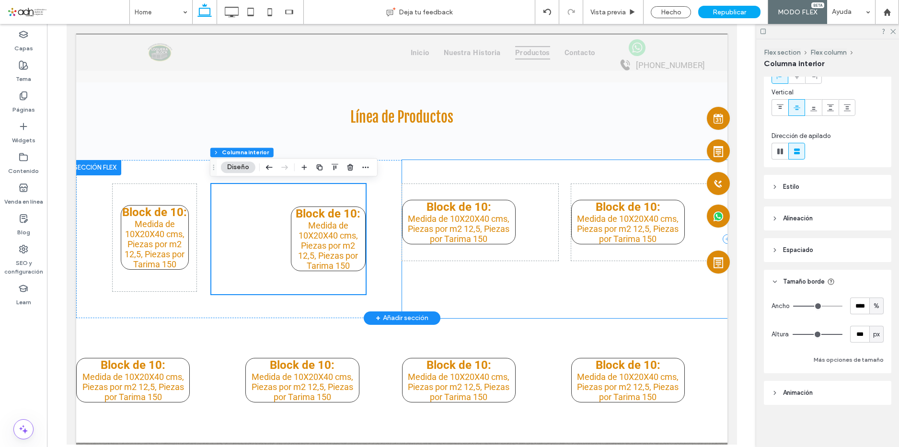
scroll to position [1281, 0]
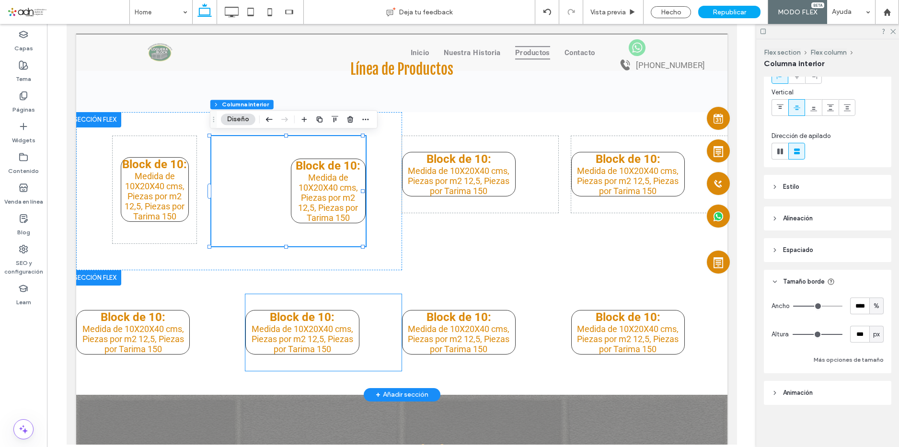
click at [343, 294] on div "Block de 10: ﻿ Medida de 10X20X40 cms, Piezas por m2 12,5, Piezas por Tarima 150" at bounding box center [323, 332] width 156 height 77
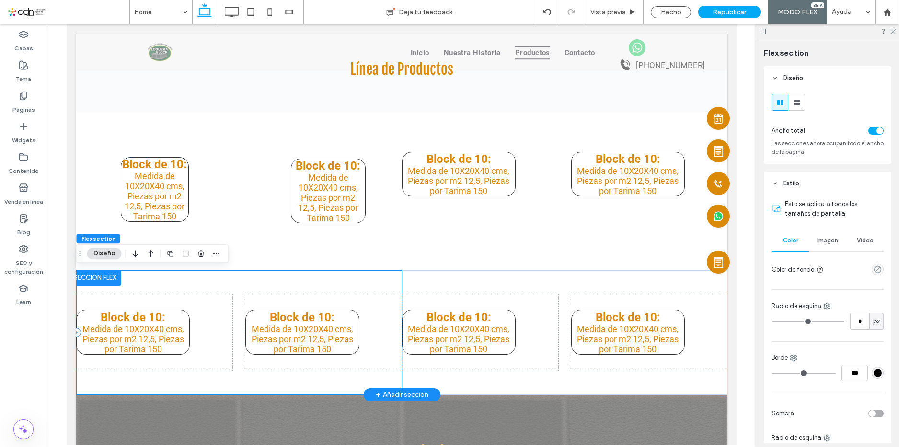
click at [343, 282] on div "Block de 10: ﻿ Medida de 10X20X40 cms, Piezas por m2 12,5, Piezas por Tarima 15…" at bounding box center [239, 332] width 326 height 125
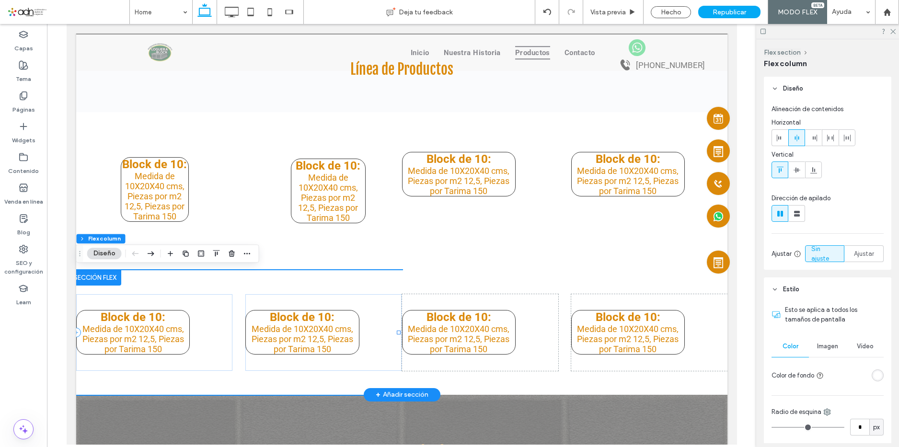
click at [343, 282] on div "Block de 10: ﻿ Medida de 10X20X40 cms, Piezas por m2 12,5, Piezas por Tarima 15…" at bounding box center [239, 332] width 326 height 125
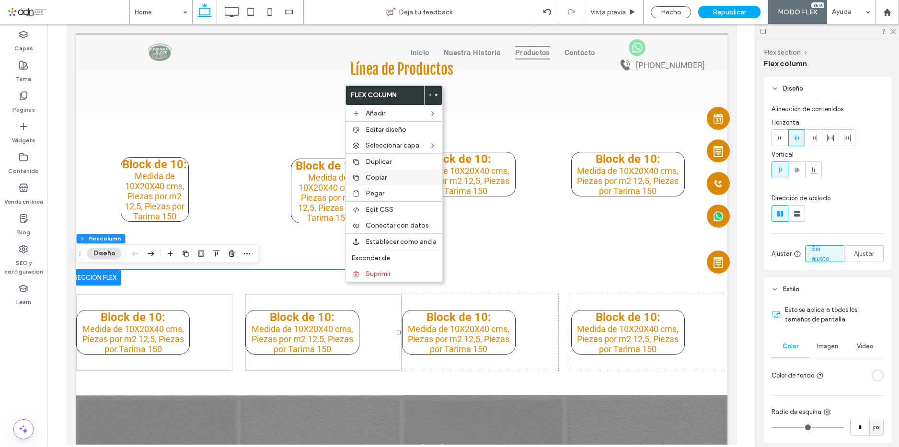
click at [384, 179] on span "Copiar" at bounding box center [375, 177] width 21 height 8
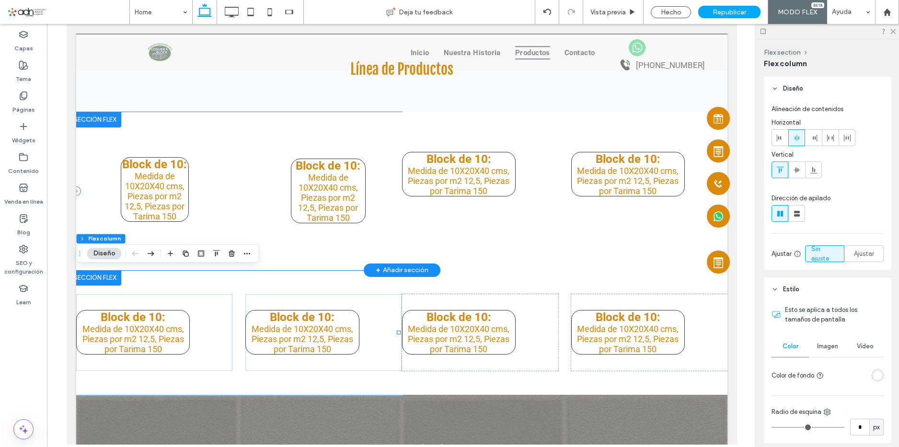
click at [296, 125] on div "Block de 10: ﻿ Medida de 10X20X40 cms, Piezas por m2 12,5, Piezas por Tarima 15…" at bounding box center [239, 191] width 326 height 158
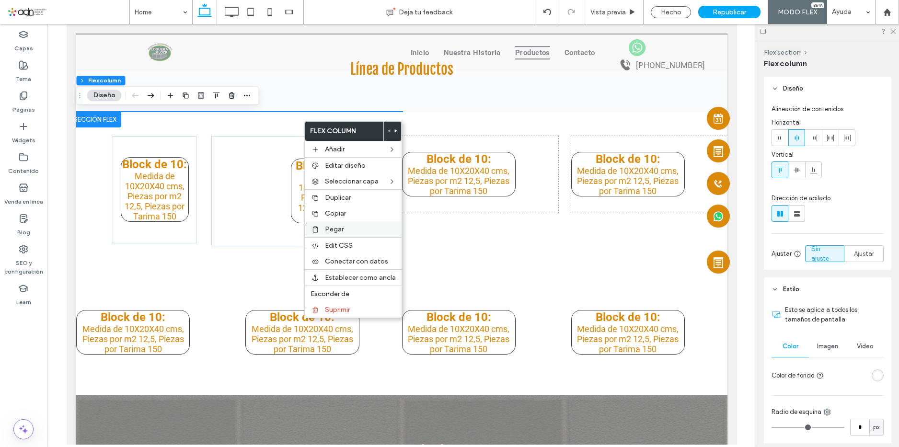
click at [348, 228] on label "Pegar" at bounding box center [360, 229] width 71 height 8
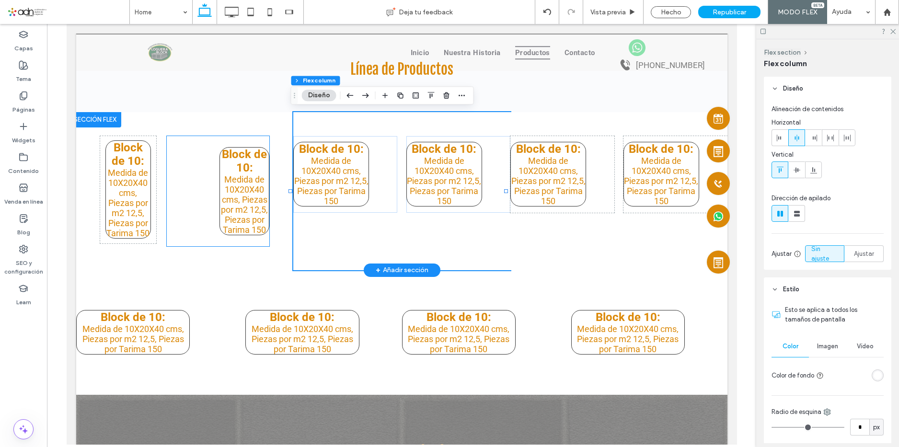
click at [246, 170] on strong "Block de 10:" at bounding box center [243, 161] width 45 height 27
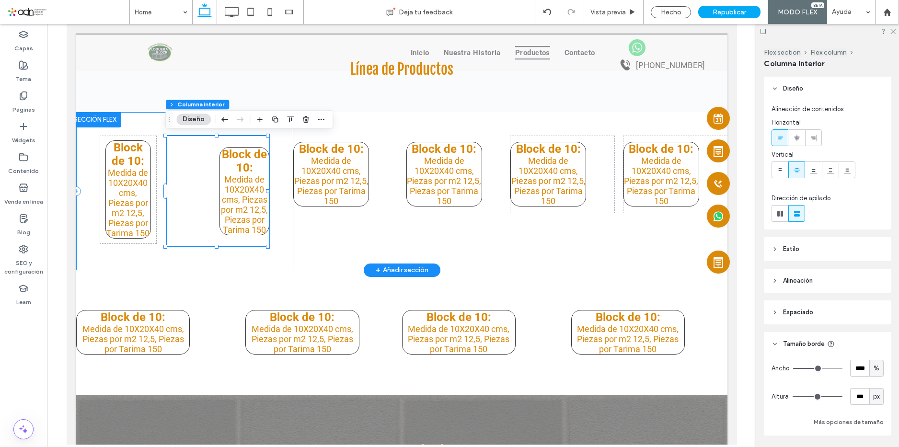
click at [282, 148] on div "Block de 10: ﻿ Medida de 10X20X40 cms, Piezas por m2 12,5, Piezas por Tarima 15…" at bounding box center [184, 191] width 217 height 158
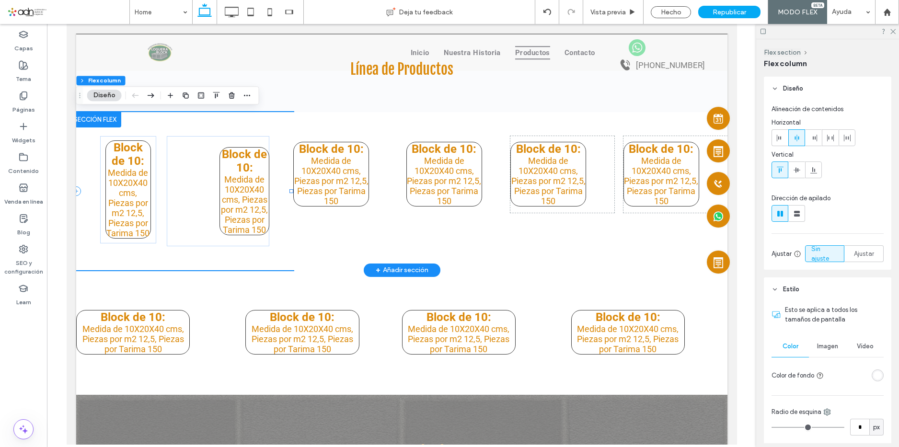
click at [281, 139] on div "Block de 10: ﻿ Medida de 10X20X40 cms, Piezas por m2 12,5, Piezas por Tarima 15…" at bounding box center [184, 191] width 217 height 158
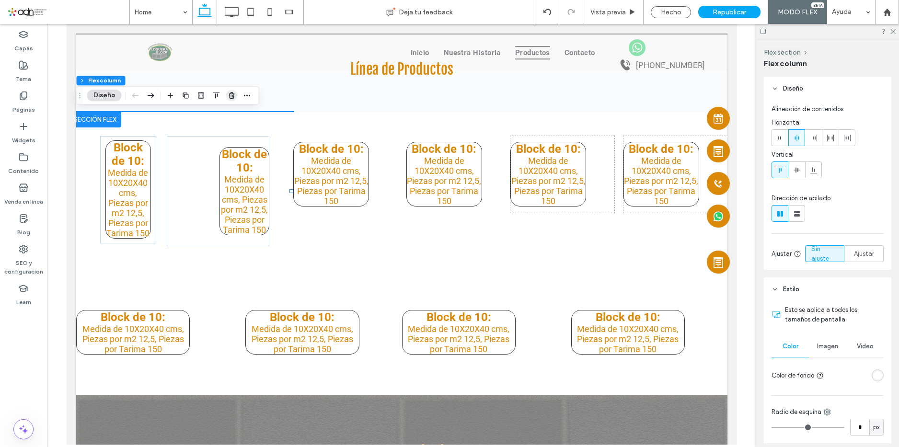
drag, startPoint x: 230, startPoint y: 94, endPoint x: 181, endPoint y: 136, distance: 65.3
click at [230, 94] on use "button" at bounding box center [231, 95] width 6 height 6
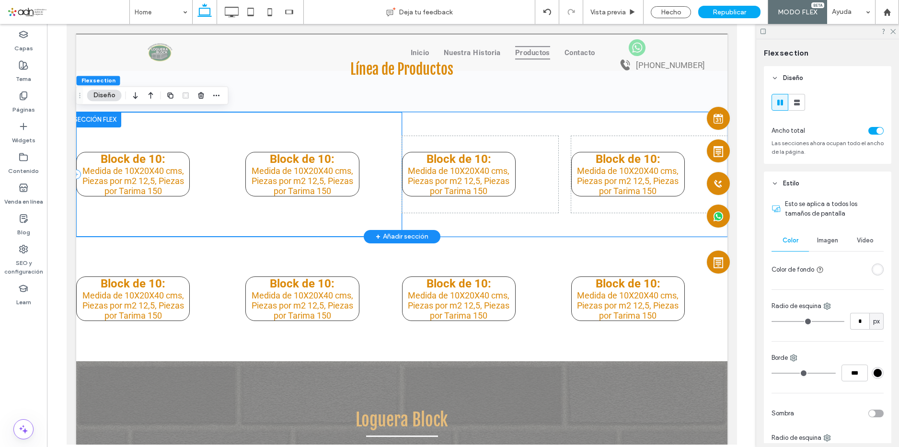
click at [375, 218] on div "Block de 10: ﻿ Medida de 10X20X40 cms, Piezas por m2 12,5, Piezas por Tarima 15…" at bounding box center [239, 174] width 326 height 125
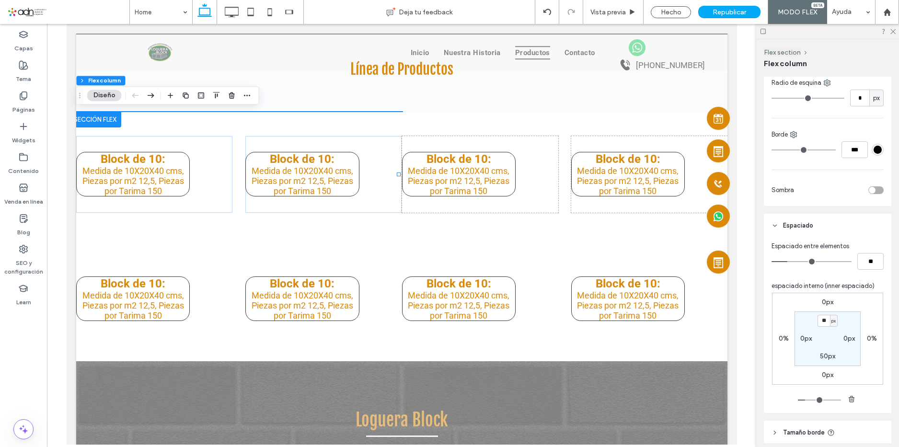
scroll to position [335, 0]
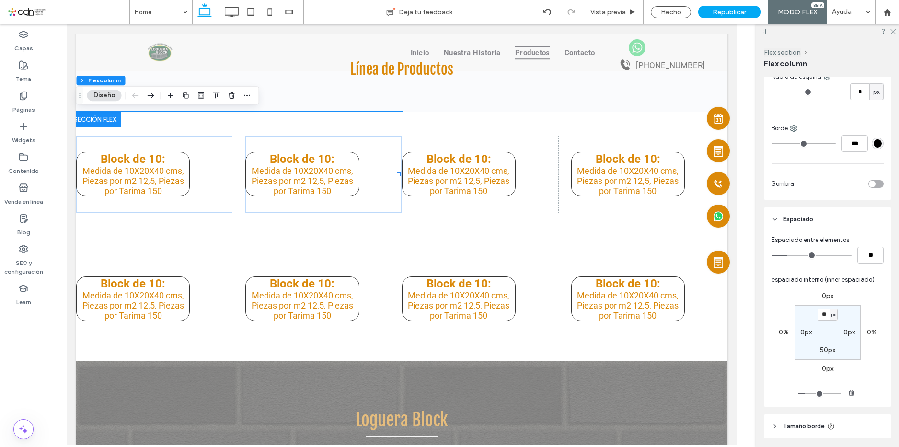
click at [872, 184] on div "toggle" at bounding box center [875, 184] width 15 height 8
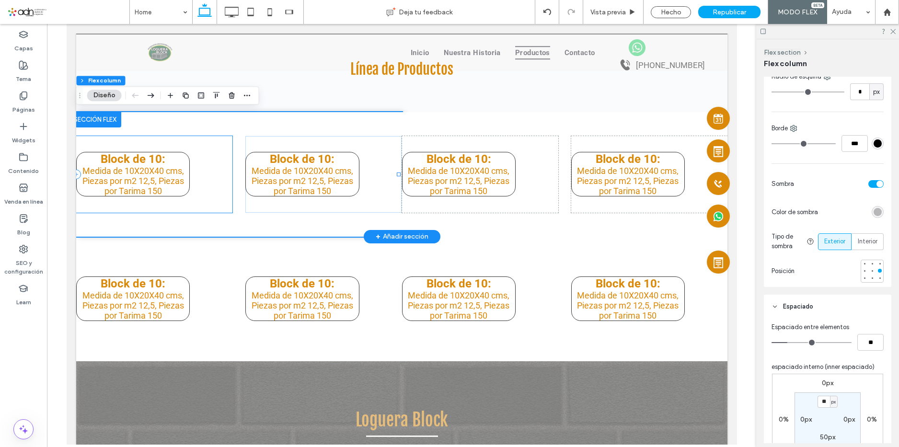
click at [210, 151] on div "Block de 10: ﻿ Medida de 10X20X40 cms, Piezas por m2 12,5, Piezas por Tarima 150" at bounding box center [154, 174] width 156 height 77
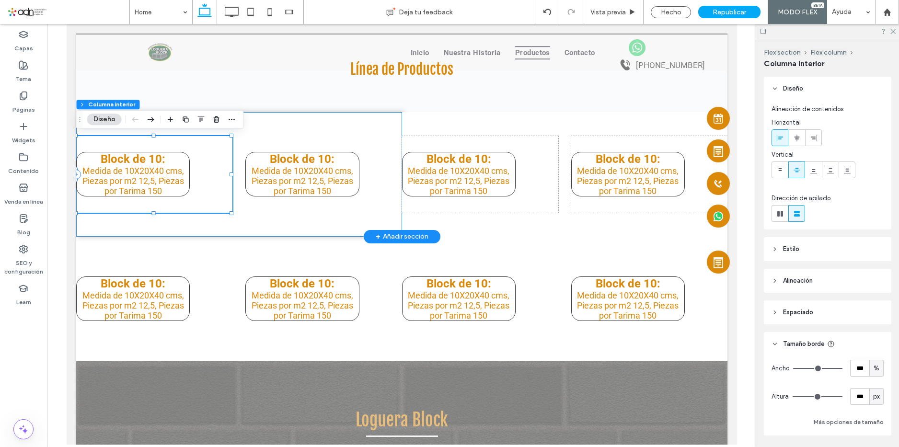
click at [331, 222] on div "Block de 10: ﻿ Medida de 10X20X40 cms, Piezas por m2 12,5, Piezas por Tarima 15…" at bounding box center [239, 174] width 326 height 125
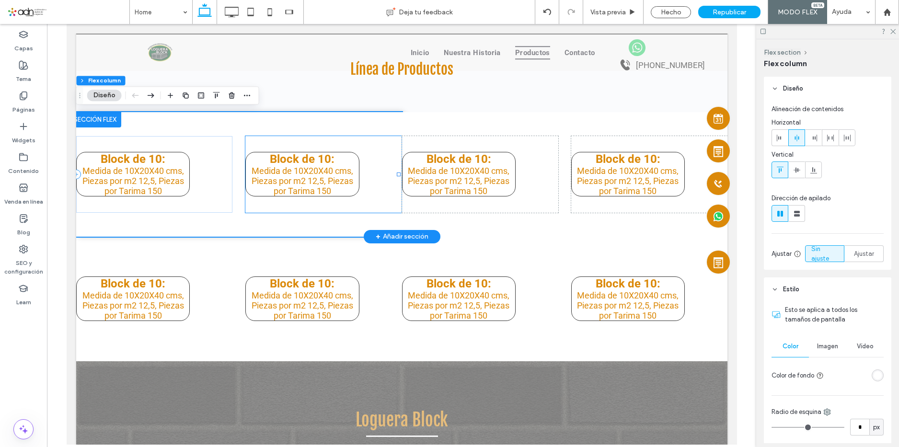
click at [365, 121] on div "Block de 10: ﻿ Medida de 10X20X40 cms, Piezas por m2 12,5, Piezas por Tarima 15…" at bounding box center [239, 174] width 326 height 125
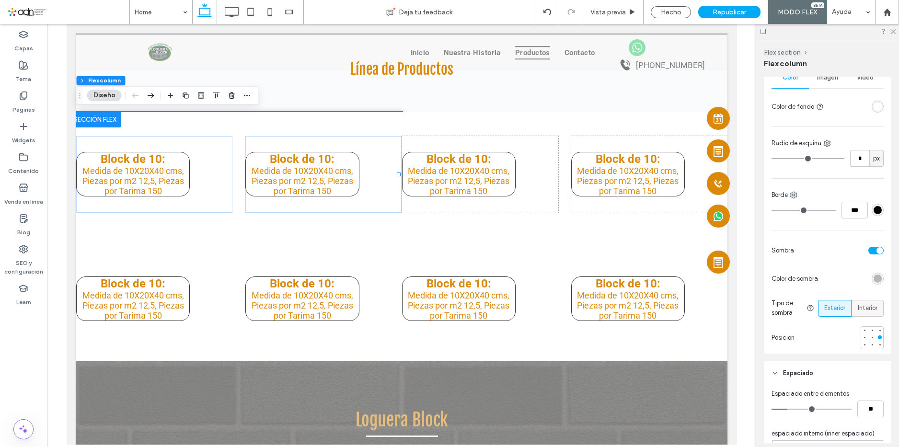
scroll to position [287, 0]
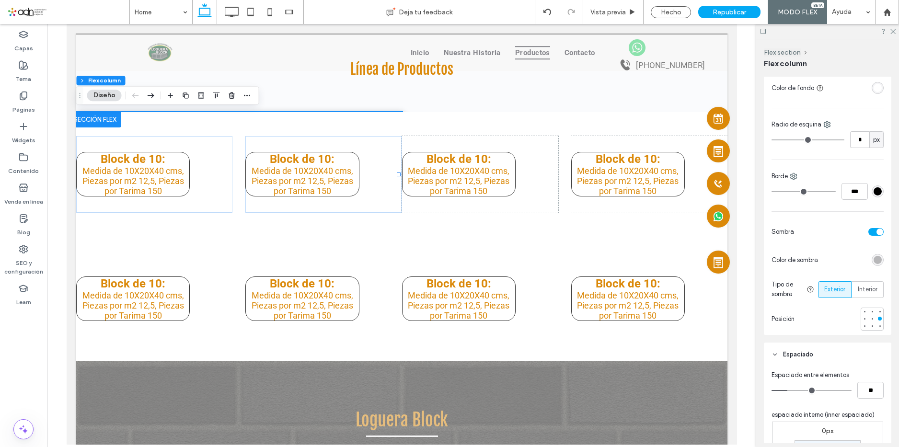
click at [868, 228] on div "toggle" at bounding box center [875, 232] width 15 height 8
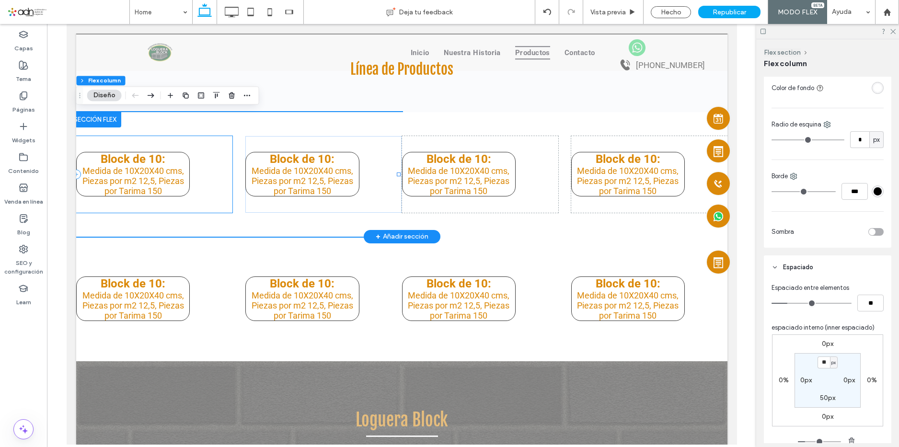
click at [202, 178] on div "Block de 10: ﻿ Medida de 10X20X40 cms, Piezas por m2 12,5, Piezas por Tarima 150" at bounding box center [154, 174] width 156 height 77
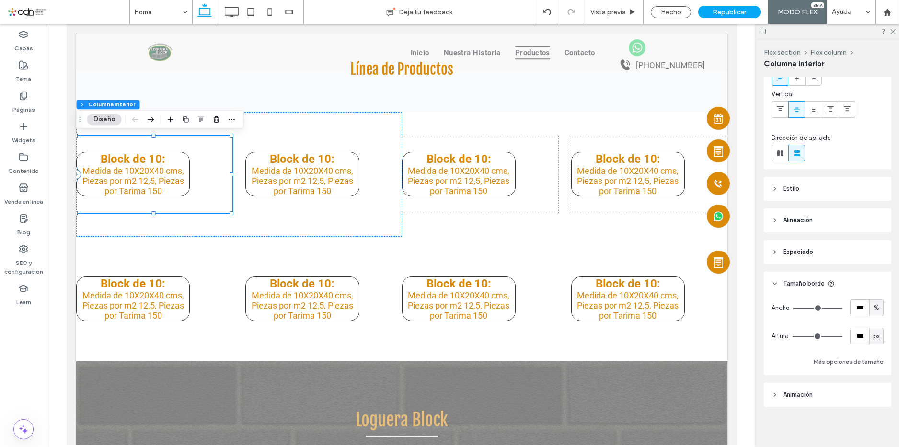
scroll to position [62, 0]
click at [826, 181] on header "Estilo" at bounding box center [827, 187] width 127 height 24
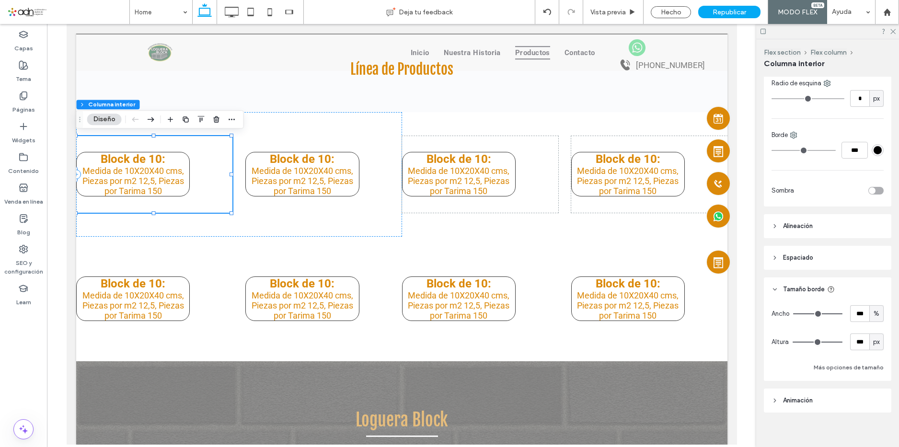
scroll to position [296, 0]
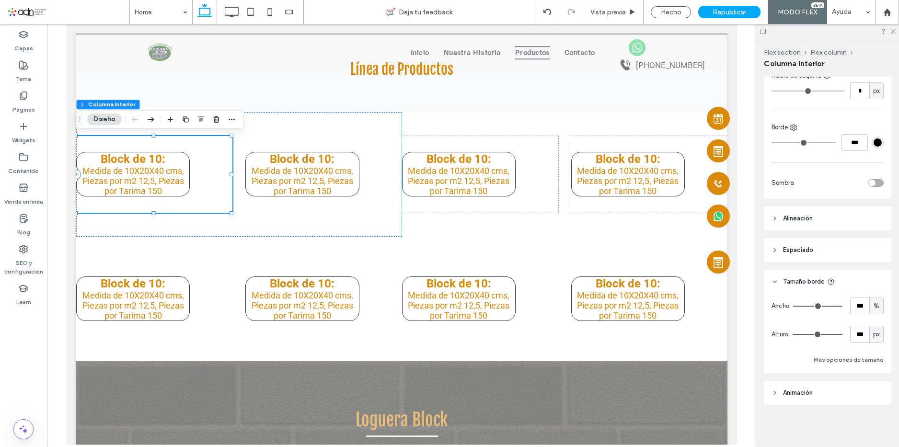
click at [874, 180] on div "toggle" at bounding box center [875, 183] width 15 height 8
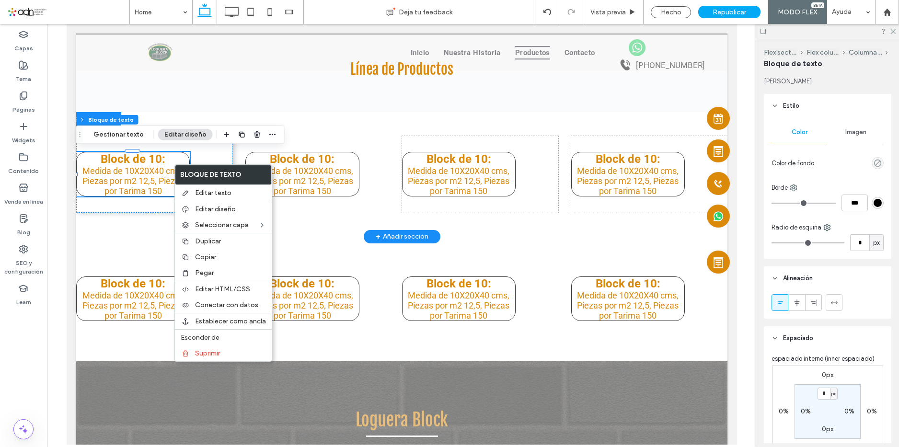
type input "*"
type input "***"
type input "**"
click at [270, 136] on icon "button" at bounding box center [273, 135] width 8 height 8
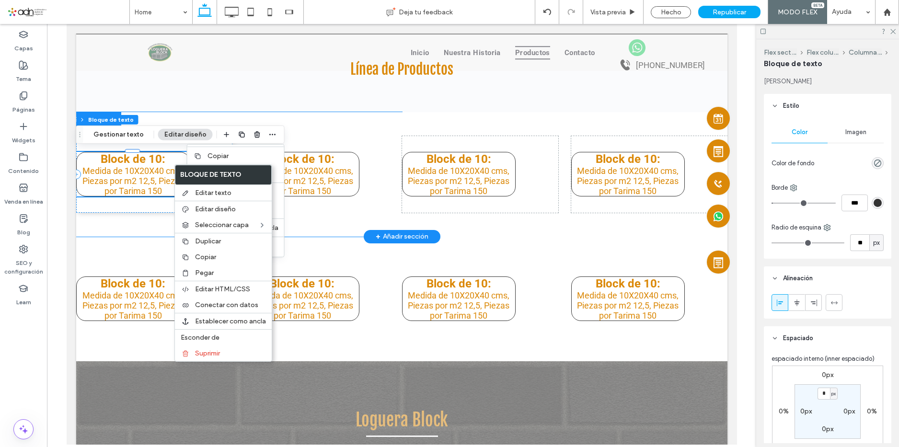
click at [139, 232] on div "Block de 10: ﻿ Medida de 10X20X40 cms, Piezas por m2 12,5, Piezas por Tarima 15…" at bounding box center [239, 174] width 326 height 125
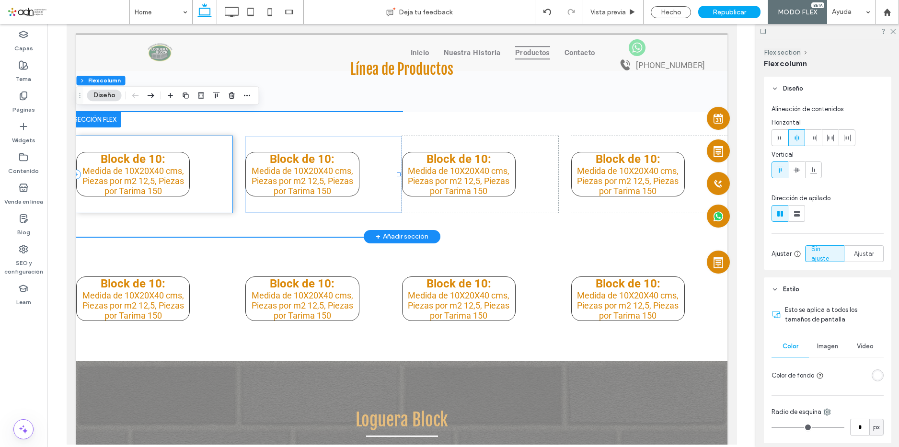
click at [211, 156] on div "Block de 10: ﻿ Medida de 10X20X40 cms, Piezas por m2 12,5, Piezas por Tarima 150" at bounding box center [154, 174] width 156 height 77
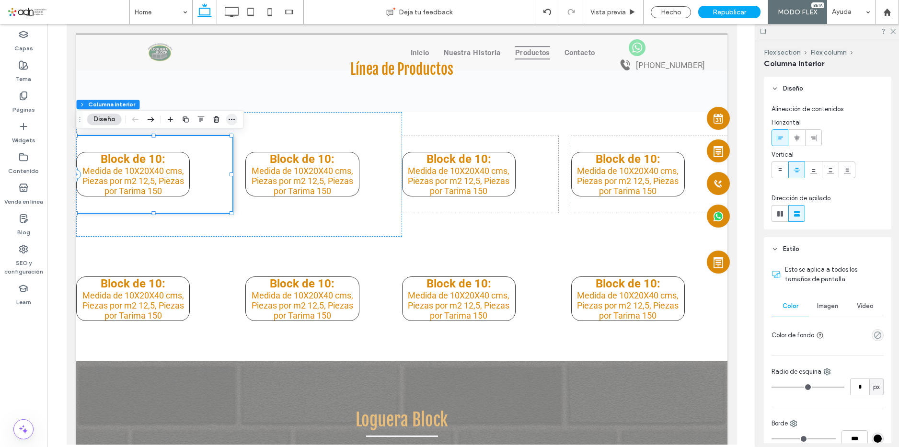
click at [231, 118] on icon "button" at bounding box center [232, 119] width 8 height 8
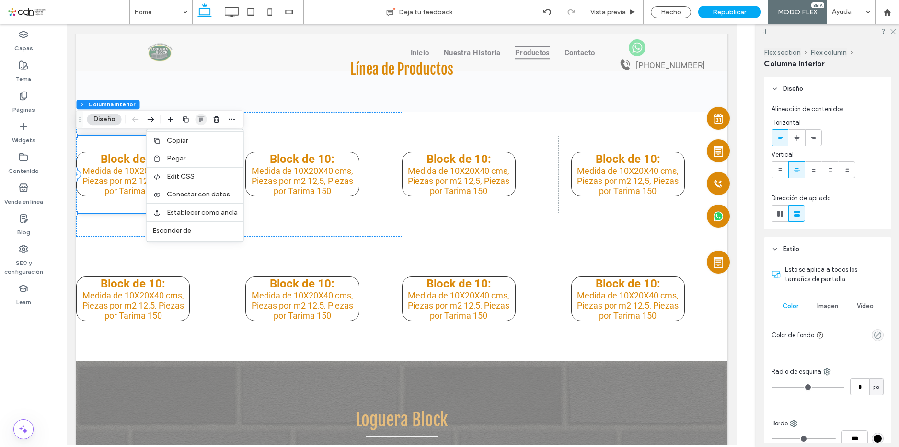
click at [204, 119] on icon "button" at bounding box center [201, 119] width 8 height 8
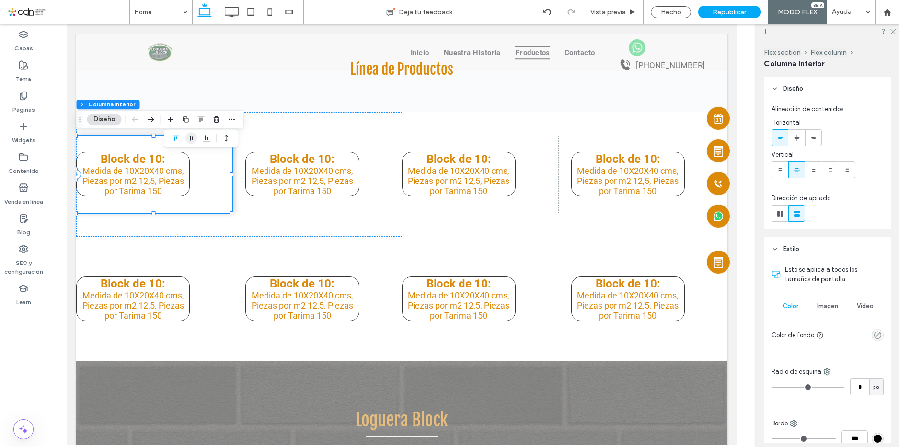
click at [187, 139] on icon "center" at bounding box center [191, 138] width 8 height 8
click at [190, 139] on icon "center" at bounding box center [191, 138] width 8 height 8
click at [203, 139] on icon "flex-end" at bounding box center [207, 138] width 8 height 8
click at [192, 137] on icon "center" at bounding box center [191, 138] width 8 height 8
click at [228, 123] on icon "button" at bounding box center [232, 119] width 8 height 8
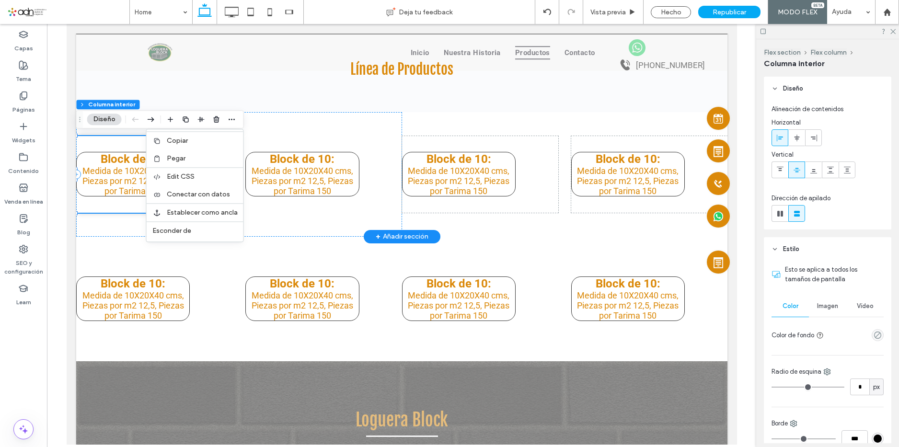
click at [114, 210] on div "Block de 10: ﻿ Medida de 10X20X40 cms, Piezas por m2 12,5, Piezas por Tarima 150" at bounding box center [154, 174] width 156 height 77
click at [124, 206] on div "Block de 10: ﻿ Medida de 10X20X40 cms, Piezas por m2 12,5, Piezas por Tarima 150" at bounding box center [154, 174] width 156 height 77
click at [287, 218] on div "Block de 10: ﻿ Medida de 10X20X40 cms, Piezas por m2 12,5, Piezas por Tarima 15…" at bounding box center [239, 174] width 326 height 125
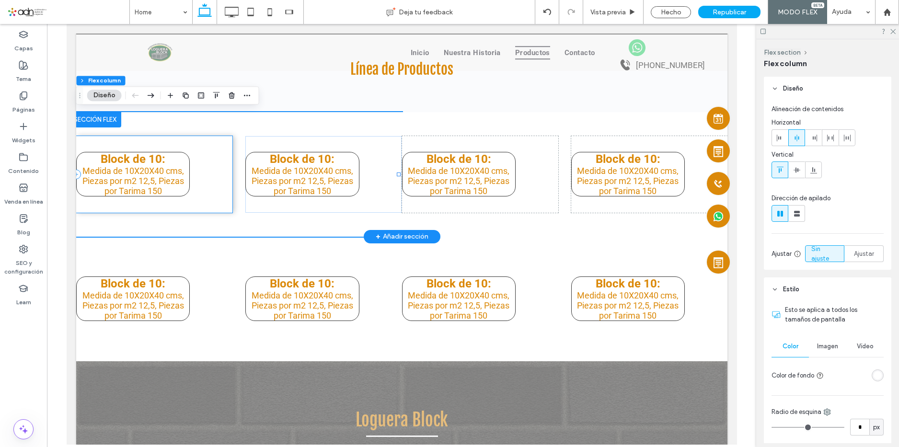
click at [172, 161] on p "Block de 10: ﻿" at bounding box center [132, 158] width 113 height 13
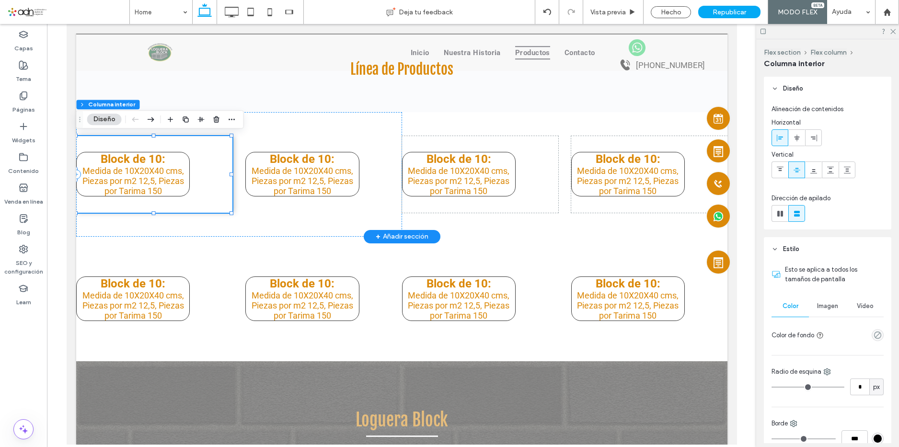
click at [172, 160] on p "Block de 10: ﻿" at bounding box center [132, 158] width 113 height 13
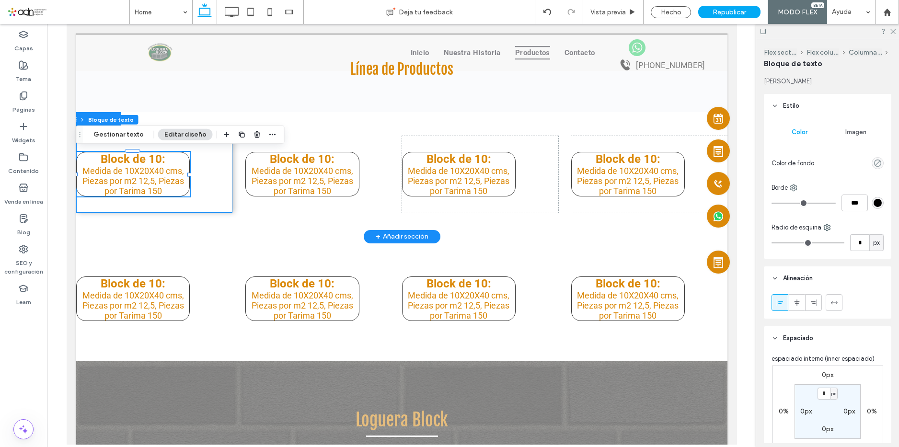
type input "*"
type input "***"
type input "**"
click at [271, 135] on use "button" at bounding box center [272, 134] width 6 height 1
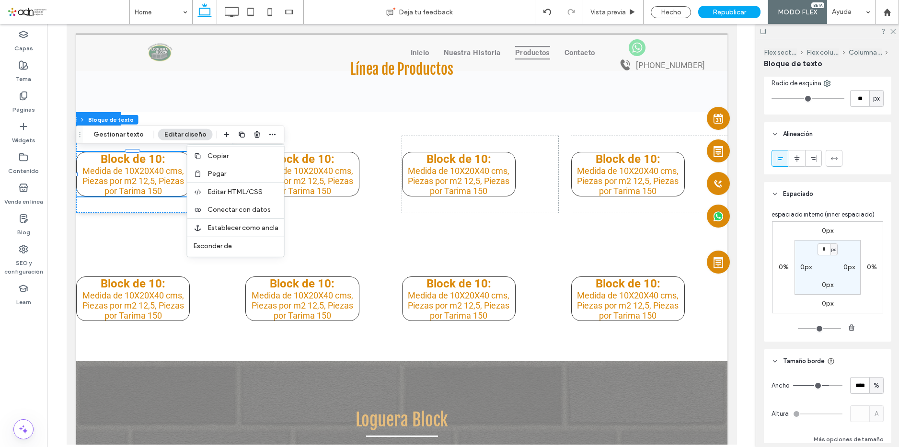
scroll to position [144, 0]
click at [797, 152] on span at bounding box center [797, 159] width 8 height 16
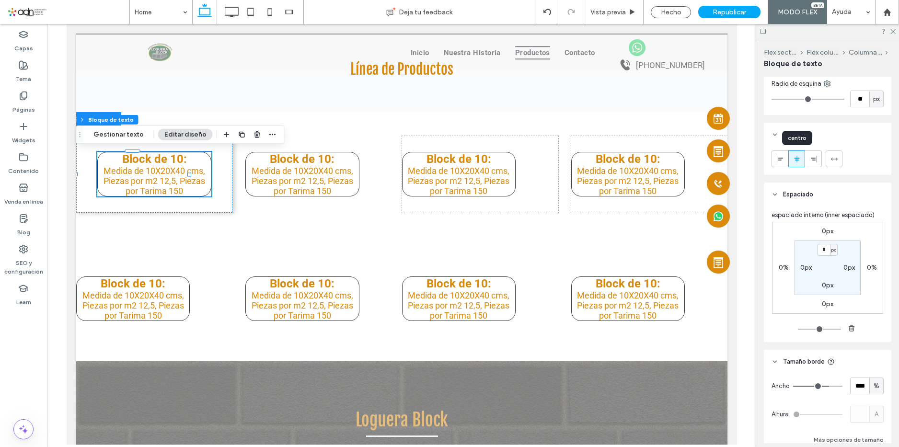
click at [799, 156] on icon at bounding box center [797, 159] width 8 height 8
click at [266, 207] on div "Block de 10: ﻿ Medida de 10X20X40 cms, Piezas por m2 12,5, Piezas por Tarima 150" at bounding box center [323, 174] width 156 height 77
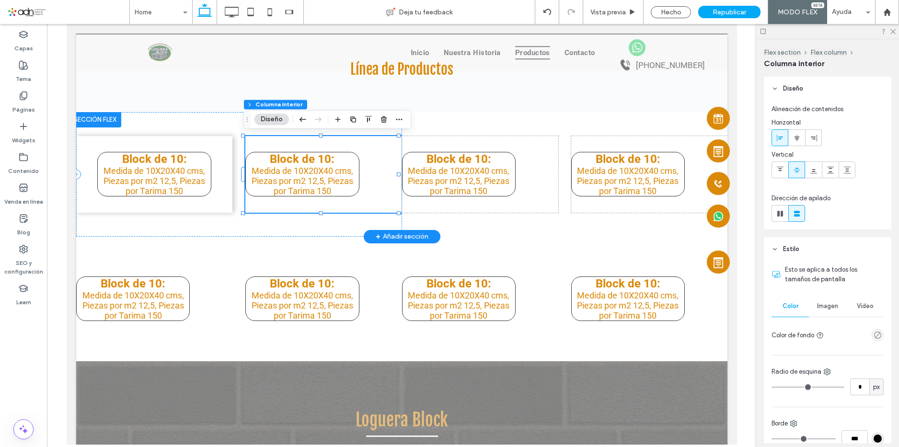
click at [375, 157] on div "Block de 10: ﻿ Medida de 10X20X40 cms, Piezas por m2 12,5, Piezas por Tarima 150" at bounding box center [323, 174] width 156 height 77
click at [795, 136] on icon at bounding box center [797, 138] width 8 height 8
click at [529, 150] on div "Block de 10: ﻿ Medida de 10X20X40 cms, Piezas por m2 12,5, Piezas por Tarima 150" at bounding box center [479, 174] width 156 height 77
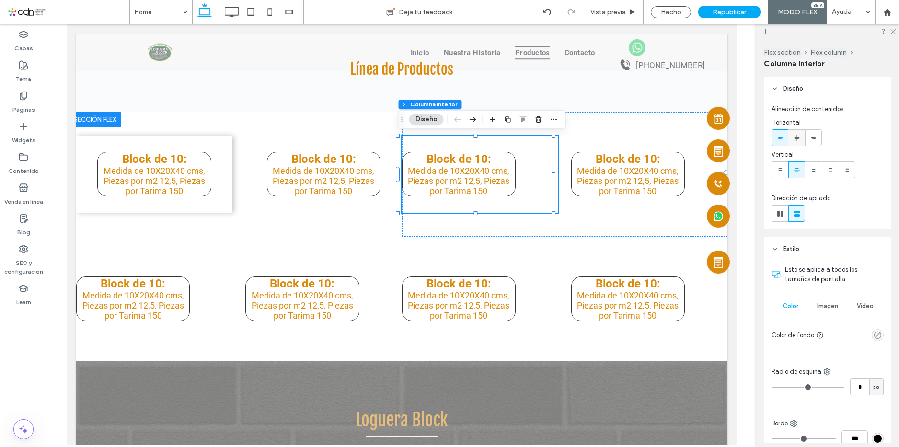
click at [800, 135] on icon at bounding box center [797, 138] width 8 height 8
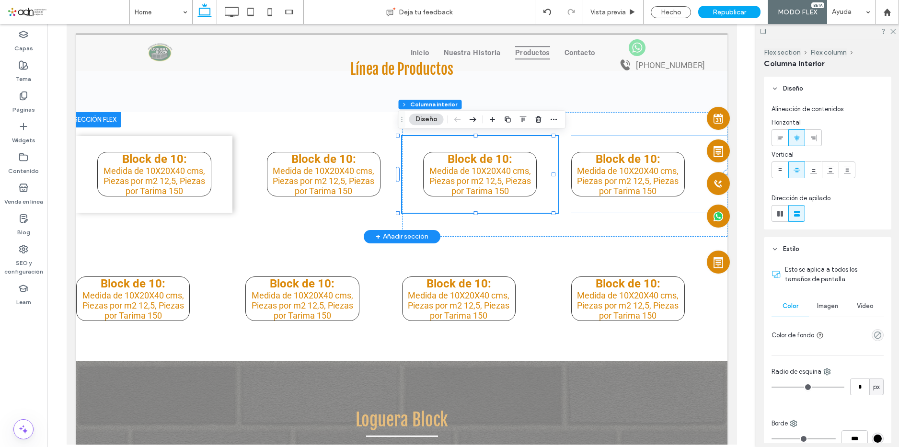
click at [655, 144] on div "Block de 10: ﻿ Medida de 10X20X40 cms, Piezas por m2 12,5, Piezas por Tarima 150" at bounding box center [649, 174] width 156 height 77
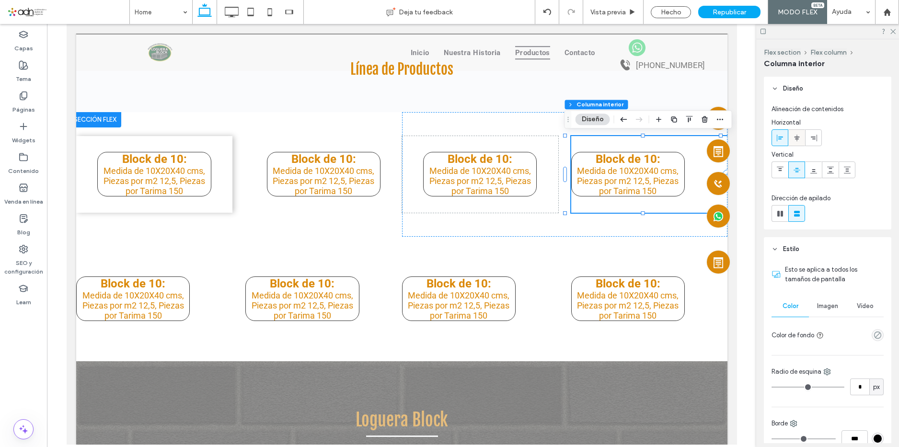
click at [797, 130] on span at bounding box center [797, 138] width 8 height 16
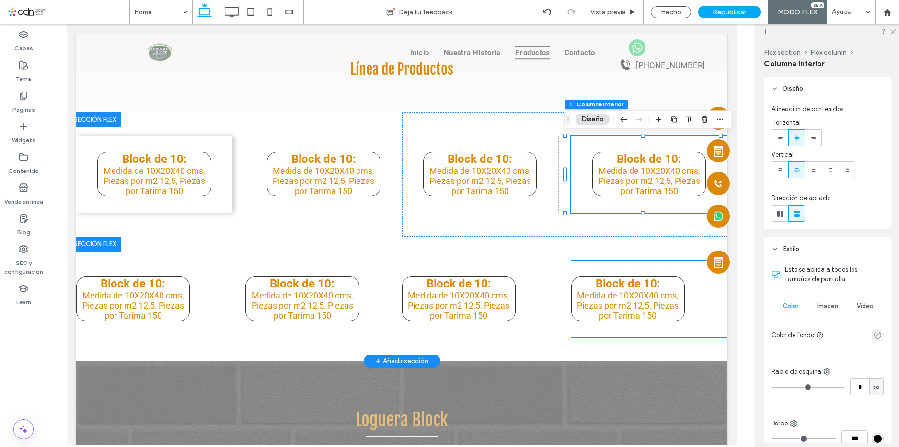
click at [587, 267] on div "Block de 10: ﻿ Medida de 10X20X40 cms, Piezas por m2 12,5, Piezas por Tarima 150" at bounding box center [649, 299] width 156 height 77
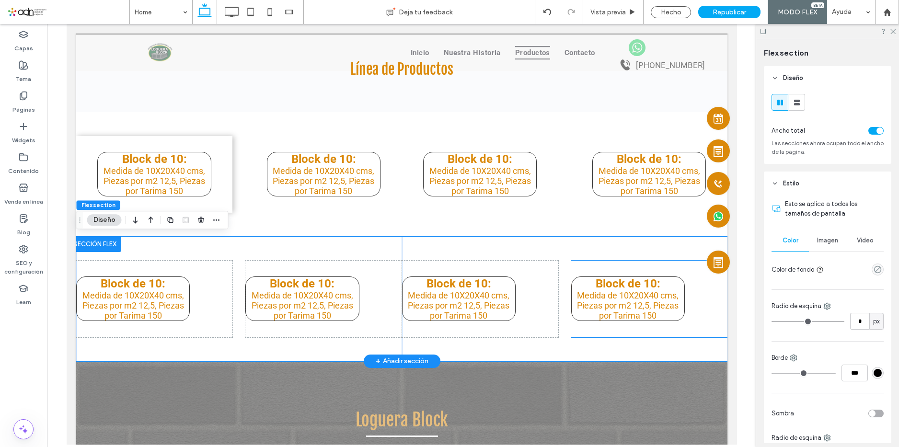
click at [669, 266] on div "Block de 10: ﻿ Medida de 10X20X40 cms, Piezas por m2 12,5, Piezas por Tarima 150" at bounding box center [649, 299] width 156 height 77
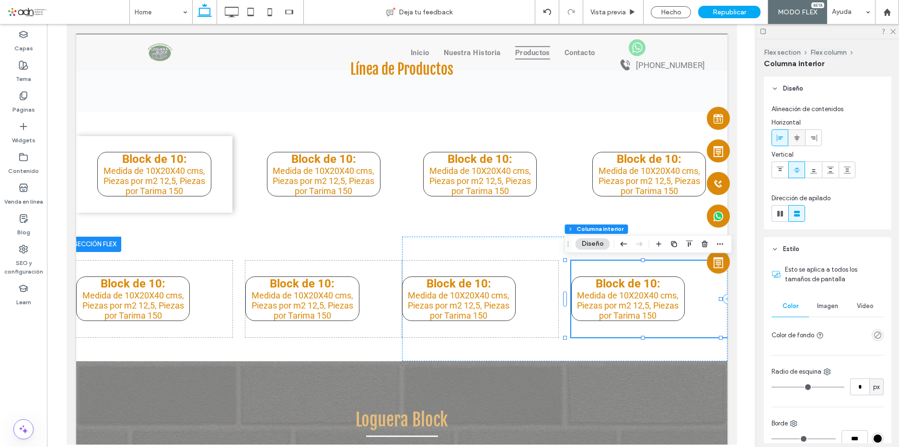
click at [789, 138] on div at bounding box center [796, 138] width 16 height 16
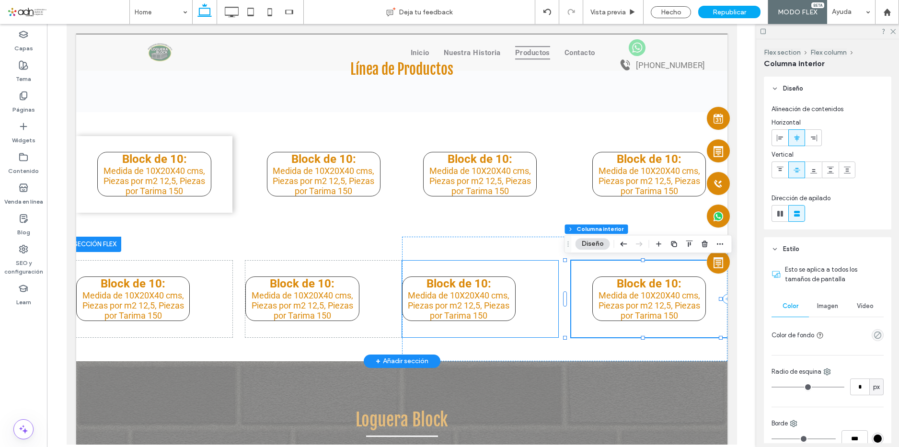
click at [491, 261] on div "Block de 10: ﻿ Medida de 10X20X40 cms, Piezas por m2 12,5, Piezas por Tarima 150" at bounding box center [479, 299] width 156 height 77
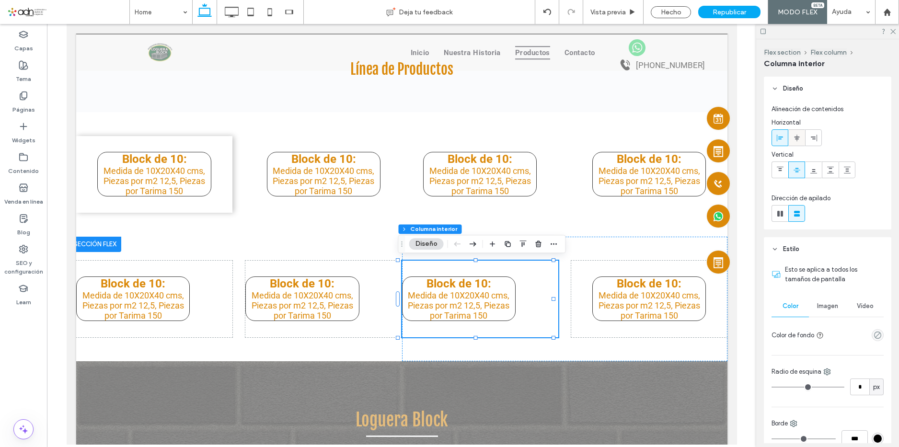
click at [801, 131] on div at bounding box center [796, 138] width 16 height 16
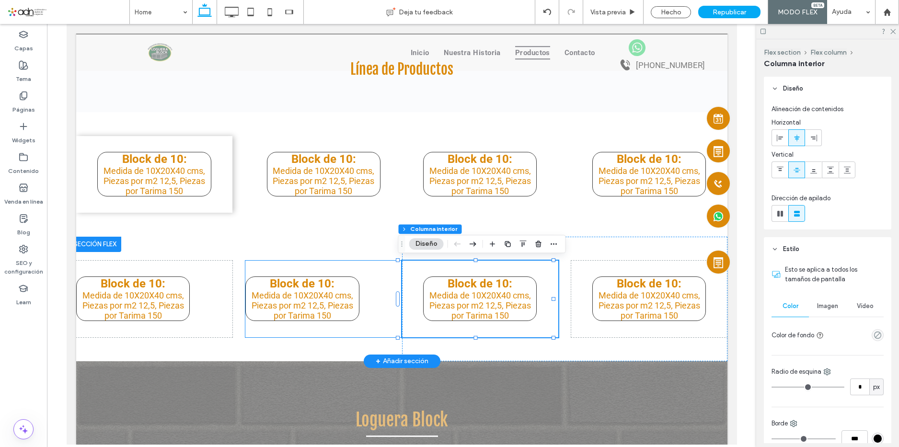
click at [367, 274] on div "Block de 10: ﻿ Medida de 10X20X40 cms, Piezas por m2 12,5, Piezas por Tarima 150" at bounding box center [323, 299] width 156 height 77
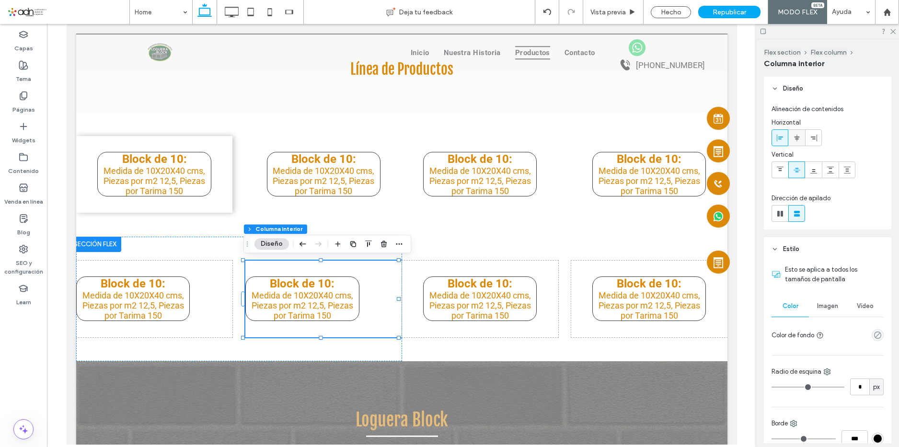
click at [794, 139] on icon at bounding box center [797, 138] width 8 height 8
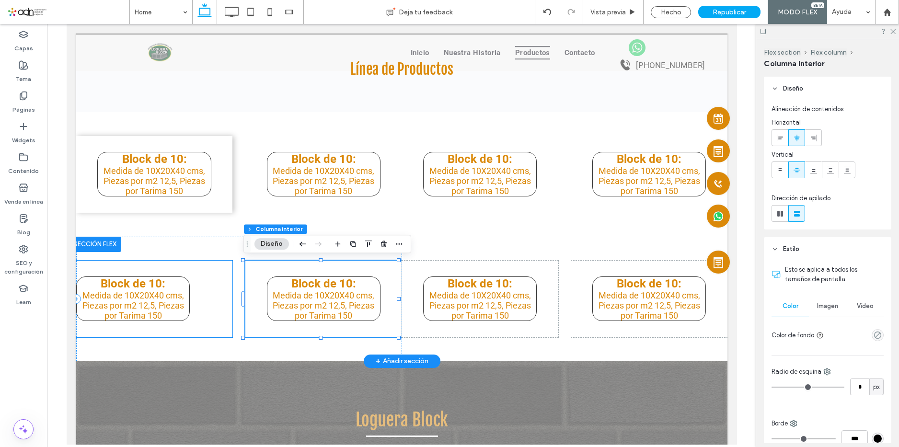
click at [220, 287] on div "Block de 10: ﻿ Medida de 10X20X40 cms, Piezas por m2 12,5, Piezas por Tarima 150" at bounding box center [154, 299] width 156 height 77
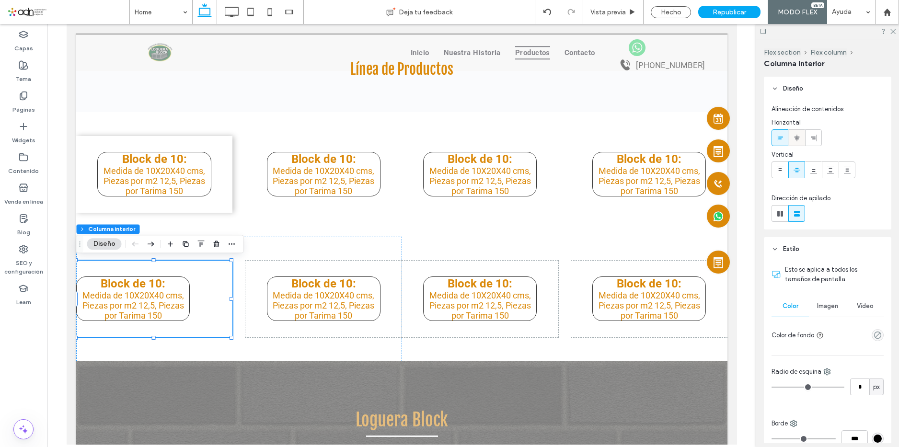
drag, startPoint x: 799, startPoint y: 139, endPoint x: 197, endPoint y: 150, distance: 602.2
click at [799, 139] on icon at bounding box center [797, 138] width 8 height 8
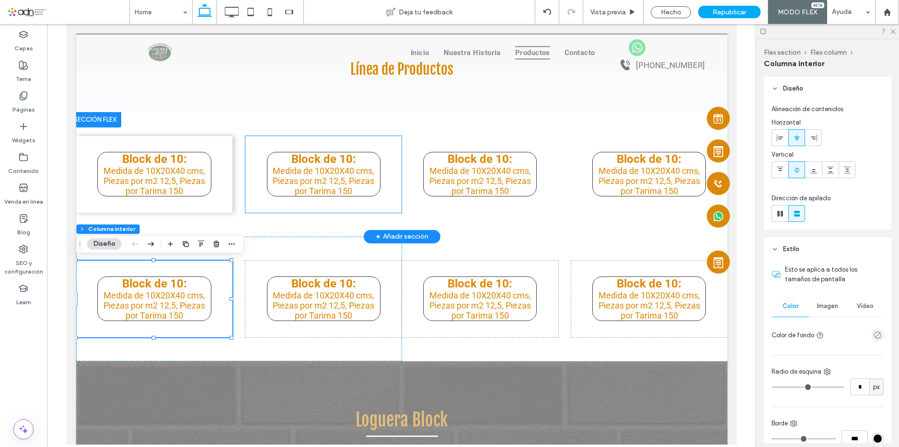
click at [264, 144] on div "Block de 10: Medida de 10X20X40 cms, Piezas por m2 12,5, Piezas por Tarima 150" at bounding box center [323, 174] width 156 height 77
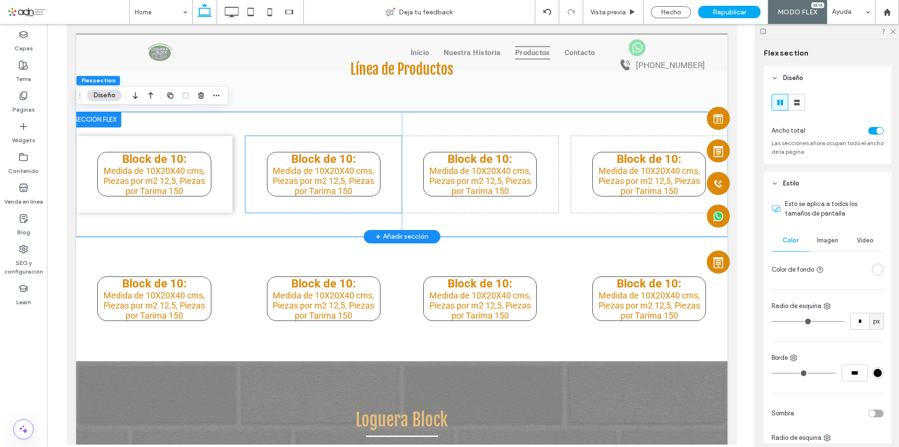
click at [321, 140] on div "Block de 10: Medida de 10X20X40 cms, Piezas por m2 12,5, Piezas por Tarima 150" at bounding box center [323, 174] width 156 height 77
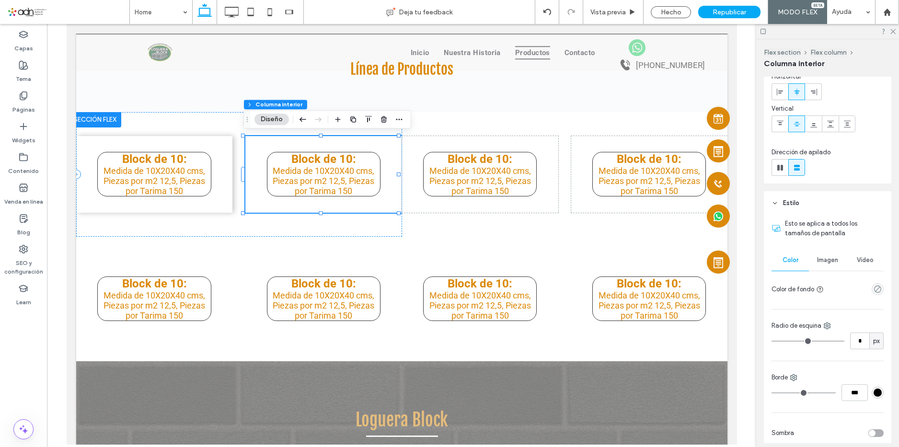
scroll to position [287, 0]
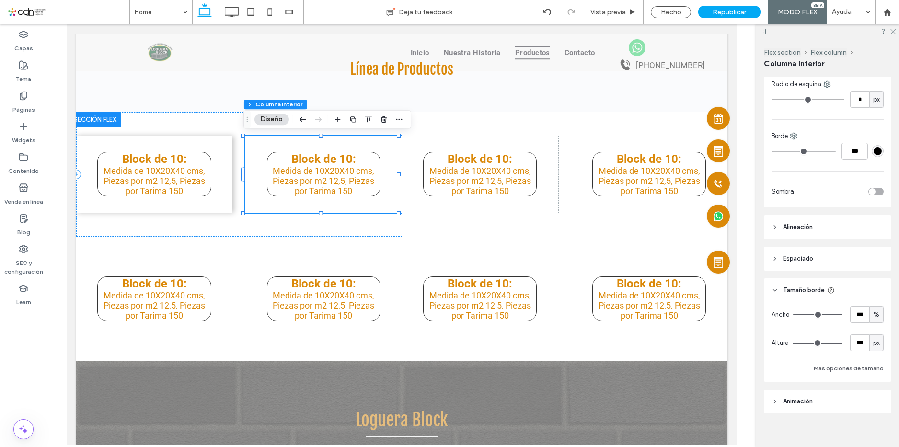
click at [875, 190] on div "toggle" at bounding box center [875, 192] width 15 height 8
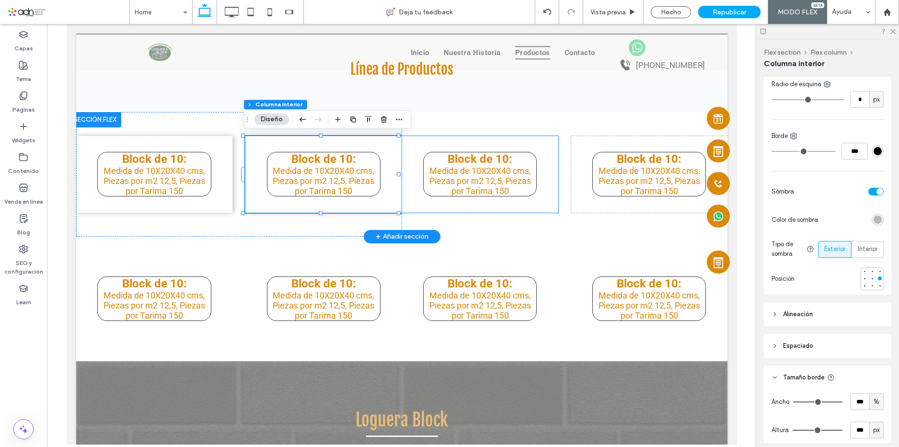
click at [503, 144] on div "Block de 10: Medida de 10X20X40 cms, Piezas por m2 12,5, Piezas por Tarima 150" at bounding box center [479, 174] width 156 height 77
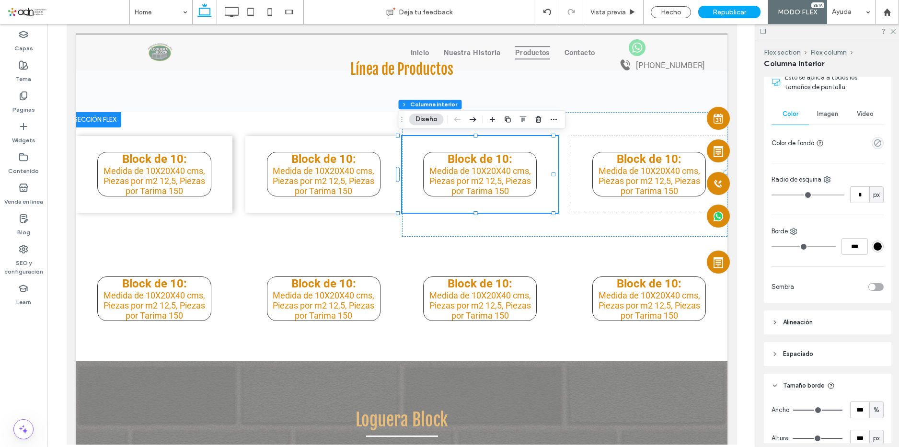
scroll to position [240, 0]
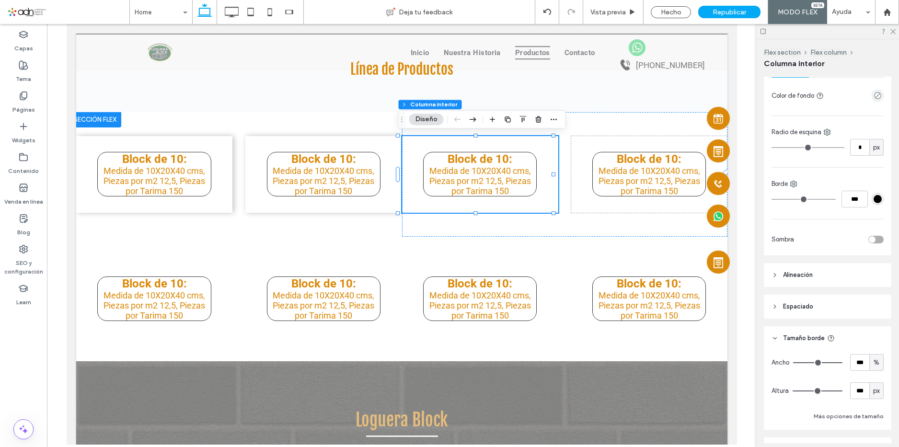
click at [871, 238] on div "toggle" at bounding box center [875, 240] width 15 height 8
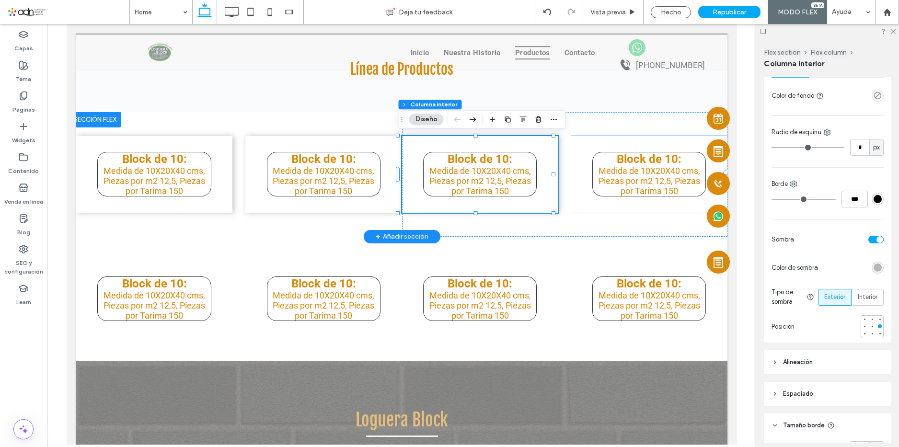
click at [577, 140] on div "Block de 10: Medida de 10X20X40 cms, Piezas por m2 12,5, Piezas por Tarima 150" at bounding box center [649, 174] width 156 height 77
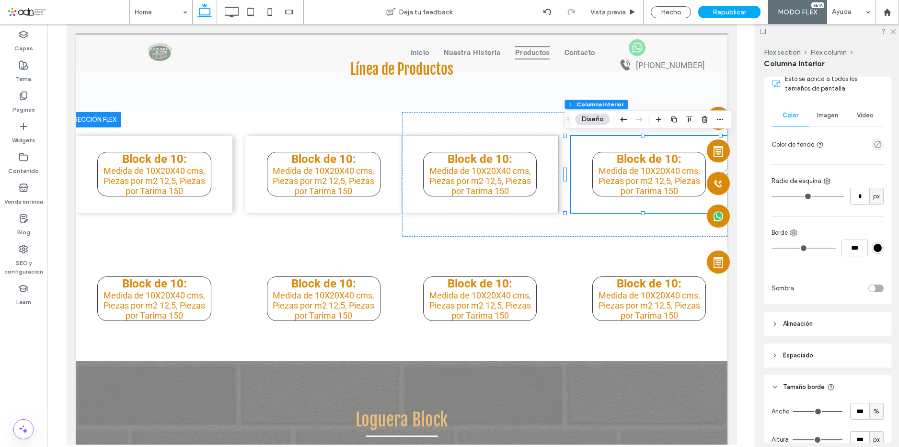
scroll to position [192, 0]
click at [876, 285] on div "toggle" at bounding box center [875, 288] width 15 height 8
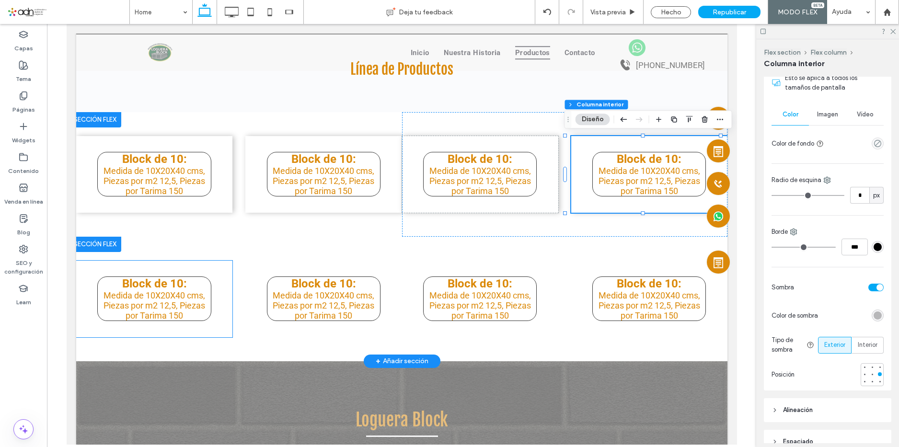
click at [208, 265] on div "Block de 10: Medida de 10X20X40 cms, Piezas por m2 12,5, Piezas por Tarima 150" at bounding box center [154, 299] width 156 height 77
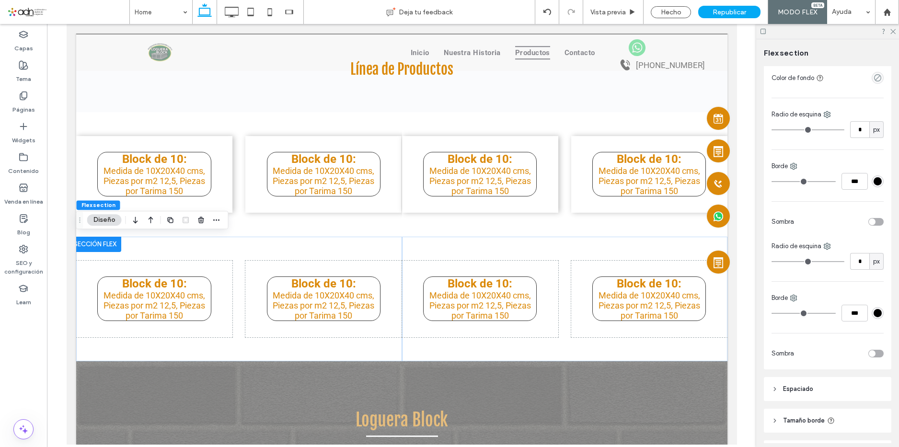
click at [873, 353] on div "toggle" at bounding box center [875, 354] width 15 height 8
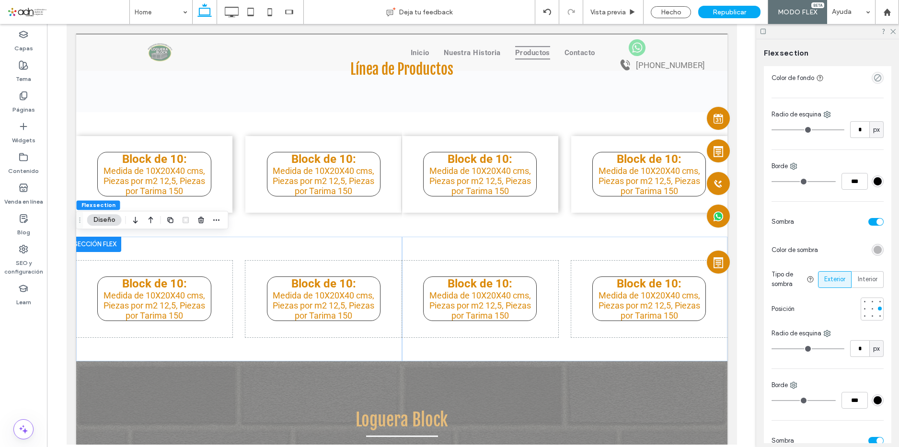
click at [868, 218] on div "toggle" at bounding box center [875, 222] width 15 height 8
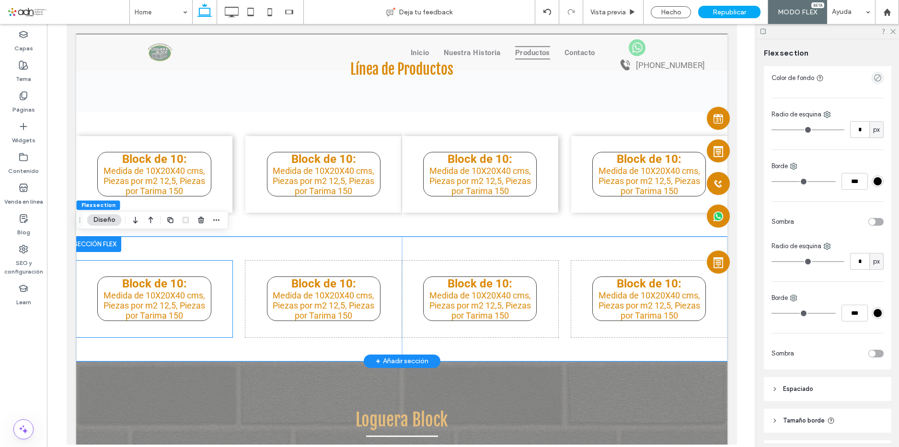
click at [206, 267] on div "Block de 10: Medida de 10X20X40 cms, Piezas por m2 12,5, Piezas por Tarima 150" at bounding box center [154, 299] width 156 height 77
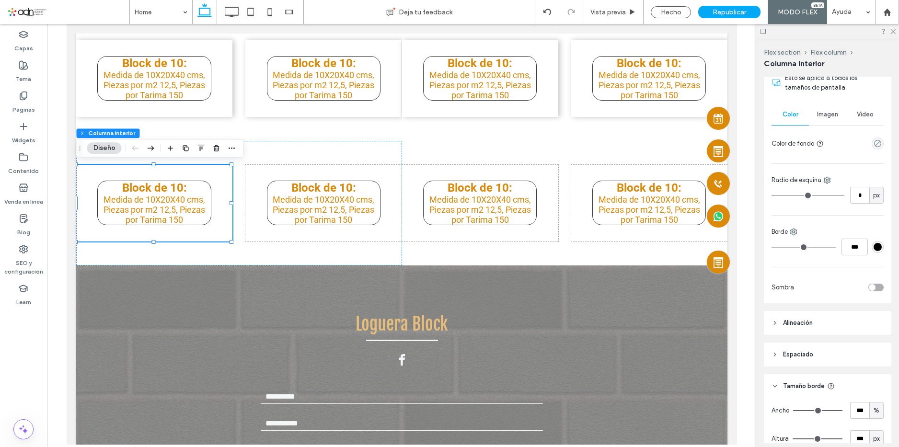
click at [872, 286] on div "toggle" at bounding box center [875, 288] width 15 height 8
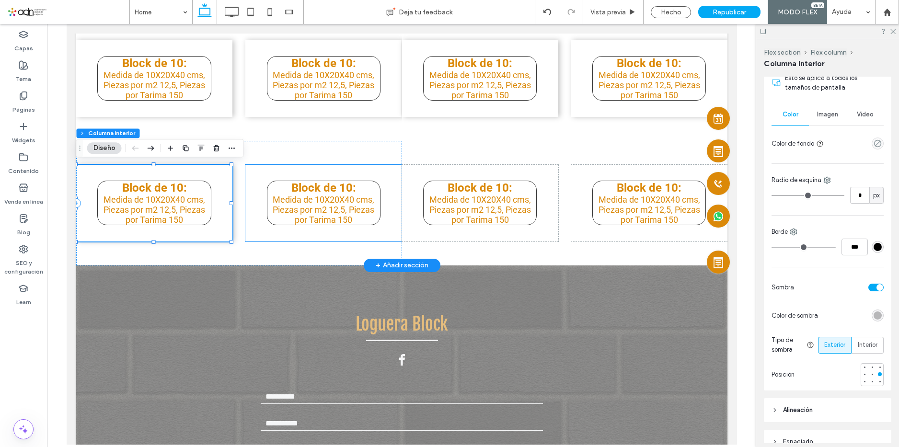
click at [338, 172] on div "Block de 10: Medida de 10X20X40 cms, Piezas por m2 12,5, Piezas por Tarima 150" at bounding box center [323, 203] width 156 height 77
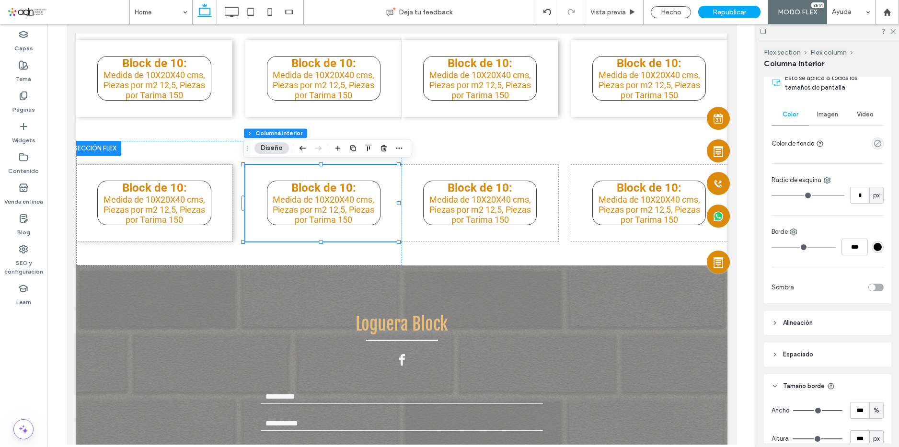
click at [877, 284] on div at bounding box center [841, 287] width 86 height 17
click at [875, 290] on div "toggle" at bounding box center [875, 288] width 15 height 8
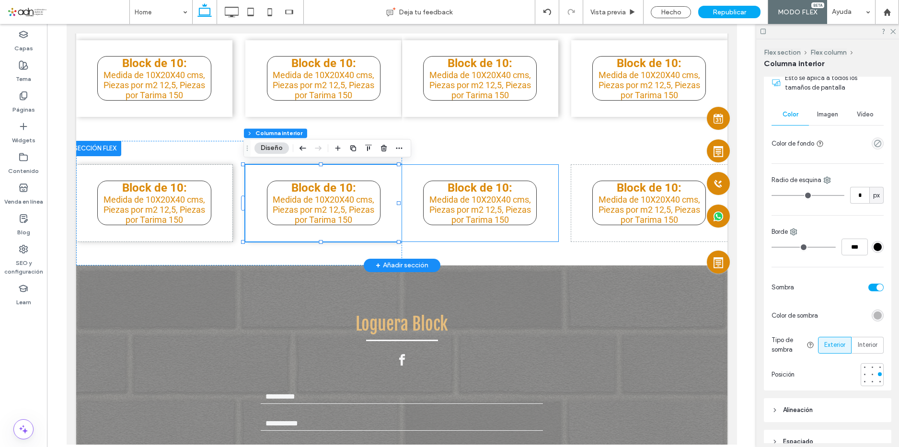
click at [437, 171] on div "Block de 10: Medida de 10X20X40 cms, Piezas por m2 12,5, Piezas por Tarima 150" at bounding box center [479, 203] width 156 height 77
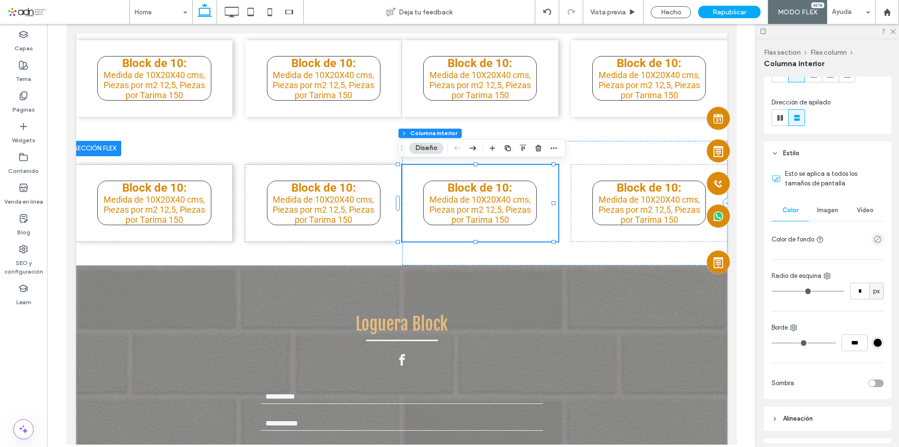
scroll to position [144, 0]
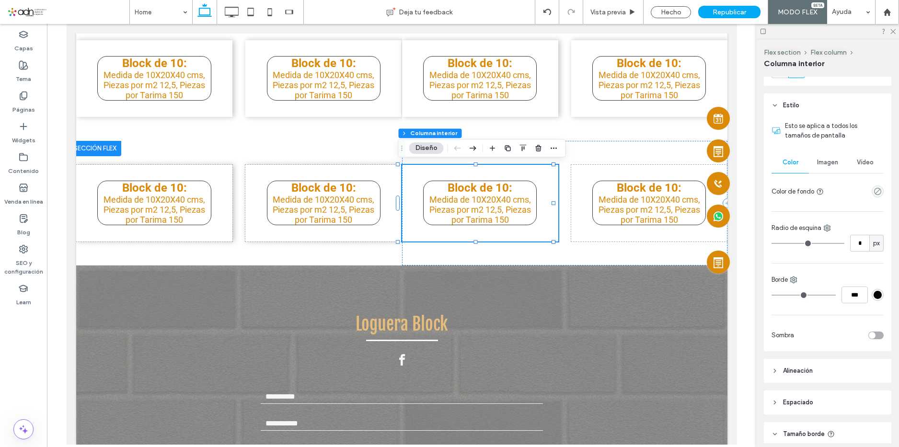
click at [878, 333] on div at bounding box center [841, 335] width 86 height 17
click at [875, 337] on div "toggle" at bounding box center [875, 335] width 15 height 8
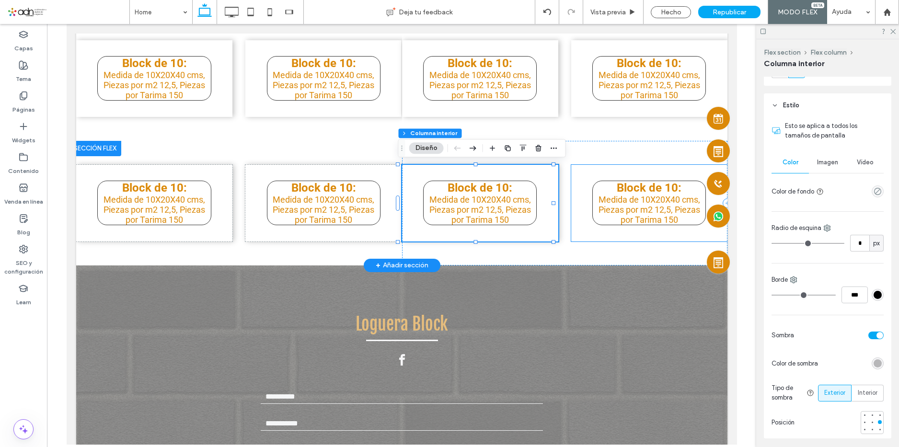
click at [589, 175] on div "Block de 10: Medida de 10X20X40 cms, Piezas por m2 12,5, Piezas por Tarima 150" at bounding box center [649, 203] width 156 height 77
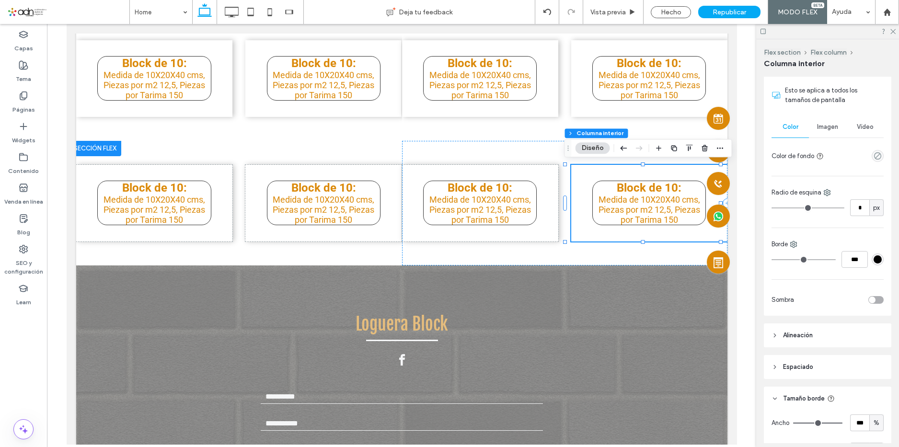
scroll to position [192, 0]
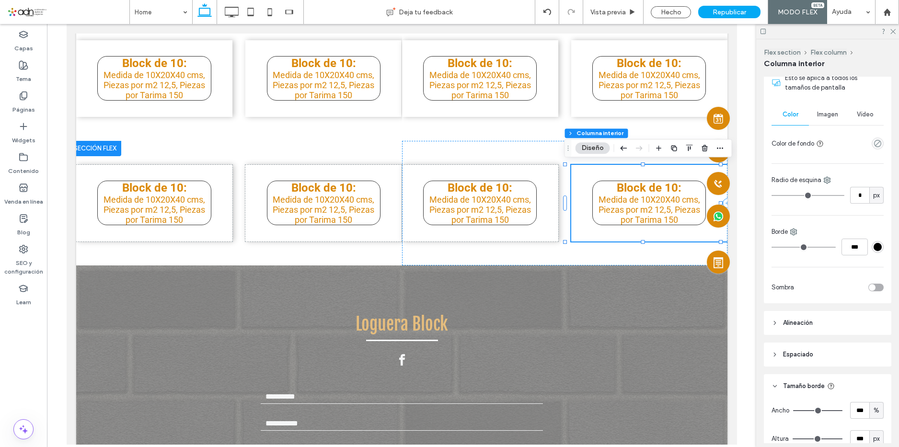
click at [876, 290] on div "toggle" at bounding box center [875, 288] width 15 height 8
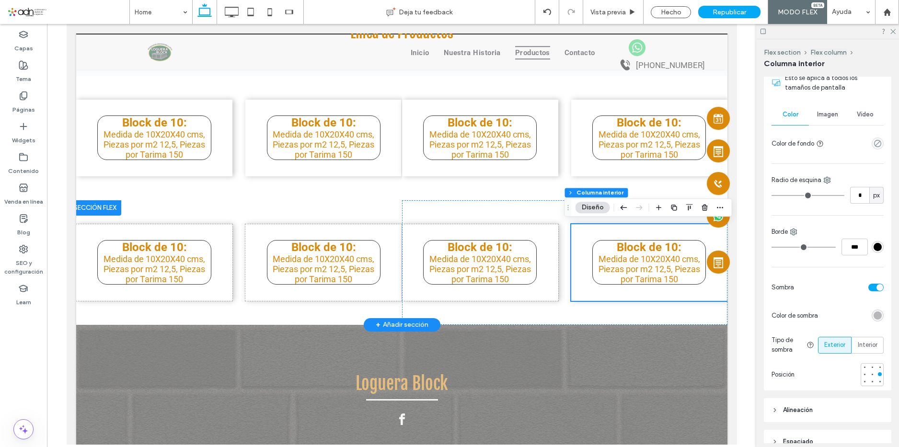
scroll to position [1281, 0]
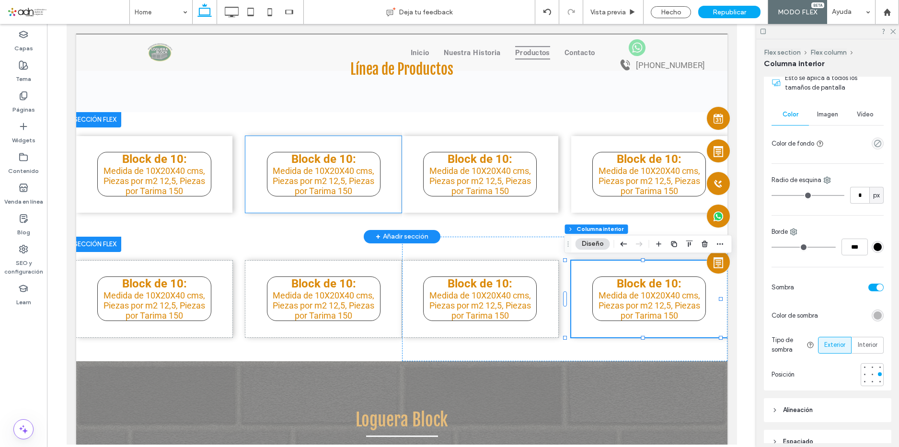
click at [395, 171] on div "Block de 10: Medida de 10X20X40 cms, Piezas por m2 12,5, Piezas por Tarima 150" at bounding box center [323, 174] width 156 height 77
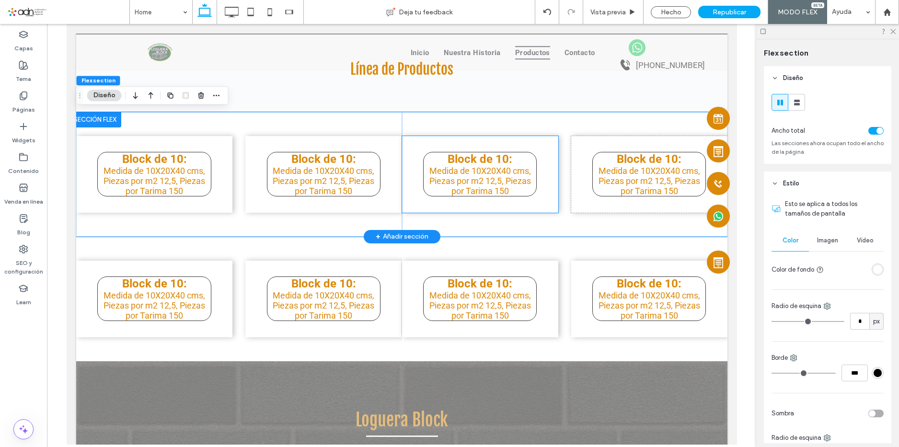
click at [401, 170] on div "Block de 10: Medida de 10X20X40 cms, Piezas por m2 12,5, Piezas por Tarima 150" at bounding box center [479, 174] width 156 height 77
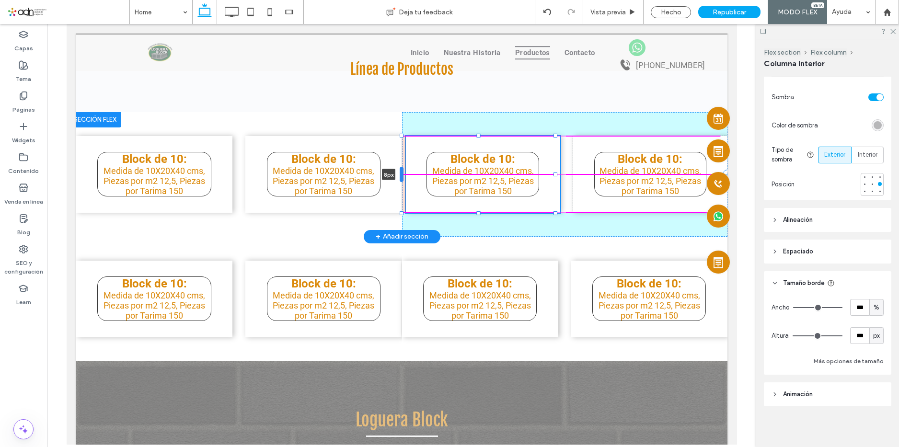
scroll to position [383, 0]
drag, startPoint x: 398, startPoint y: 170, endPoint x: 403, endPoint y: 170, distance: 5.3
click at [403, 170] on div at bounding box center [402, 174] width 4 height 15
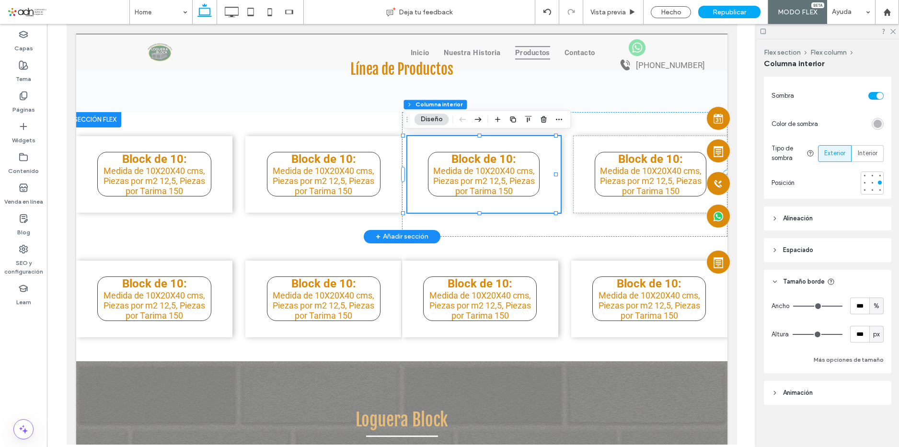
click at [389, 235] on div "+ Añadir sección" at bounding box center [401, 236] width 53 height 11
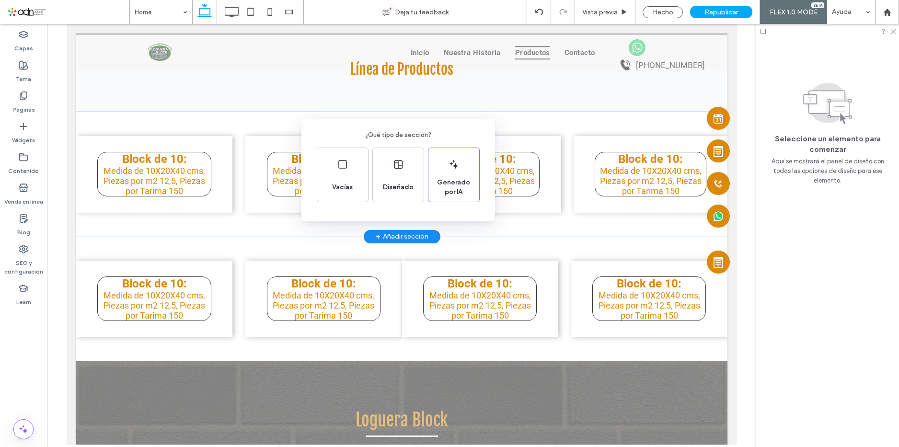
click at [463, 243] on div "¿Qué tipo de sección? Vacías Diseñado Generado por IA" at bounding box center [449, 247] width 899 height 494
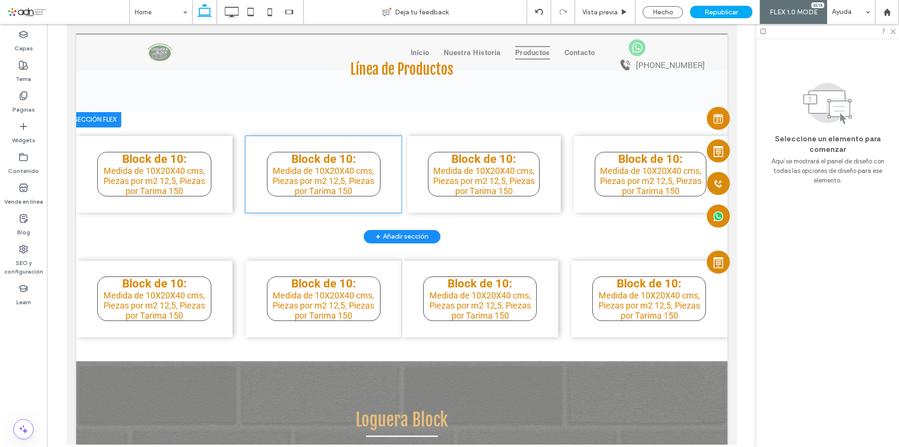
click at [389, 162] on div "Block de 10: Medida de 10X20X40 cms, Piezas por m2 12,5, Piezas por Tarima 150" at bounding box center [323, 174] width 156 height 77
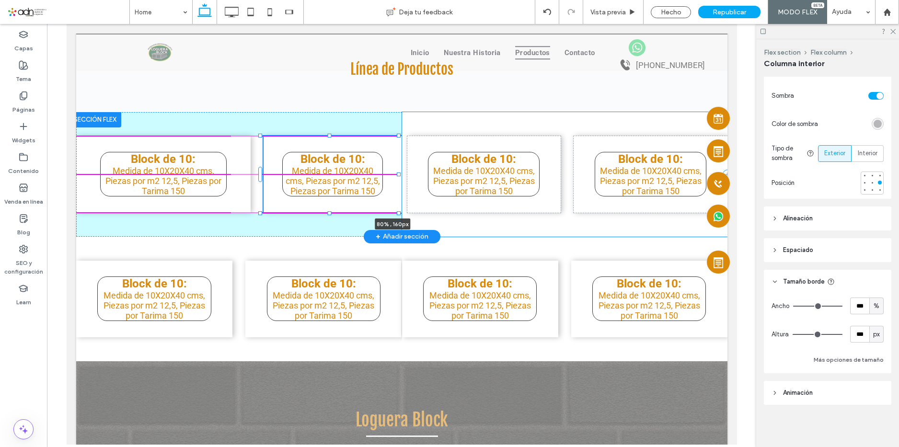
drag, startPoint x: 399, startPoint y: 173, endPoint x: 451, endPoint y: 163, distance: 52.7
click at [451, 163] on div "Block de 10: Medida de 10X20X40 cms, Piezas por m2 12,5, Piezas por Tarima 150 …" at bounding box center [401, 174] width 651 height 125
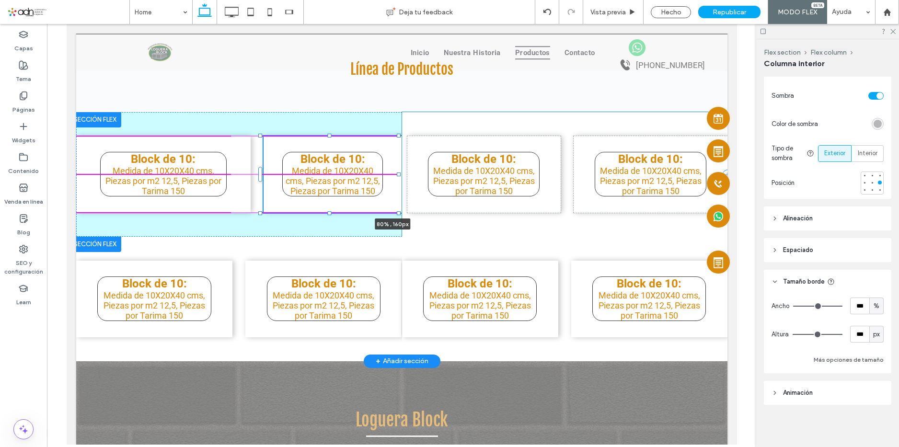
type input "**"
type input "****"
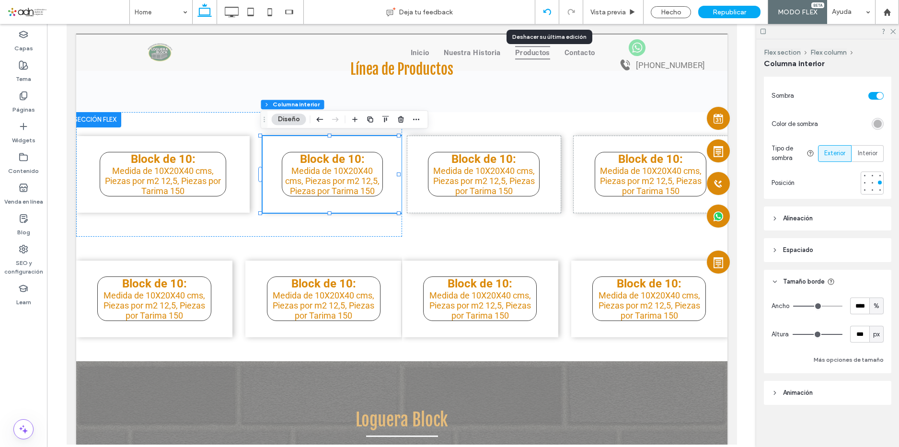
click at [545, 13] on icon at bounding box center [547, 12] width 8 height 8
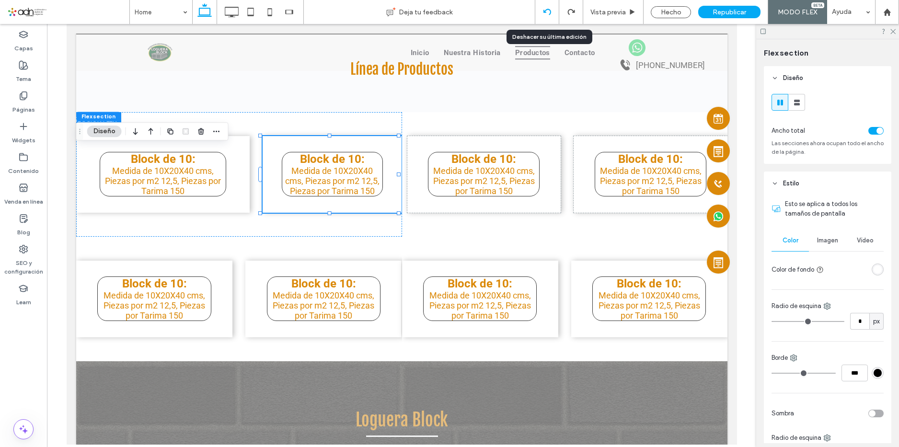
click at [547, 10] on use at bounding box center [547, 12] width 8 height 6
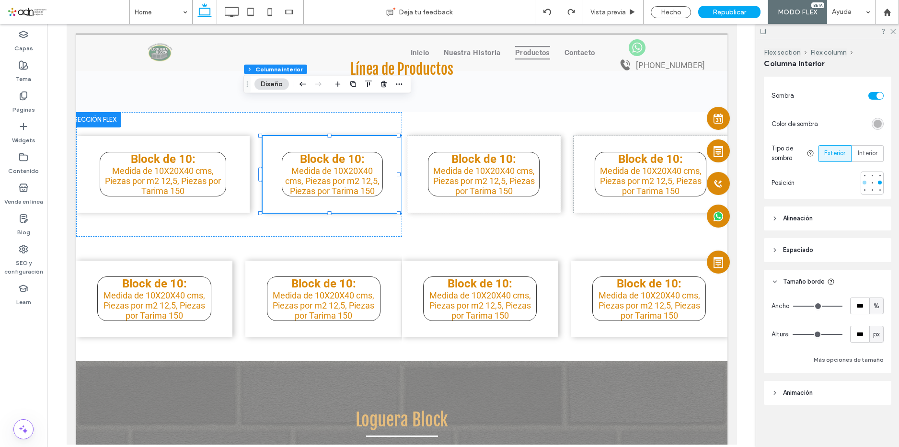
click at [861, 183] on div at bounding box center [864, 182] width 7 height 7
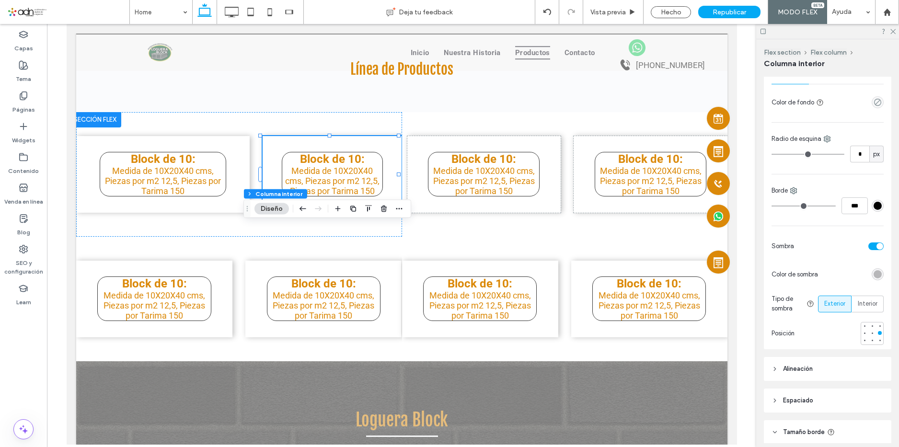
scroll to position [287, 0]
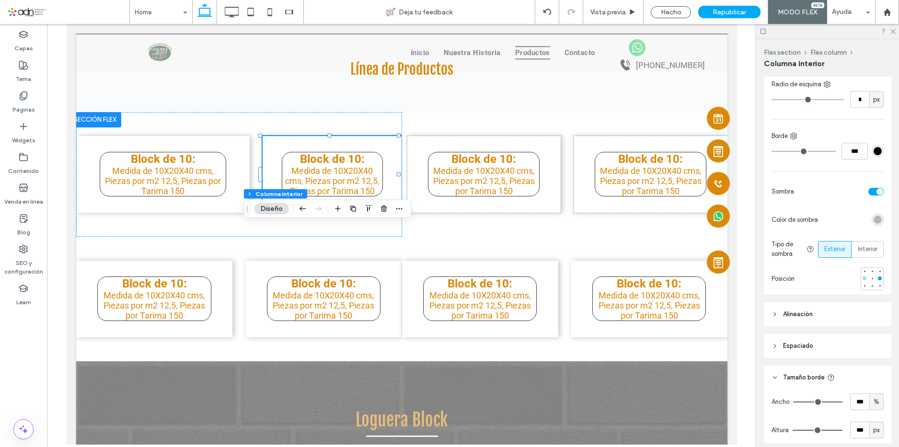
click at [862, 278] on div at bounding box center [864, 278] width 4 height 4
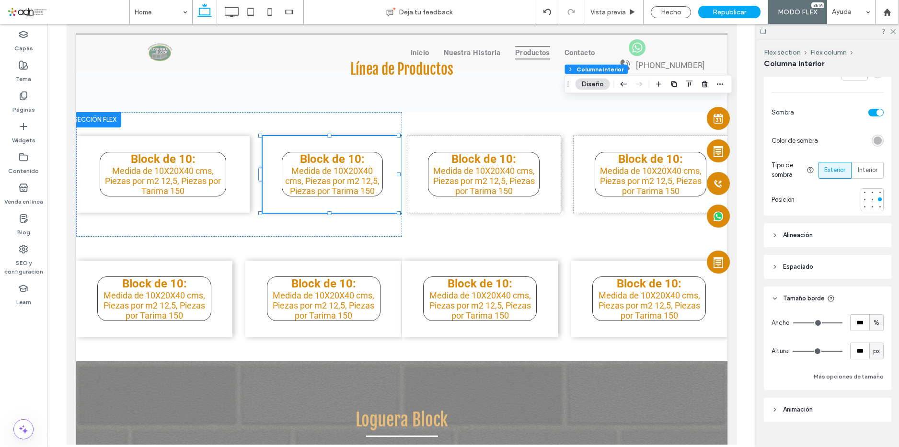
scroll to position [383, 0]
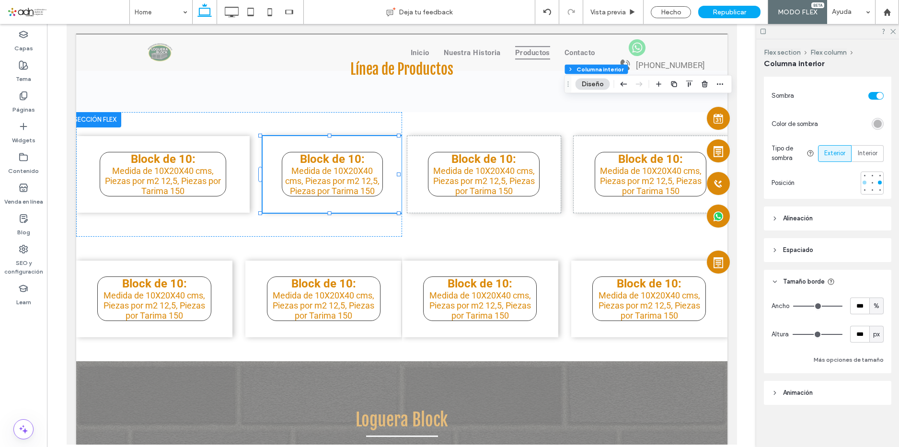
click at [862, 183] on div at bounding box center [864, 183] width 4 height 4
click at [862, 182] on div at bounding box center [864, 183] width 4 height 4
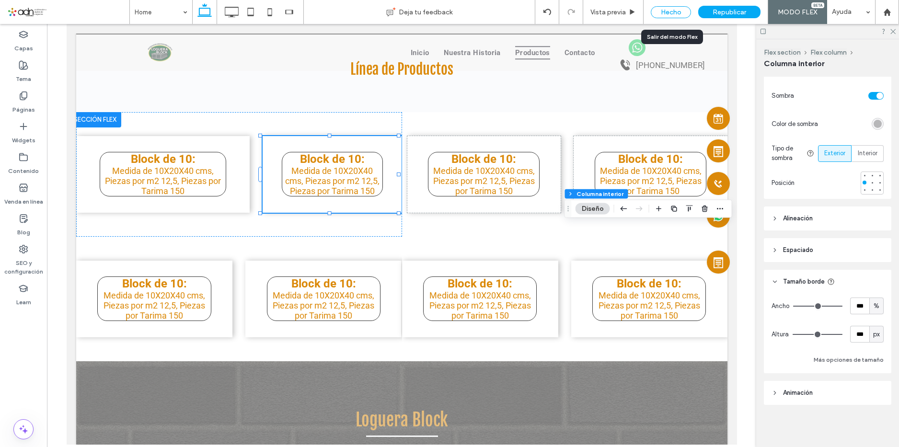
click at [668, 10] on div "Hecho" at bounding box center [671, 12] width 40 height 12
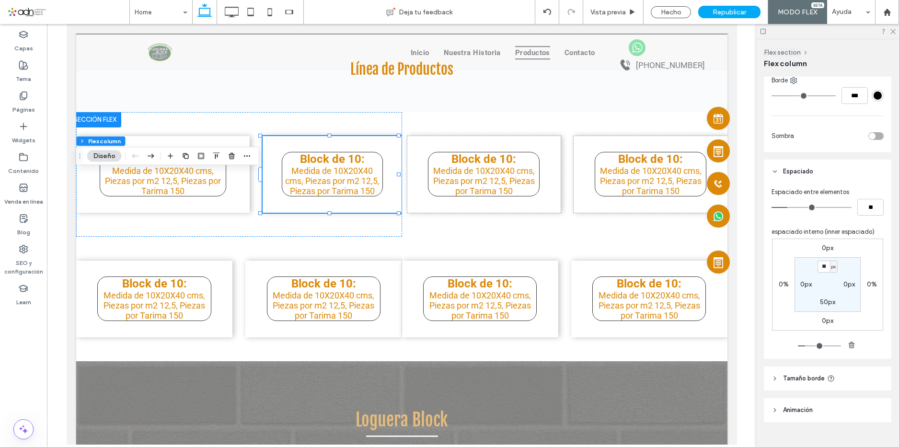
type input "*"
type input "**"
type input "*"
type input "**"
drag, startPoint x: 789, startPoint y: 206, endPoint x: 795, endPoint y: 206, distance: 5.7
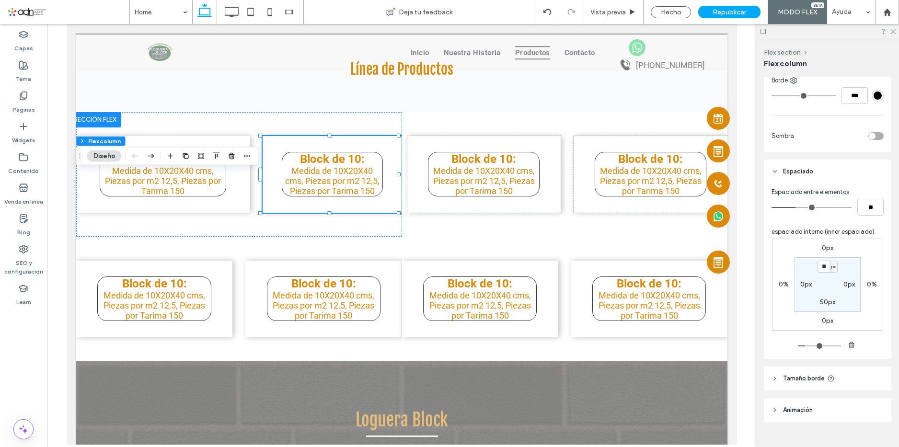
click at [795, 207] on input "range" at bounding box center [811, 207] width 80 height 1
type input "*"
type input "**"
type input "*"
type input "**"
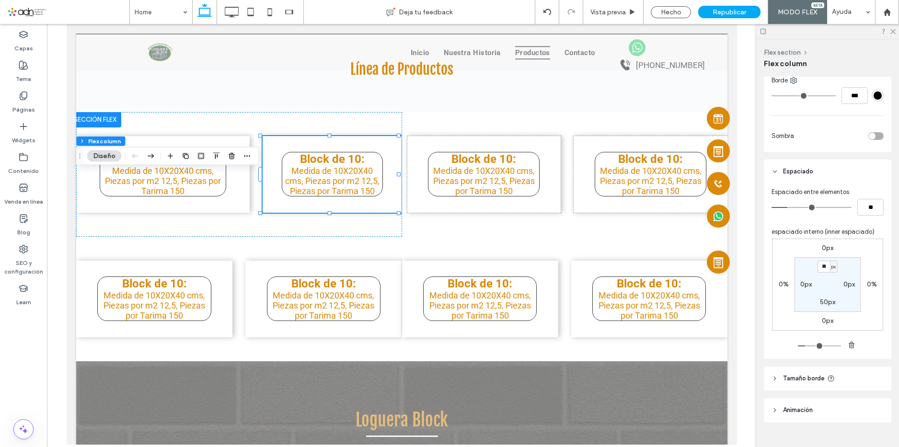
type input "*"
type input "**"
drag, startPoint x: 795, startPoint y: 206, endPoint x: 784, endPoint y: 208, distance: 10.7
type input "*"
click at [784, 208] on input "range" at bounding box center [811, 207] width 80 height 1
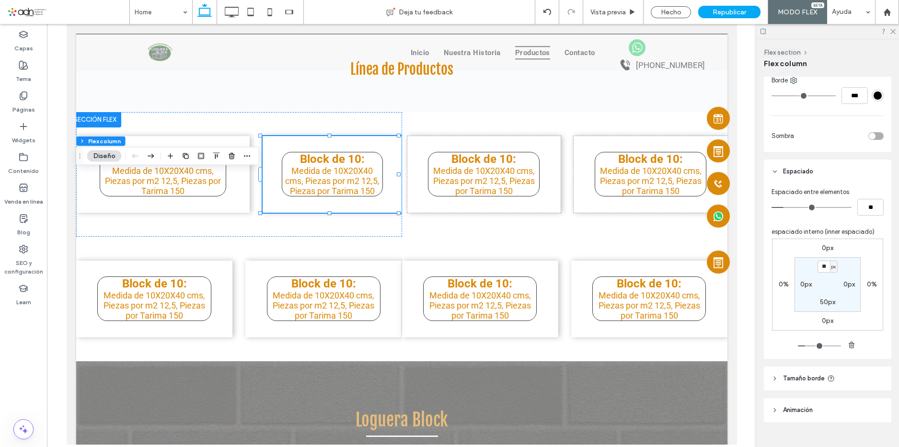
click at [786, 208] on input "range" at bounding box center [811, 207] width 80 height 1
click at [548, 8] on icon at bounding box center [547, 12] width 8 height 8
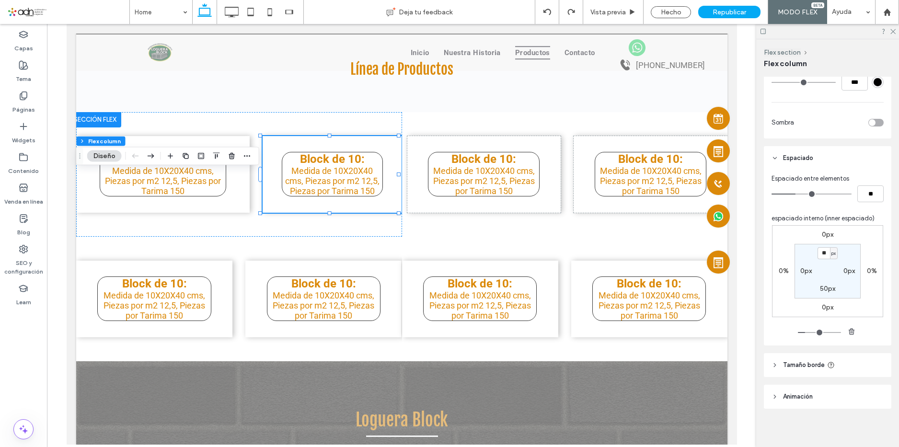
scroll to position [400, 0]
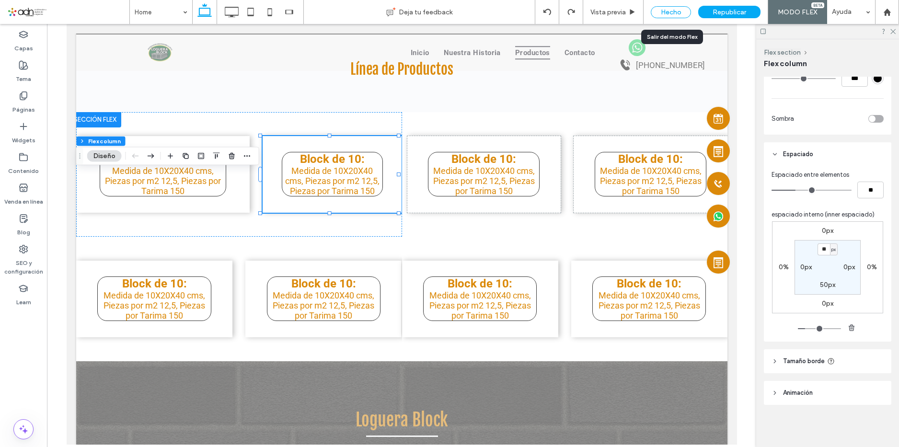
click at [677, 7] on div "Hecho" at bounding box center [671, 12] width 40 height 12
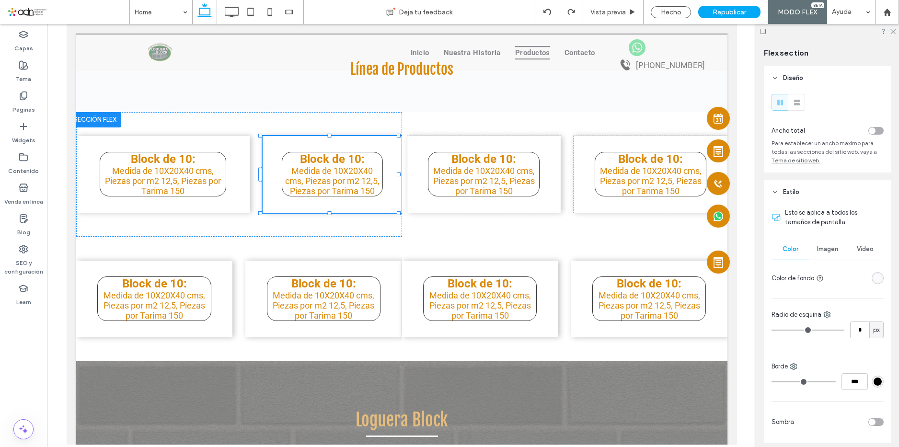
type input "**"
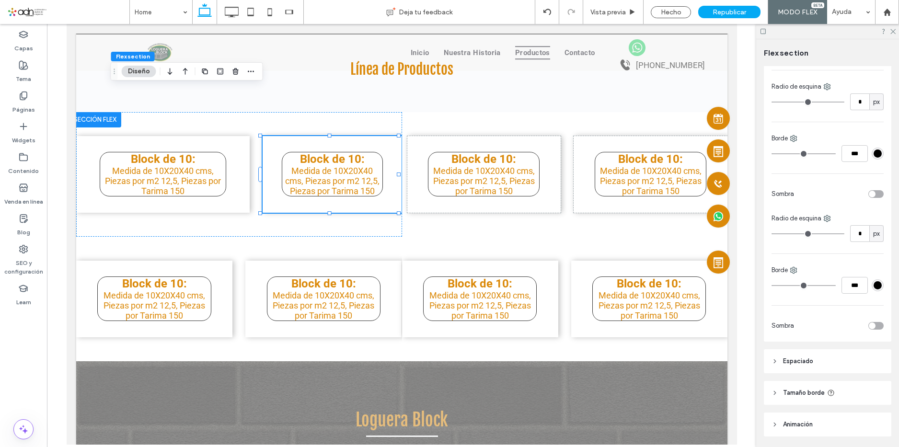
scroll to position [260, 0]
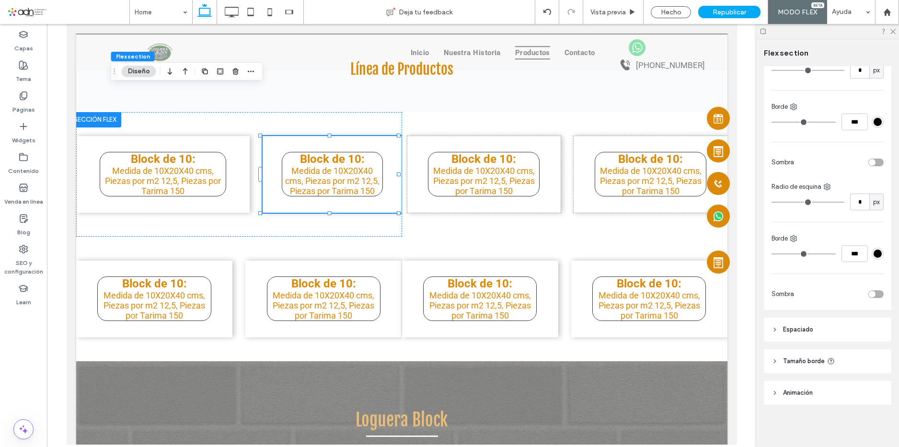
click at [821, 333] on header "Espaciado" at bounding box center [827, 330] width 127 height 24
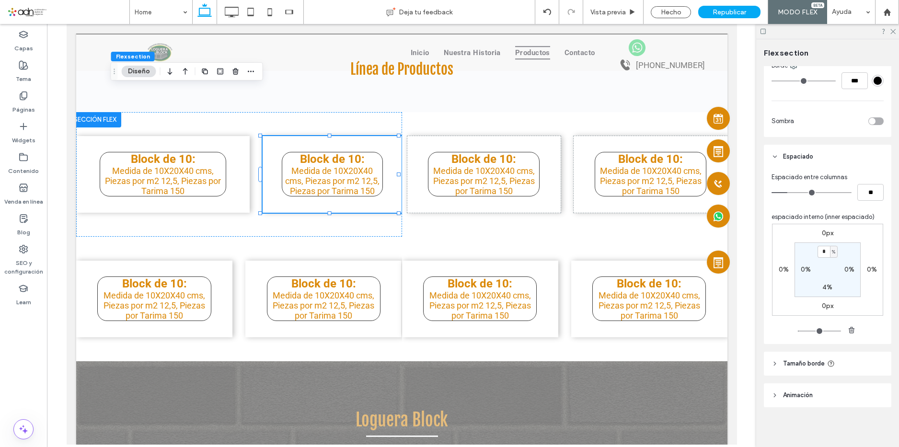
scroll to position [435, 0]
type input "*"
type input "**"
type input "*"
type input "**"
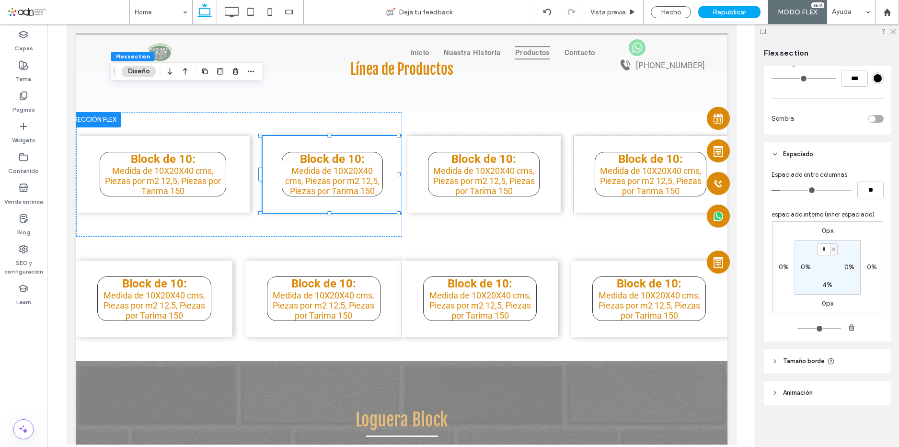
drag, startPoint x: 786, startPoint y: 189, endPoint x: 761, endPoint y: 190, distance: 25.0
type input "*"
click at [771, 190] on input "range" at bounding box center [811, 190] width 80 height 1
click at [850, 330] on use "button" at bounding box center [851, 327] width 6 height 6
type input "*"
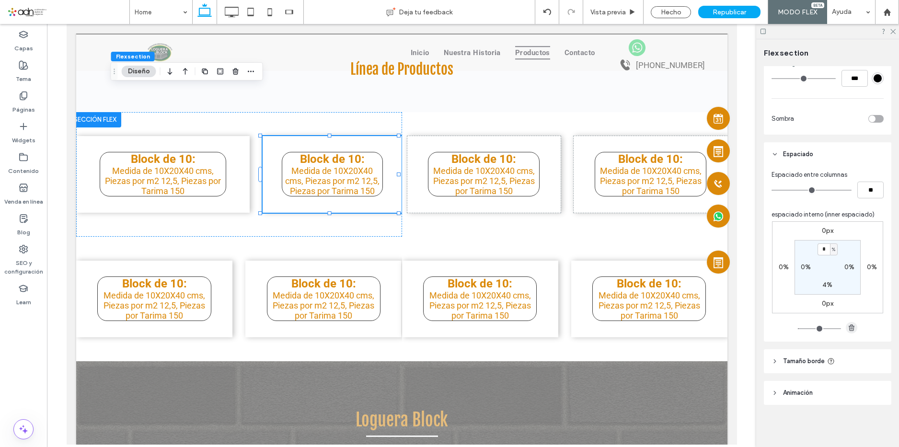
type input "*"
click at [850, 330] on use "button" at bounding box center [851, 327] width 6 height 6
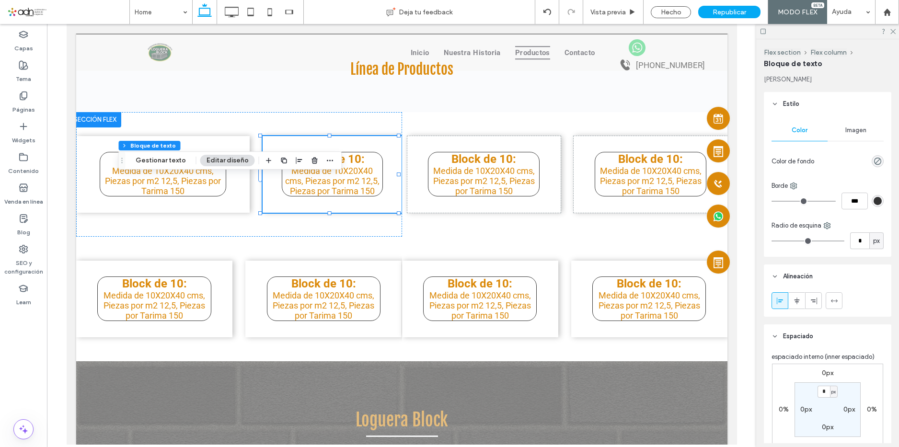
scroll to position [0, 0]
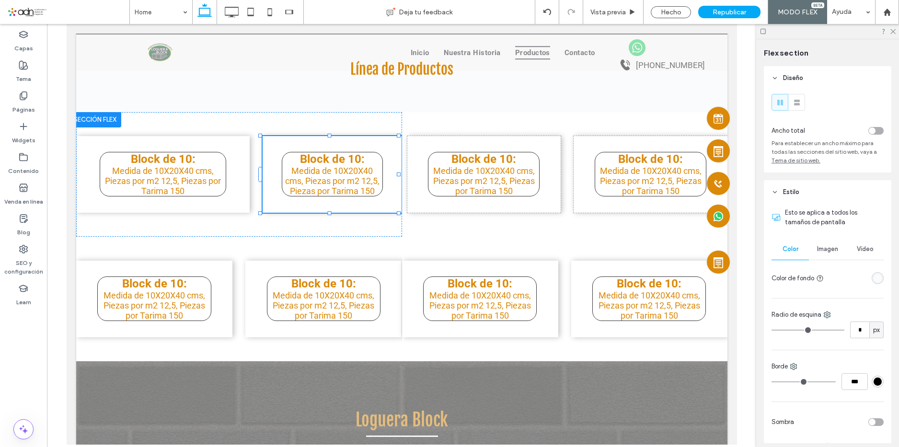
type input "**"
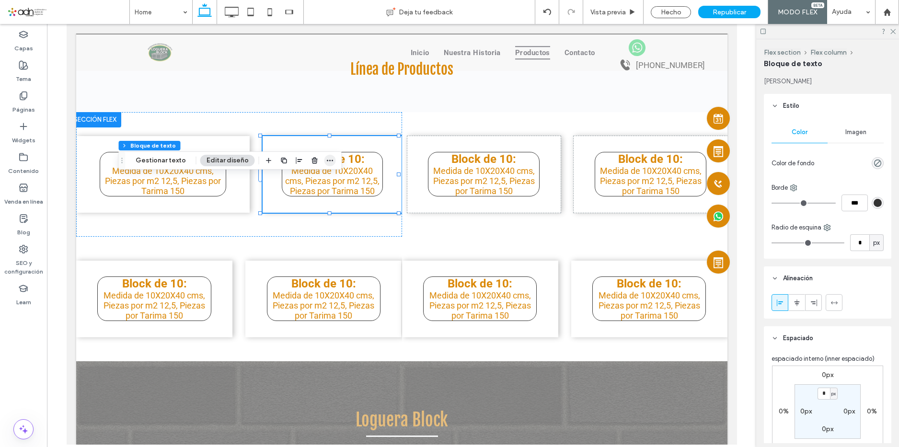
click at [324, 161] on span "button" at bounding box center [329, 160] width 11 height 11
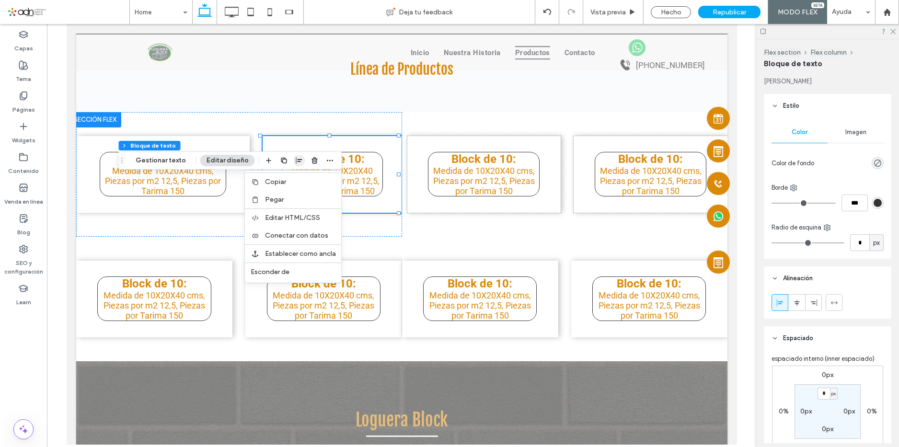
click at [296, 159] on icon "button" at bounding box center [300, 161] width 8 height 8
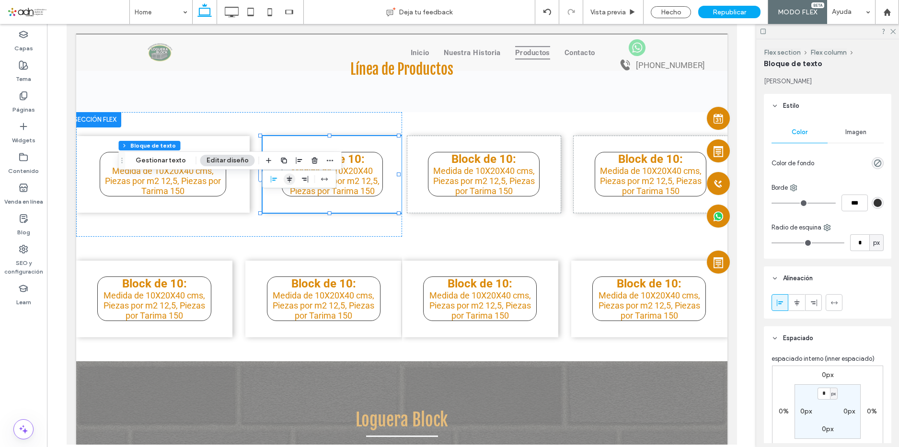
click at [286, 180] on icon "center" at bounding box center [290, 179] width 8 height 8
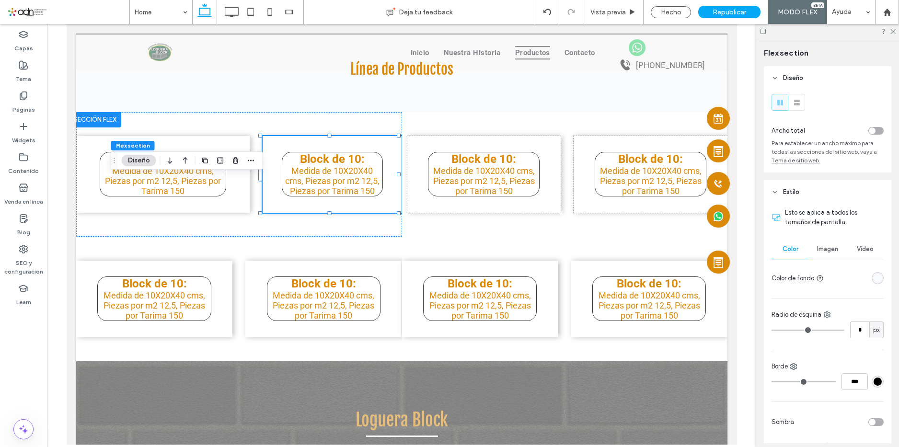
click at [795, 103] on use at bounding box center [797, 103] width 6 height 6
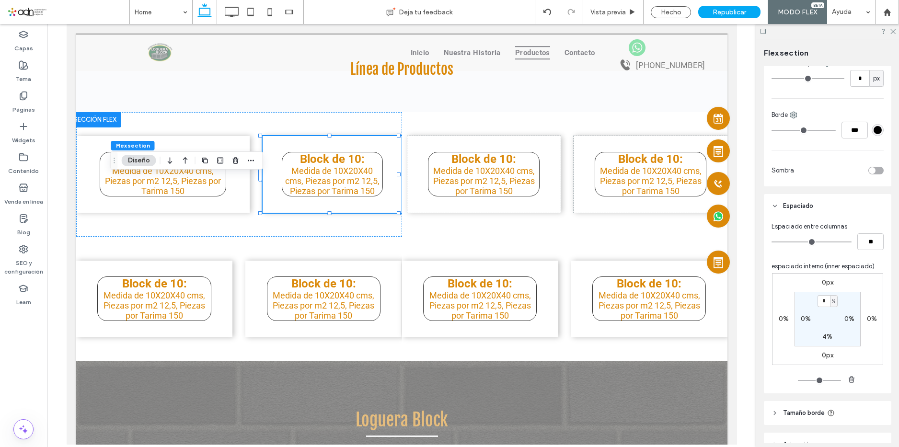
scroll to position [435, 0]
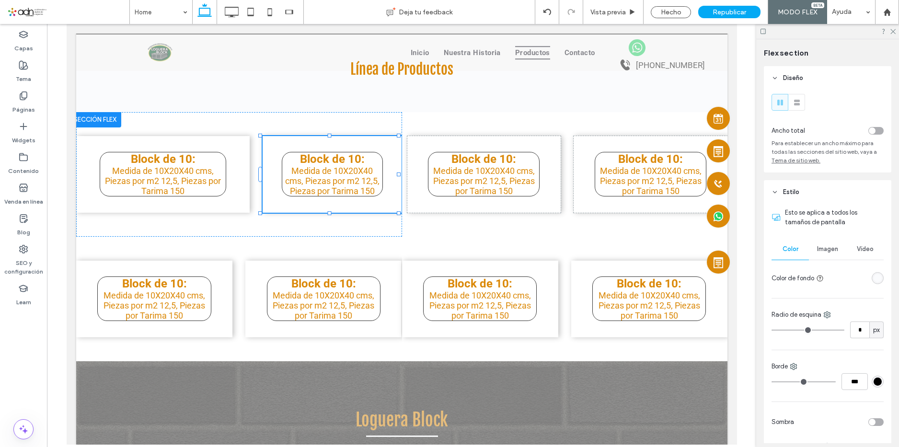
type input "**"
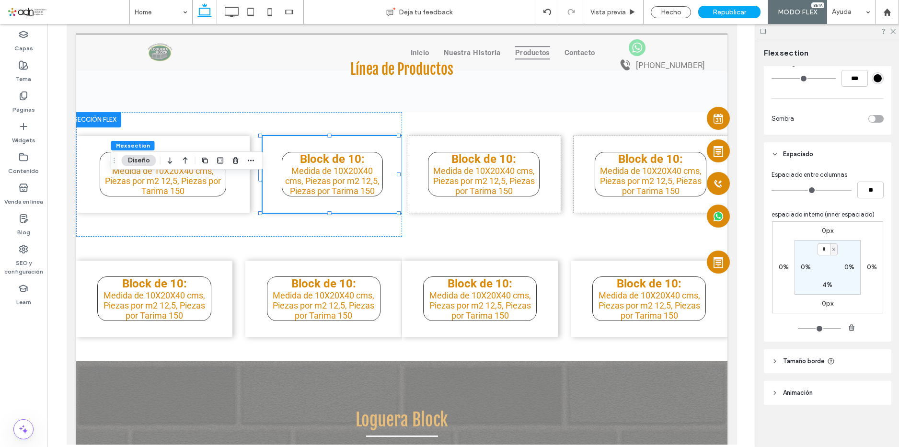
click at [823, 286] on label "4%" at bounding box center [827, 285] width 10 height 8
type input "**"
click at [805, 328] on input "range" at bounding box center [819, 328] width 43 height 1
type input "*"
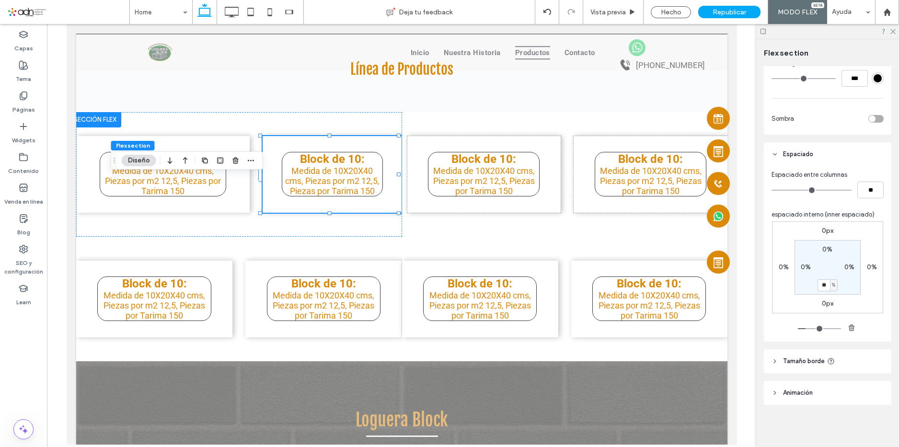
type input "*"
drag, startPoint x: 805, startPoint y: 326, endPoint x: 772, endPoint y: 327, distance: 33.1
type input "*"
click at [798, 329] on input "range" at bounding box center [819, 328] width 43 height 1
drag, startPoint x: 798, startPoint y: 329, endPoint x: 771, endPoint y: 334, distance: 27.2
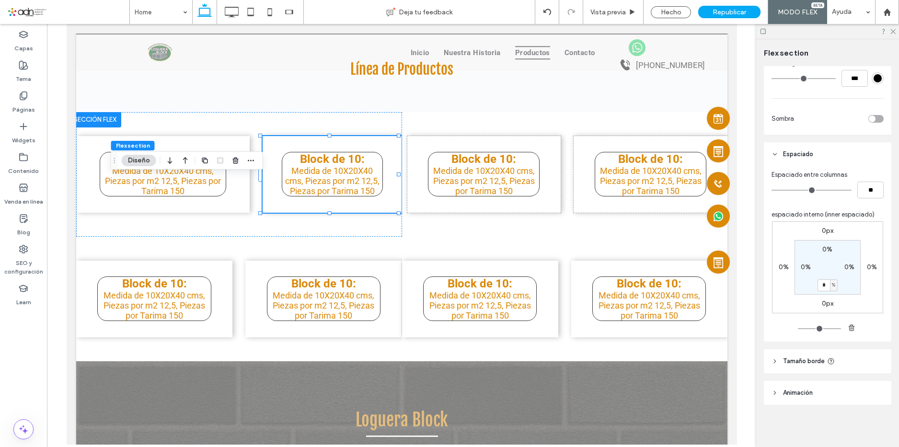
click at [798, 329] on input "range" at bounding box center [819, 328] width 43 height 1
click at [662, 9] on div "Hecho" at bounding box center [671, 12] width 40 height 12
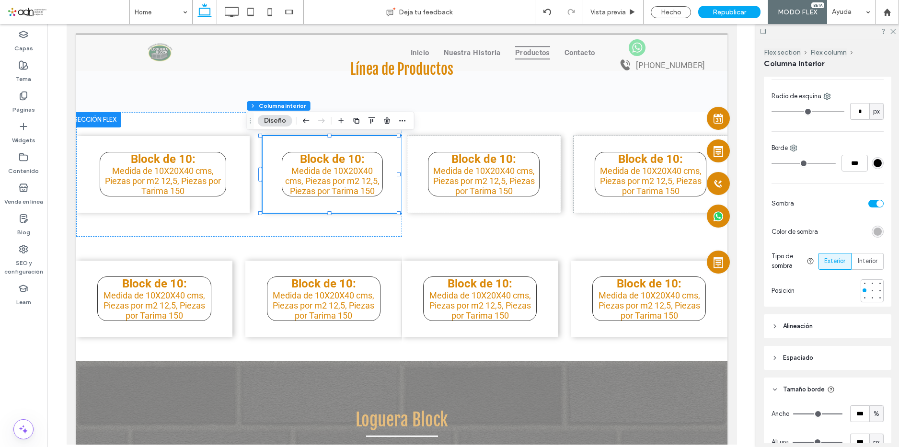
scroll to position [287, 0]
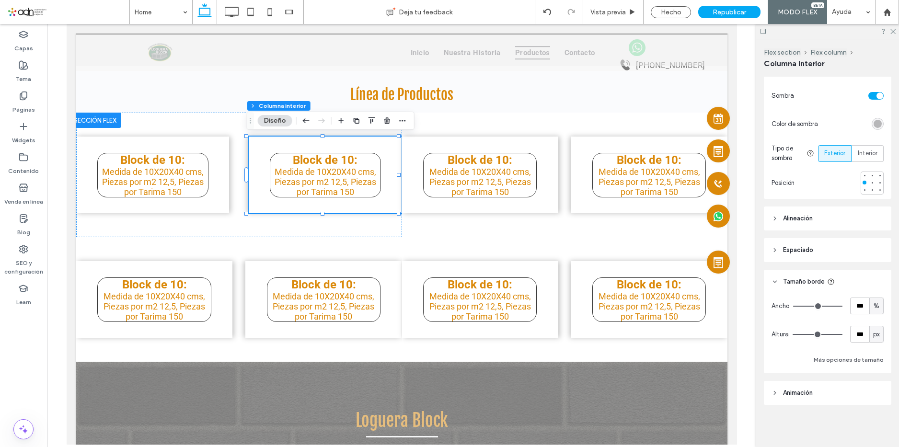
click at [815, 250] on header "Espaciado" at bounding box center [827, 250] width 127 height 24
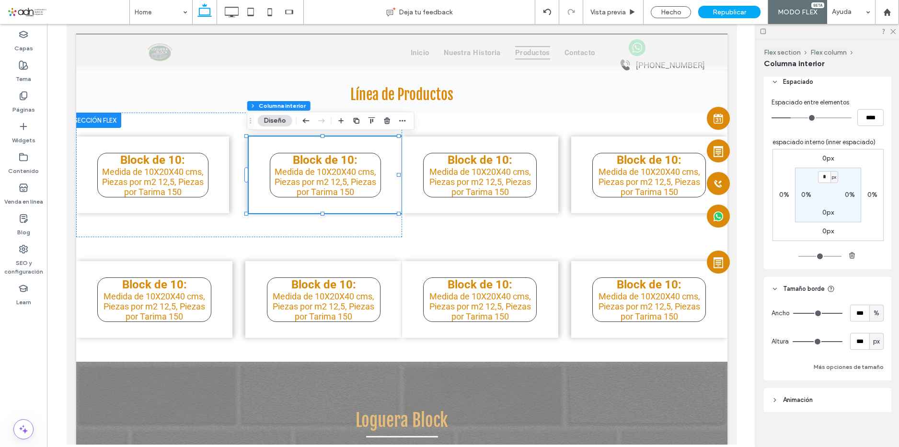
scroll to position [559, 0]
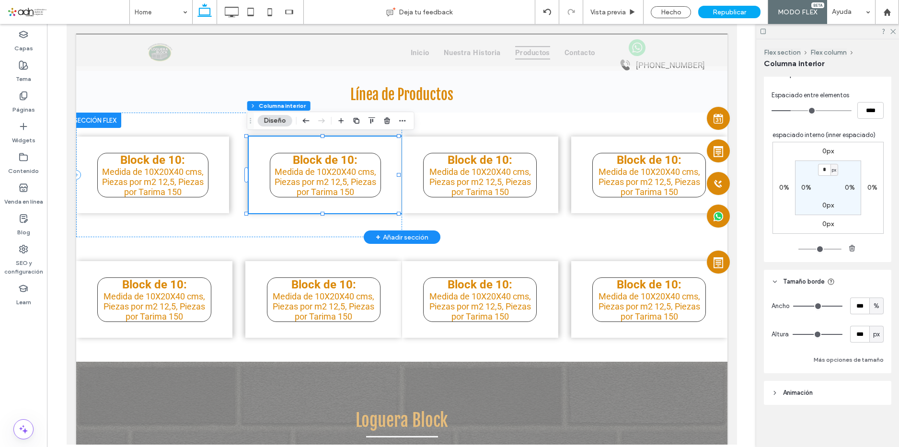
click at [385, 208] on div "Block de 10: Medida de 10X20X40 cms, Piezas por m2 12,5, Piezas por Tarima 150" at bounding box center [324, 175] width 153 height 77
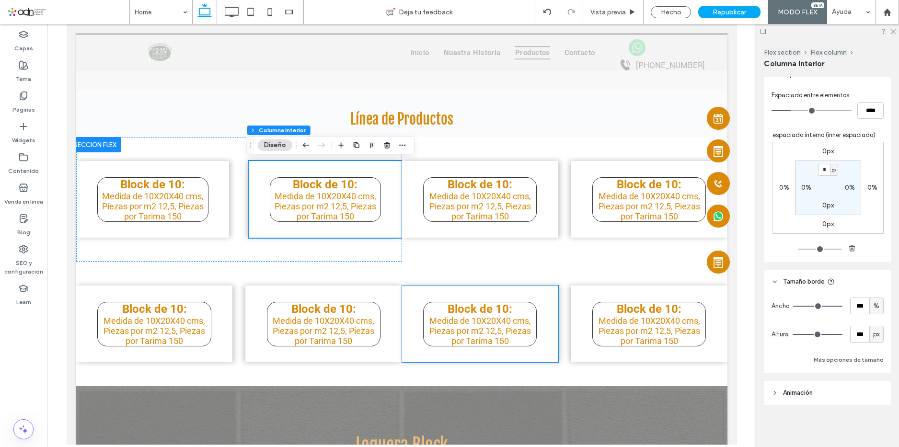
scroll to position [1200, 0]
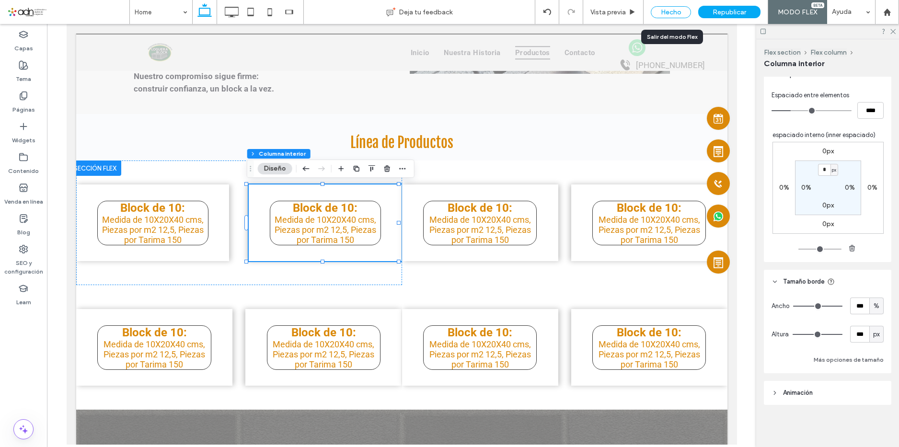
click at [669, 15] on div "Hecho" at bounding box center [671, 12] width 40 height 12
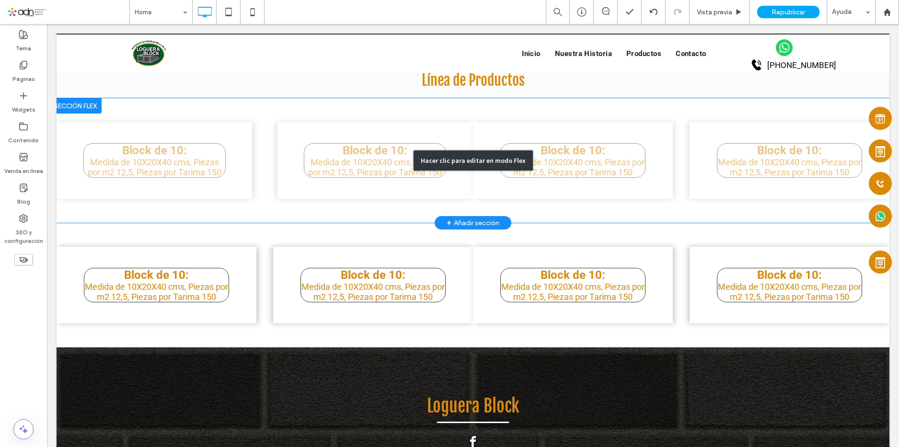
click at [199, 146] on div "Hacer clic para editar en modo Flex" at bounding box center [473, 160] width 833 height 125
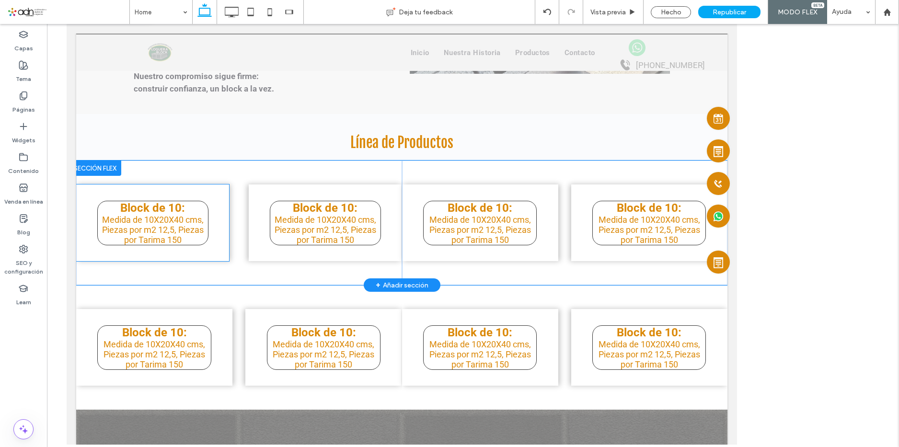
scroll to position [1262, 0]
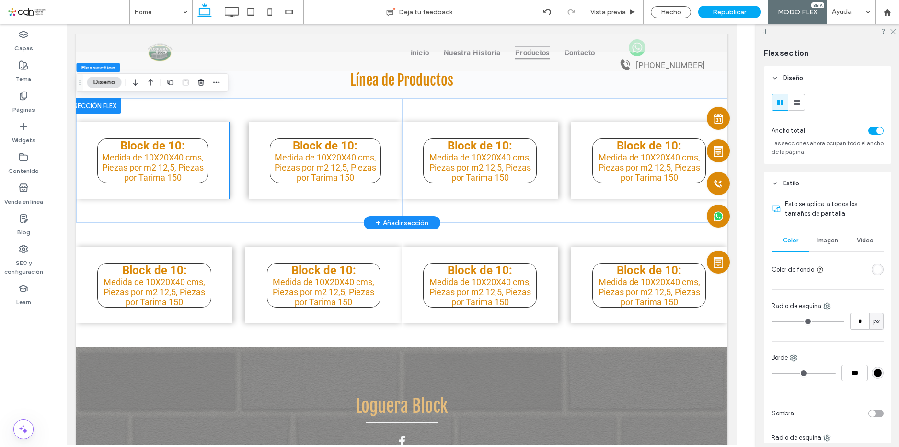
click at [194, 147] on p "Block de 10:" at bounding box center [152, 145] width 110 height 13
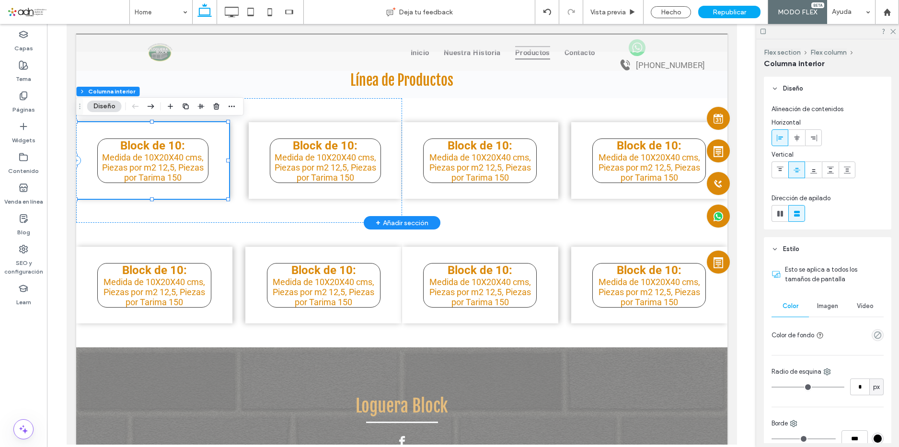
click at [194, 141] on p "Block de 10:" at bounding box center [152, 145] width 110 height 13
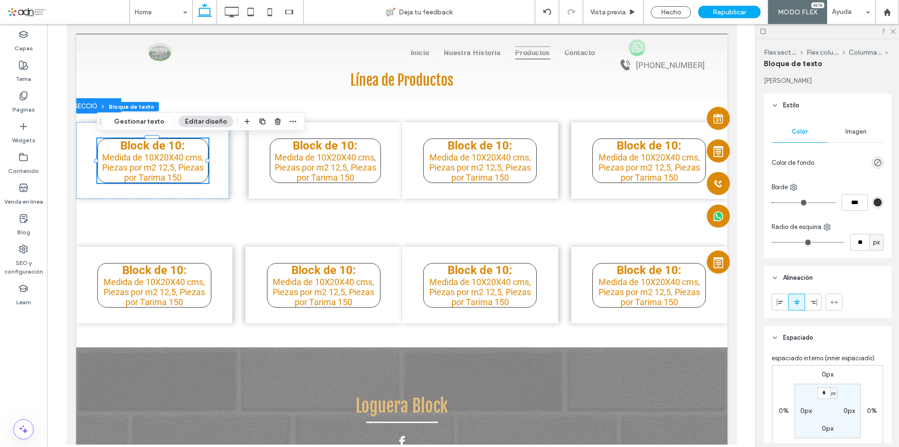
scroll to position [0, 0]
type input "*"
type input "***"
drag, startPoint x: 776, startPoint y: 202, endPoint x: 717, endPoint y: 206, distance: 59.0
type input "*"
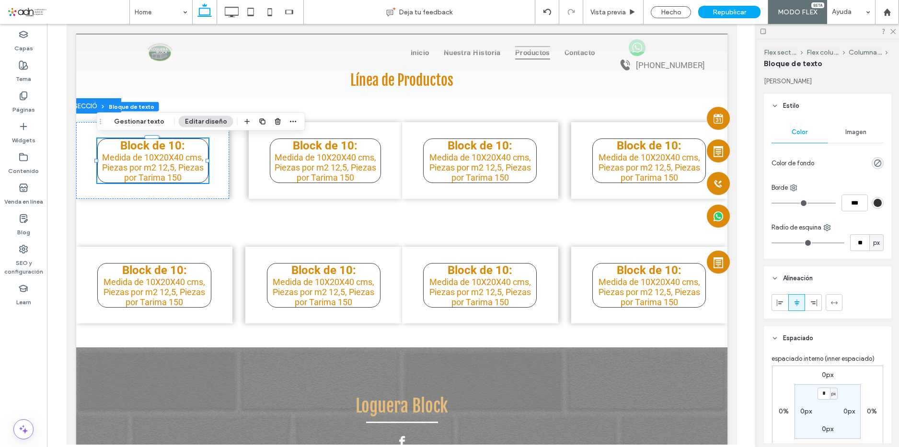
click at [771, 204] on input "range" at bounding box center [803, 203] width 64 height 1
click at [214, 189] on div "Block de 10: Medida de 10X20X40 cms, Piezas por m2 12,5, Piezas por Tarima 150" at bounding box center [152, 160] width 153 height 77
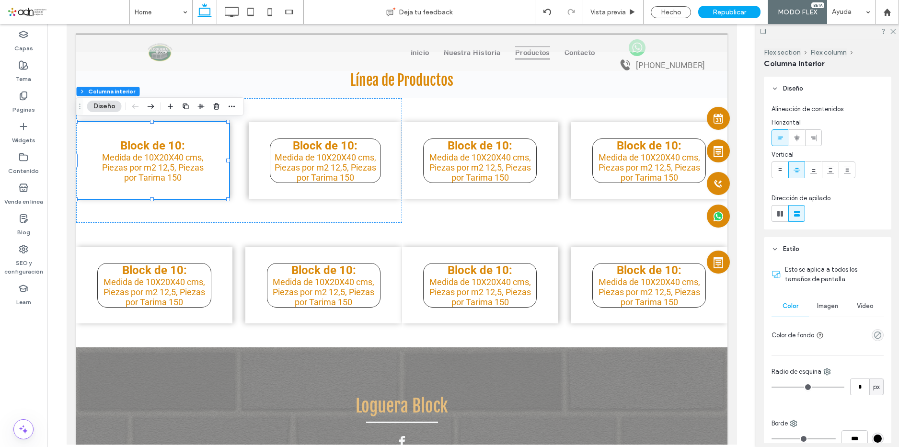
scroll to position [240, 0]
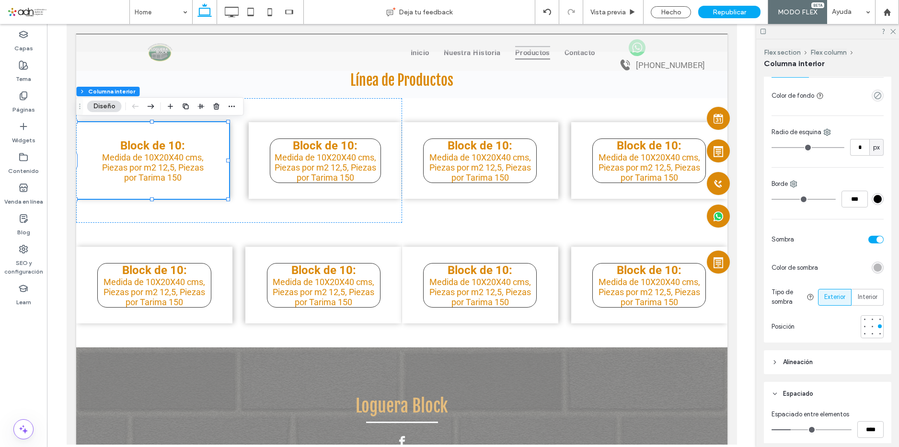
type input "**"
drag, startPoint x: 776, startPoint y: 148, endPoint x: 781, endPoint y: 148, distance: 5.3
click at [781, 148] on input "range" at bounding box center [807, 147] width 73 height 1
type input "**"
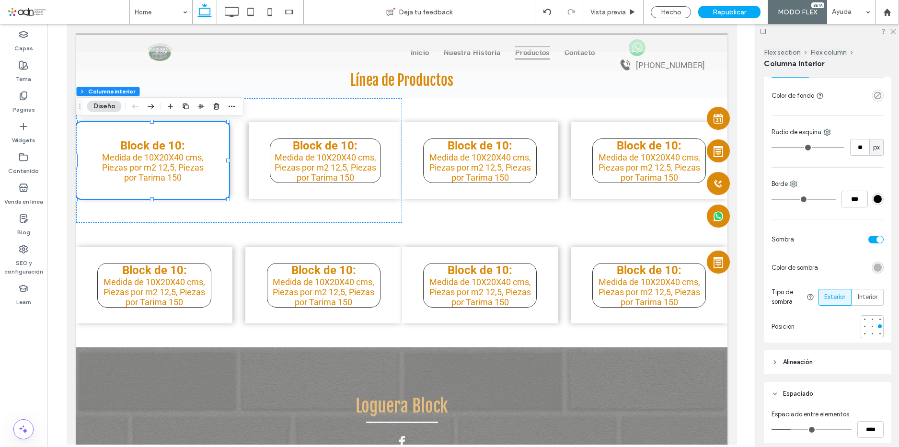
type input "**"
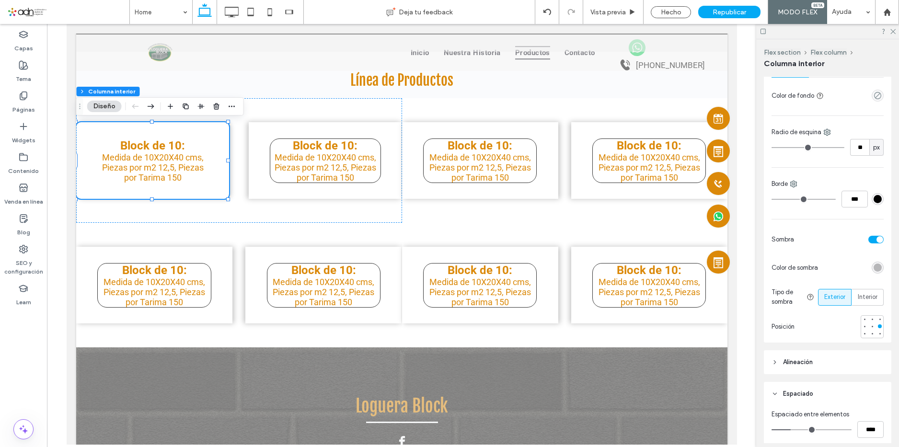
type input "**"
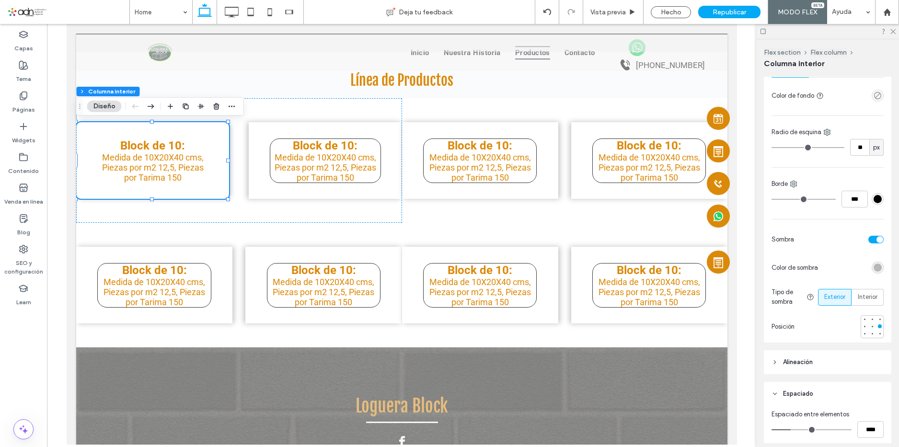
type input "**"
drag, startPoint x: 783, startPoint y: 148, endPoint x: 790, endPoint y: 148, distance: 7.2
click at [790, 148] on input "range" at bounding box center [807, 147] width 73 height 1
type input "**"
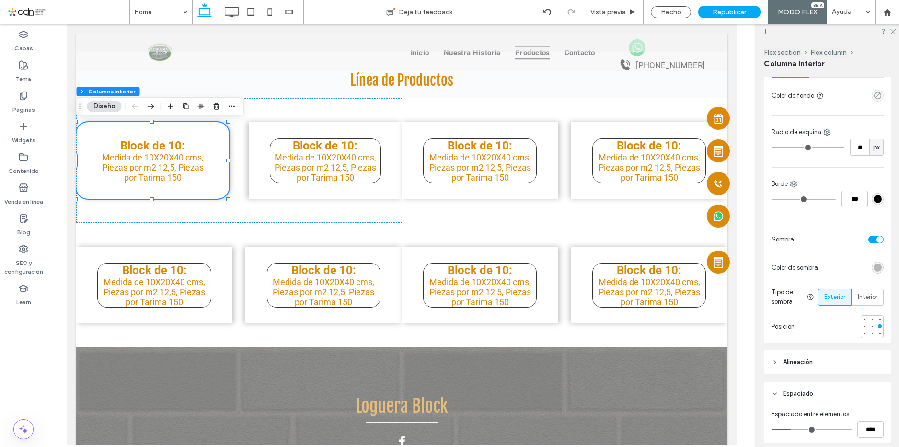
type input "**"
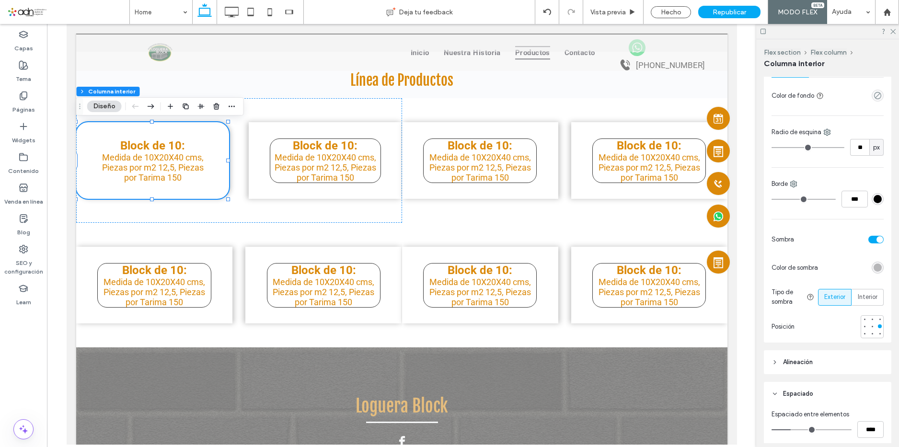
type input "**"
click at [794, 148] on input "range" at bounding box center [807, 147] width 73 height 1
click at [276, 177] on p "Medida de 10X20X40 cms, Piezas por m2 12,5, Piezas por Tarima 150" at bounding box center [325, 167] width 110 height 30
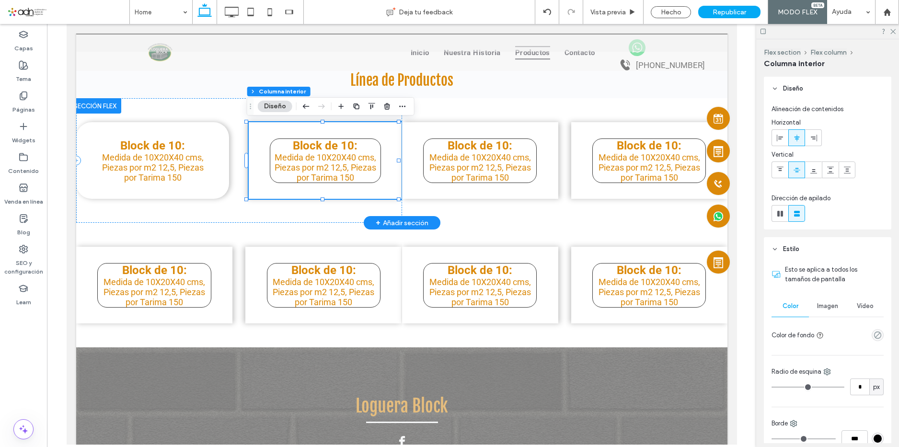
click at [277, 178] on p "Medida de 10X20X40 cms, Piezas por m2 12,5, Piezas por Tarima 150" at bounding box center [325, 167] width 110 height 30
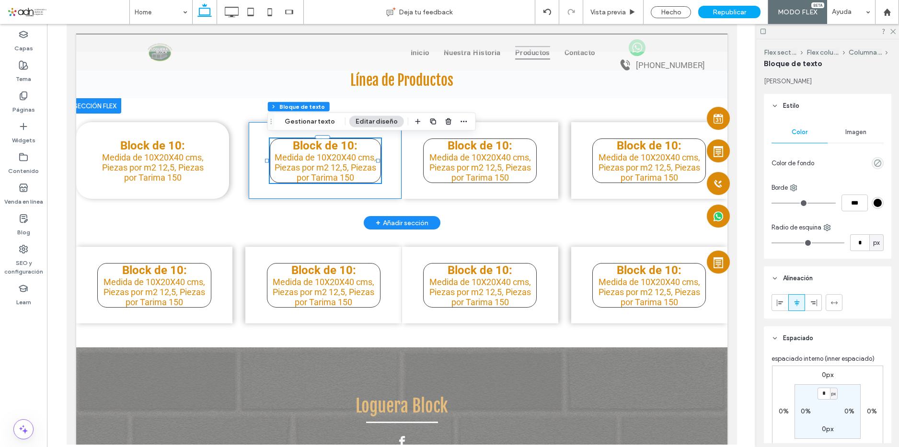
type input "*"
type input "***"
type input "**"
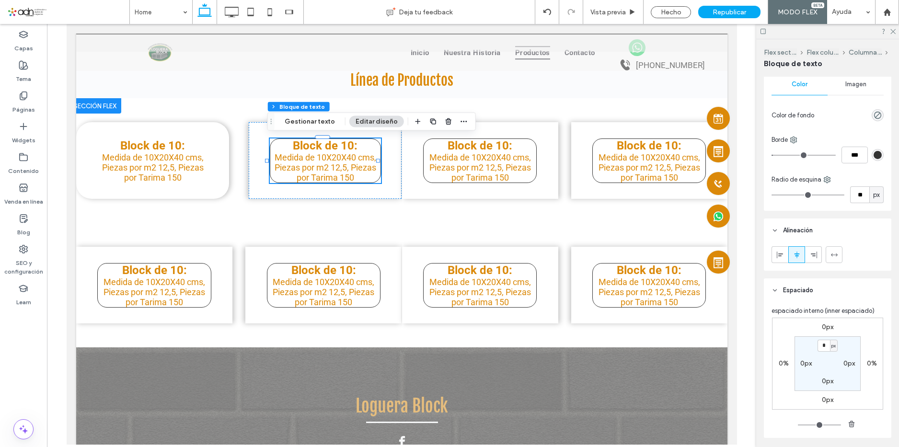
type input "*"
type input "***"
drag, startPoint x: 777, startPoint y: 155, endPoint x: 760, endPoint y: 156, distance: 16.8
type input "*"
click at [771, 156] on input "range" at bounding box center [803, 155] width 64 height 1
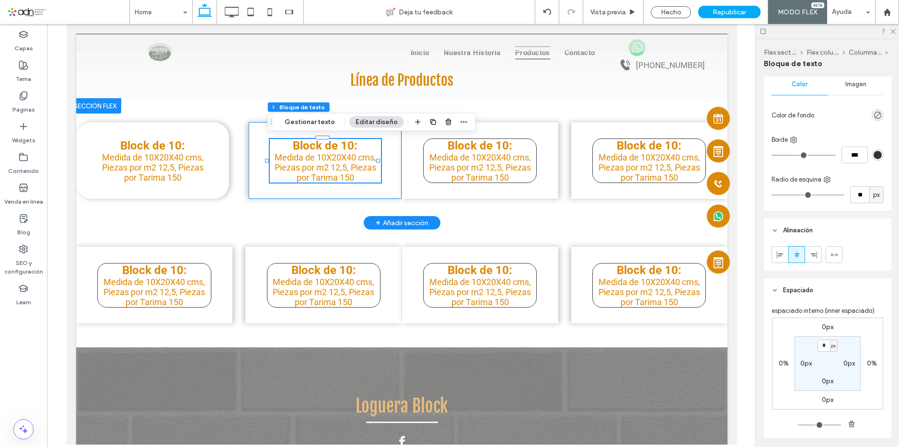
click at [389, 173] on div "Block de 10: Medida de 10X20X40 cms, Piezas por m2 12,5, Piezas por Tarima 150" at bounding box center [324, 160] width 153 height 77
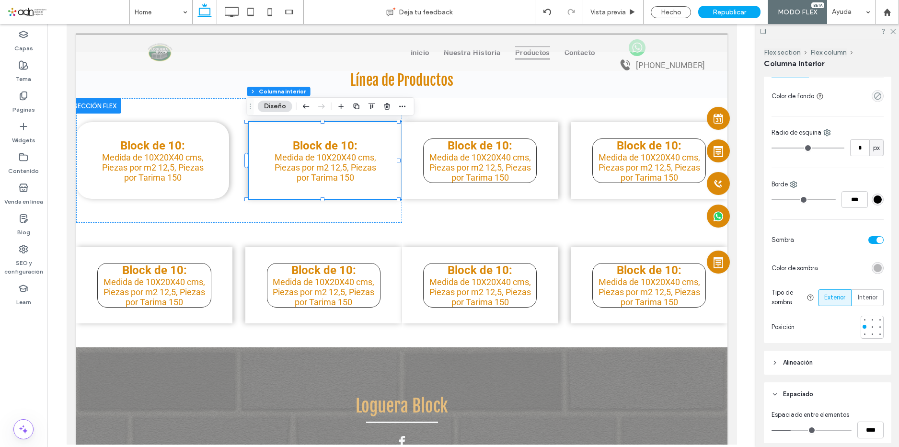
scroll to position [240, 0]
type input "*"
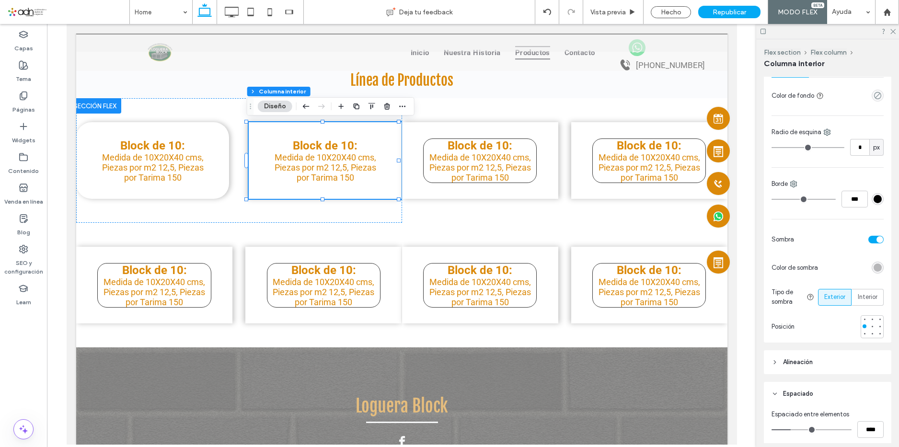
type input "*"
type input "**"
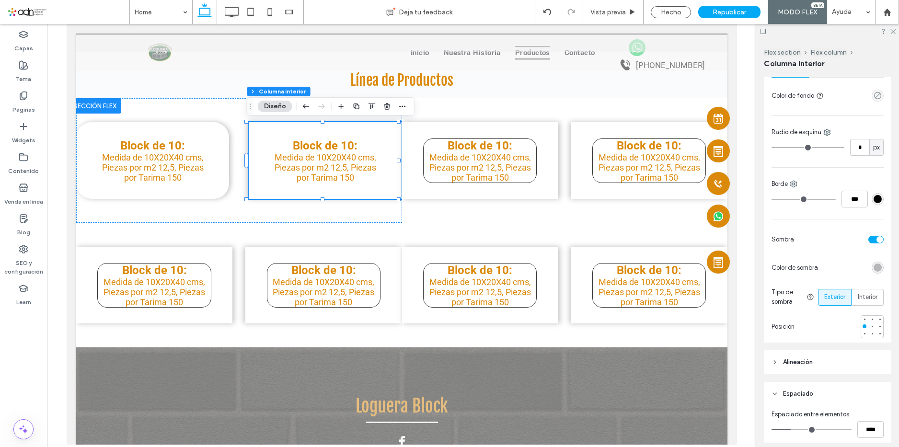
type input "**"
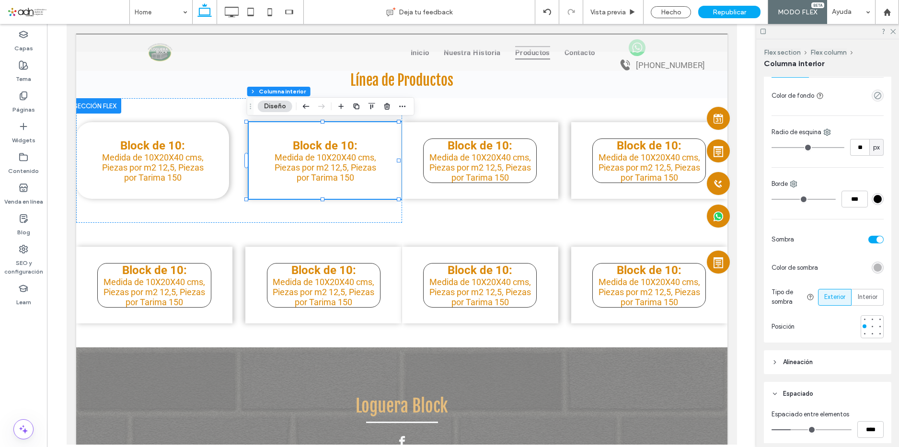
type input "**"
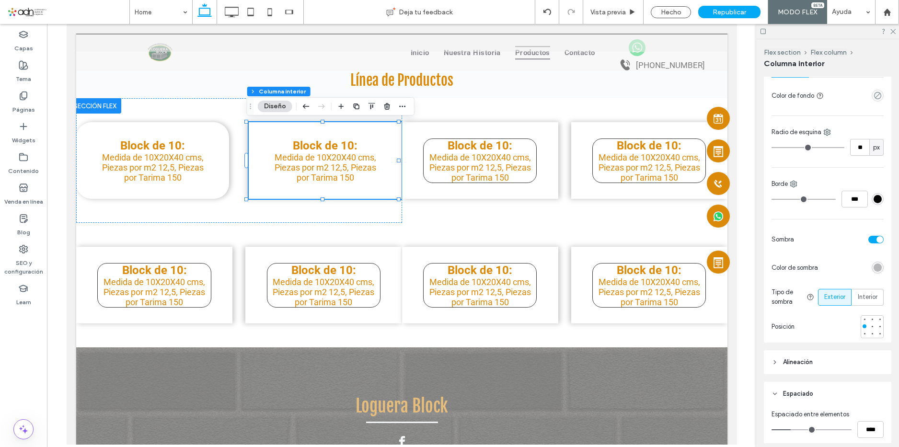
type input "**"
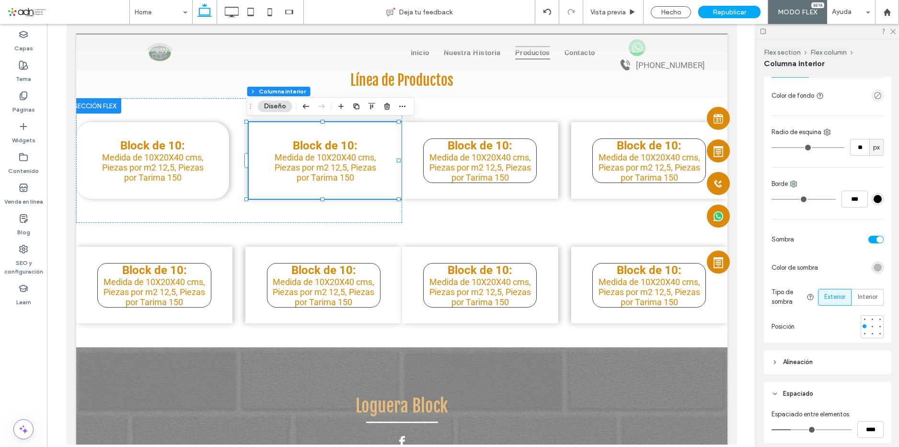
type input "**"
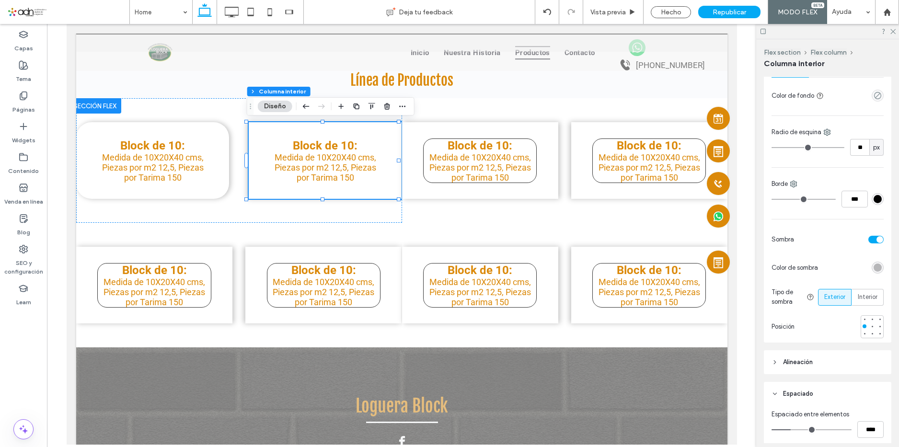
type input "**"
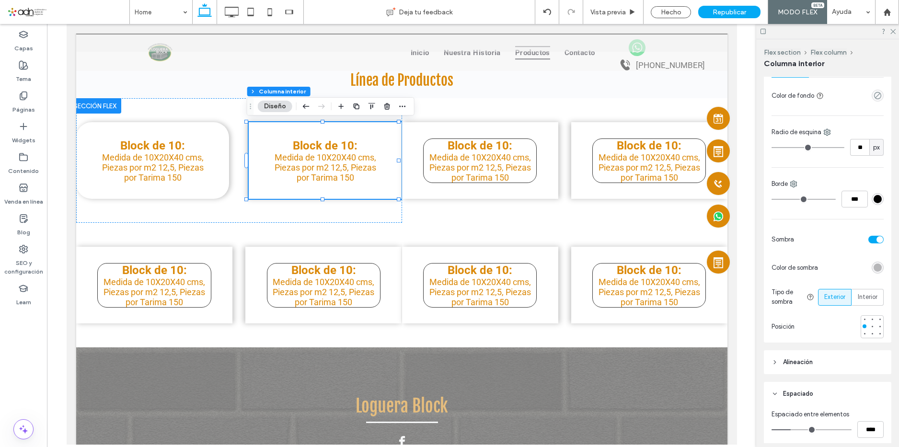
type input "**"
drag, startPoint x: 776, startPoint y: 147, endPoint x: 794, endPoint y: 146, distance: 18.3
type input "**"
click at [794, 147] on input "range" at bounding box center [807, 147] width 73 height 1
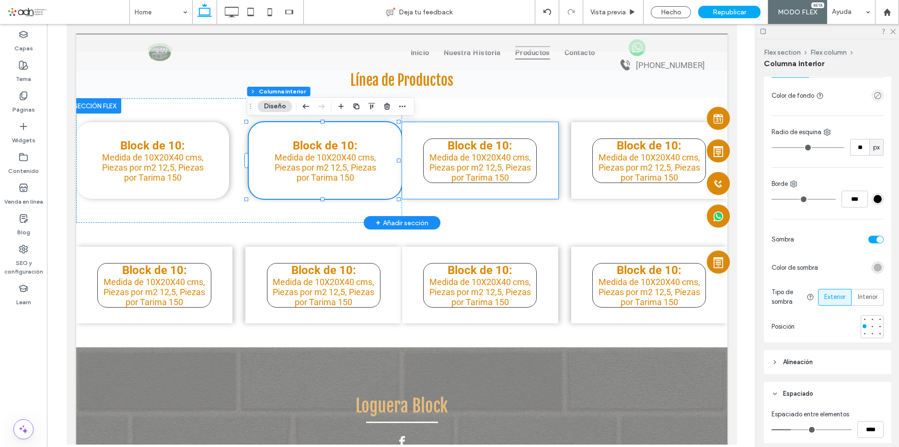
click at [474, 126] on div "Block de 10: Medida de 10X20X40 cms, Piezas por m2 12,5, Piezas por Tarima 150" at bounding box center [479, 160] width 156 height 77
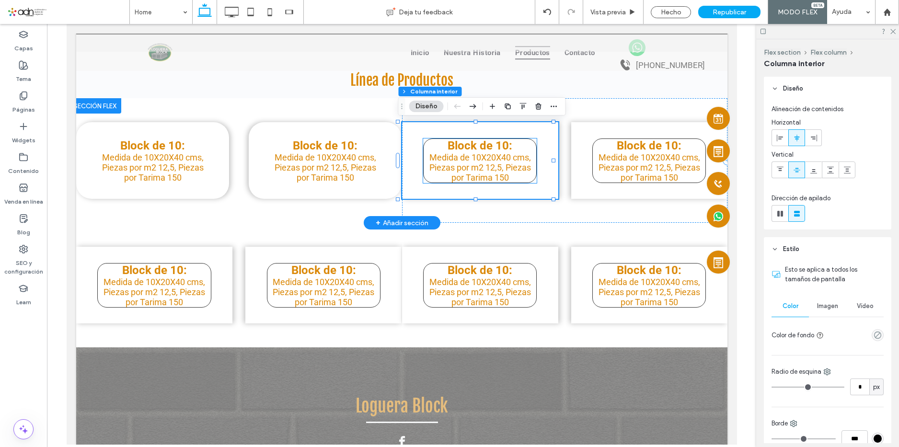
click at [517, 146] on p "Block de 10:" at bounding box center [479, 145] width 113 height 13
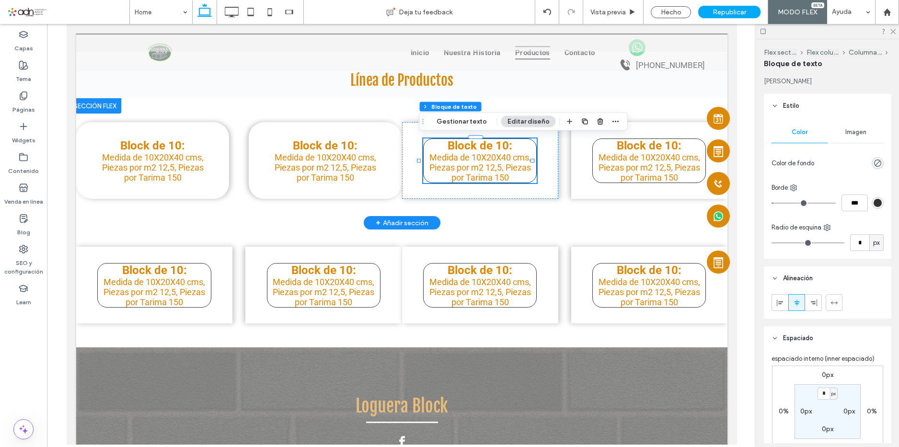
type input "*"
type input "***"
type input "**"
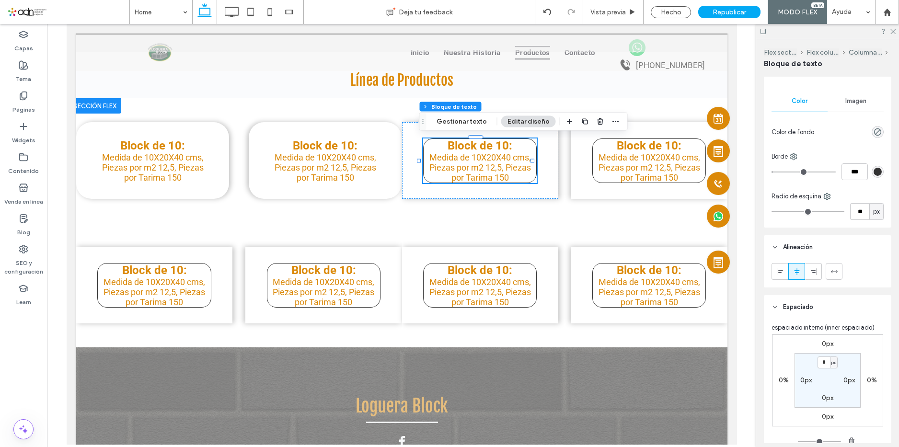
scroll to position [48, 0]
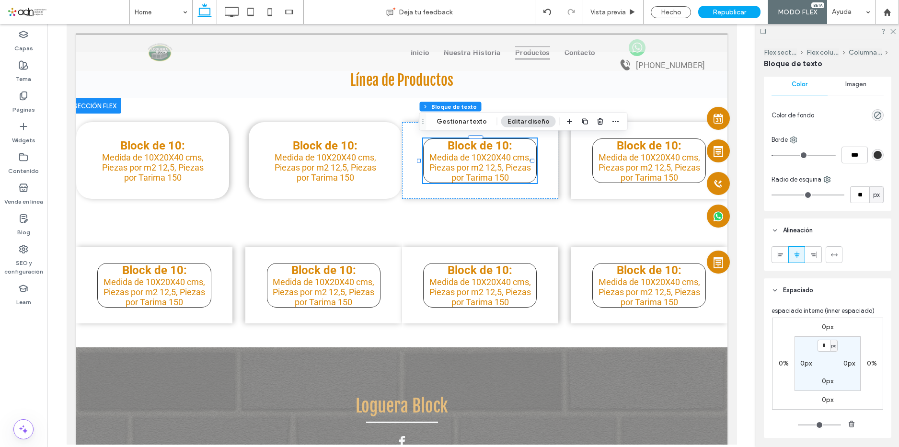
type input "*"
type input "***"
drag, startPoint x: 776, startPoint y: 154, endPoint x: 731, endPoint y: 160, distance: 45.3
type input "*"
click at [771, 156] on input "range" at bounding box center [803, 155] width 64 height 1
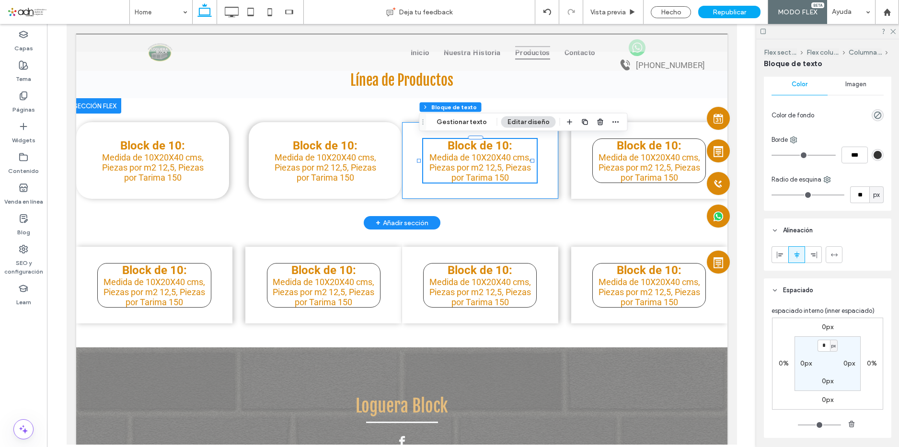
click at [544, 148] on div "Block de 10: Medida de 10X20X40 cms, Piezas por m2 12,5, Piezas por Tarima 150" at bounding box center [479, 160] width 156 height 77
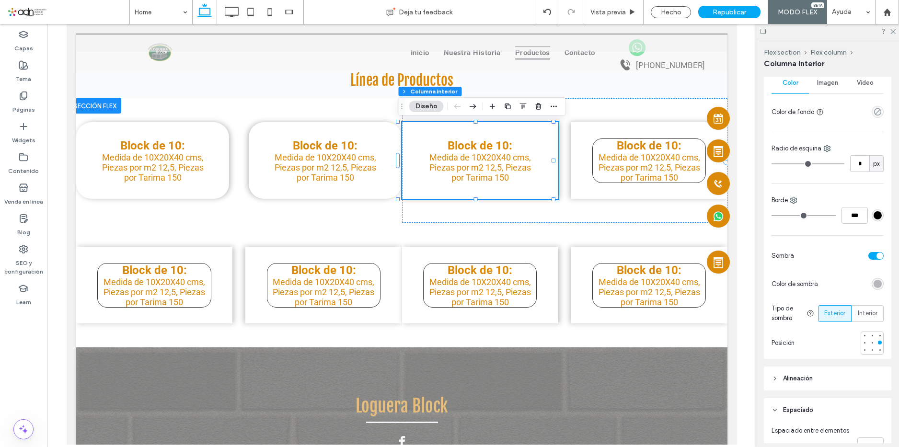
scroll to position [240, 0]
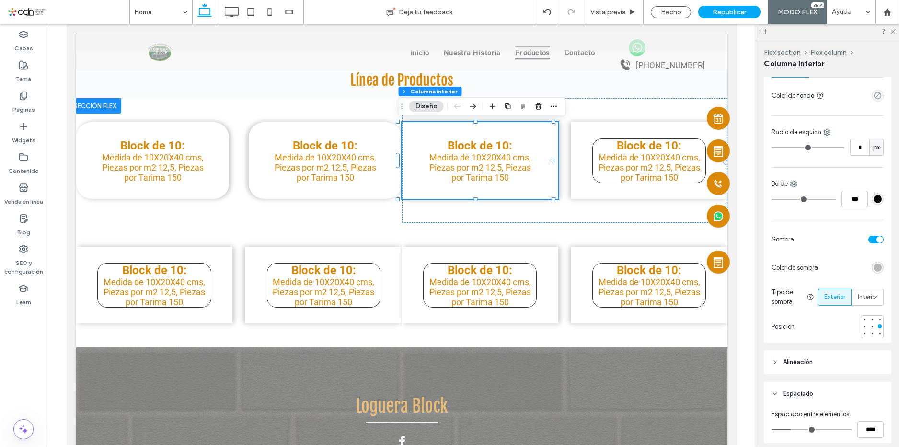
type input "*"
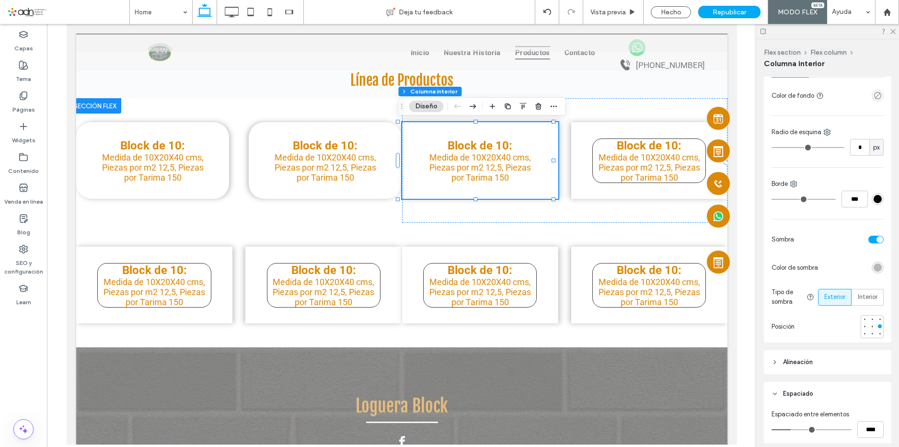
type input "*"
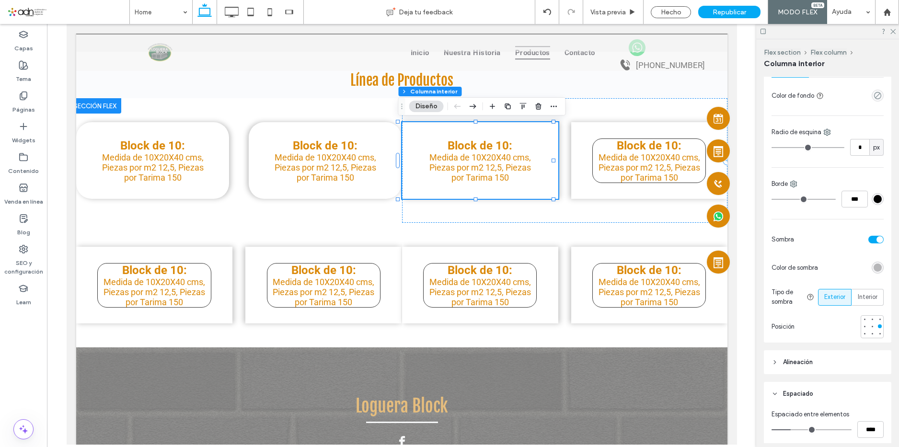
type input "*"
type input "**"
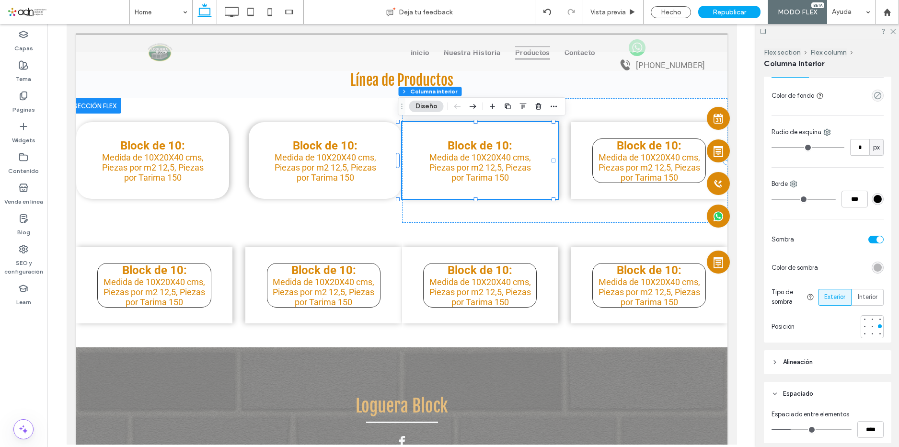
type input "**"
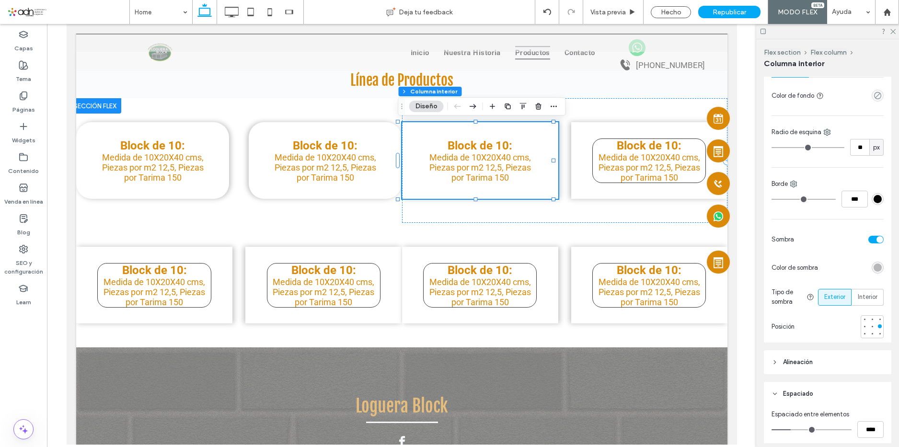
type input "**"
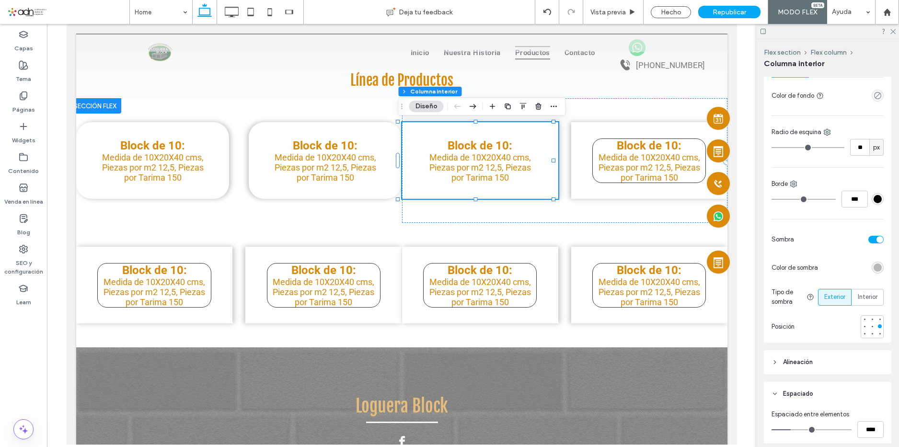
type input "**"
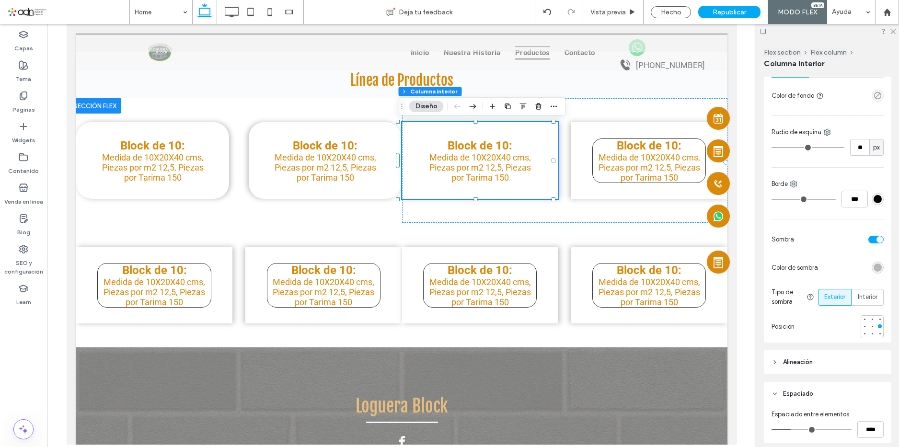
type input "**"
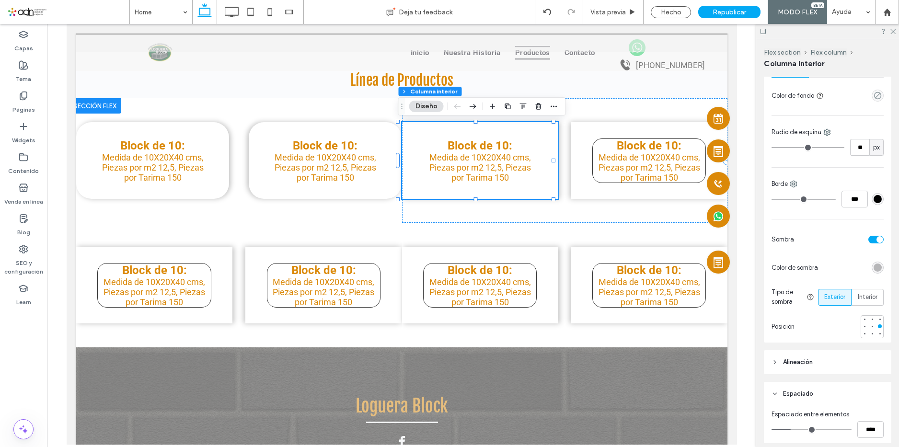
type input "**"
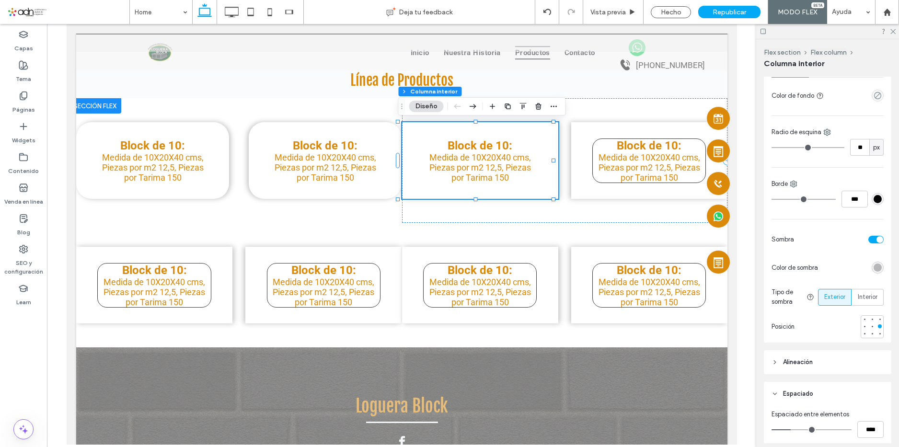
type input "**"
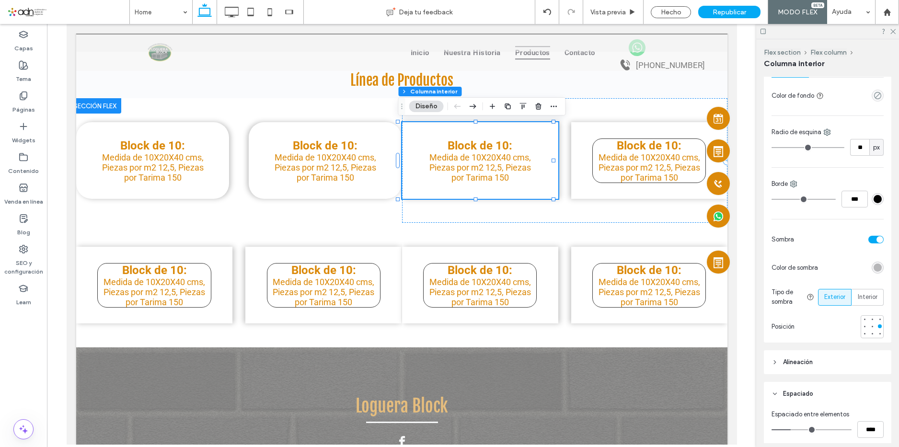
type input "**"
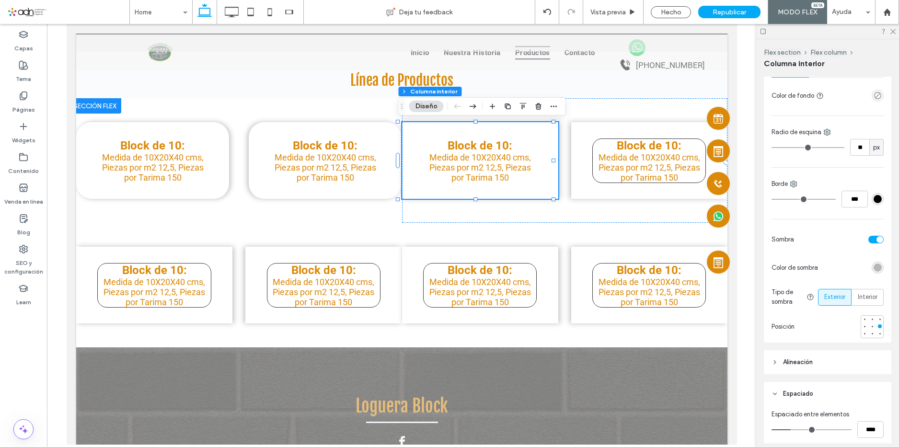
drag, startPoint x: 776, startPoint y: 147, endPoint x: 794, endPoint y: 148, distance: 18.3
type input "**"
click at [794, 148] on input "range" at bounding box center [807, 147] width 73 height 1
click at [629, 130] on div "Block de 10: Medida de 10X20X40 cms, Piezas por m2 12,5, Piezas por Tarima 150" at bounding box center [649, 160] width 156 height 77
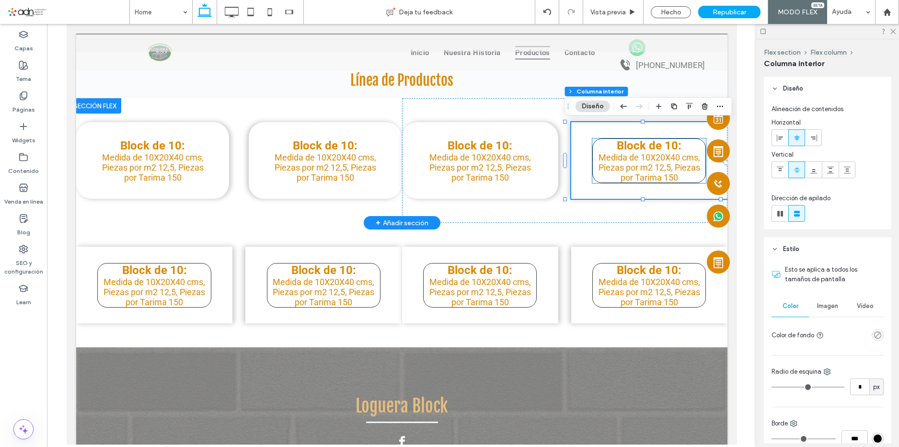
click at [602, 141] on p "Block de 10:" at bounding box center [648, 145] width 113 height 13
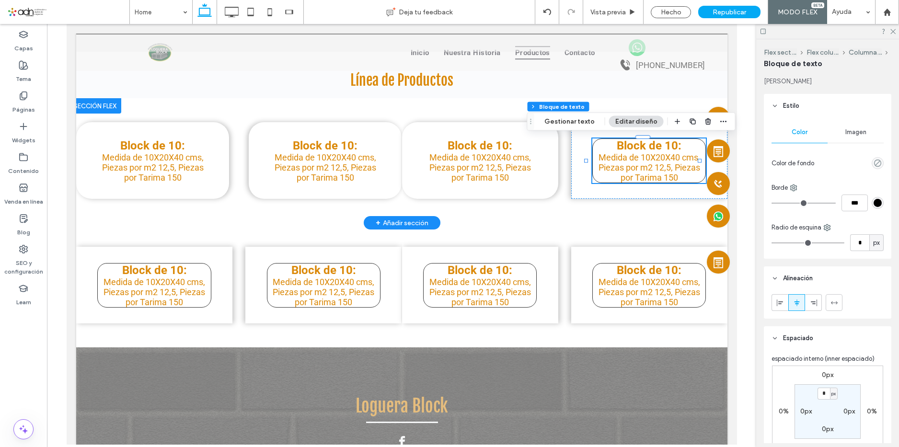
type input "*"
type input "***"
type input "**"
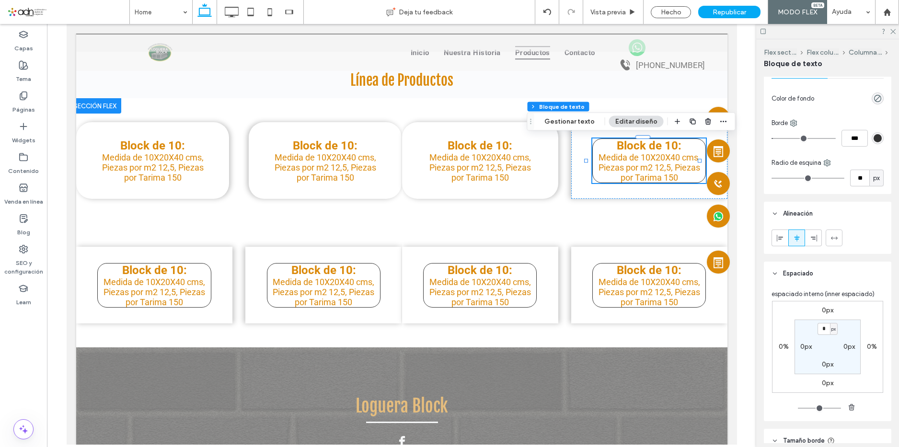
scroll to position [48, 0]
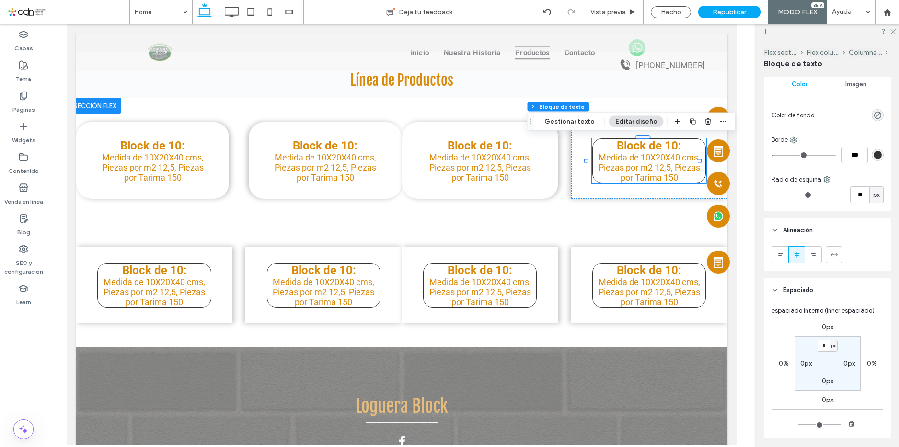
type input "*"
type input "***"
drag, startPoint x: 775, startPoint y: 154, endPoint x: 746, endPoint y: 158, distance: 29.0
type input "*"
click at [771, 156] on input "range" at bounding box center [803, 155] width 64 height 1
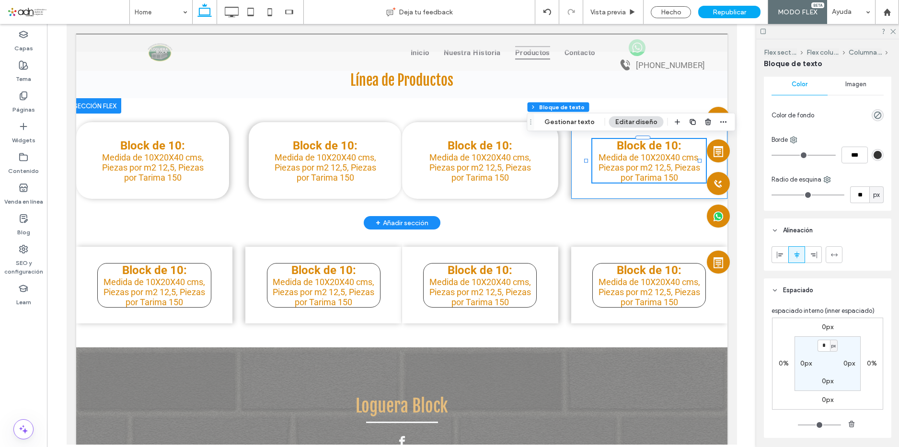
click at [576, 193] on div "Block de 10: Medida de 10X20X40 cms, Piezas por m2 12,5, Piezas por Tarima 150" at bounding box center [649, 160] width 156 height 77
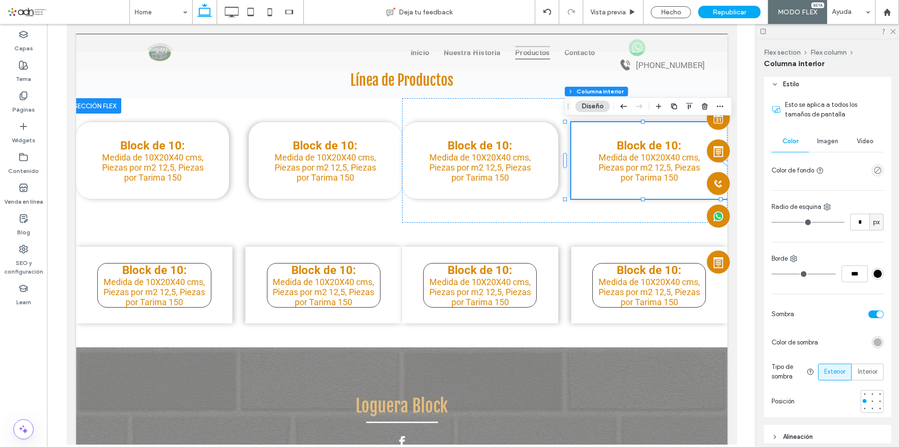
scroll to position [240, 0]
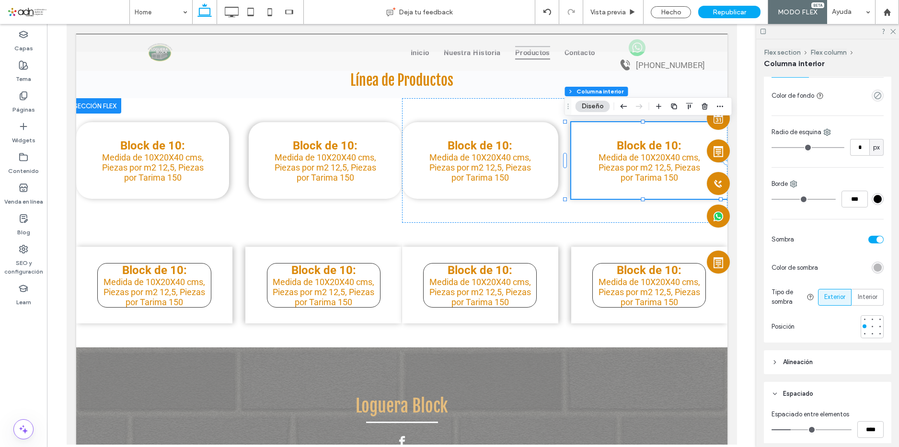
type input "*"
type input "**"
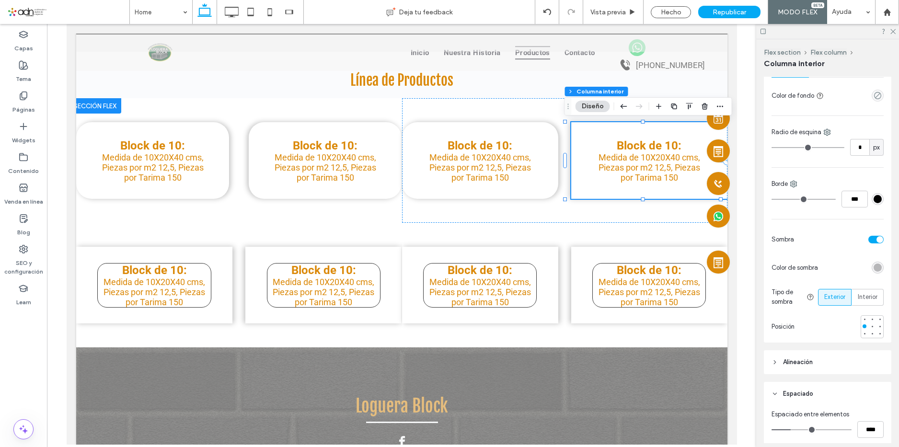
type input "**"
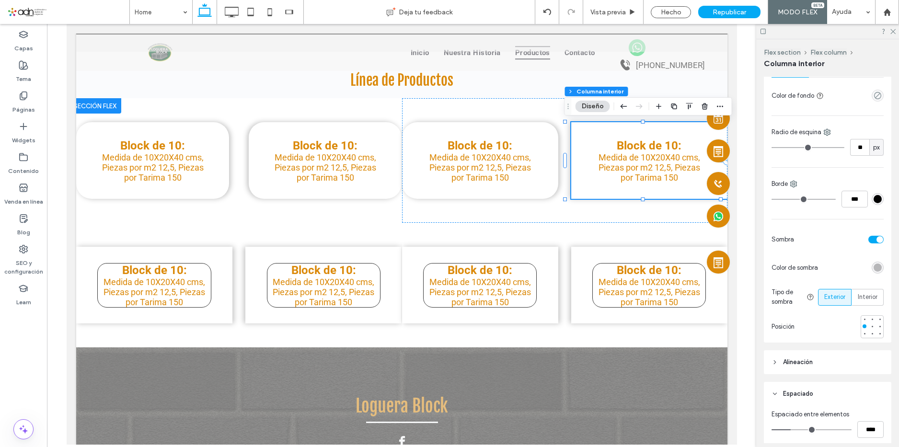
type input "**"
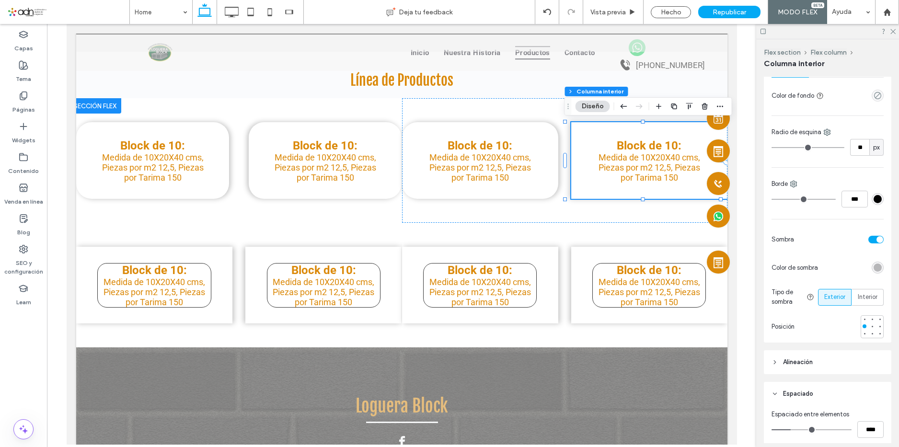
type input "**"
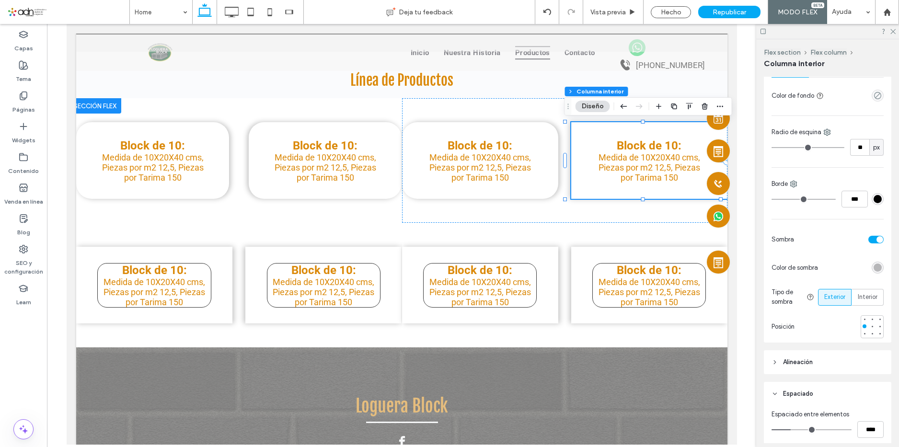
type input "**"
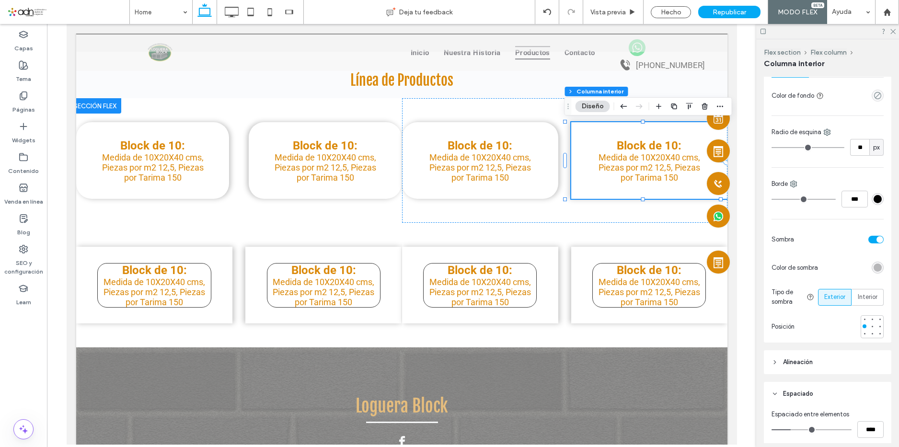
type input "**"
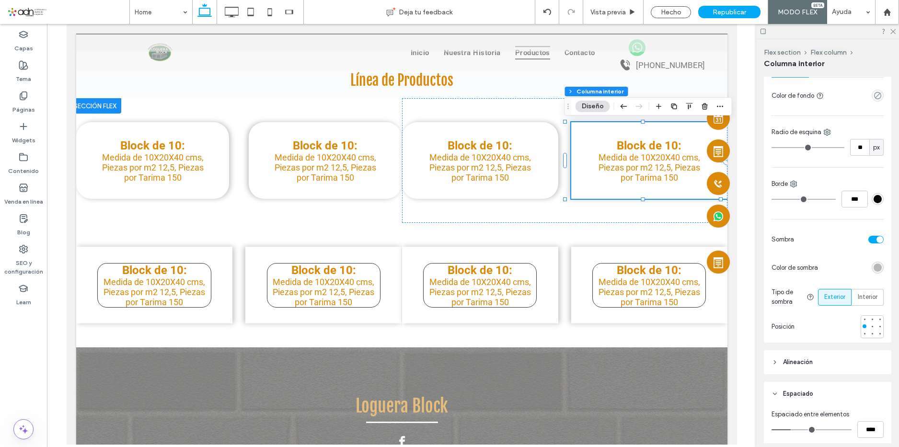
type input "**"
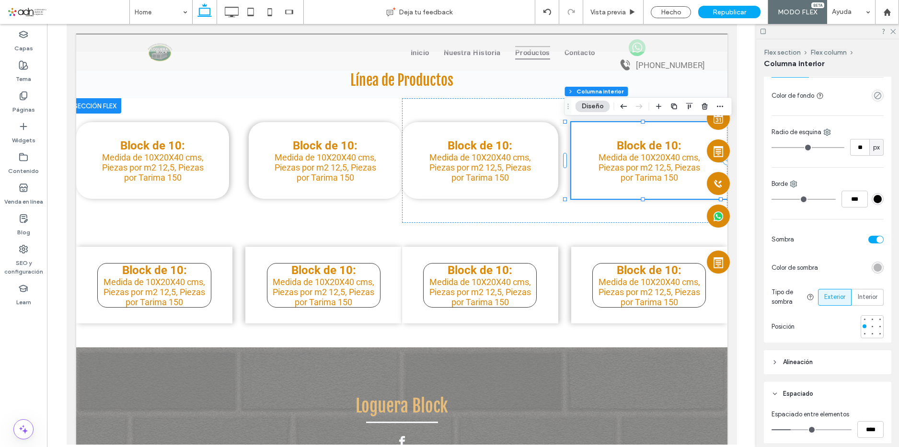
type input "**"
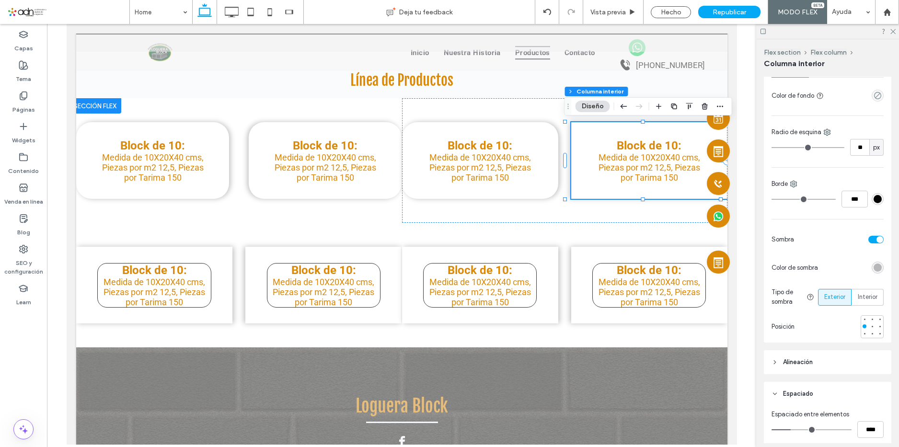
type input "**"
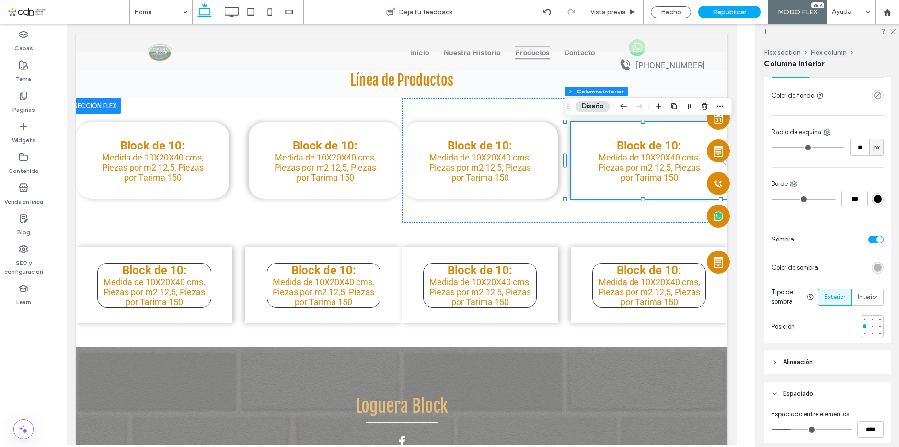
type input "**"
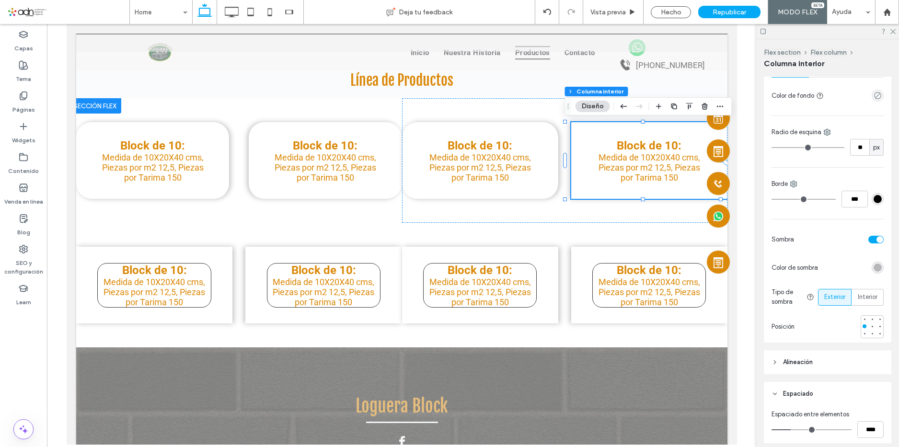
type input "**"
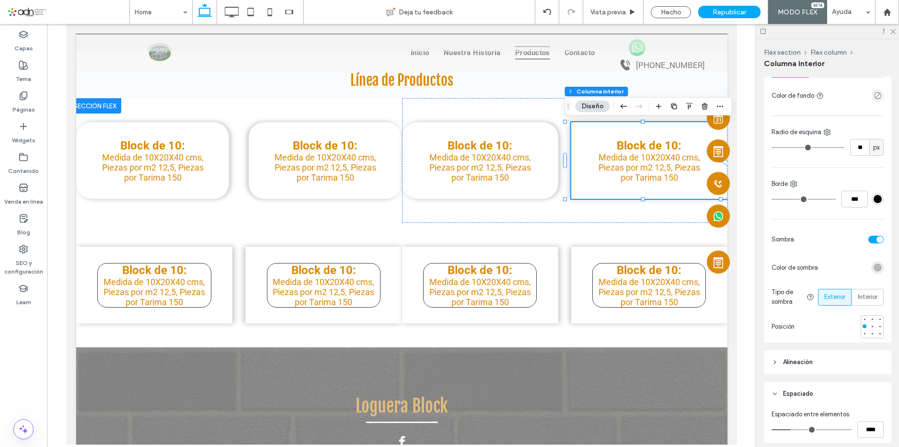
type input "**"
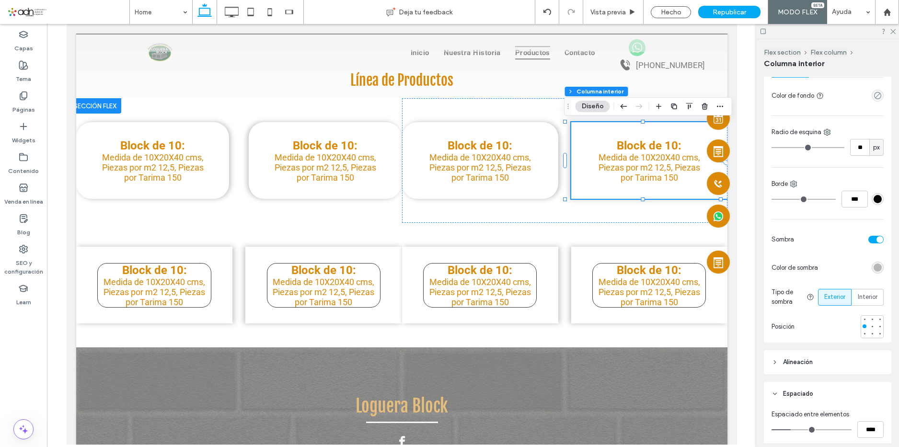
type input "**"
drag, startPoint x: 777, startPoint y: 148, endPoint x: 795, endPoint y: 149, distance: 17.3
click at [795, 148] on input "range" at bounding box center [807, 147] width 73 height 1
type input "**"
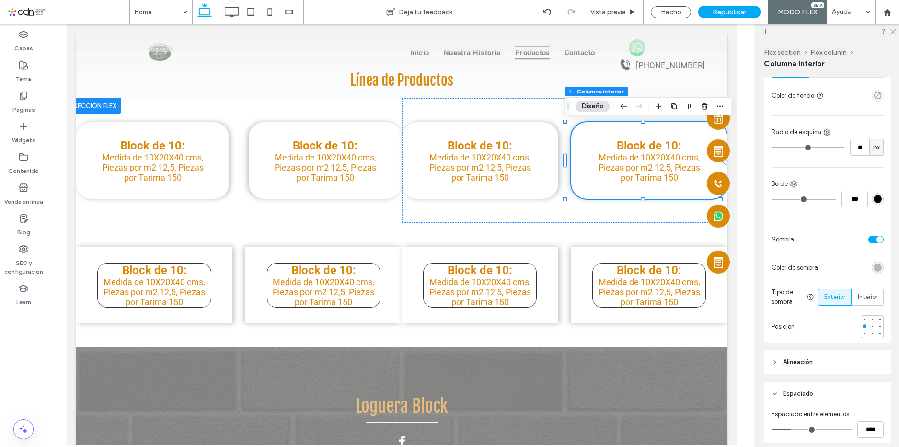
type input "**"
click at [794, 148] on input "range" at bounding box center [807, 147] width 73 height 1
click at [196, 274] on p "Block de 10:" at bounding box center [153, 269] width 113 height 13
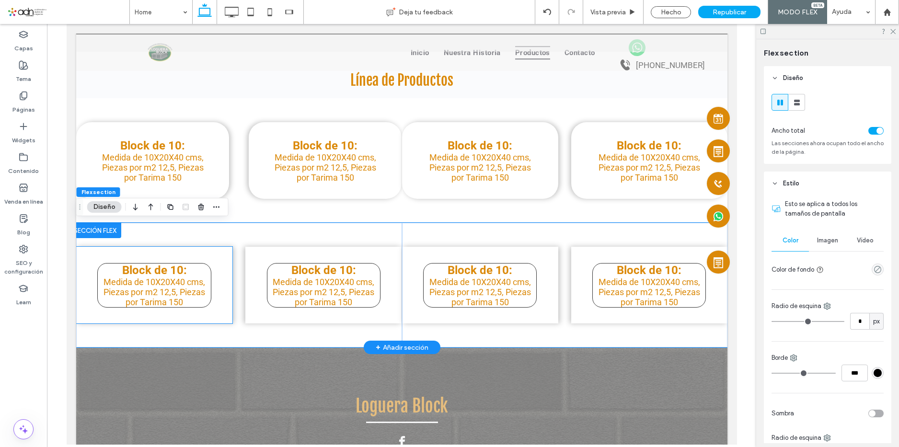
click at [195, 268] on p "Block de 10:" at bounding box center [153, 269] width 113 height 13
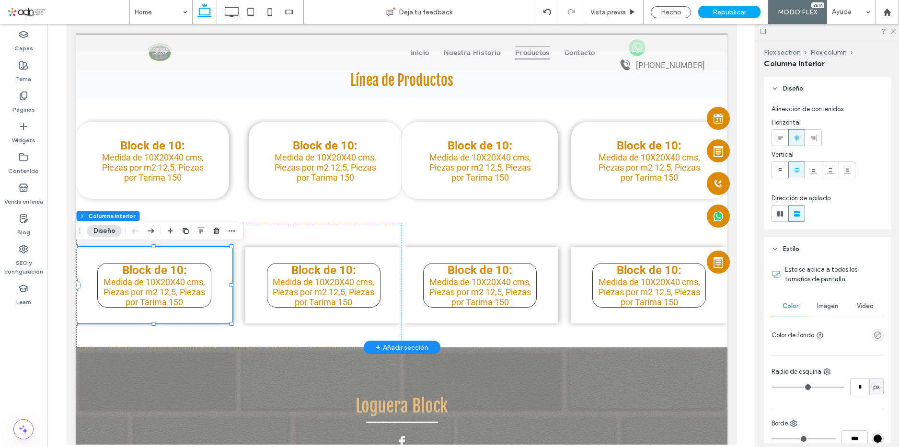
click at [195, 264] on p "Block de 10:" at bounding box center [153, 269] width 113 height 13
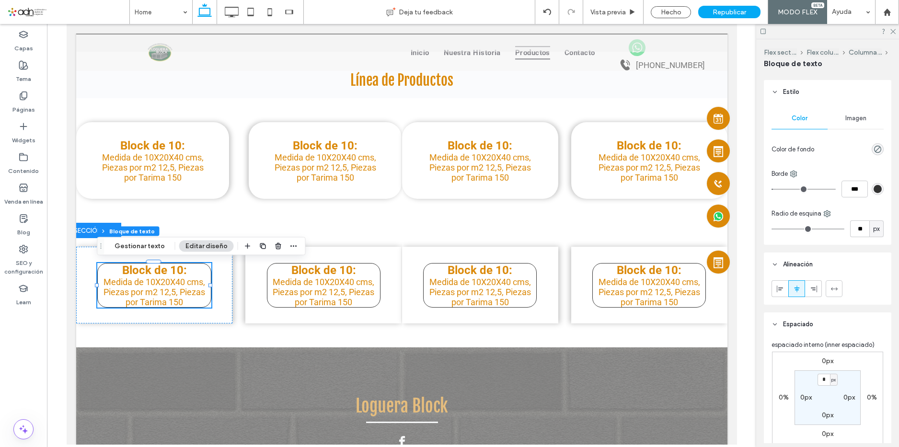
scroll to position [0, 0]
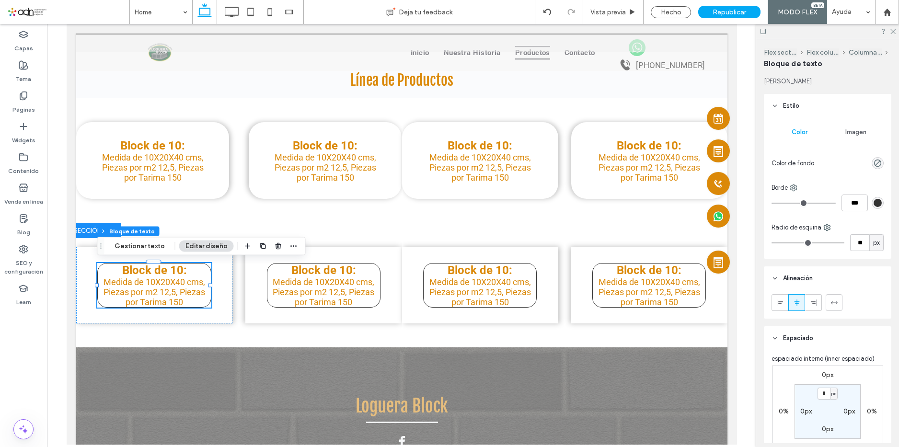
drag, startPoint x: 776, startPoint y: 202, endPoint x: 758, endPoint y: 201, distance: 18.2
click at [771, 203] on input "range" at bounding box center [803, 203] width 64 height 1
click at [222, 288] on div "Block de 10: Medida de 10X20X40 cms, Piezas por m2 12,5, Piezas por Tarima 150" at bounding box center [154, 285] width 156 height 77
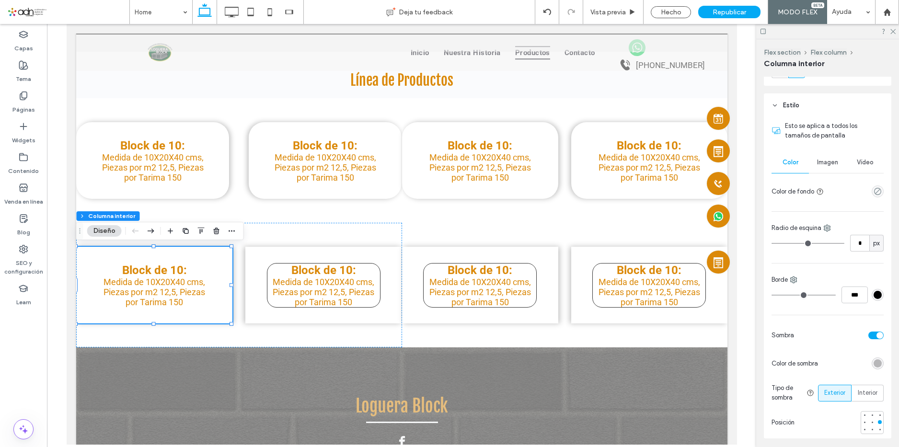
scroll to position [192, 0]
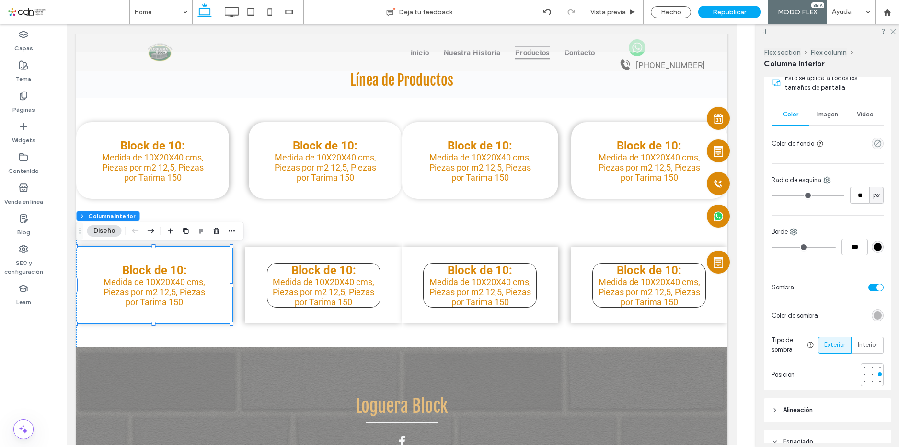
drag, startPoint x: 776, startPoint y: 196, endPoint x: 794, endPoint y: 194, distance: 18.8
click at [794, 195] on input "range" at bounding box center [807, 195] width 73 height 1
click at [323, 252] on div "Block de 10: Medida de 10X20X40 cms, Piezas por m2 12,5, Piezas por Tarima 150" at bounding box center [323, 285] width 156 height 77
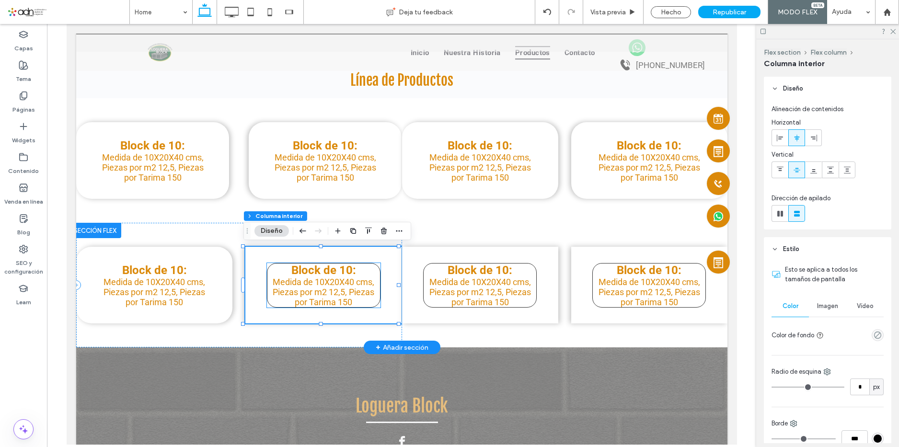
click at [367, 275] on p "Block de 10:" at bounding box center [323, 269] width 113 height 13
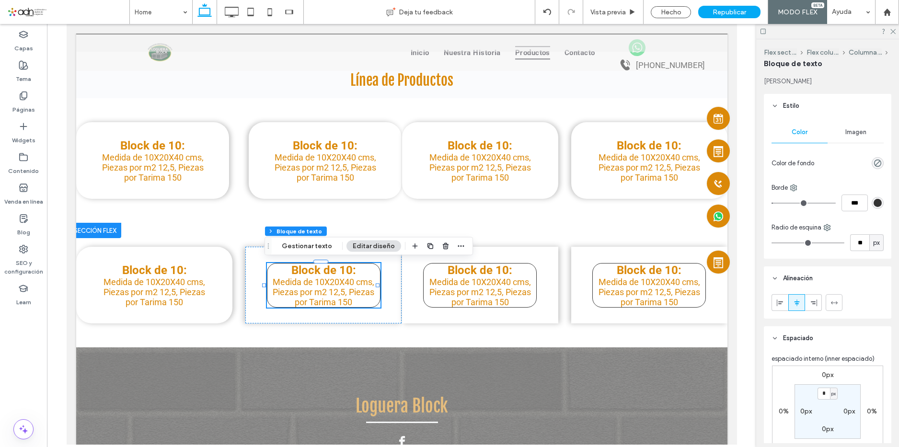
drag, startPoint x: 777, startPoint y: 202, endPoint x: 744, endPoint y: 205, distance: 32.2
click at [771, 204] on input "range" at bounding box center [803, 203] width 64 height 1
click at [386, 279] on div "Block de 10: Medida de 10X20X40 cms, Piezas por m2 12,5, Piezas por Tarima 150" at bounding box center [323, 285] width 156 height 77
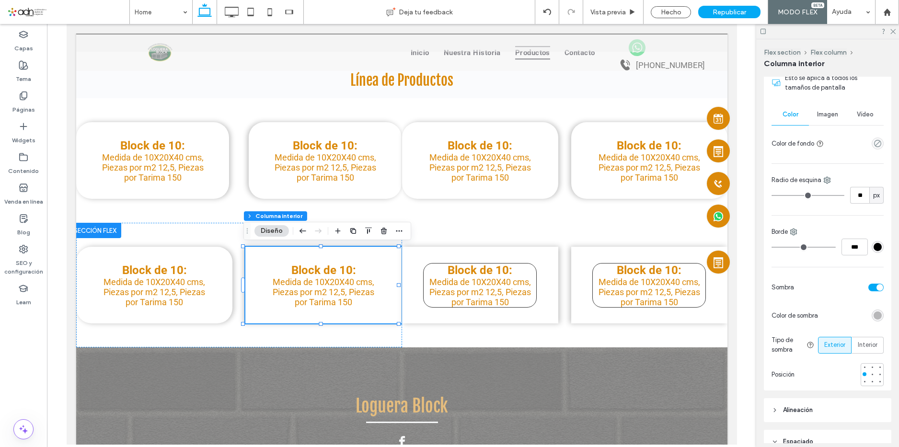
drag, startPoint x: 775, startPoint y: 194, endPoint x: 794, endPoint y: 194, distance: 19.2
click at [794, 195] on input "range" at bounding box center [807, 195] width 73 height 1
click at [521, 277] on span "Medida de 10X20X40 cms, Piezas por m2 12,5, Piezas por Tarima 150" at bounding box center [480, 292] width 102 height 30
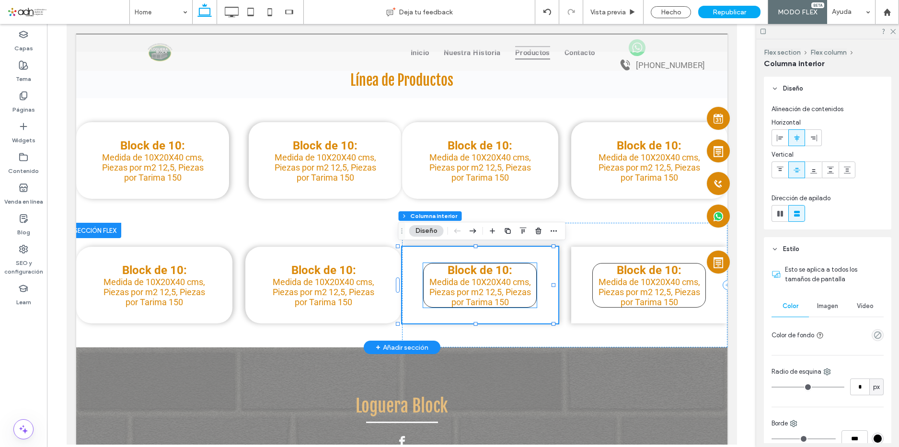
click at [521, 273] on p "Block de 10:" at bounding box center [479, 269] width 113 height 13
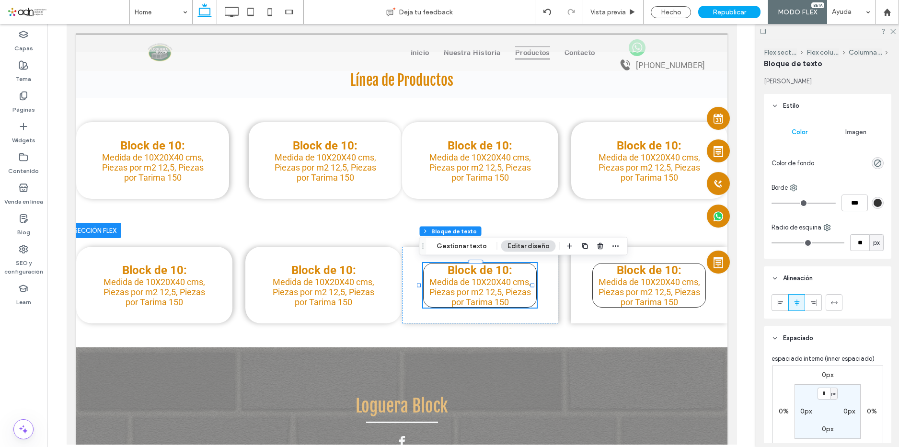
drag, startPoint x: 775, startPoint y: 203, endPoint x: 758, endPoint y: 204, distance: 16.8
click at [771, 204] on input "range" at bounding box center [803, 203] width 64 height 1
click at [541, 276] on div "Block de 10: Medida de 10X20X40 cms, Piezas por m2 12,5, Piezas por Tarima 150" at bounding box center [479, 285] width 156 height 77
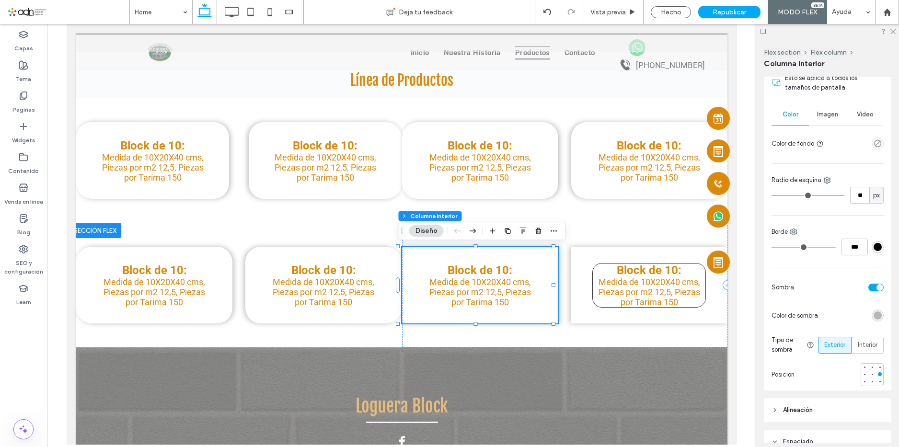
drag, startPoint x: 775, startPoint y: 195, endPoint x: 795, endPoint y: 195, distance: 19.6
click at [795, 195] on input "range" at bounding box center [807, 195] width 73 height 1
click at [794, 195] on input "range" at bounding box center [807, 195] width 73 height 1
click at [677, 271] on p "Block de 10:" at bounding box center [648, 269] width 113 height 13
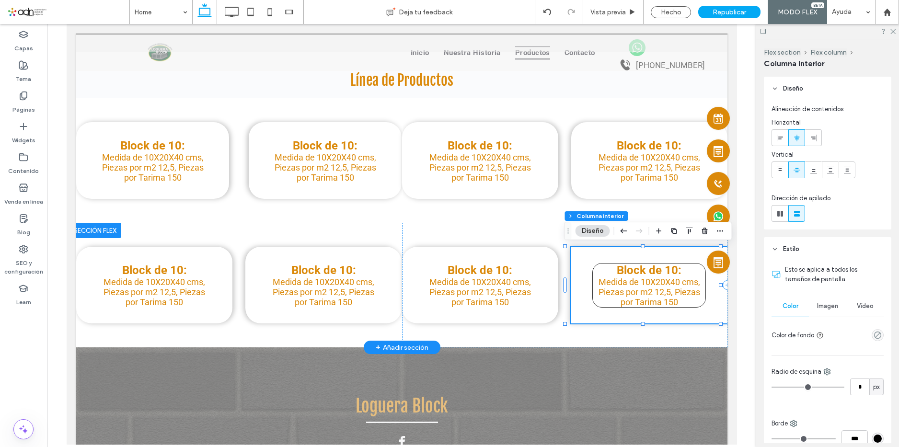
click at [685, 270] on p "Block de 10:" at bounding box center [648, 269] width 113 height 13
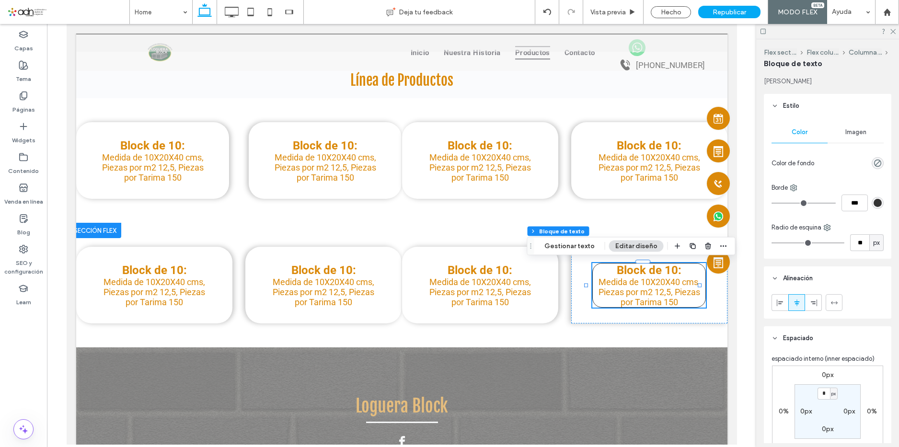
drag, startPoint x: 779, startPoint y: 200, endPoint x: 753, endPoint y: 206, distance: 26.9
click at [771, 204] on input "range" at bounding box center [803, 203] width 64 height 1
click at [573, 297] on div "Block de 10: Medida de 10X20X40 cms, Piezas por m2 12,5, Piezas por Tarima 150" at bounding box center [649, 285] width 156 height 77
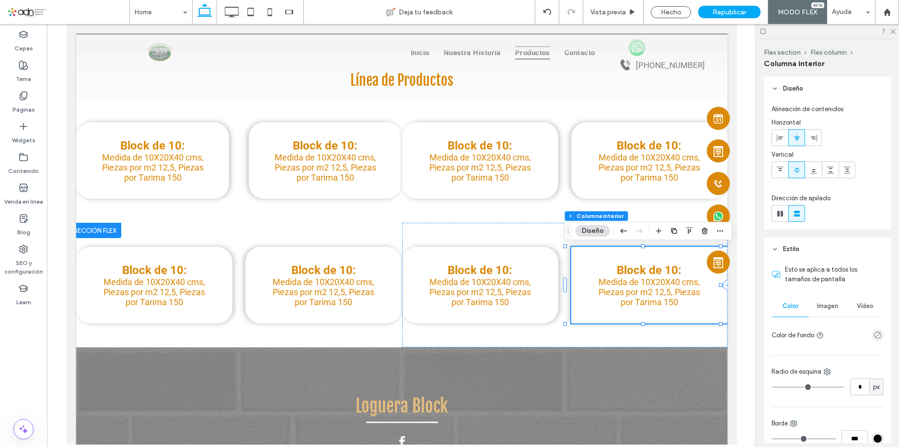
scroll to position [144, 0]
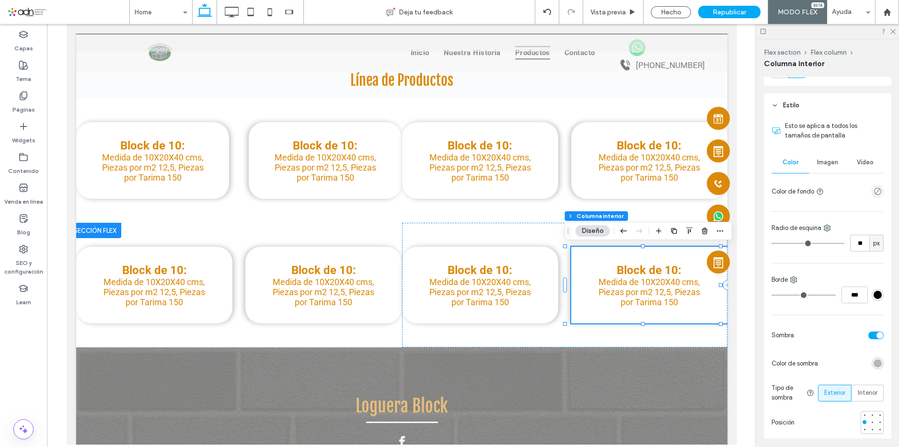
drag, startPoint x: 775, startPoint y: 241, endPoint x: 794, endPoint y: 243, distance: 19.3
click at [794, 243] on input "range" at bounding box center [807, 243] width 73 height 1
drag, startPoint x: 680, startPoint y: 9, endPoint x: 850, endPoint y: 414, distance: 438.9
click at [680, 9] on div "Hecho" at bounding box center [671, 12] width 40 height 12
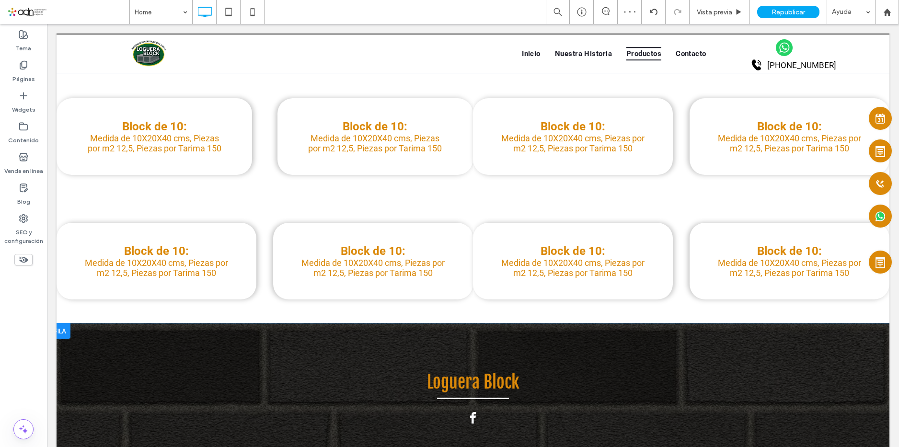
scroll to position [1166, 0]
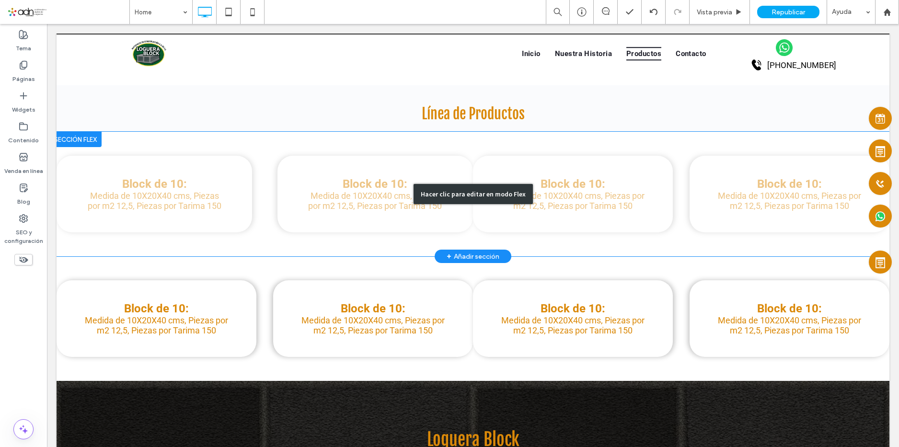
click at [448, 183] on div "Hacer clic para editar en modo Flex" at bounding box center [473, 194] width 833 height 125
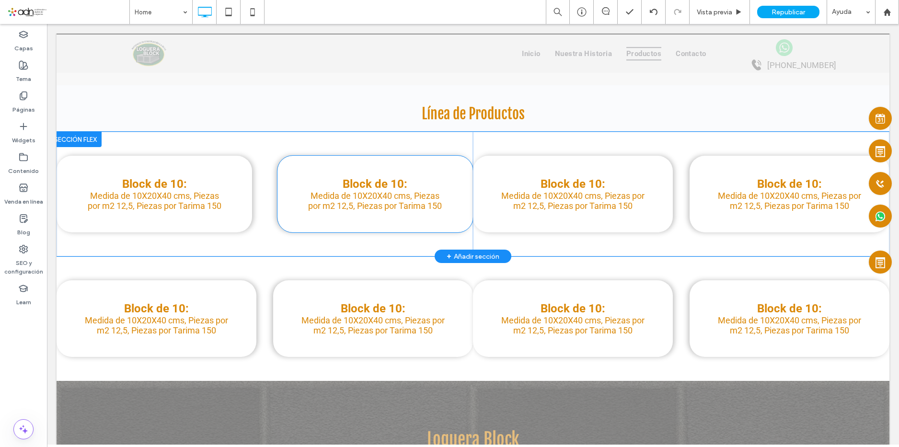
scroll to position [1229, 0]
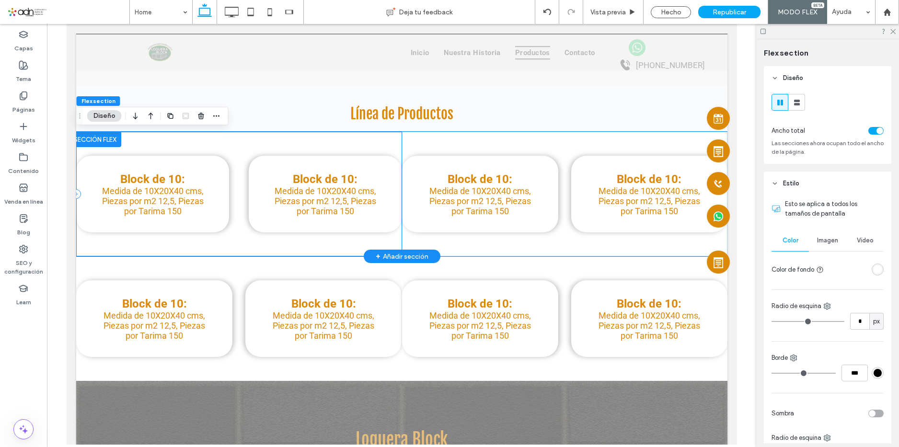
click at [397, 143] on div "Block de 10: Medida de 10X20X40 cms, Piezas por m2 12,5, Piezas por Tarima 150 …" at bounding box center [239, 194] width 326 height 125
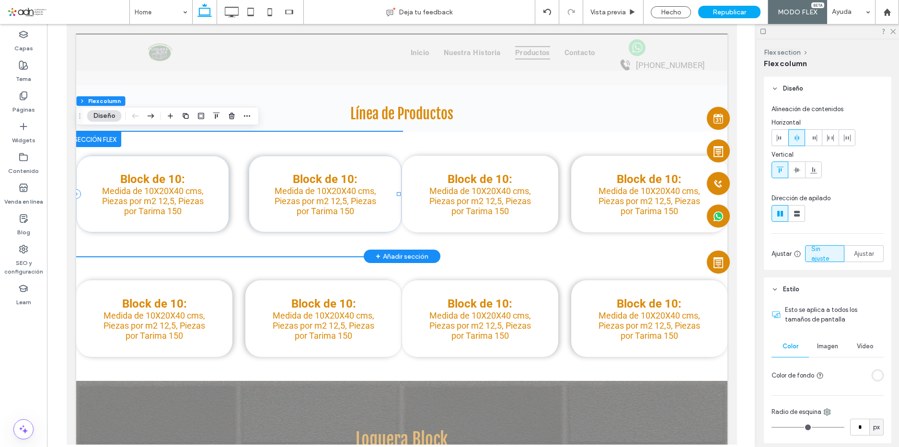
click at [396, 135] on div "Block de 10: Medida de 10X20X40 cms, Piezas por m2 12,5, Piezas por Tarima 150 …" at bounding box center [239, 194] width 326 height 125
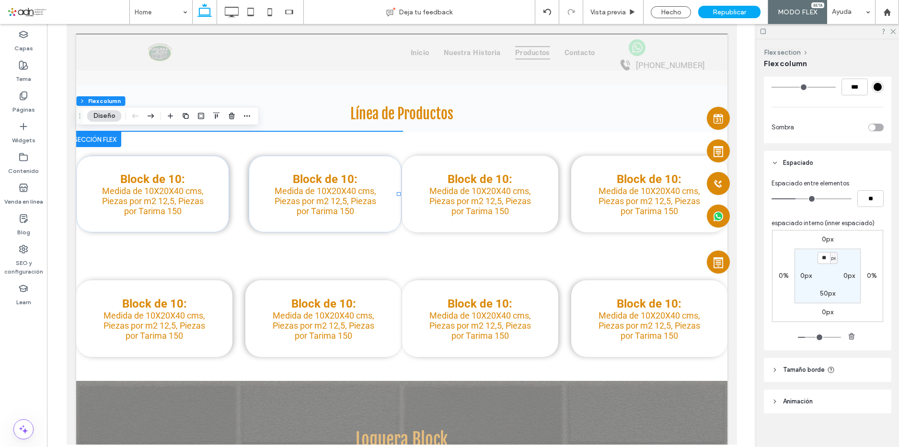
scroll to position [400, 0]
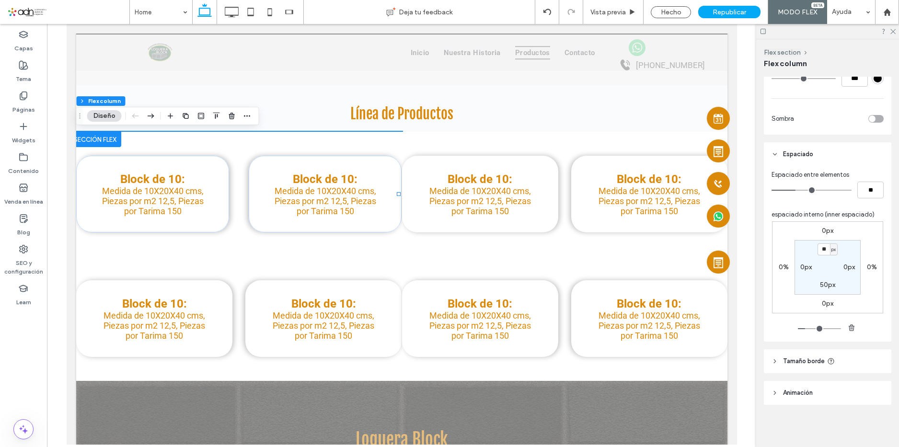
click at [867, 269] on label "0%" at bounding box center [872, 267] width 10 height 8
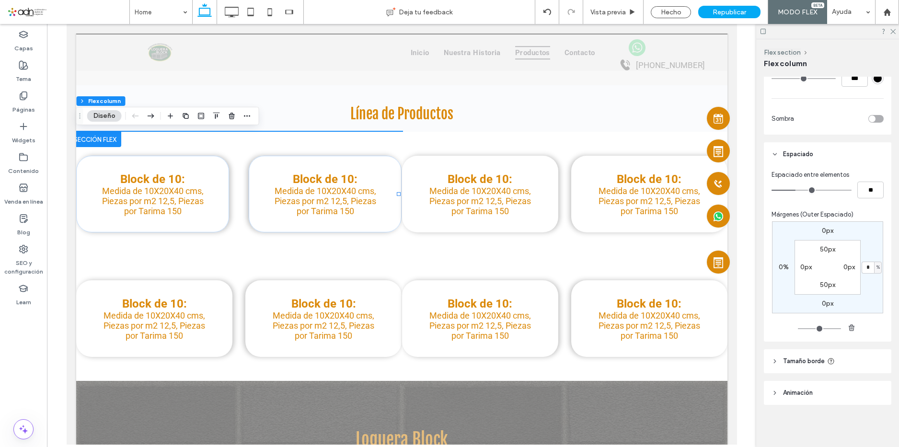
click at [778, 264] on label "0%" at bounding box center [783, 267] width 10 height 8
click at [803, 329] on input "range" at bounding box center [819, 328] width 43 height 1
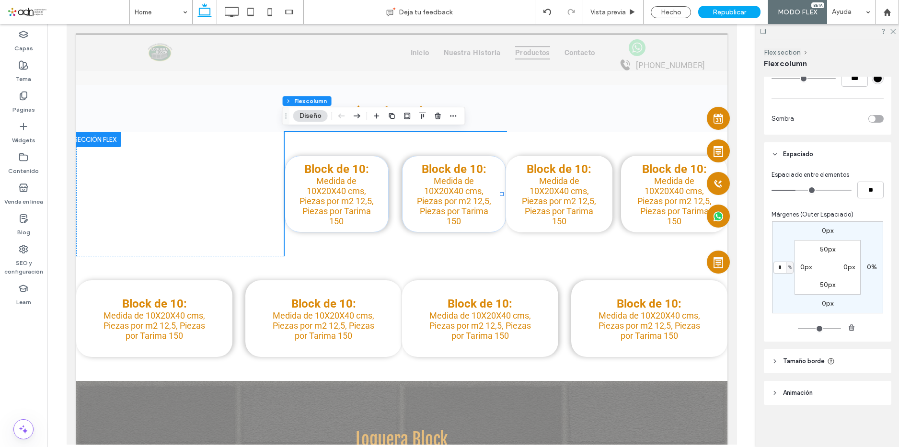
drag, startPoint x: 803, startPoint y: 330, endPoint x: 754, endPoint y: 333, distance: 48.5
click at [798, 329] on input "range" at bounding box center [819, 328] width 43 height 1
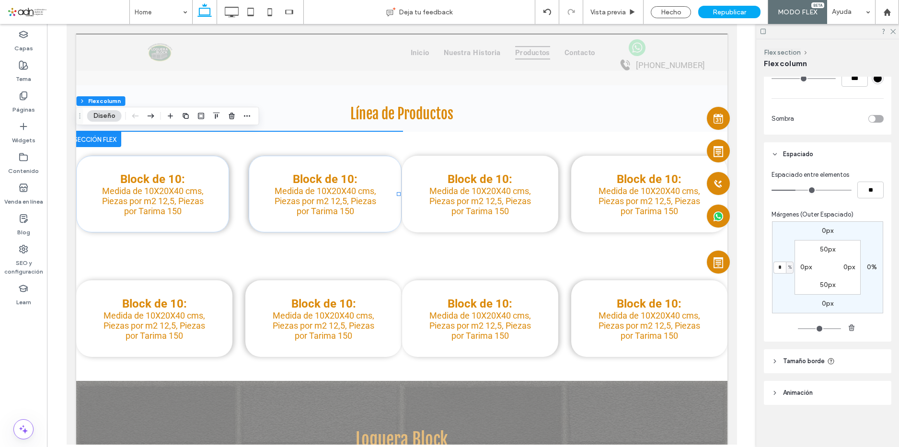
click at [872, 269] on label "0%" at bounding box center [872, 267] width 10 height 8
click at [802, 328] on input "range" at bounding box center [819, 328] width 43 height 1
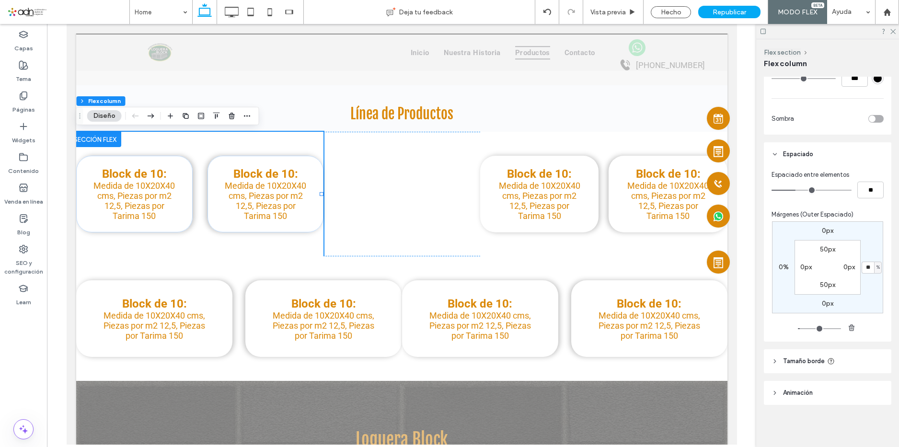
click at [800, 329] on input "range" at bounding box center [819, 328] width 43 height 1
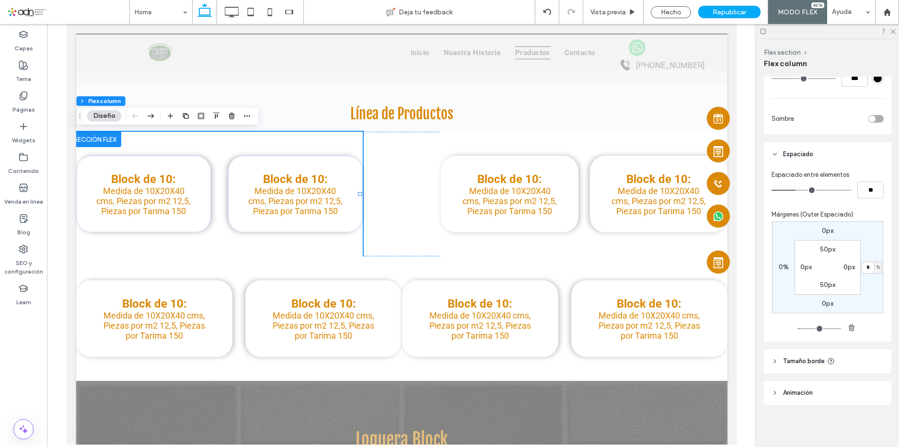
click at [800, 329] on input "range" at bounding box center [819, 328] width 43 height 1
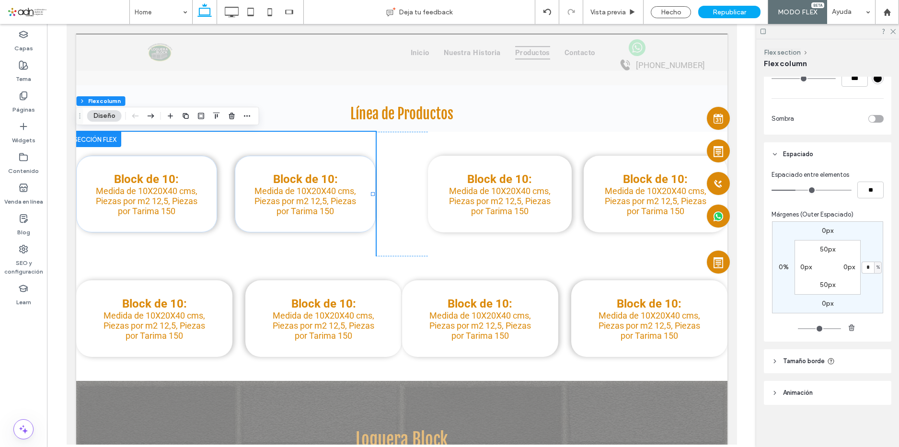
click at [798, 329] on input "range" at bounding box center [819, 328] width 43 height 1
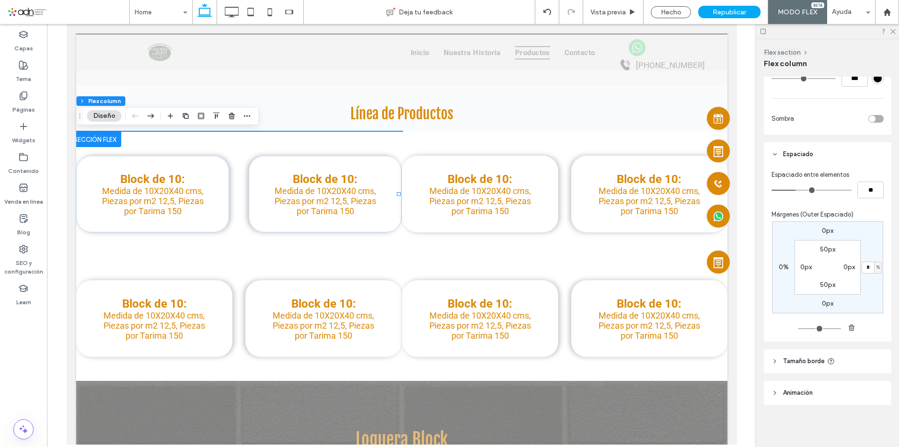
click at [798, 329] on input "range" at bounding box center [819, 328] width 43 height 1
click at [799, 329] on input "range" at bounding box center [819, 328] width 43 height 1
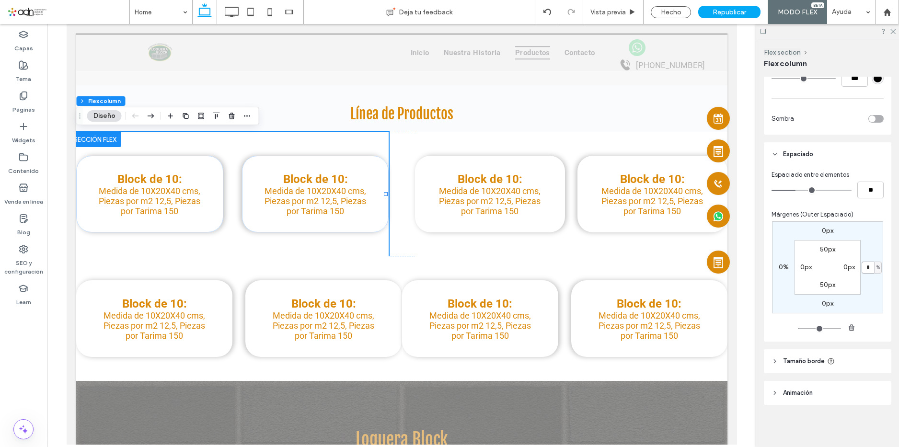
click at [870, 270] on input "*" at bounding box center [867, 268] width 12 height 12
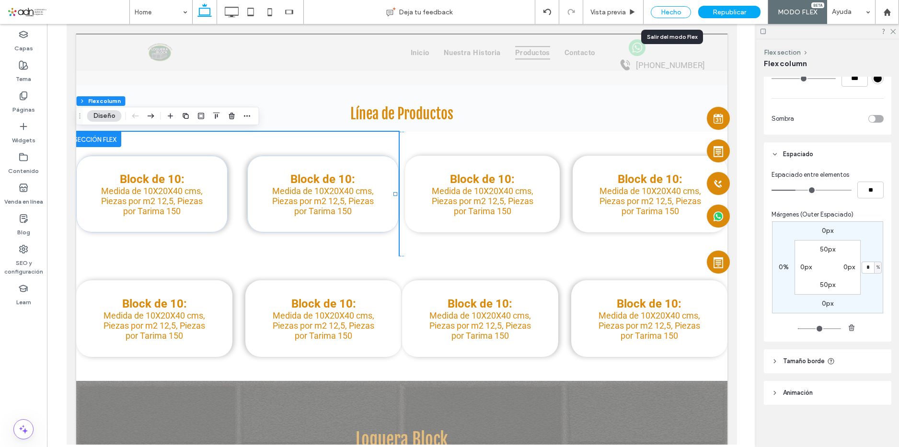
click at [682, 15] on div "Hecho" at bounding box center [671, 12] width 40 height 12
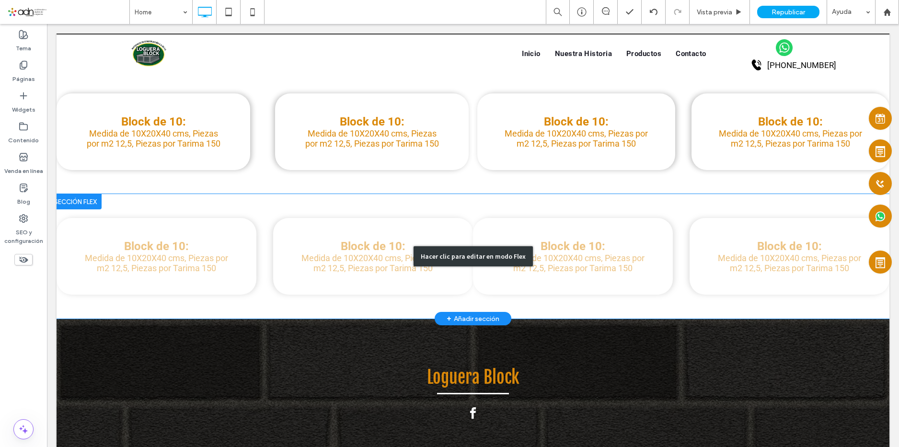
click at [389, 269] on div "Hacer clic para editar en modo Flex" at bounding box center [473, 256] width 833 height 125
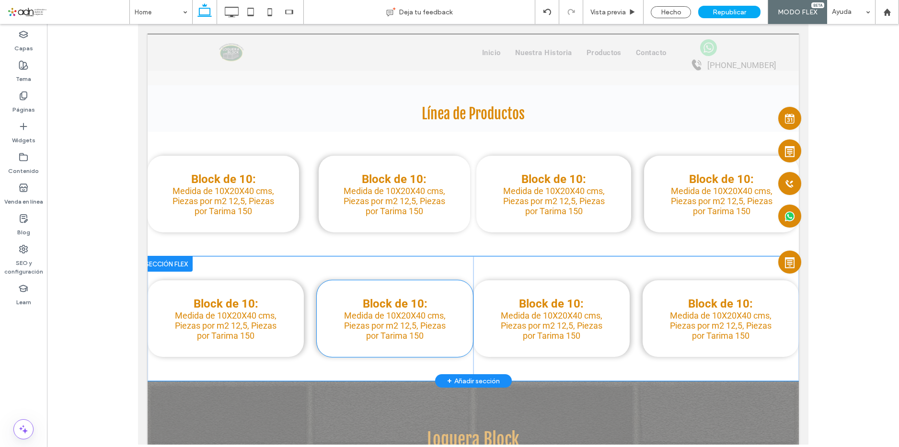
scroll to position [1291, 0]
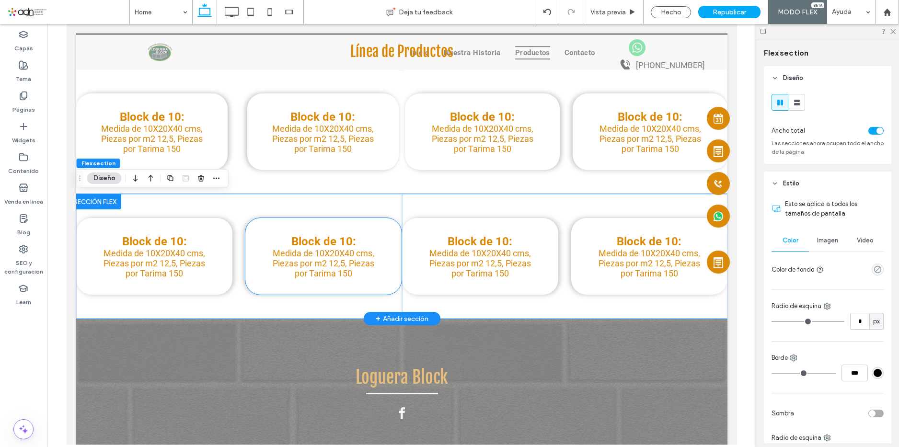
click at [379, 271] on div "Block de 10: Medida de 10X20X40 cms, Piezas por m2 12,5, Piezas por Tarima 150" at bounding box center [323, 256] width 156 height 77
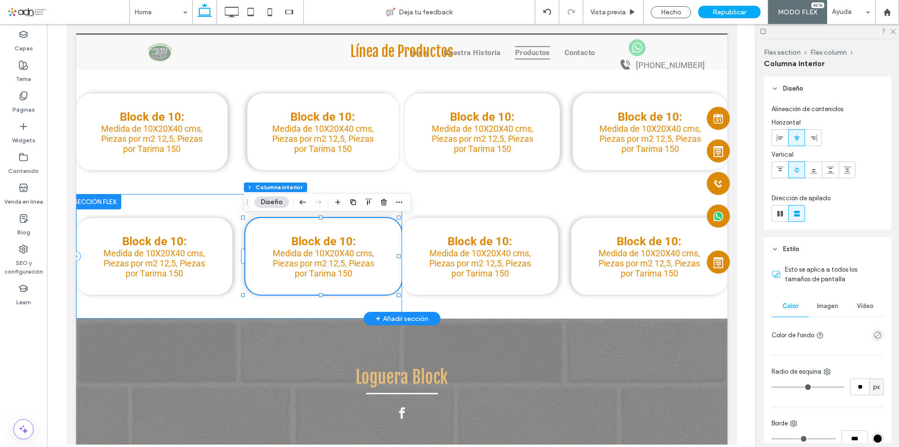
click at [271, 305] on div "Block de 10: Medida de 10X20X40 cms, Piezas por m2 12,5, Piezas por Tarima 150 …" at bounding box center [239, 256] width 326 height 125
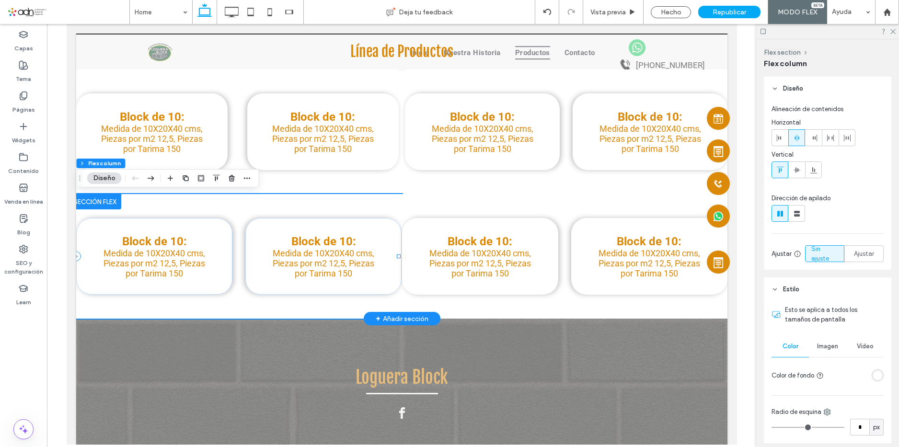
click at [271, 305] on div "Block de 10: Medida de 10X20X40 cms, Piezas por m2 12,5, Piezas por Tarima 150 …" at bounding box center [239, 256] width 326 height 125
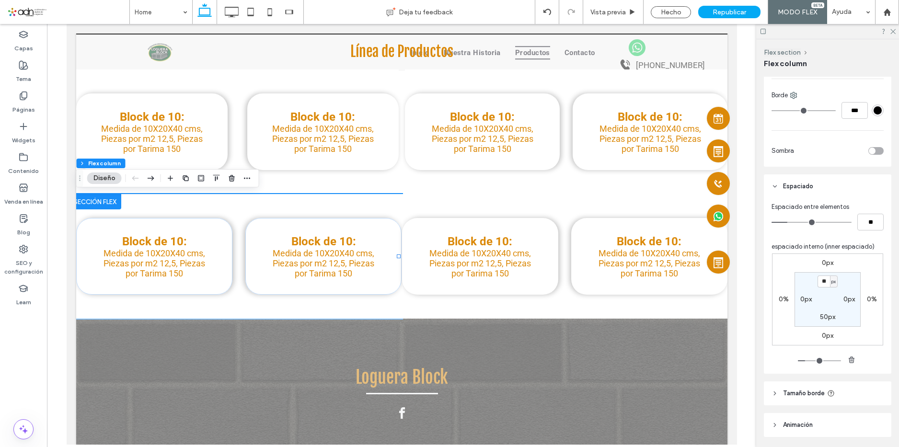
scroll to position [400, 0]
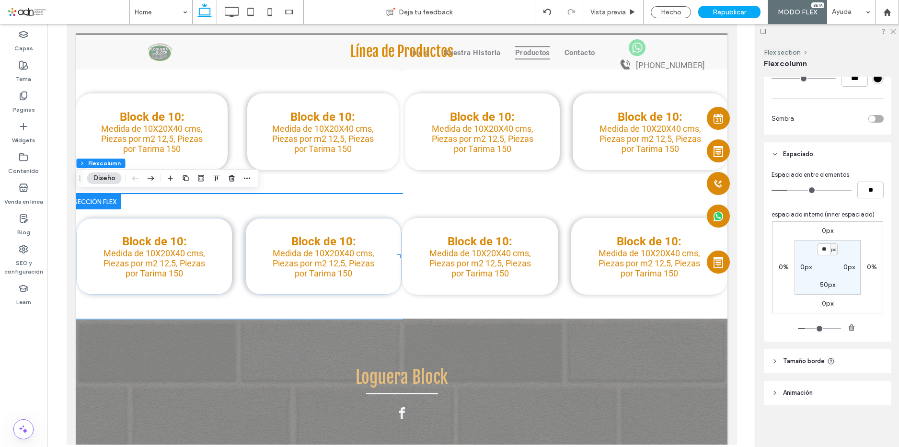
click at [863, 270] on div "0%" at bounding box center [871, 267] width 22 height 9
click at [867, 267] on label "0%" at bounding box center [872, 267] width 10 height 8
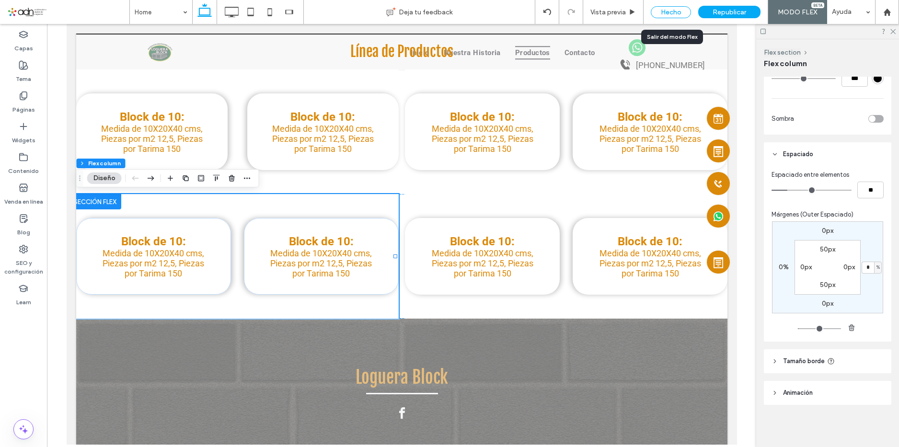
click at [667, 9] on div "Hecho" at bounding box center [671, 12] width 40 height 12
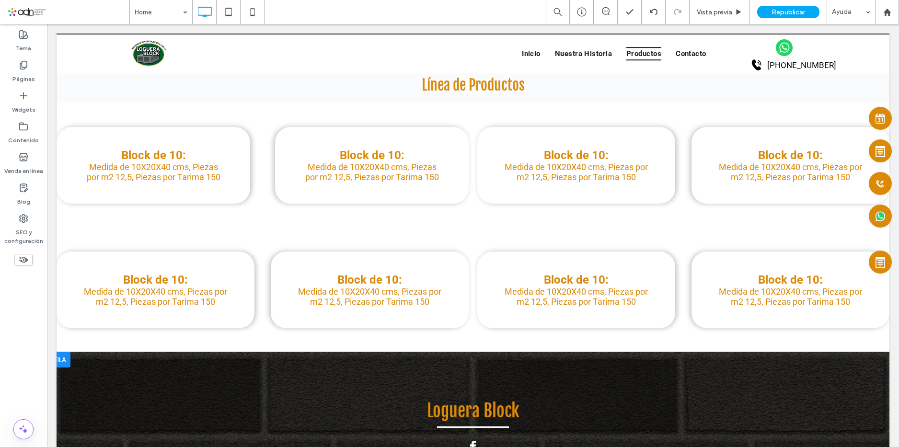
scroll to position [1243, 0]
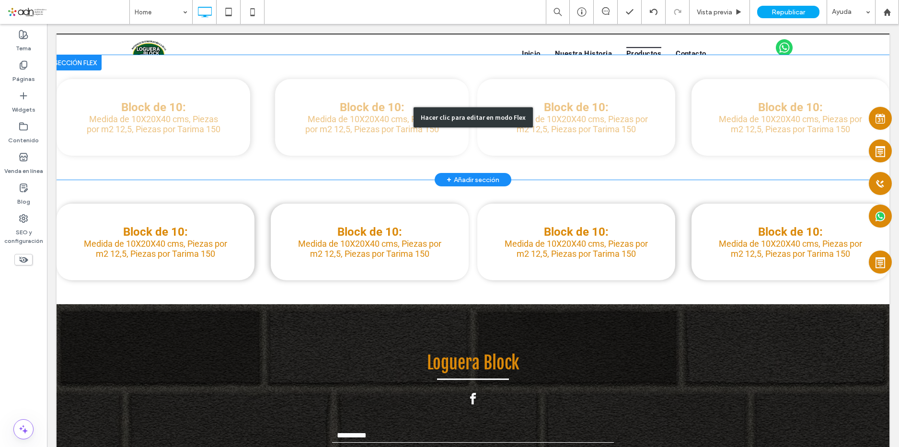
click at [383, 103] on div "Hacer clic para editar en modo Flex" at bounding box center [473, 117] width 833 height 125
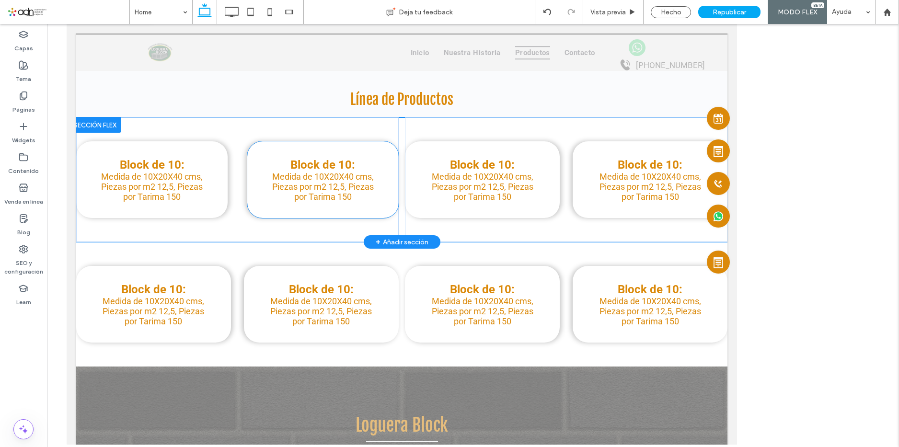
scroll to position [1305, 0]
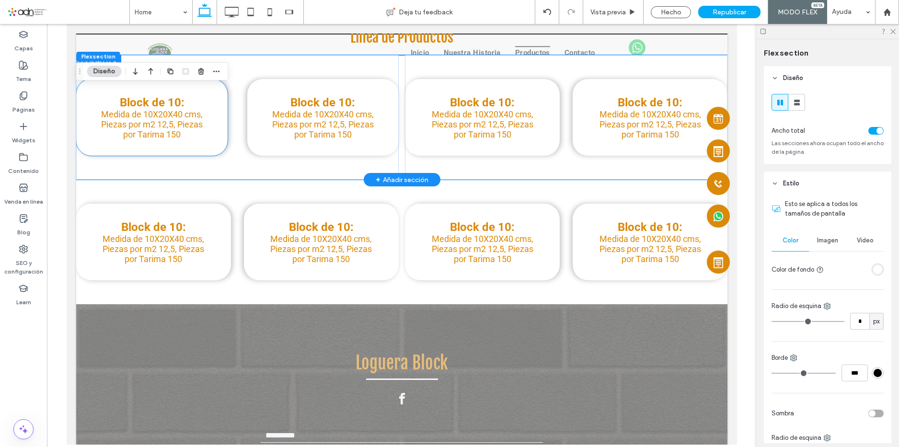
click at [218, 95] on div "Block de 10: Medida de 10X20X40 cms, Piezas por m2 12,5, Piezas por Tarima 150" at bounding box center [151, 117] width 151 height 77
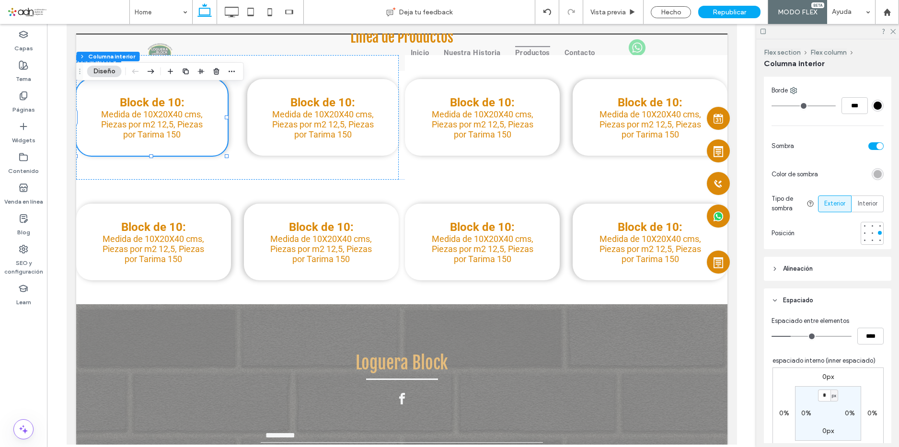
scroll to position [383, 0]
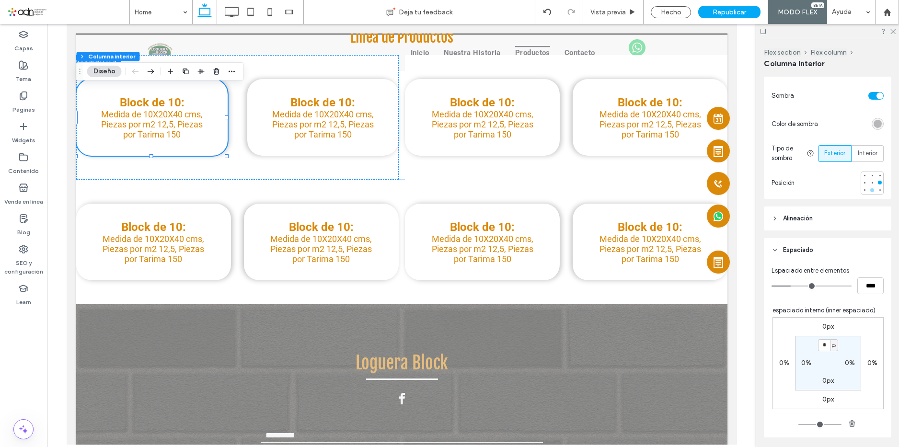
click at [870, 192] on div at bounding box center [872, 190] width 4 height 4
click at [367, 87] on div "Block de 10: Medida de 10X20X40 cms, Piezas por m2 12,5, Piezas por Tarima 150" at bounding box center [322, 117] width 151 height 77
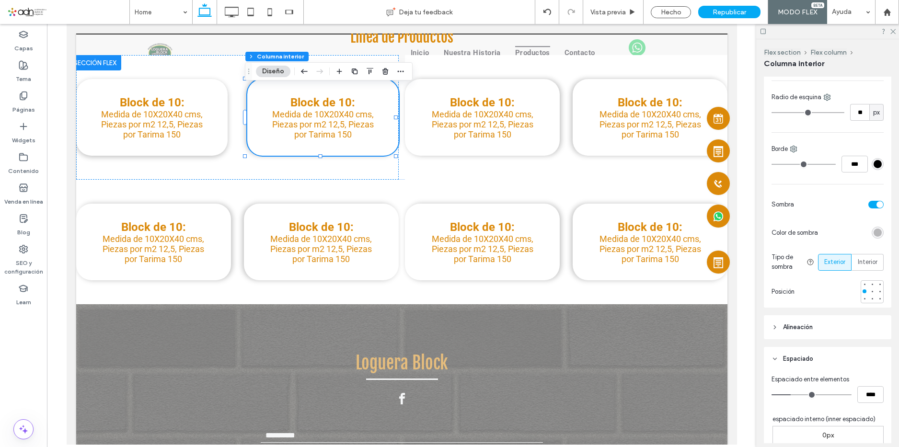
scroll to position [287, 0]
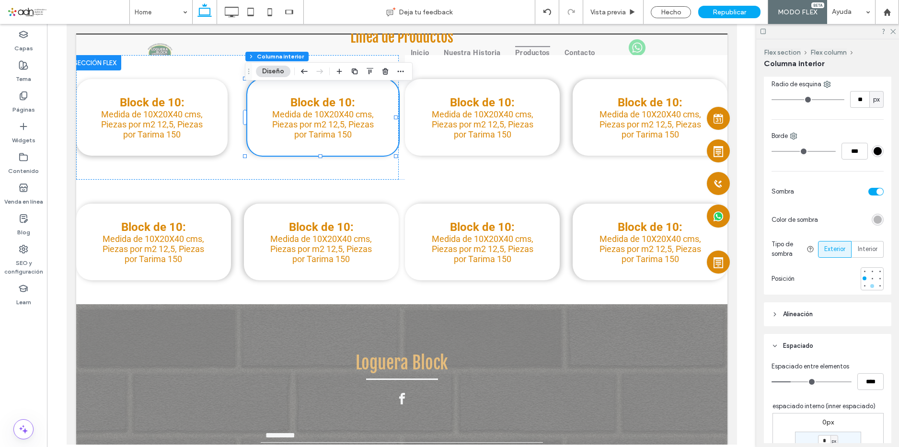
click at [870, 286] on div at bounding box center [872, 286] width 4 height 4
click at [518, 88] on div "Block de 10: Medida de 10X20X40 cms, Piezas por m2 12,5, Piezas por Tarima 150" at bounding box center [481, 117] width 155 height 77
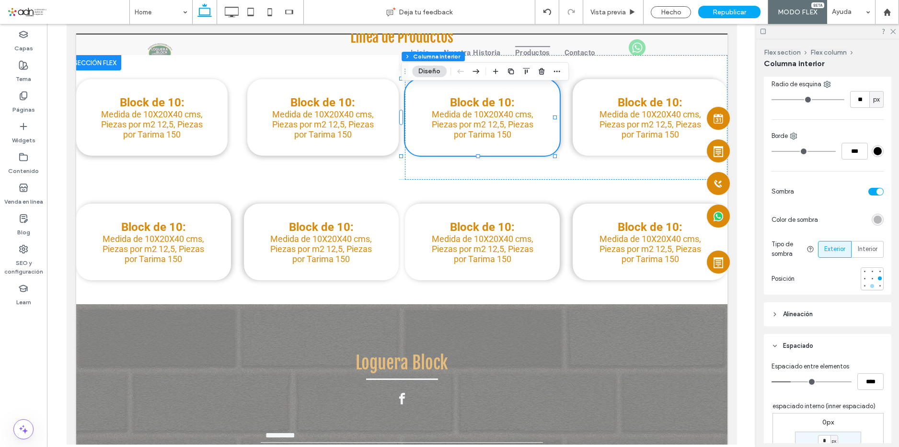
click at [870, 284] on div at bounding box center [872, 286] width 4 height 4
click at [588, 86] on div "Block de 10: Medida de 10X20X40 cms, Piezas por m2 12,5, Piezas por Tarima 150" at bounding box center [649, 117] width 155 height 77
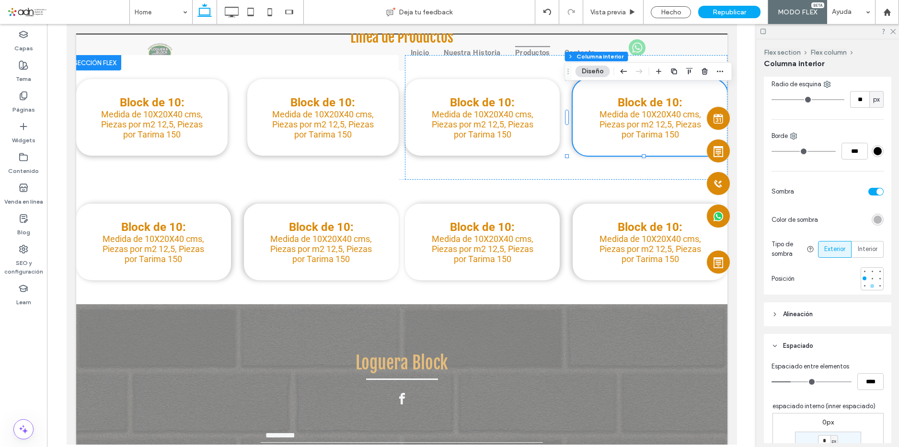
click at [870, 286] on div at bounding box center [872, 286] width 4 height 4
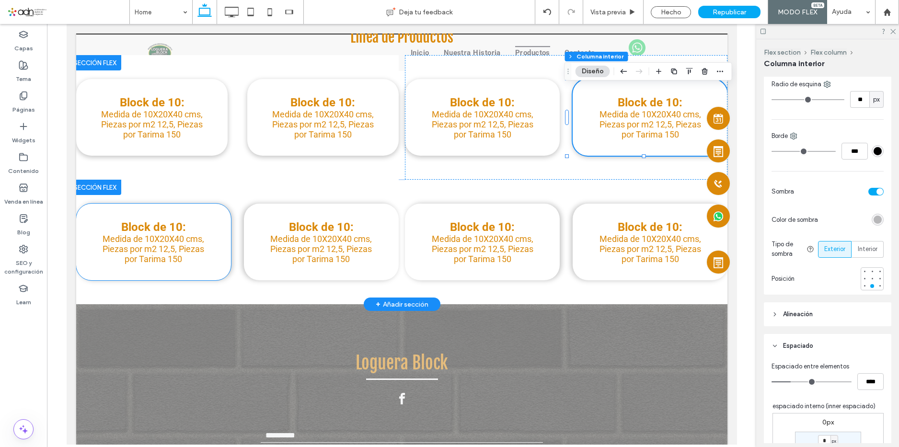
click at [194, 214] on div "Block de 10: Medida de 10X20X40 cms, Piezas por m2 12,5, Piezas por Tarima 150" at bounding box center [153, 242] width 155 height 77
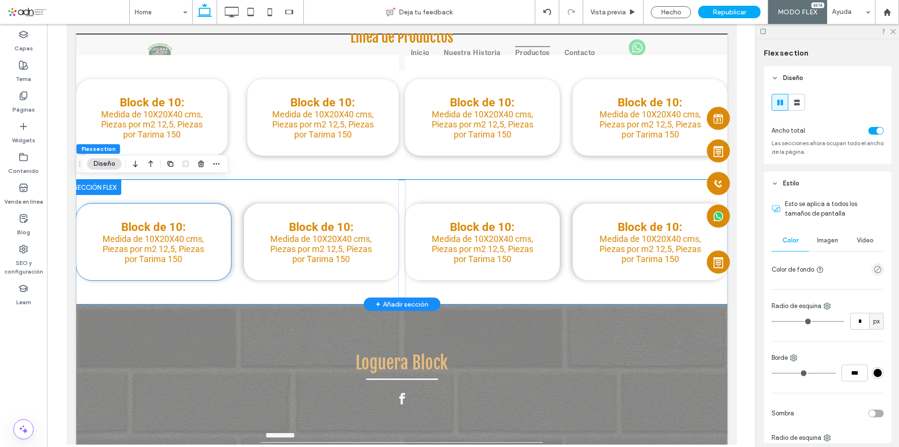
click at [209, 219] on div "Block de 10: Medida de 10X20X40 cms, Piezas por m2 12,5, Piezas por Tarima 150" at bounding box center [153, 242] width 155 height 77
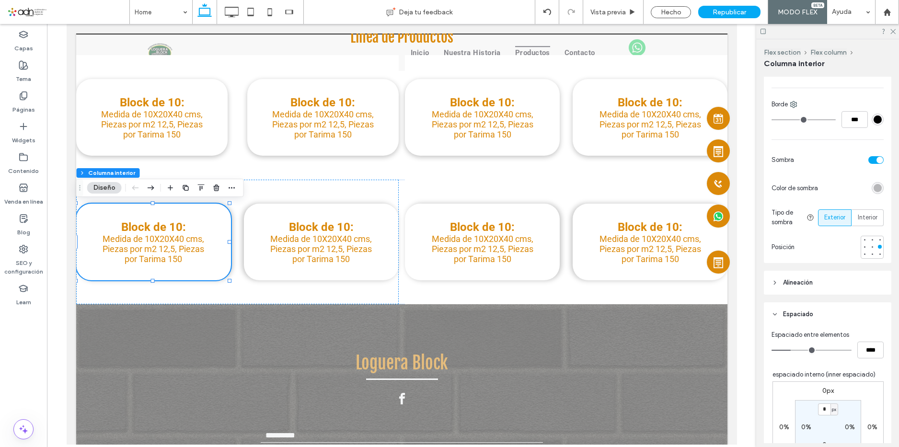
scroll to position [335, 0]
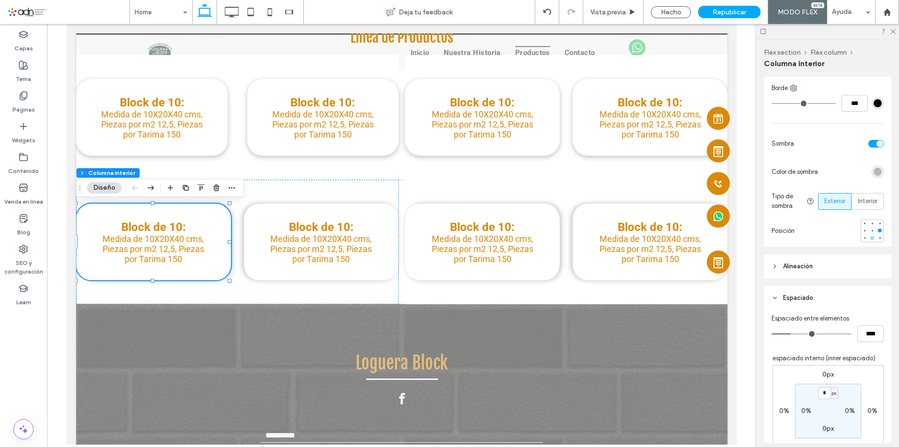
click at [870, 238] on div at bounding box center [872, 238] width 4 height 4
click at [354, 211] on div "Block de 10: Medida de 10X20X40 cms, Piezas por m2 12,5, Piezas por Tarima 150" at bounding box center [320, 242] width 155 height 77
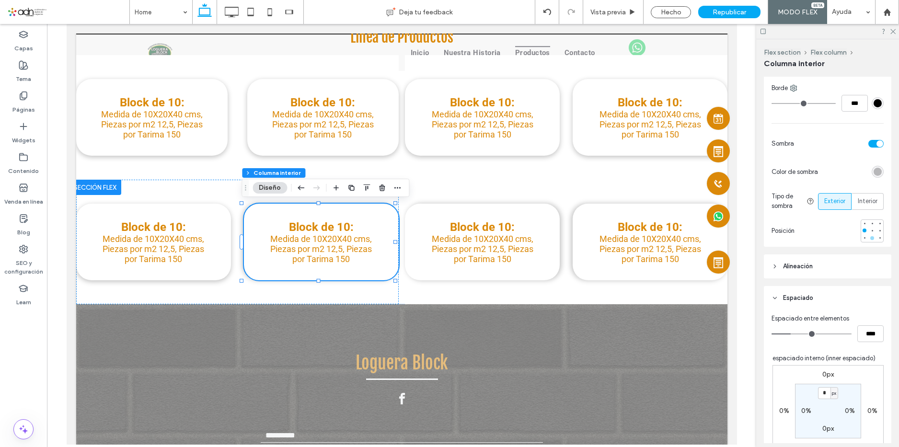
click at [870, 238] on div at bounding box center [872, 238] width 4 height 4
click at [514, 212] on div "Block de 10: Medida de 10X20X40 cms, Piezas por m2 12,5, Piezas por Tarima 150" at bounding box center [481, 242] width 155 height 77
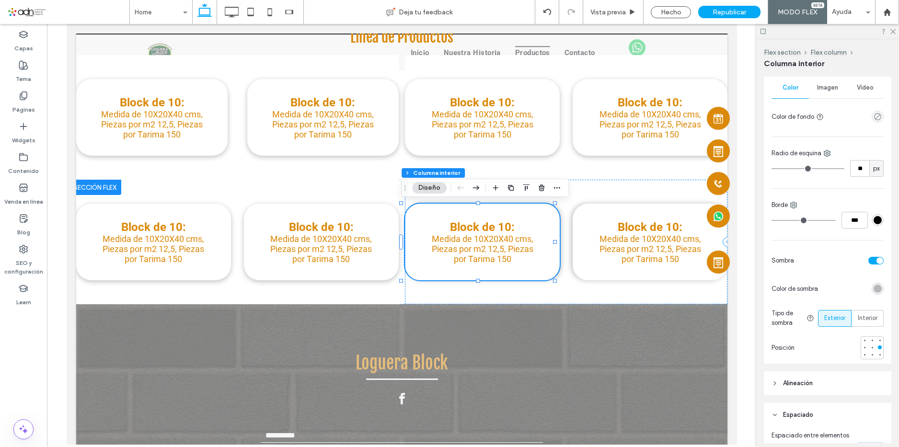
scroll to position [287, 0]
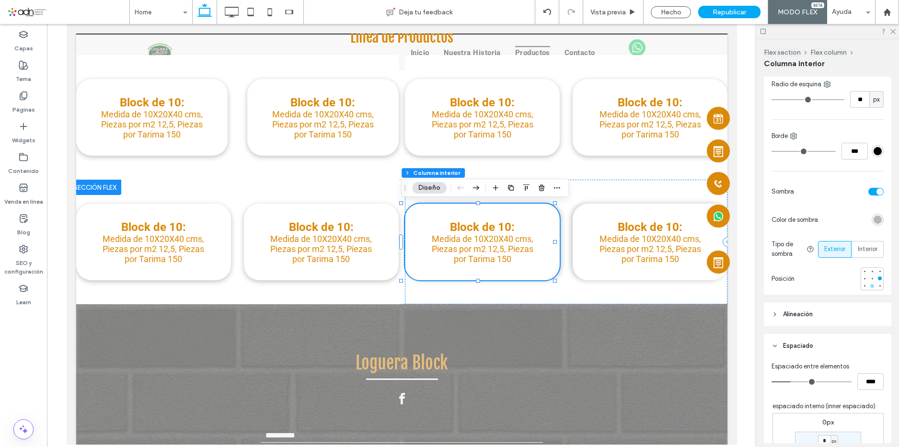
click at [870, 285] on div at bounding box center [872, 286] width 4 height 4
click at [670, 210] on div "Block de 10: Medida de 10X20X40 cms, Piezas por m2 12,5, Piezas por Tarima 150" at bounding box center [649, 242] width 155 height 77
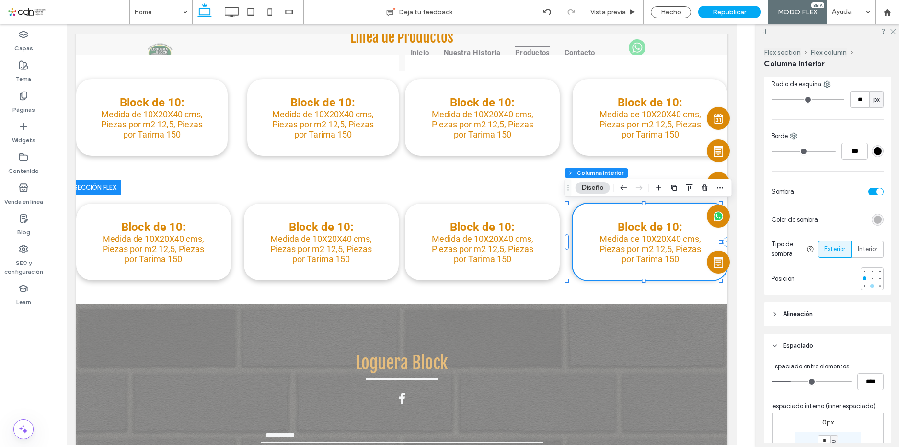
click at [870, 285] on div at bounding box center [872, 286] width 4 height 4
click at [670, 16] on div "Hecho" at bounding box center [671, 12] width 40 height 12
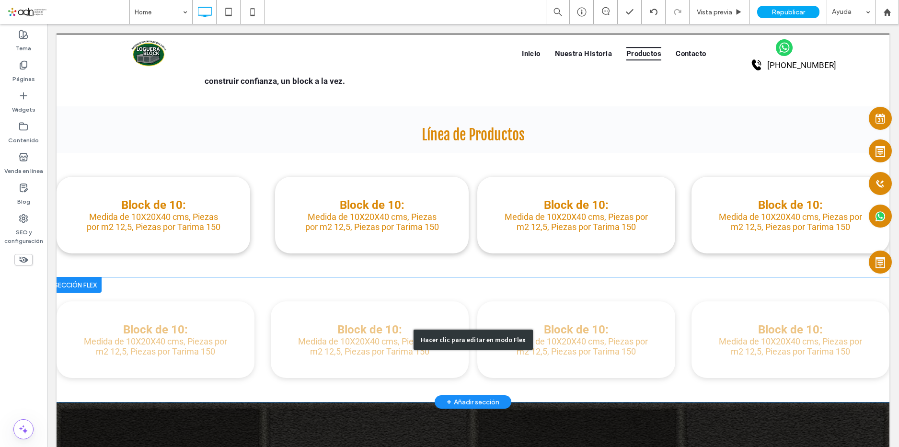
scroll to position [1162, 0]
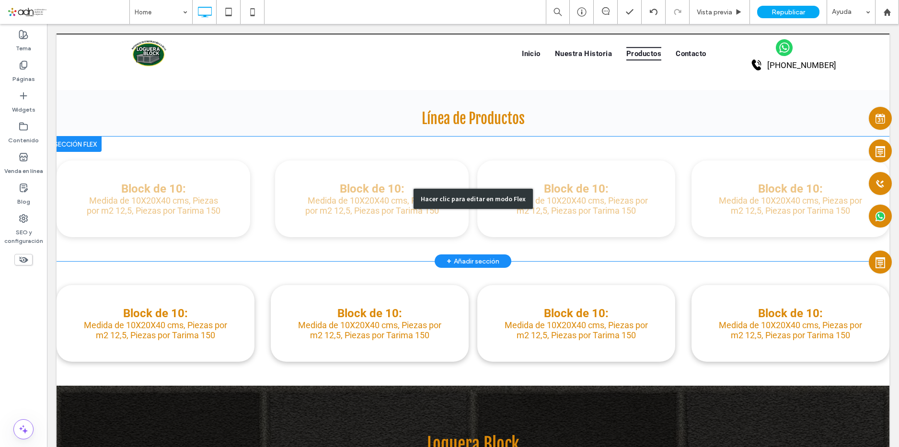
click at [238, 211] on div "Hacer clic para editar en modo Flex" at bounding box center [473, 199] width 833 height 125
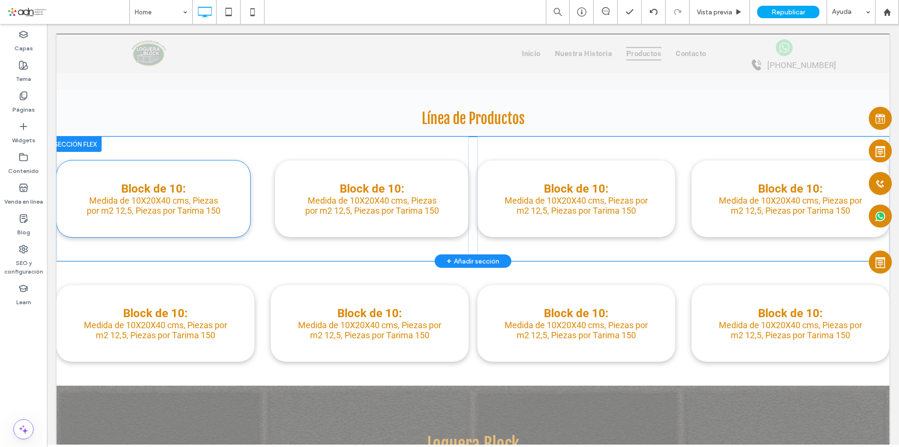
scroll to position [1224, 0]
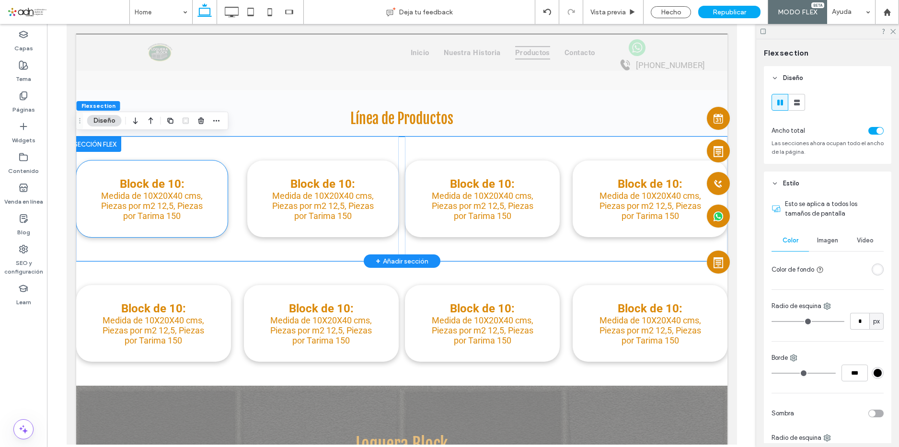
click at [215, 193] on div "Block de 10: Medida de 10X20X40 cms, Piezas por m2 12,5, Piezas por Tarima 150" at bounding box center [151, 198] width 151 height 77
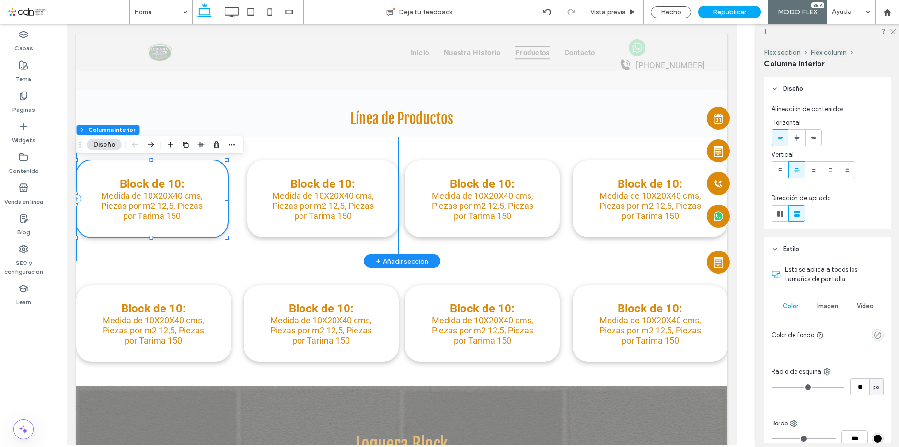
click at [265, 149] on div "Block de 10: Medida de 10X20X40 cms, Piezas por m2 12,5, Piezas por Tarima 150 …" at bounding box center [237, 199] width 322 height 125
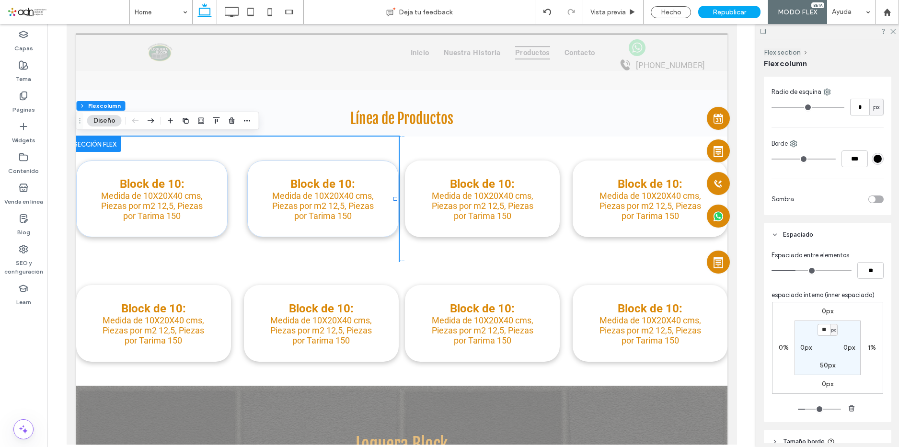
scroll to position [335, 0]
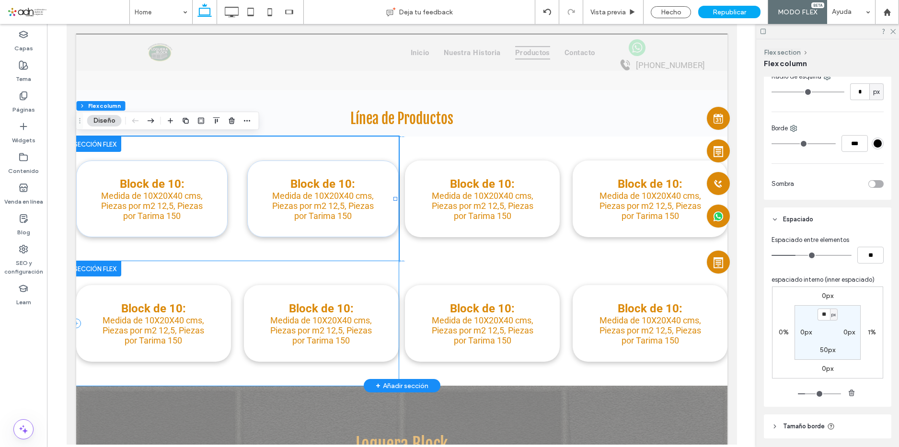
click at [193, 278] on div "Block de 10: Medida de 10X20X40 cms, Piezas por m2 12,5, Piezas por Tarima 150 …" at bounding box center [237, 323] width 322 height 125
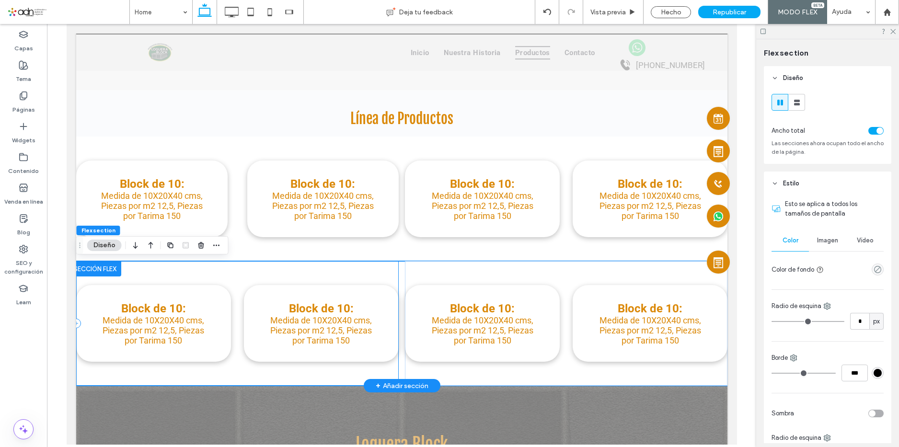
click at [196, 275] on div "Block de 10: Medida de 10X20X40 cms, Piezas por m2 12,5, Piezas por Tarima 150 …" at bounding box center [237, 323] width 322 height 125
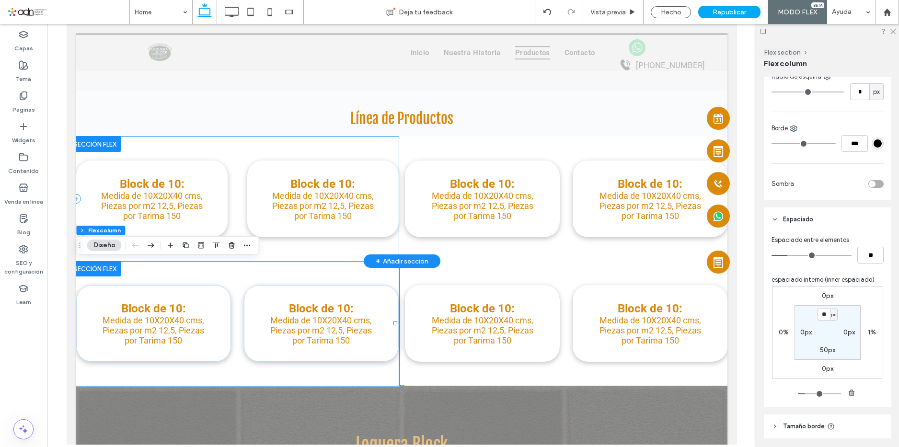
click at [229, 148] on div "Block de 10: Medida de 10X20X40 cms, Piezas por m2 12,5, Piezas por Tarima 150 …" at bounding box center [237, 199] width 322 height 125
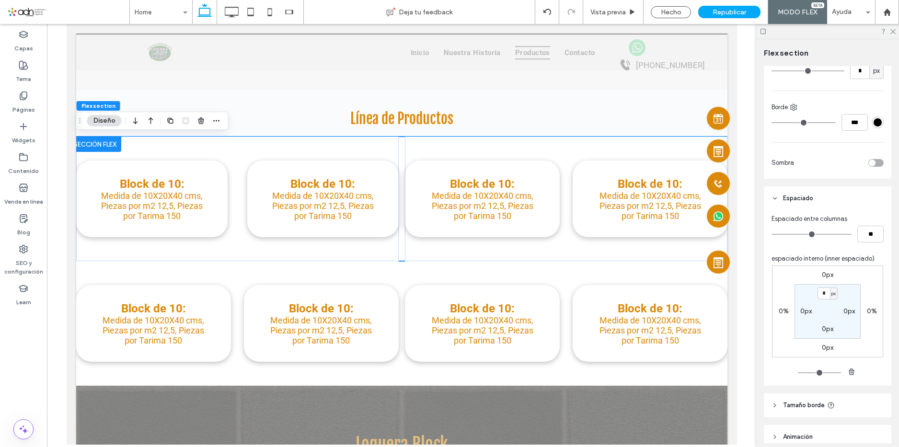
scroll to position [383, 0]
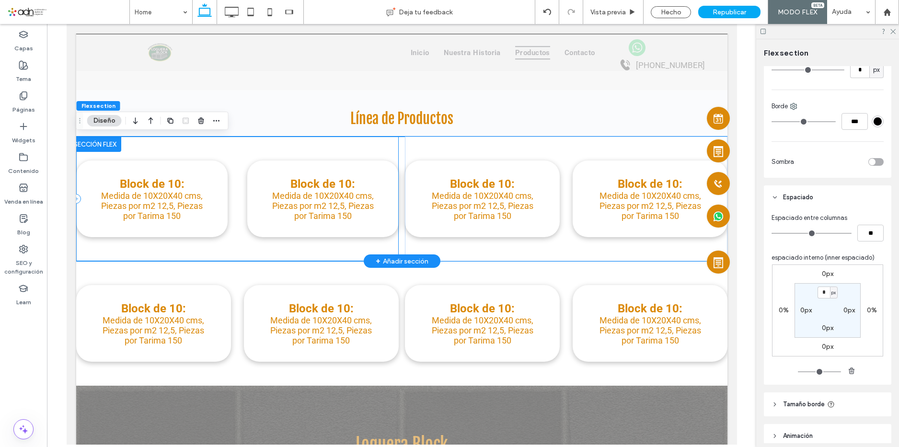
click at [374, 148] on div "Block de 10: Medida de 10X20X40 cms, Piezas por m2 12,5, Piezas por Tarima 150 …" at bounding box center [237, 199] width 322 height 125
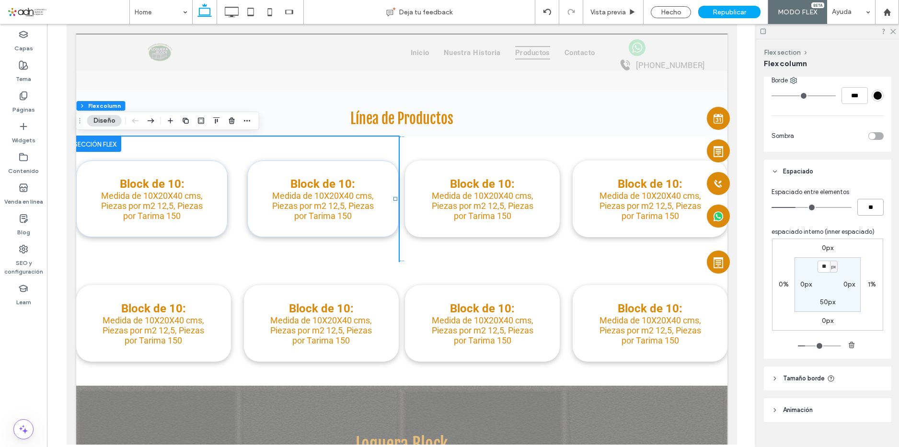
click at [865, 211] on input "**" at bounding box center [870, 207] width 26 height 17
click at [865, 208] on input "**" at bounding box center [870, 207] width 26 height 17
click at [662, 9] on div "Hecho" at bounding box center [671, 12] width 40 height 12
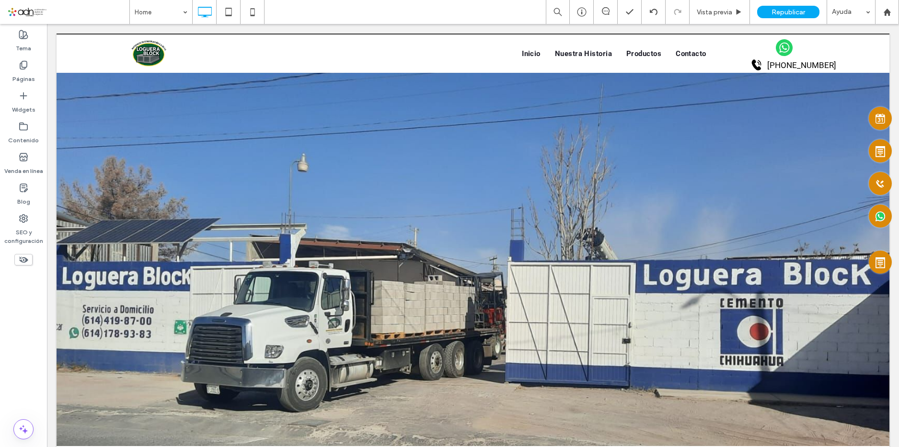
scroll to position [862, 0]
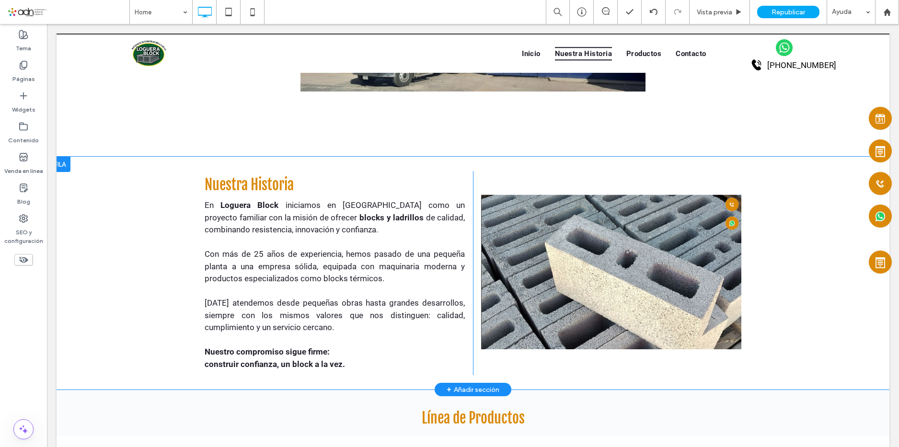
click at [797, 189] on div "Nuestra Historia En Loguera Block iniciamos en Chihuahua como un proyecto famil…" at bounding box center [473, 273] width 833 height 233
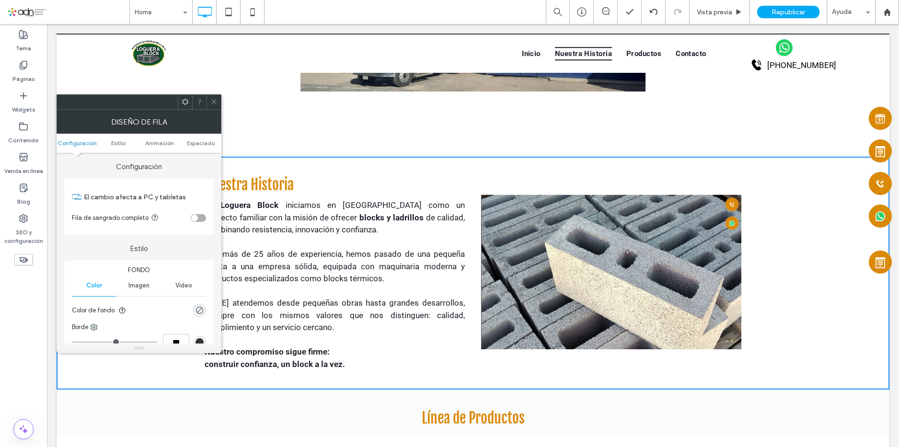
click at [213, 99] on icon at bounding box center [213, 101] width 7 height 7
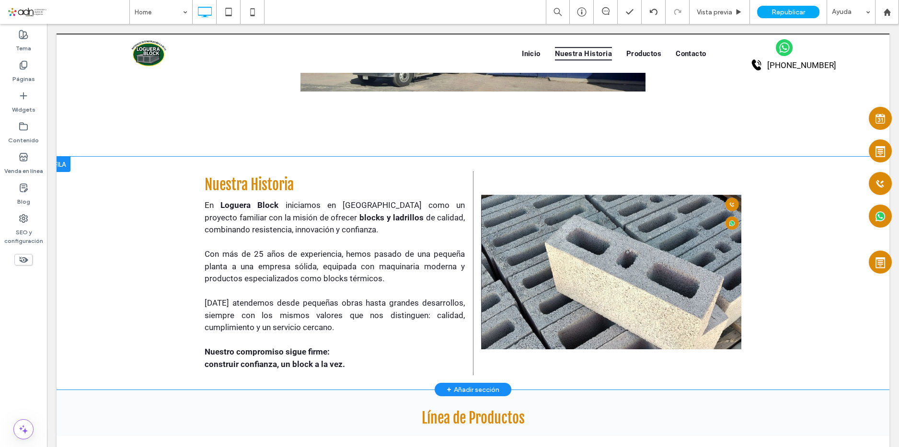
click at [124, 208] on div "Nuestra Historia En Loguera Block iniciamos en Chihuahua como un proyecto famil…" at bounding box center [473, 273] width 833 height 233
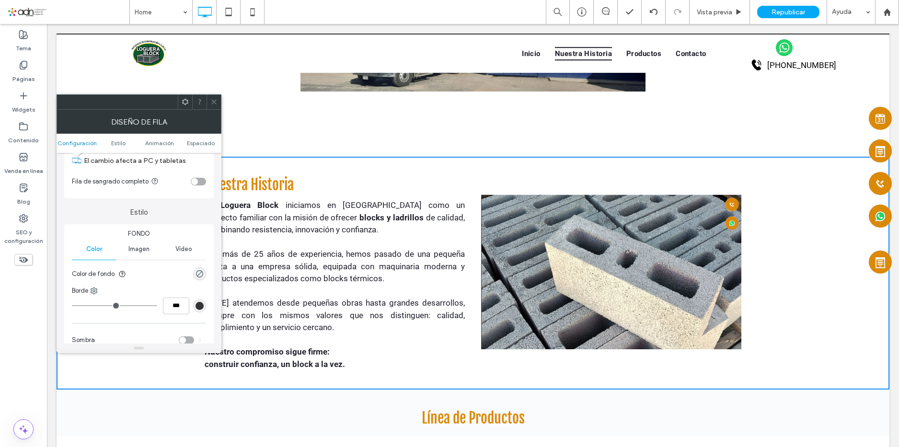
scroll to position [96, 0]
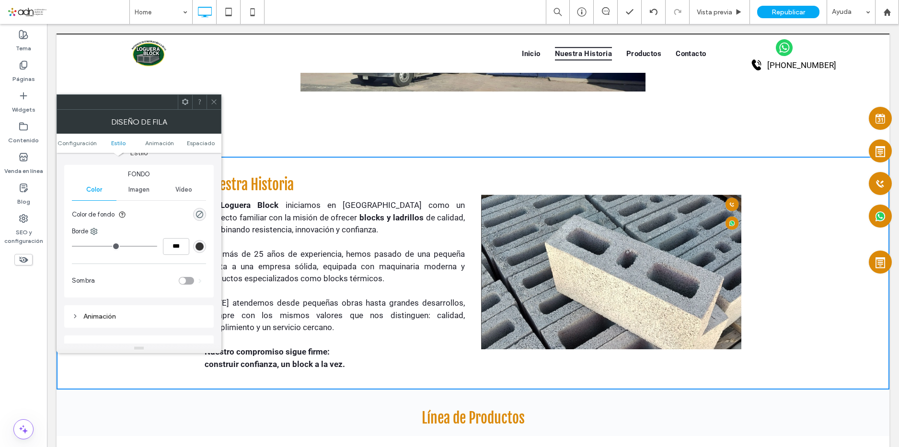
click at [200, 211] on div "rgba(0, 0, 0, 0)" at bounding box center [199, 214] width 8 height 8
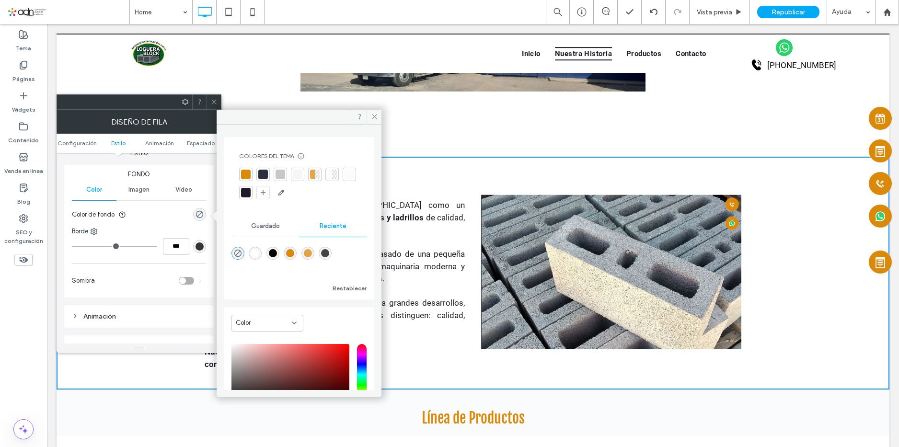
click at [311, 175] on div at bounding box center [312, 175] width 5 height 10
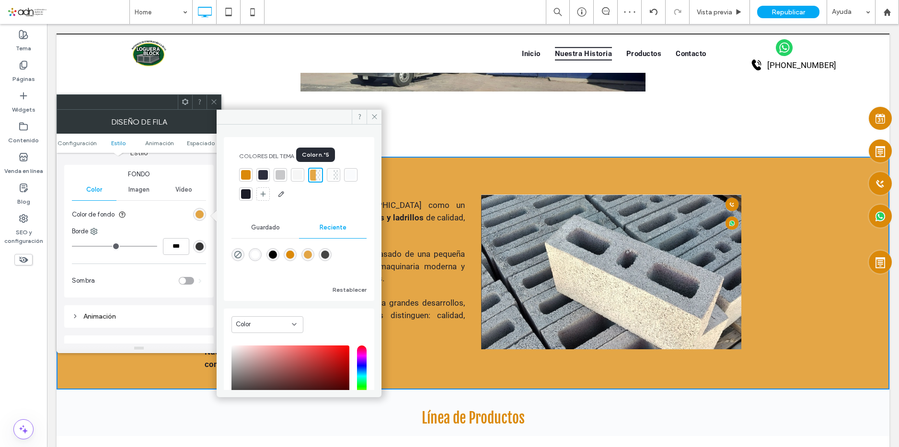
click at [327, 173] on div at bounding box center [333, 174] width 13 height 13
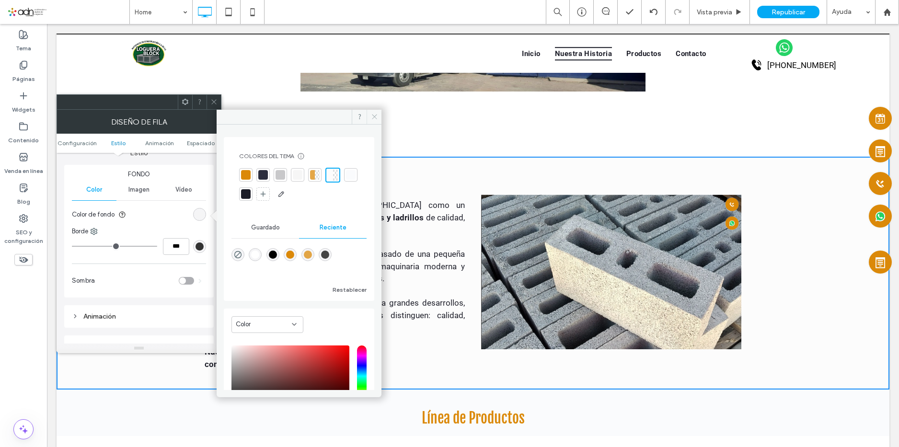
click at [374, 116] on icon at bounding box center [374, 116] width 7 height 7
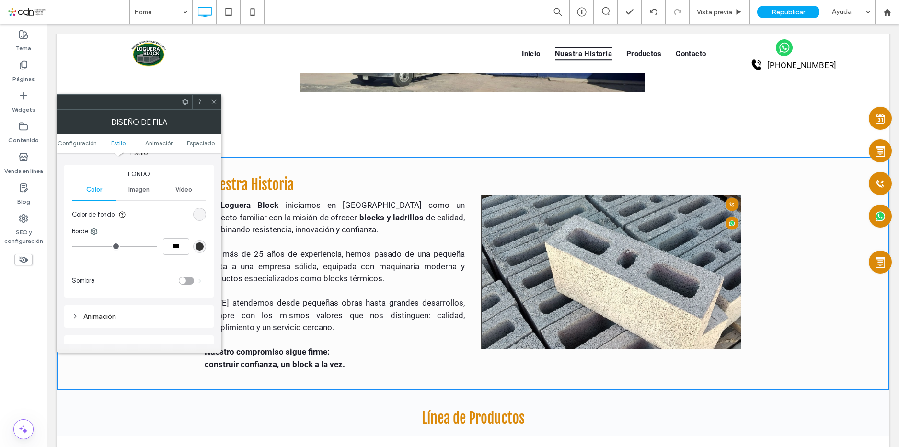
click at [213, 104] on icon at bounding box center [213, 101] width 7 height 7
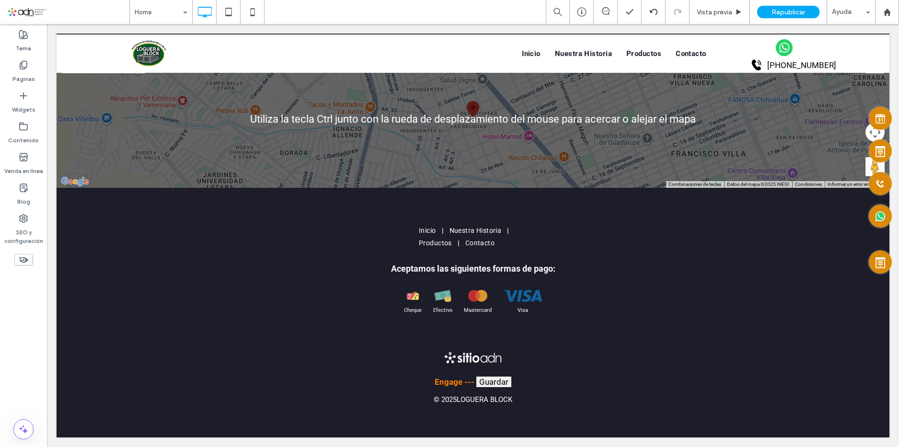
scroll to position [335, 0]
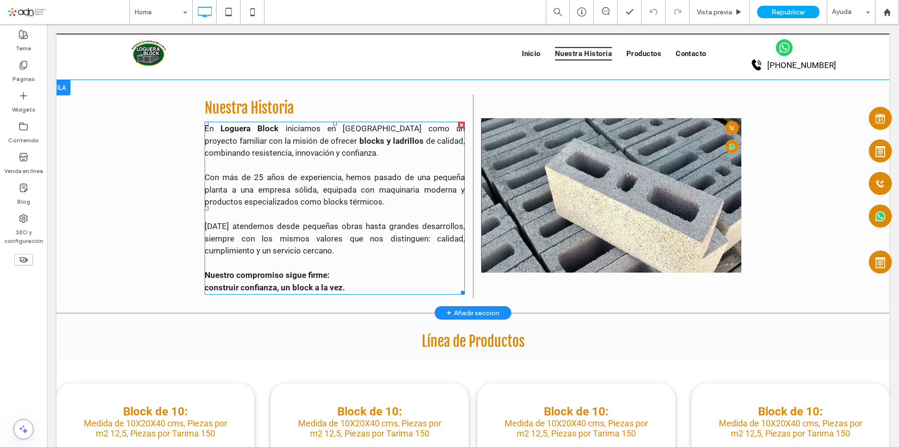
scroll to position [958, 0]
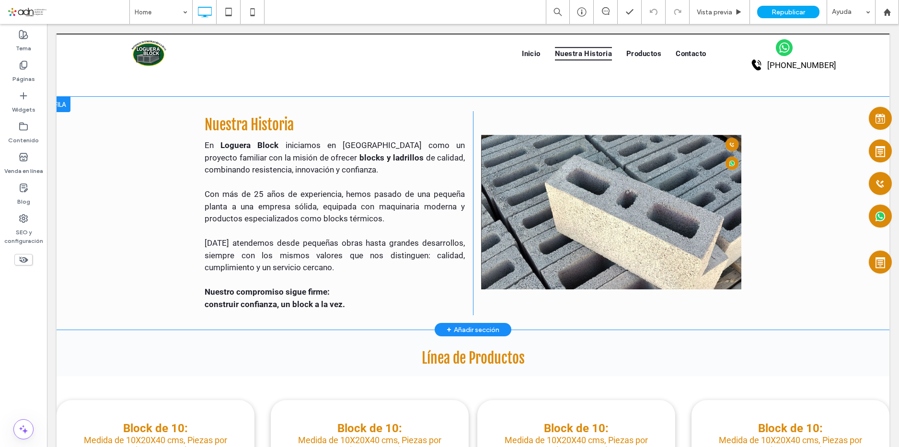
click at [67, 103] on div at bounding box center [59, 104] width 21 height 15
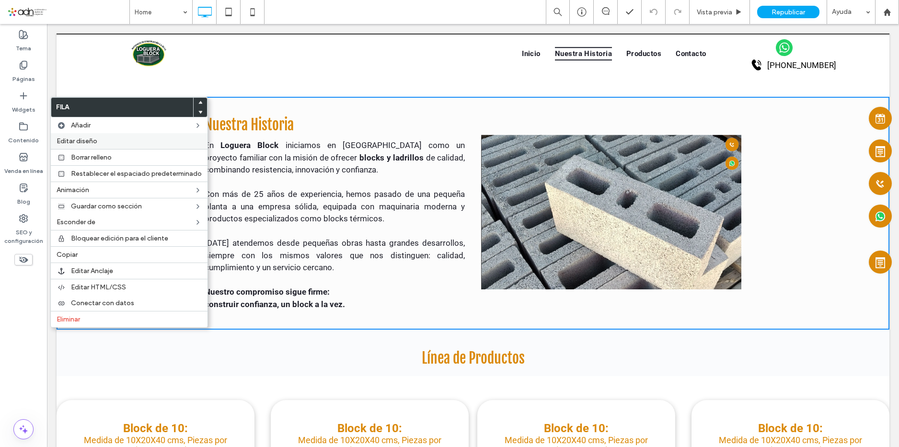
click at [106, 144] on label "Editar diseño" at bounding box center [129, 141] width 145 height 8
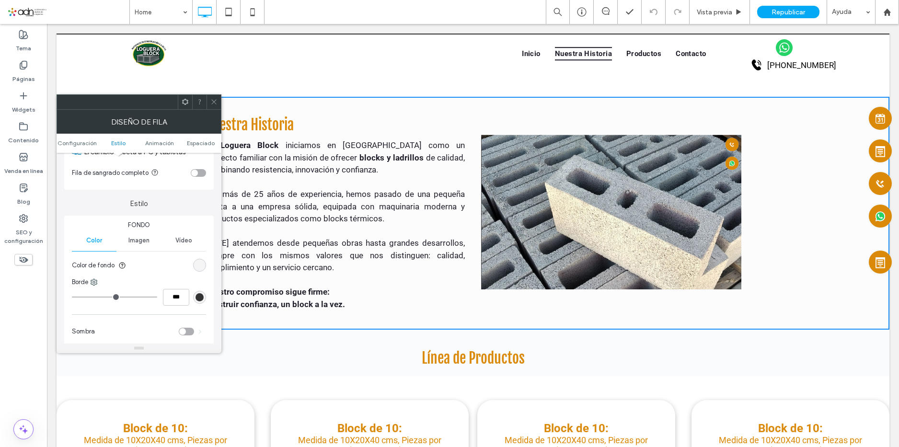
scroll to position [96, 0]
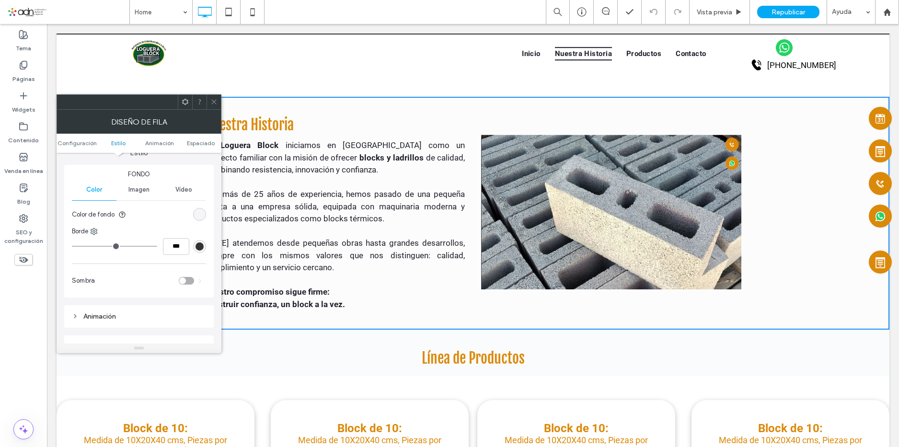
click at [201, 215] on div "rgba(246, 246, 246, 0.3)" at bounding box center [199, 214] width 8 height 8
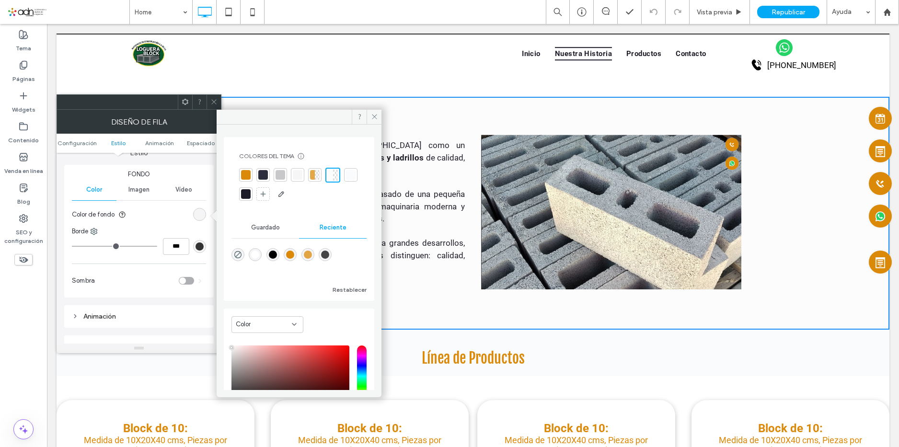
click at [248, 171] on div at bounding box center [246, 175] width 10 height 10
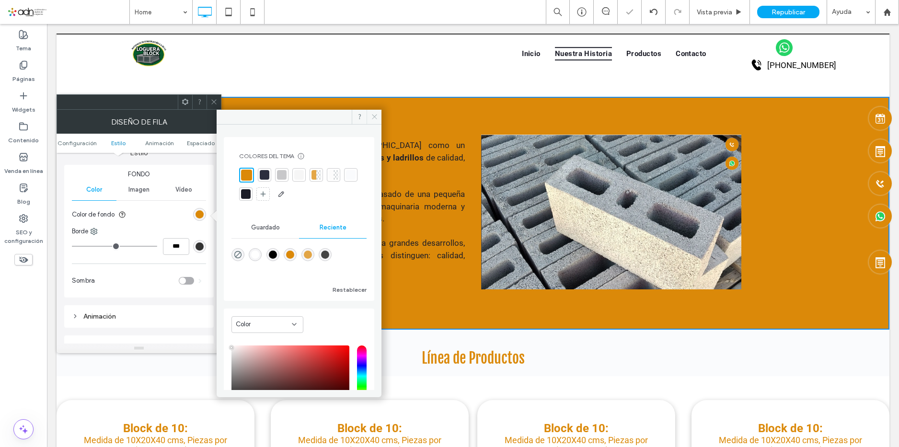
drag, startPoint x: 373, startPoint y: 113, endPoint x: 313, endPoint y: 94, distance: 63.2
click at [373, 113] on icon at bounding box center [374, 116] width 7 height 7
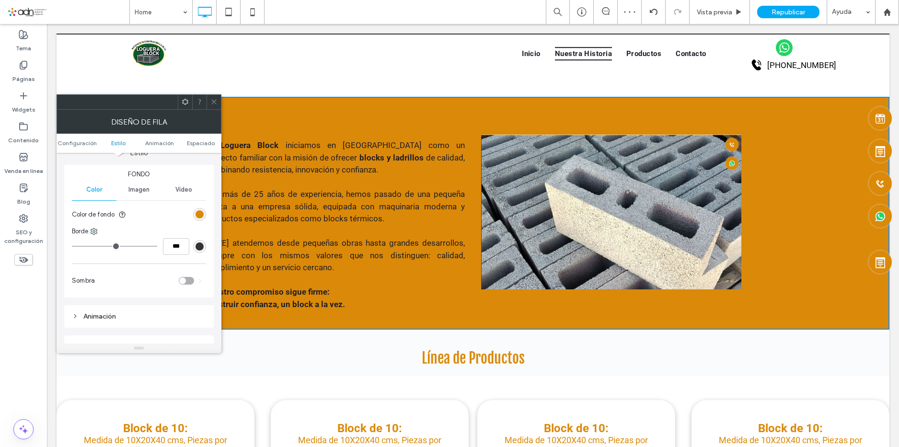
click at [213, 101] on use at bounding box center [213, 102] width 5 height 5
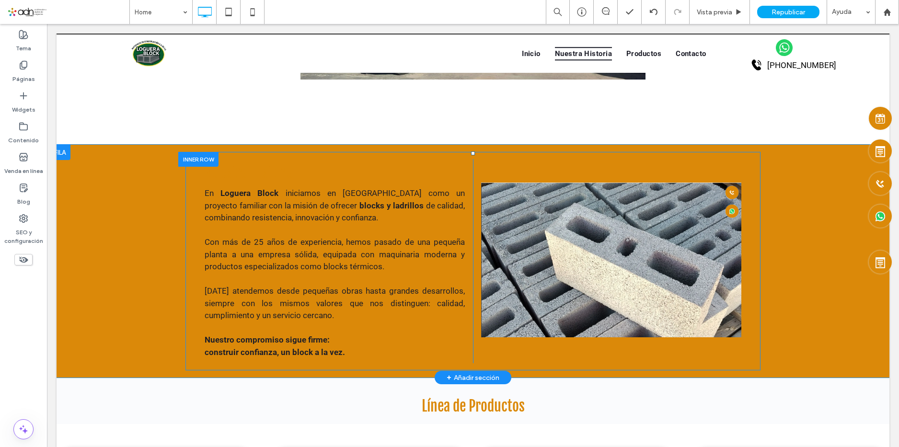
scroll to position [958, 0]
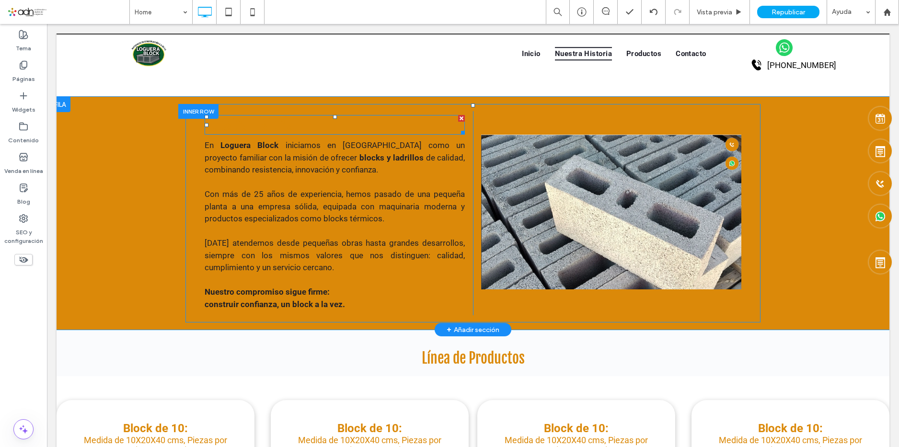
click at [260, 121] on span "Nuestra Historia" at bounding box center [249, 125] width 89 height 18
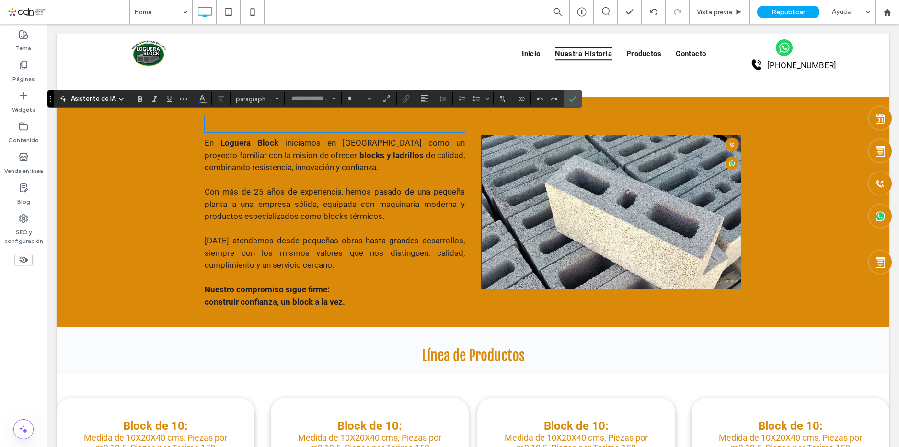
type input "**********"
type input "**"
click at [201, 101] on icon "Color" at bounding box center [202, 98] width 8 height 8
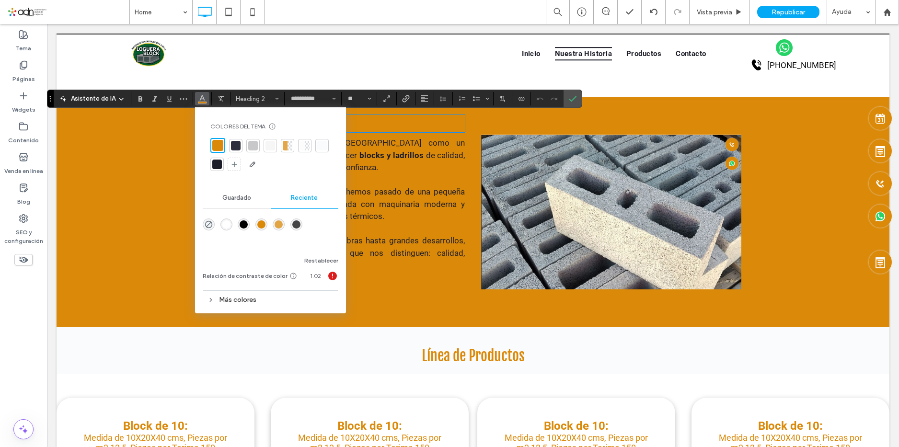
click at [216, 165] on div at bounding box center [217, 165] width 10 height 10
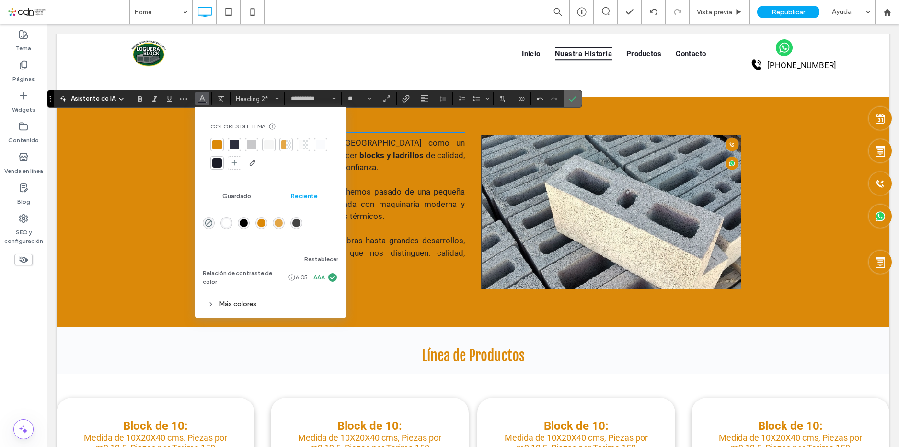
click at [580, 95] on label "Confirmar" at bounding box center [572, 98] width 14 height 17
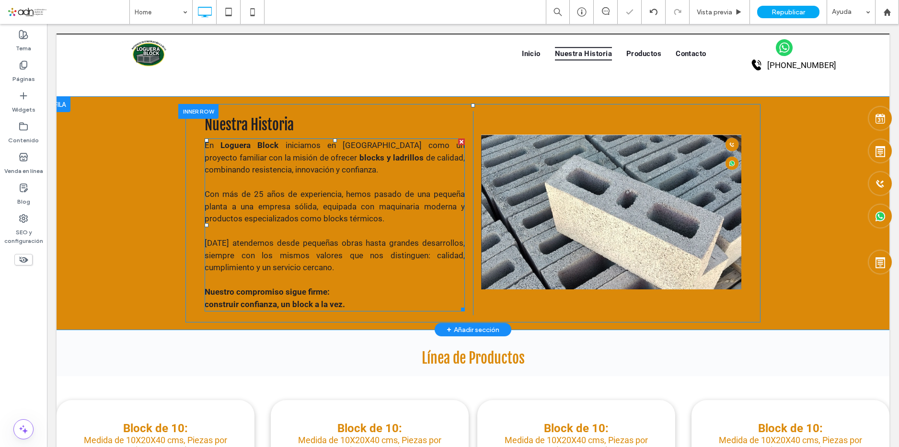
click at [348, 219] on span "Con más de 25 años de experiencia, hemos pasado de una pequeña planta a una emp…" at bounding box center [335, 206] width 260 height 34
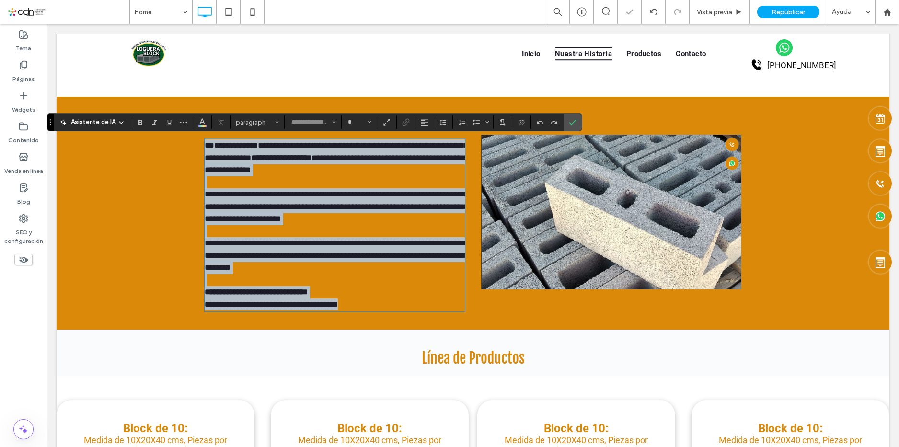
type input "******"
type input "**"
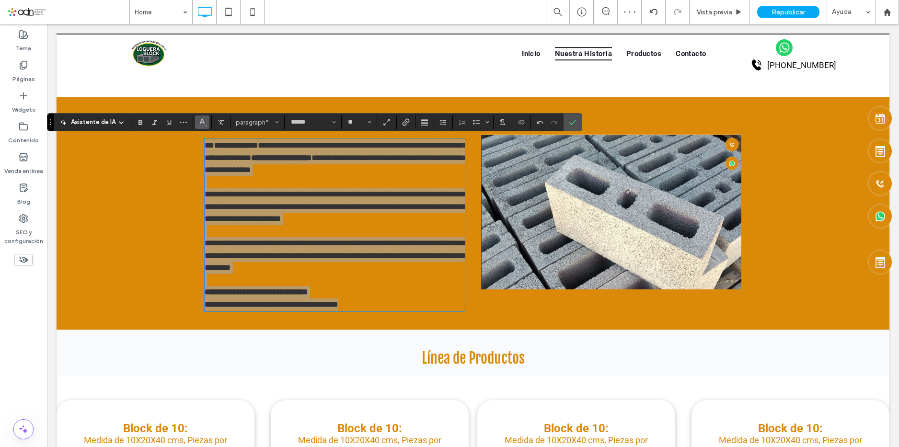
click at [203, 120] on icon "Color" at bounding box center [202, 121] width 8 height 8
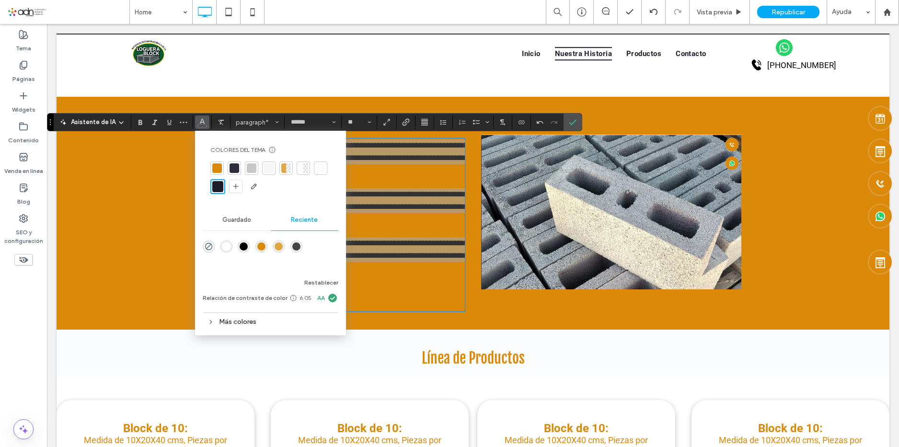
click at [215, 188] on div at bounding box center [217, 186] width 11 height 11
click at [242, 245] on div "rgba(0, 0, 0, 1)" at bounding box center [244, 246] width 8 height 8
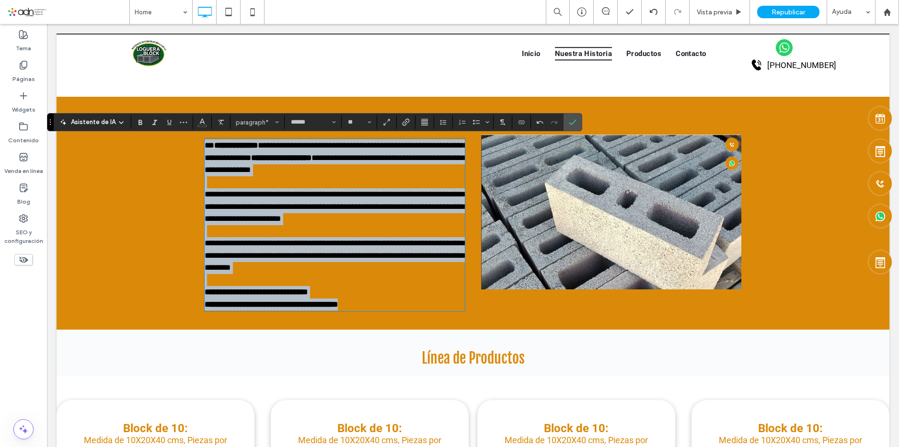
click at [335, 205] on span "**********" at bounding box center [336, 206] width 263 height 33
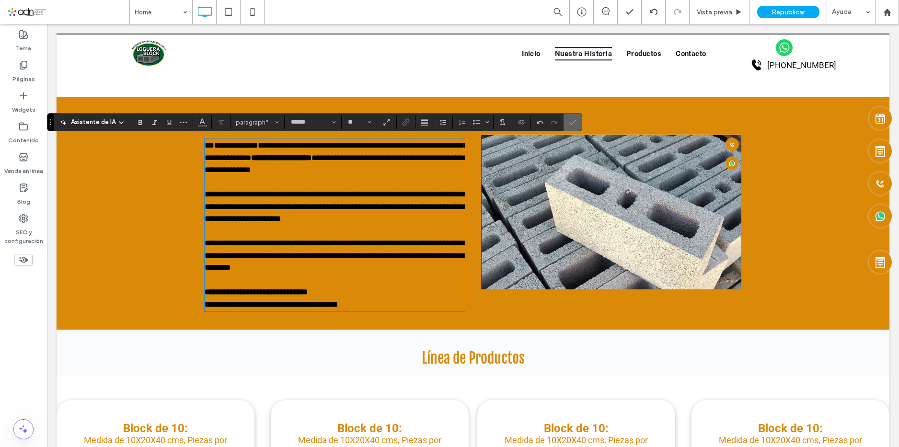
click at [576, 124] on icon "Confirmar" at bounding box center [573, 122] width 8 height 8
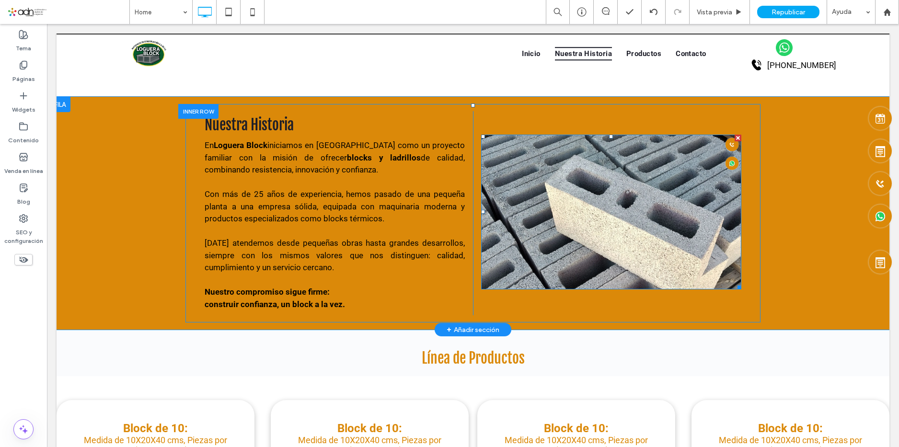
click at [703, 207] on img at bounding box center [611, 212] width 260 height 155
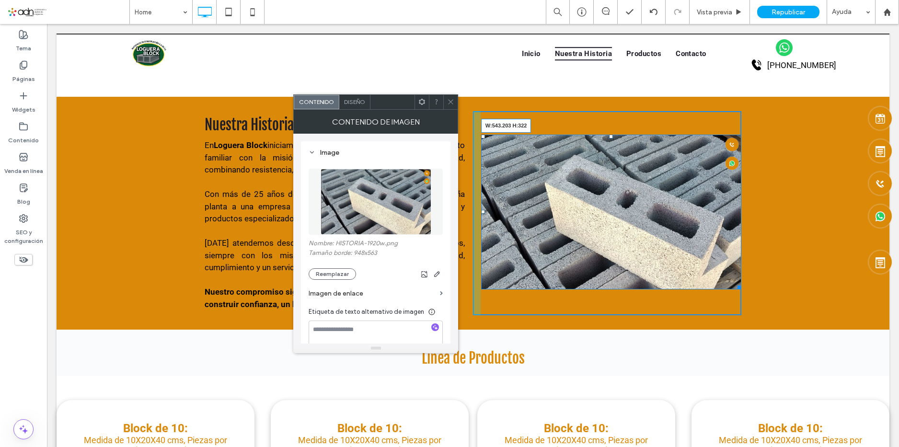
drag, startPoint x: 734, startPoint y: 287, endPoint x: 742, endPoint y: 307, distance: 20.9
click at [742, 307] on div "Nuestra Historia En Loguera Block iniciamos en [GEOGRAPHIC_DATA] como un proyec…" at bounding box center [472, 213] width 575 height 218
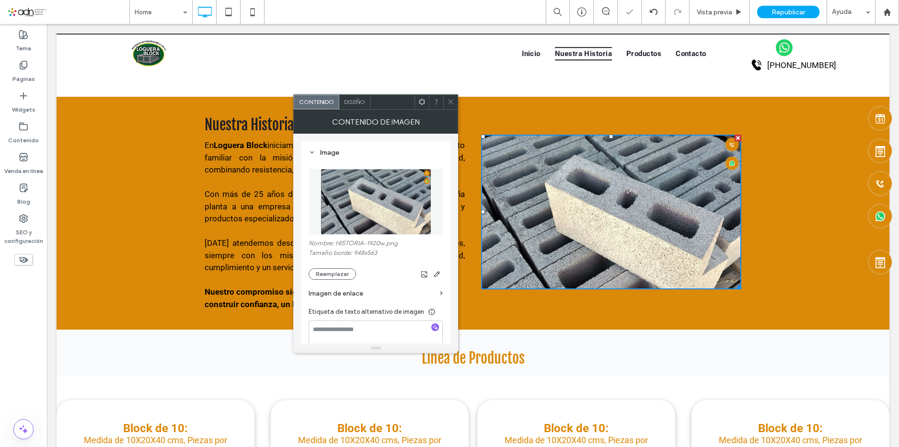
click at [446, 99] on div at bounding box center [450, 102] width 14 height 14
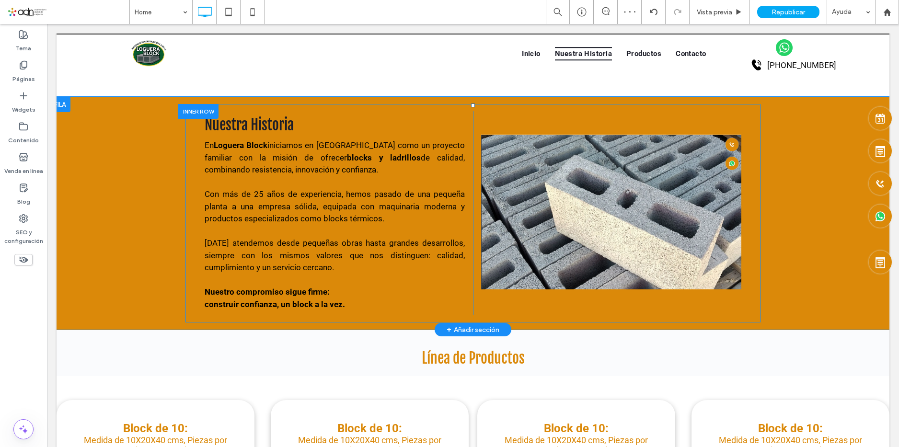
click at [752, 156] on div "Nuestra Historia En Loguera Block iniciamos en [GEOGRAPHIC_DATA] como un proyec…" at bounding box center [472, 213] width 575 height 218
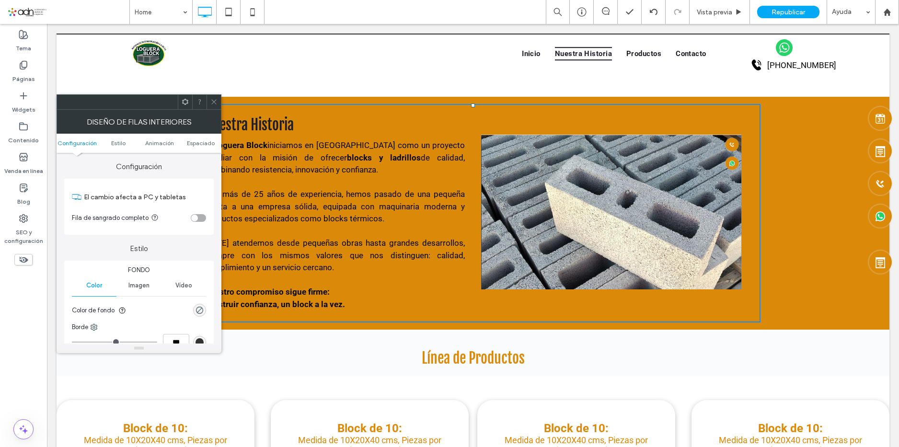
click at [212, 98] on icon at bounding box center [213, 101] width 7 height 7
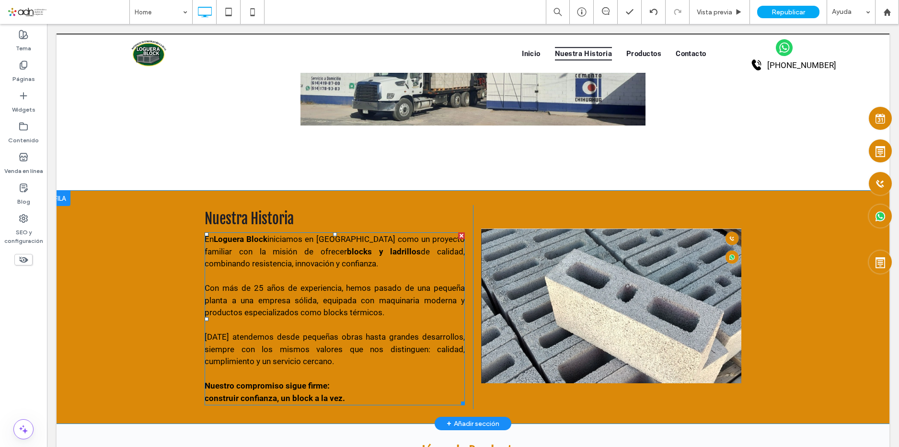
scroll to position [862, 0]
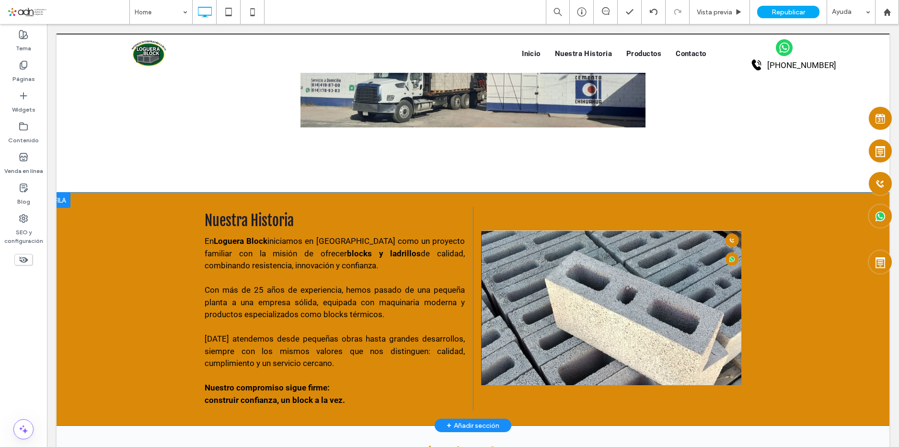
click at [65, 202] on div at bounding box center [59, 200] width 21 height 15
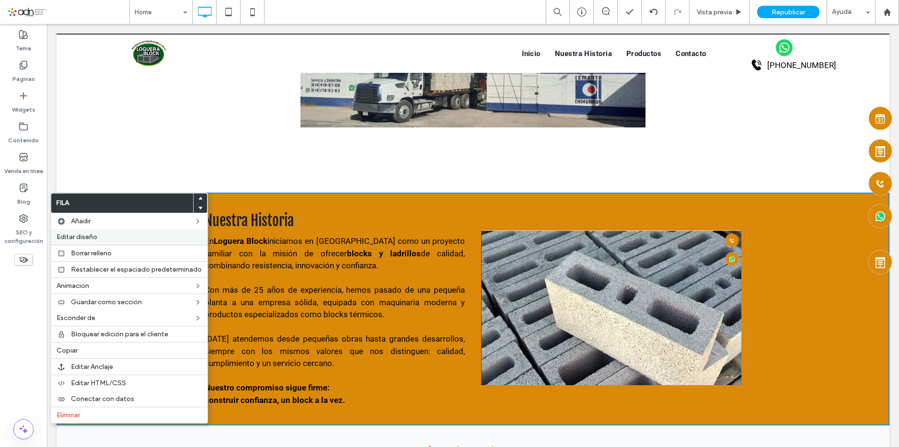
click at [116, 240] on label "Editar diseño" at bounding box center [129, 237] width 145 height 8
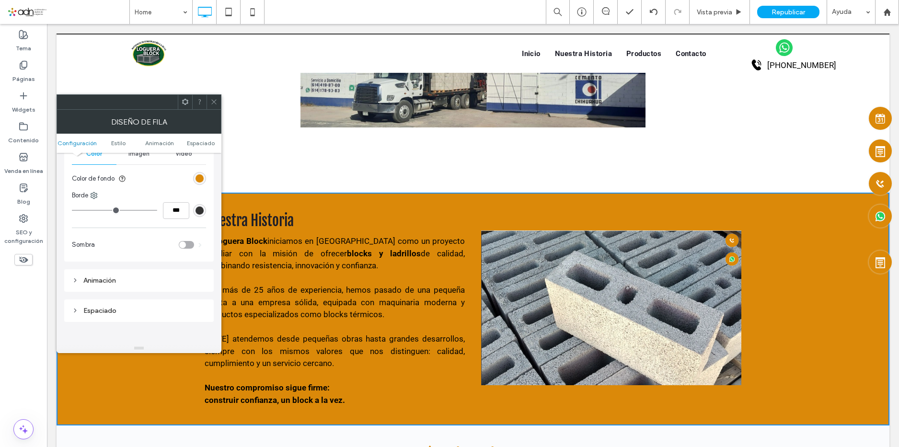
scroll to position [144, 0]
click at [199, 168] on div "rgb(219, 137, 9)" at bounding box center [199, 166] width 8 height 8
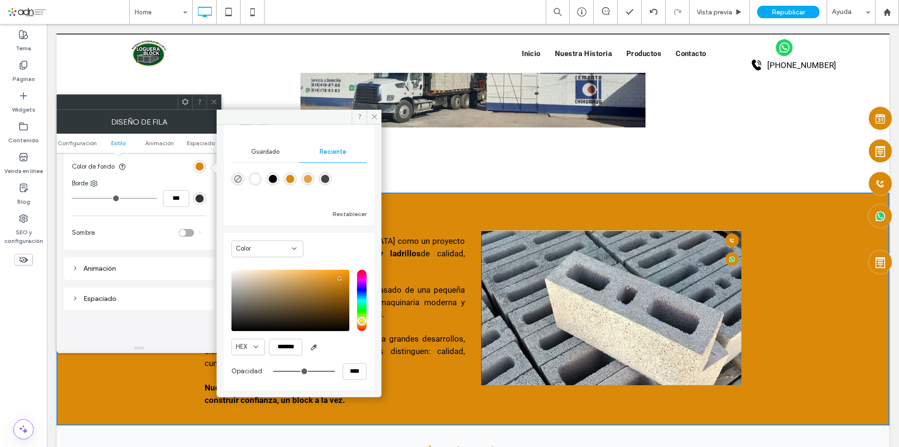
scroll to position [78, 0]
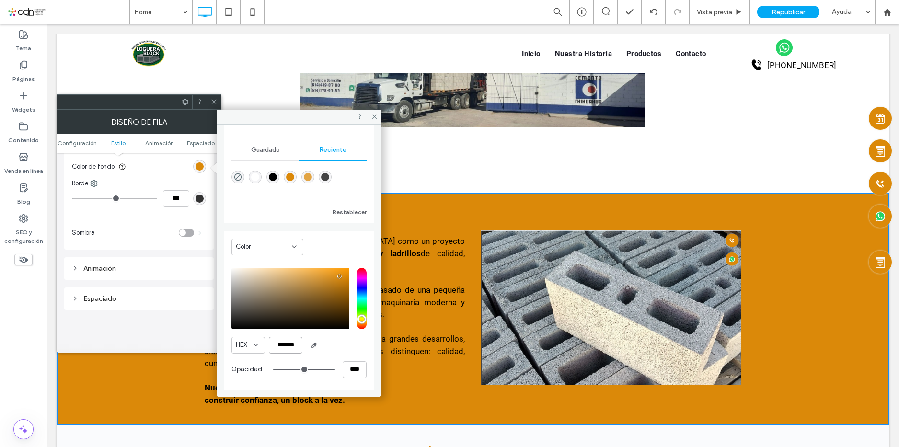
click at [288, 348] on input "*******" at bounding box center [286, 345] width 34 height 17
paste input "color picker textbox"
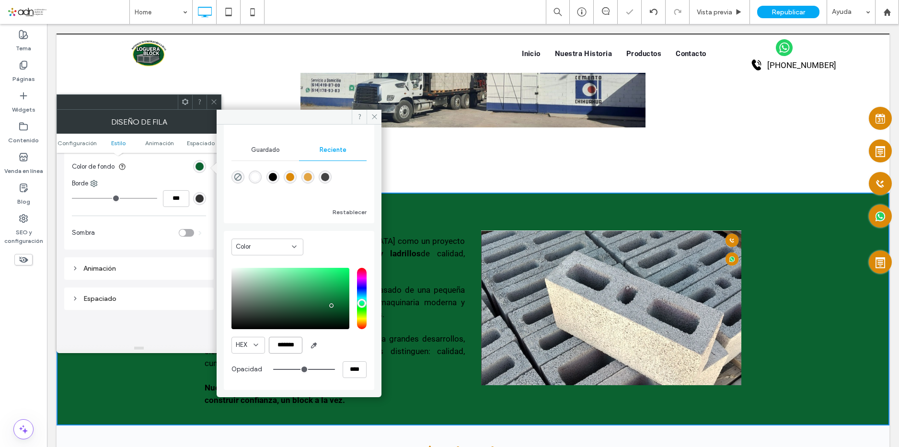
scroll to position [77, 0]
type input "*******"
click at [376, 118] on icon at bounding box center [374, 116] width 7 height 7
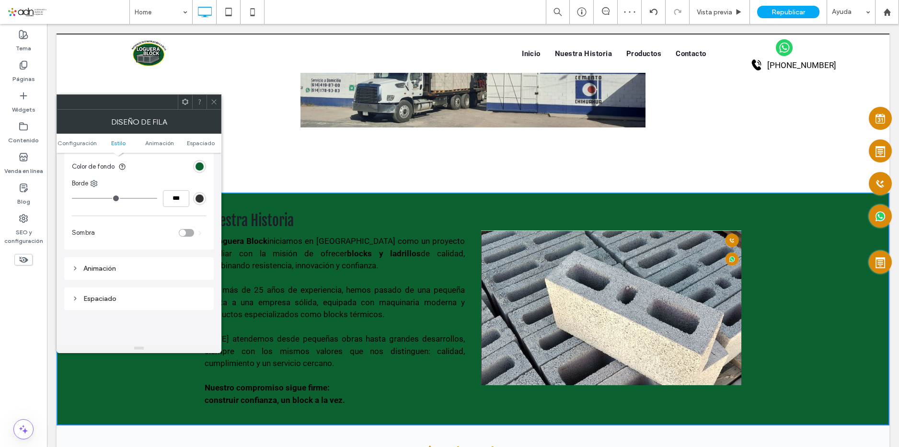
click at [214, 101] on icon at bounding box center [213, 101] width 7 height 7
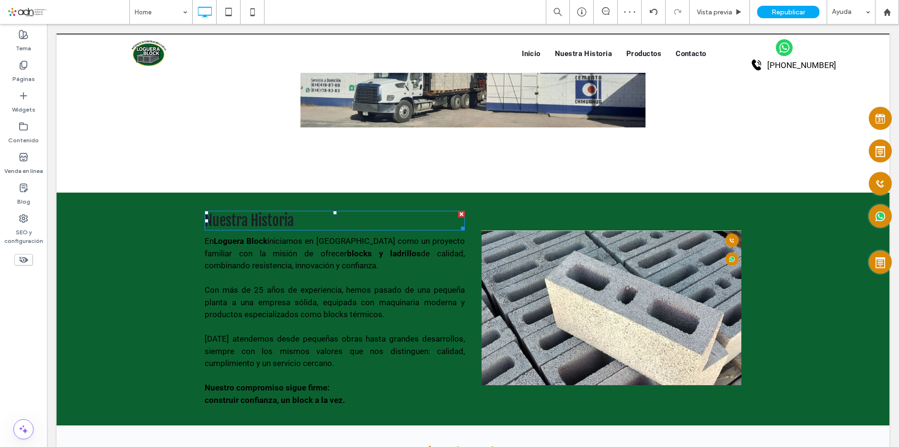
click at [241, 217] on span "Nuestra Historia" at bounding box center [249, 221] width 89 height 18
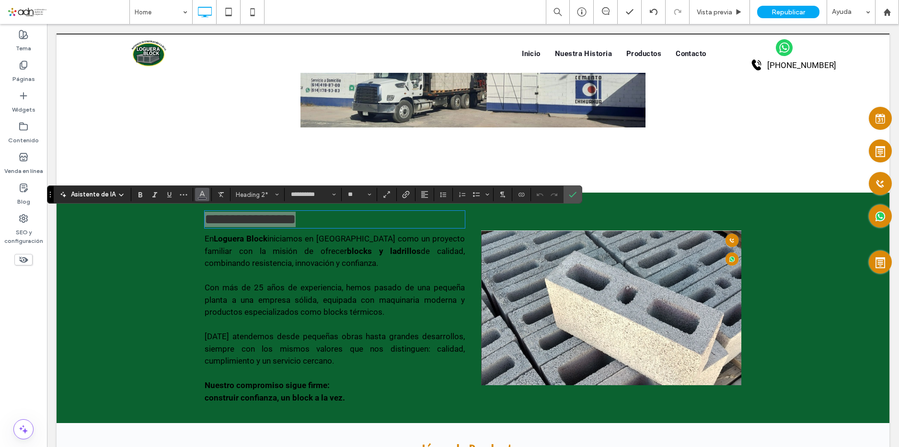
click at [203, 194] on icon "Color" at bounding box center [202, 194] width 8 height 8
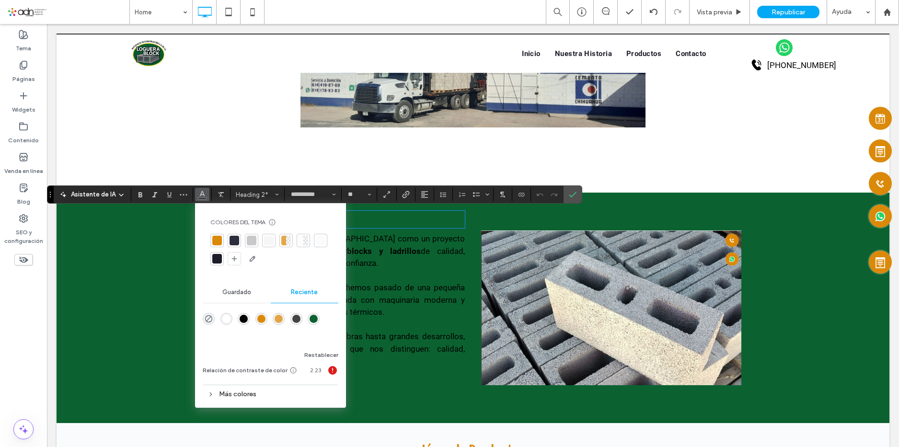
click at [402, 226] on h2 "**********" at bounding box center [335, 219] width 260 height 15
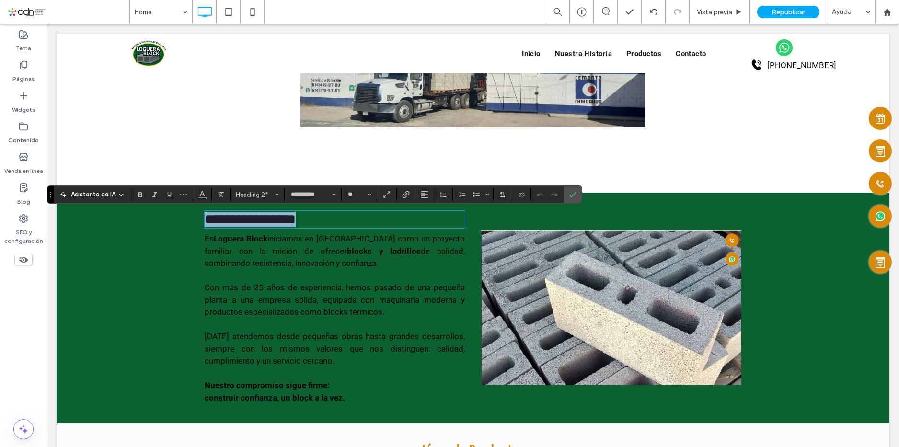
click at [381, 223] on h2 "**********" at bounding box center [335, 219] width 260 height 15
click at [201, 195] on use "Color" at bounding box center [202, 193] width 5 height 5
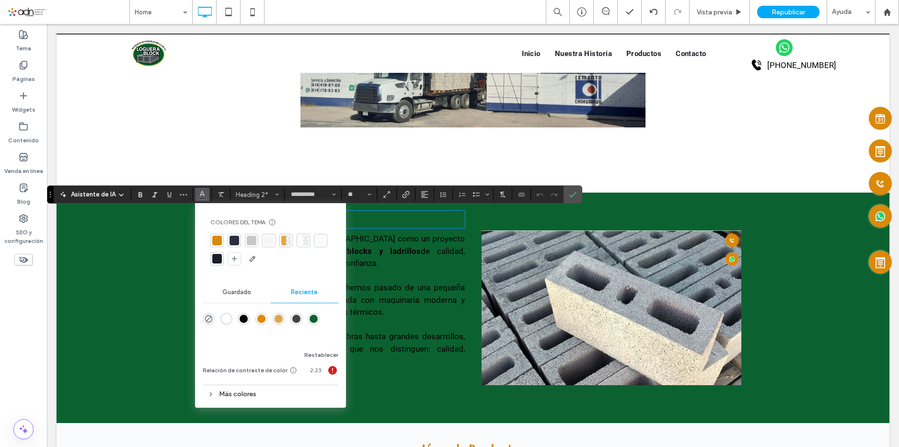
click at [242, 395] on div "Más colores" at bounding box center [271, 394] width 136 height 13
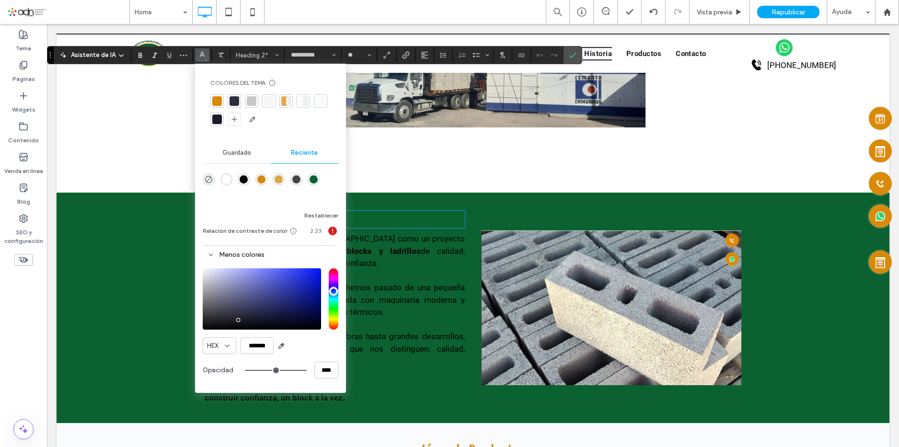
scroll to position [1102, 0]
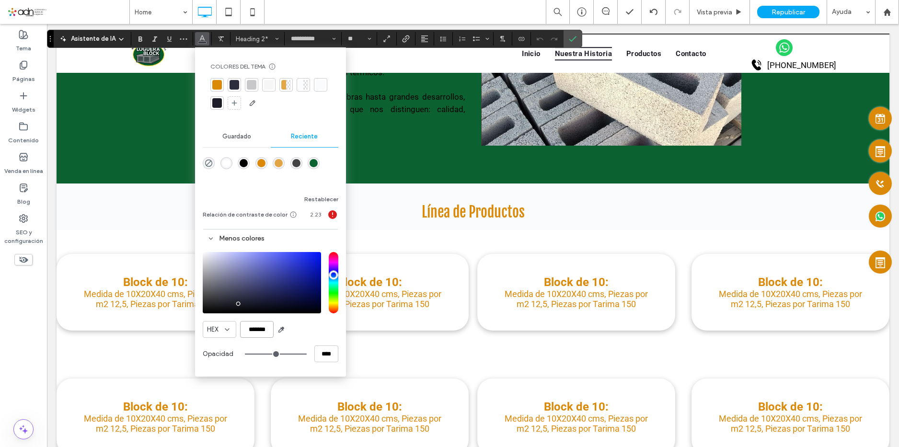
click at [257, 331] on input "*******" at bounding box center [257, 329] width 34 height 17
paste input "color picker textbox"
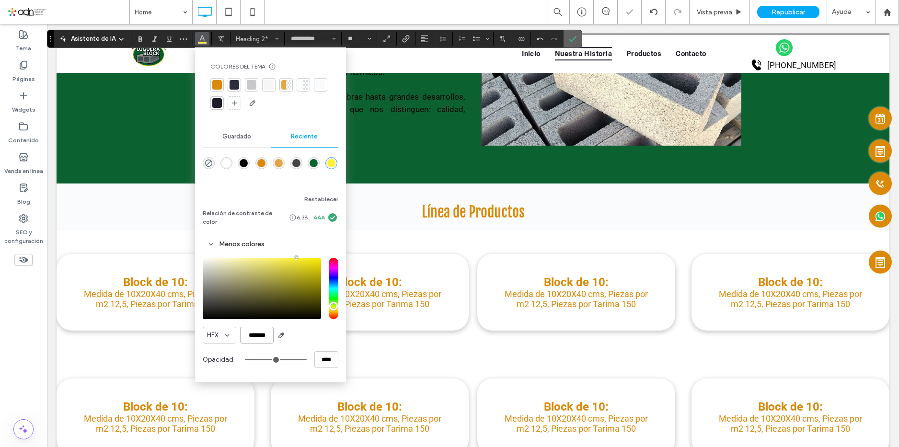
type input "*******"
click at [576, 35] on icon "Confirmar" at bounding box center [573, 39] width 8 height 8
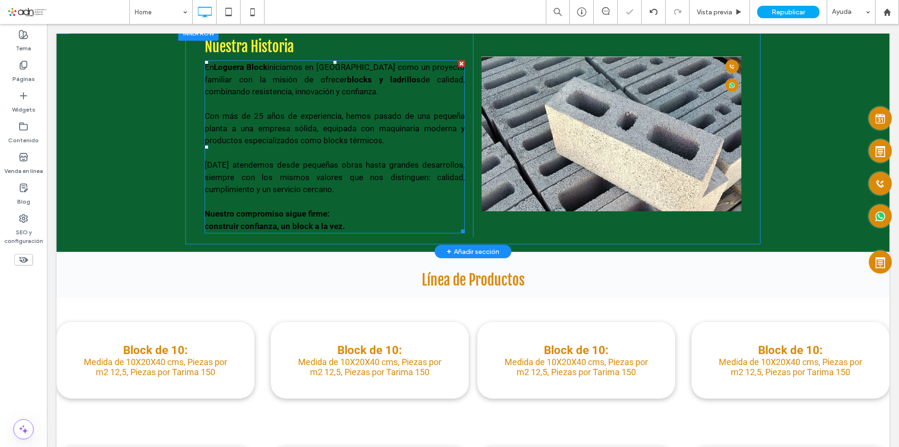
scroll to position [910, 0]
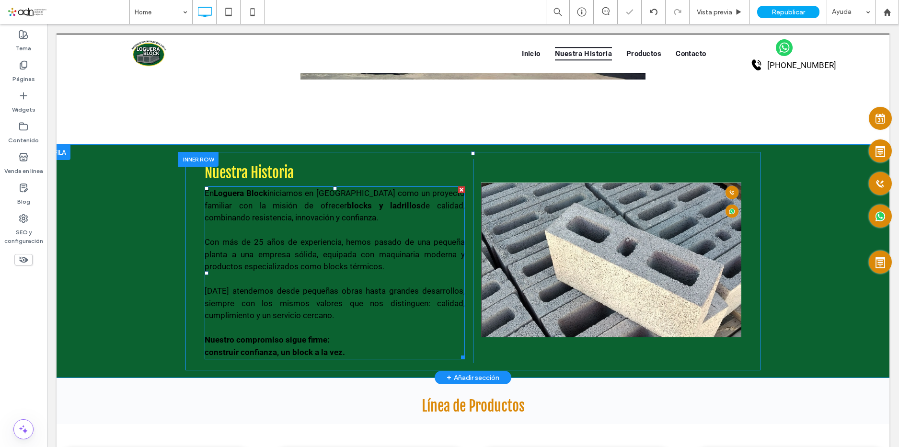
click at [271, 251] on span "Con más de 25 años de experiencia, hemos pasado de una pequeña planta a una emp…" at bounding box center [335, 254] width 260 height 34
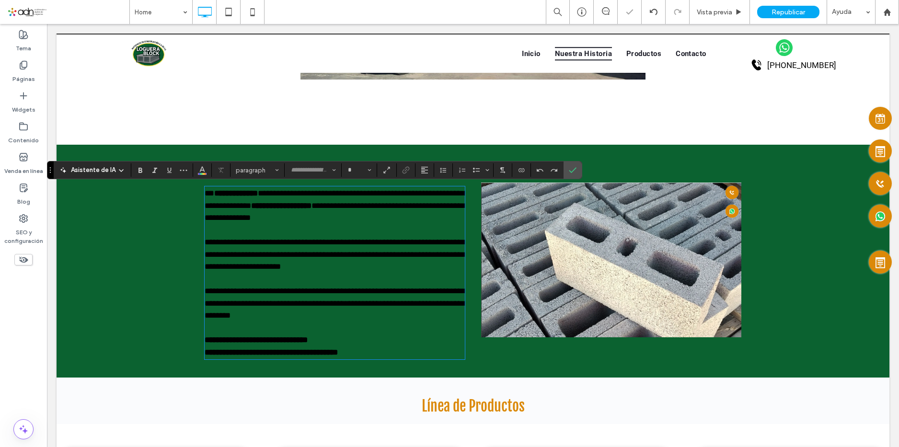
type input "******"
type input "**"
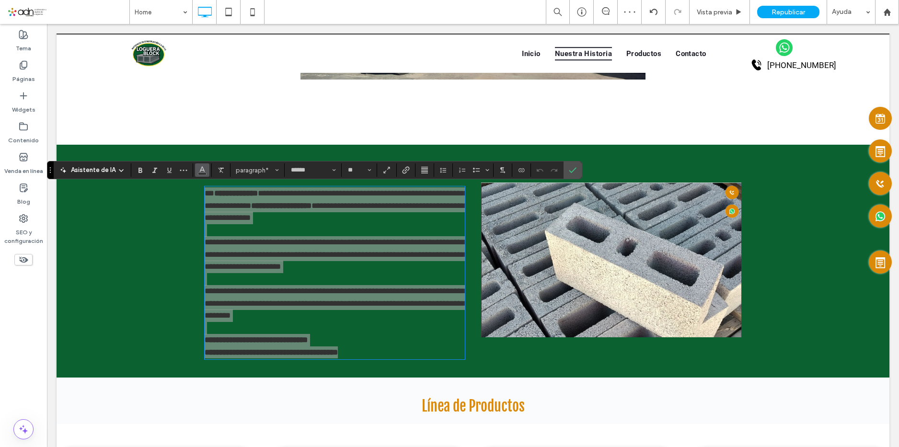
click at [205, 170] on icon "Color" at bounding box center [202, 169] width 8 height 8
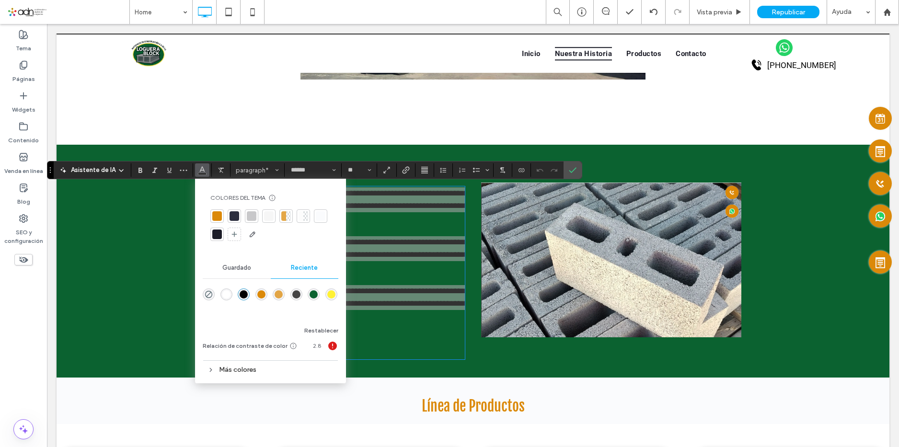
click at [330, 297] on div "rgba(255, 241, 53, 1)" at bounding box center [331, 294] width 8 height 8
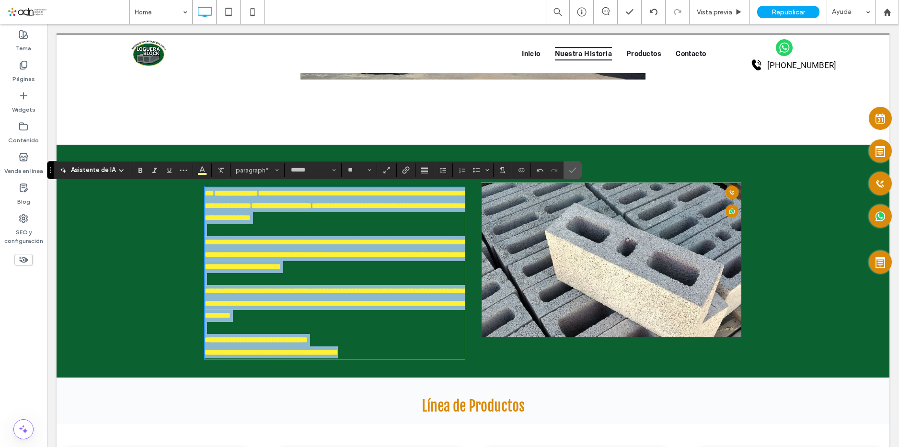
click at [402, 268] on p "**********" at bounding box center [335, 254] width 260 height 37
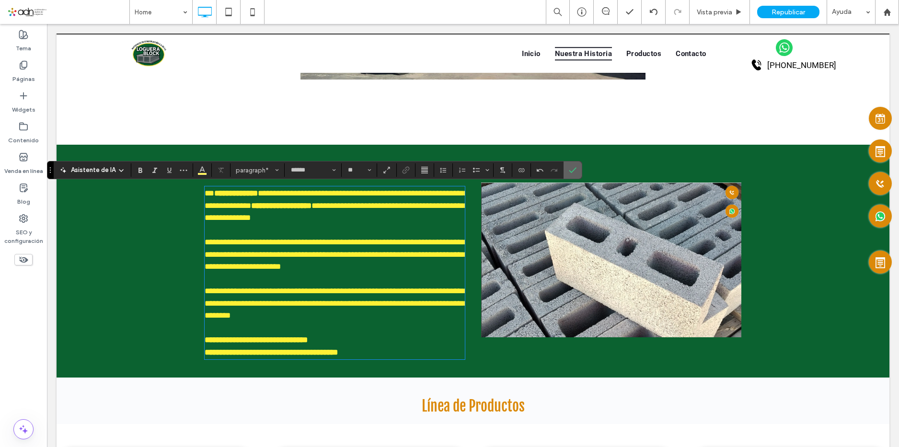
click at [576, 167] on icon "Confirmar" at bounding box center [573, 170] width 8 height 8
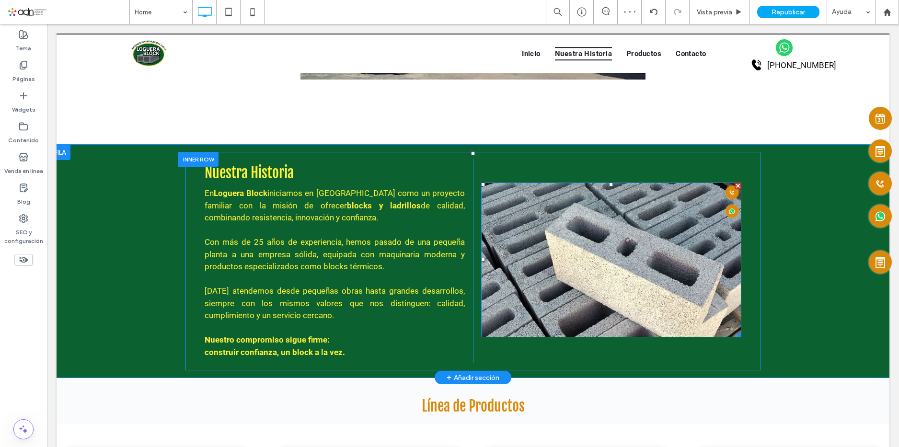
click at [600, 200] on img at bounding box center [611, 260] width 260 height 155
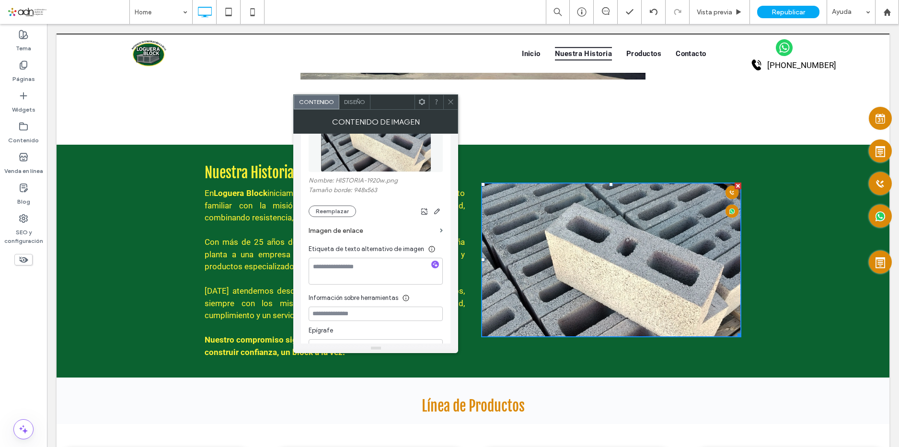
scroll to position [0, 0]
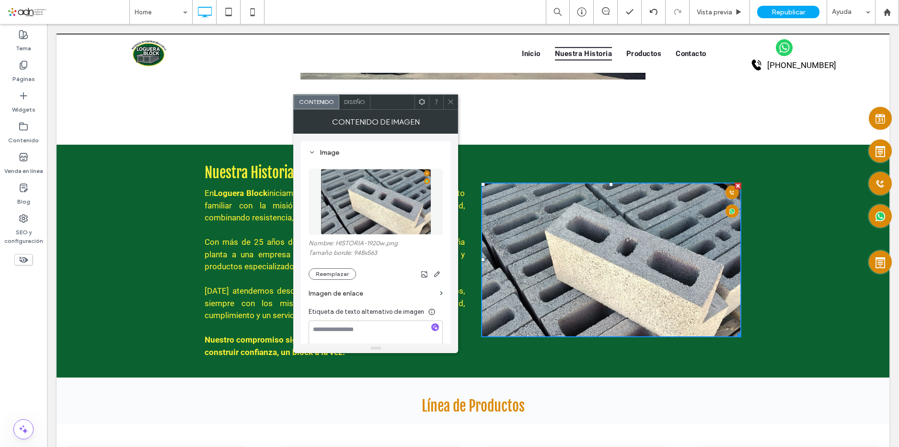
click at [360, 101] on span "Diseño" at bounding box center [354, 101] width 21 height 7
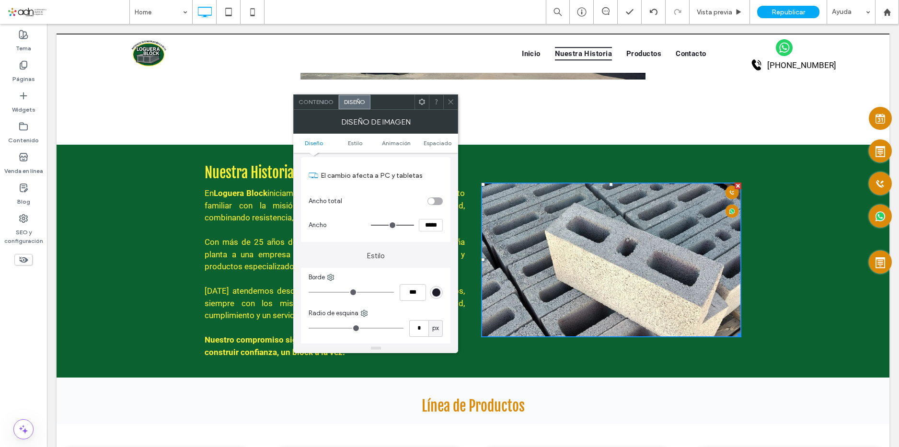
scroll to position [96, 0]
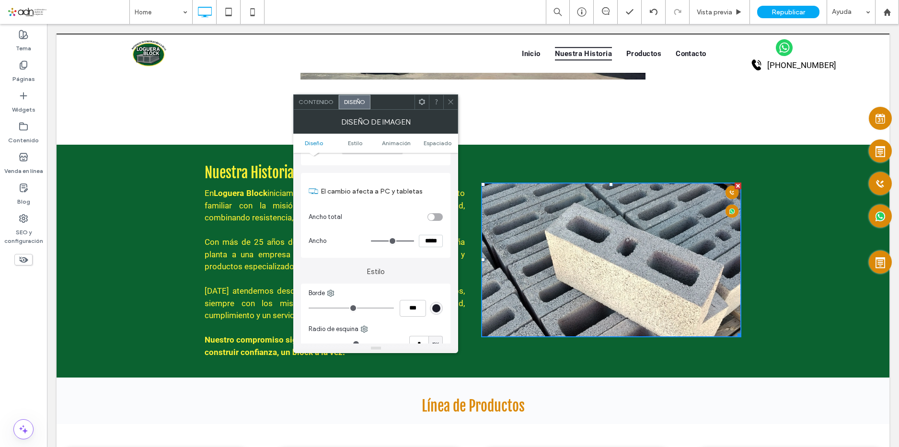
click at [440, 214] on div "toggle" at bounding box center [434, 217] width 15 height 8
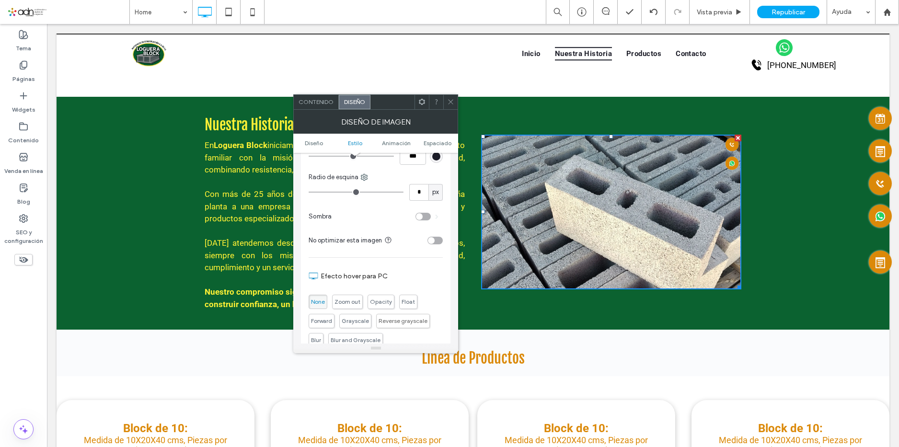
scroll to position [240, 0]
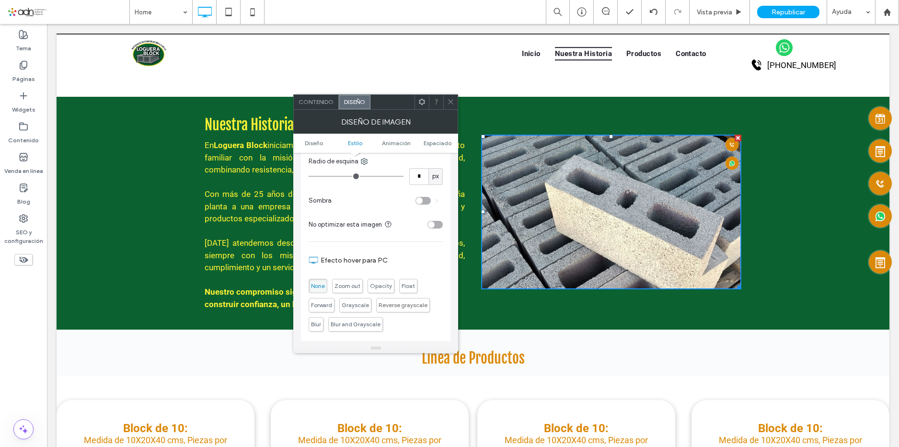
click at [422, 202] on div "toggle" at bounding box center [419, 200] width 7 height 7
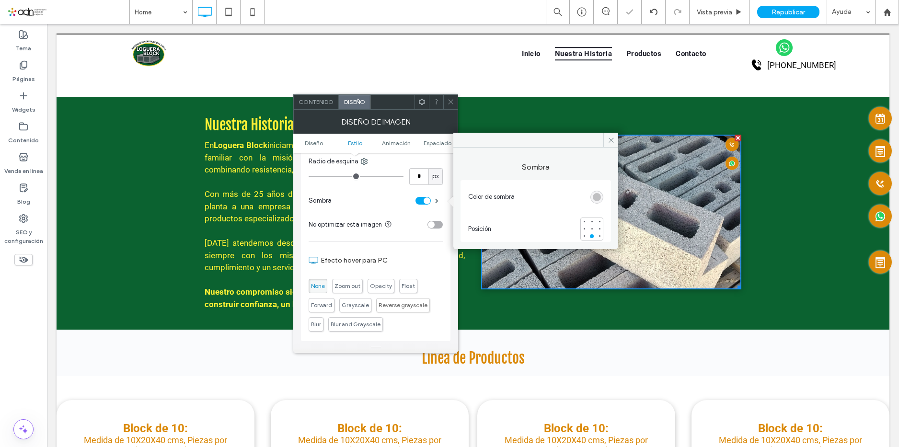
click at [595, 198] on div "rgba(0, 0, 0, 0.25)" at bounding box center [597, 197] width 8 height 8
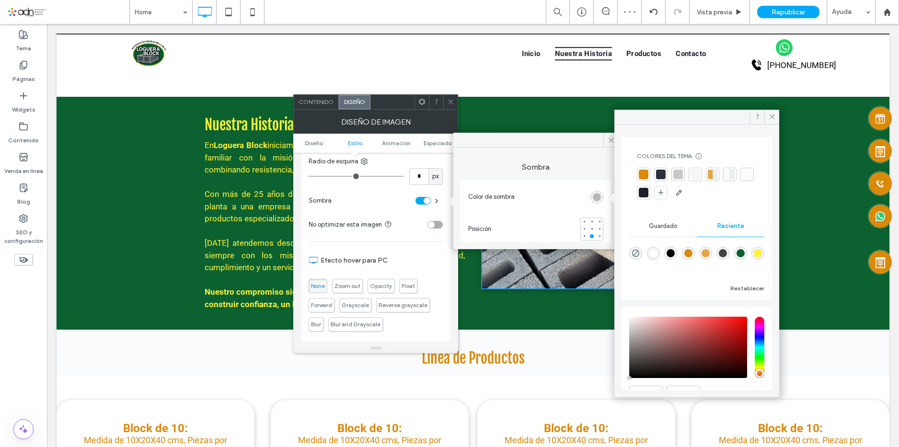
click at [754, 257] on div "rgba(255, 241, 53, 1)" at bounding box center [758, 253] width 8 height 8
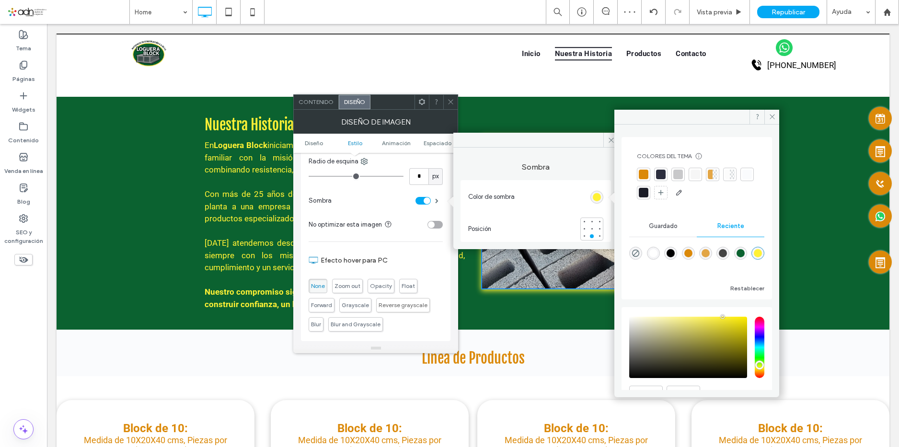
type input "*******"
type input "***"
type input "****"
click at [600, 236] on div at bounding box center [599, 236] width 4 height 4
click at [593, 236] on div at bounding box center [592, 236] width 4 height 4
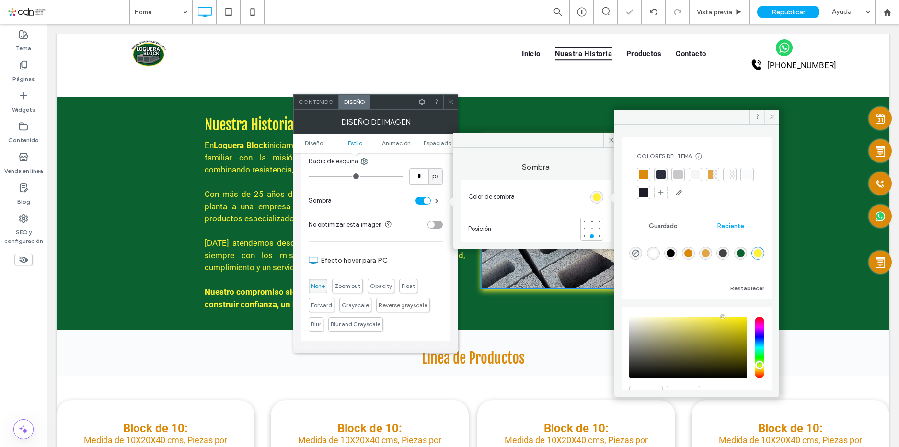
click at [775, 114] on icon at bounding box center [771, 116] width 7 height 7
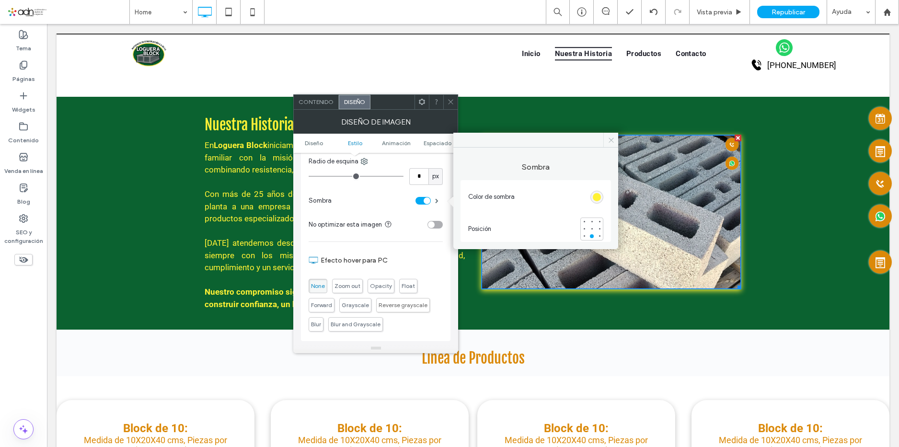
drag, startPoint x: 609, startPoint y: 138, endPoint x: 526, endPoint y: 129, distance: 83.3
click at [609, 138] on use at bounding box center [610, 139] width 5 height 5
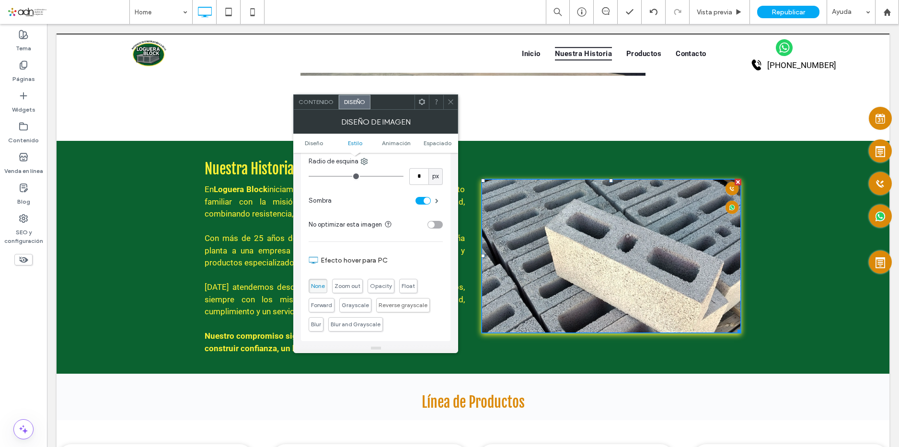
scroll to position [910, 0]
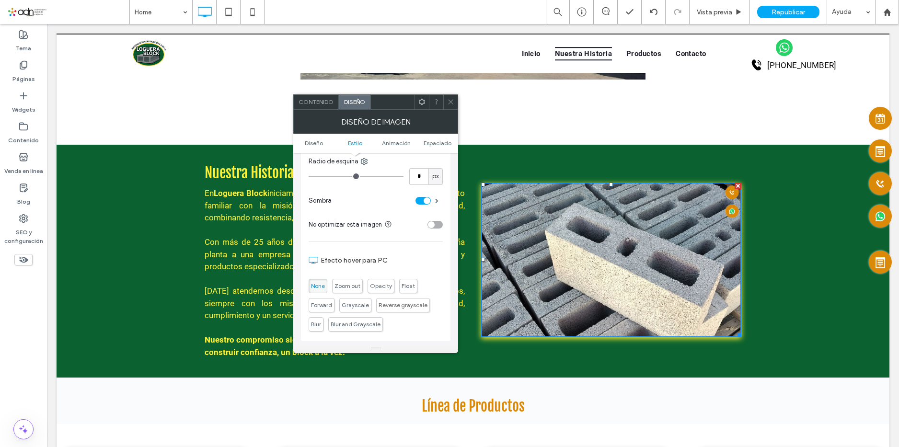
drag, startPoint x: 450, startPoint y: 103, endPoint x: 434, endPoint y: 93, distance: 18.1
click at [450, 103] on use at bounding box center [450, 102] width 5 height 5
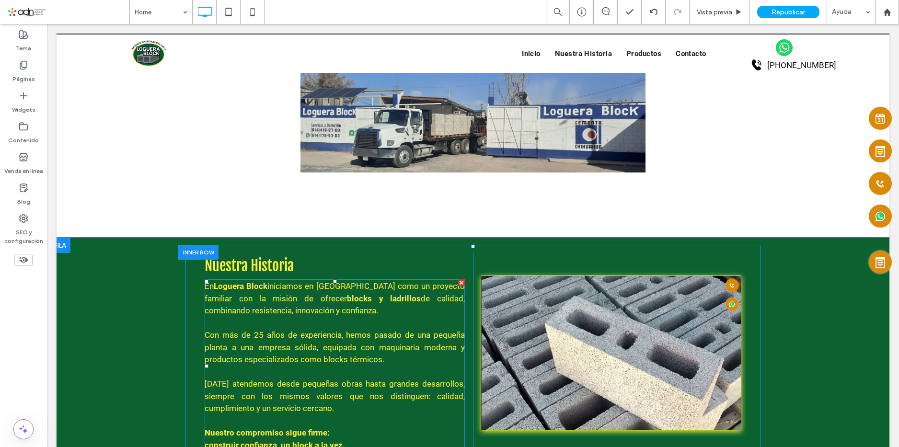
scroll to position [958, 0]
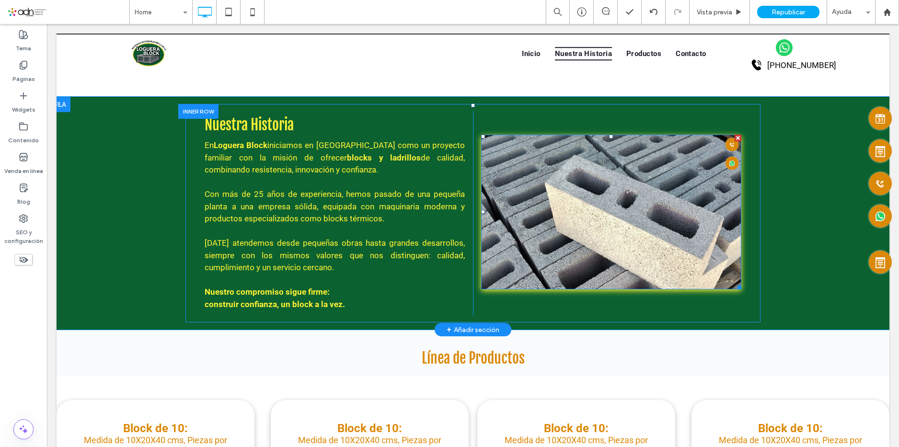
click at [605, 215] on img at bounding box center [611, 212] width 260 height 155
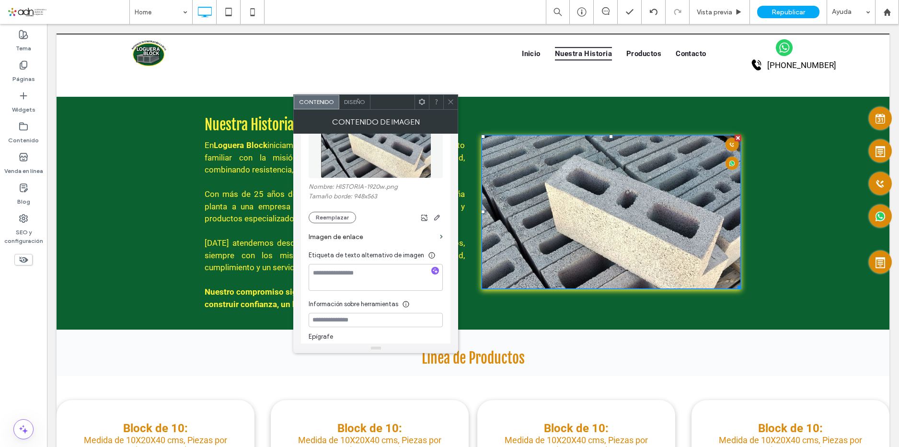
scroll to position [0, 0]
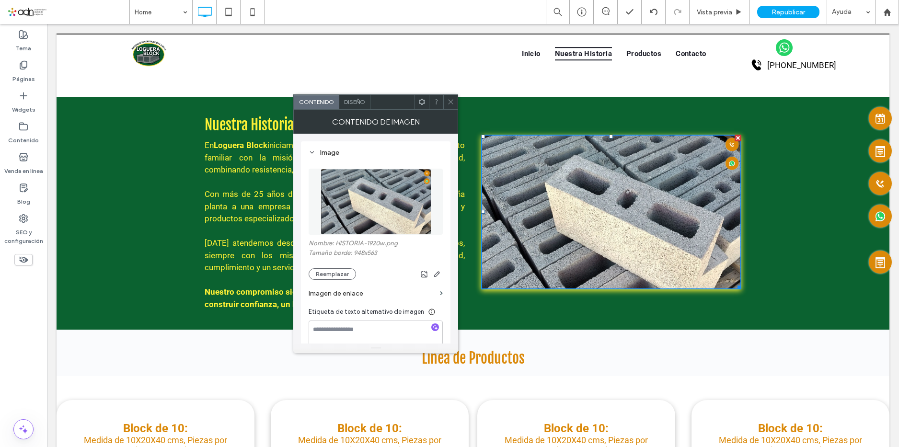
click at [354, 102] on span "Diseño" at bounding box center [354, 101] width 21 height 7
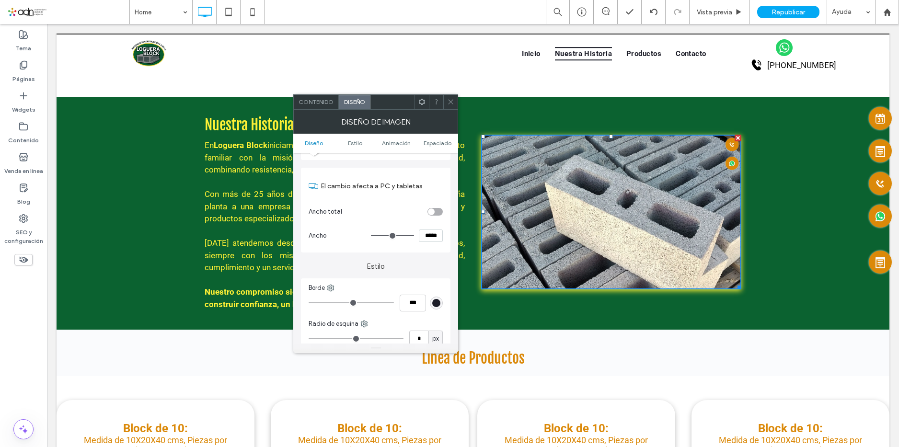
scroll to position [144, 0]
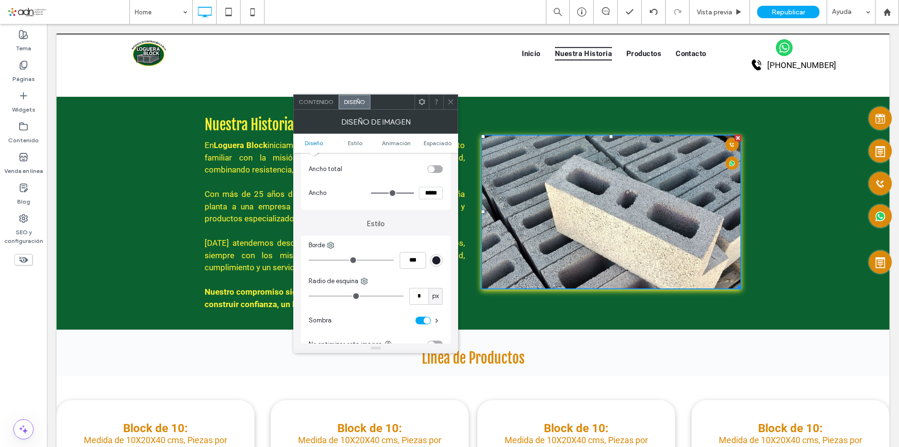
type input "***"
type input "*****"
type input "***"
type input "*****"
drag, startPoint x: 409, startPoint y: 194, endPoint x: 418, endPoint y: 194, distance: 9.6
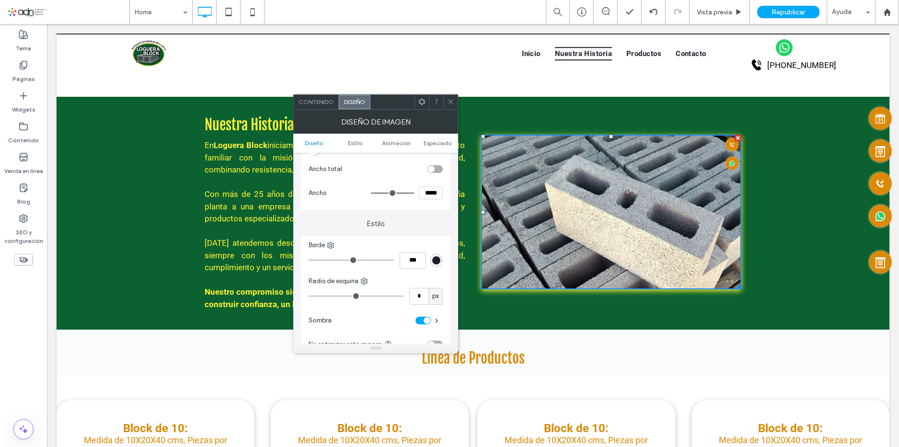
type input "***"
click at [414, 194] on input "range" at bounding box center [392, 193] width 43 height 1
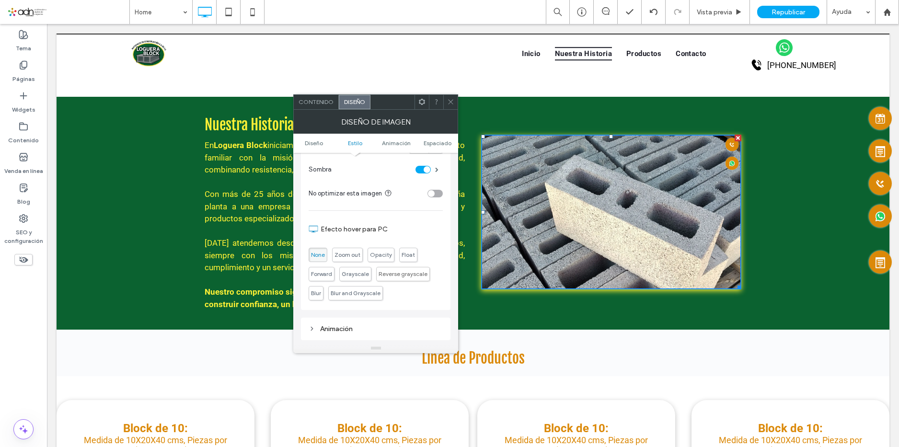
scroll to position [240, 0]
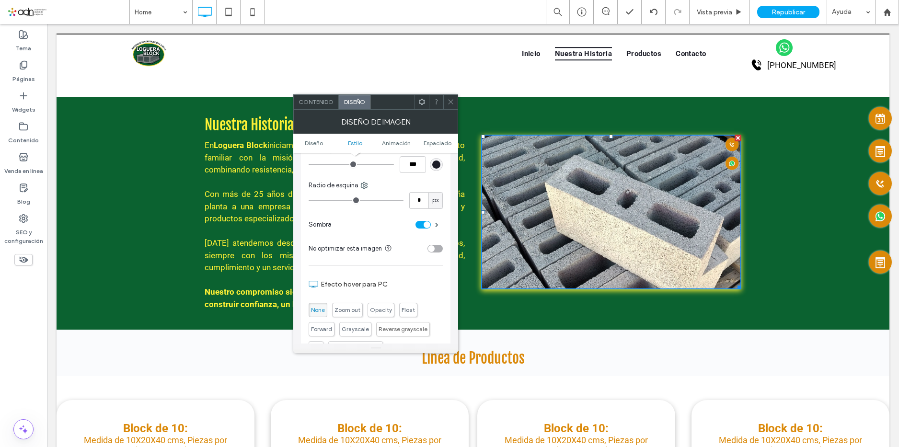
click at [420, 226] on div "toggle" at bounding box center [422, 225] width 15 height 8
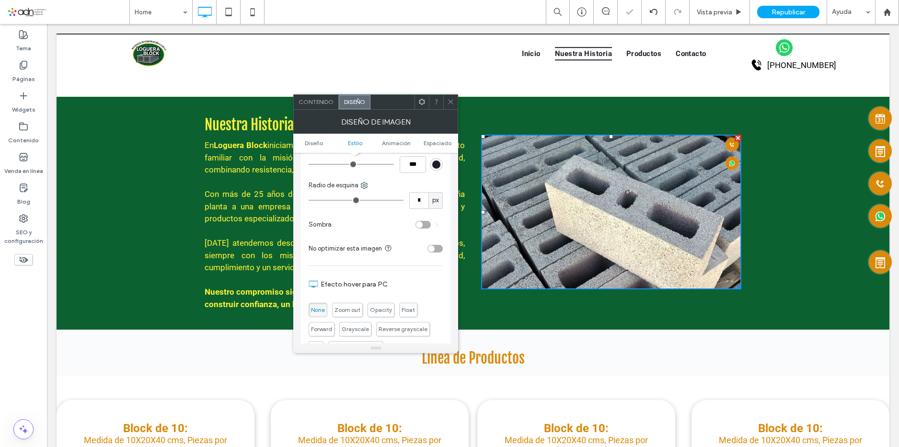
scroll to position [335, 0]
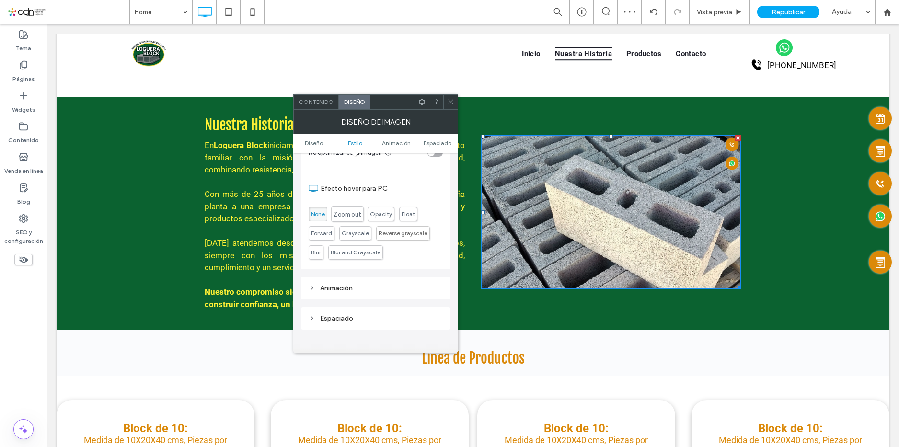
click at [350, 216] on span "Zoom out" at bounding box center [347, 214] width 27 height 8
click at [317, 217] on span "None" at bounding box center [318, 213] width 14 height 7
click at [448, 100] on icon at bounding box center [450, 101] width 7 height 7
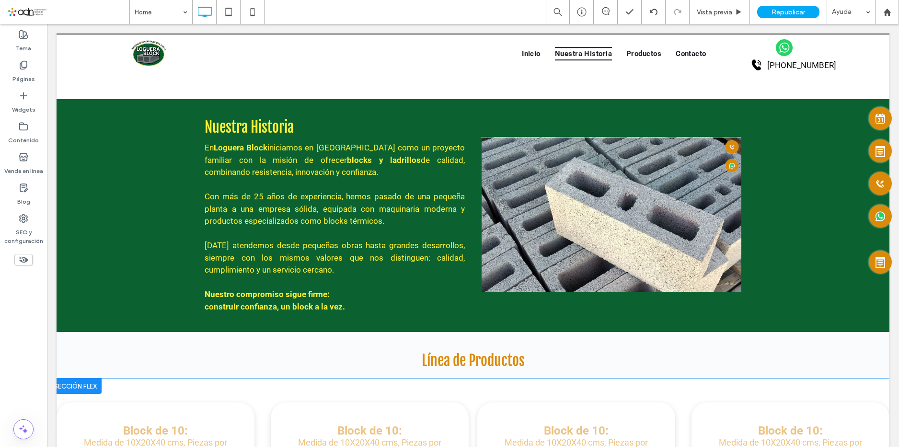
scroll to position [958, 0]
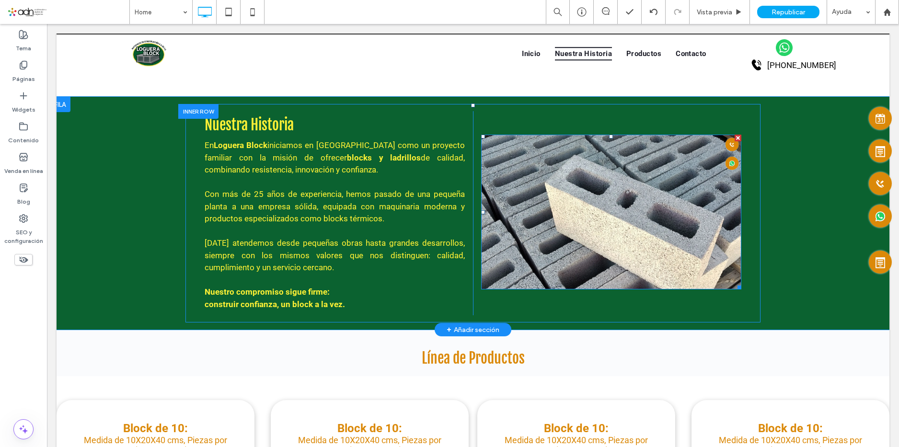
click at [648, 183] on img at bounding box center [611, 212] width 260 height 155
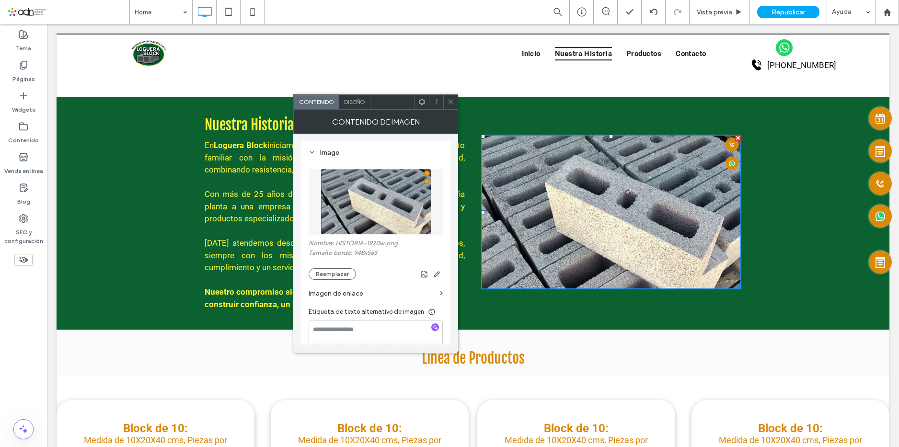
click at [447, 98] on icon at bounding box center [450, 101] width 7 height 7
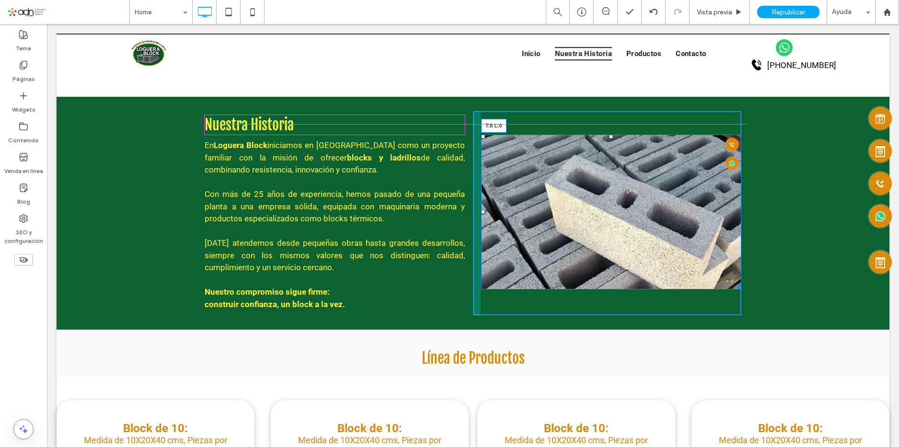
drag, startPoint x: 478, startPoint y: 136, endPoint x: 477, endPoint y: 114, distance: 21.6
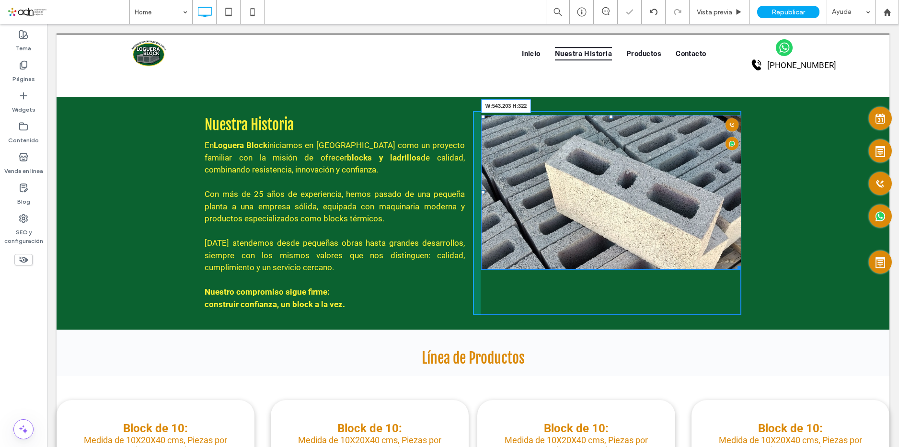
drag, startPoint x: 734, startPoint y: 268, endPoint x: 743, endPoint y: 295, distance: 28.6
click at [743, 295] on div "Nuestra Historia En Loguera Block iniciamos en [GEOGRAPHIC_DATA] como un proyec…" at bounding box center [472, 213] width 575 height 218
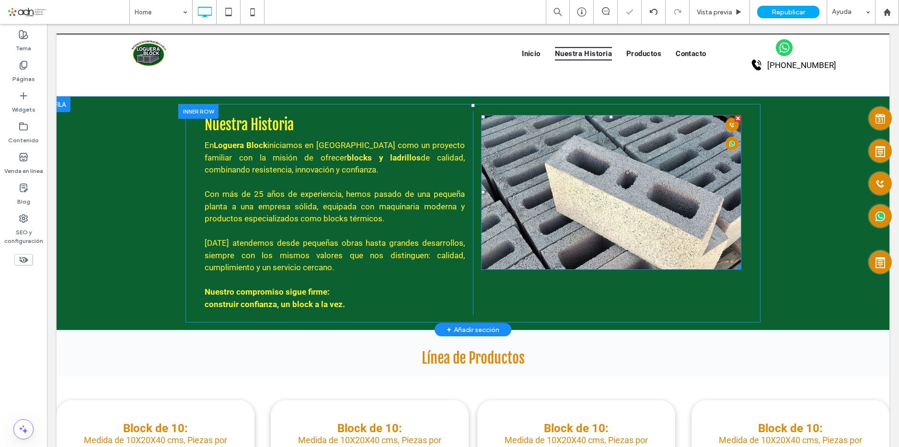
click at [639, 207] on img at bounding box center [611, 192] width 260 height 155
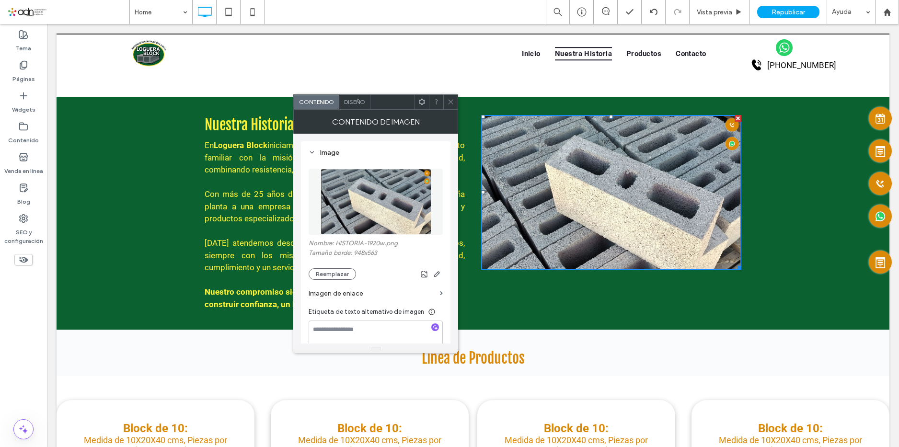
scroll to position [910, 0]
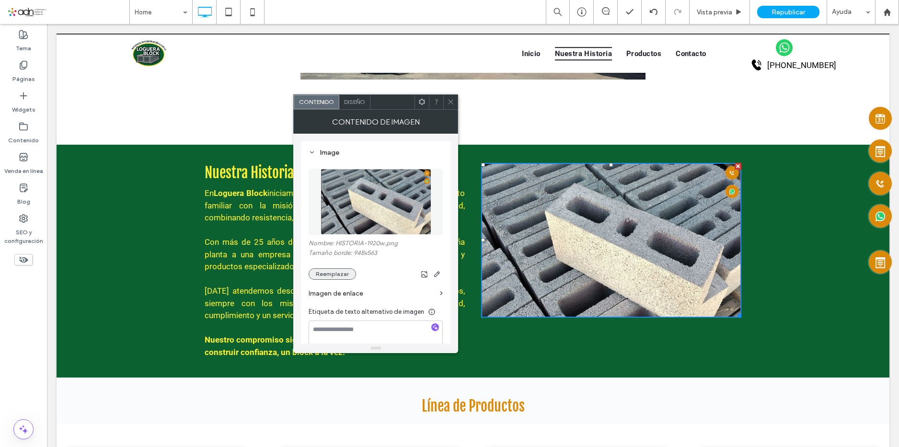
click at [347, 276] on button "Reemplazar" at bounding box center [331, 273] width 47 height 11
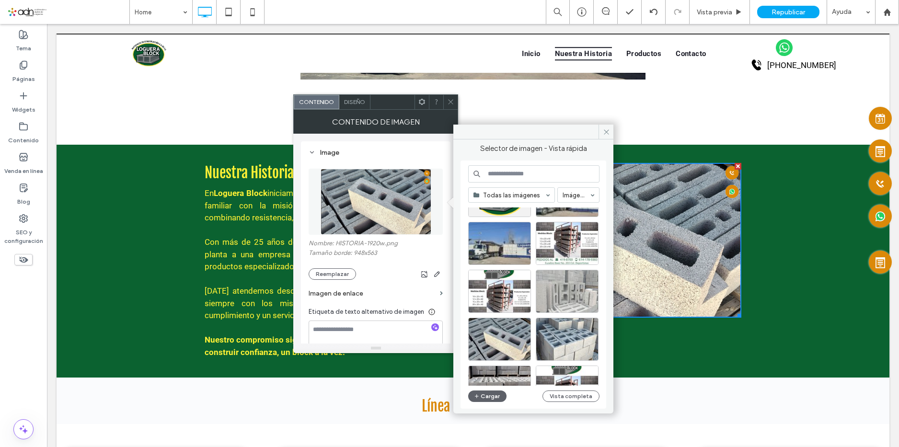
scroll to position [144, 0]
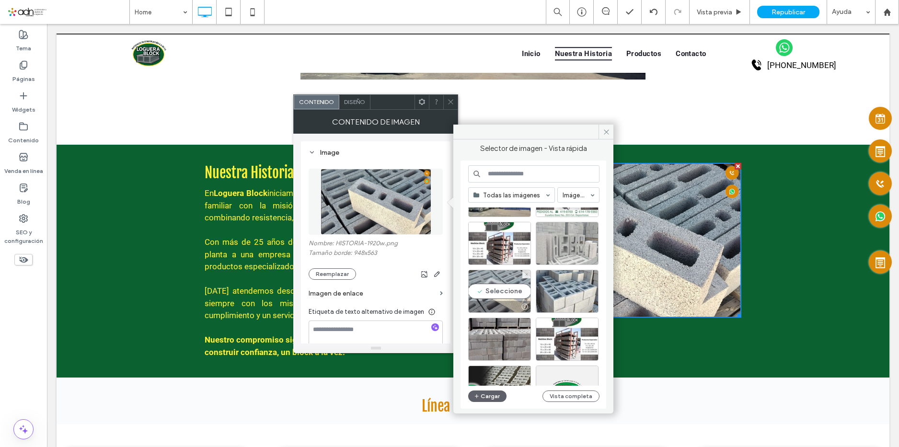
click at [514, 286] on div "Seleccione" at bounding box center [499, 291] width 63 height 43
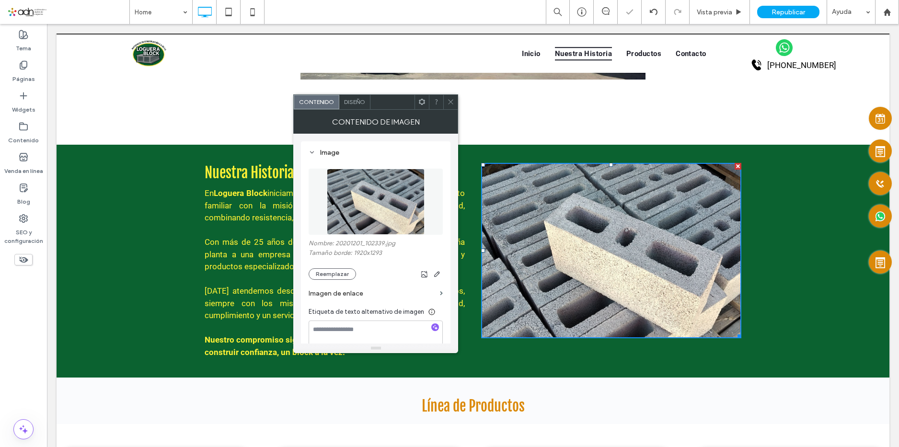
drag, startPoint x: 450, startPoint y: 99, endPoint x: 415, endPoint y: 93, distance: 34.9
click at [450, 99] on icon at bounding box center [450, 101] width 7 height 7
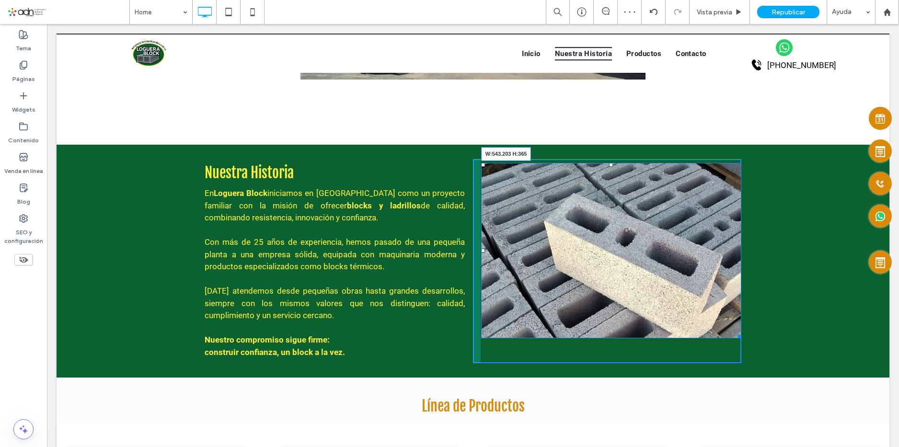
drag, startPoint x: 736, startPoint y: 338, endPoint x: 760, endPoint y: 360, distance: 32.9
click at [760, 360] on div "Nuestra Historia En Loguera Block iniciamos en [GEOGRAPHIC_DATA] como un proyec…" at bounding box center [473, 261] width 833 height 233
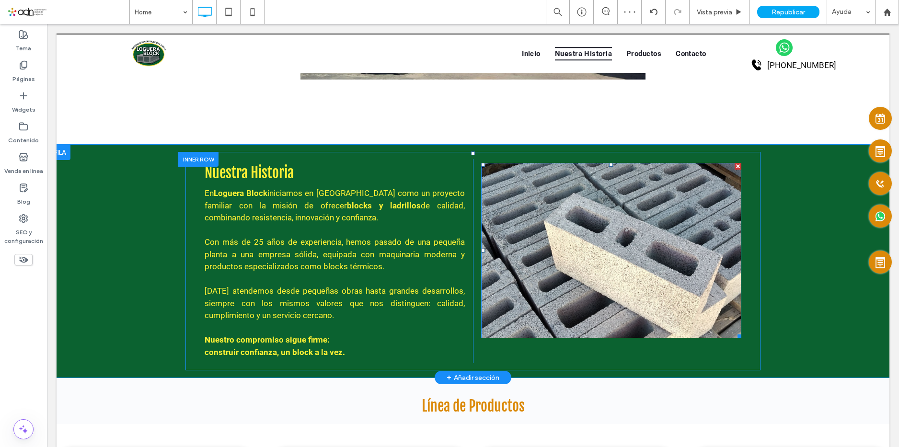
click at [557, 221] on img at bounding box center [611, 250] width 260 height 175
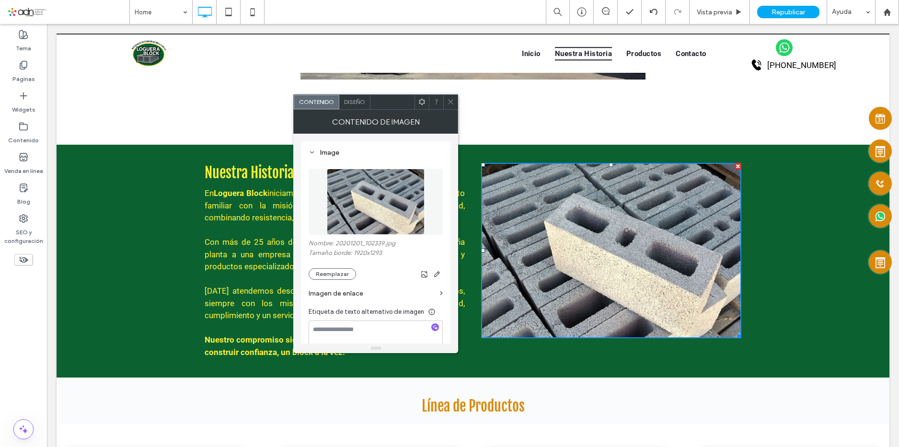
click at [450, 103] on use at bounding box center [450, 102] width 5 height 5
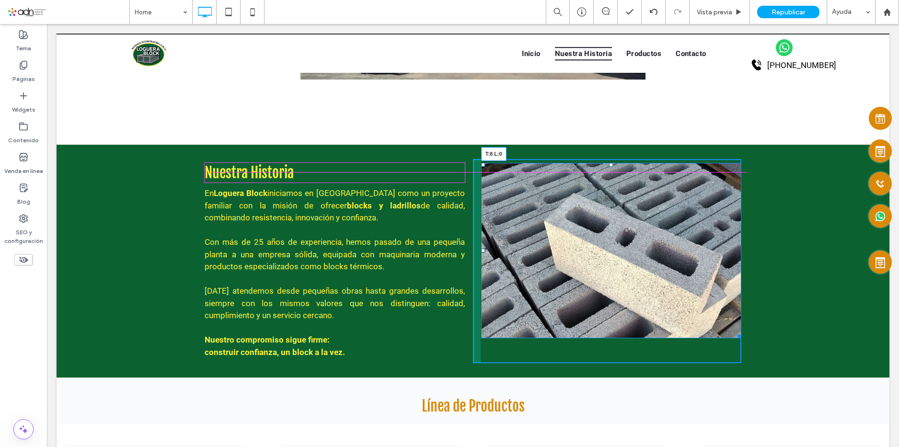
click at [481, 164] on div at bounding box center [483, 165] width 4 height 4
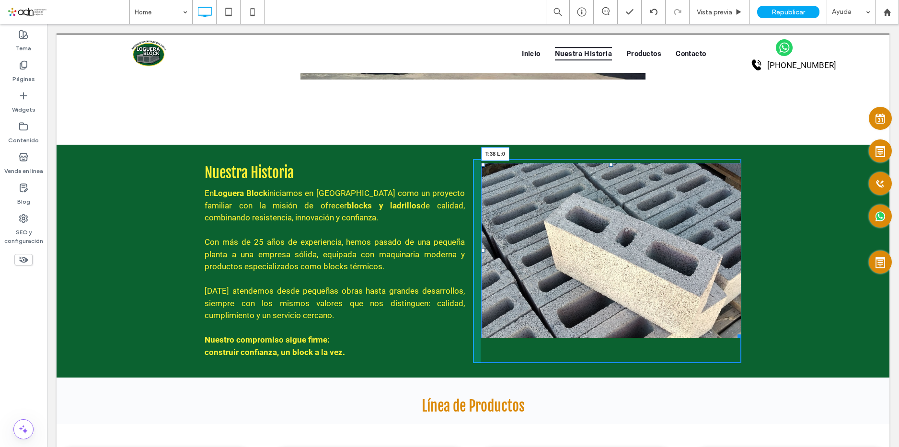
drag, startPoint x: 480, startPoint y: 164, endPoint x: 481, endPoint y: 179, distance: 14.5
click at [481, 179] on div "T:38 L:0" at bounding box center [611, 250] width 260 height 175
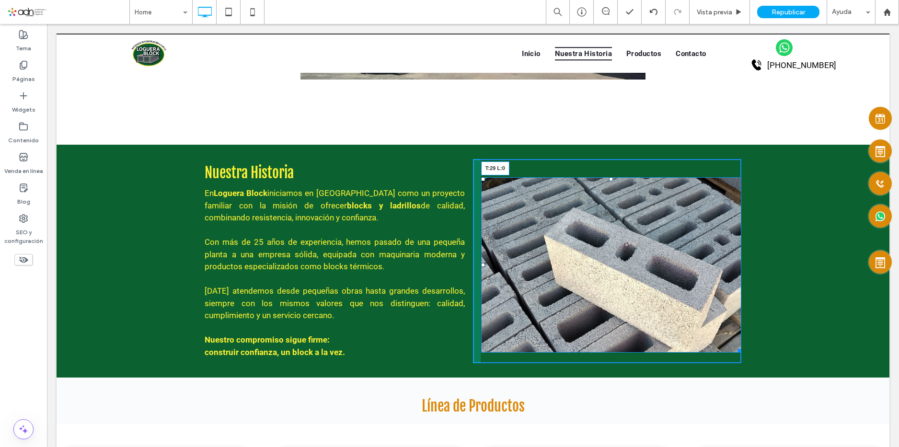
drag, startPoint x: 478, startPoint y: 178, endPoint x: 475, endPoint y: 173, distance: 5.2
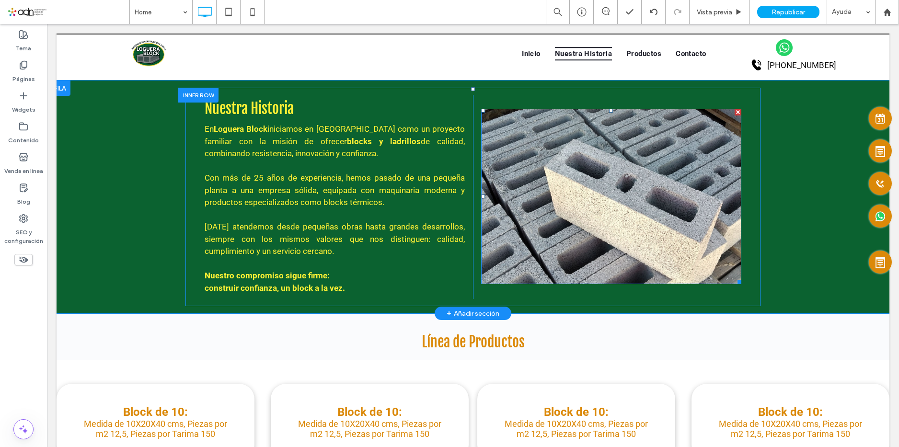
scroll to position [958, 0]
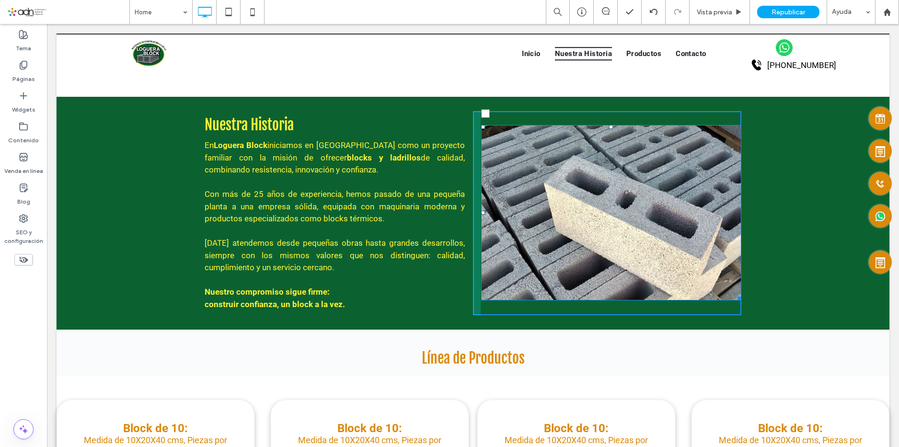
click at [743, 306] on div "Nuestra Historia En Loguera Block iniciamos en [GEOGRAPHIC_DATA] como un proyec…" at bounding box center [472, 213] width 575 height 218
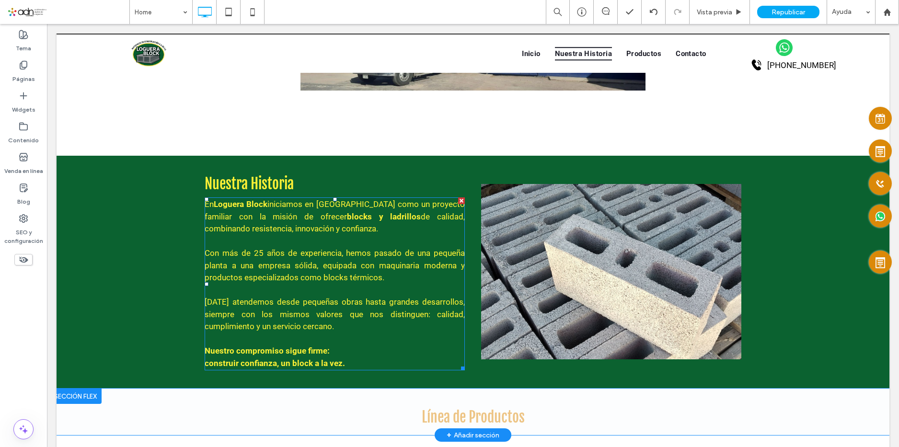
scroll to position [910, 0]
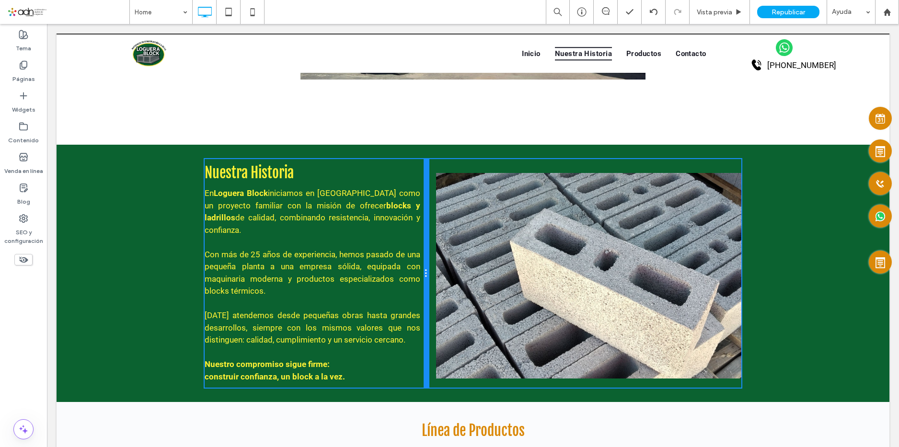
drag, startPoint x: 467, startPoint y: 232, endPoint x: 435, endPoint y: 235, distance: 31.7
click at [435, 235] on div "Nuestra Historia En Loguera Block iniciamos en [GEOGRAPHIC_DATA] como un proyec…" at bounding box center [473, 273] width 537 height 228
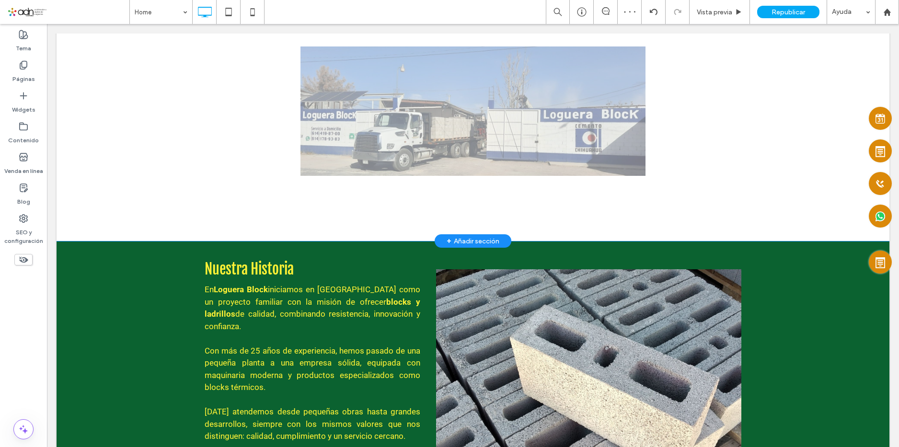
scroll to position [814, 0]
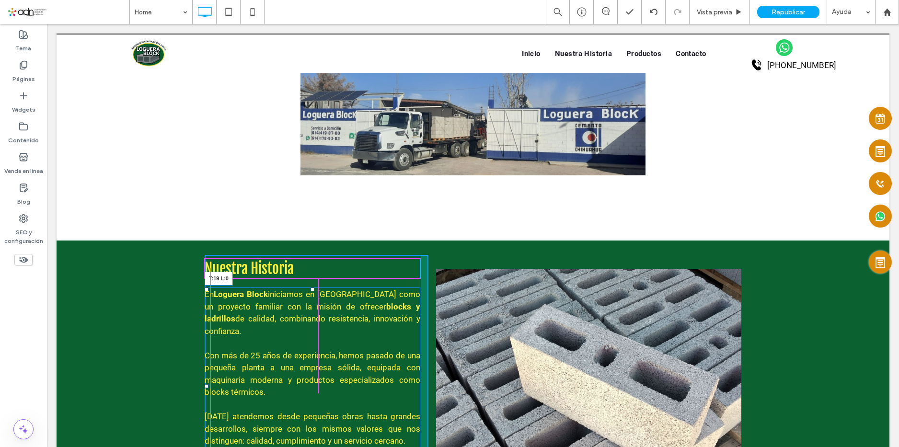
drag, startPoint x: 203, startPoint y: 284, endPoint x: 202, endPoint y: 289, distance: 5.5
click at [205, 289] on div at bounding box center [207, 289] width 4 height 4
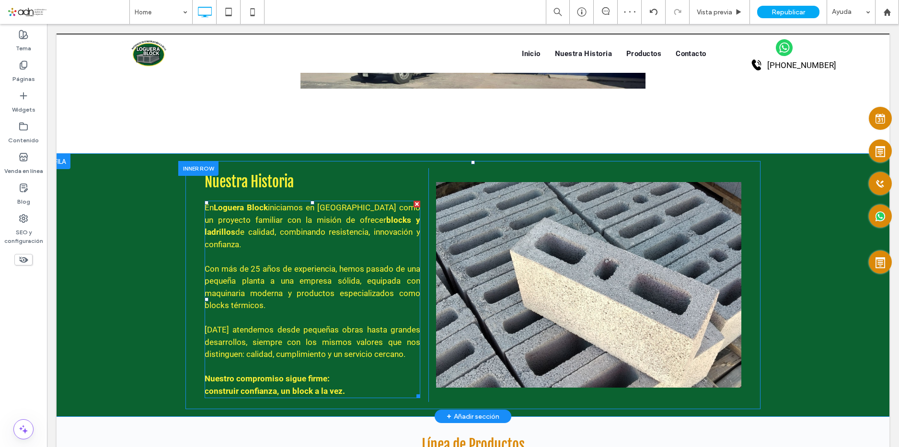
scroll to position [958, 0]
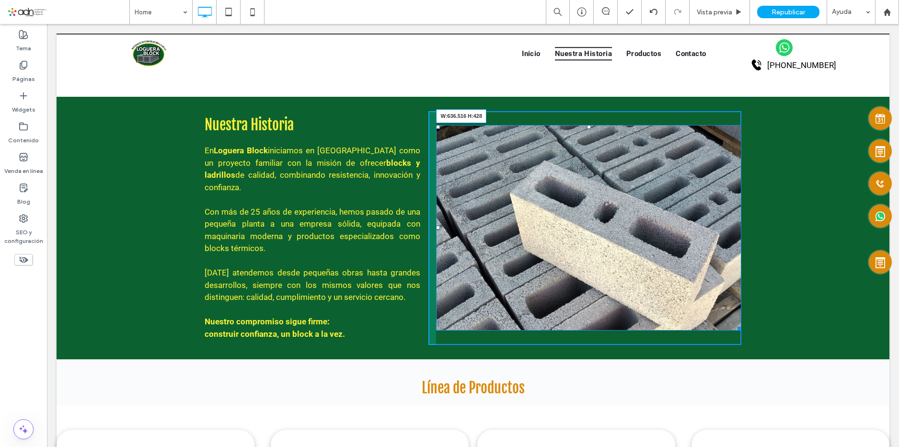
drag, startPoint x: 736, startPoint y: 329, endPoint x: 750, endPoint y: 349, distance: 24.1
click at [750, 349] on div "Nuestra Historia En Loguera Block iniciamos en [GEOGRAPHIC_DATA] como un proyec…" at bounding box center [472, 228] width 575 height 248
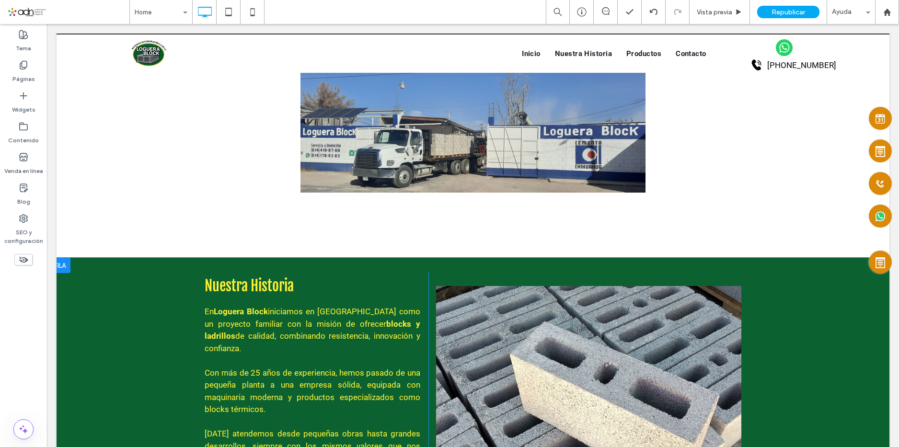
scroll to position [814, 0]
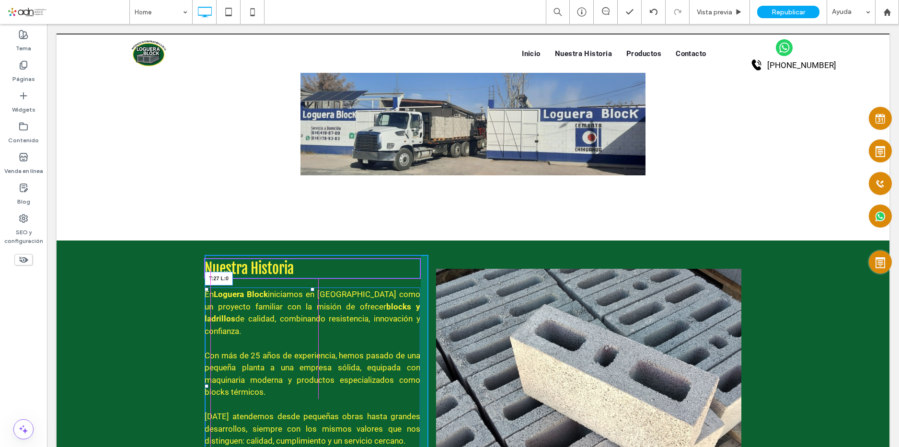
click at [205, 291] on div at bounding box center [207, 289] width 4 height 4
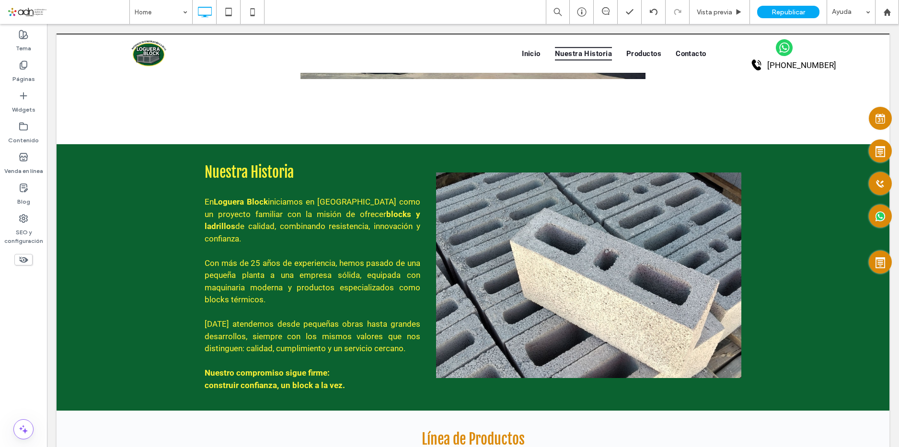
scroll to position [910, 0]
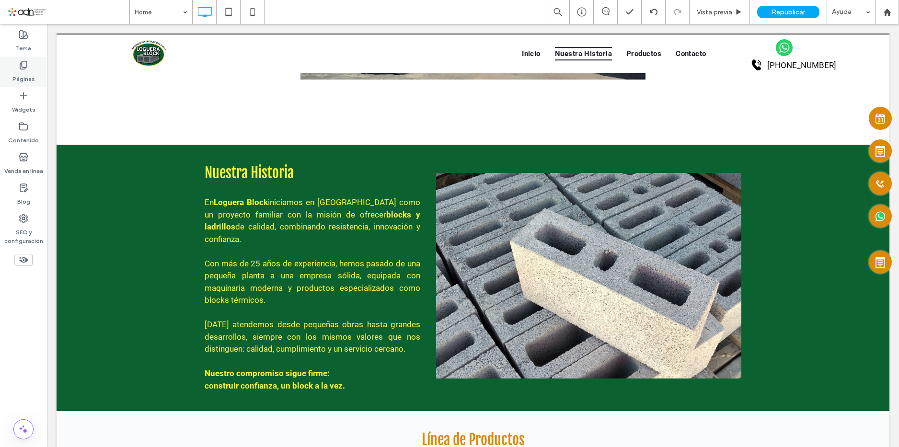
click at [23, 80] on label "Páginas" at bounding box center [23, 76] width 23 height 13
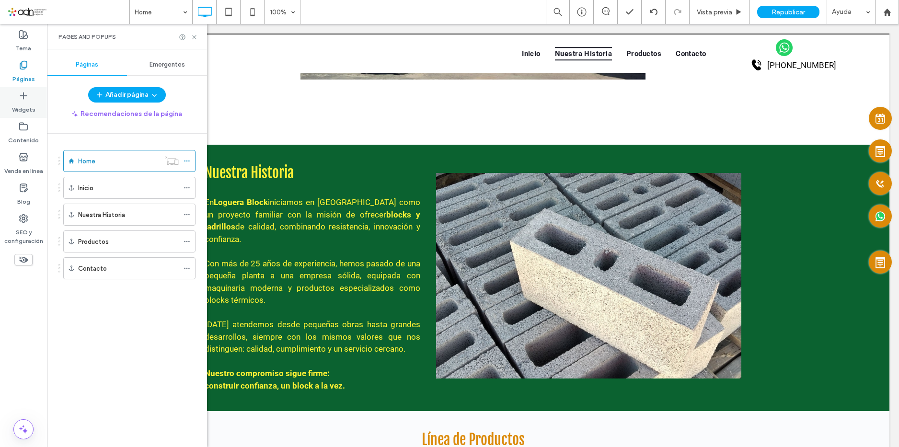
click at [27, 108] on label "Widgets" at bounding box center [23, 107] width 23 height 13
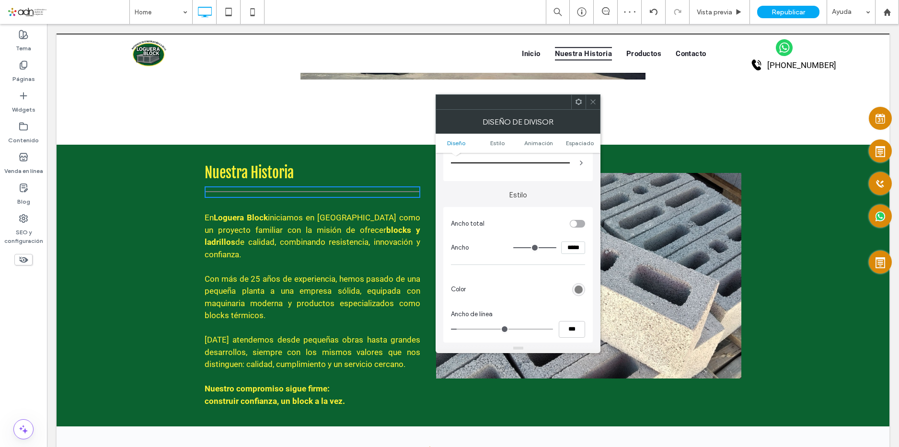
scroll to position [96, 0]
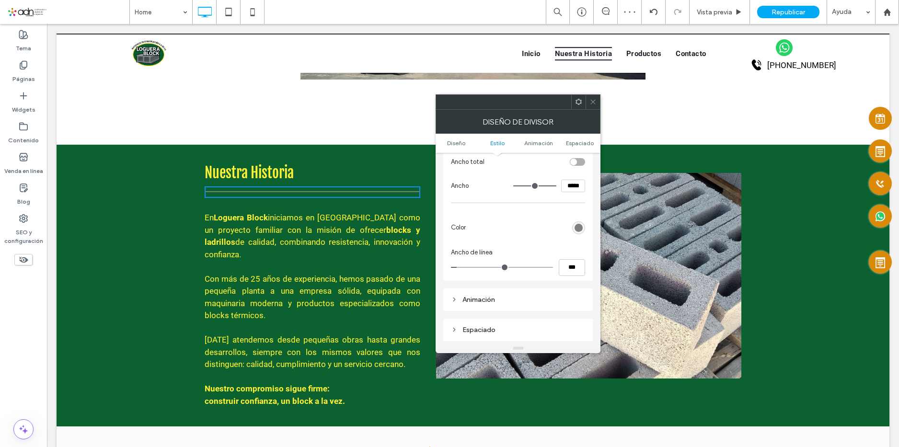
click at [579, 229] on div "rgb(128, 128, 128)" at bounding box center [578, 228] width 8 height 8
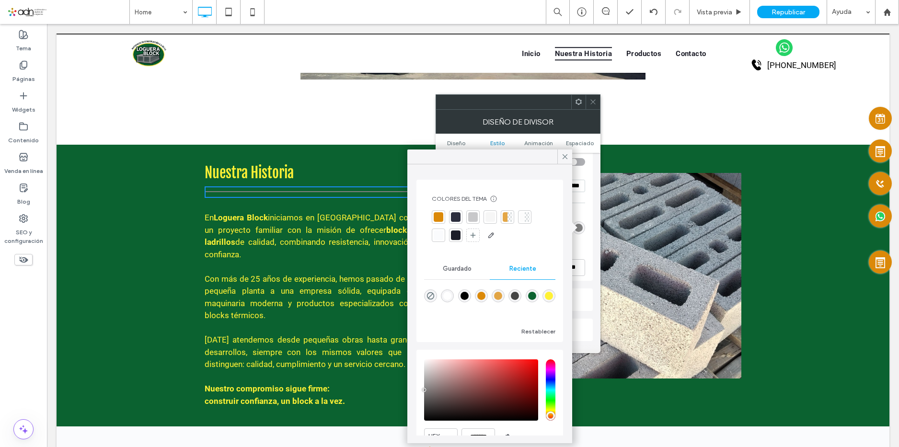
click at [545, 300] on div "rgba(255, 241, 53, 1)" at bounding box center [549, 296] width 8 height 8
type input "*******"
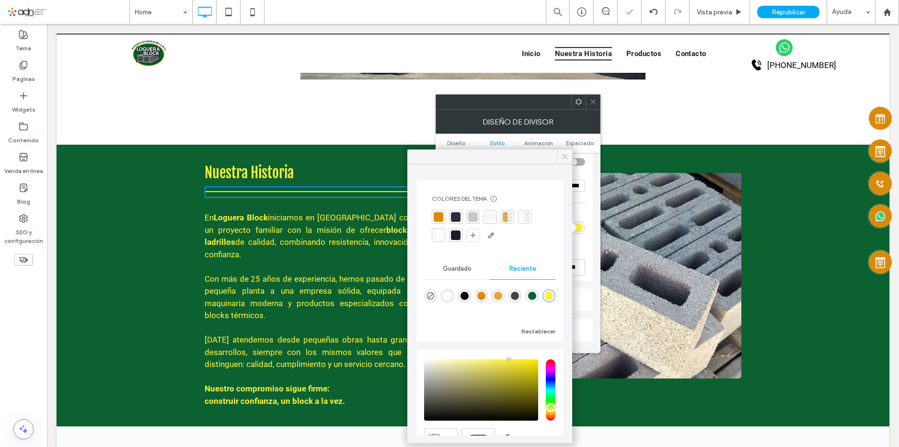
click at [564, 156] on use at bounding box center [564, 156] width 5 height 5
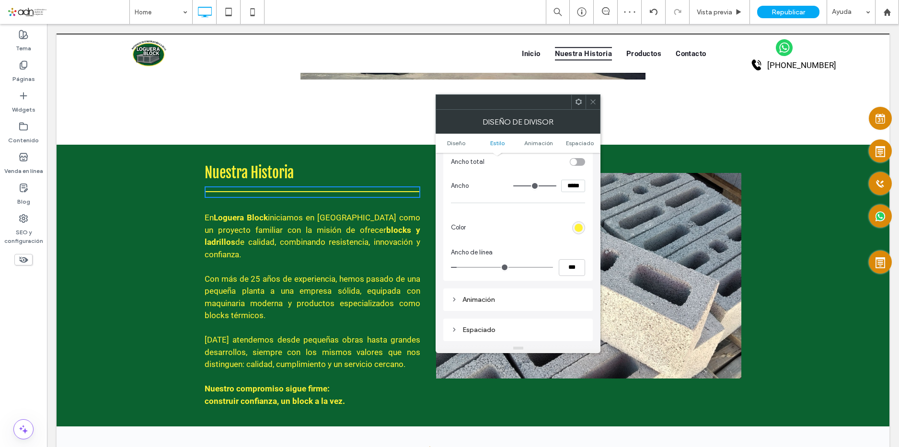
click at [457, 268] on input "range" at bounding box center [502, 267] width 102 height 1
type input "*"
type input "***"
type input "*"
click at [455, 267] on input "range" at bounding box center [502, 267] width 102 height 1
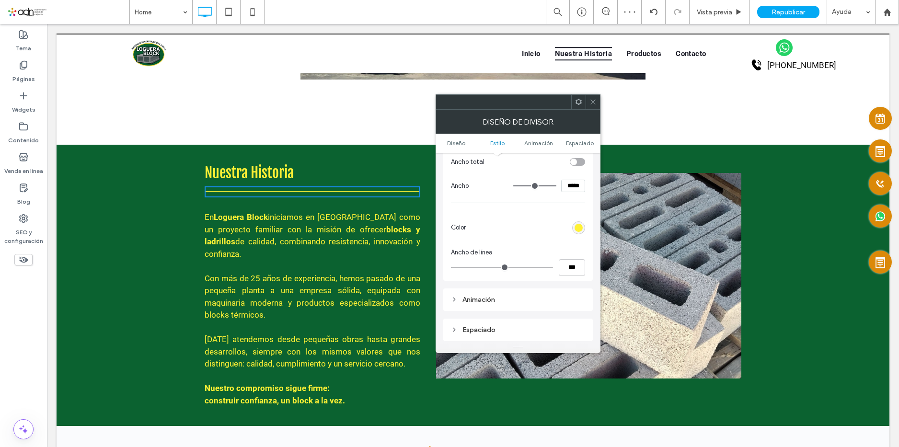
click at [594, 100] on use at bounding box center [593, 102] width 5 height 5
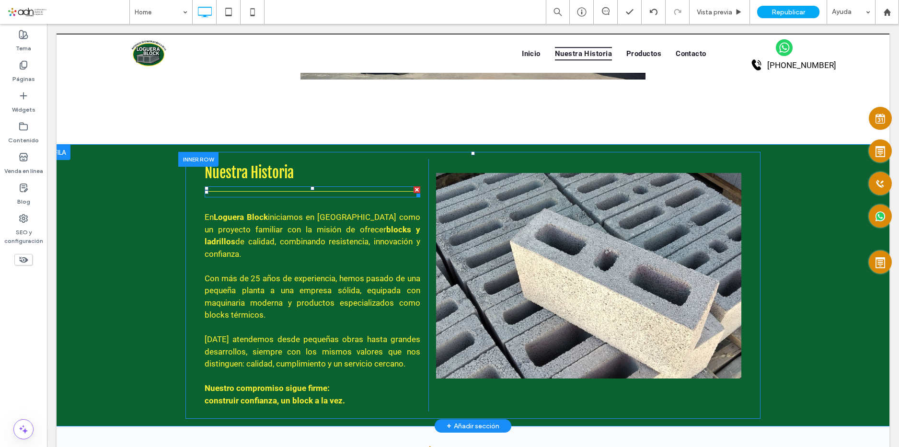
click at [407, 192] on hr at bounding box center [313, 191] width 216 height 1
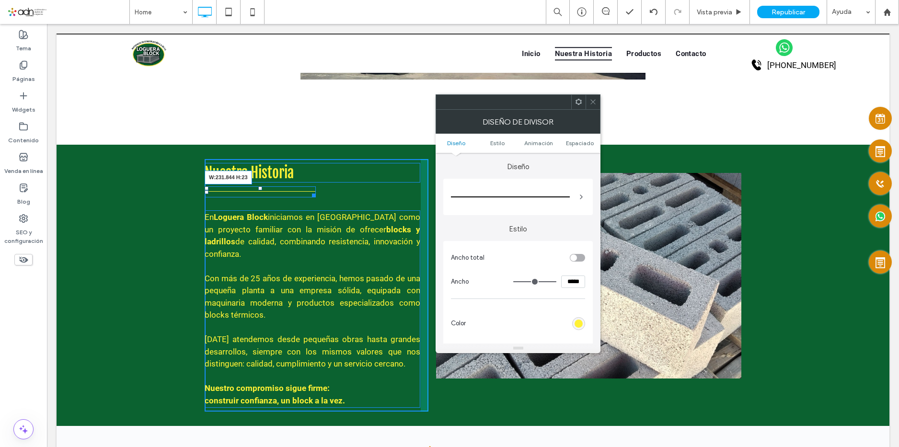
drag, startPoint x: 413, startPoint y: 195, endPoint x: 309, endPoint y: 193, distance: 104.5
click at [309, 193] on div at bounding box center [311, 193] width 7 height 7
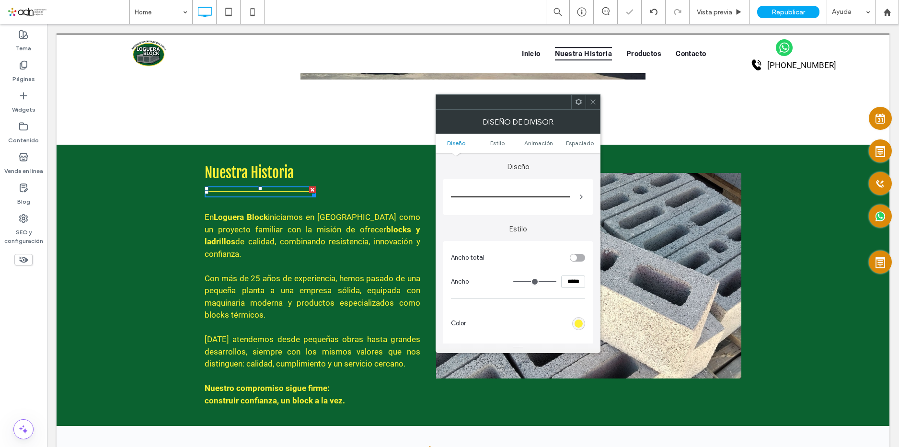
click at [594, 100] on icon at bounding box center [592, 101] width 7 height 7
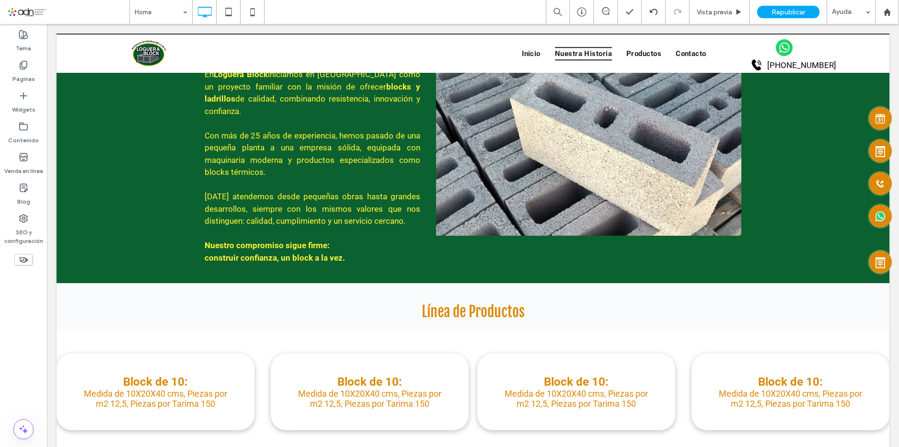
scroll to position [910, 0]
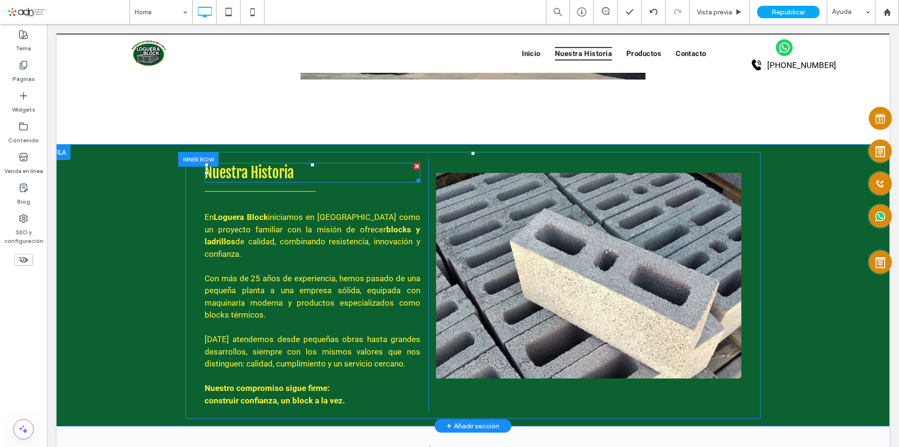
click at [270, 171] on span "Nuestra Historia" at bounding box center [249, 173] width 89 height 18
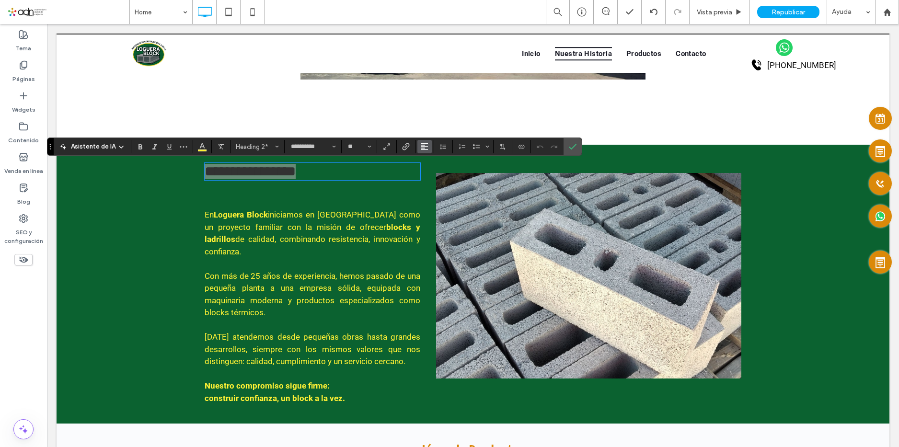
click at [428, 145] on icon "Alineación" at bounding box center [425, 147] width 8 height 8
click at [451, 171] on label "ui.textEditor.alignment.center" at bounding box center [434, 176] width 34 height 14
click at [576, 148] on icon "Confirmar" at bounding box center [573, 147] width 8 height 8
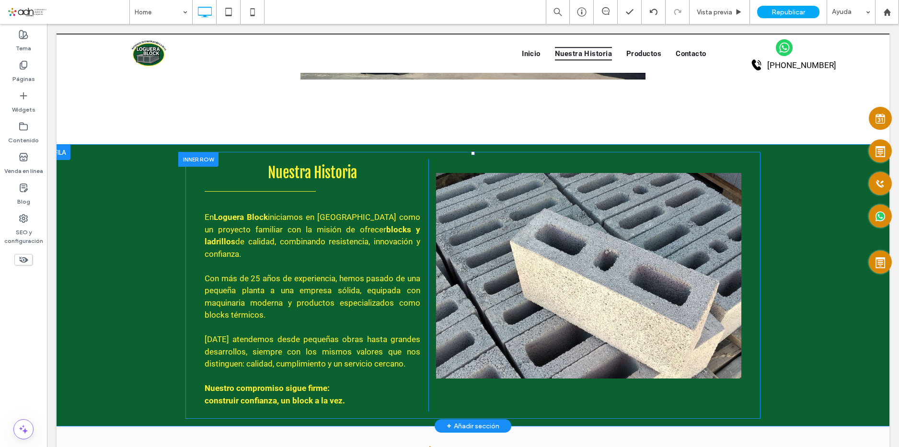
click at [209, 188] on div at bounding box center [260, 191] width 111 height 11
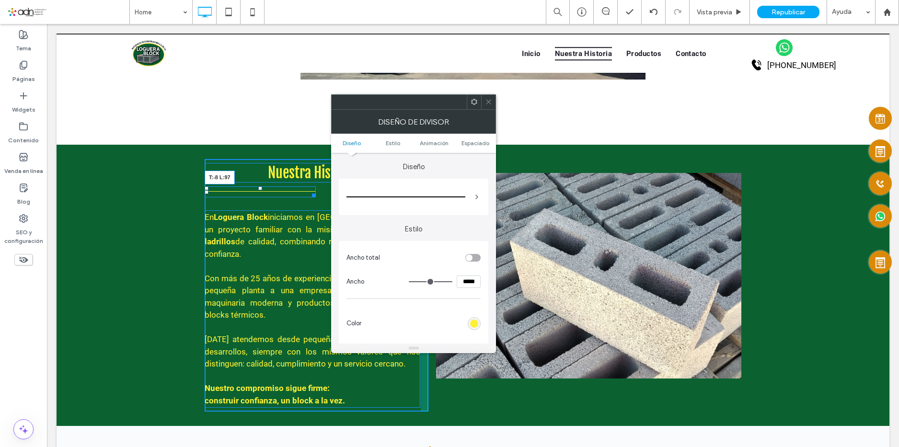
drag, startPoint x: 201, startPoint y: 188, endPoint x: 247, endPoint y: 184, distance: 46.7
click at [208, 186] on div at bounding box center [207, 188] width 4 height 4
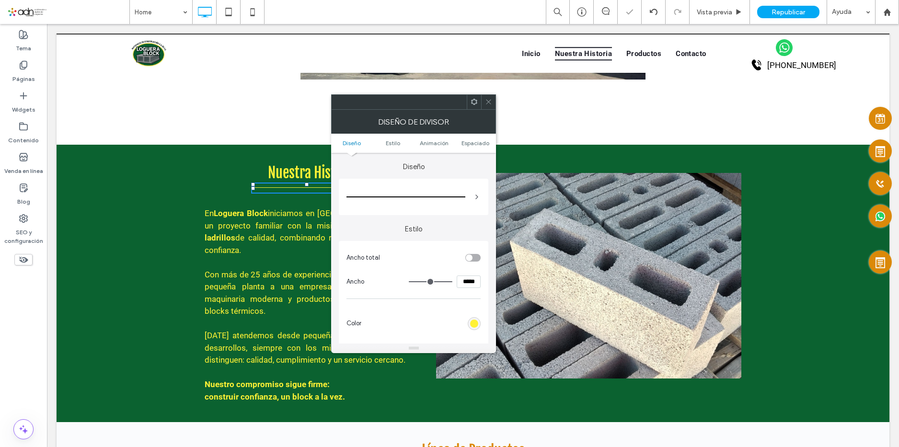
click at [489, 103] on use at bounding box center [488, 102] width 5 height 5
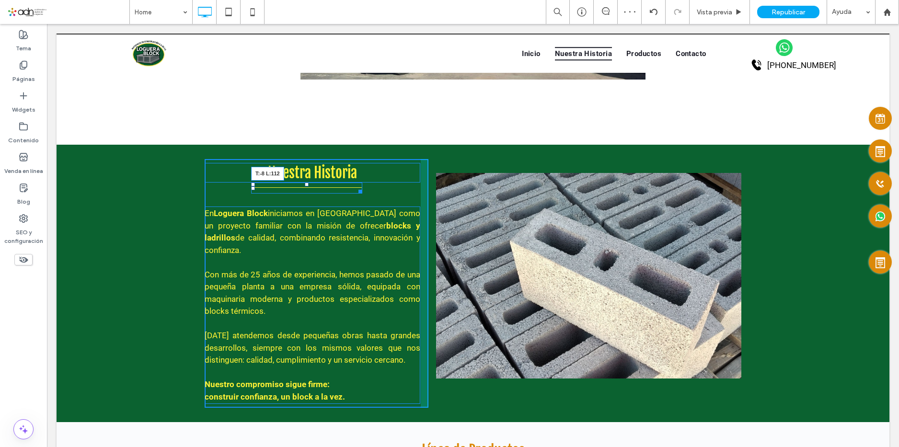
drag, startPoint x: 249, startPoint y: 185, endPoint x: 304, endPoint y: 209, distance: 60.1
click at [255, 185] on div at bounding box center [253, 185] width 4 height 4
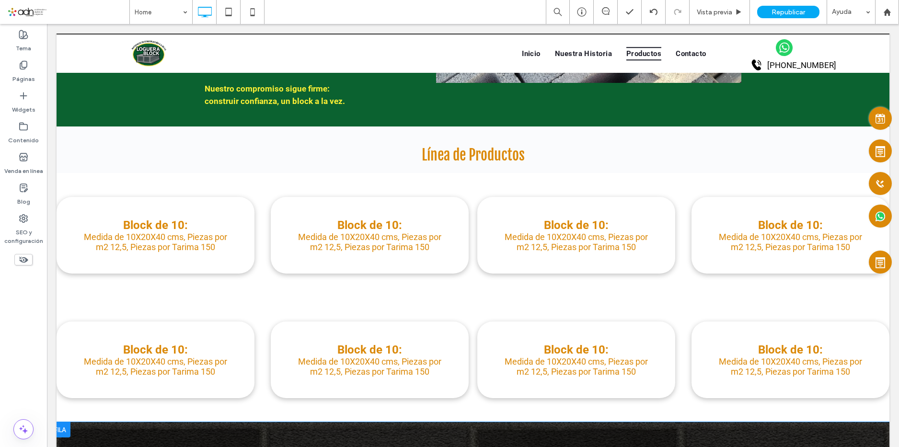
scroll to position [1389, 0]
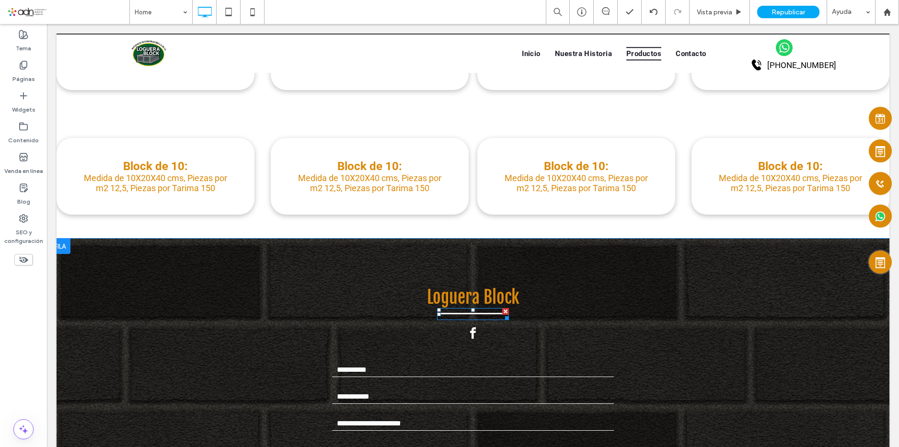
click at [477, 316] on div at bounding box center [473, 314] width 72 height 12
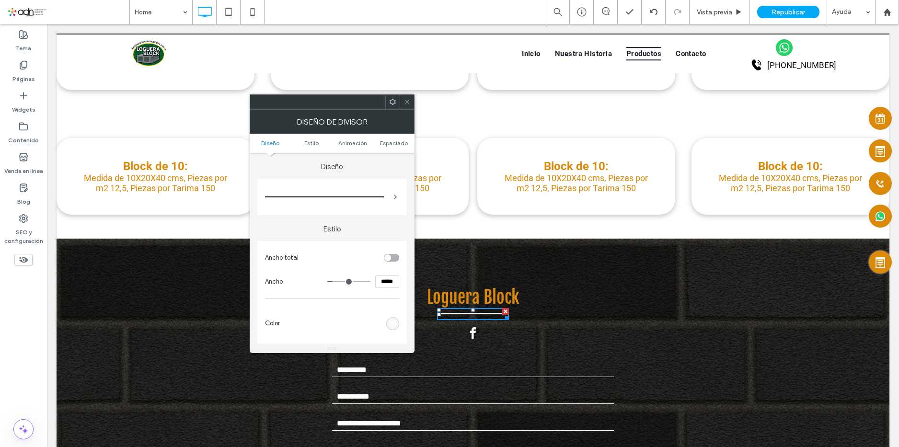
drag, startPoint x: 403, startPoint y: 101, endPoint x: 322, endPoint y: 176, distance: 110.5
click at [403, 101] on icon at bounding box center [406, 101] width 7 height 7
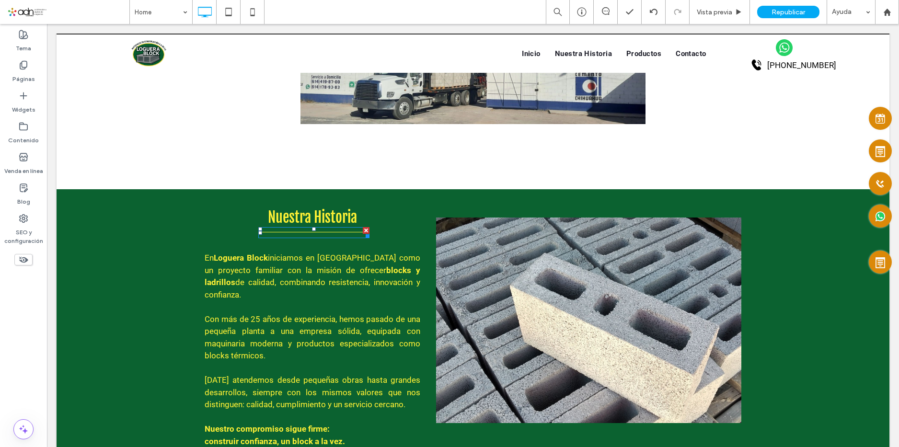
scroll to position [862, 0]
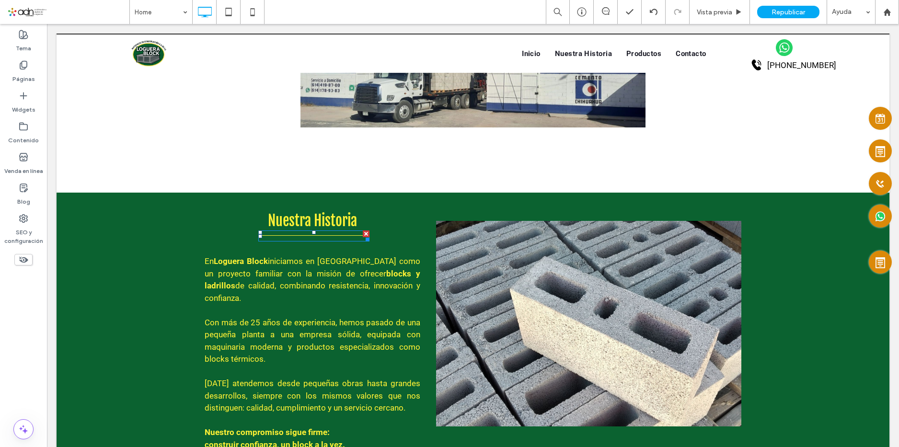
click at [325, 236] on hr at bounding box center [313, 235] width 111 height 1
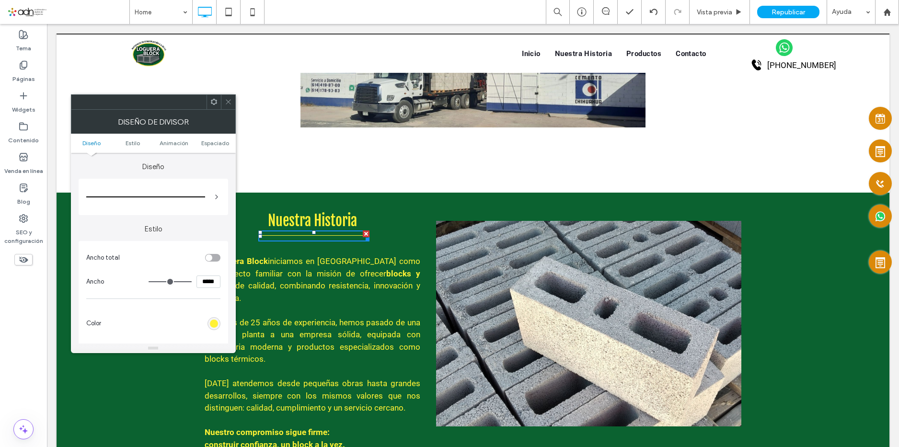
click at [203, 282] on input "*****" at bounding box center [208, 281] width 24 height 12
click at [208, 282] on input "*****" at bounding box center [208, 281] width 24 height 12
click at [209, 282] on input "*****" at bounding box center [208, 281] width 24 height 12
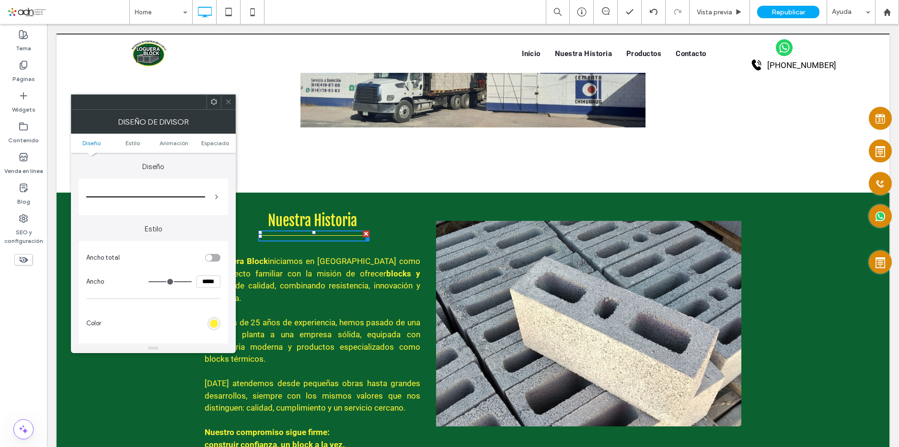
type input "*****"
type input "***"
click at [229, 102] on icon at bounding box center [228, 101] width 7 height 7
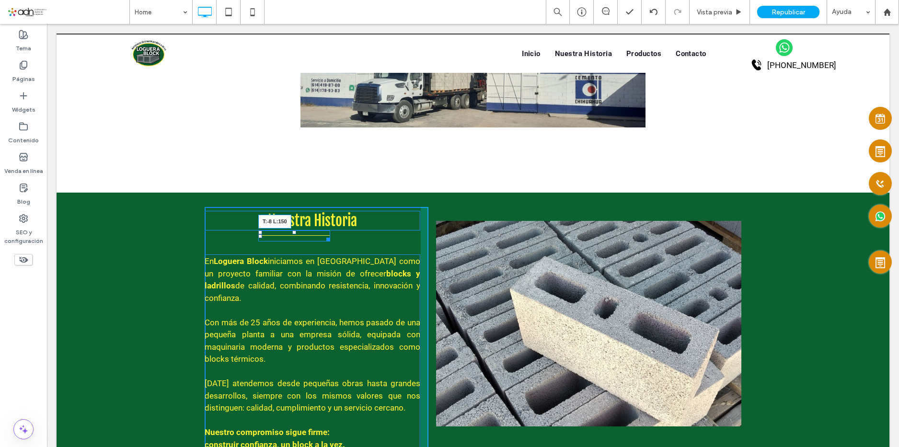
drag, startPoint x: 255, startPoint y: 233, endPoint x: 273, endPoint y: 232, distance: 18.2
click at [262, 232] on div at bounding box center [260, 232] width 4 height 4
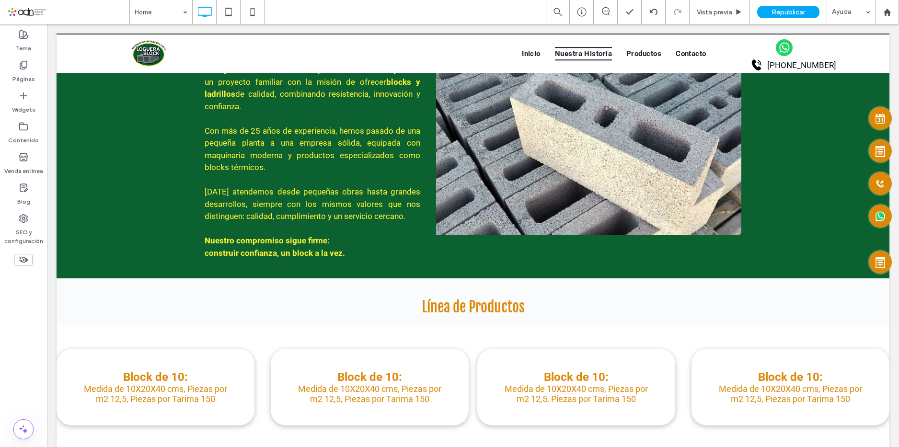
scroll to position [1389, 0]
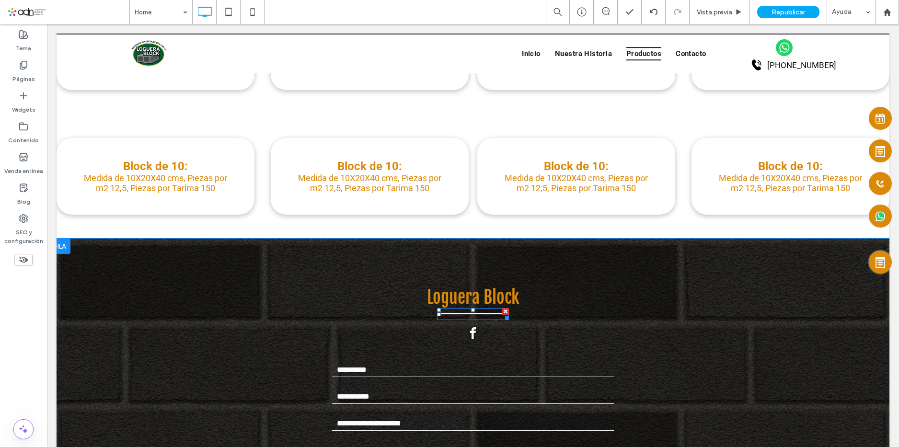
click at [465, 313] on hr at bounding box center [473, 314] width 72 height 2
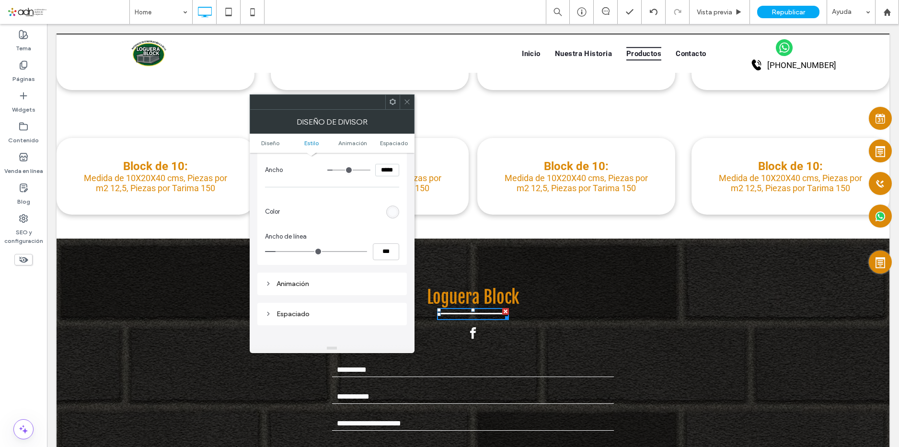
scroll to position [96, 0]
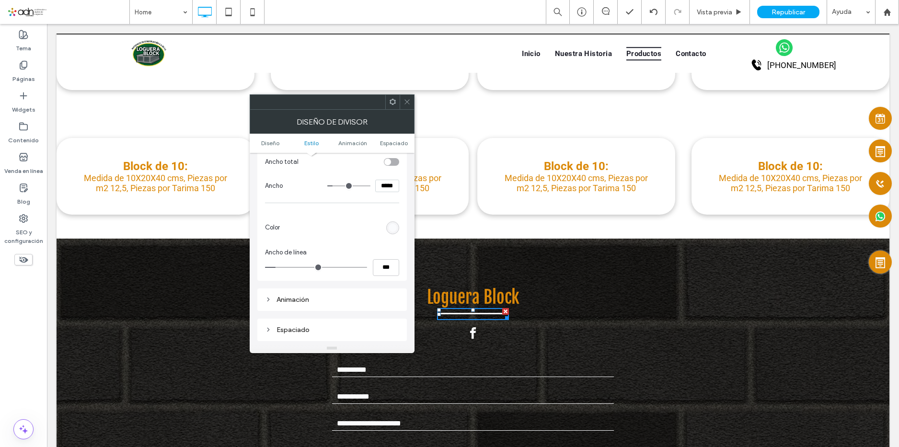
click at [404, 99] on icon at bounding box center [406, 101] width 7 height 7
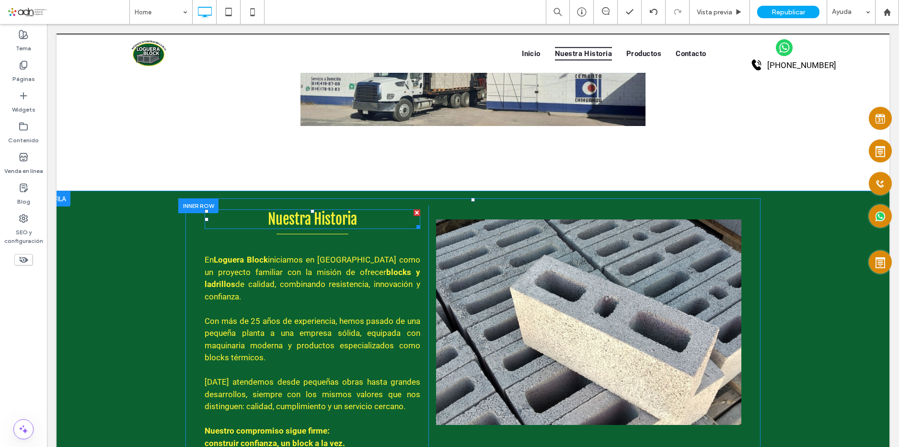
scroll to position [862, 0]
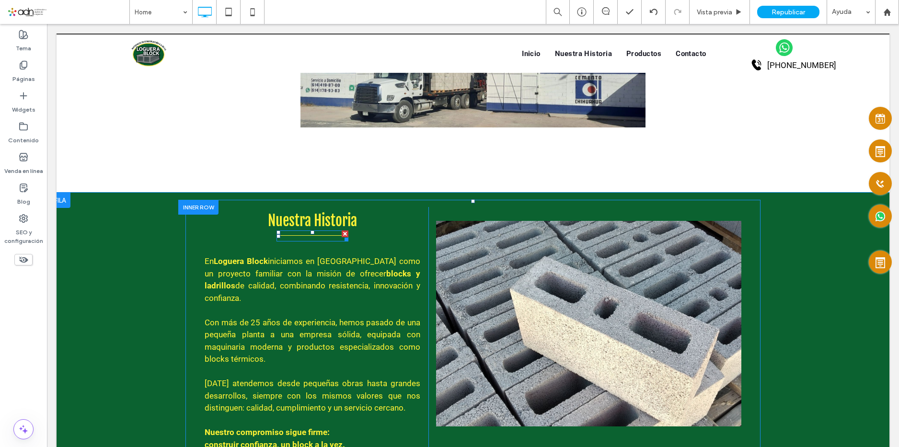
click at [296, 235] on hr at bounding box center [312, 235] width 72 height 1
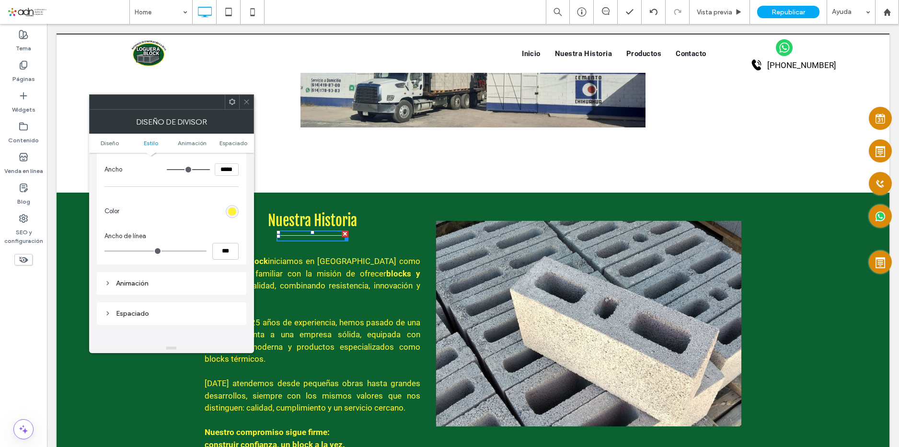
scroll to position [96, 0]
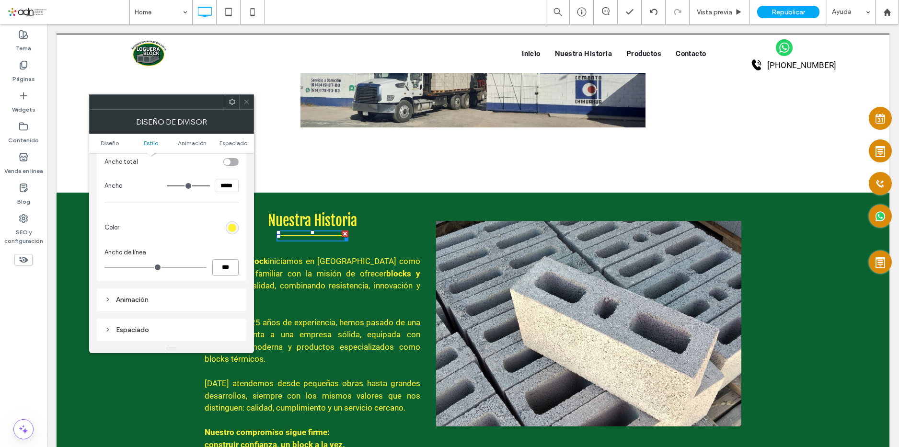
click at [221, 269] on input "***" at bounding box center [225, 267] width 26 height 17
click at [220, 264] on input "***" at bounding box center [225, 267] width 26 height 17
click at [221, 267] on input "***" at bounding box center [225, 267] width 26 height 17
drag, startPoint x: 221, startPoint y: 269, endPoint x: 226, endPoint y: 273, distance: 6.4
click at [221, 268] on input "***" at bounding box center [225, 267] width 26 height 17
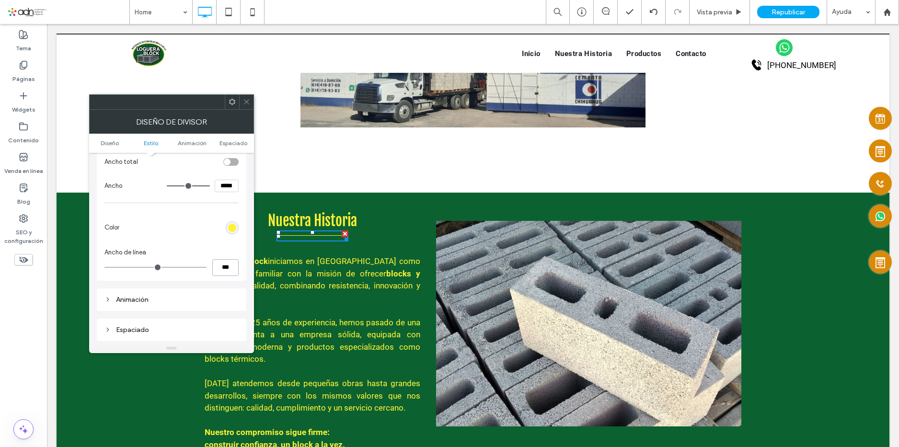
click at [223, 267] on input "***" at bounding box center [225, 267] width 26 height 17
type input "***"
type input "*"
click at [243, 99] on icon at bounding box center [246, 101] width 7 height 7
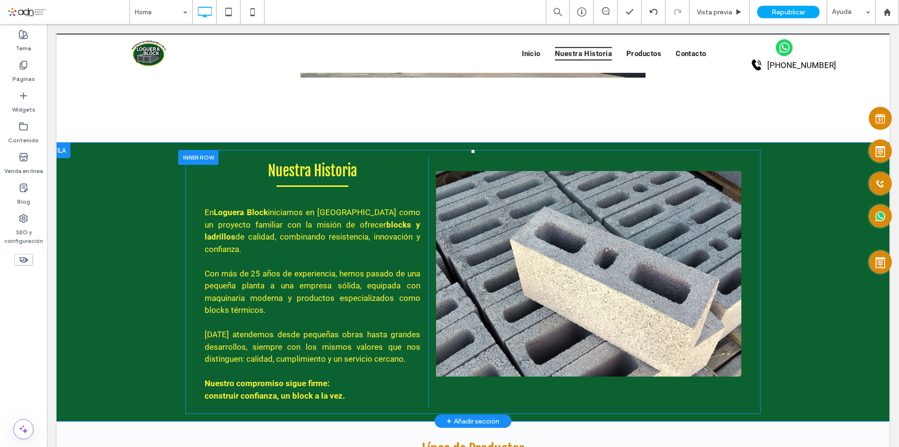
scroll to position [910, 0]
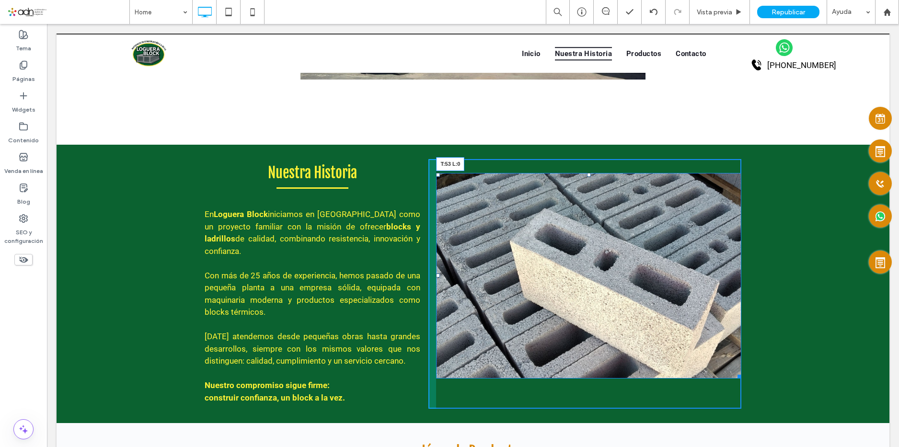
drag, startPoint x: 434, startPoint y: 174, endPoint x: 434, endPoint y: 185, distance: 11.5
click at [436, 177] on div at bounding box center [438, 175] width 4 height 4
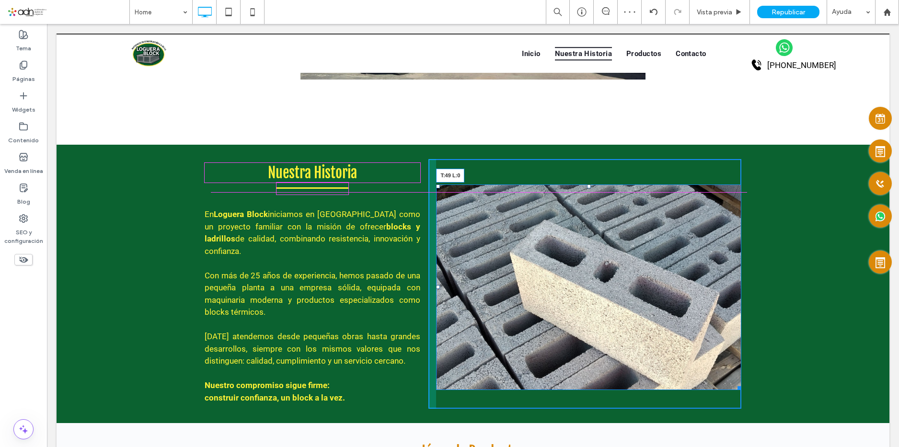
click at [436, 186] on div at bounding box center [438, 186] width 4 height 4
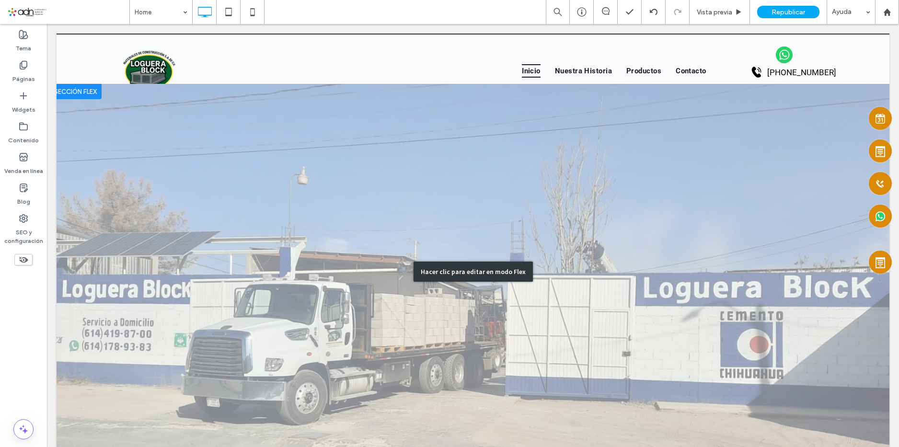
scroll to position [0, 0]
